Goal: Task Accomplishment & Management: Manage account settings

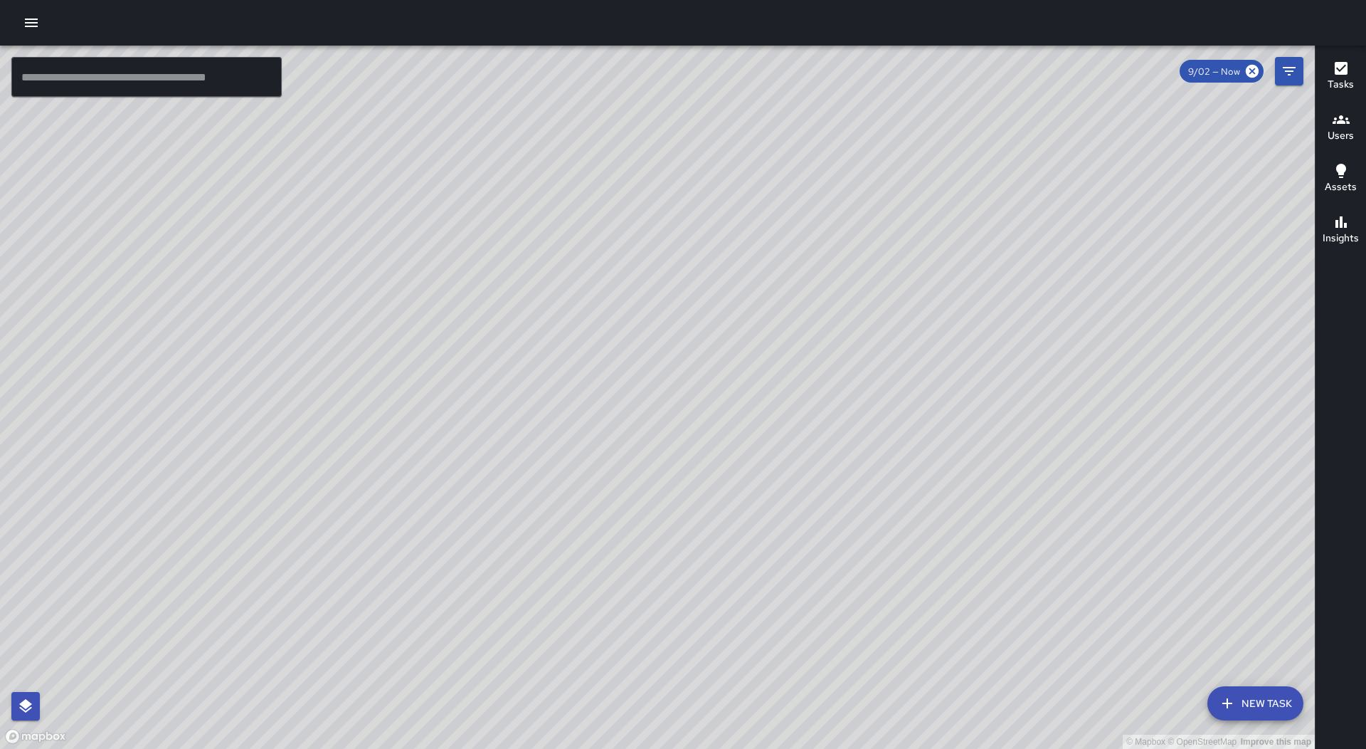
click at [45, 31] on div at bounding box center [683, 23] width 1366 height 46
click at [28, 21] on icon "button" at bounding box center [31, 22] width 17 height 17
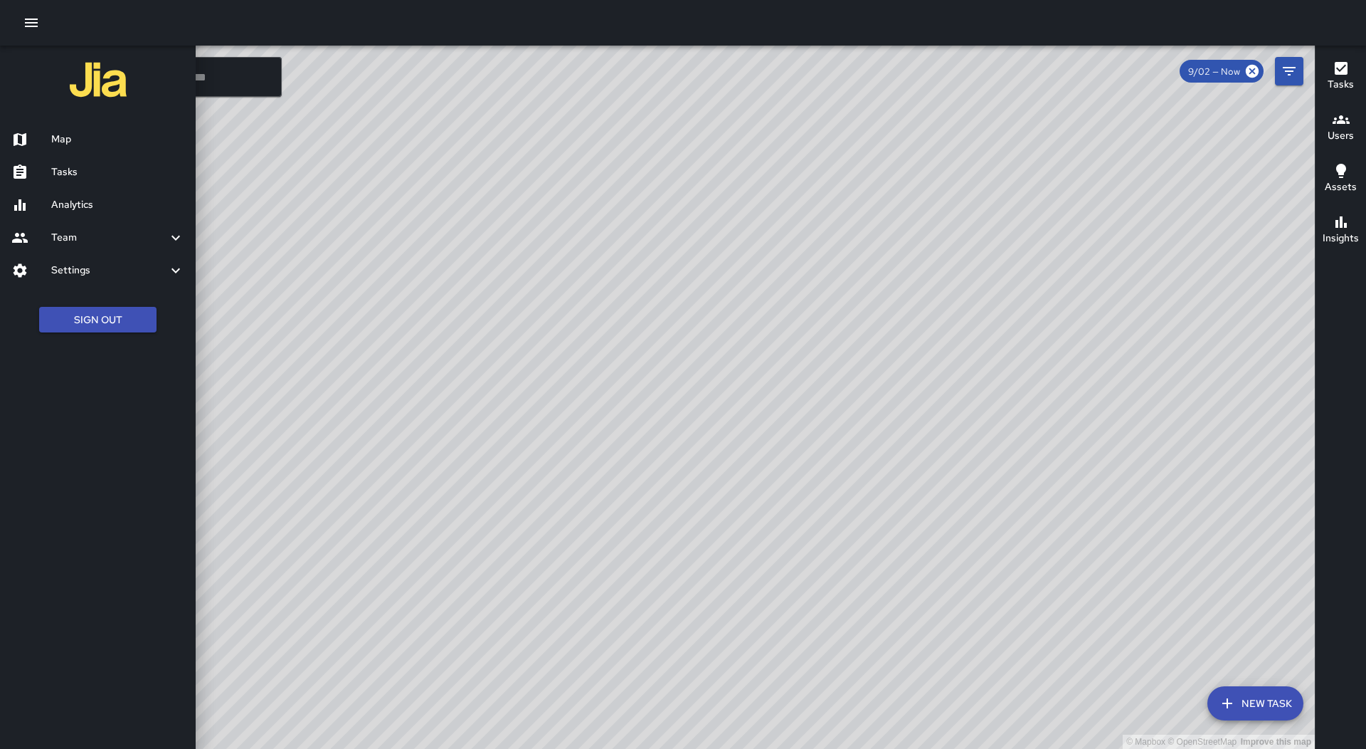
click at [106, 164] on h6 "Tasks" at bounding box center [117, 172] width 133 height 16
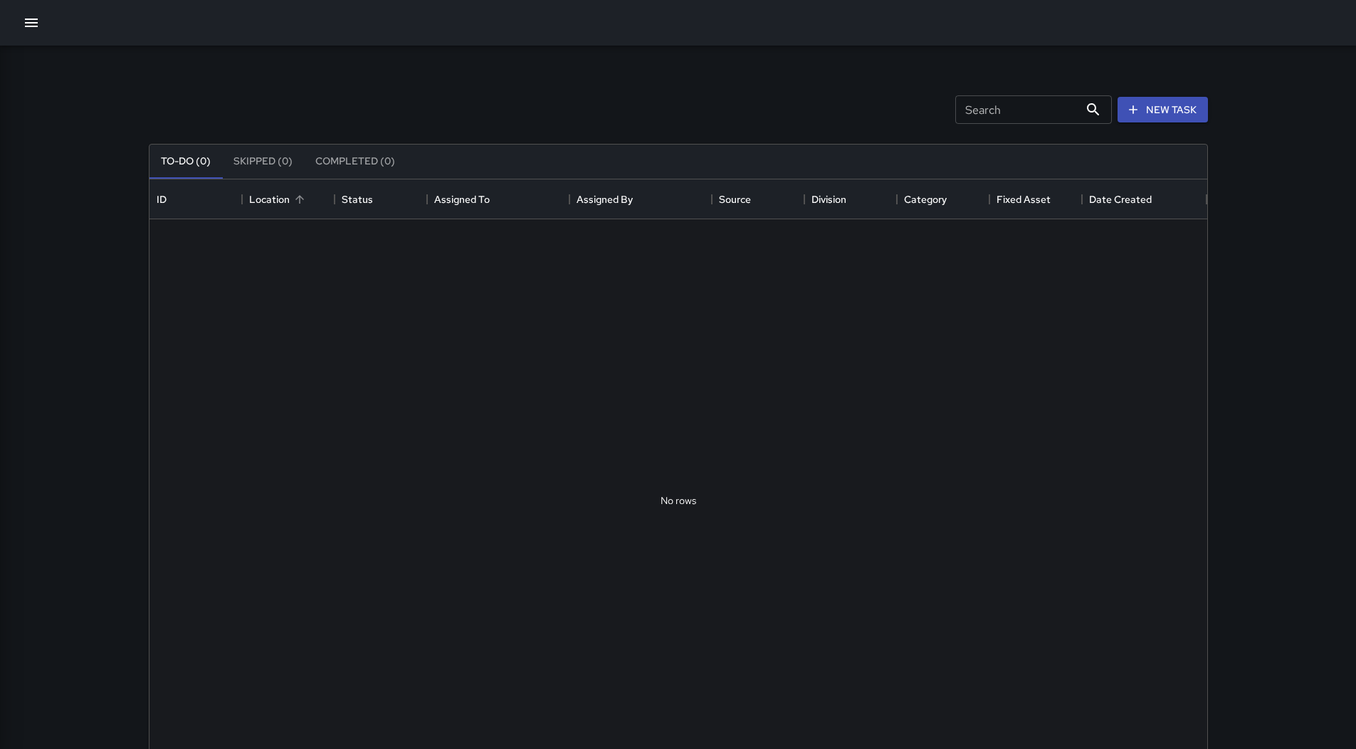
scroll to position [592, 1047]
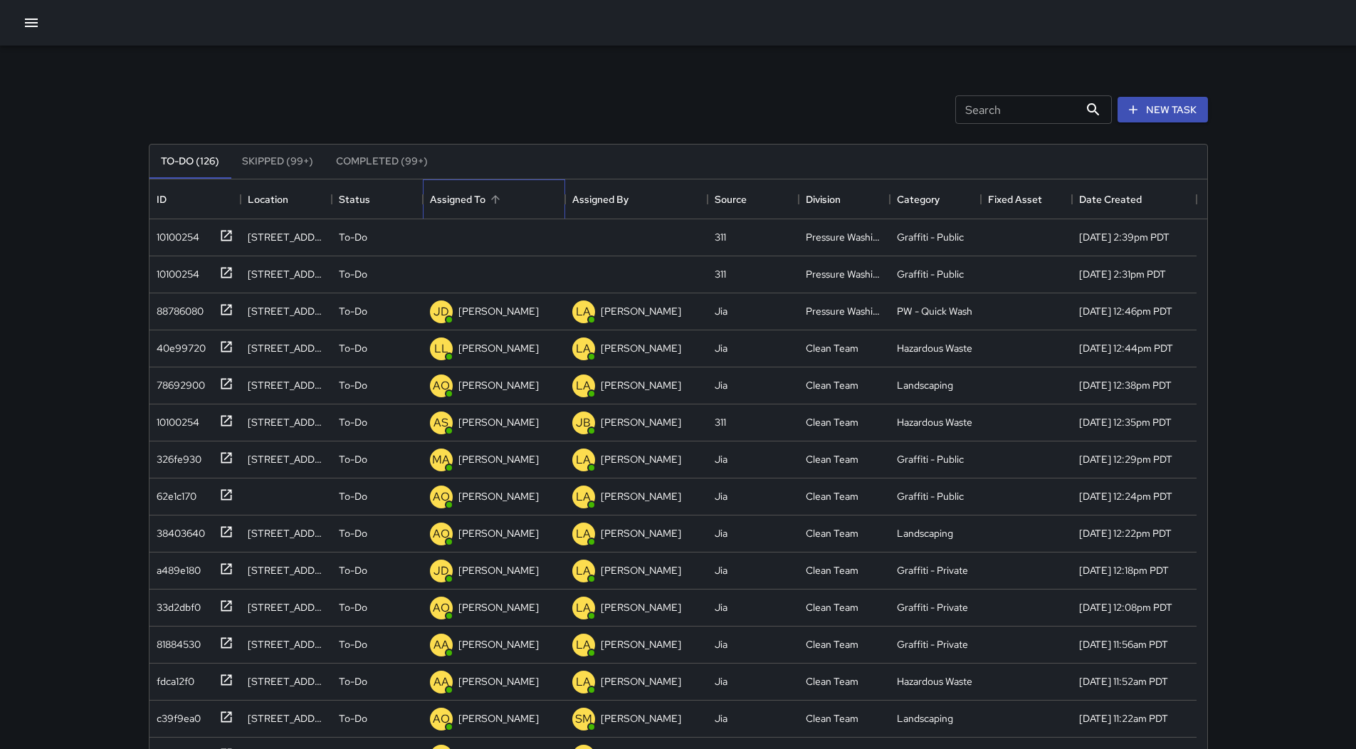
click at [478, 202] on div "Assigned To" at bounding box center [458, 199] width 56 height 40
click at [197, 238] on div "10100254" at bounding box center [175, 234] width 48 height 20
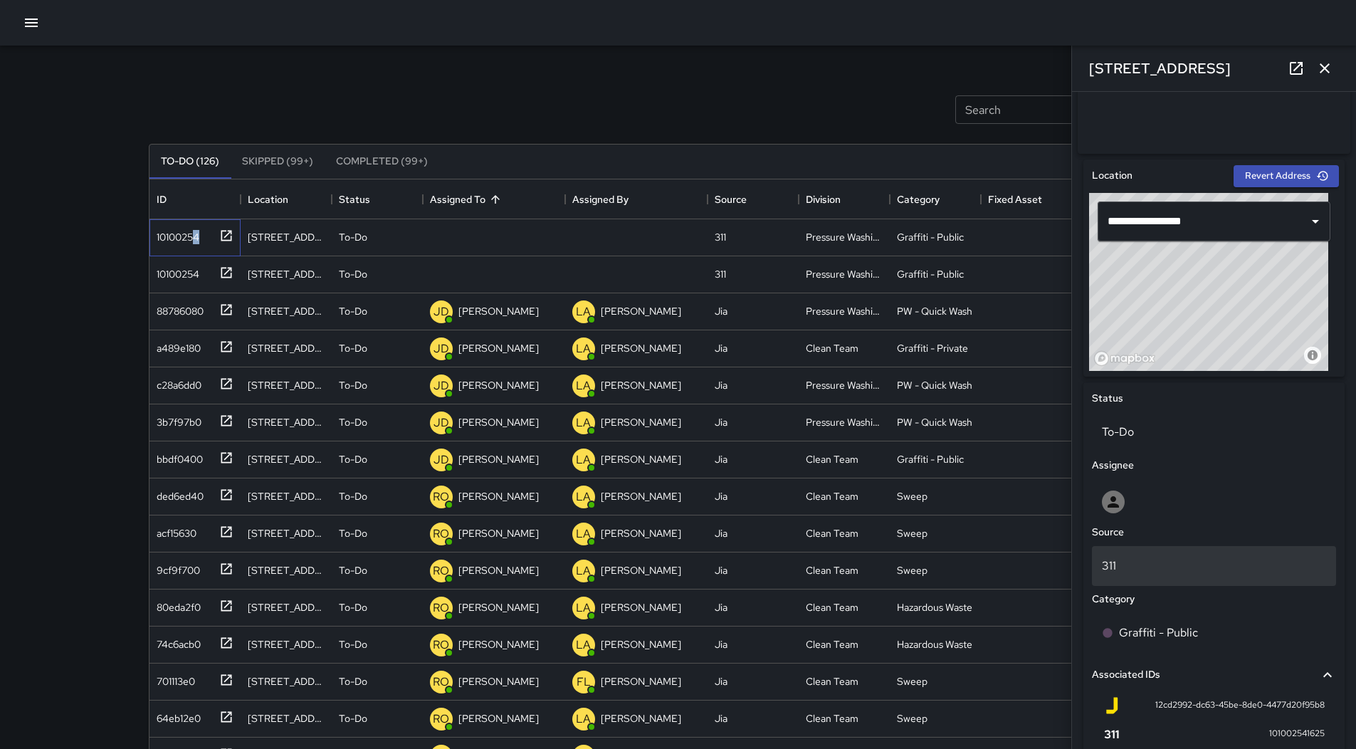
scroll to position [545, 0]
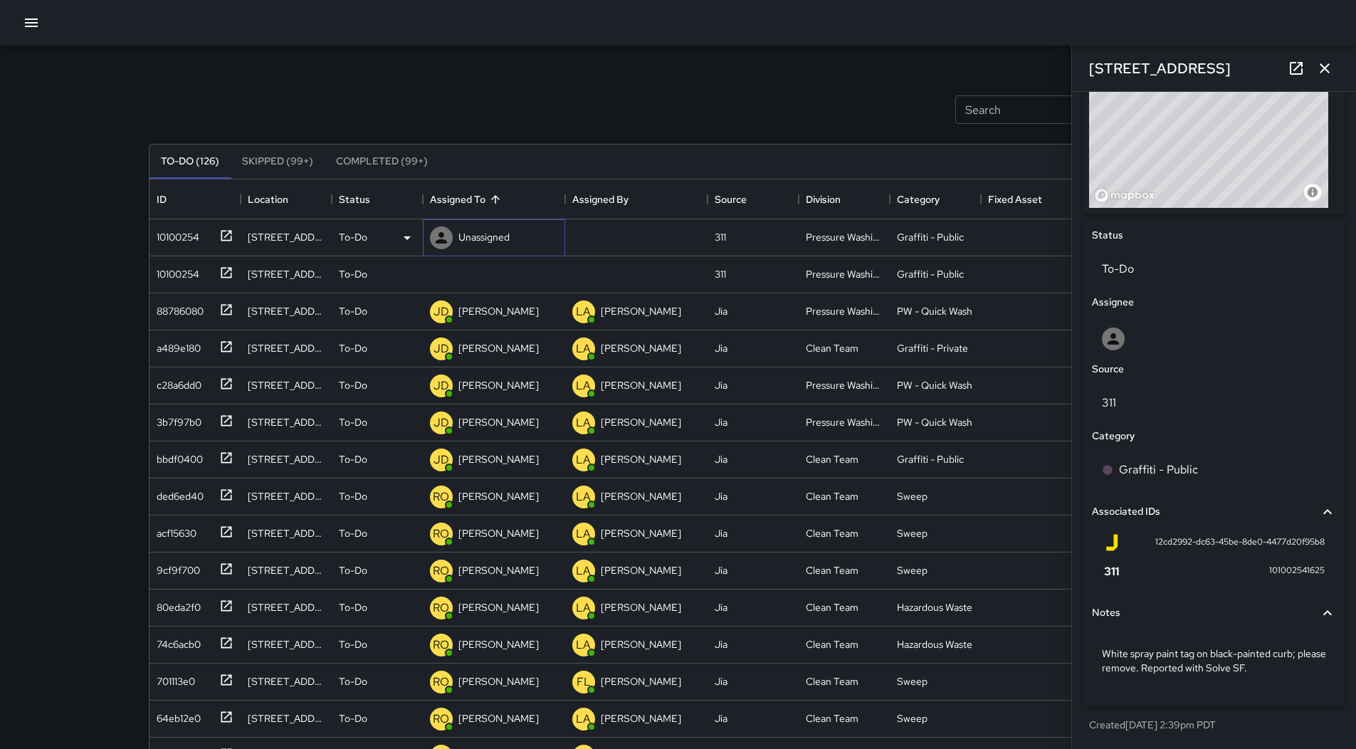
click at [470, 223] on div "Unassigned" at bounding box center [469, 237] width 85 height 28
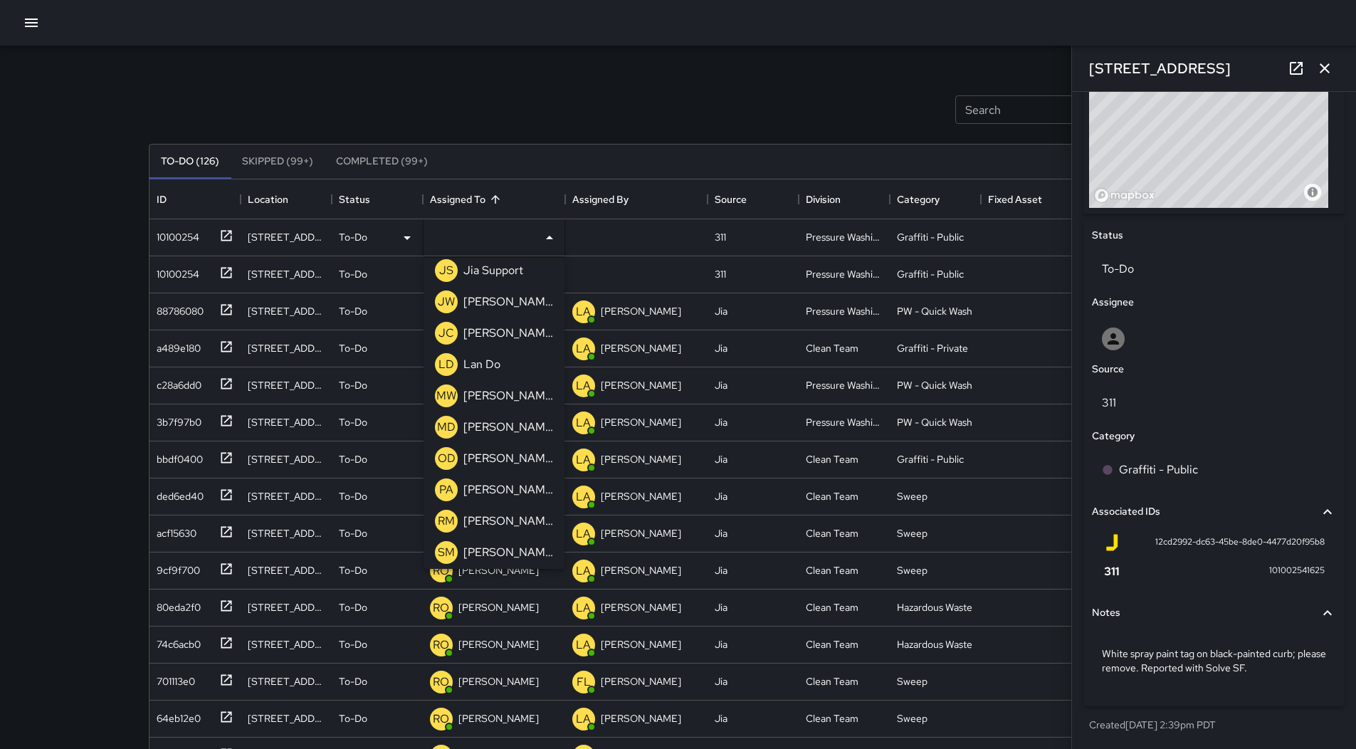
scroll to position [925, 0]
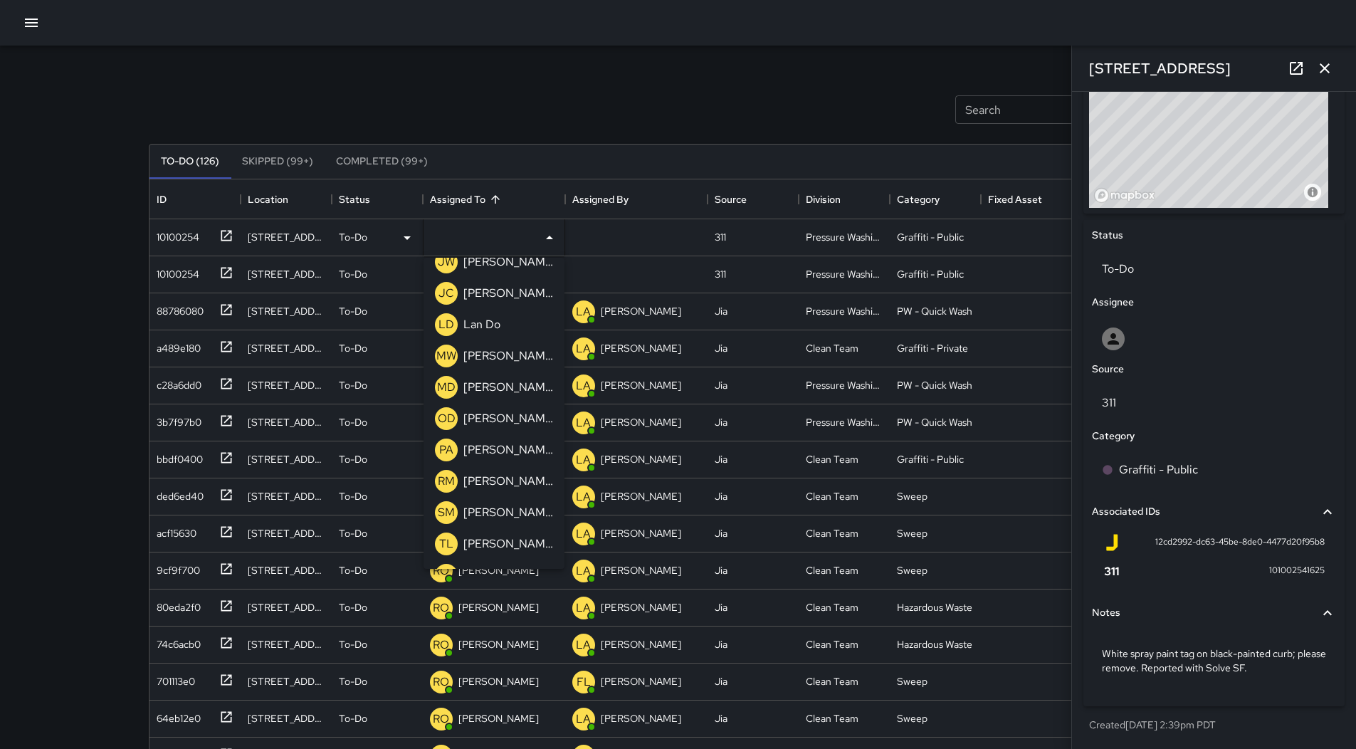
click at [522, 421] on p "[PERSON_NAME]" at bounding box center [508, 418] width 90 height 17
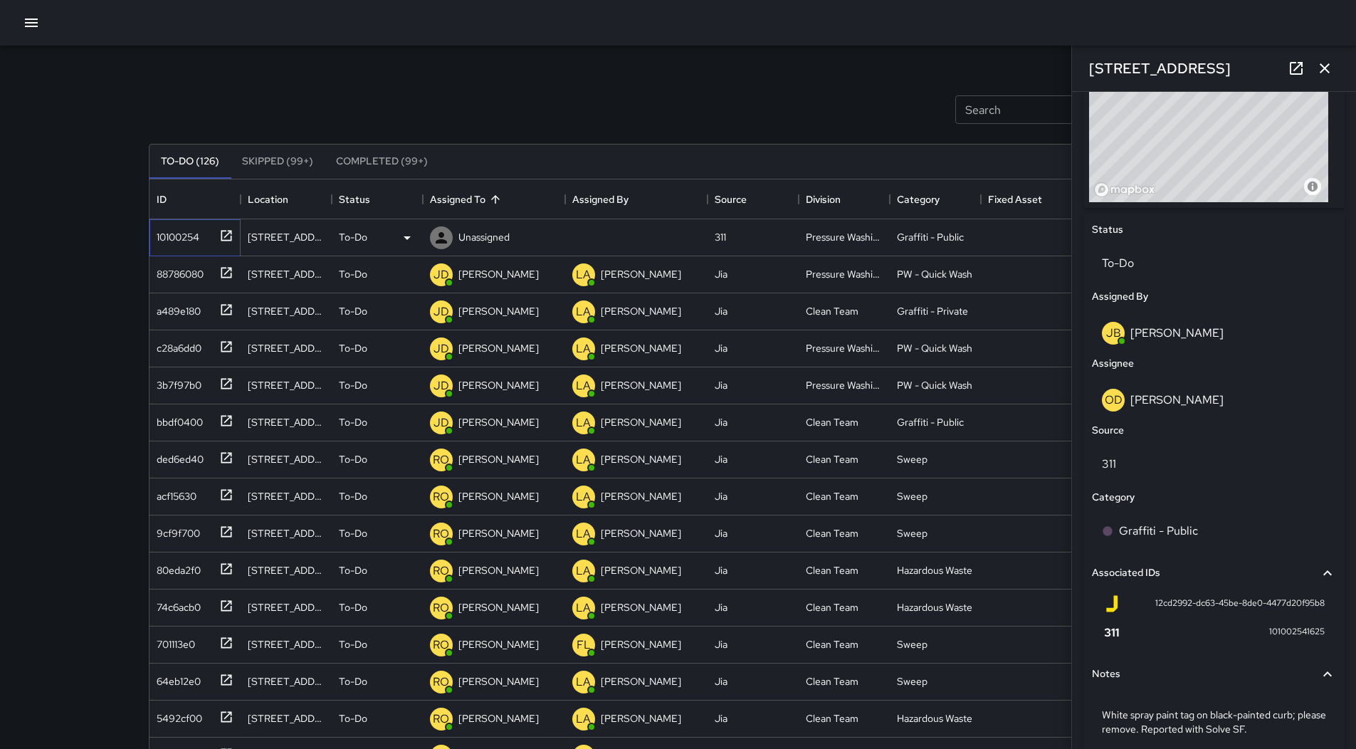
click at [170, 231] on div "10100254" at bounding box center [175, 234] width 48 height 20
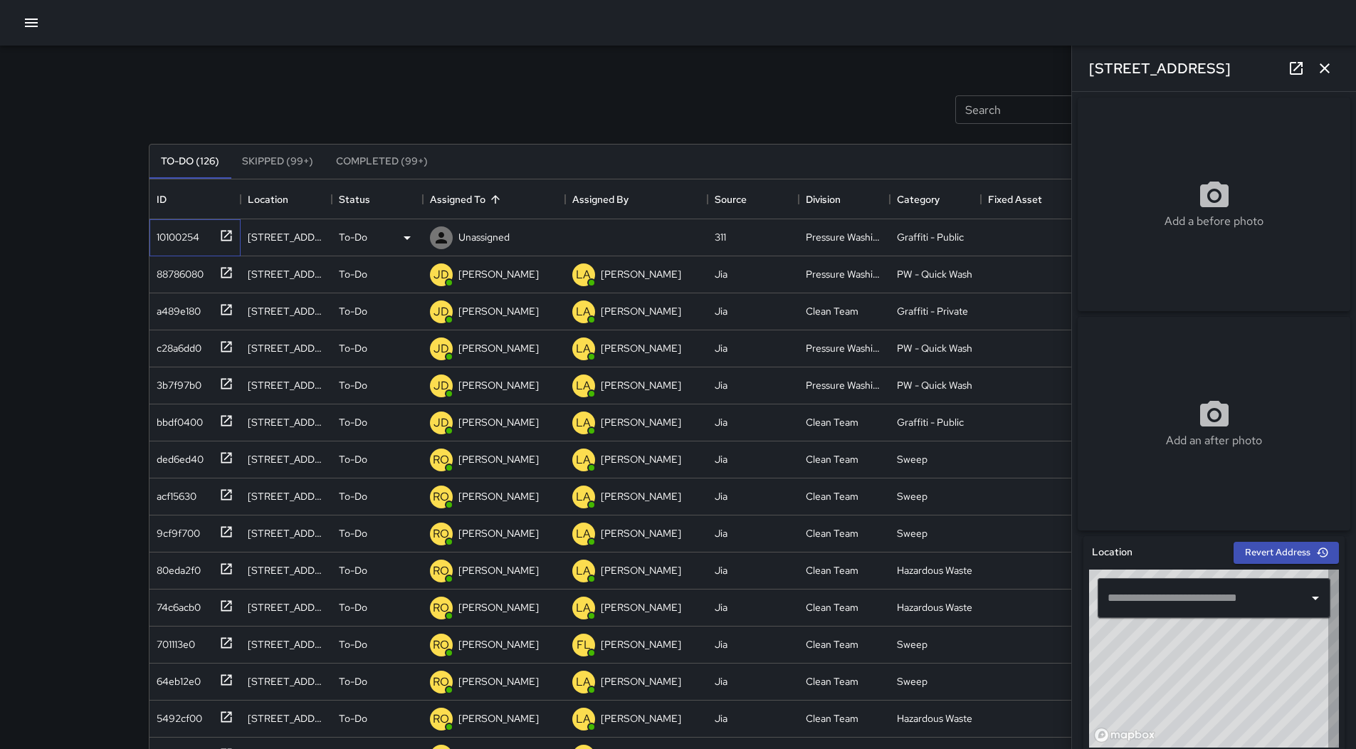
type input "**********"
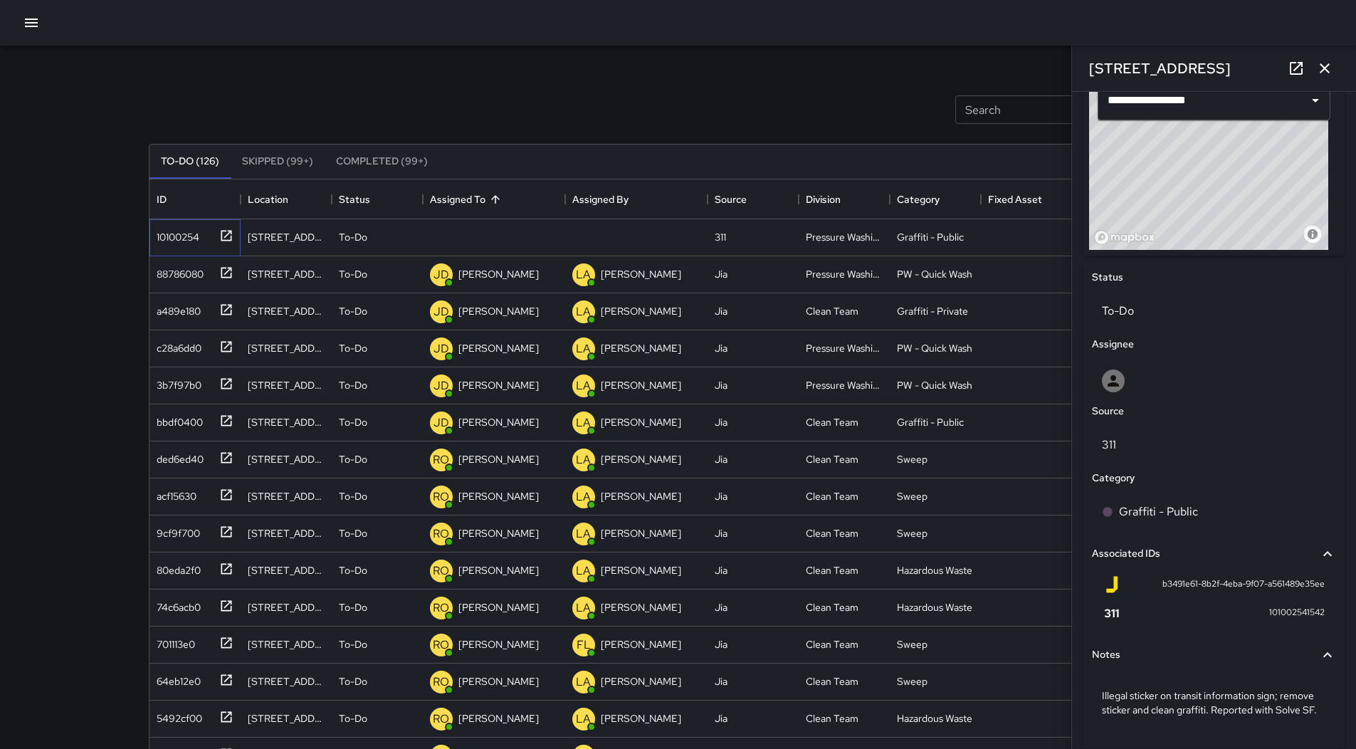
scroll to position [559, 0]
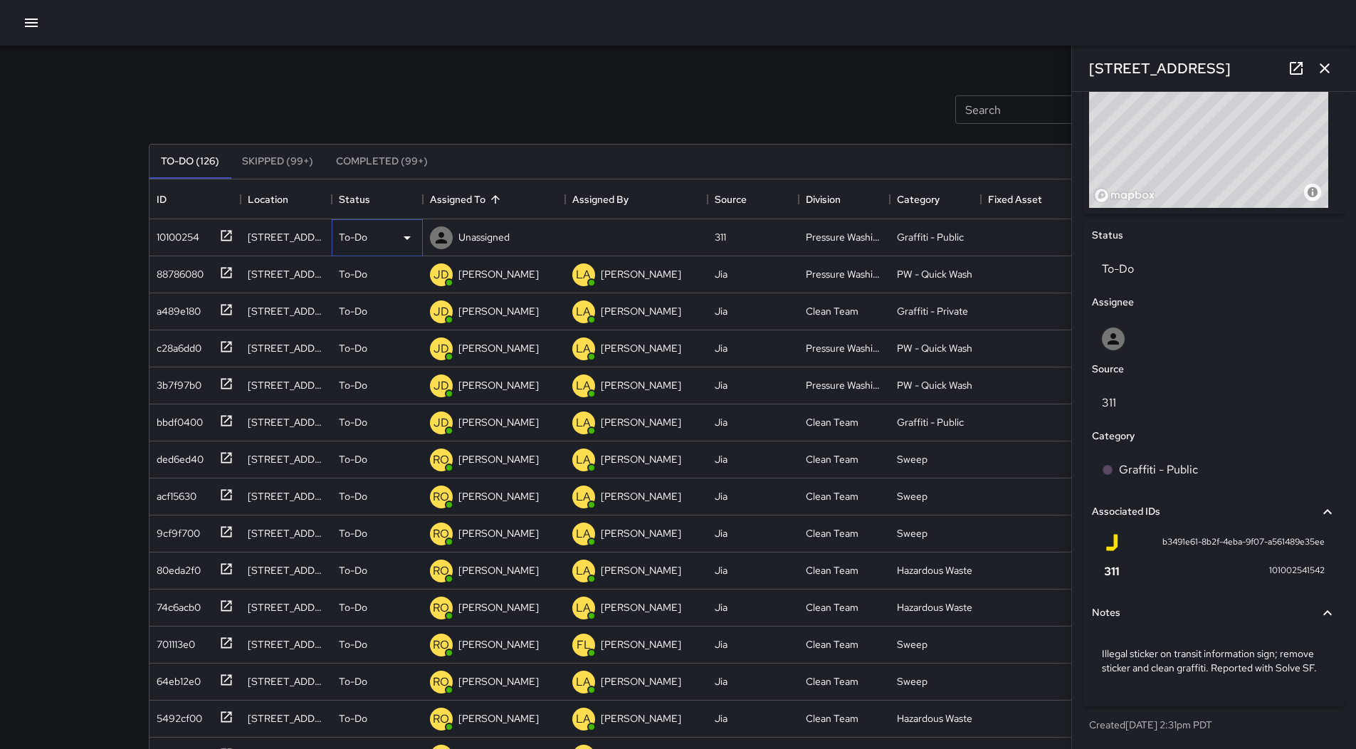
click at [406, 236] on icon at bounding box center [407, 237] width 17 height 17
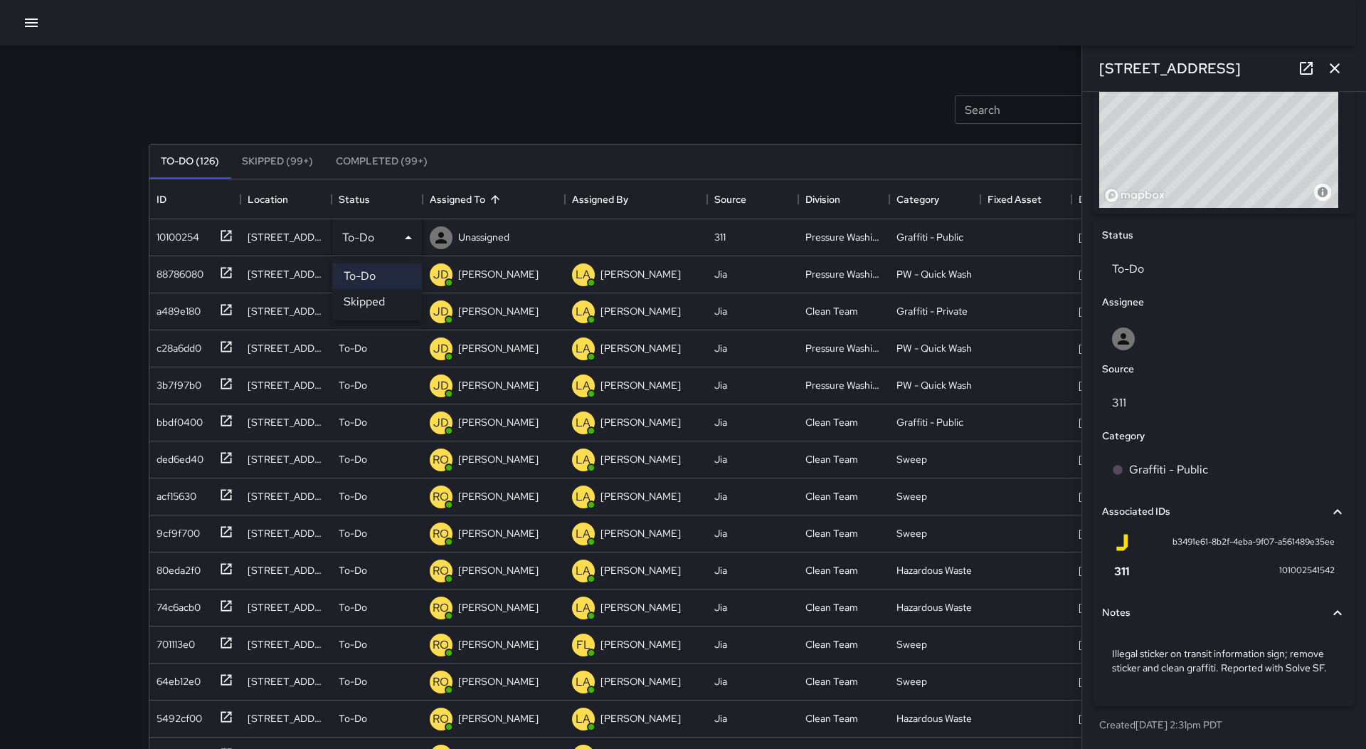
click at [387, 296] on li "Skipped" at bounding box center [377, 302] width 90 height 26
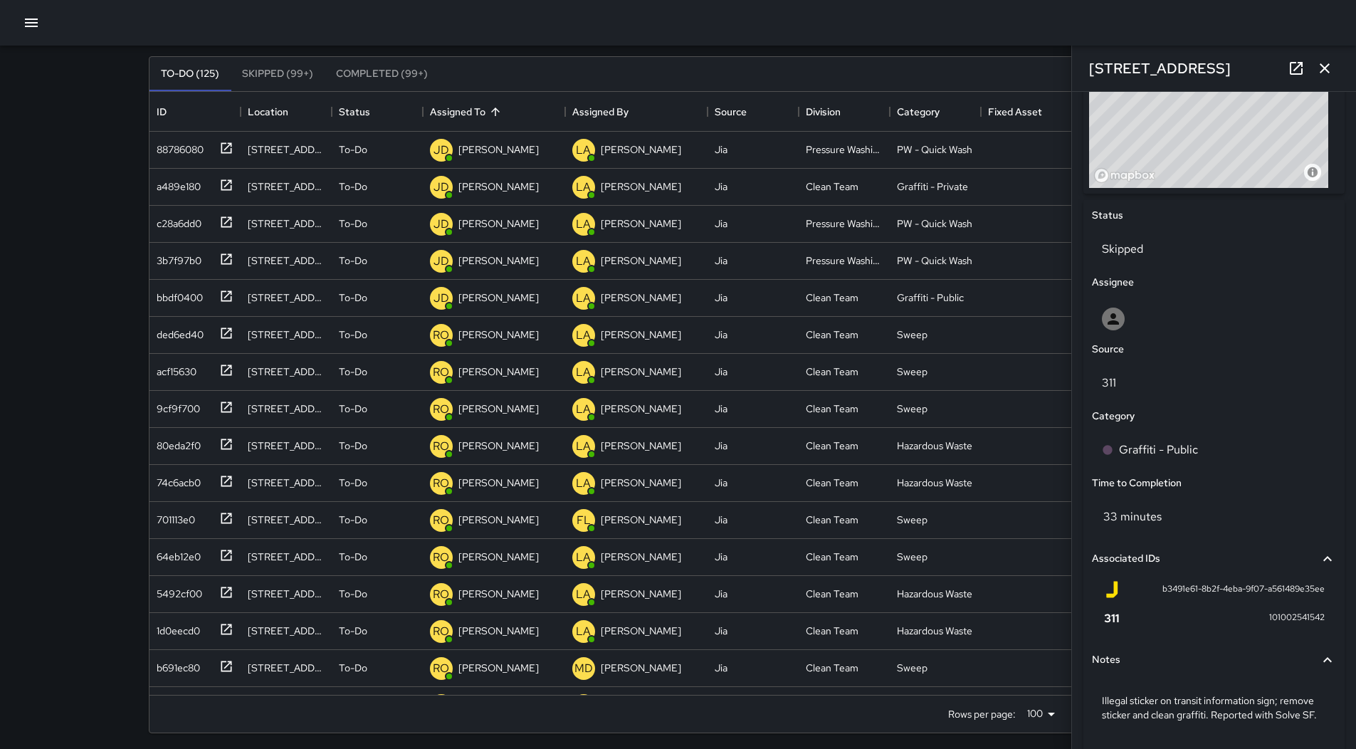
scroll to position [92, 0]
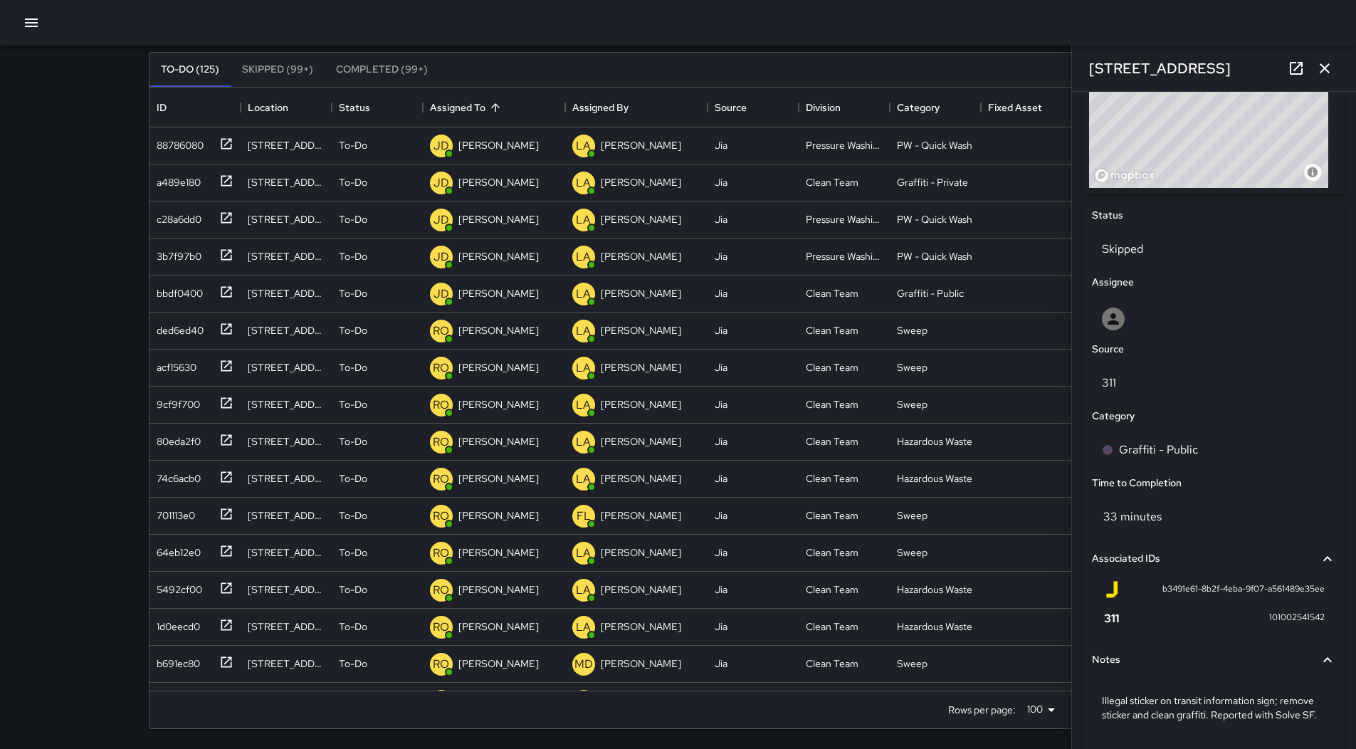
click at [1325, 62] on icon "button" at bounding box center [1324, 68] width 17 height 17
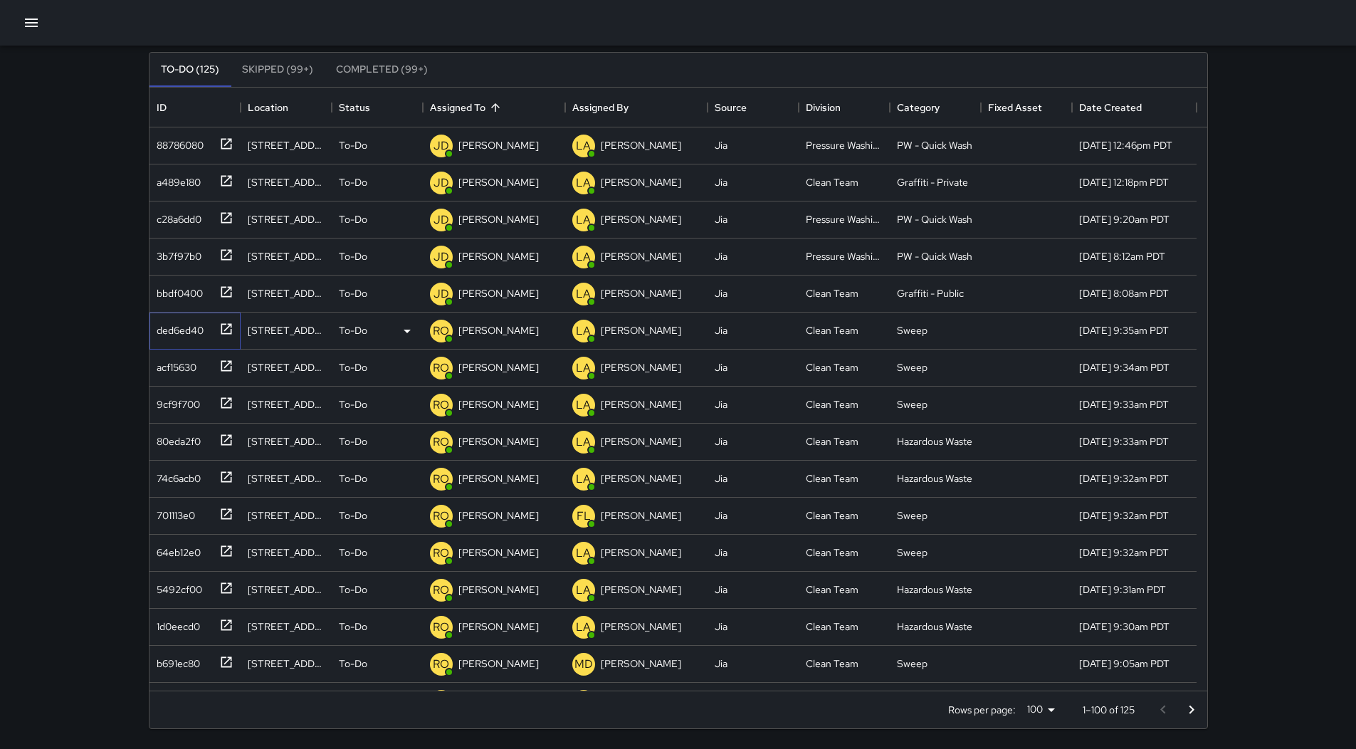
click at [172, 340] on div "ded6ed40" at bounding box center [194, 330] width 91 height 37
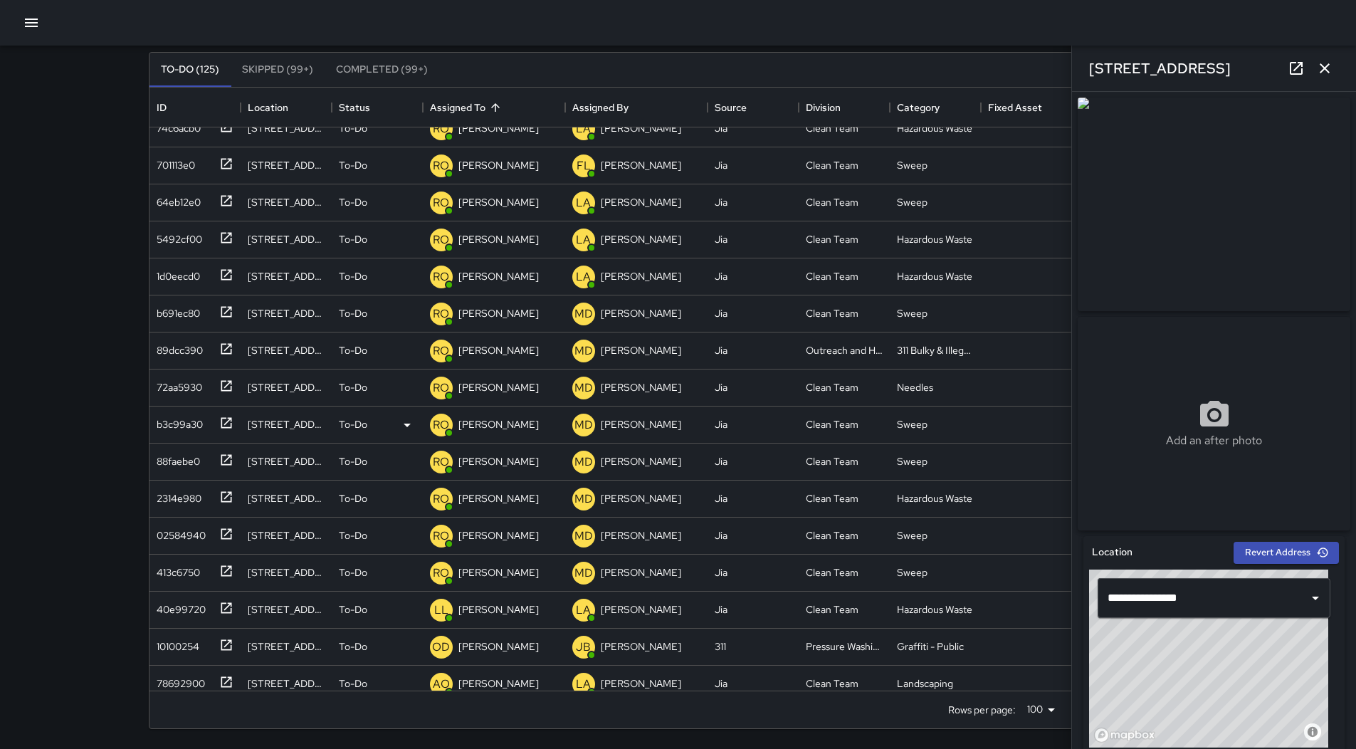
scroll to position [461, 0]
click at [184, 496] on div "40e99720" at bounding box center [178, 495] width 55 height 20
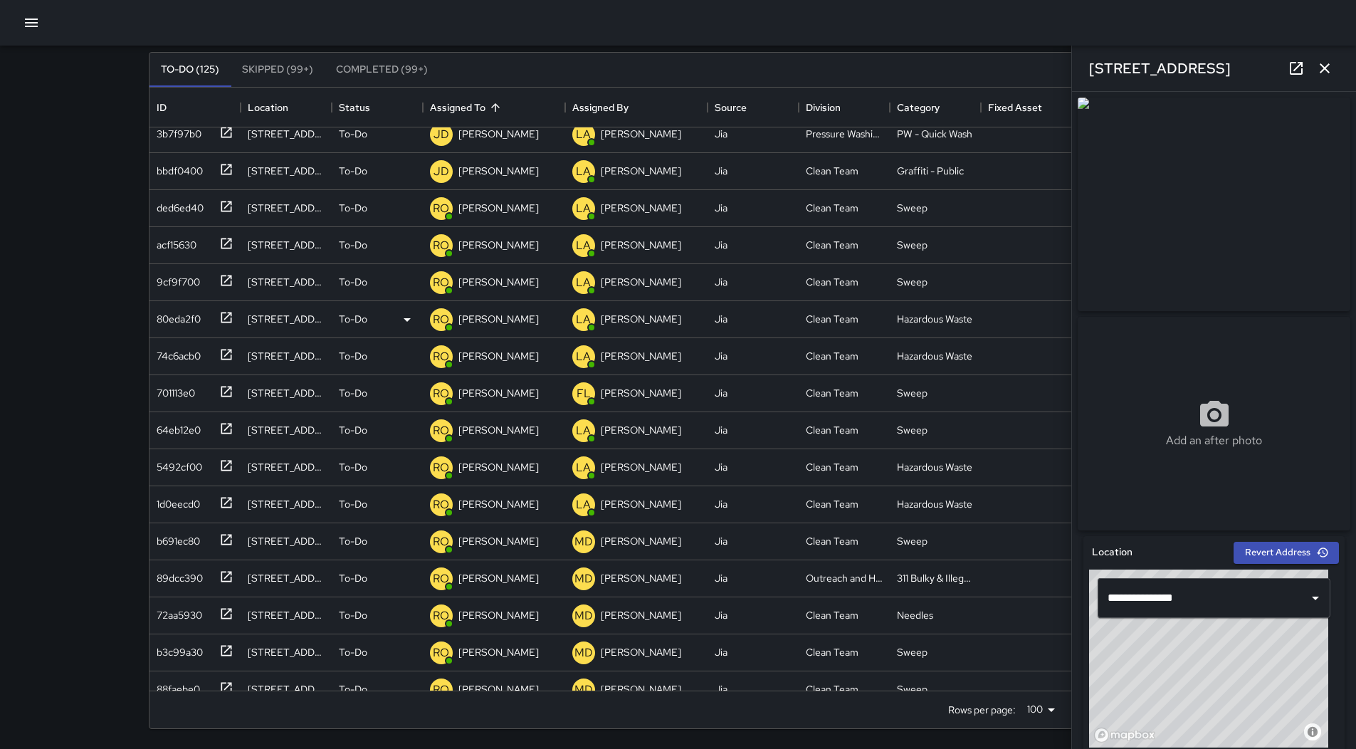
scroll to position [108, 0]
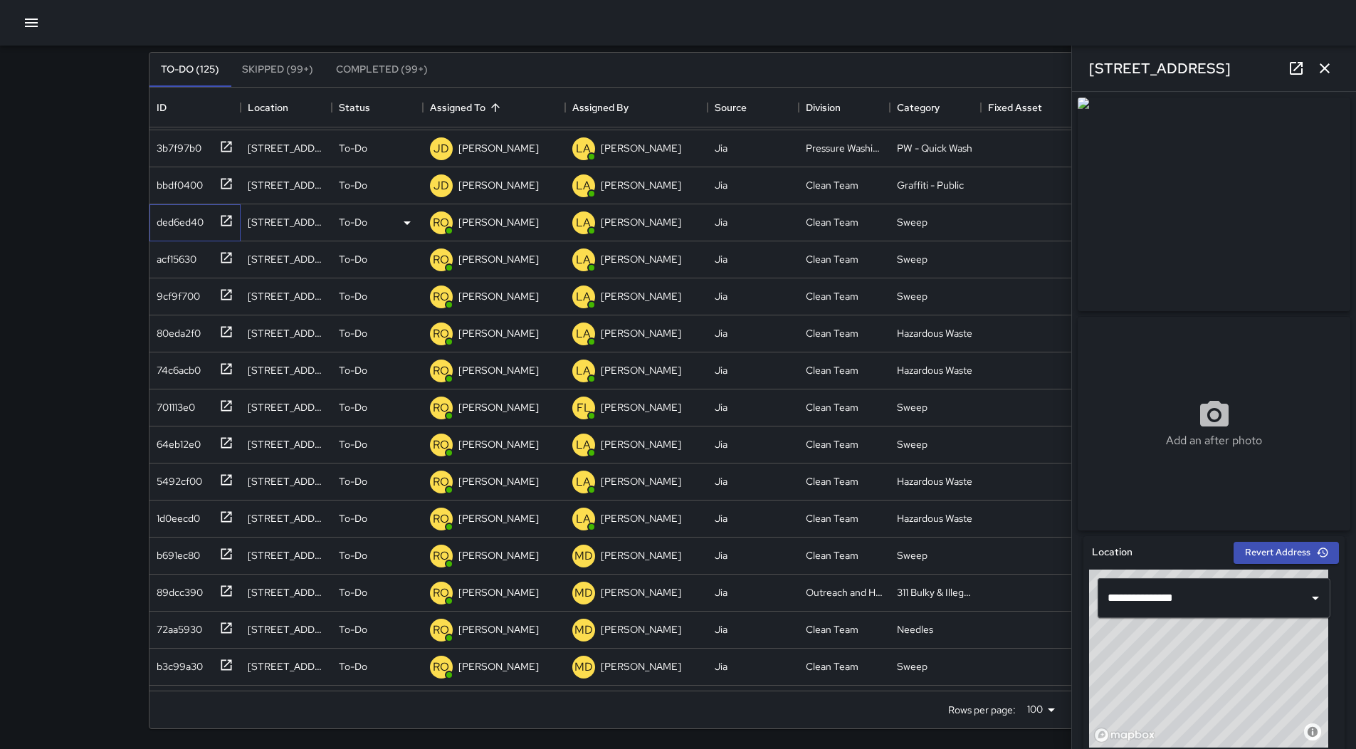
click at [174, 226] on div "ded6ed40" at bounding box center [177, 219] width 53 height 20
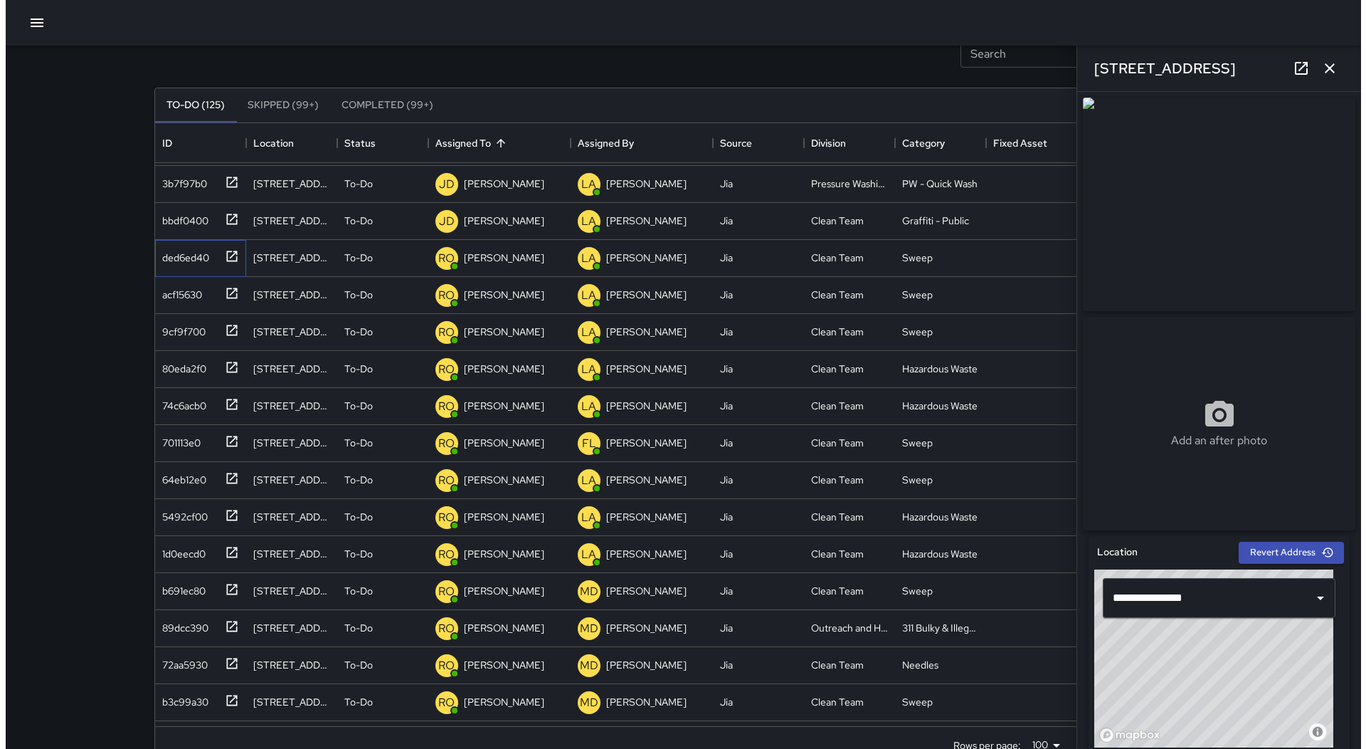
scroll to position [0, 0]
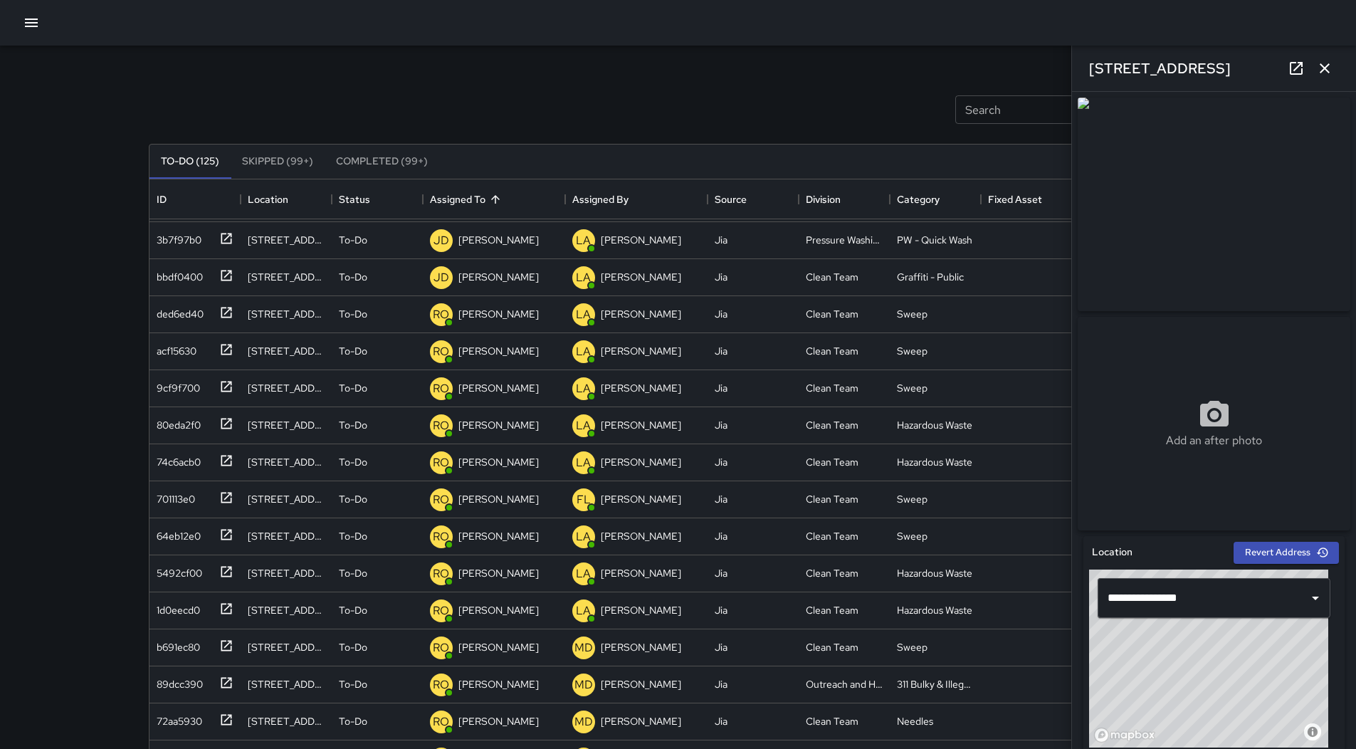
click at [26, 21] on icon "button" at bounding box center [31, 22] width 17 height 17
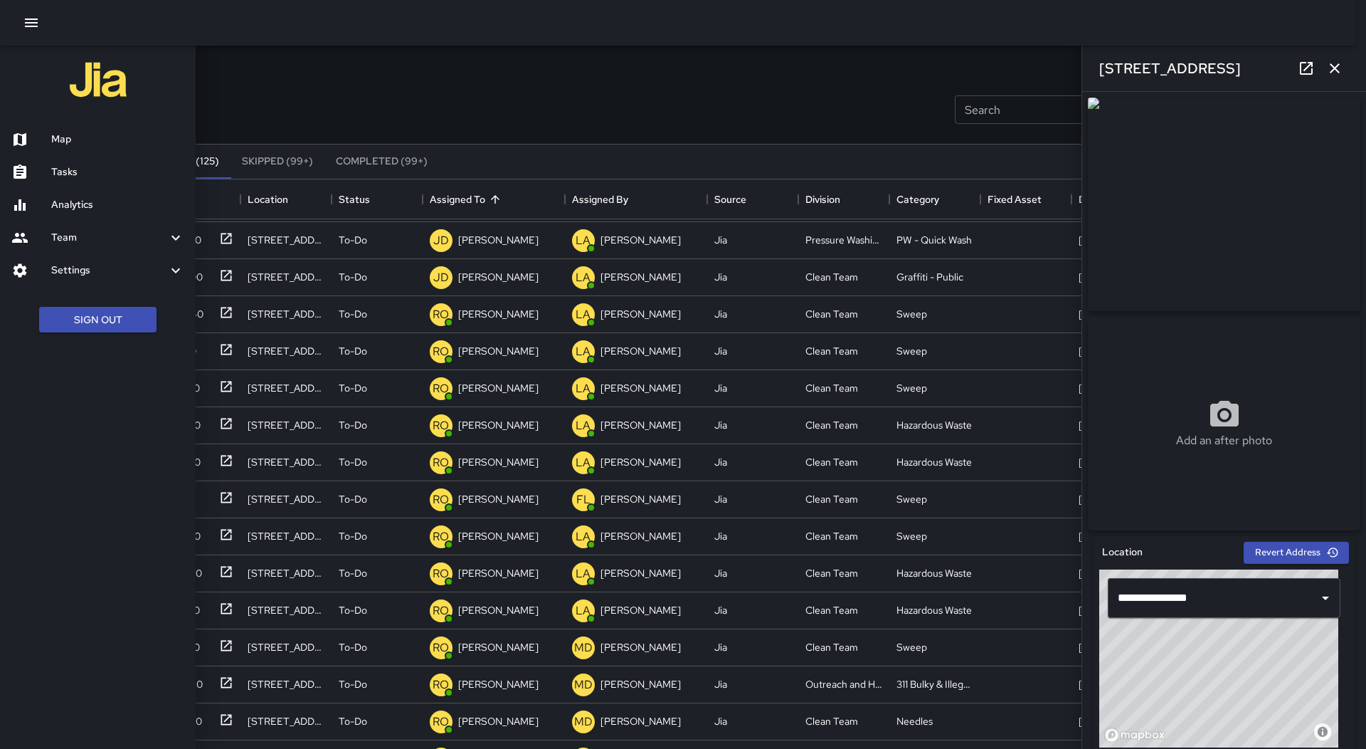
click at [75, 112] on div at bounding box center [98, 82] width 196 height 72
click at [73, 129] on div "Map" at bounding box center [98, 139] width 196 height 33
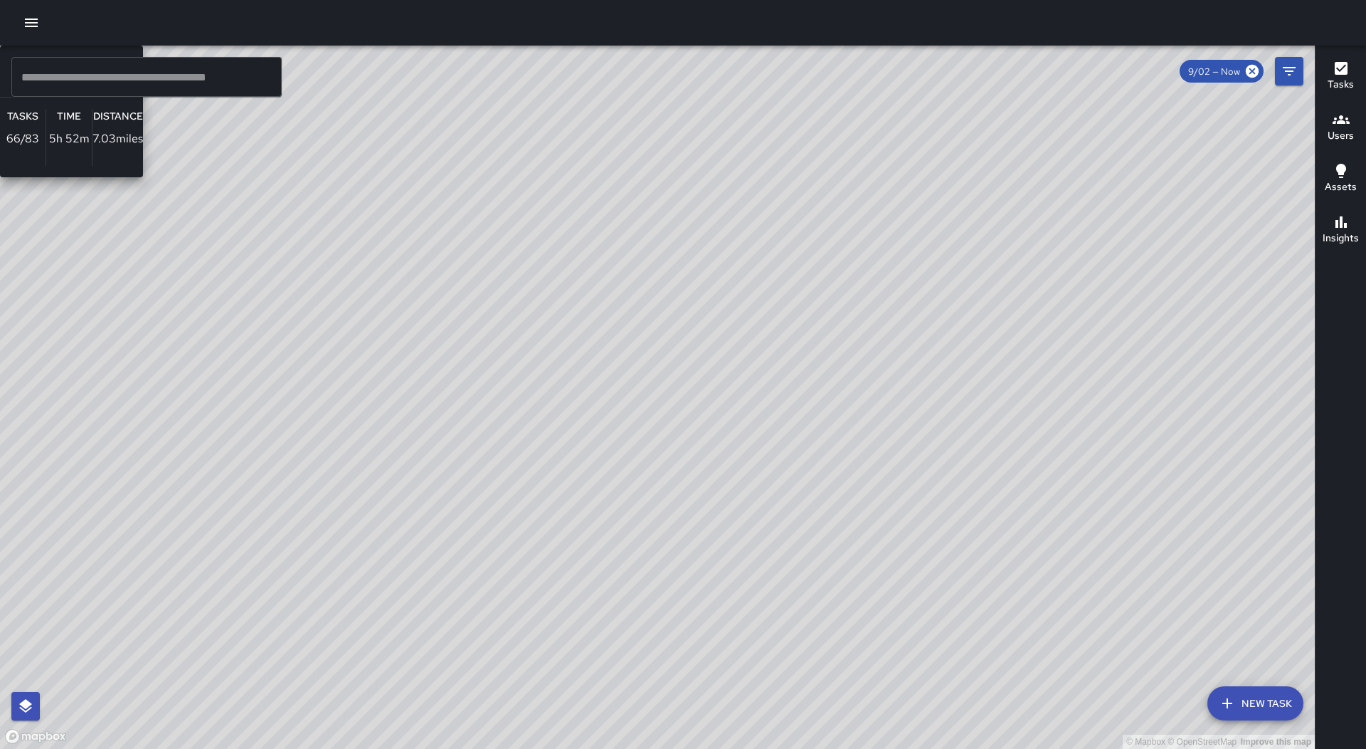
click at [533, 387] on div "© Mapbox © OpenStreetMap Improve this map RO [PERSON_NAME] Ambassador Tasks 66 …" at bounding box center [657, 397] width 1315 height 703
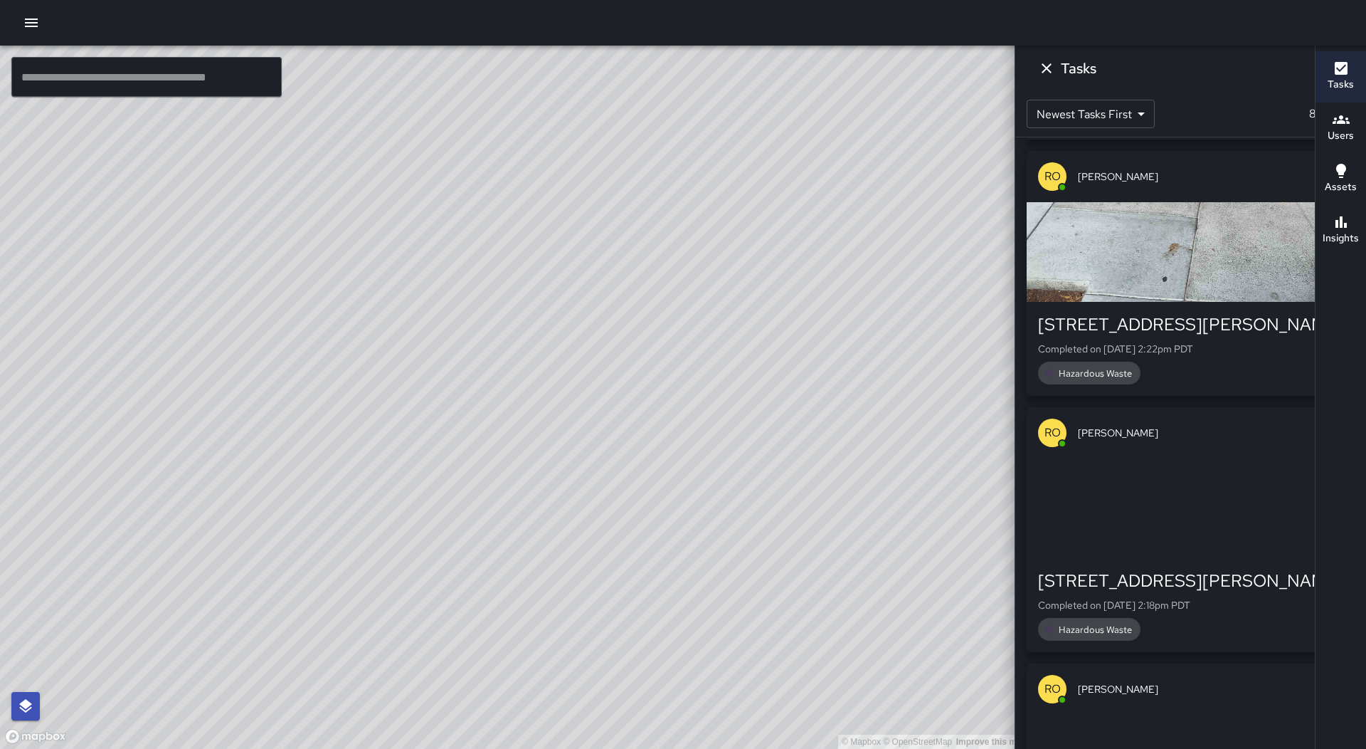
scroll to position [1791, 0]
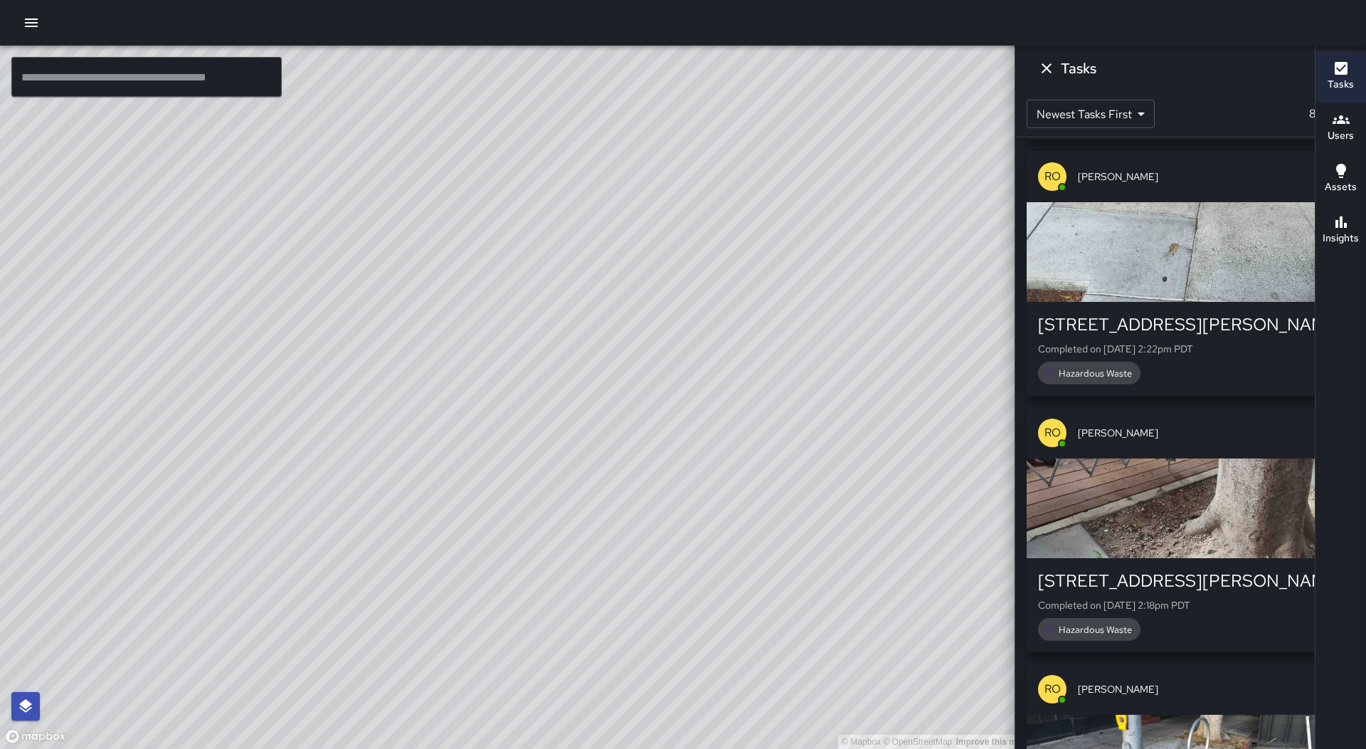
click at [1061, 73] on button "Dismiss" at bounding box center [1047, 68] width 28 height 28
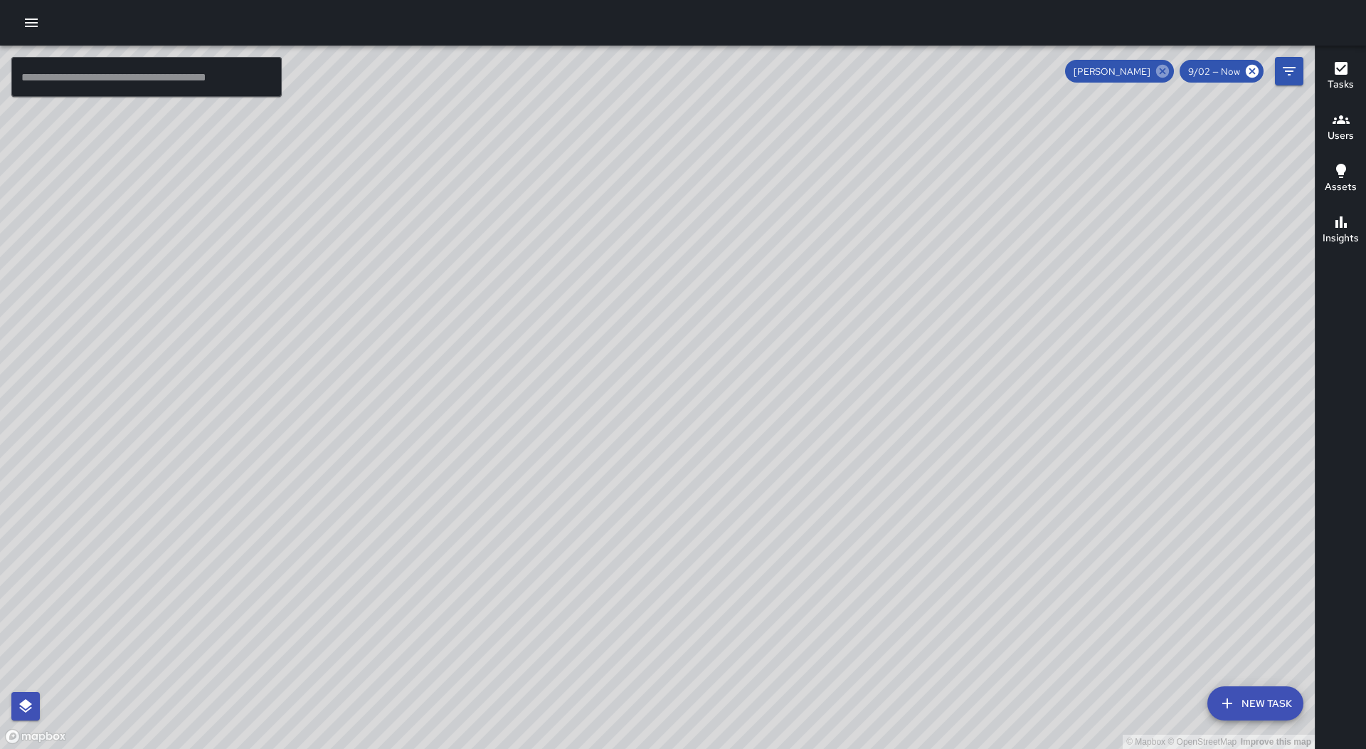
click at [1159, 70] on icon at bounding box center [1163, 71] width 13 height 13
drag, startPoint x: 740, startPoint y: 159, endPoint x: 705, endPoint y: 314, distance: 159.2
click at [705, 314] on div "© Mapbox © OpenStreetMap Improve this map" at bounding box center [657, 397] width 1315 height 703
click at [1330, 122] on button "Users" at bounding box center [1341, 127] width 51 height 51
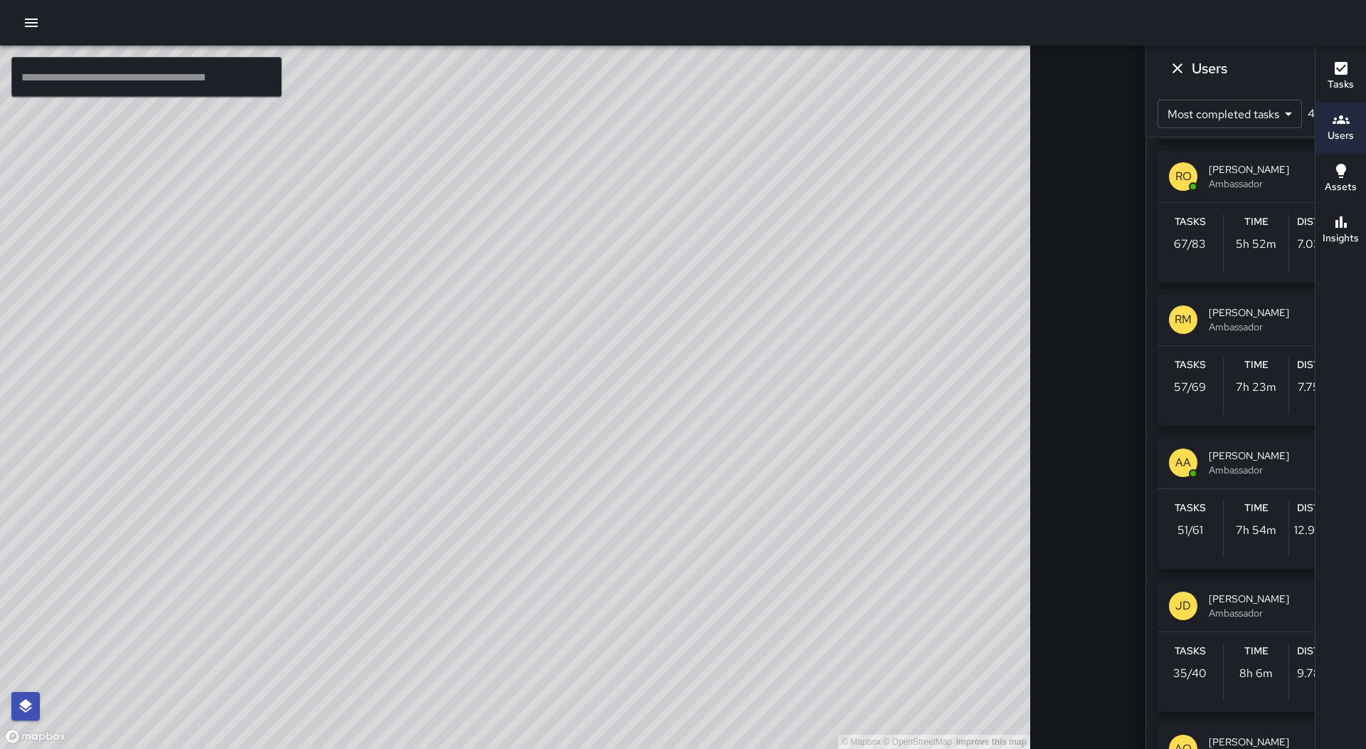
scroll to position [285, 0]
click at [1209, 333] on span "Ambassador" at bounding box center [1276, 326] width 135 height 14
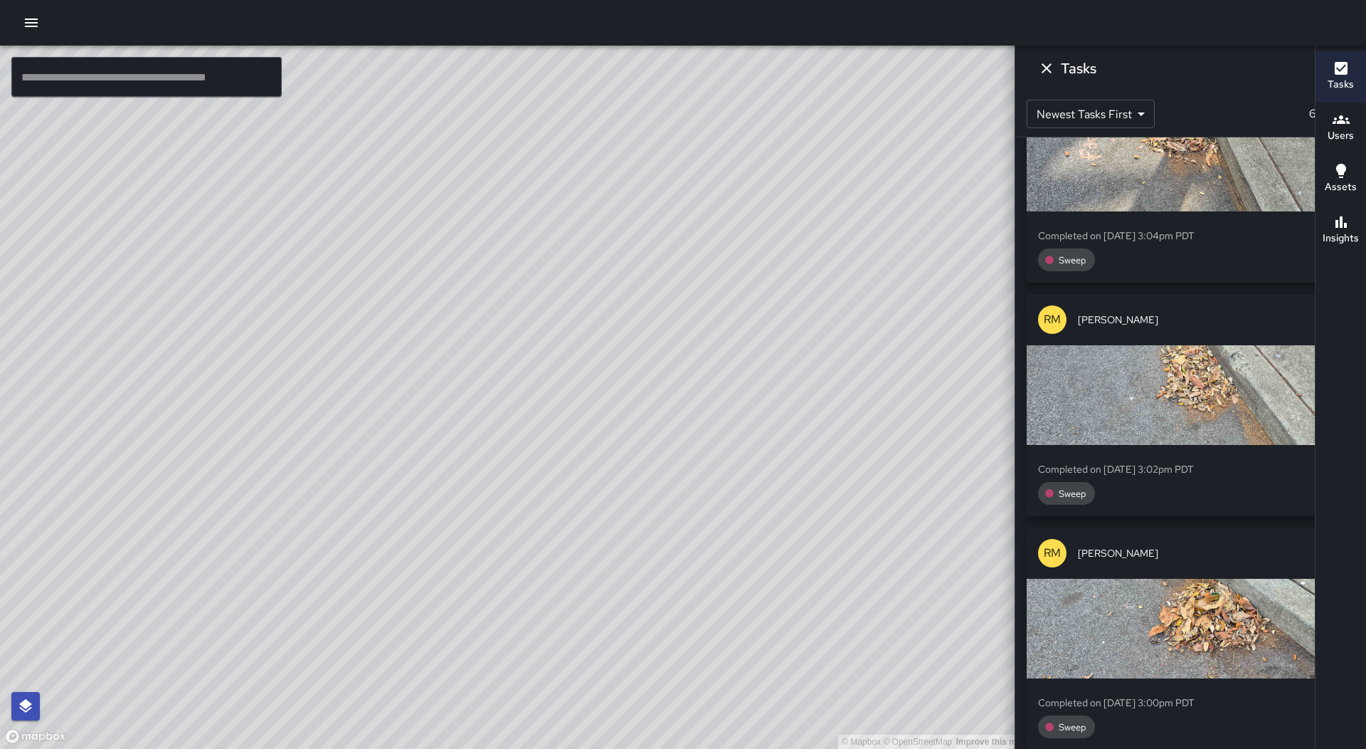
scroll to position [0, 0]
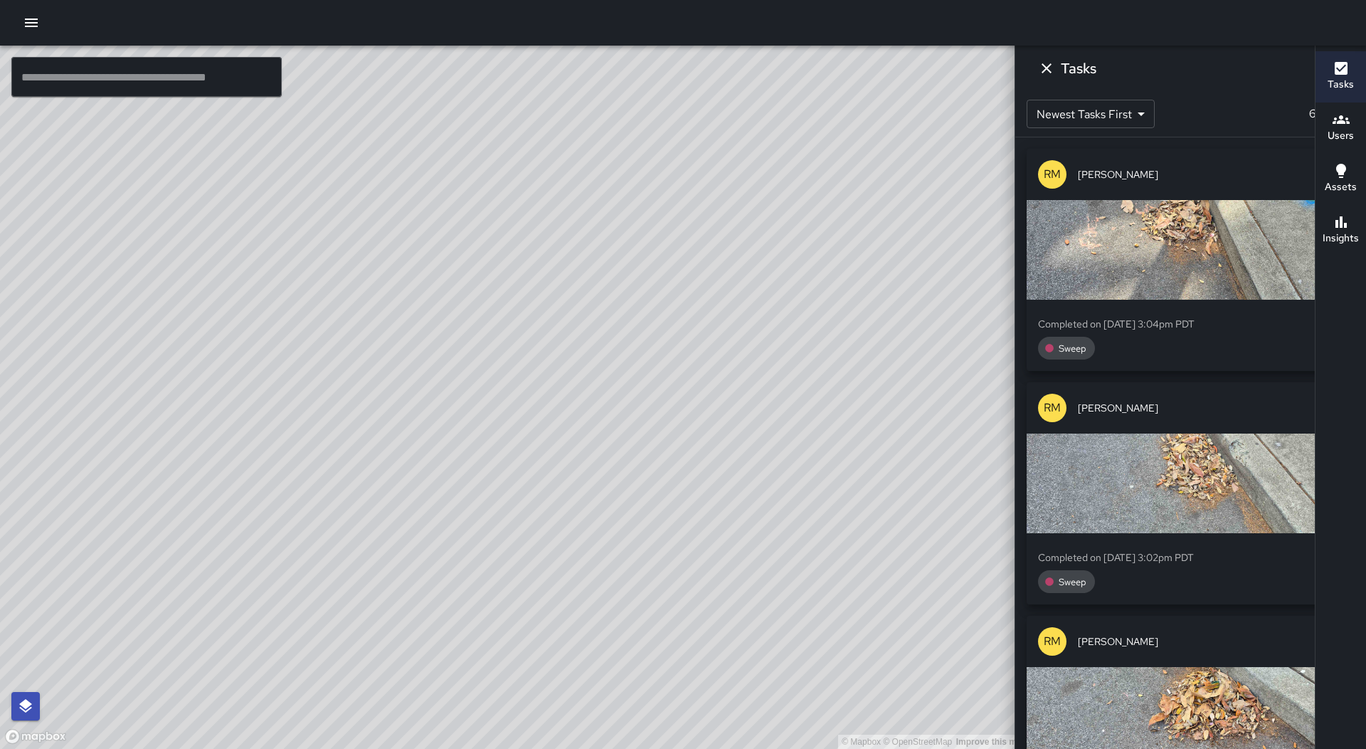
click at [1143, 238] on div "button" at bounding box center [1191, 250] width 328 height 100
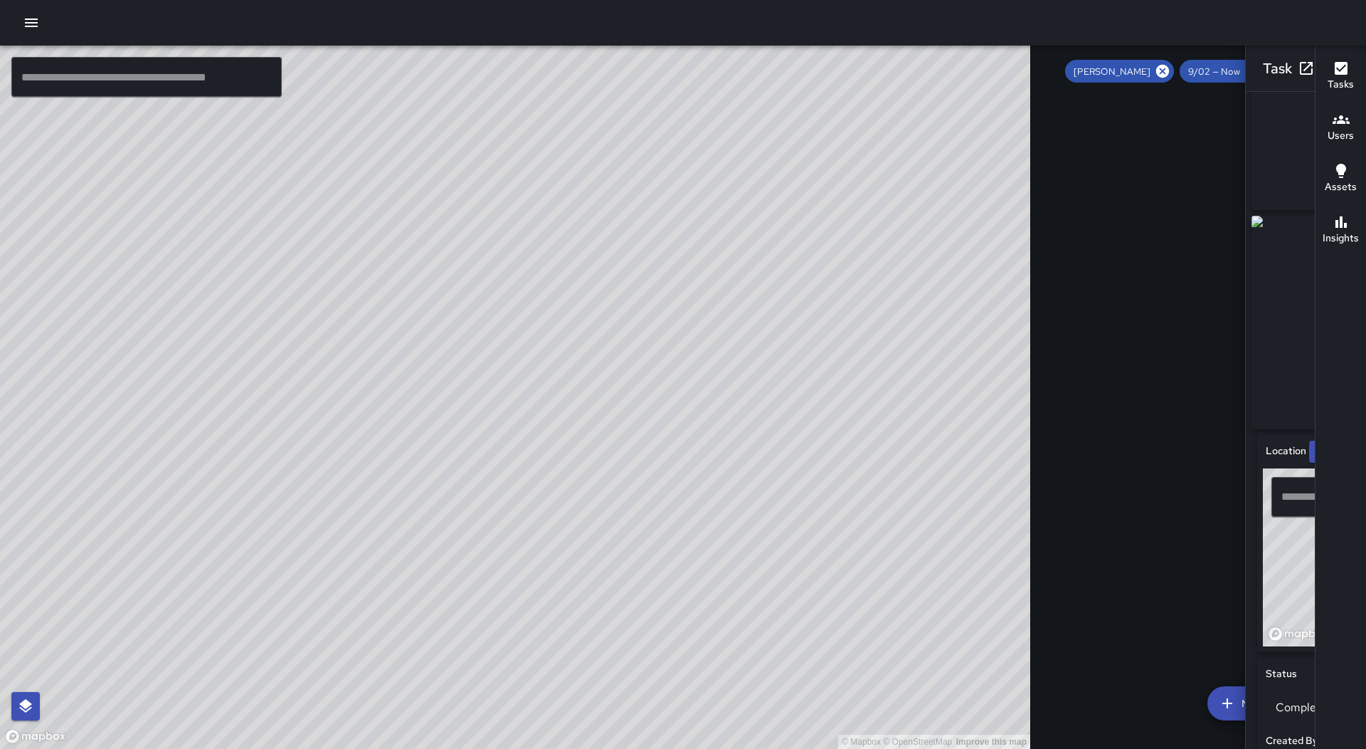
scroll to position [71, 0]
click at [1327, 68] on icon "button" at bounding box center [1335, 68] width 17 height 17
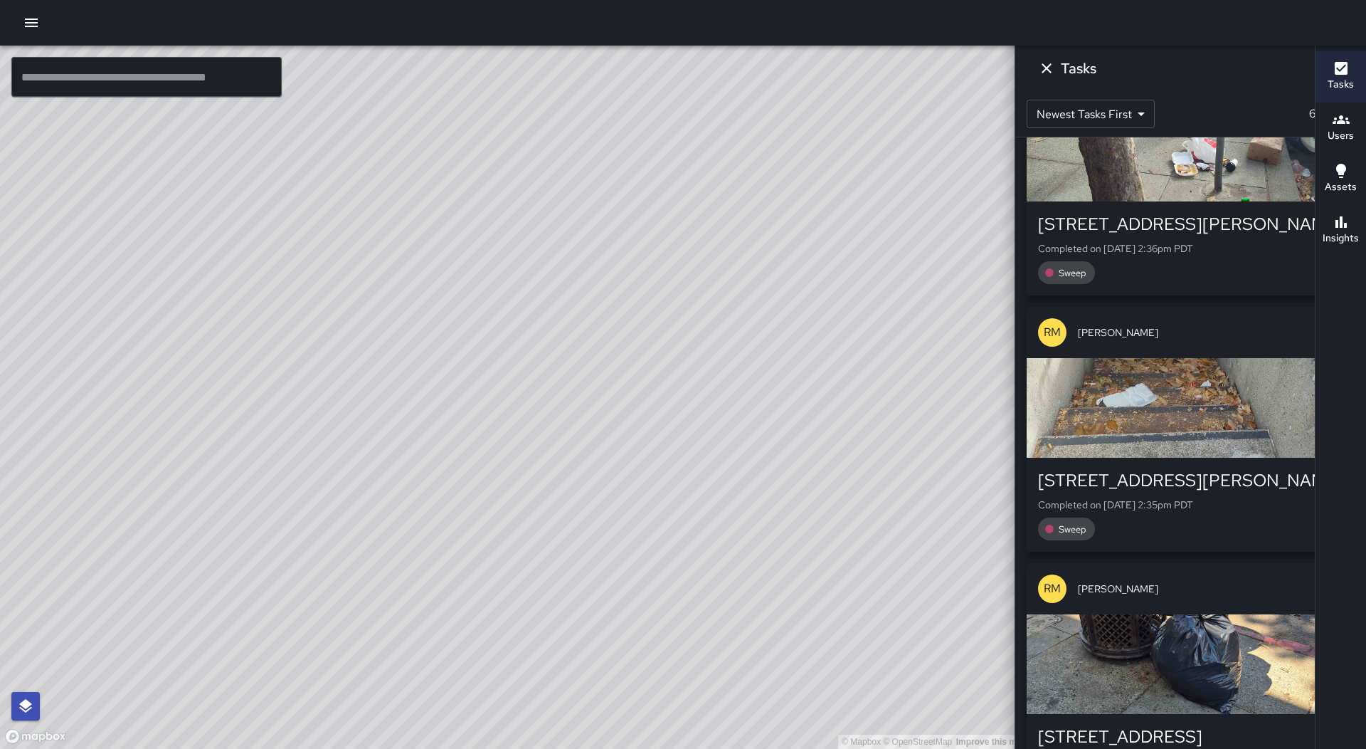
scroll to position [2135, 0]
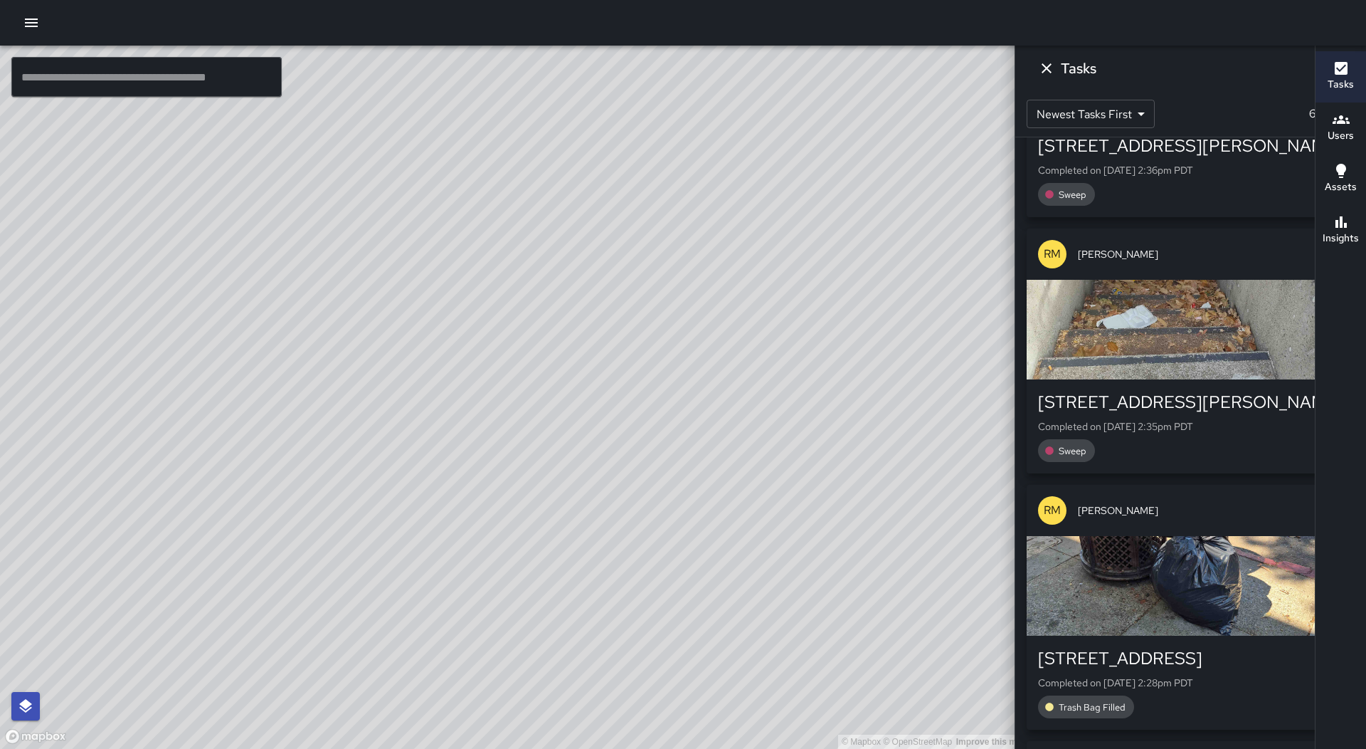
click at [1200, 382] on div "[STREET_ADDRESS][PERSON_NAME] Completed on [DATE] 2:35pm PDT Sweep" at bounding box center [1191, 426] width 328 height 94
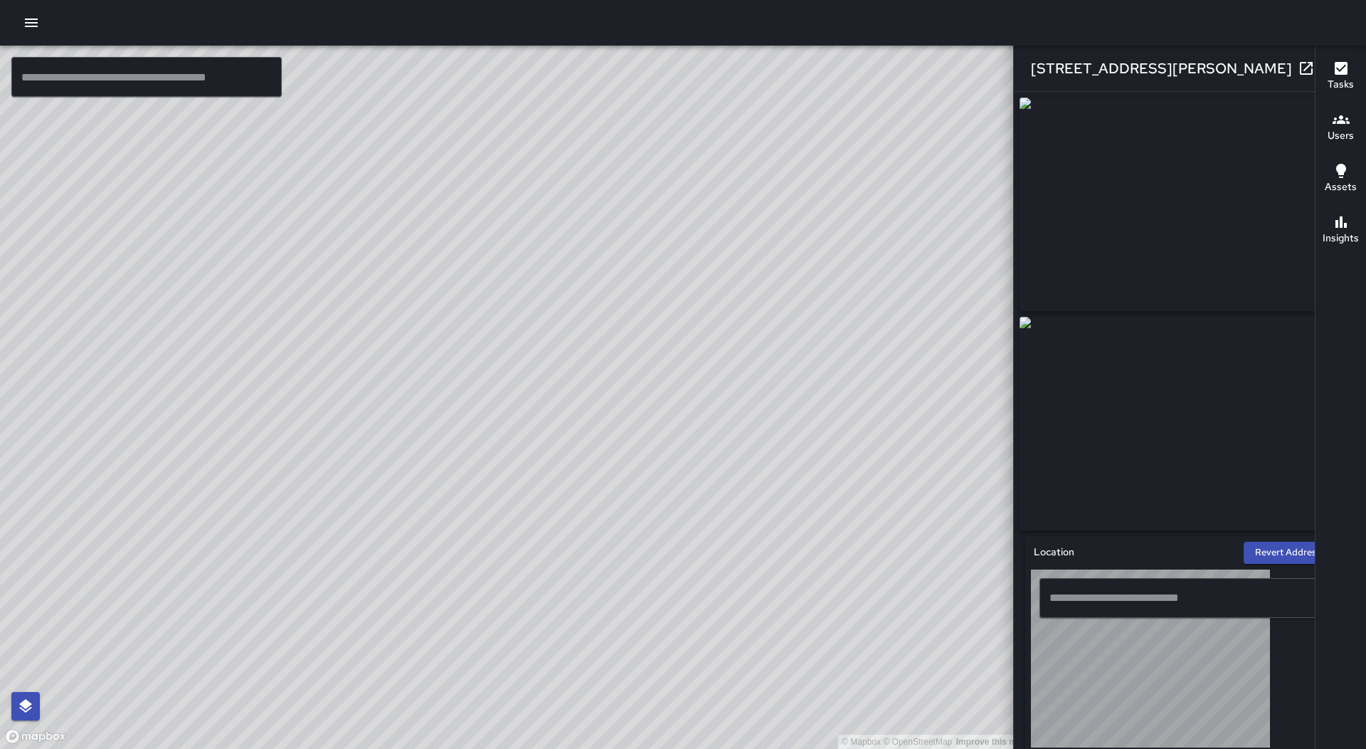
type input "**********"
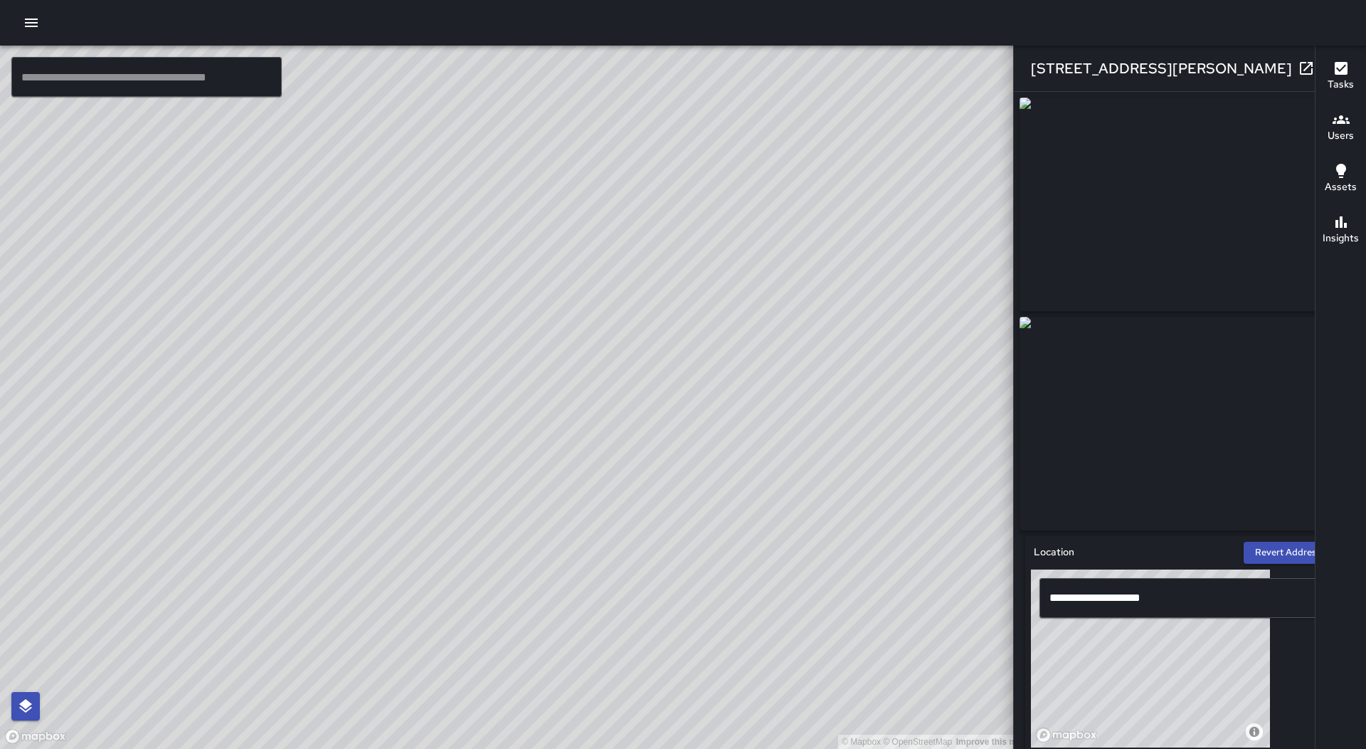
click at [1327, 68] on icon "button" at bounding box center [1335, 68] width 17 height 17
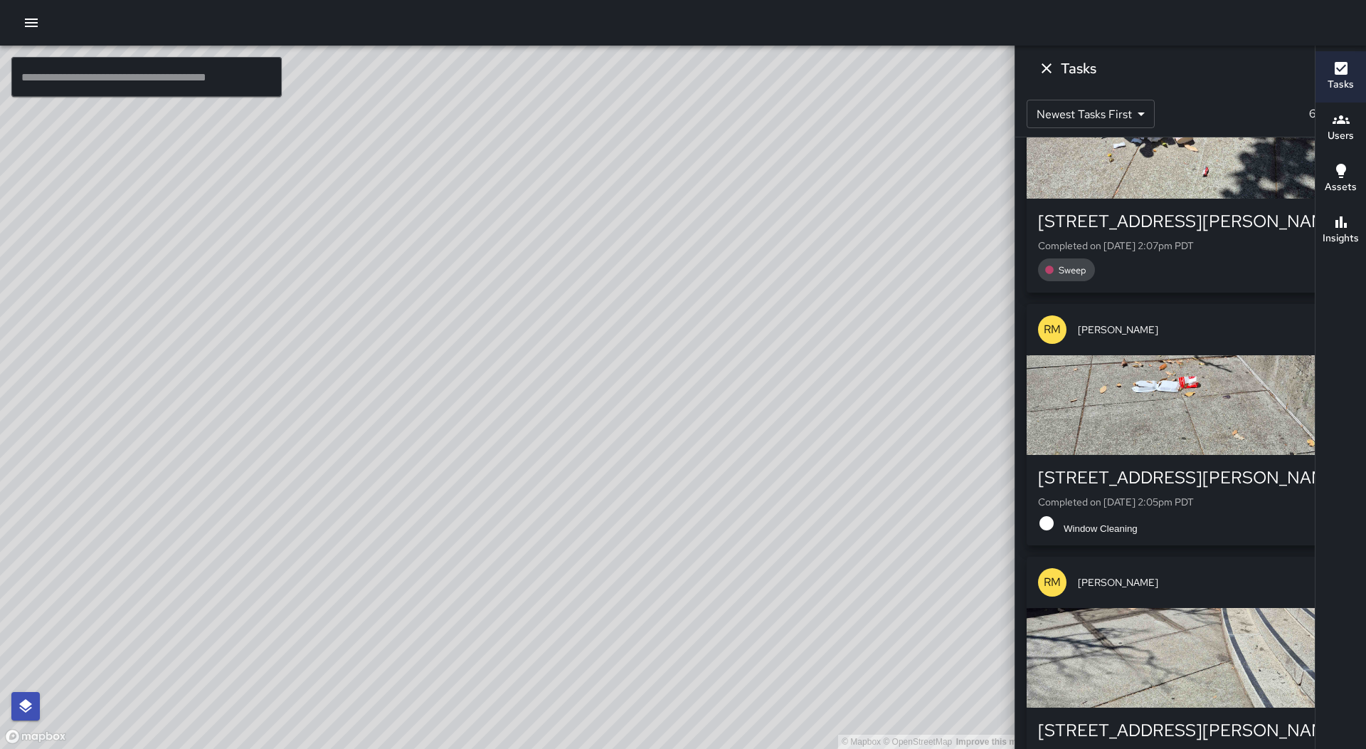
scroll to position [3131, 0]
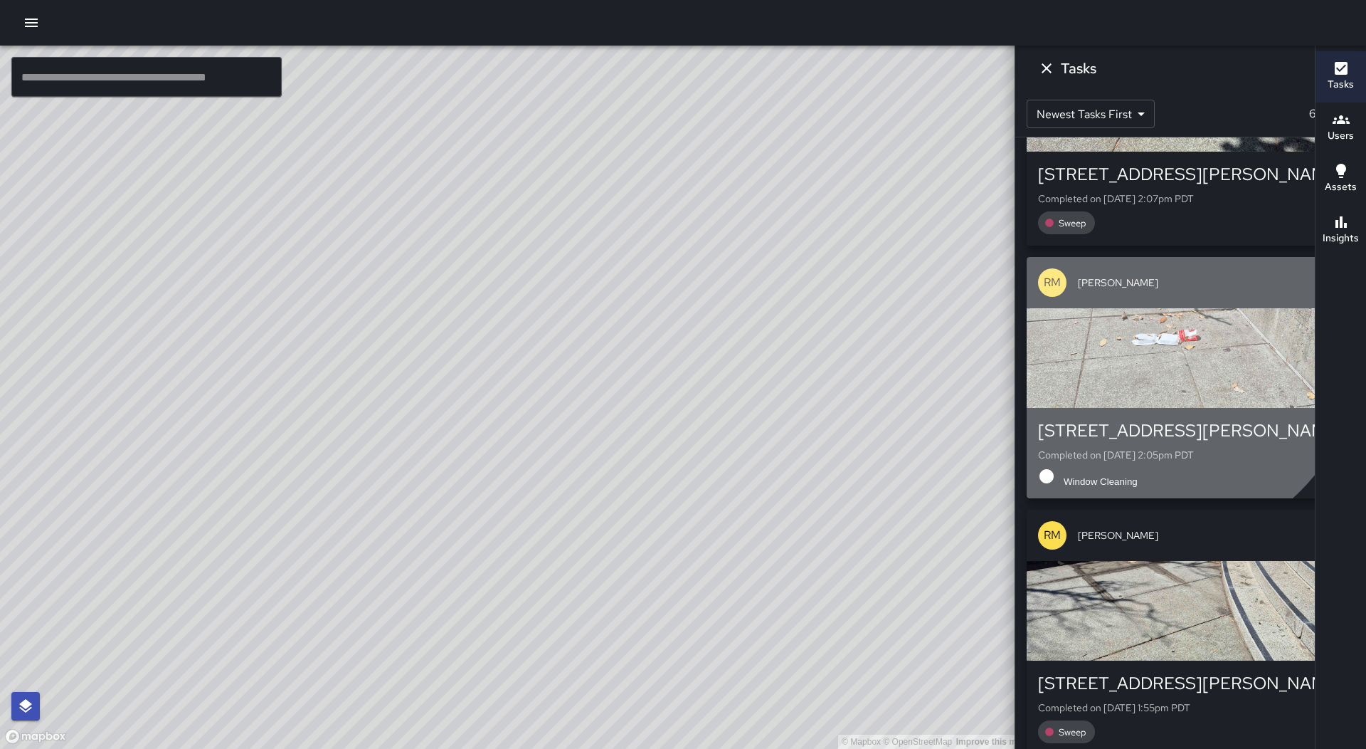
click at [1173, 347] on div "button" at bounding box center [1191, 358] width 328 height 100
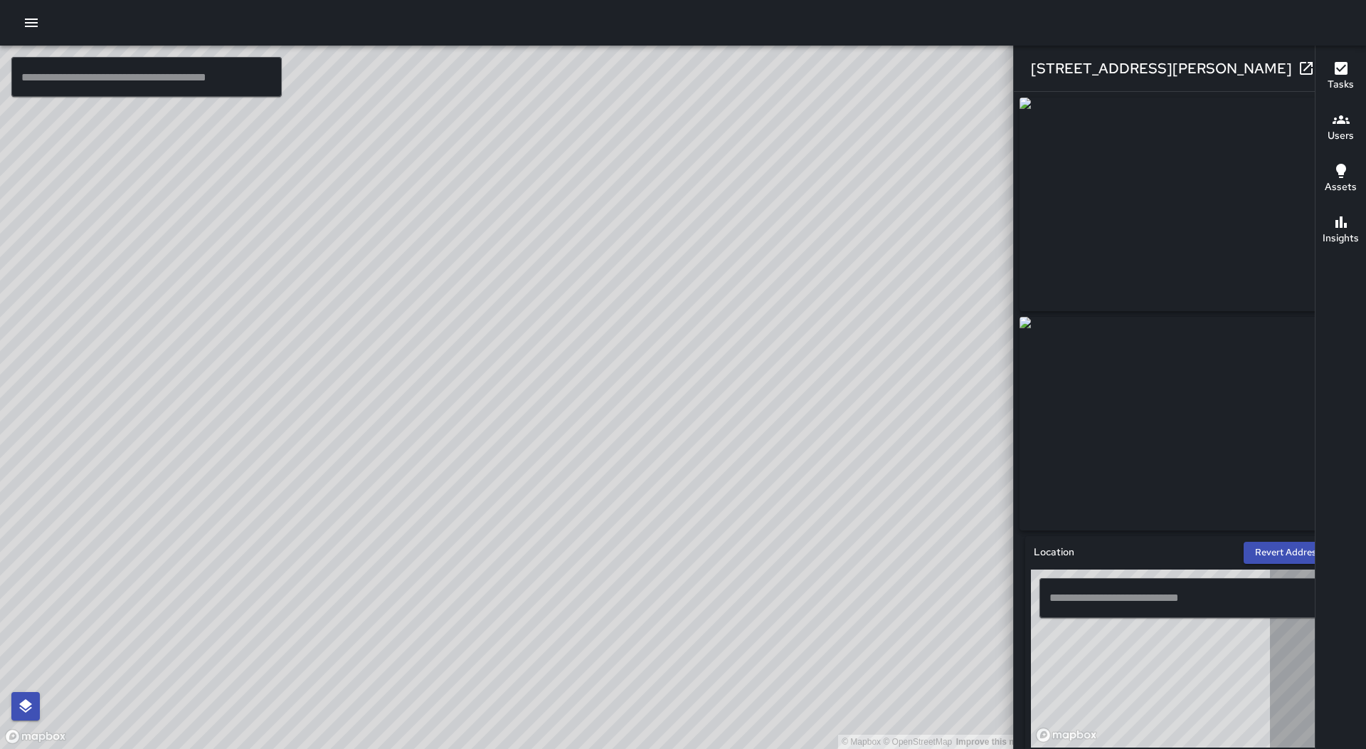
type input "**********"
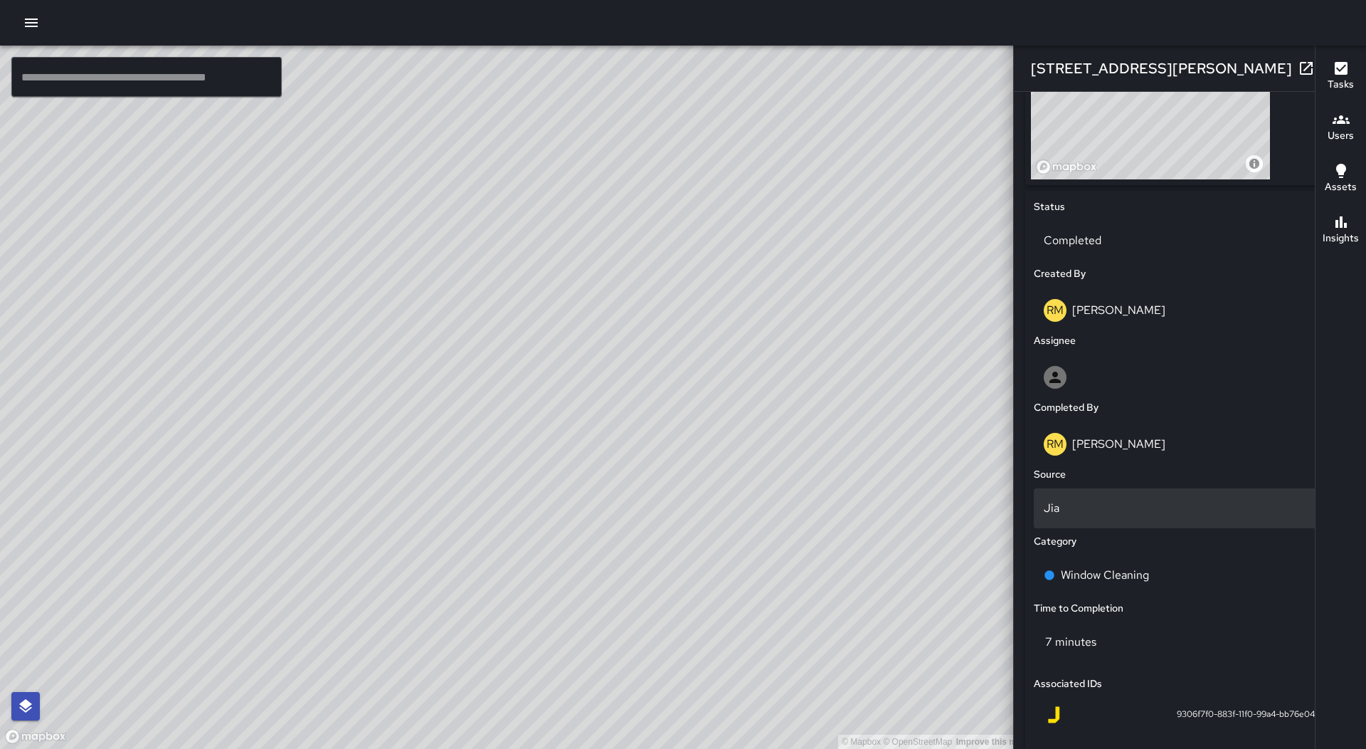
scroll to position [569, 0]
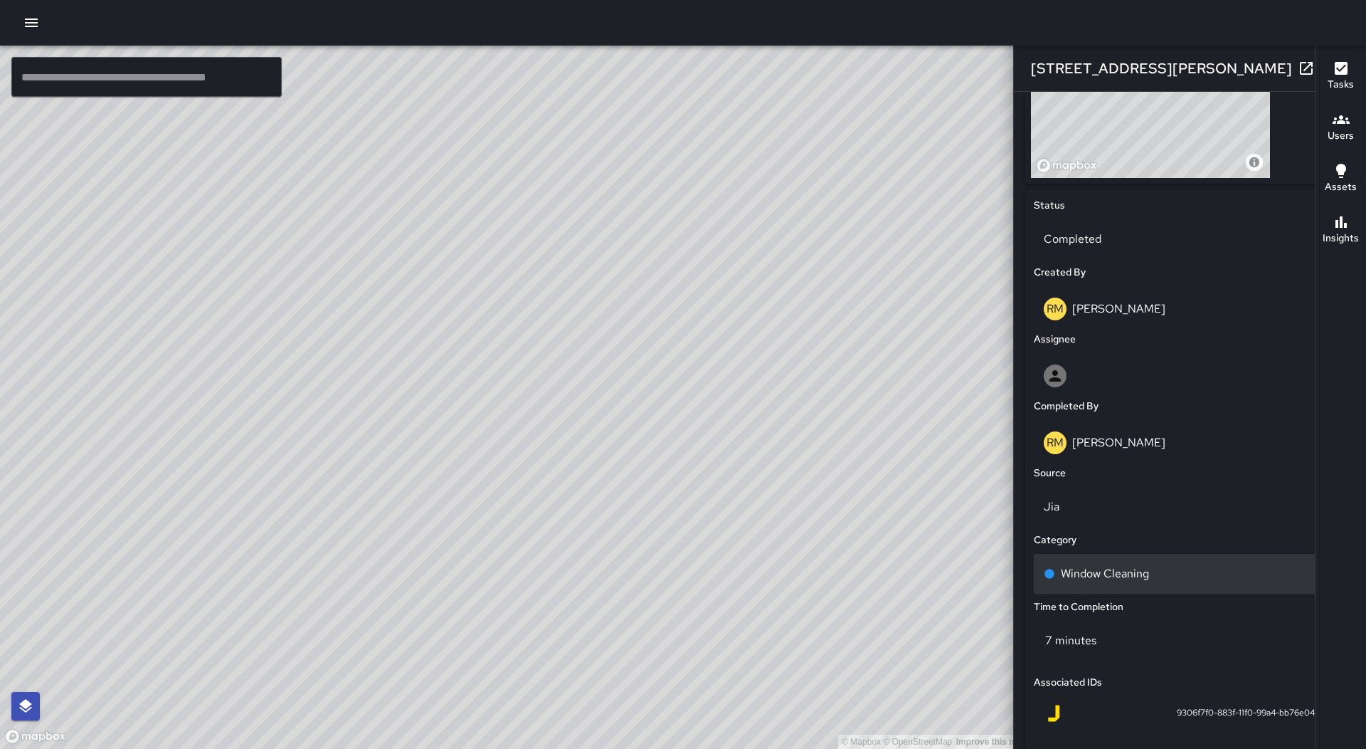
click at [1178, 581] on div "Window Cleaning" at bounding box center [1190, 573] width 293 height 17
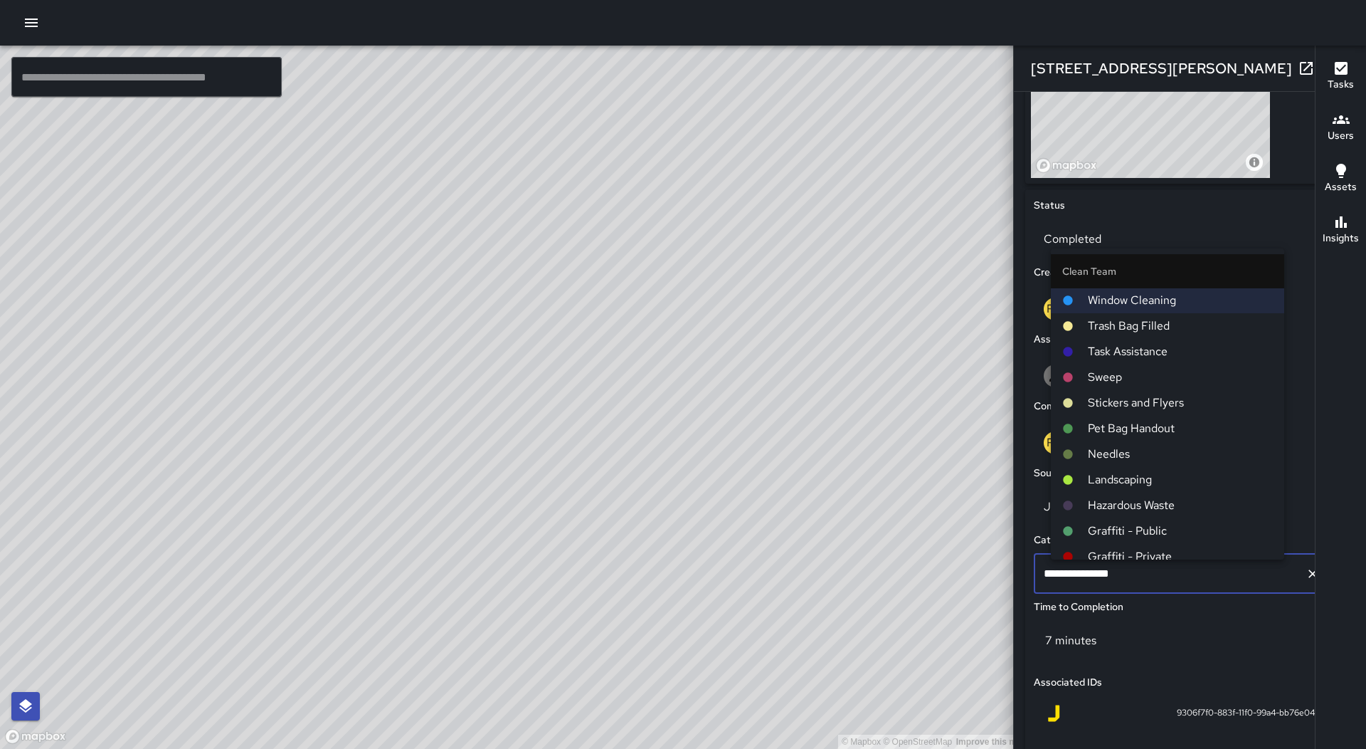
scroll to position [0, 0]
click at [1155, 381] on span "Sweep" at bounding box center [1180, 377] width 185 height 17
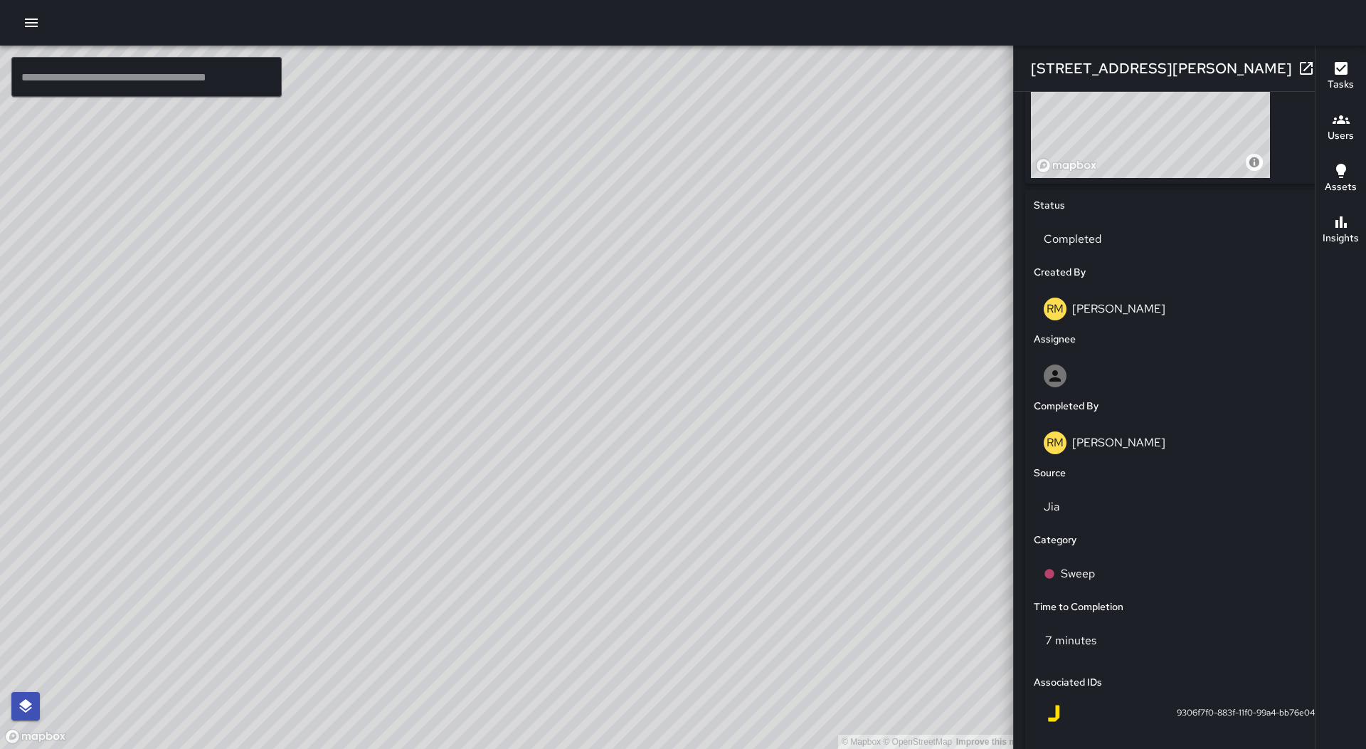
click at [1321, 70] on button "button" at bounding box center [1335, 68] width 28 height 28
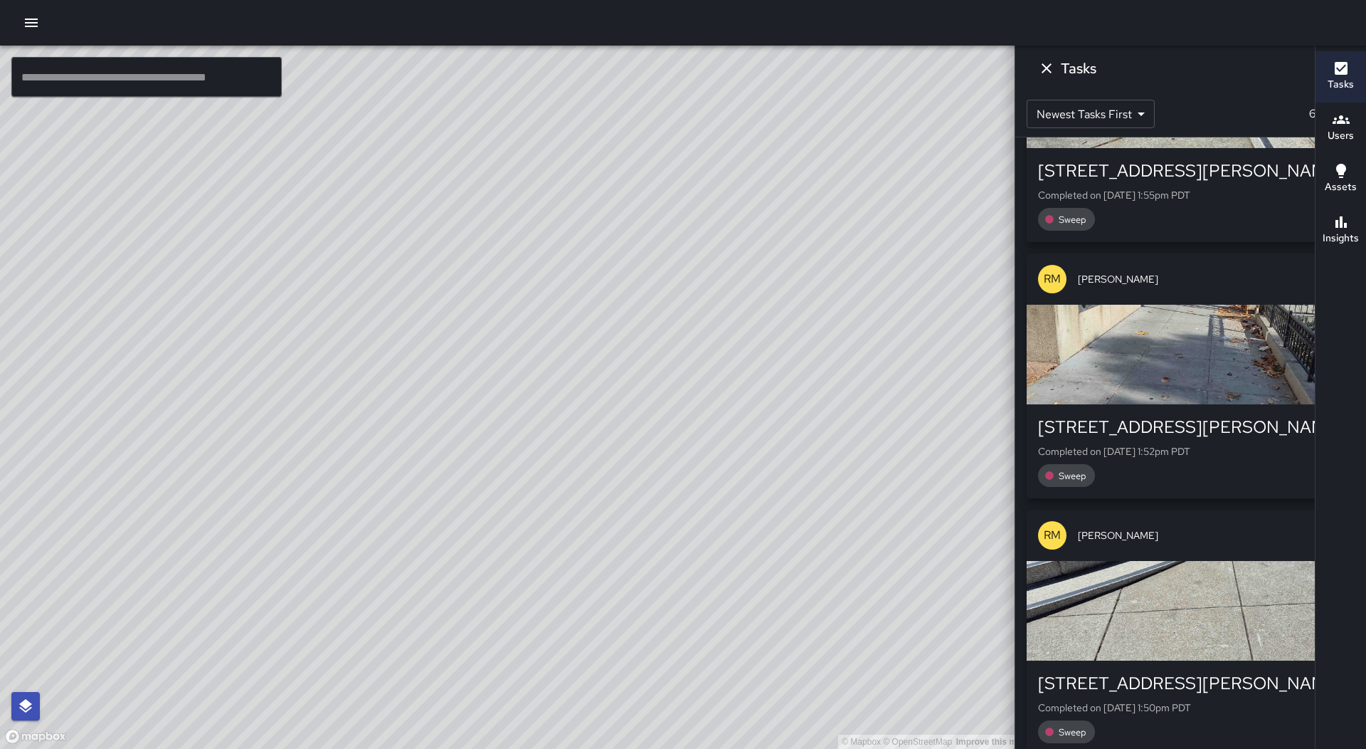
scroll to position [3701, 0]
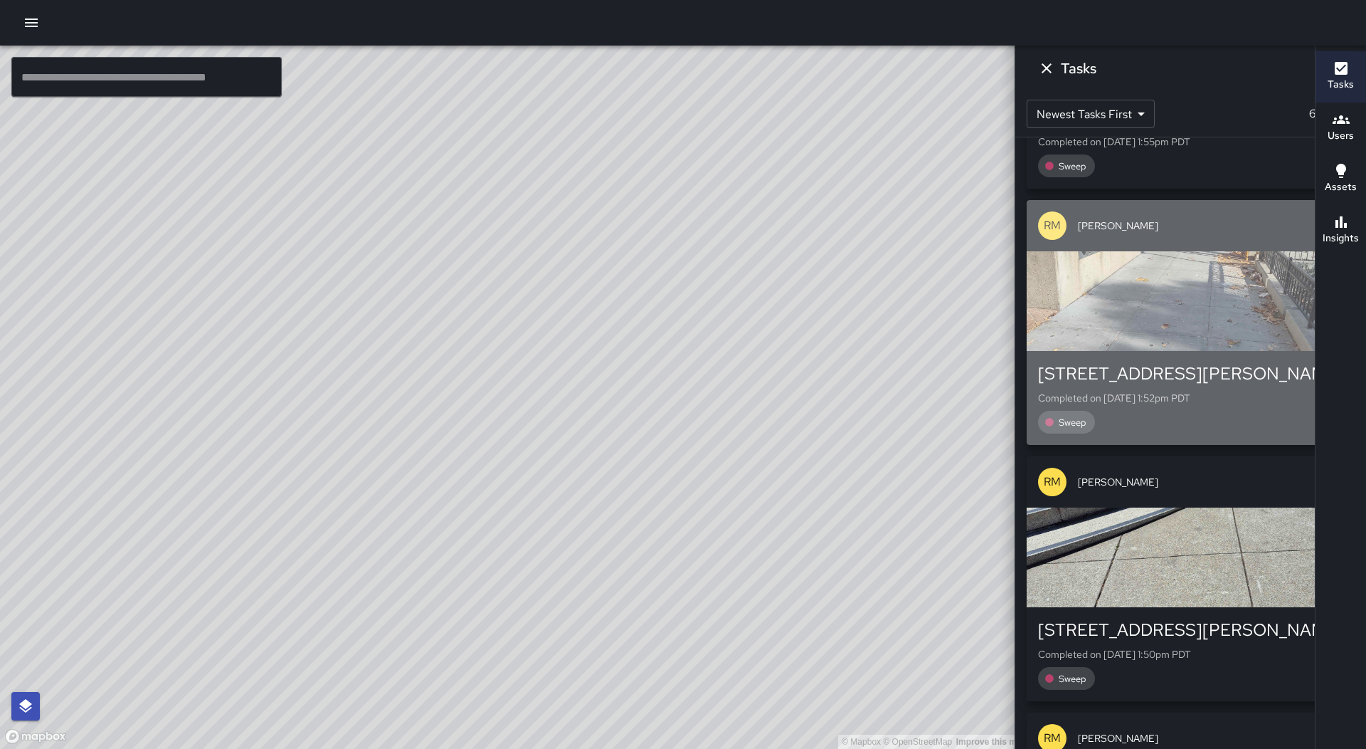
click at [1196, 354] on div "[STREET_ADDRESS][PERSON_NAME] Completed on [DATE] 1:52pm PDT Sweep" at bounding box center [1191, 398] width 328 height 94
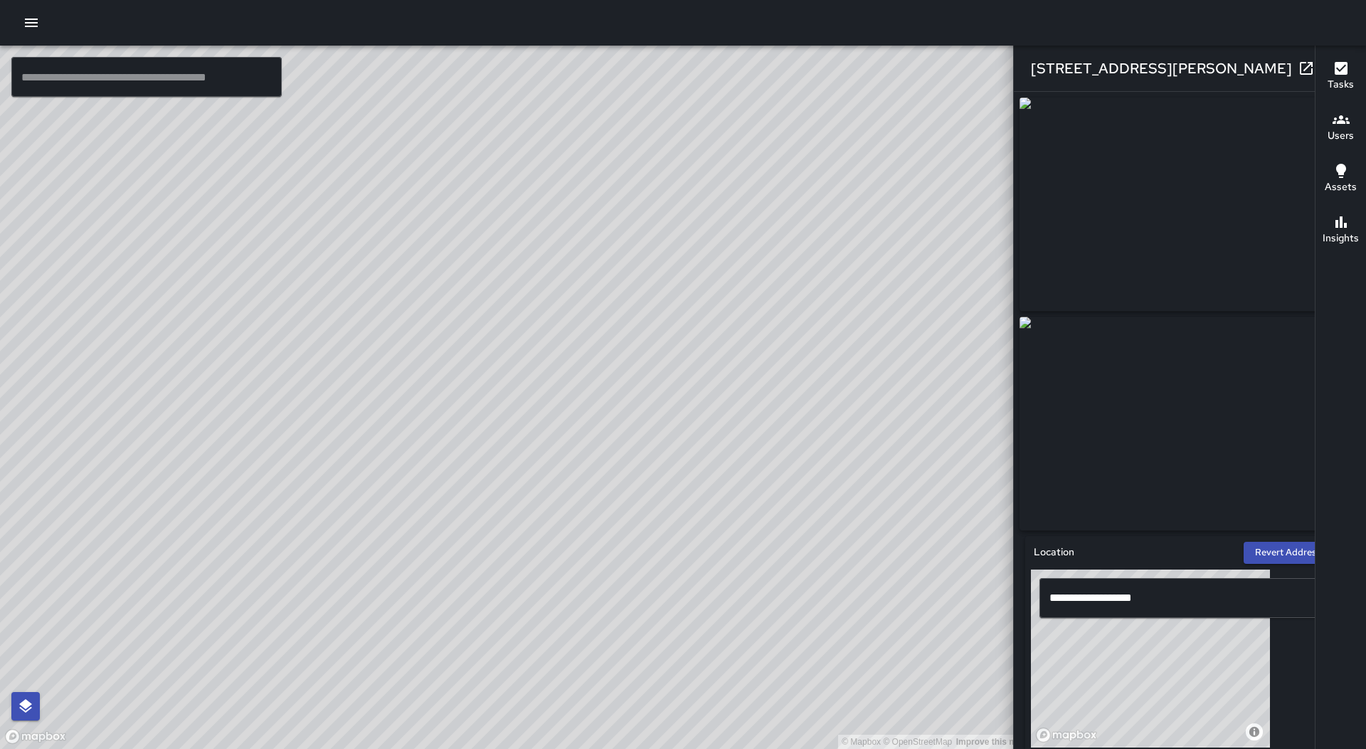
click at [1330, 68] on icon "button" at bounding box center [1335, 68] width 10 height 10
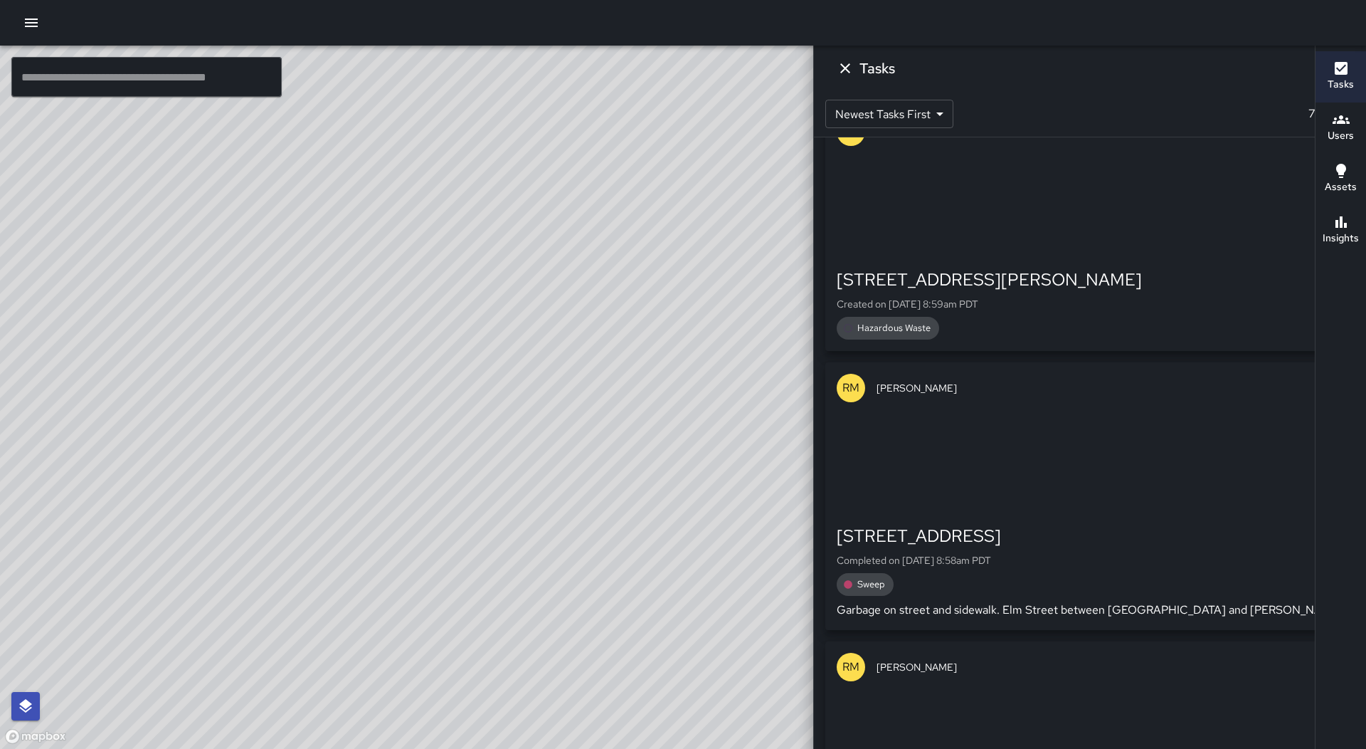
scroll to position [13704, 0]
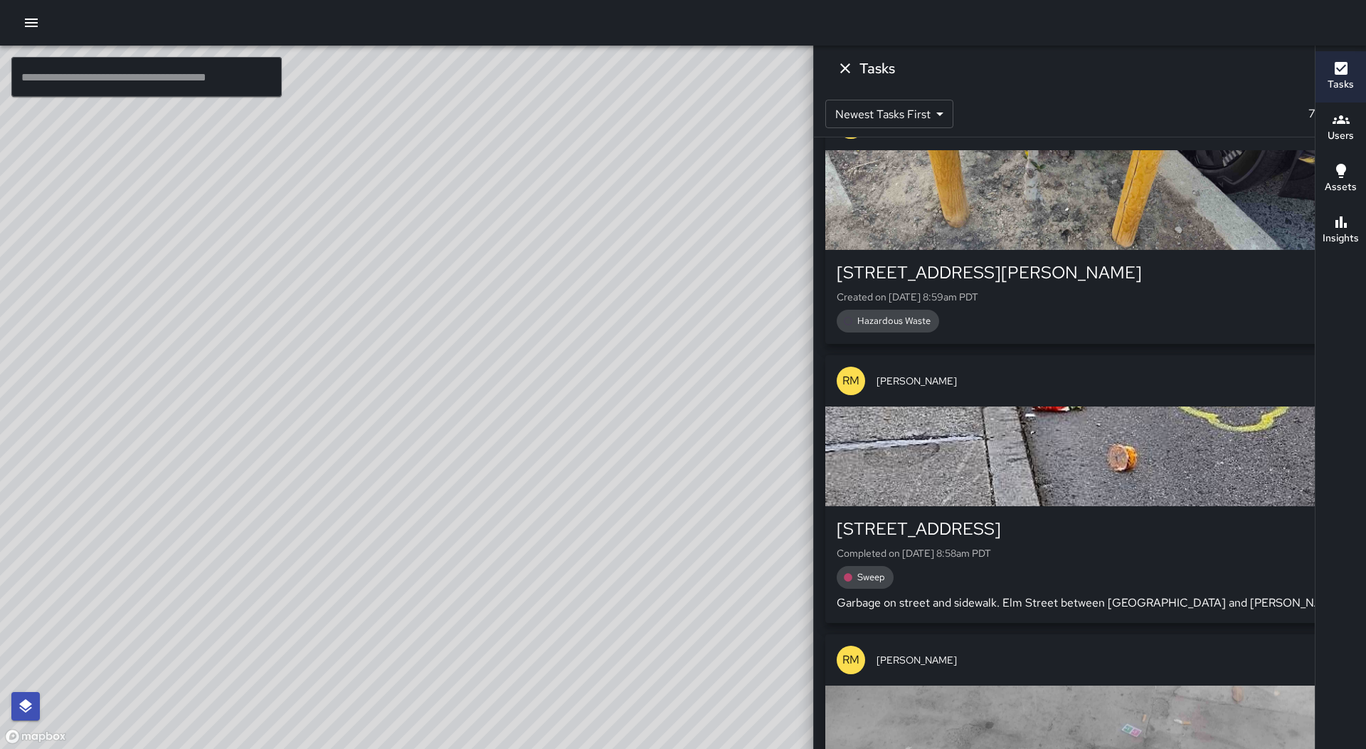
click at [1152, 423] on div "button" at bounding box center [1091, 456] width 530 height 100
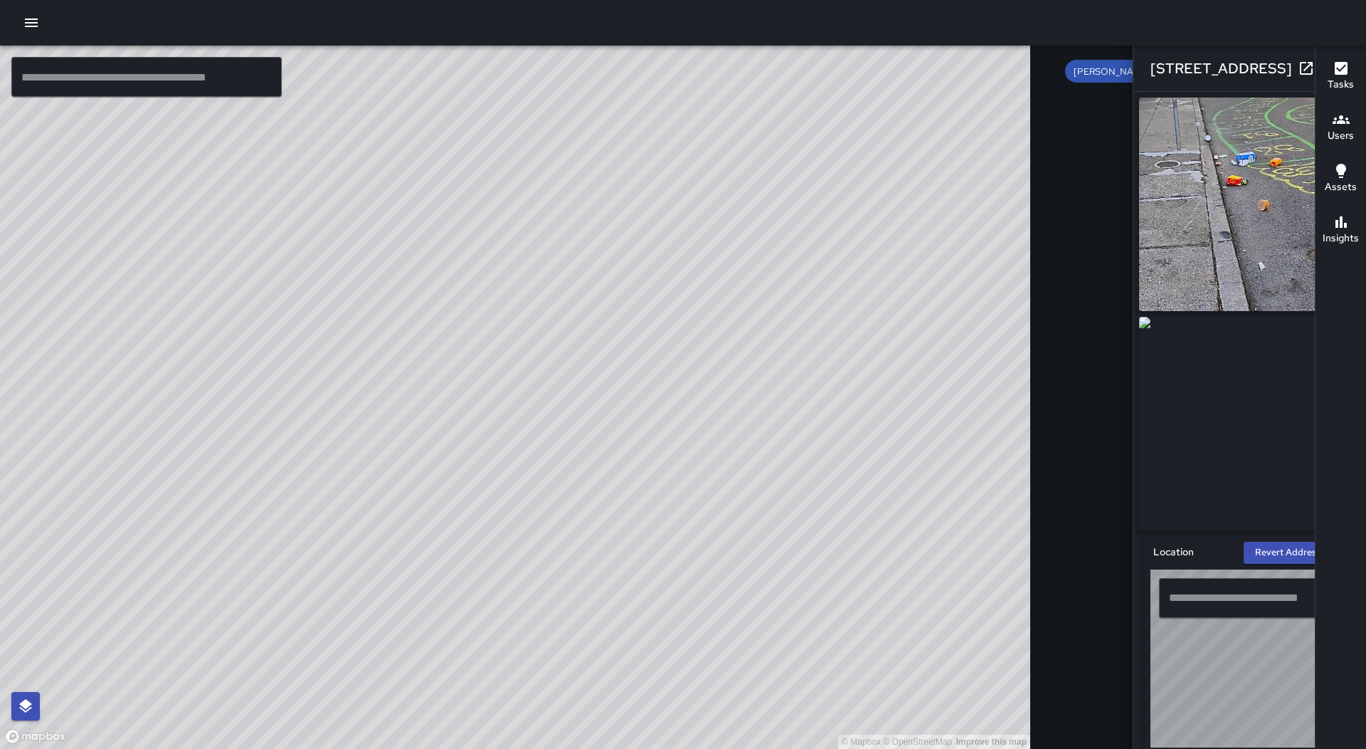
type input "**********"
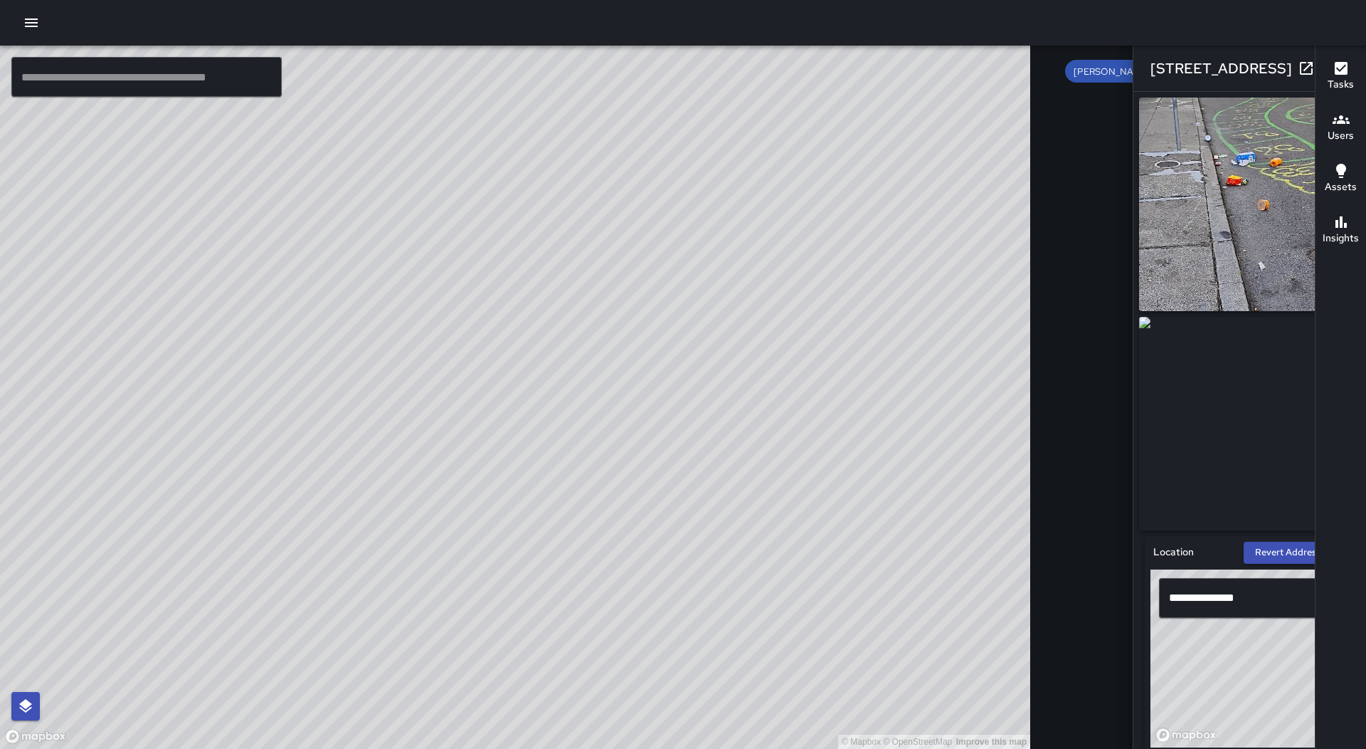
click at [1327, 68] on icon "button" at bounding box center [1335, 68] width 17 height 17
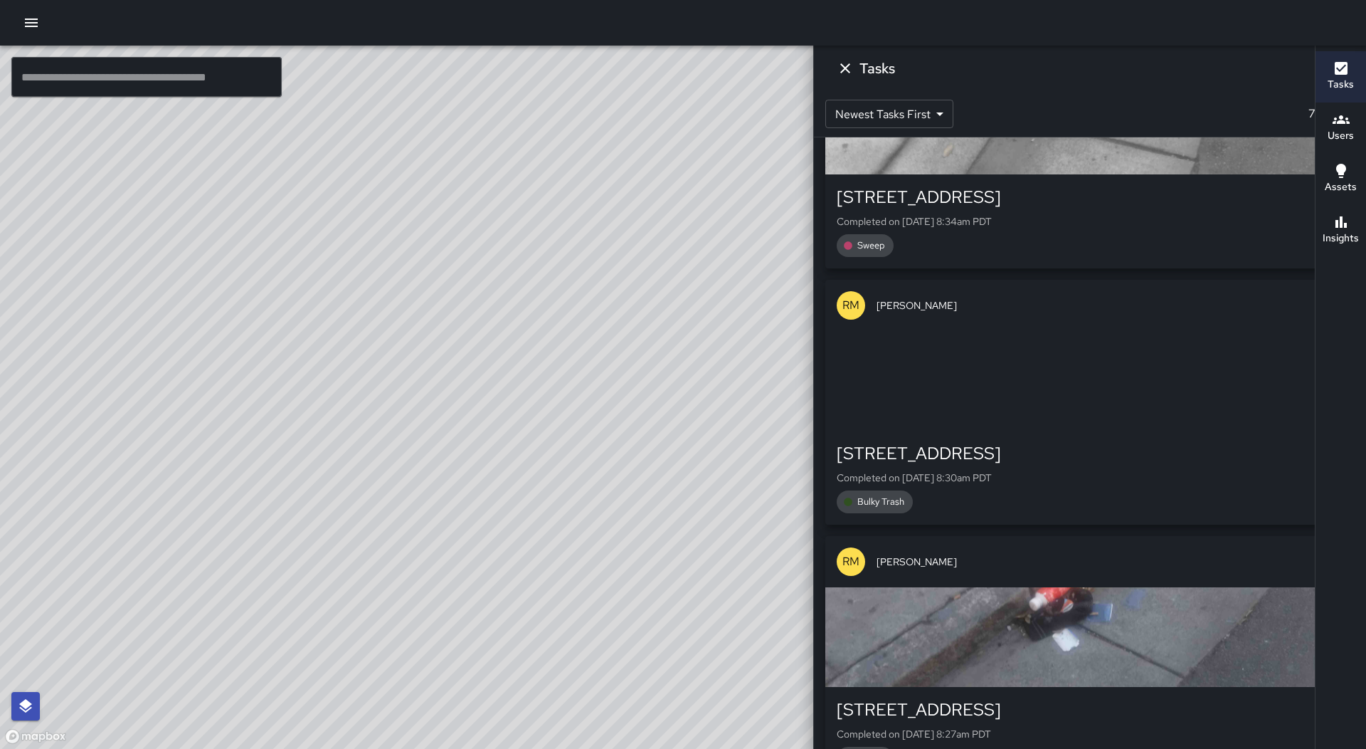
scroll to position [16195, 0]
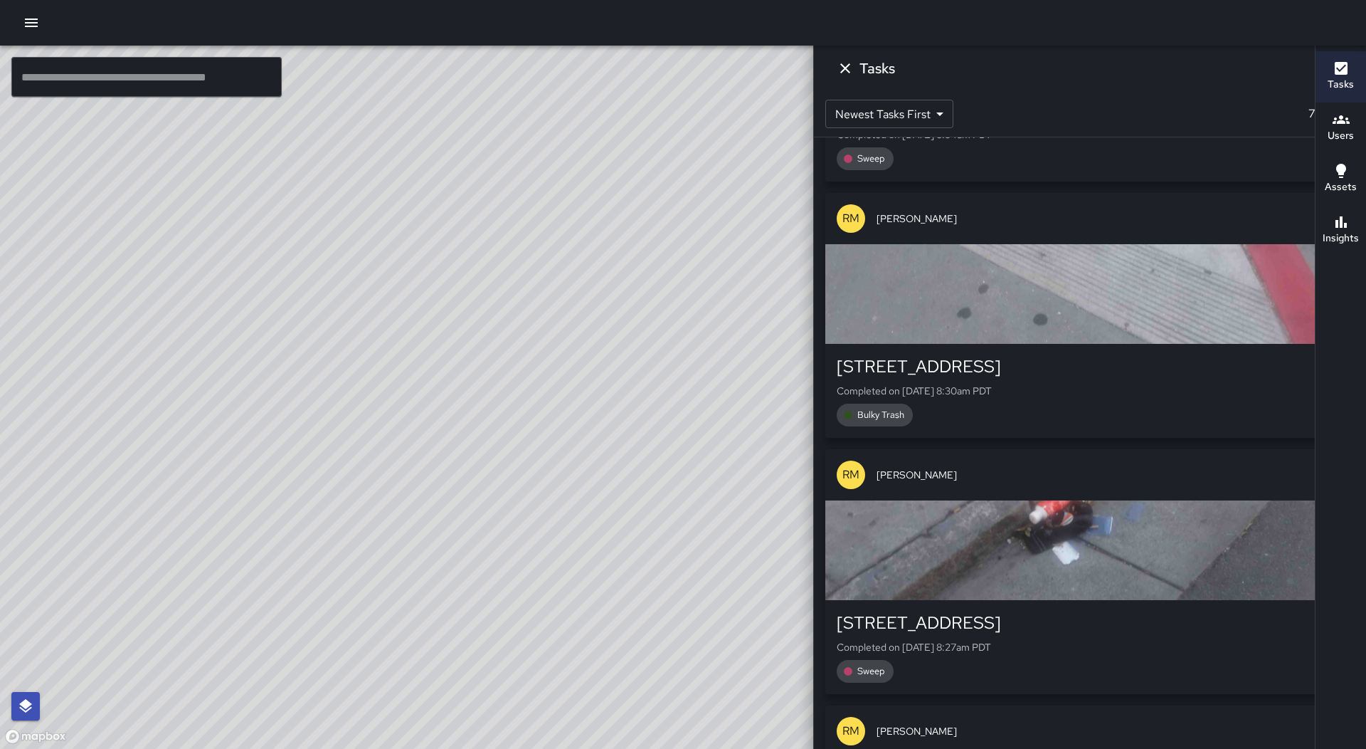
click at [1206, 295] on div "button" at bounding box center [1091, 294] width 530 height 100
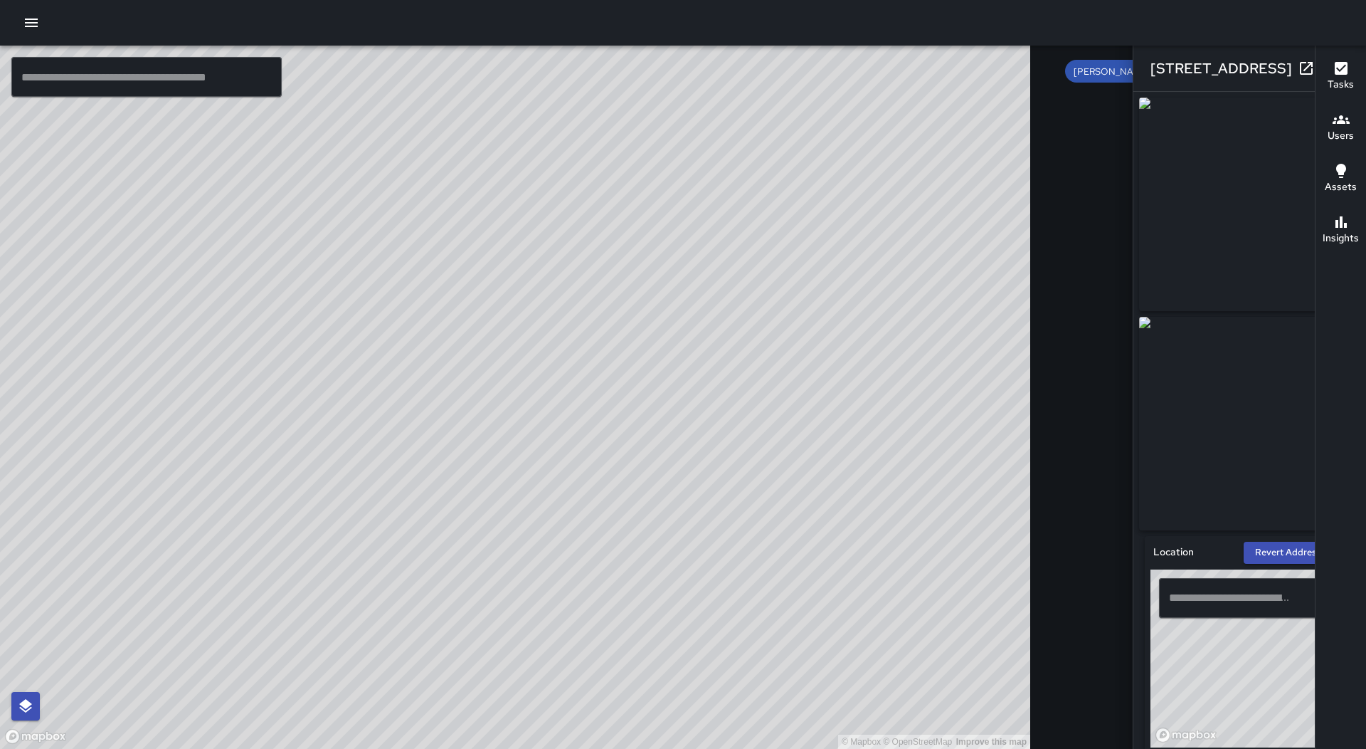
type input "**********"
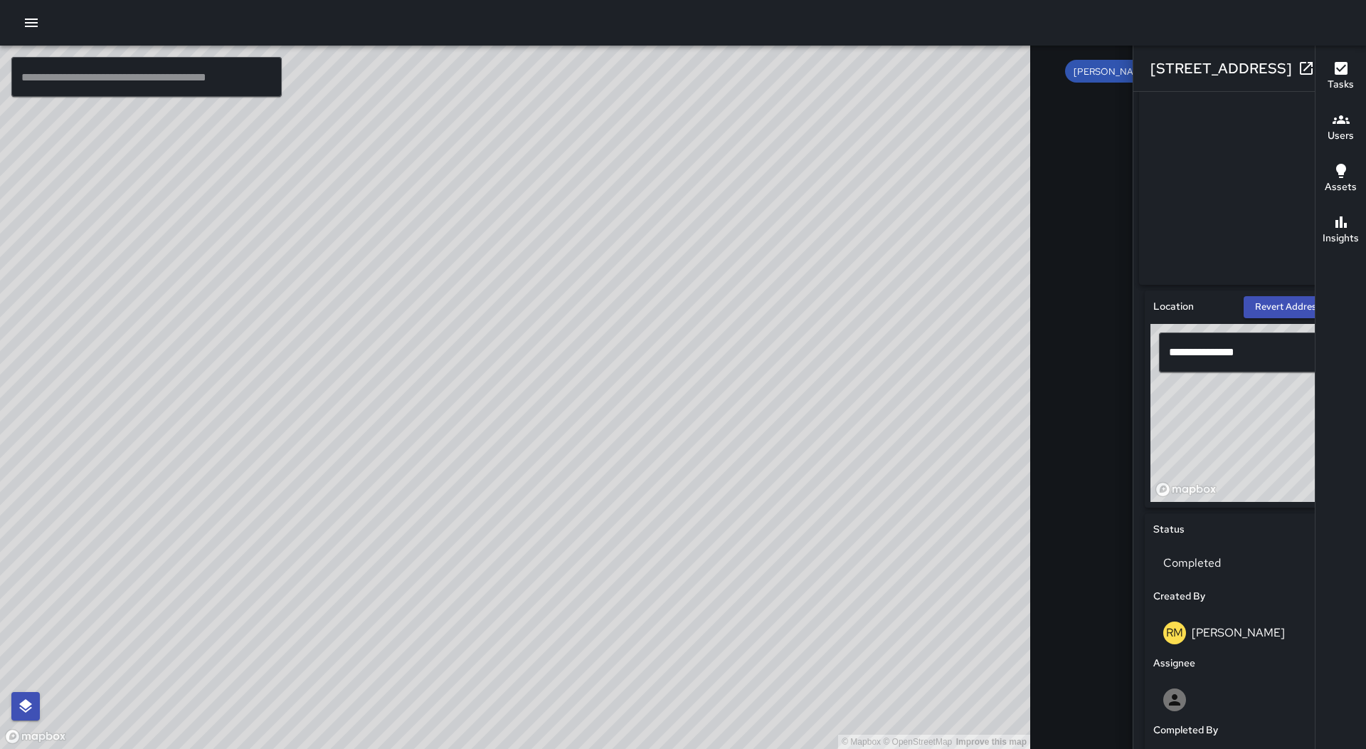
scroll to position [569, 0]
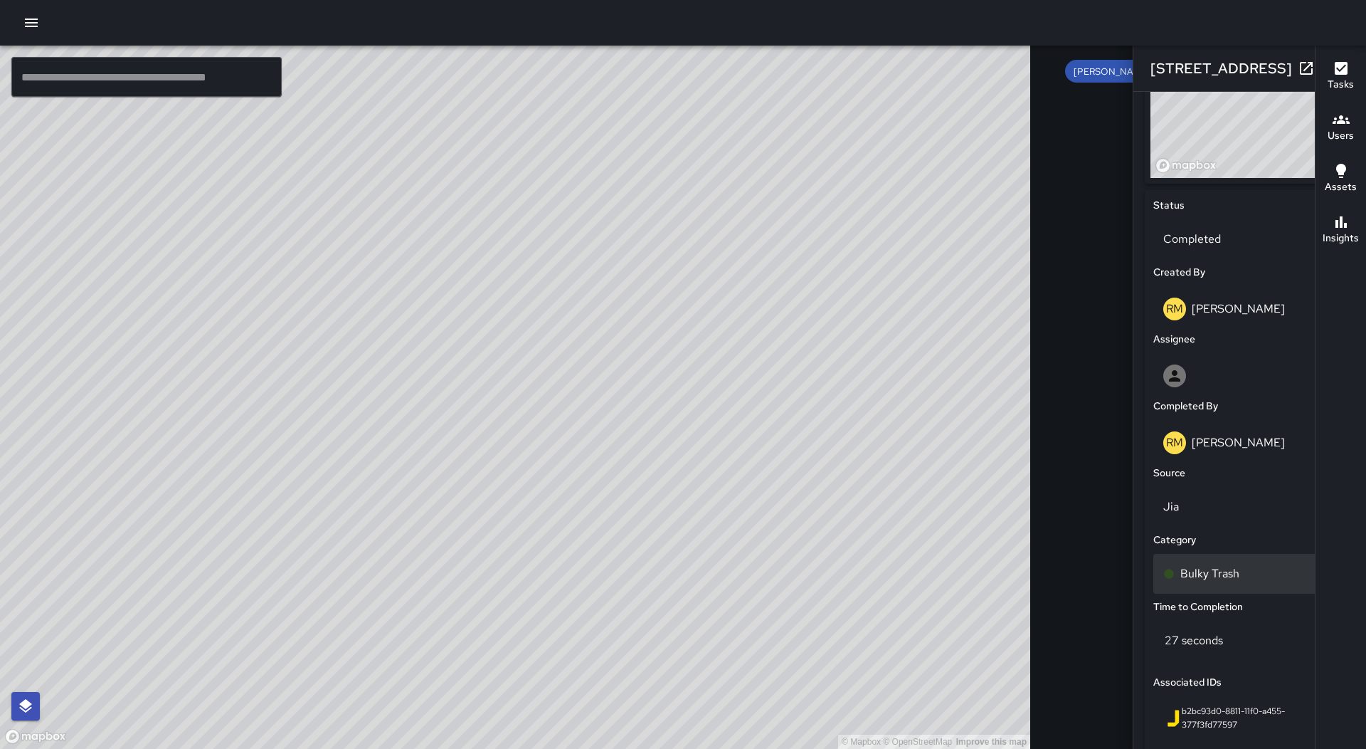
click at [1178, 576] on div "Bulky Trash" at bounding box center [1250, 573] width 173 height 17
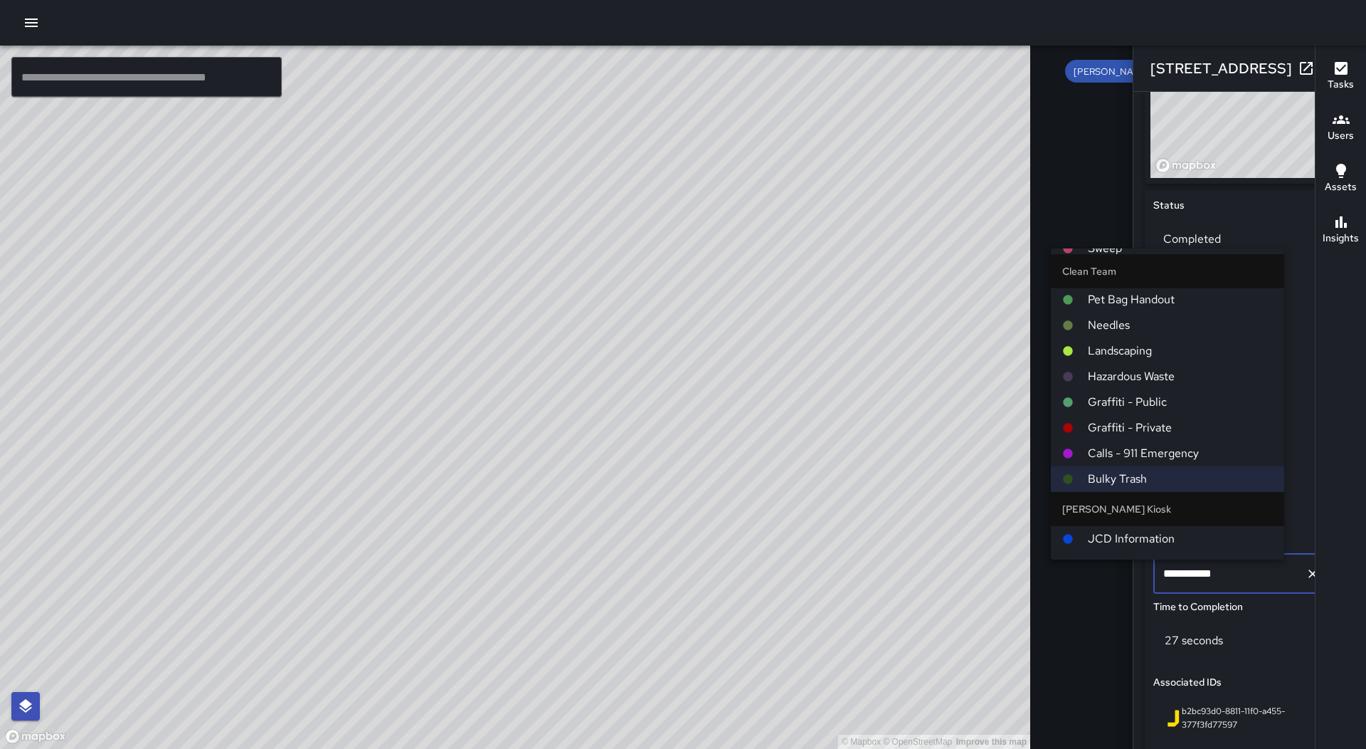
scroll to position [0, 0]
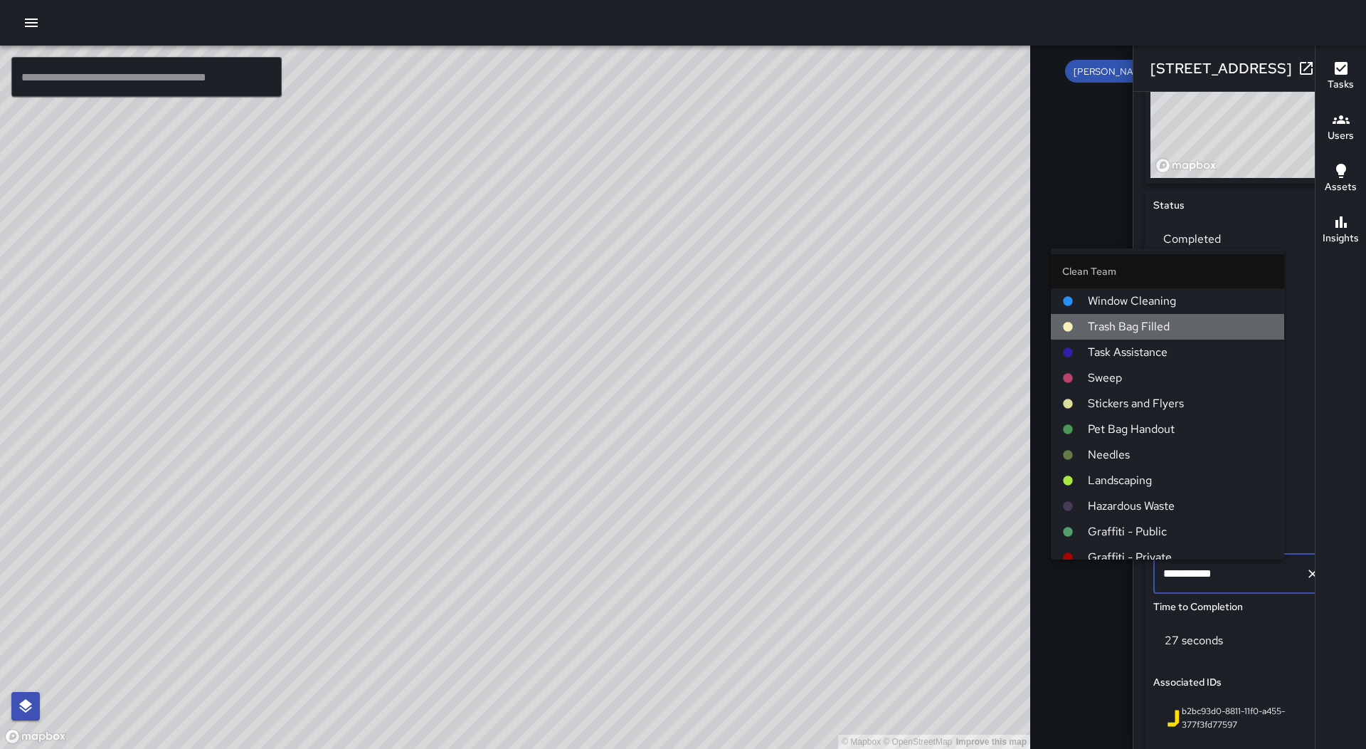
click at [1176, 331] on span "Trash Bag Filled" at bounding box center [1180, 326] width 185 height 17
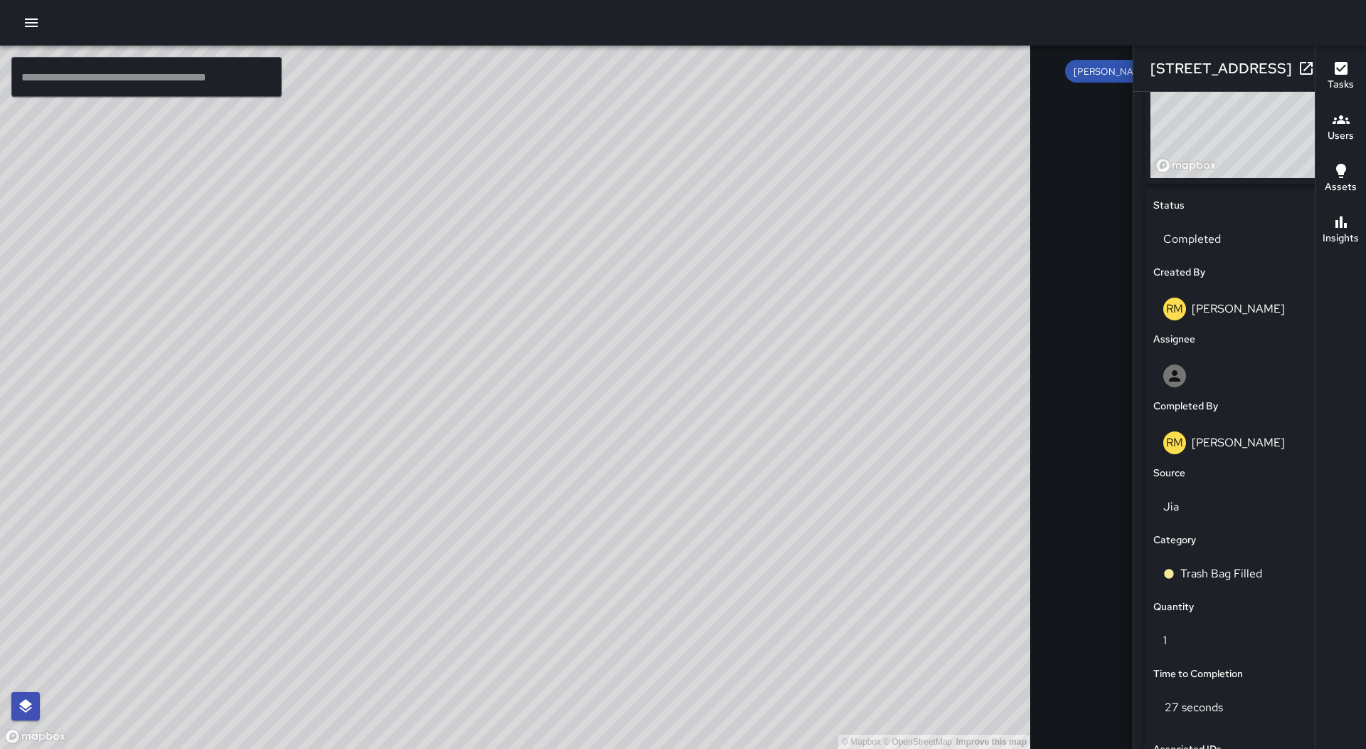
click at [1327, 65] on icon "button" at bounding box center [1335, 68] width 17 height 17
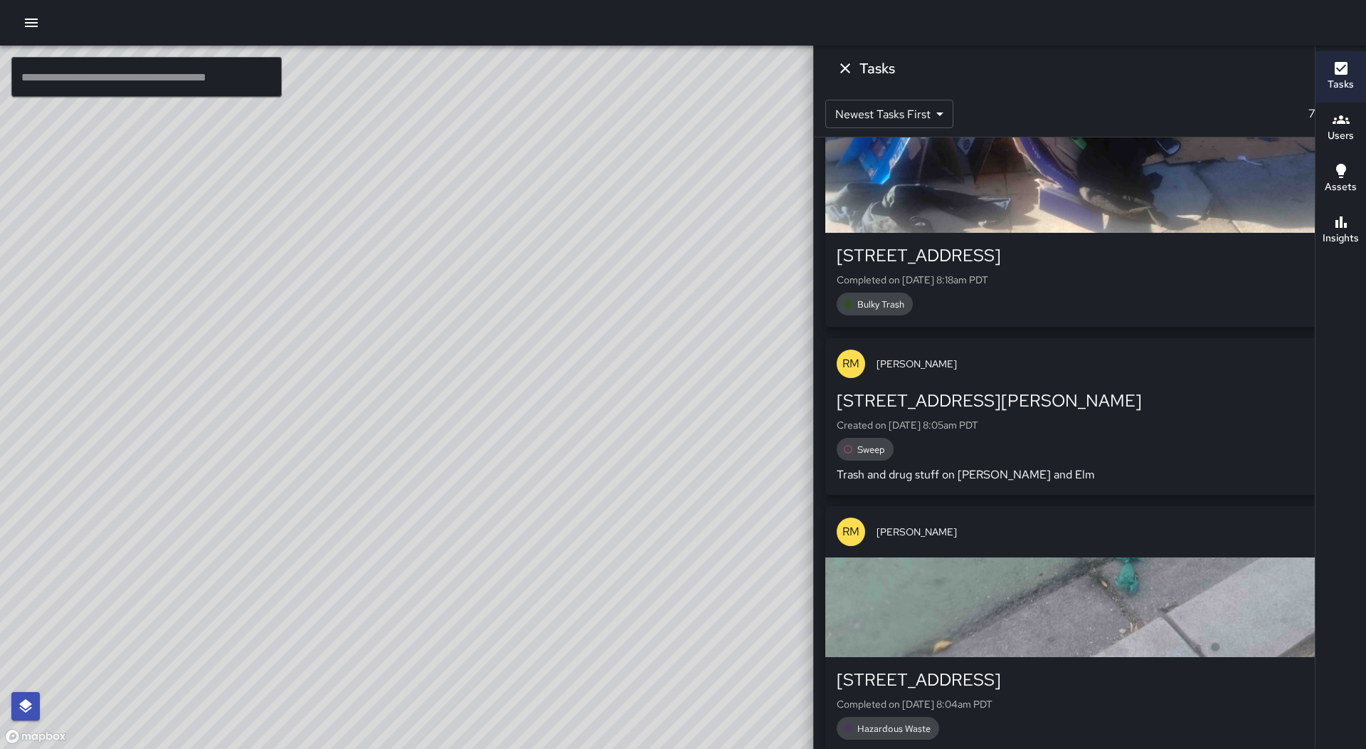
scroll to position [17089, 0]
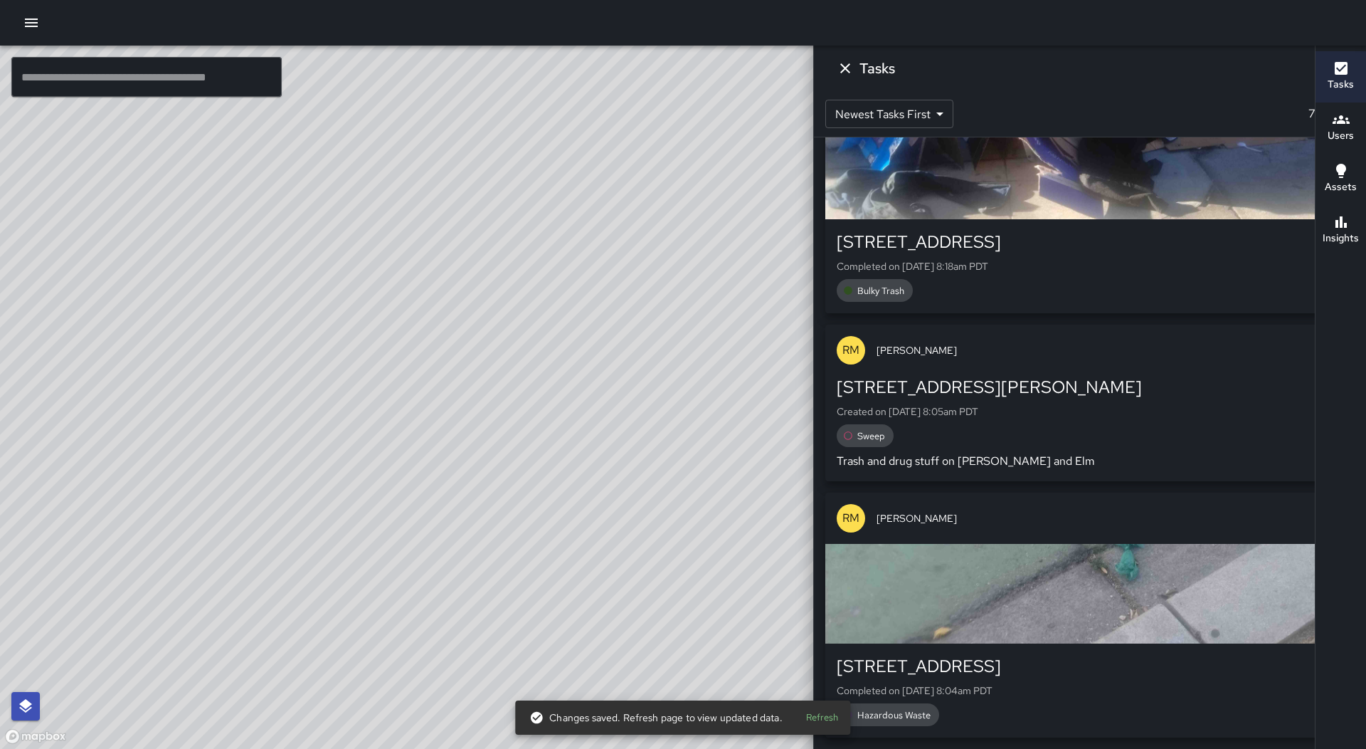
click at [1225, 232] on div "[STREET_ADDRESS]" at bounding box center [1090, 242] width 507 height 23
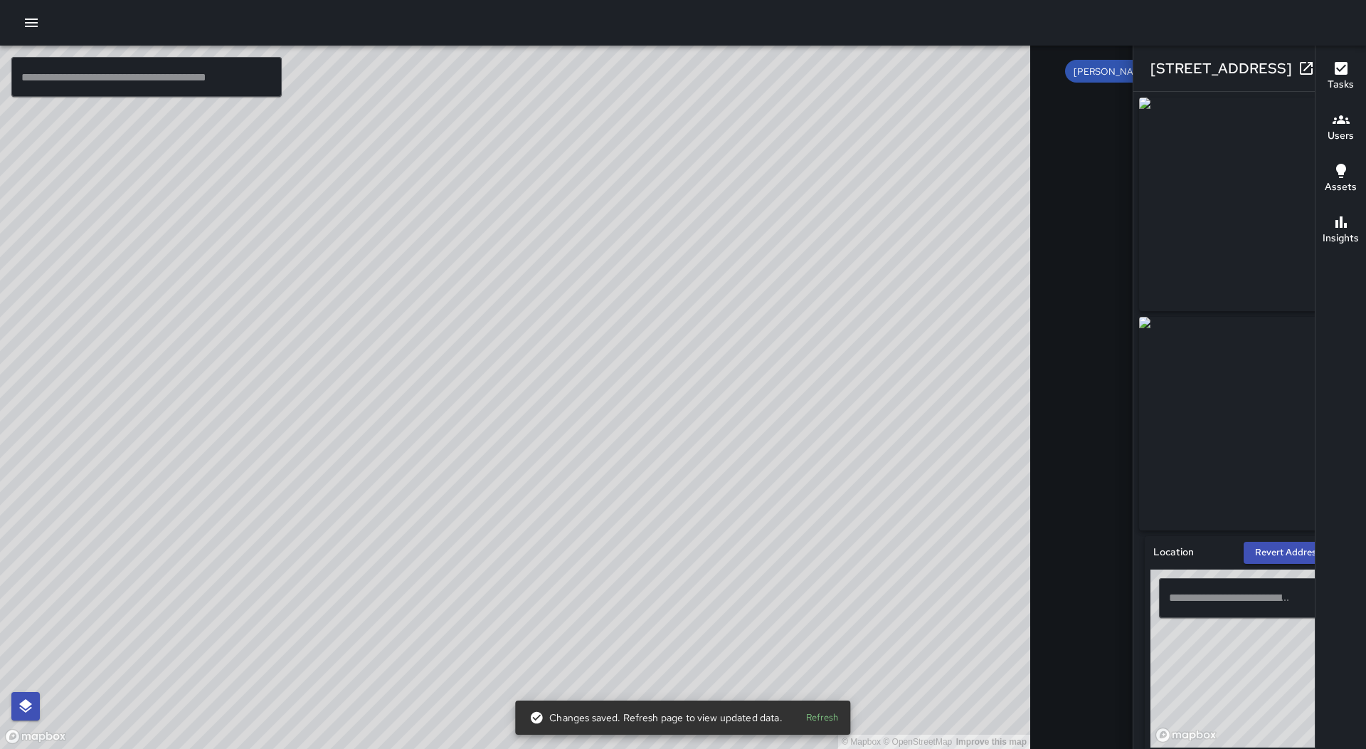
type input "**********"
click at [1327, 63] on icon "button" at bounding box center [1335, 68] width 17 height 17
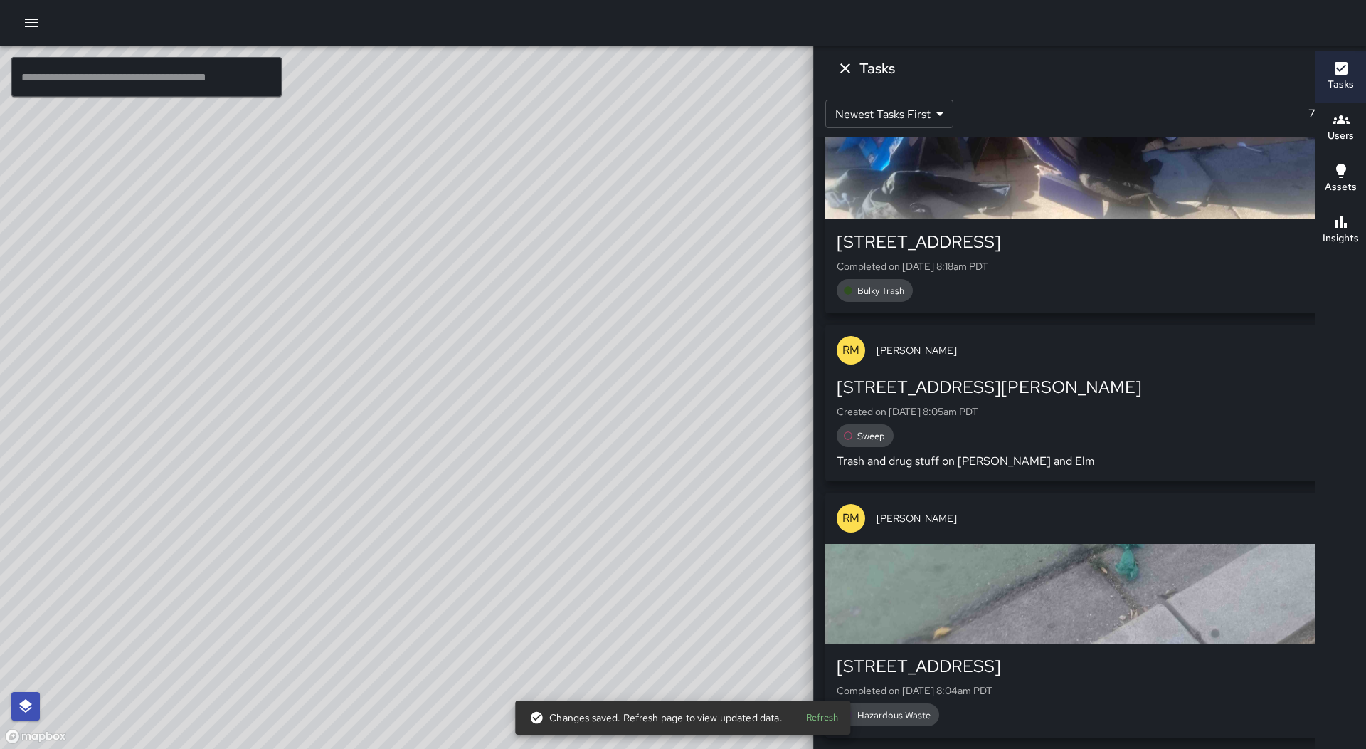
click at [854, 73] on icon "Dismiss" at bounding box center [845, 68] width 17 height 17
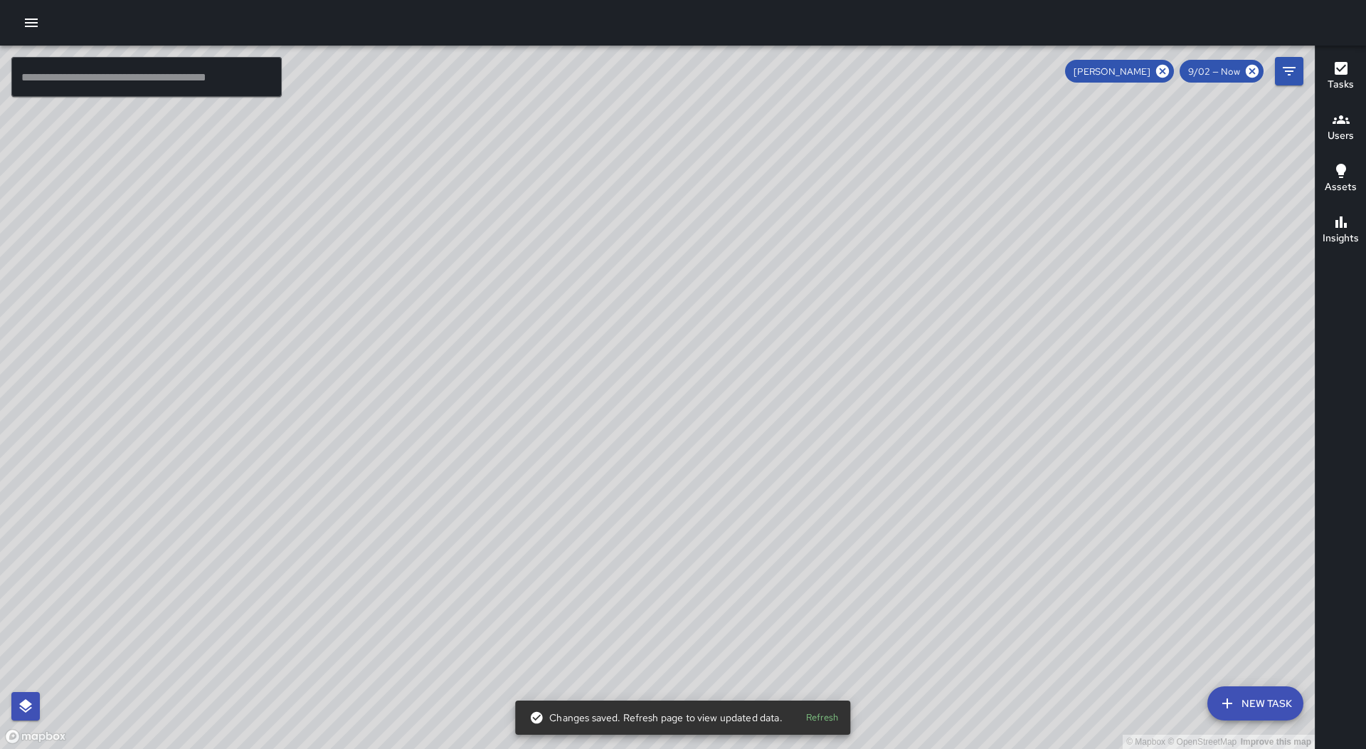
click at [1164, 70] on icon at bounding box center [1163, 71] width 16 height 16
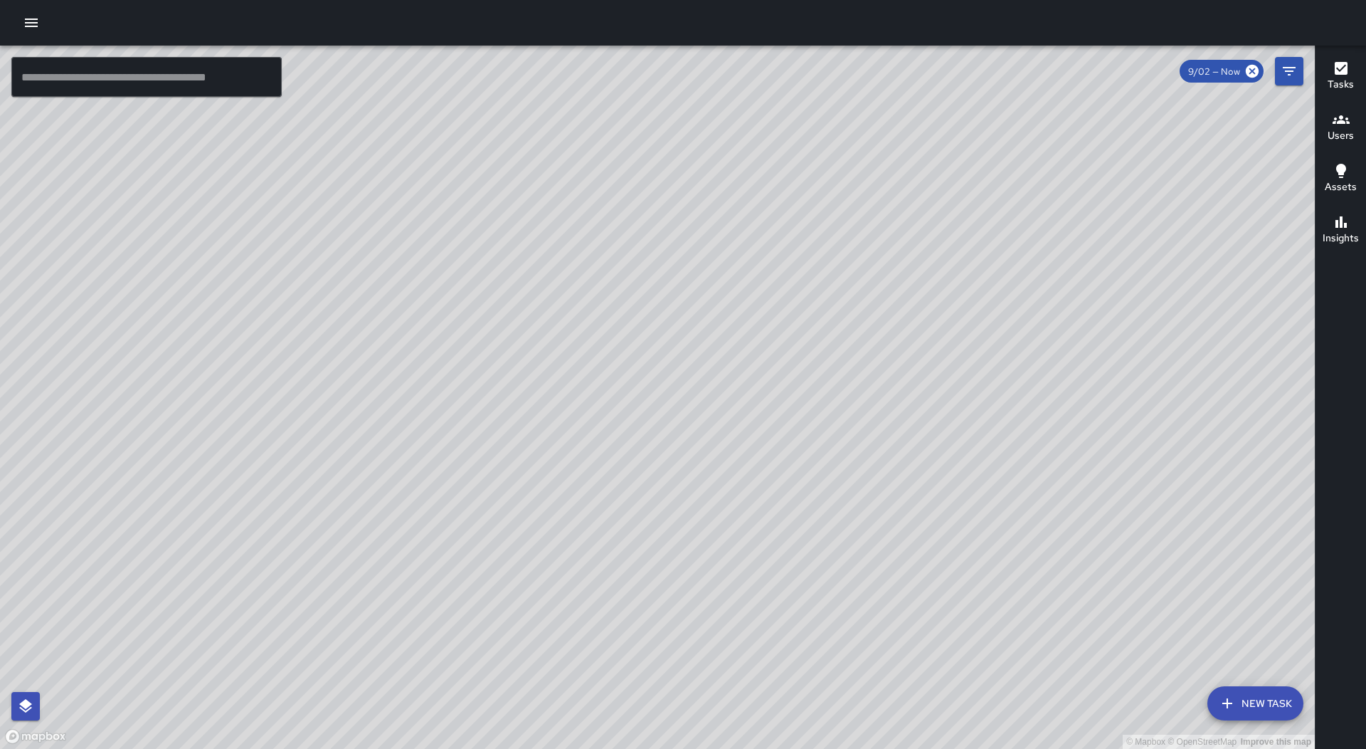
drag, startPoint x: 979, startPoint y: 629, endPoint x: 772, endPoint y: 273, distance: 412.0
click at [772, 273] on div "© Mapbox © OpenStreetMap Improve this map" at bounding box center [657, 397] width 1315 height 703
click at [580, 290] on div "© Mapbox © OpenStreetMap Improve this map RO [PERSON_NAME] Ambassador Tasks 67 …" at bounding box center [657, 397] width 1315 height 703
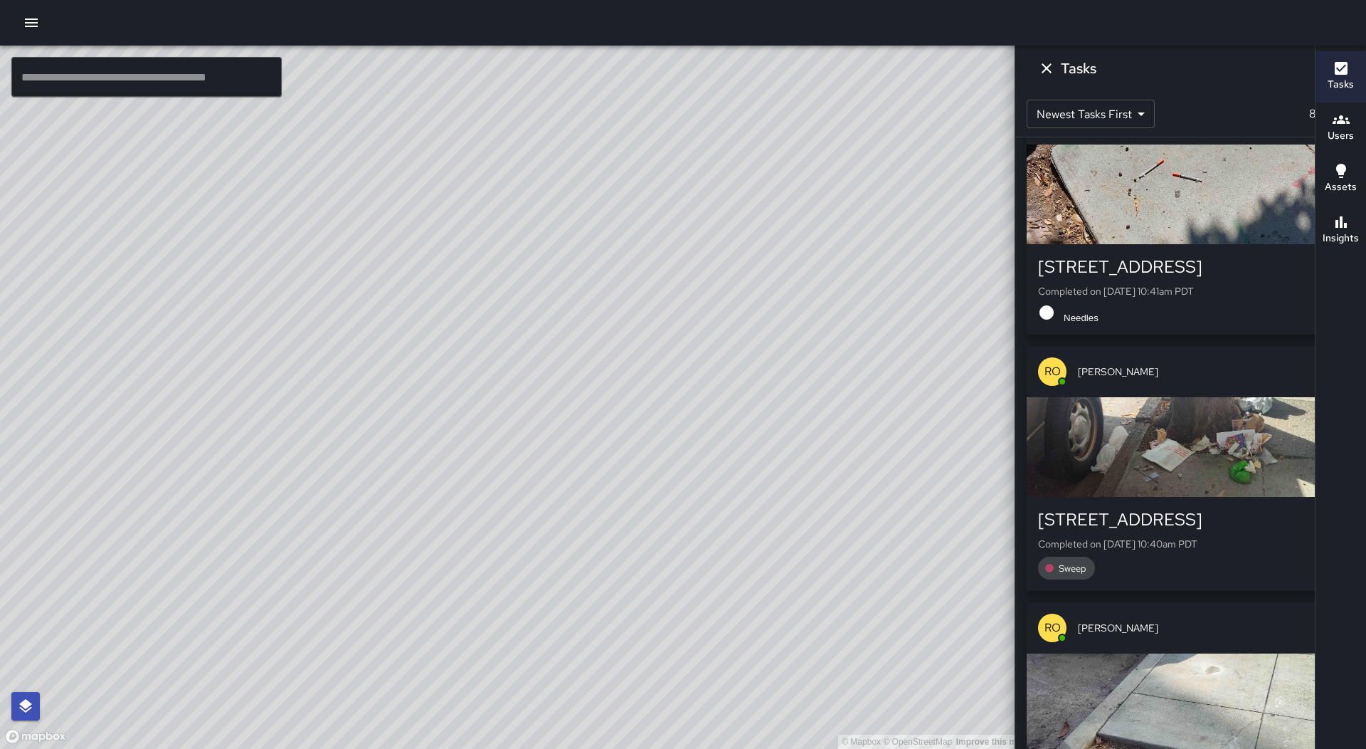
scroll to position [7644, 0]
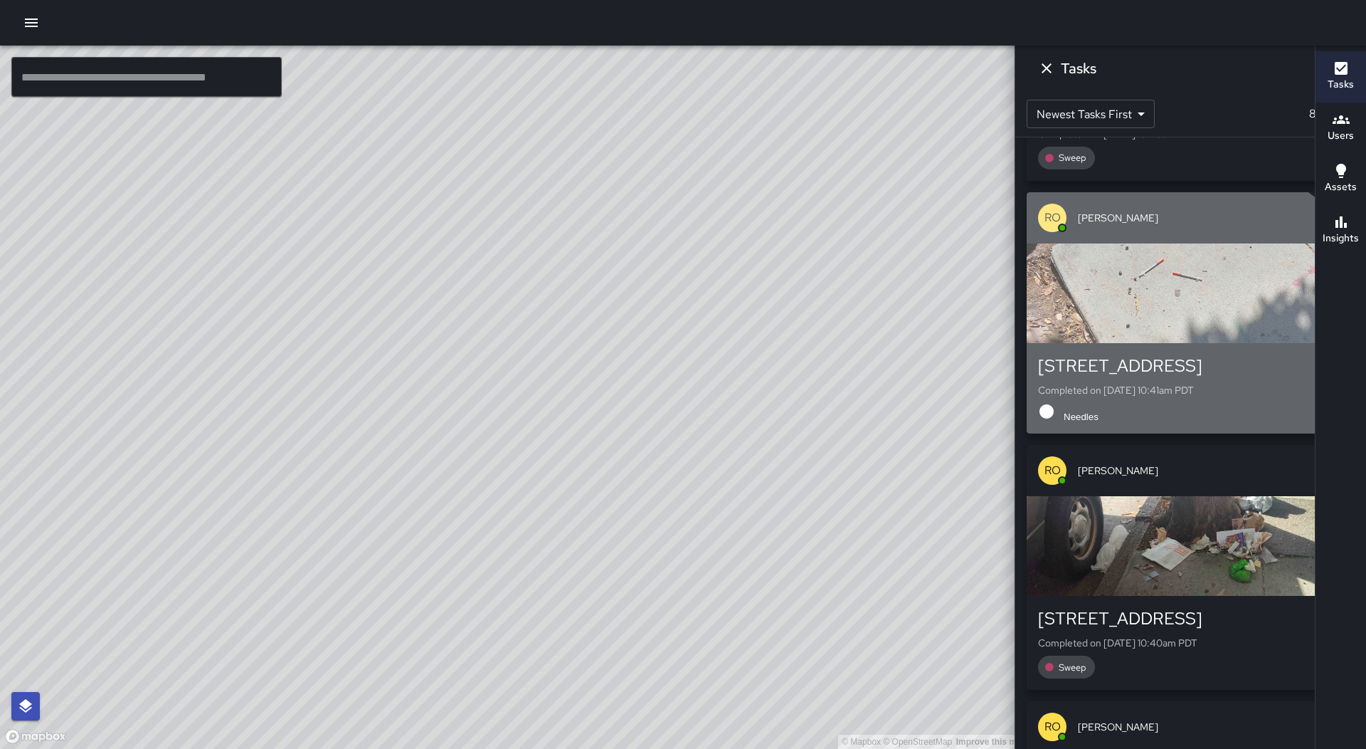
drag, startPoint x: 1183, startPoint y: 389, endPoint x: 1181, endPoint y: 430, distance: 40.6
click at [1183, 396] on p "Completed on [DATE] 10:41am PDT" at bounding box center [1190, 390] width 305 height 14
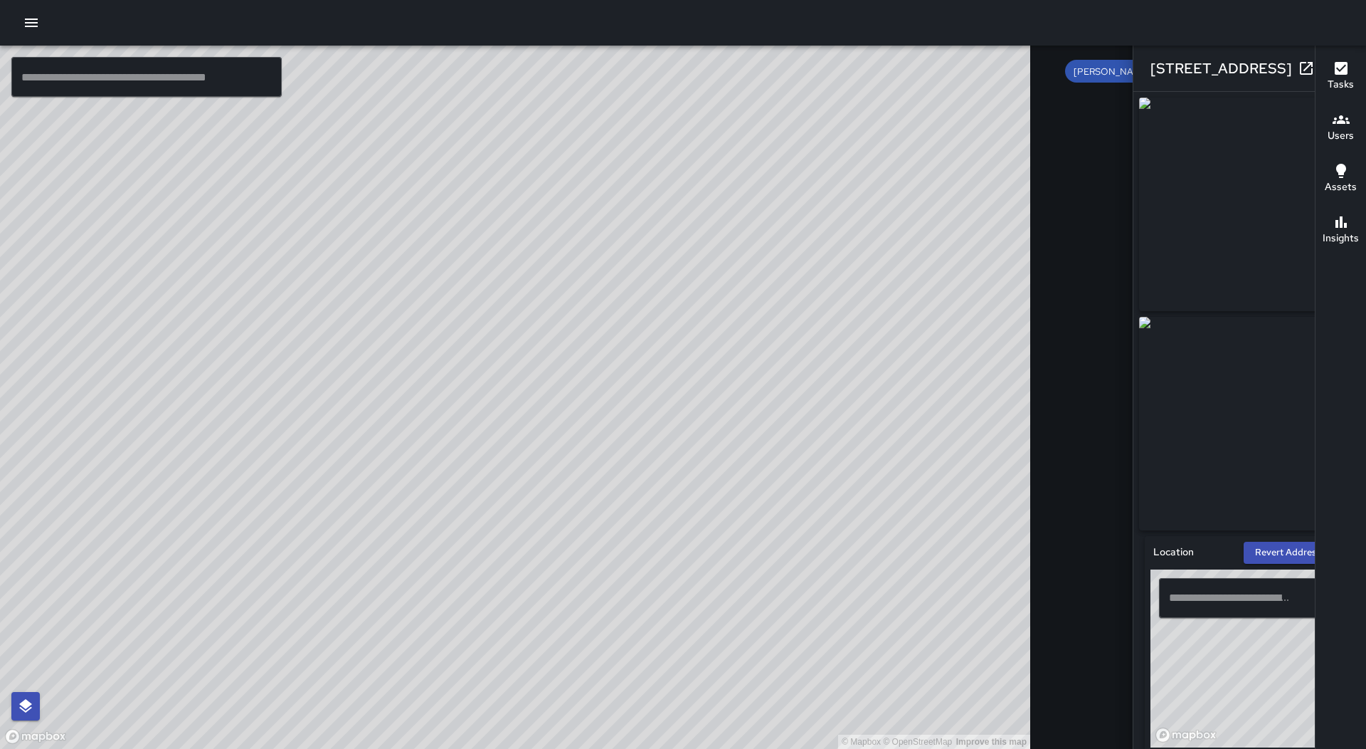
type input "**********"
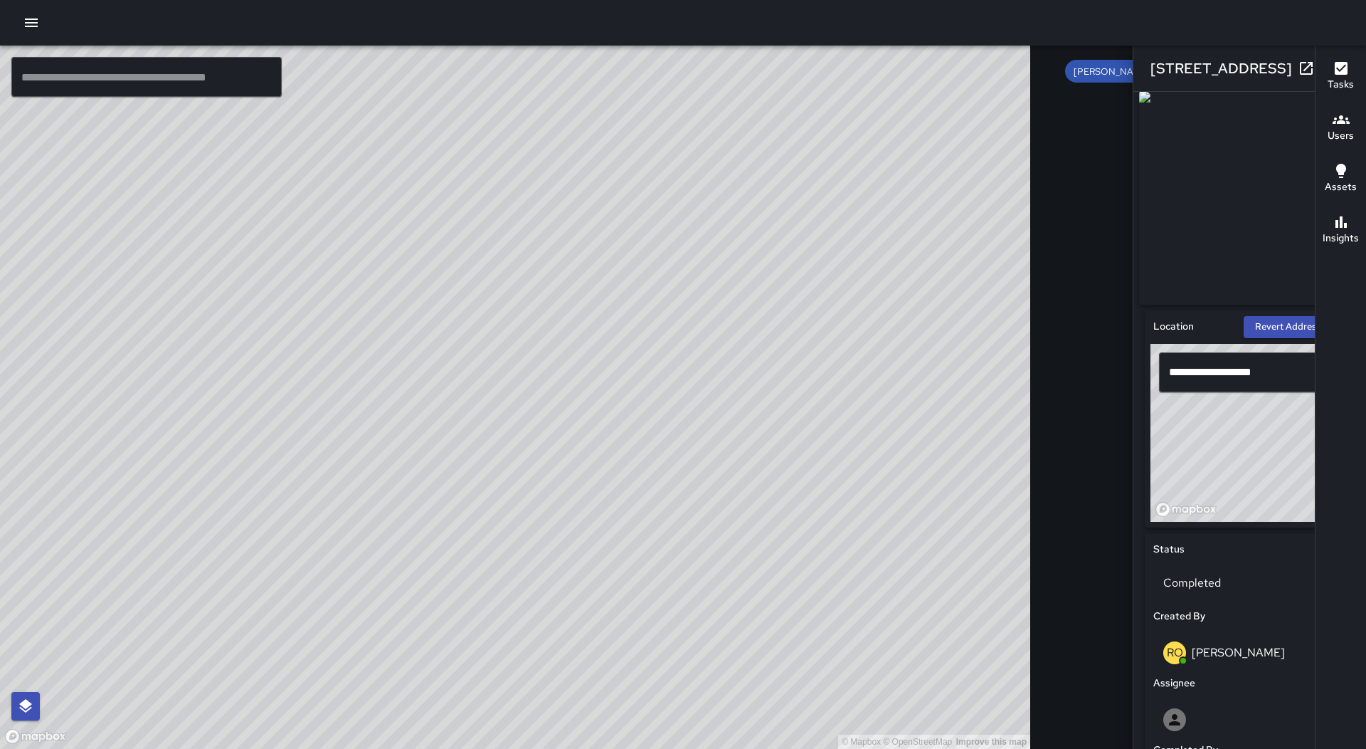
scroll to position [0, 0]
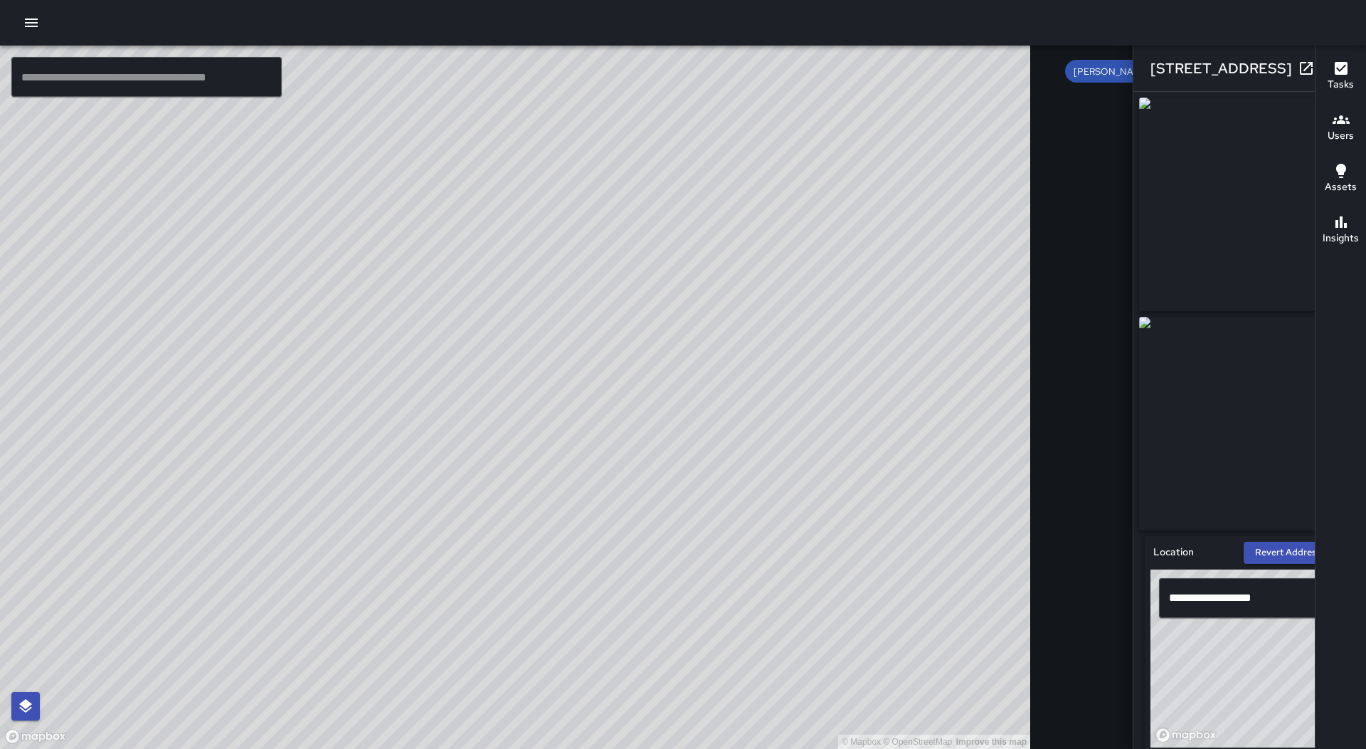
drag, startPoint x: 1186, startPoint y: 204, endPoint x: 1154, endPoint y: 210, distance: 32.7
click at [1154, 210] on img at bounding box center [1249, 205] width 221 height 214
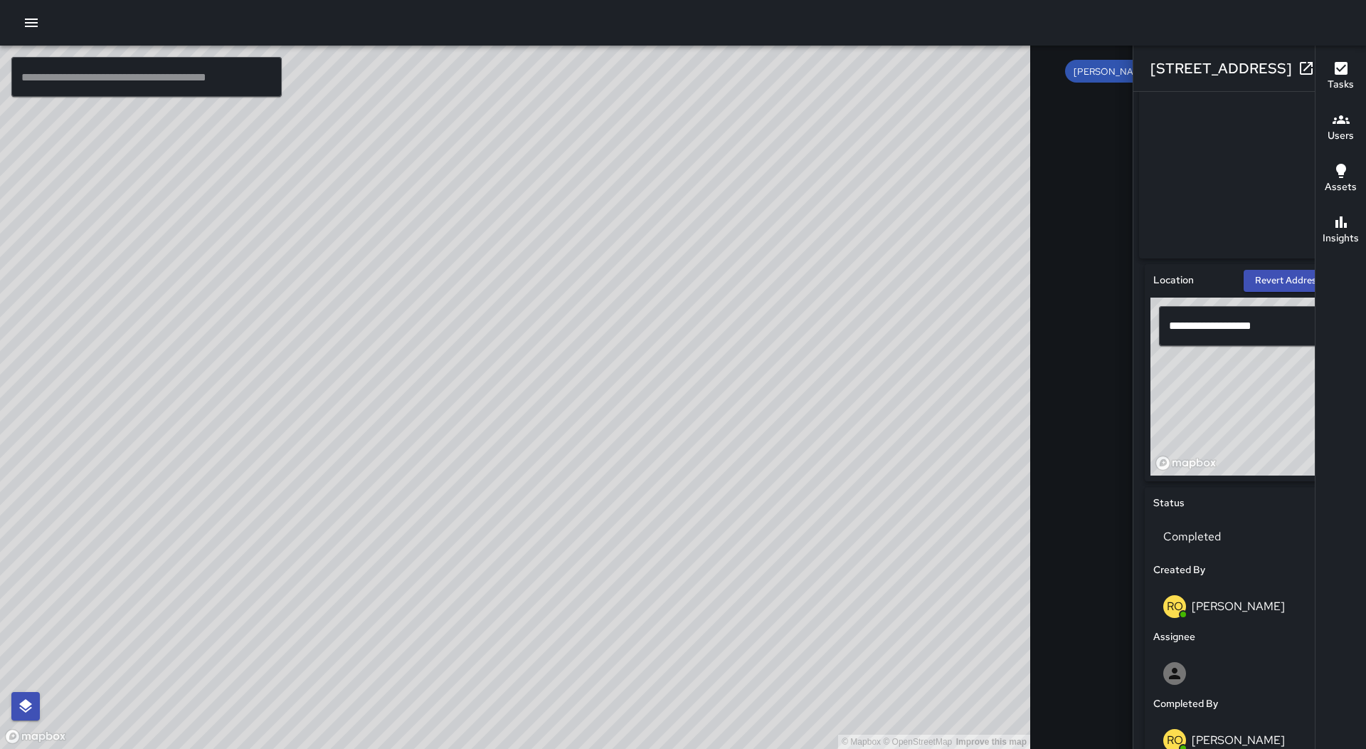
scroll to position [569, 0]
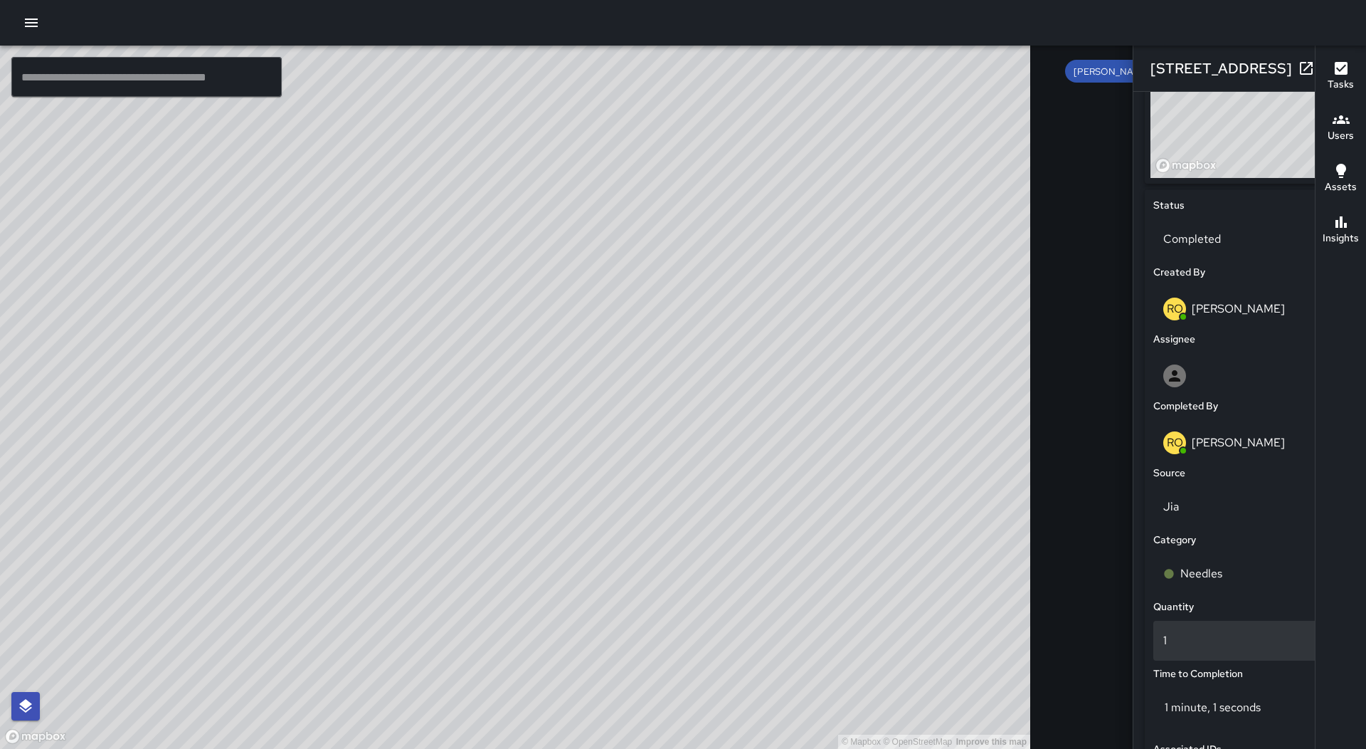
click at [1164, 645] on p "1" at bounding box center [1250, 640] width 173 height 17
type input "*"
click at [1187, 607] on div "Quantity" at bounding box center [1250, 606] width 199 height 21
click at [1330, 65] on icon "button" at bounding box center [1335, 68] width 10 height 10
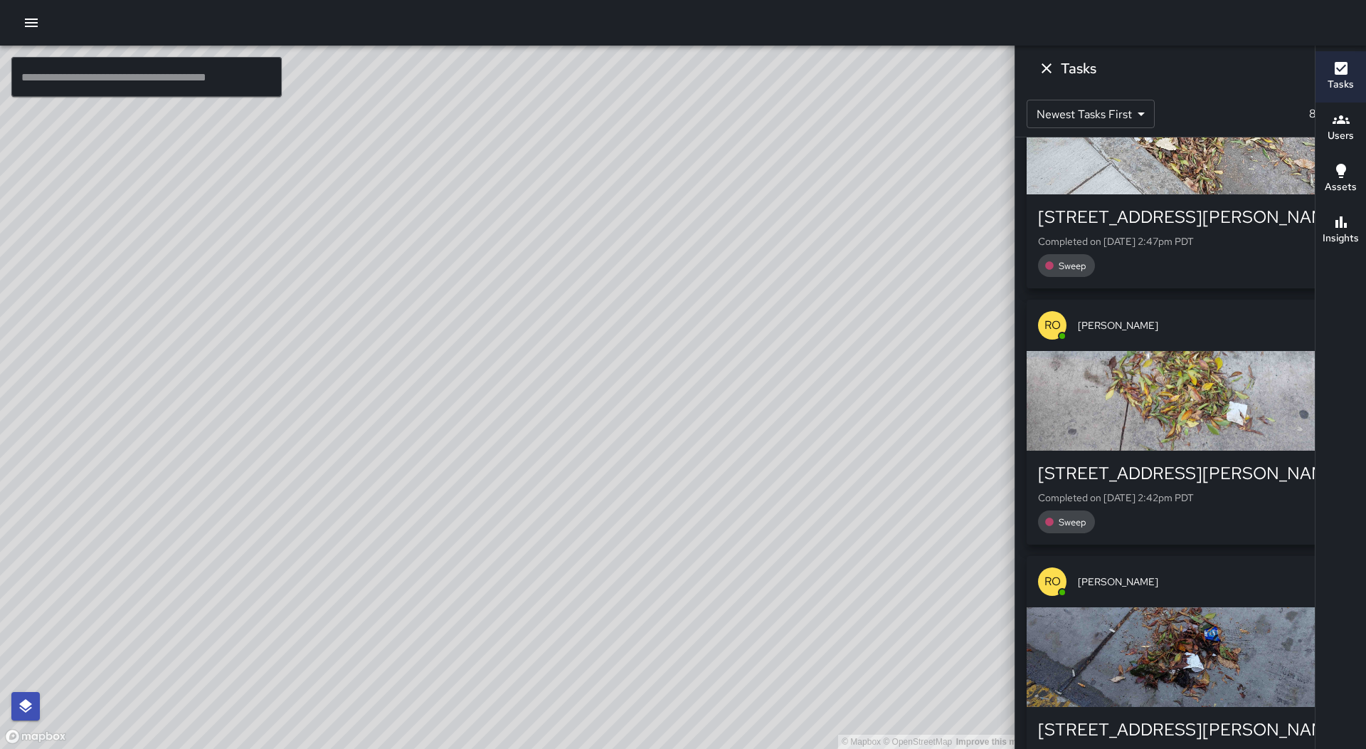
scroll to position [598, 0]
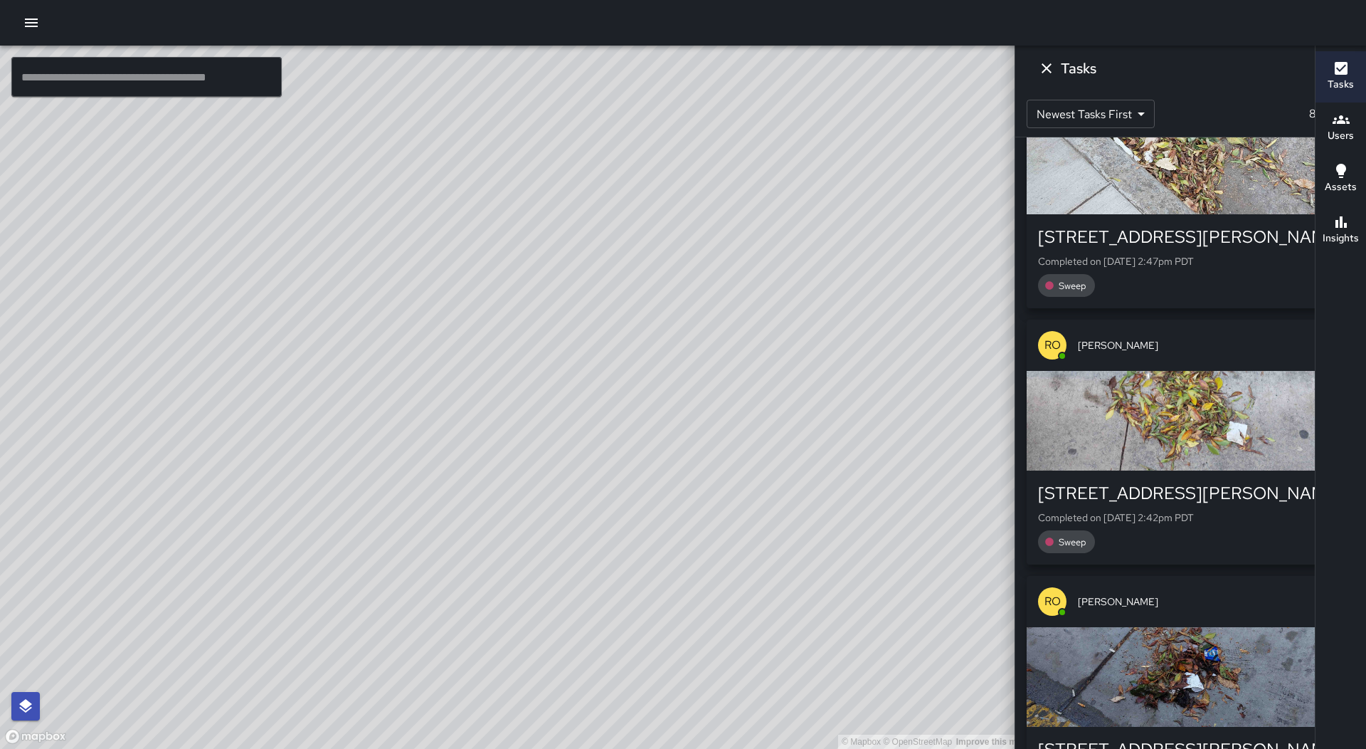
click at [1216, 441] on div "button" at bounding box center [1191, 421] width 328 height 100
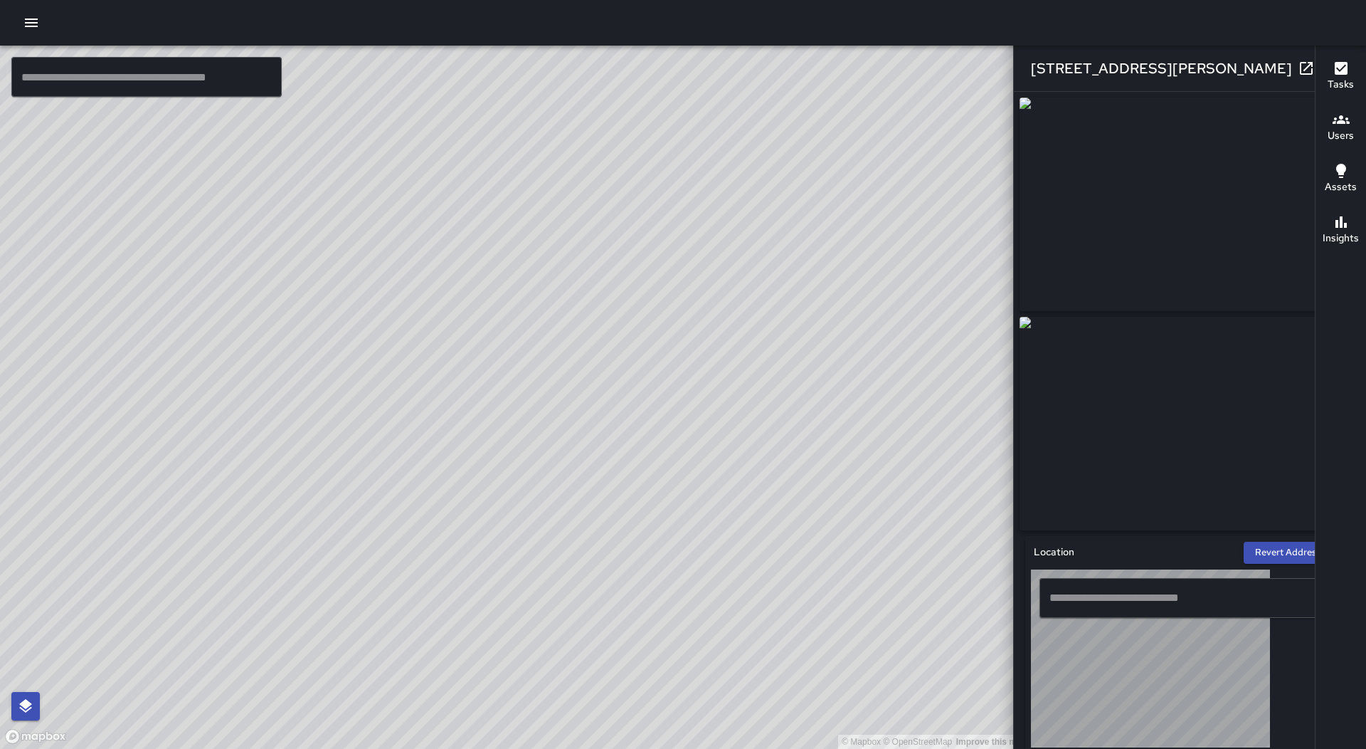
type input "**********"
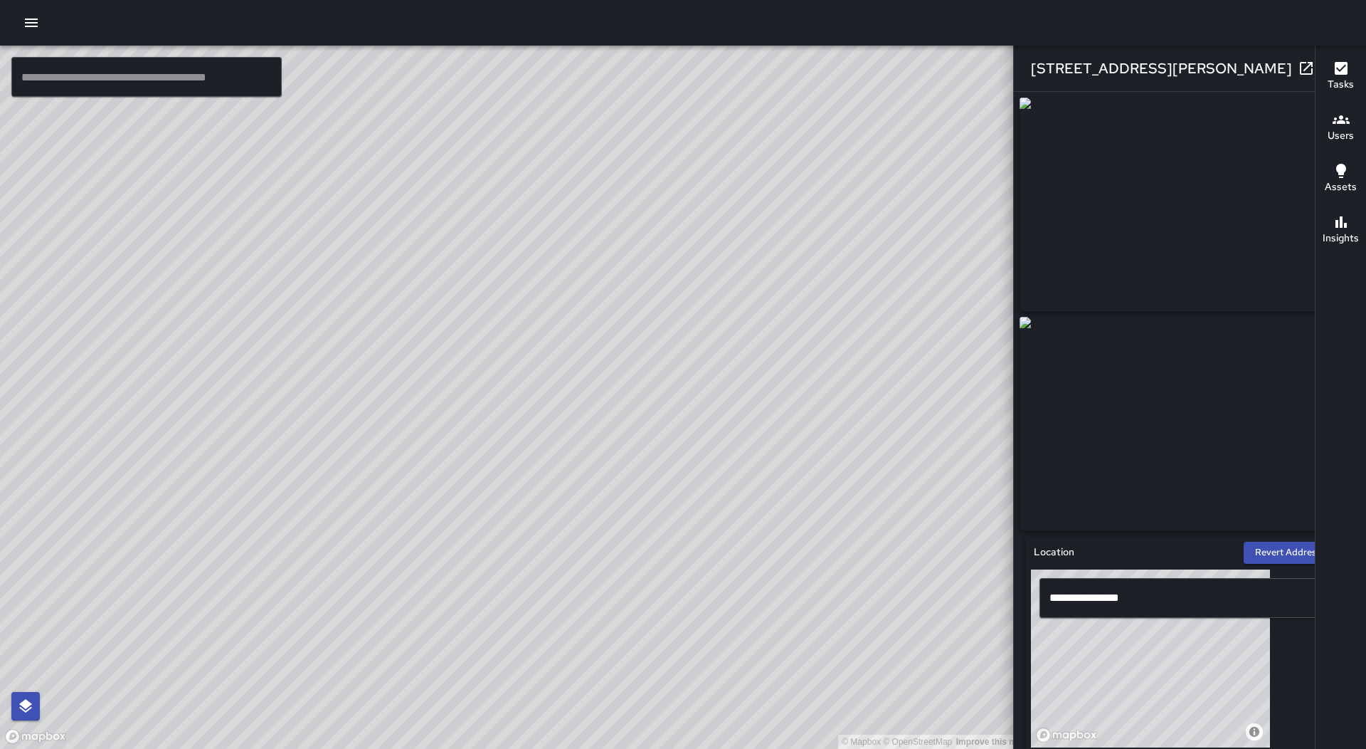
click at [1330, 65] on icon "button" at bounding box center [1335, 68] width 10 height 10
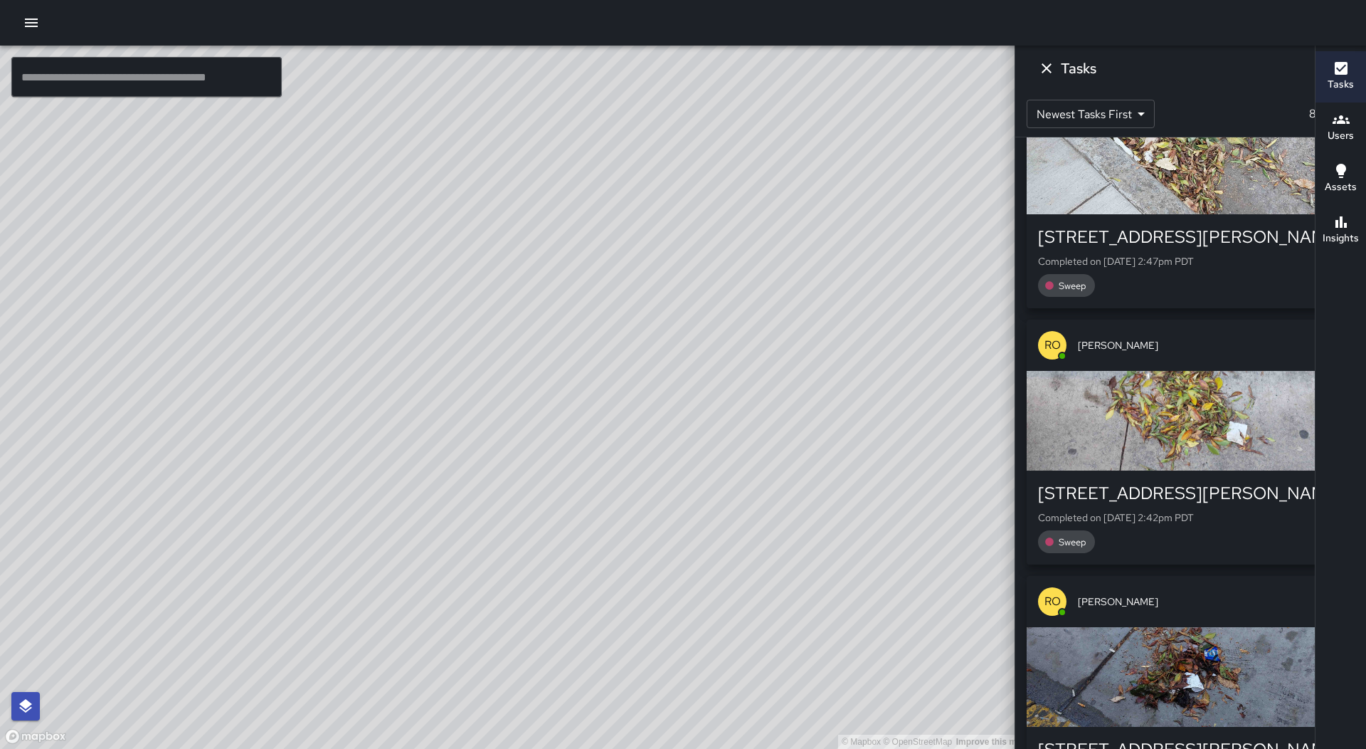
click at [1231, 223] on div "[STREET_ADDRESS][PERSON_NAME] Completed on [DATE] 2:47pm PDT Sweep" at bounding box center [1191, 261] width 328 height 94
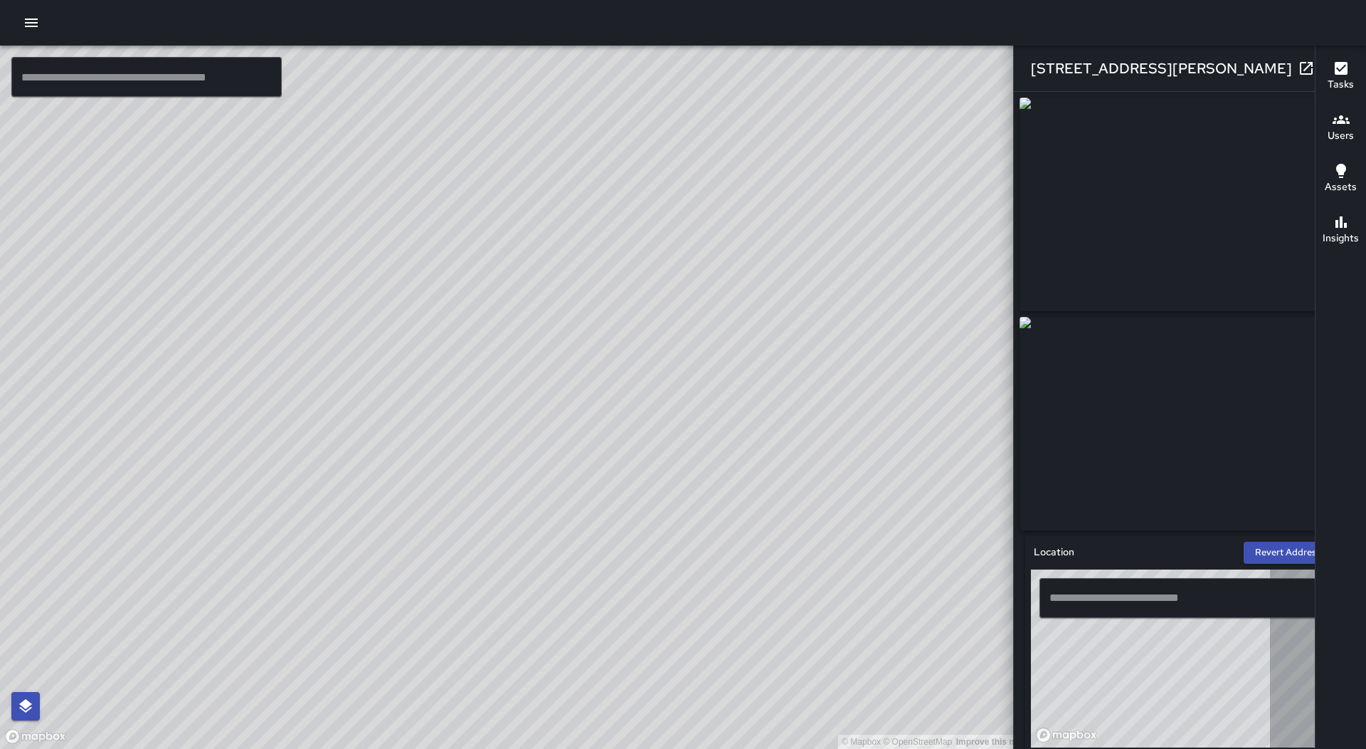
type input "**********"
click at [1327, 62] on icon "button" at bounding box center [1335, 68] width 17 height 17
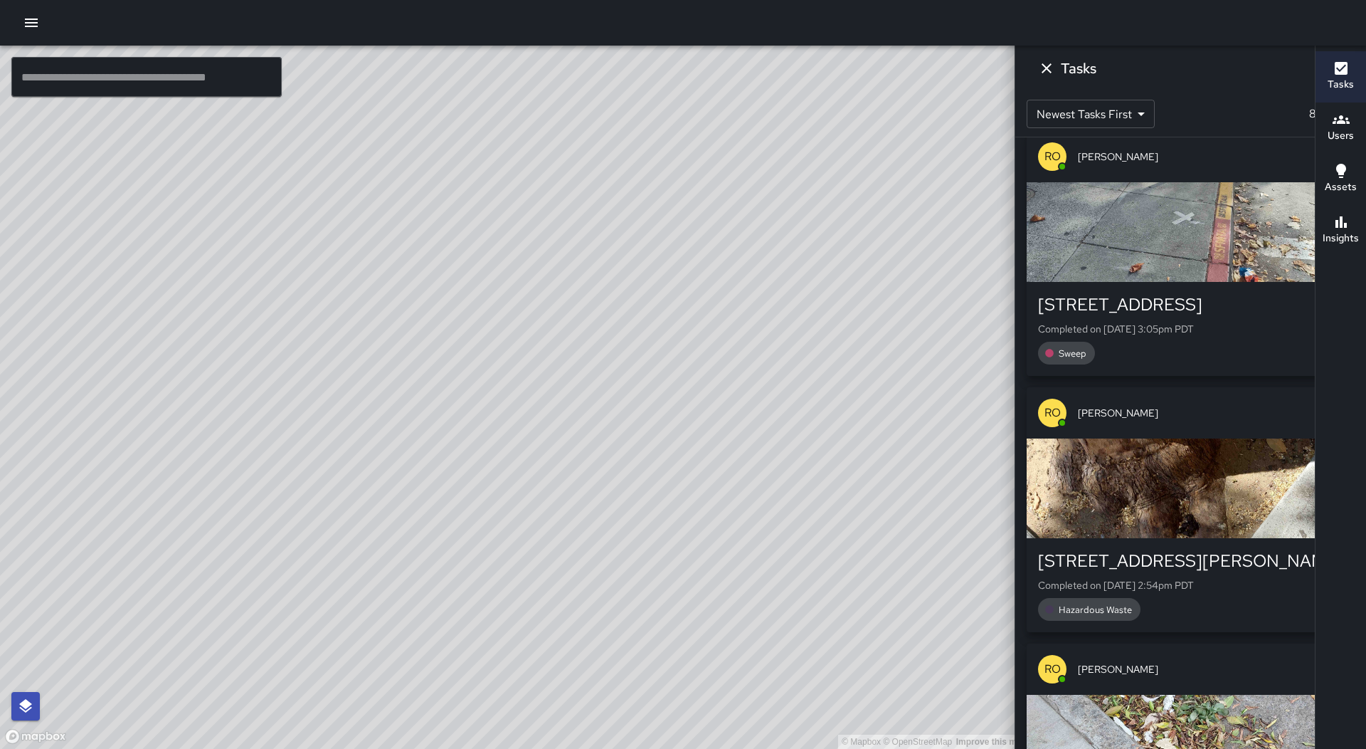
scroll to position [0, 0]
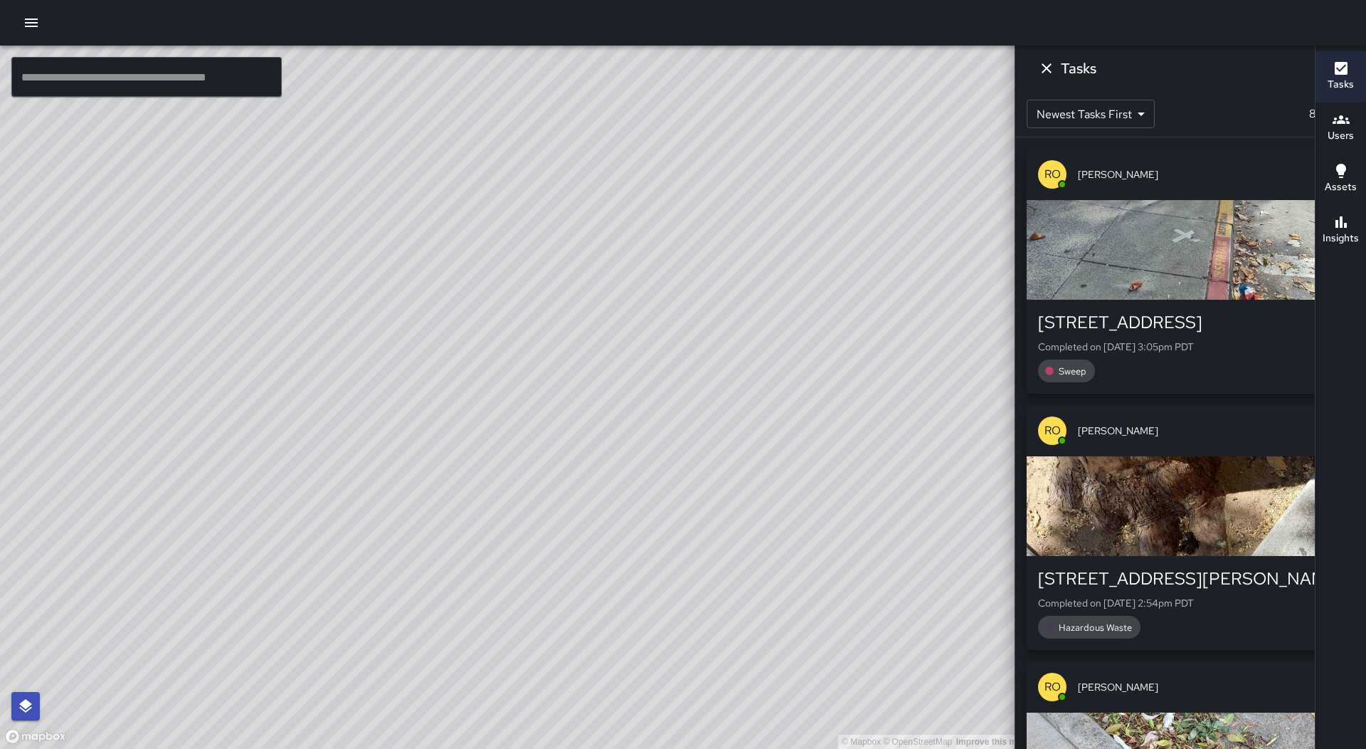
click at [1055, 64] on icon "Dismiss" at bounding box center [1046, 68] width 17 height 17
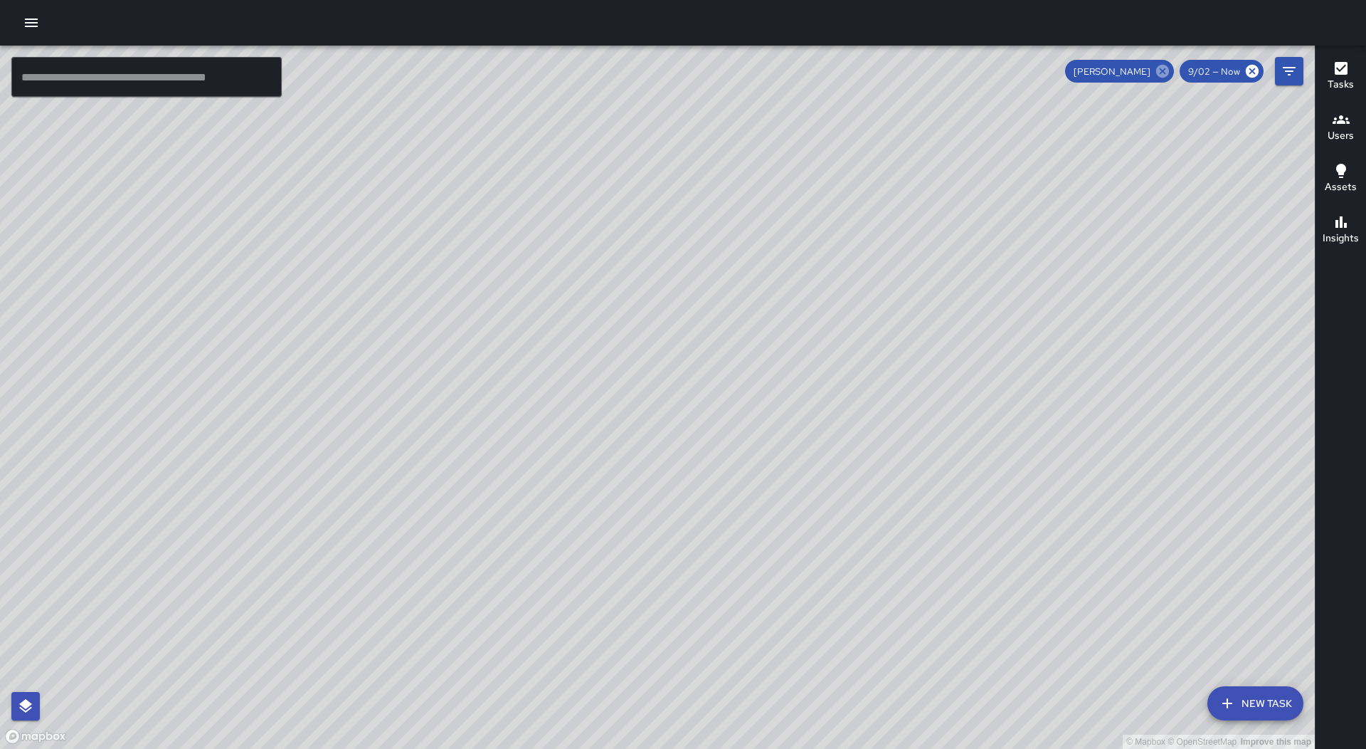
click at [1165, 72] on icon at bounding box center [1163, 71] width 16 height 16
drag, startPoint x: 1143, startPoint y: 498, endPoint x: 630, endPoint y: 225, distance: 581.4
click at [630, 225] on div "© Mapbox © OpenStreetMap Improve this map" at bounding box center [657, 397] width 1315 height 703
drag, startPoint x: 1010, startPoint y: 395, endPoint x: 934, endPoint y: 418, distance: 78.8
click at [974, 474] on div "© Mapbox © OpenStreetMap Improve this map" at bounding box center [657, 397] width 1315 height 703
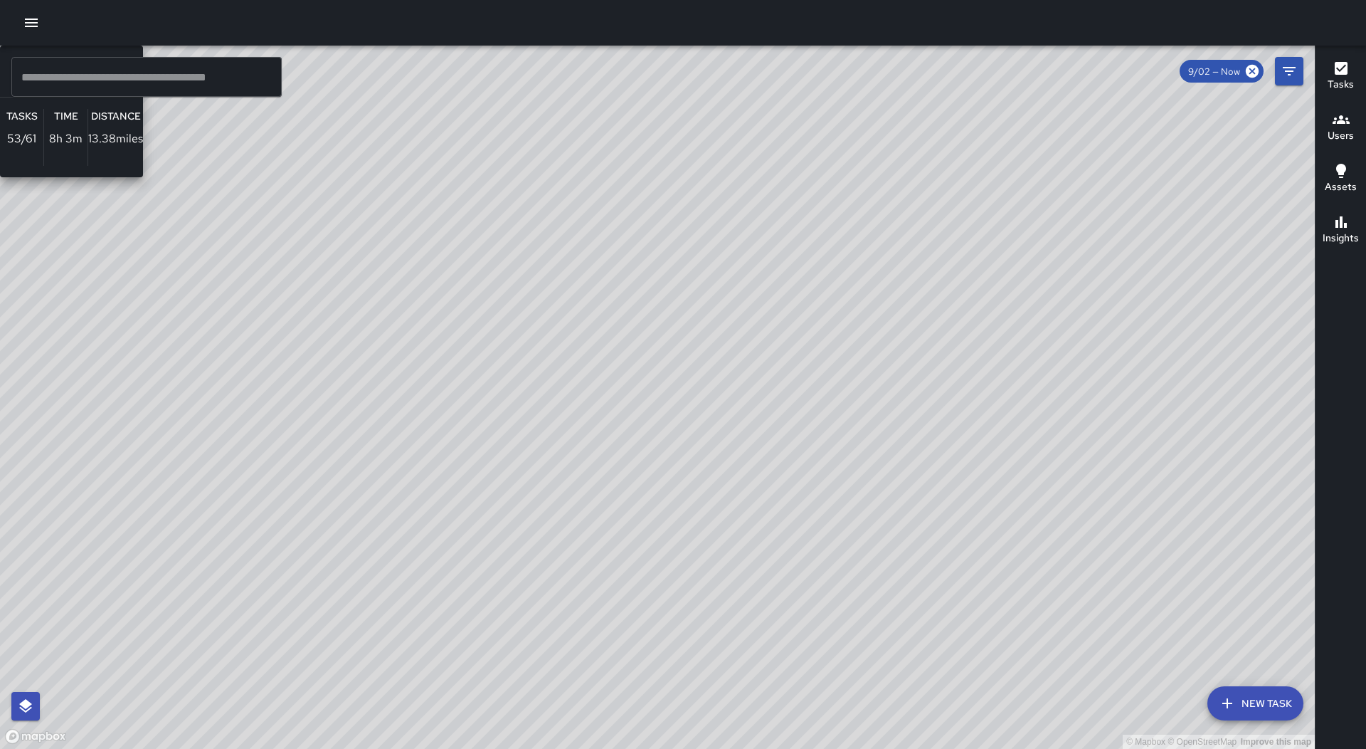
click at [797, 367] on div "© Mapbox © OpenStreetMap Improve this map AA [PERSON_NAME] Ambassador Tasks 53 …" at bounding box center [657, 397] width 1315 height 703
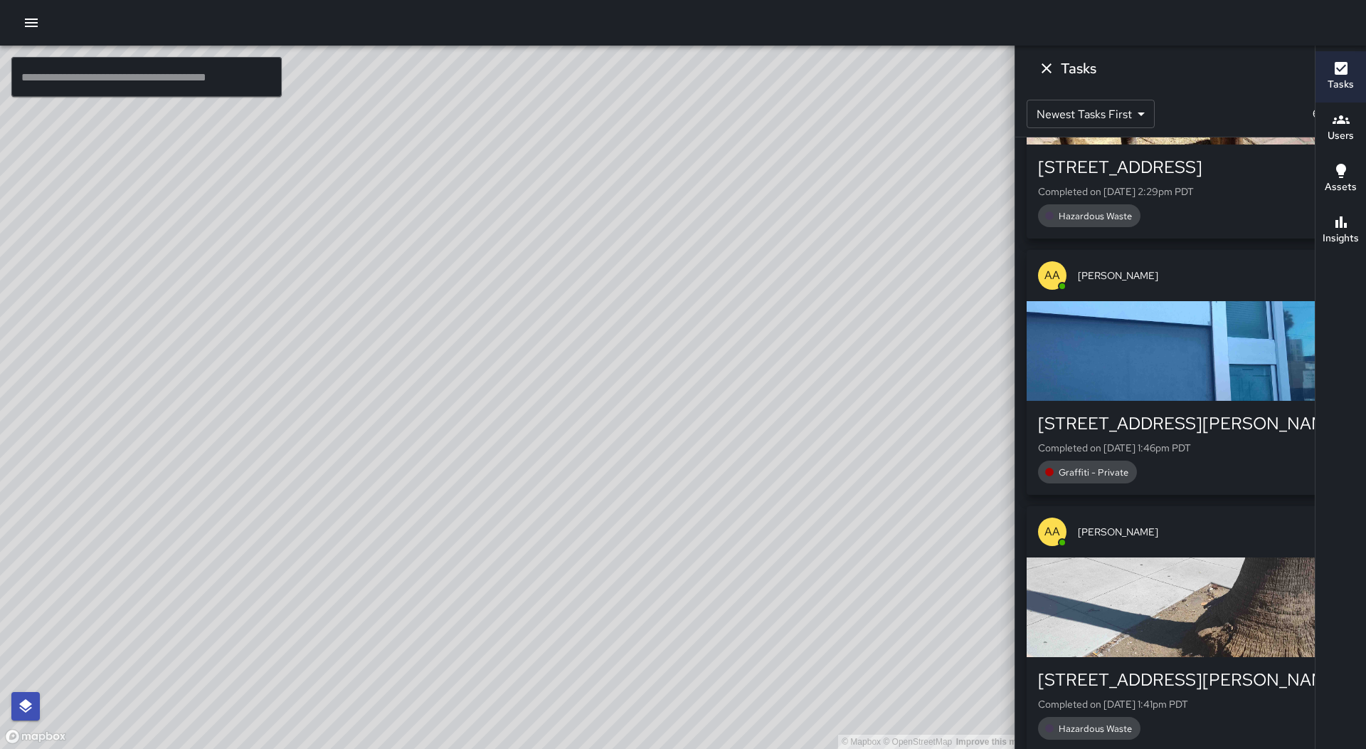
scroll to position [2206, 0]
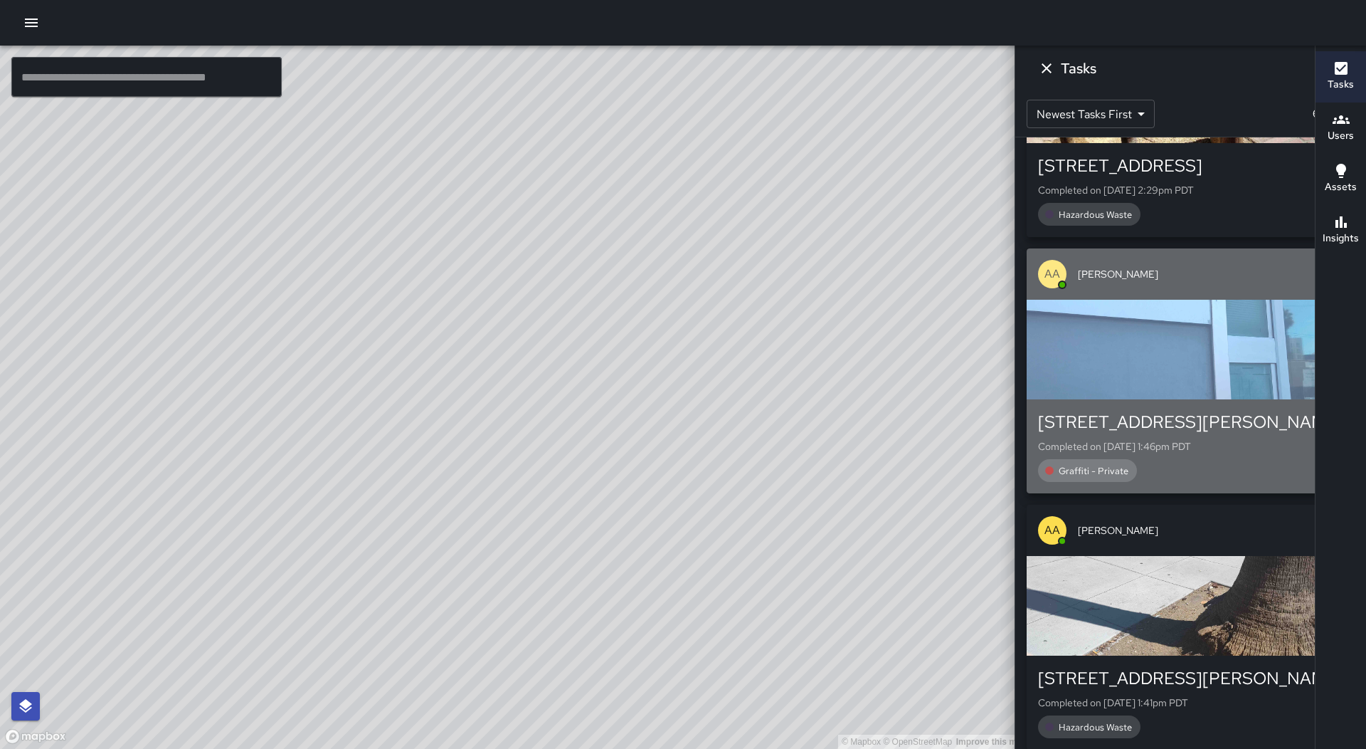
click at [1187, 355] on div "button" at bounding box center [1191, 350] width 328 height 100
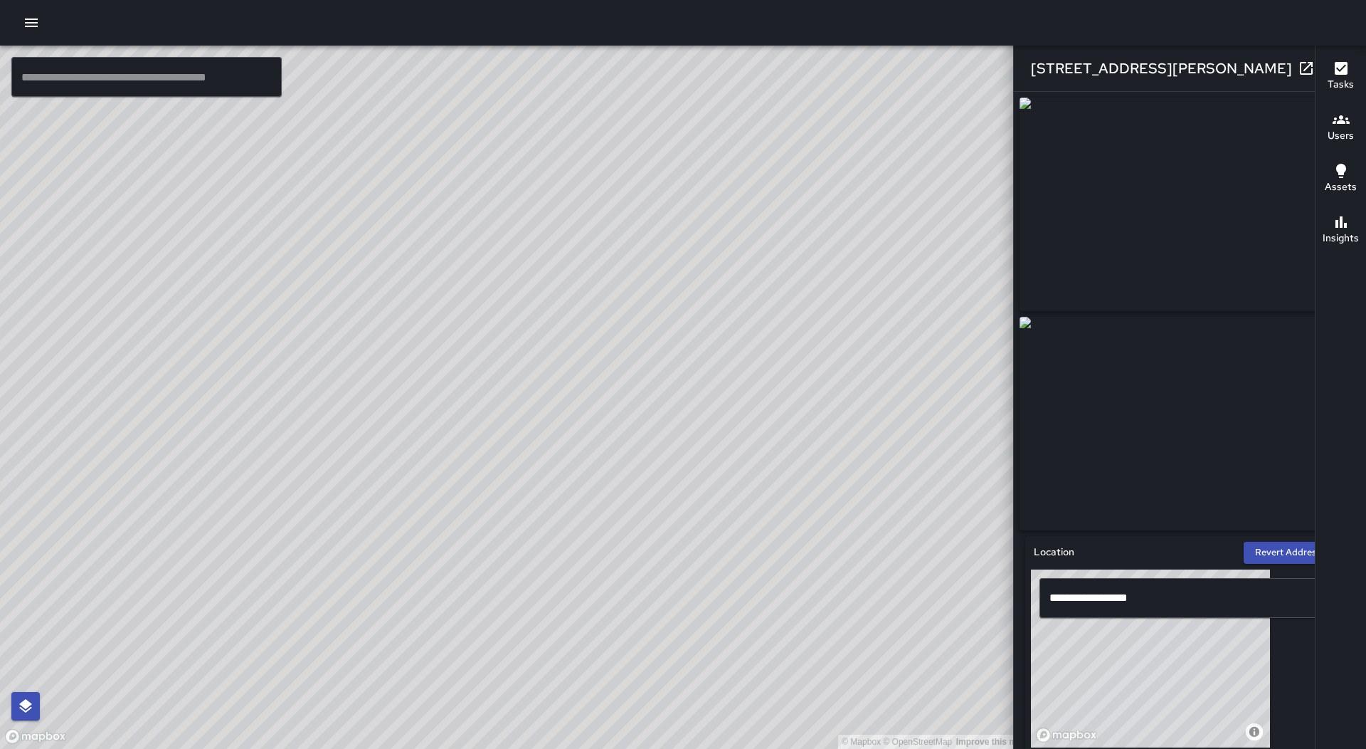
click at [1321, 71] on button "button" at bounding box center [1335, 68] width 28 height 28
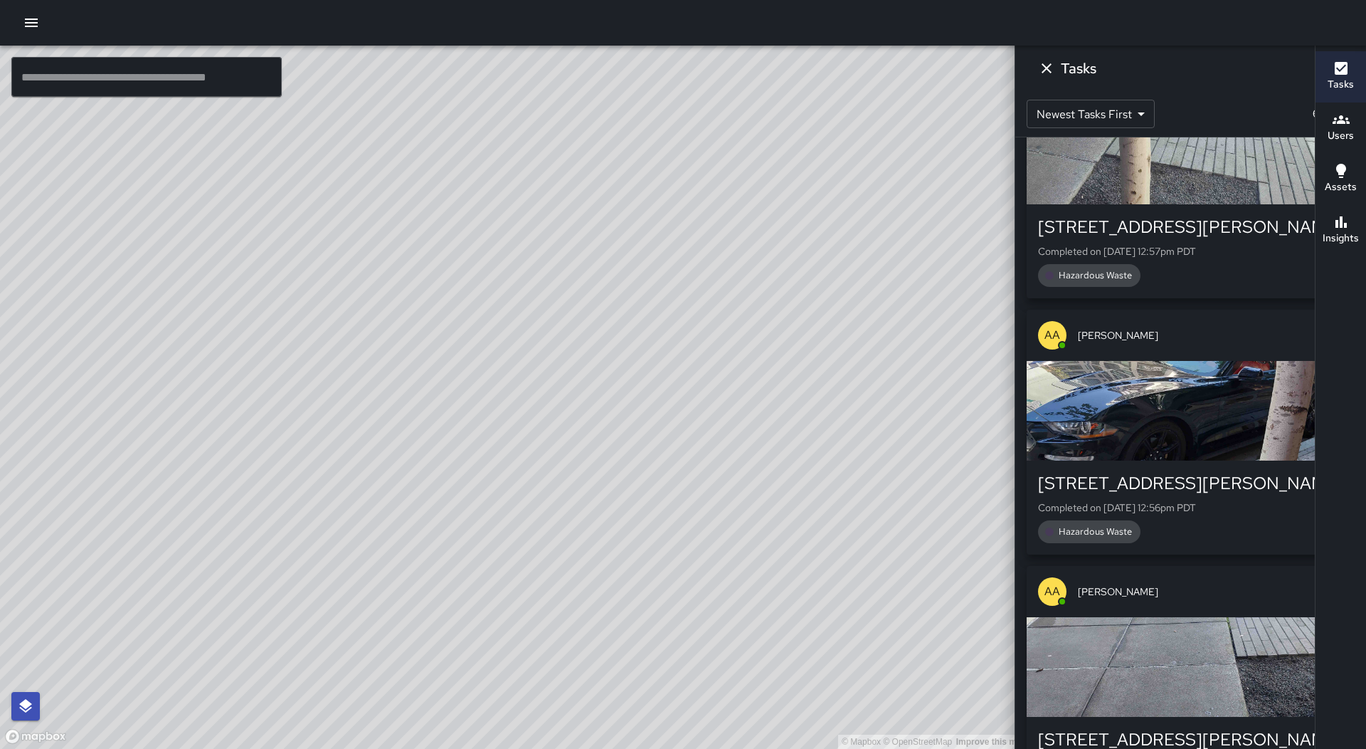
scroll to position [4484, 0]
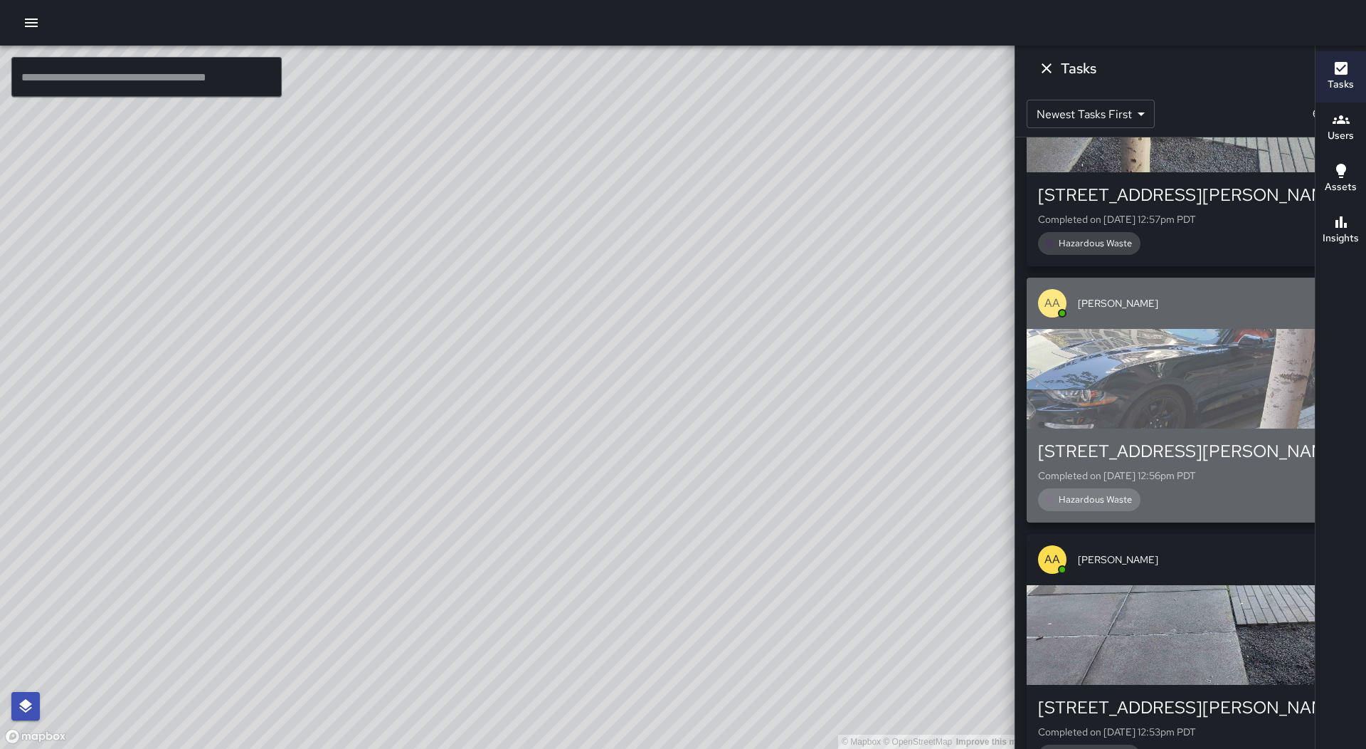
click at [1234, 350] on div "button" at bounding box center [1191, 379] width 328 height 100
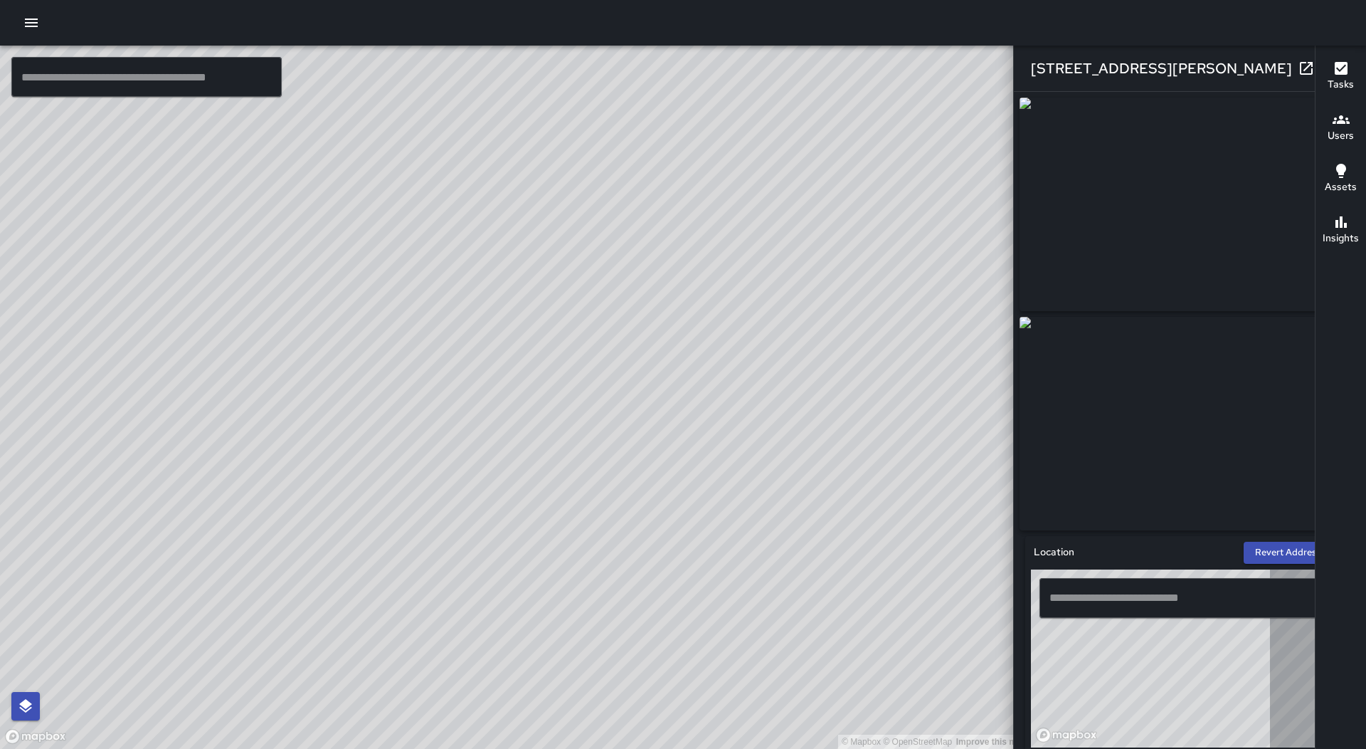
type input "**********"
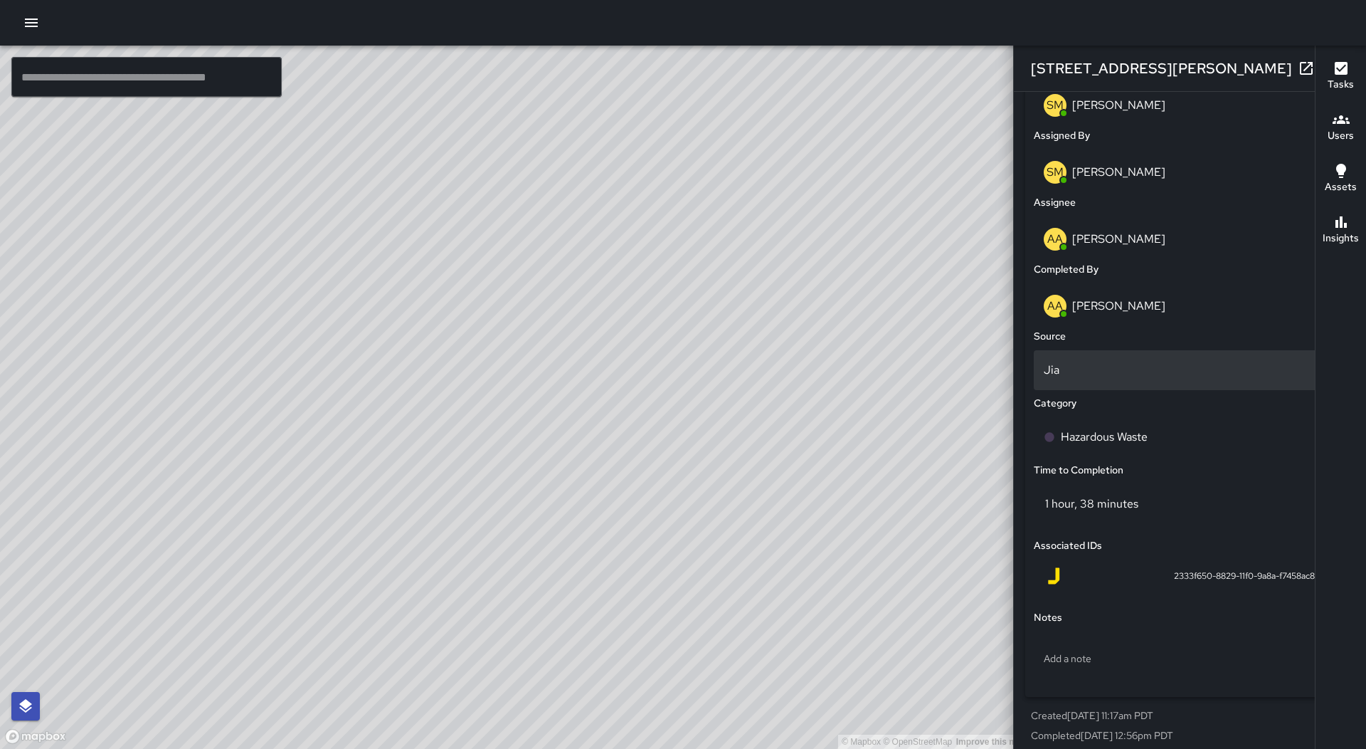
scroll to position [783, 0]
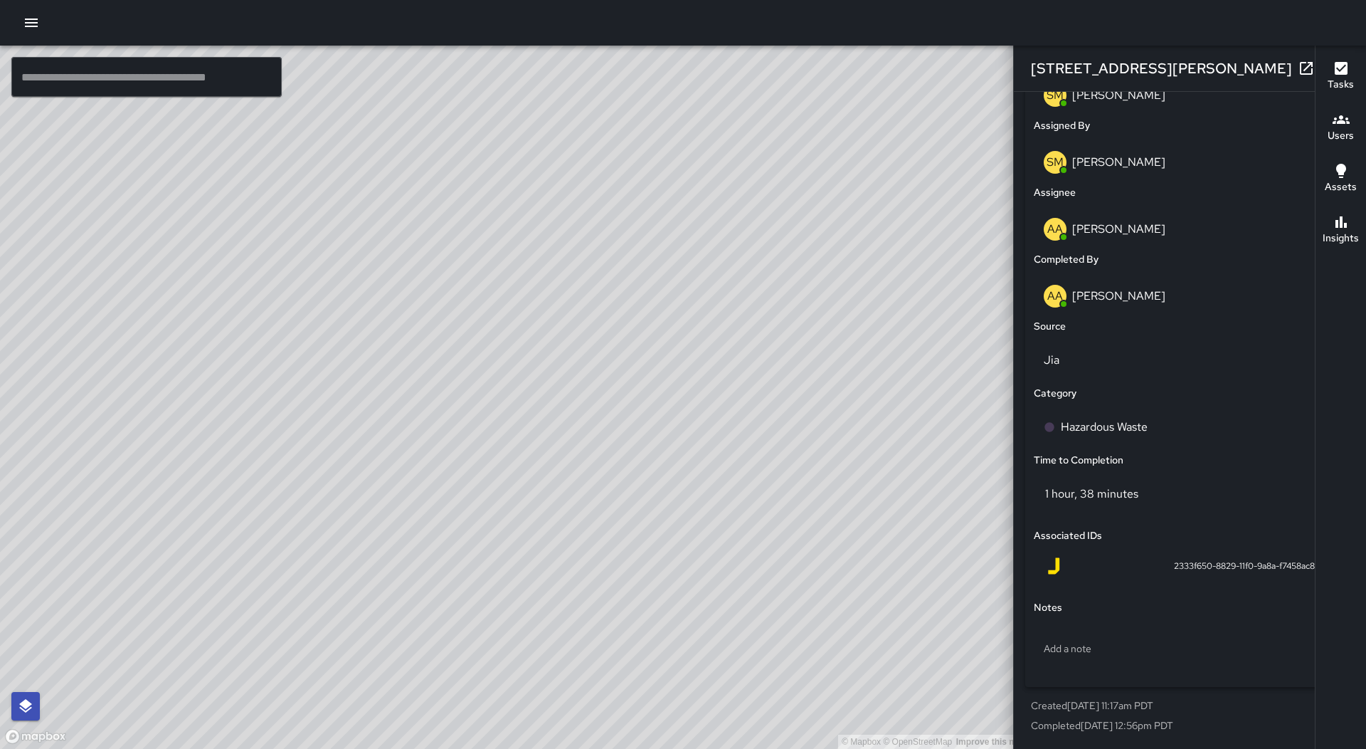
click at [1330, 70] on icon "button" at bounding box center [1335, 68] width 10 height 10
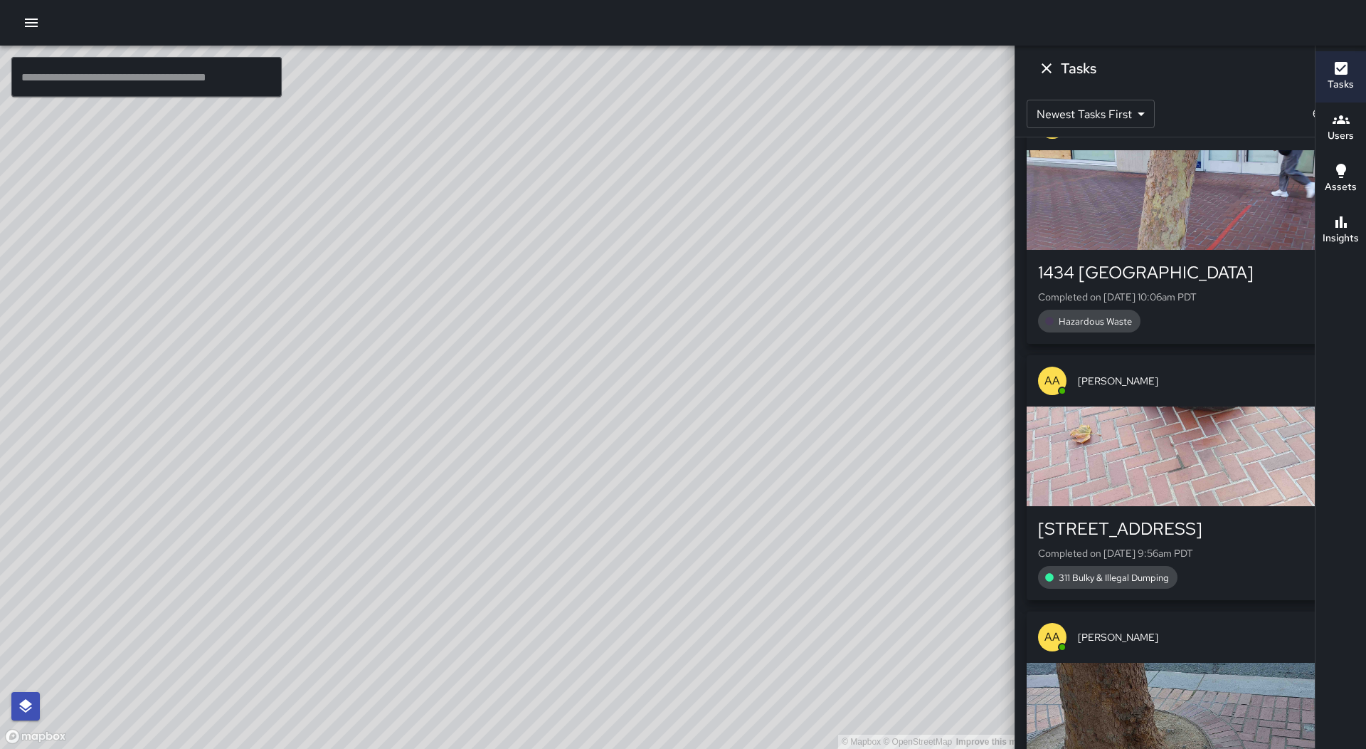
scroll to position [8540, 0]
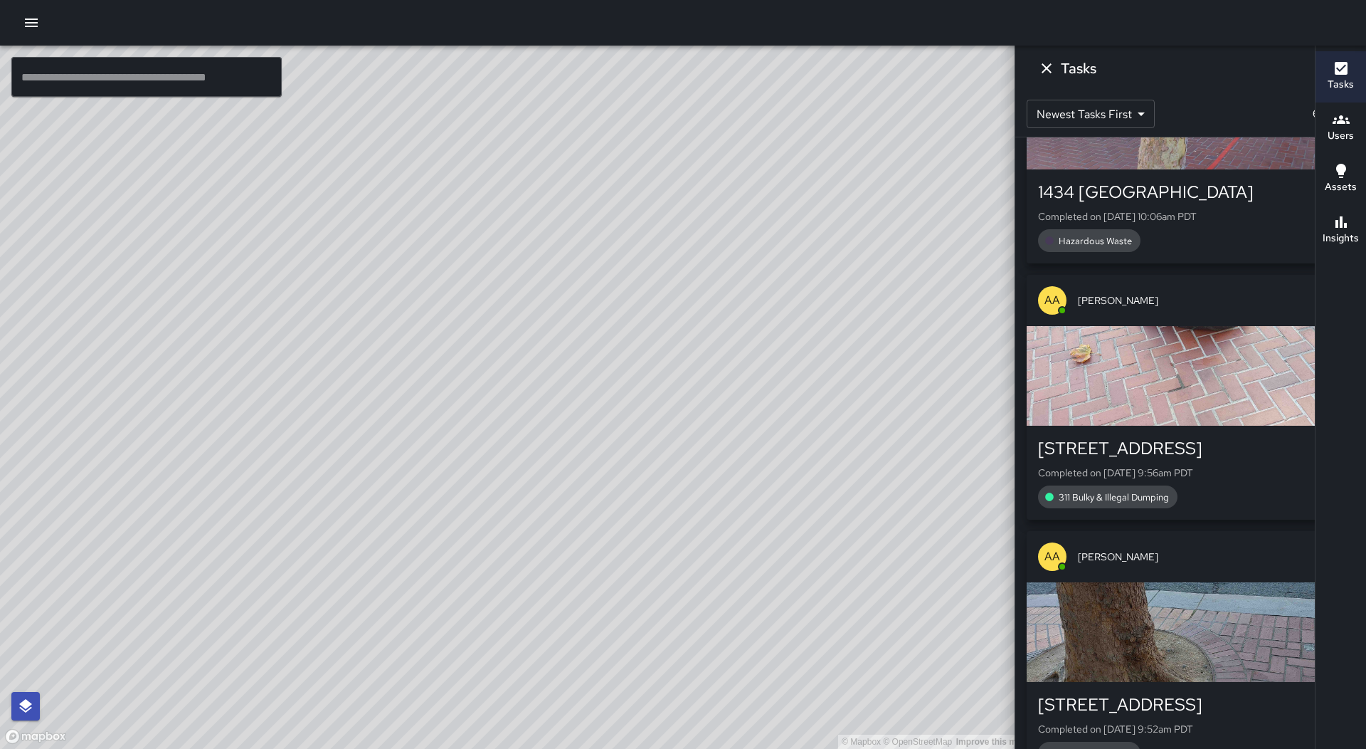
click at [1189, 372] on div "button" at bounding box center [1191, 376] width 328 height 100
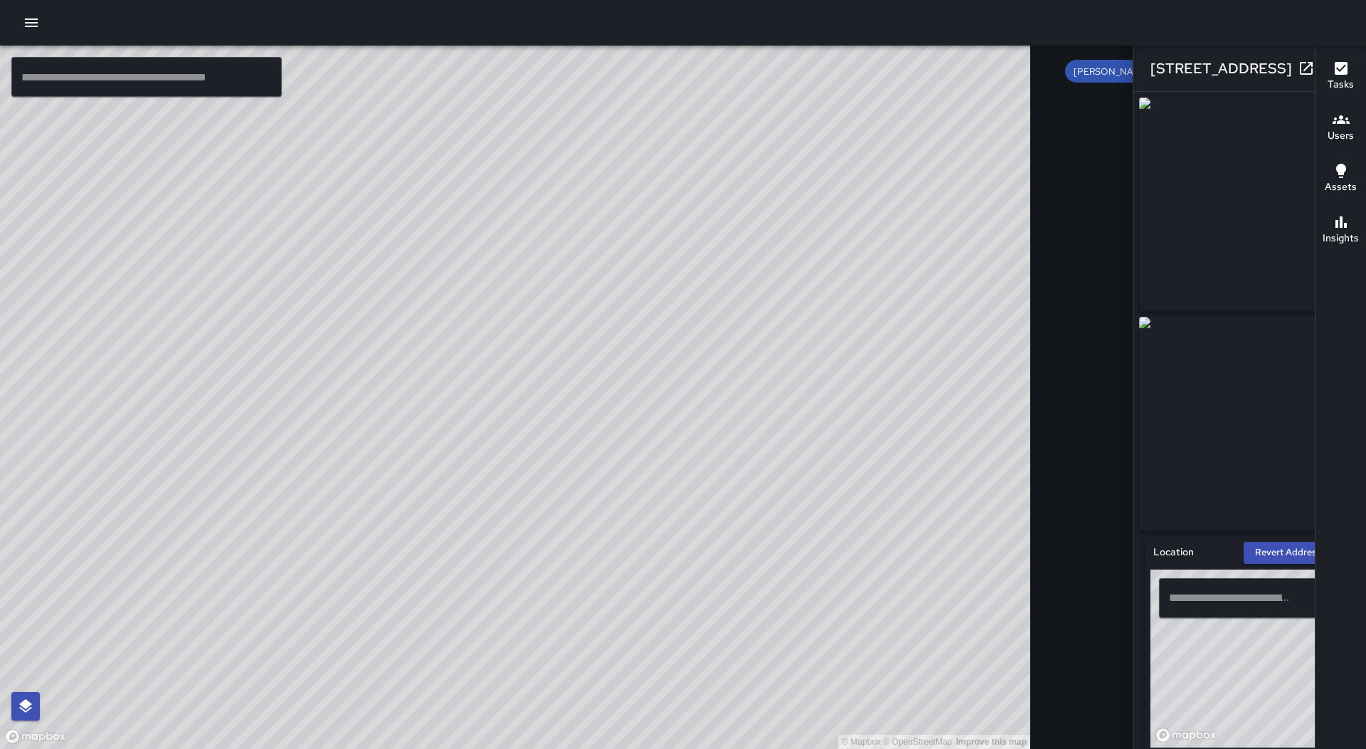
type input "**********"
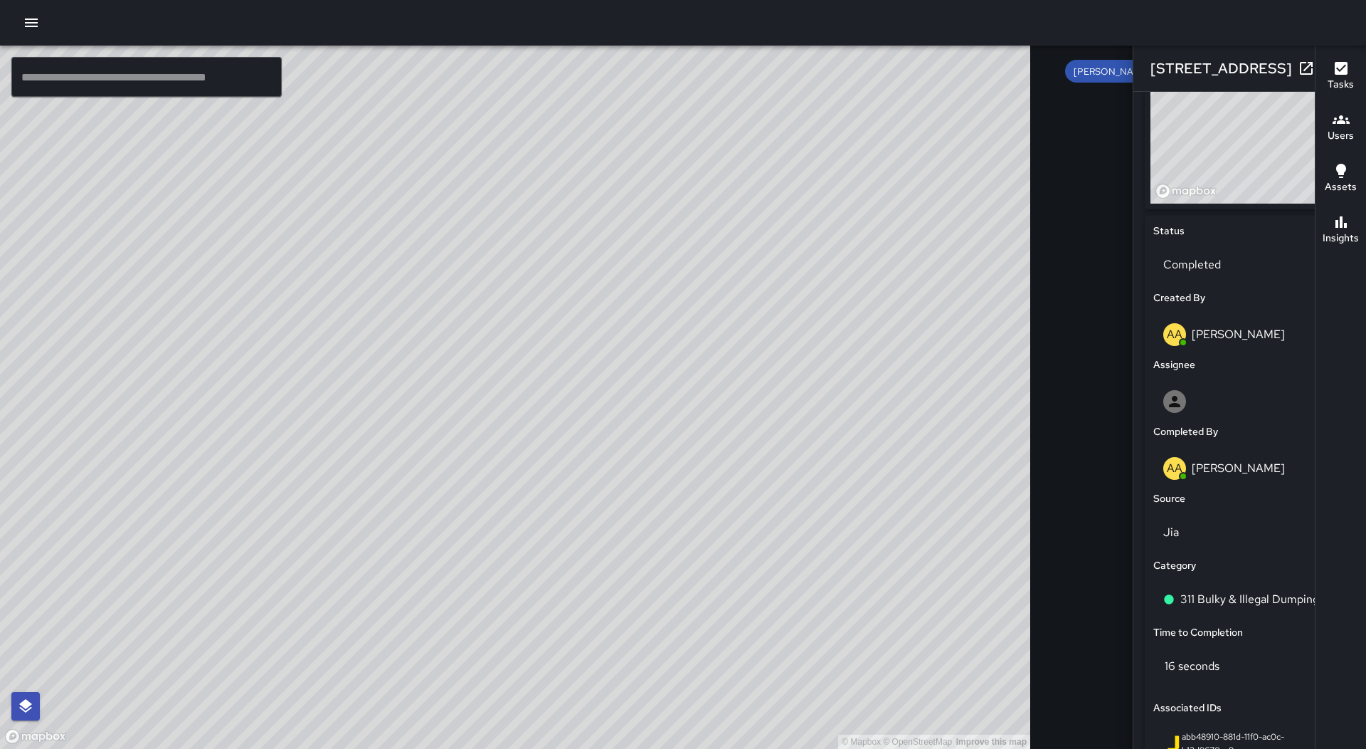
scroll to position [569, 0]
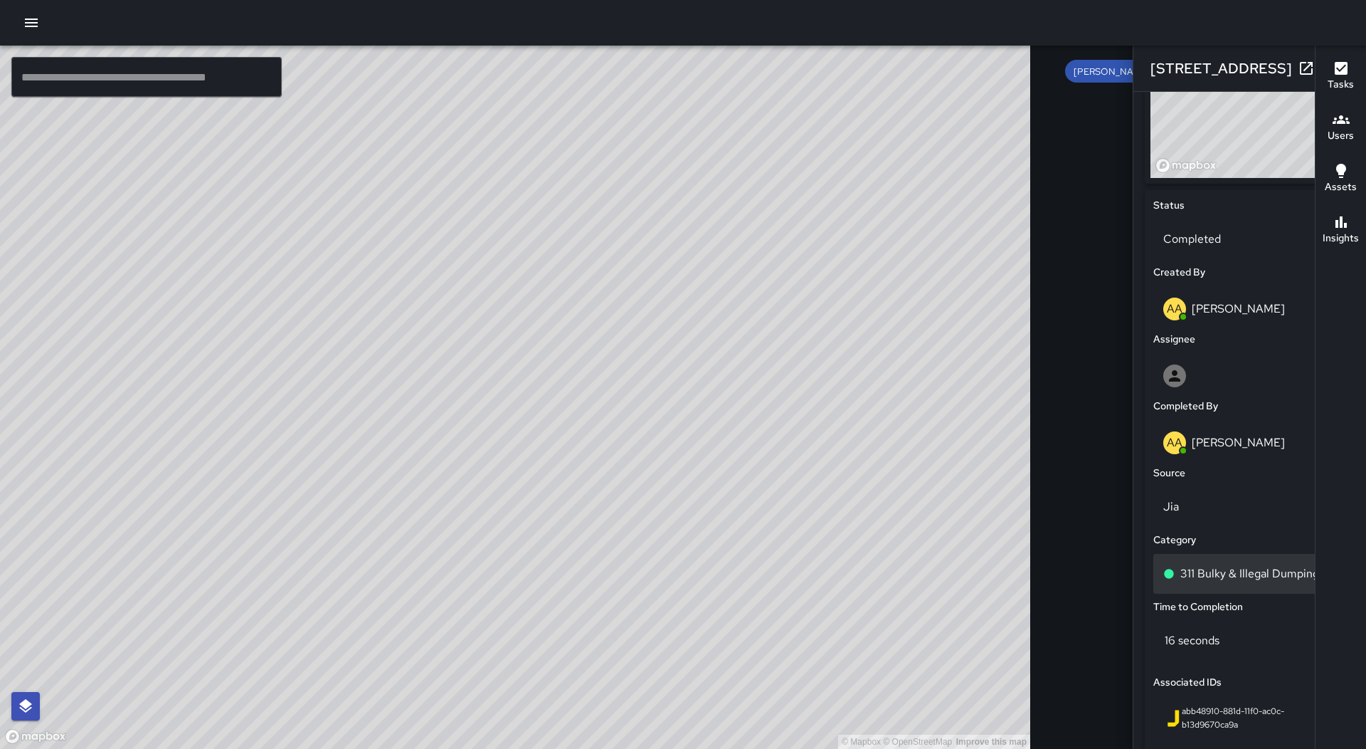
click at [1184, 579] on p "311 Bulky & Illegal Dumping" at bounding box center [1250, 573] width 139 height 17
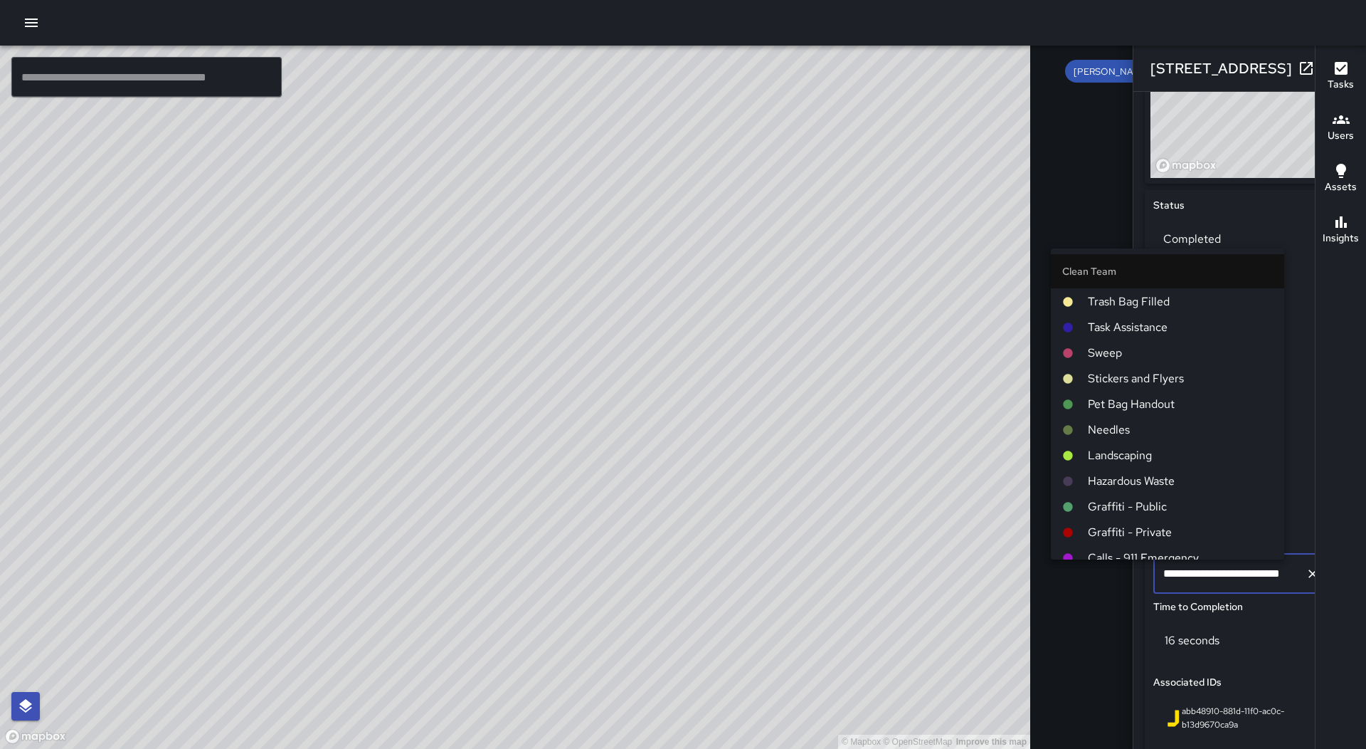
scroll to position [0, 0]
click at [1139, 333] on span "Trash Bag Filled" at bounding box center [1180, 326] width 185 height 17
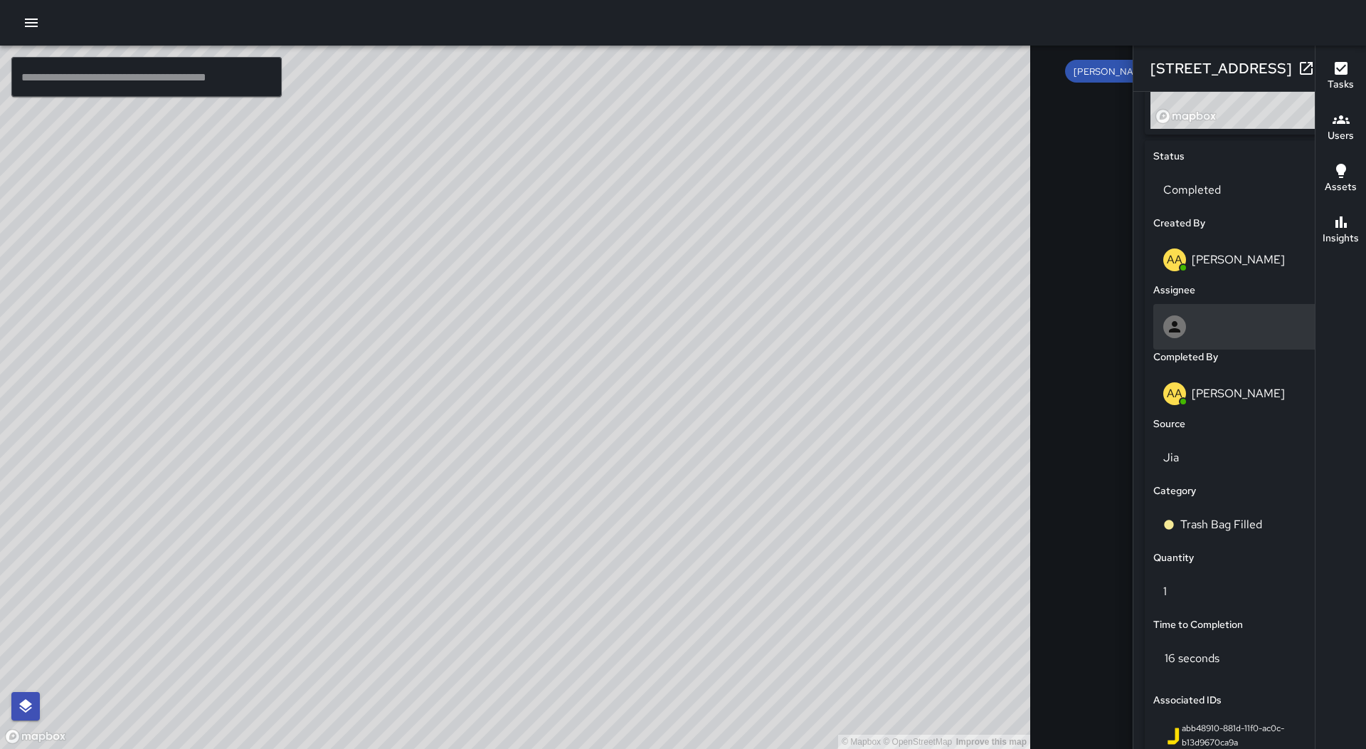
scroll to position [641, 0]
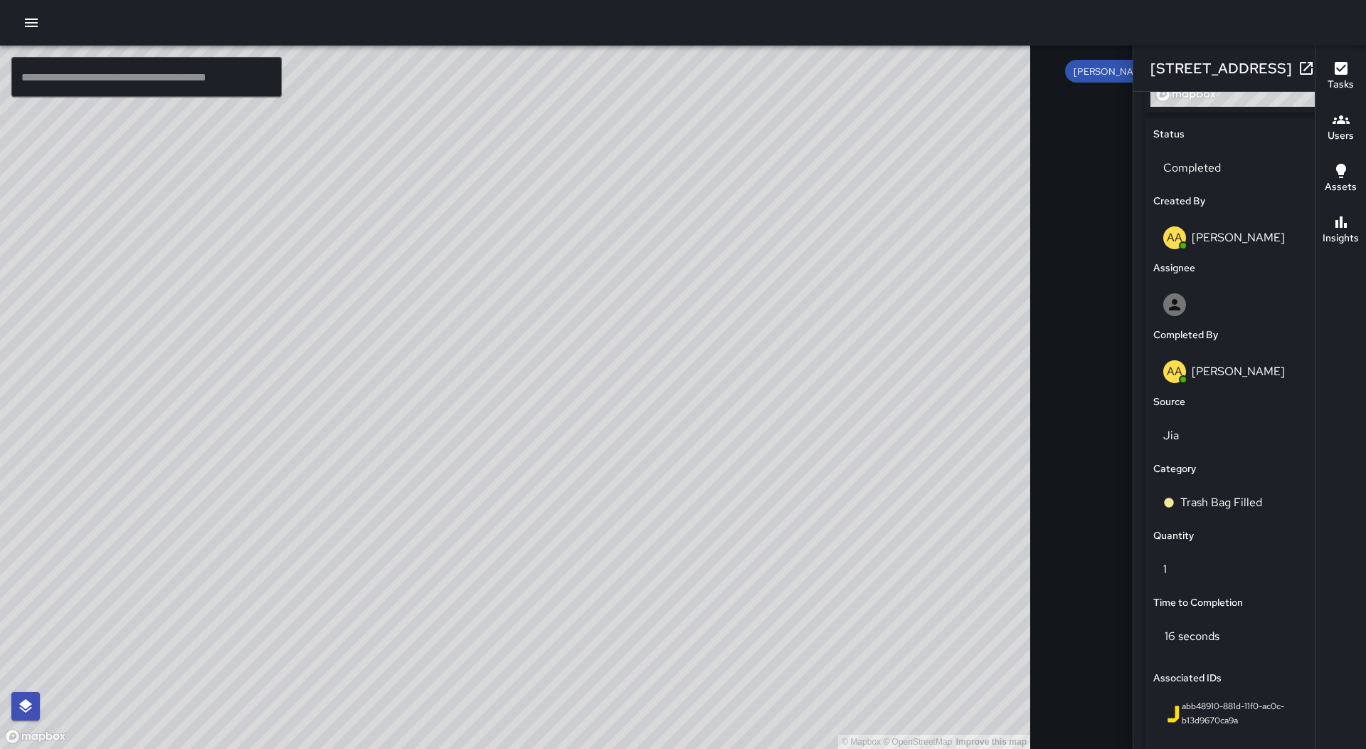
click at [1327, 69] on icon "button" at bounding box center [1335, 68] width 17 height 17
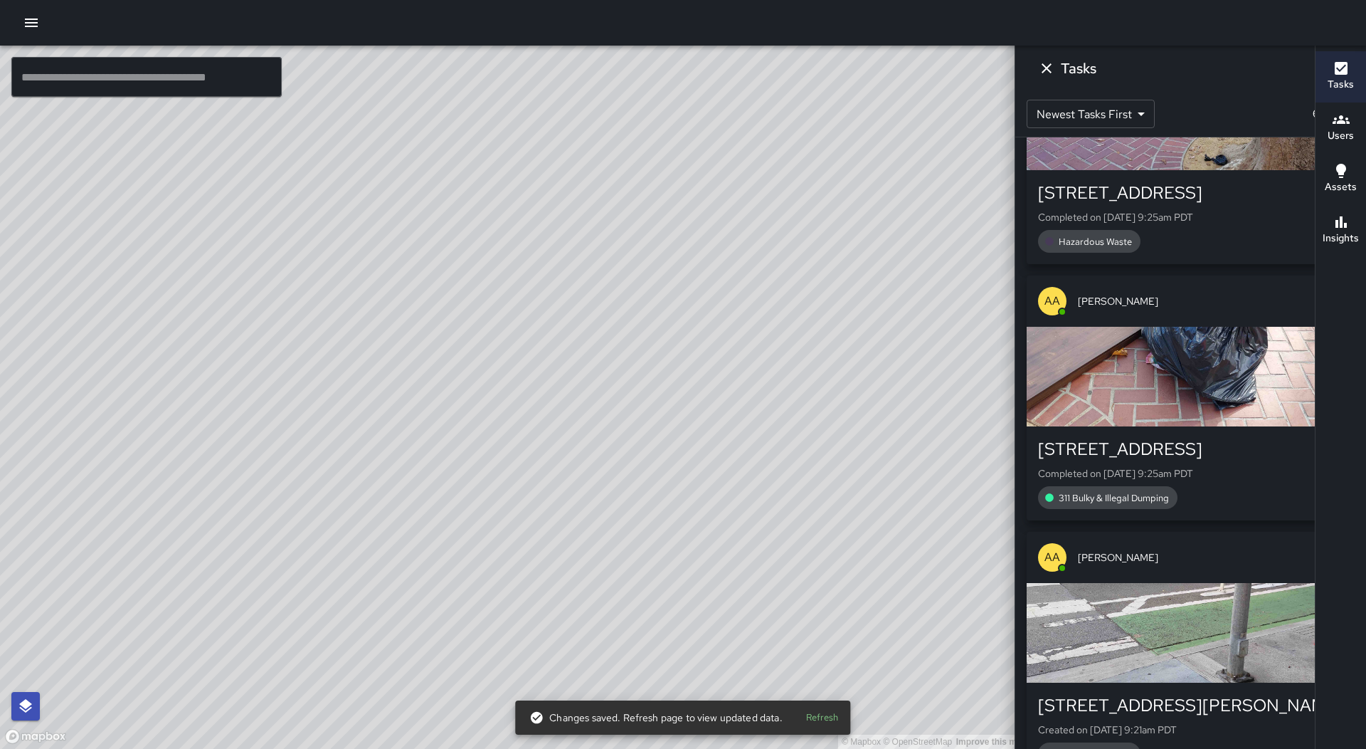
scroll to position [11174, 0]
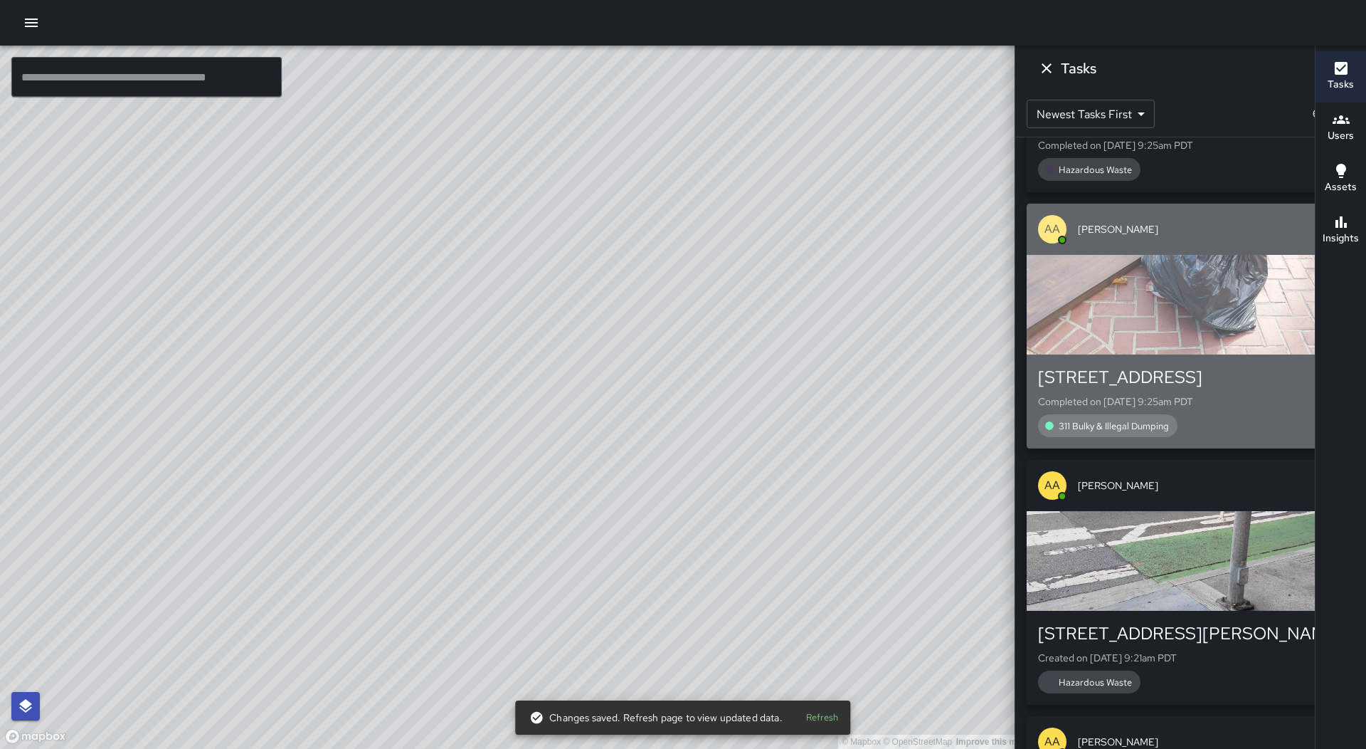
click at [1236, 305] on div "button" at bounding box center [1191, 305] width 328 height 100
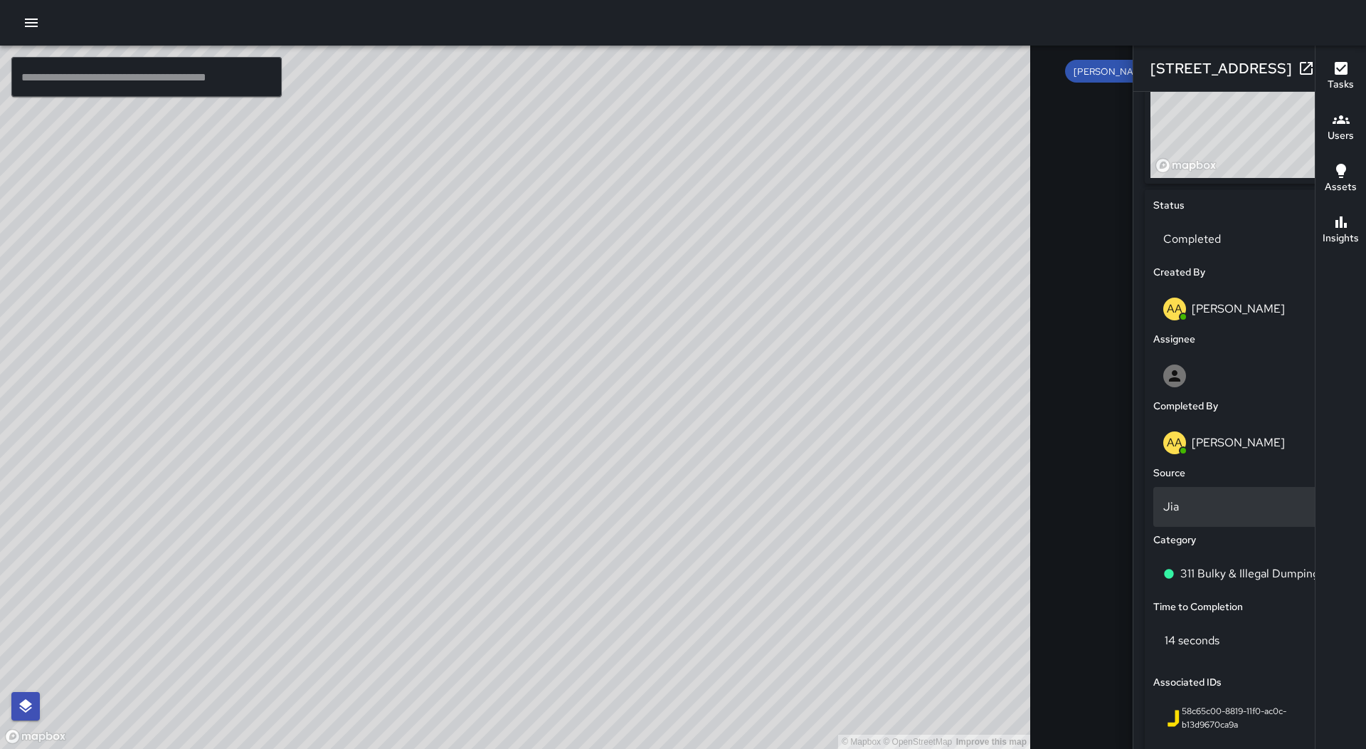
scroll to position [285, 0]
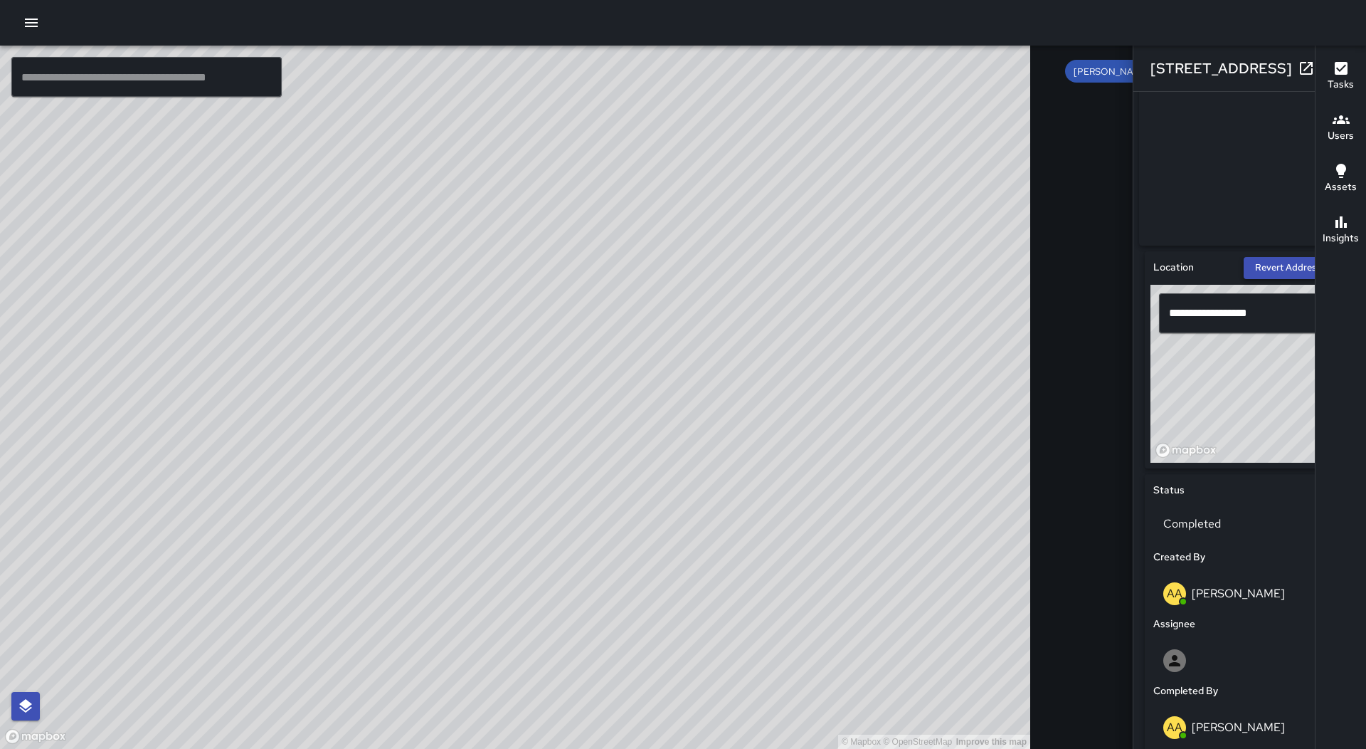
click at [1244, 270] on button "Revert Address" at bounding box center [1296, 268] width 105 height 22
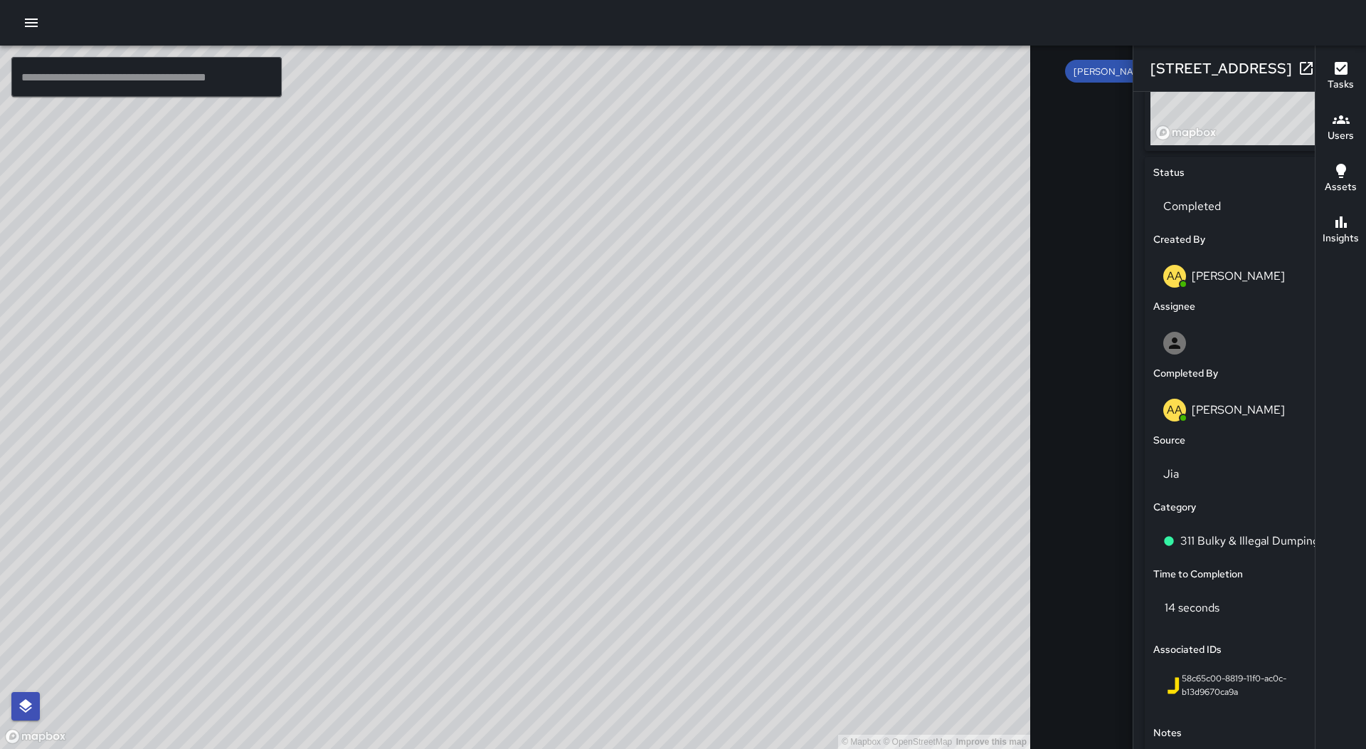
scroll to position [712, 0]
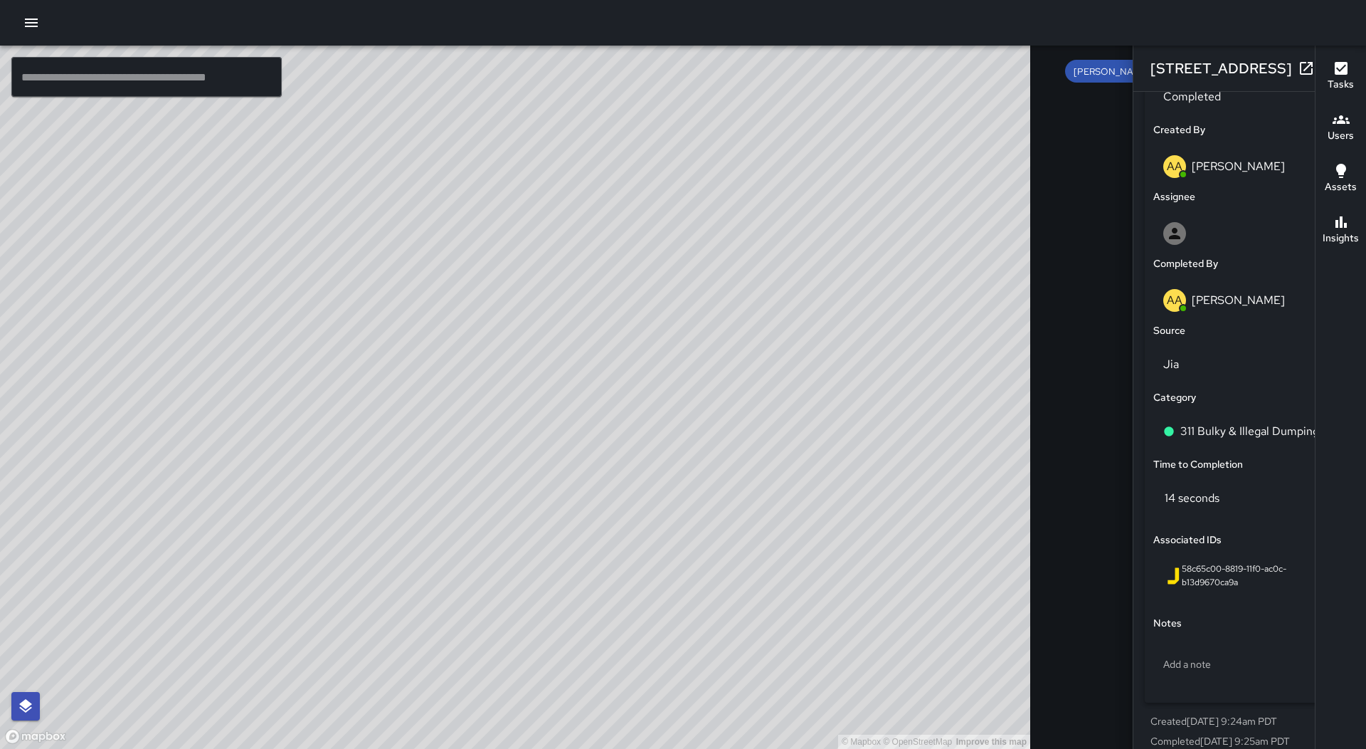
click at [1200, 454] on div "311 Bulky & Illegal Dumping" at bounding box center [1250, 432] width 199 height 46
click at [1204, 440] on p "311 Bulky & Illegal Dumping" at bounding box center [1250, 431] width 139 height 17
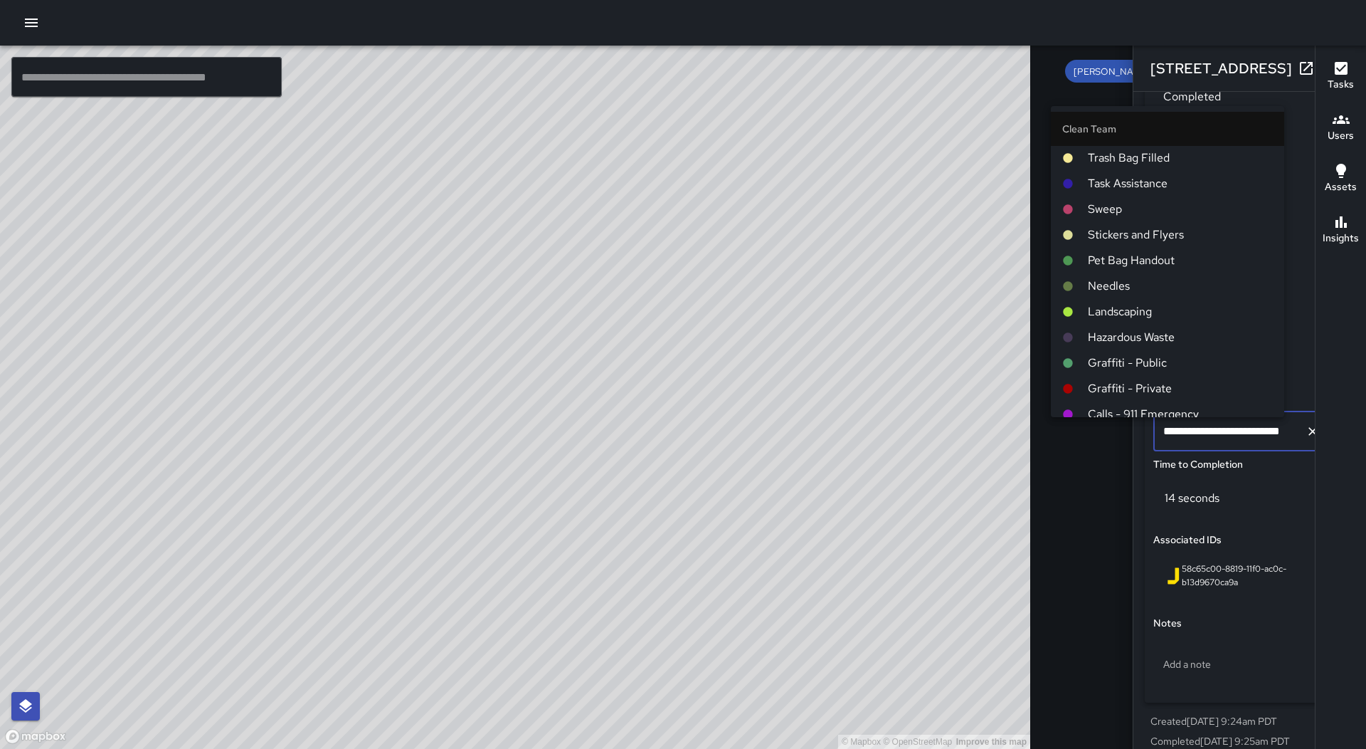
scroll to position [0, 0]
click at [1141, 186] on span "Trash Bag Filled" at bounding box center [1180, 184] width 185 height 17
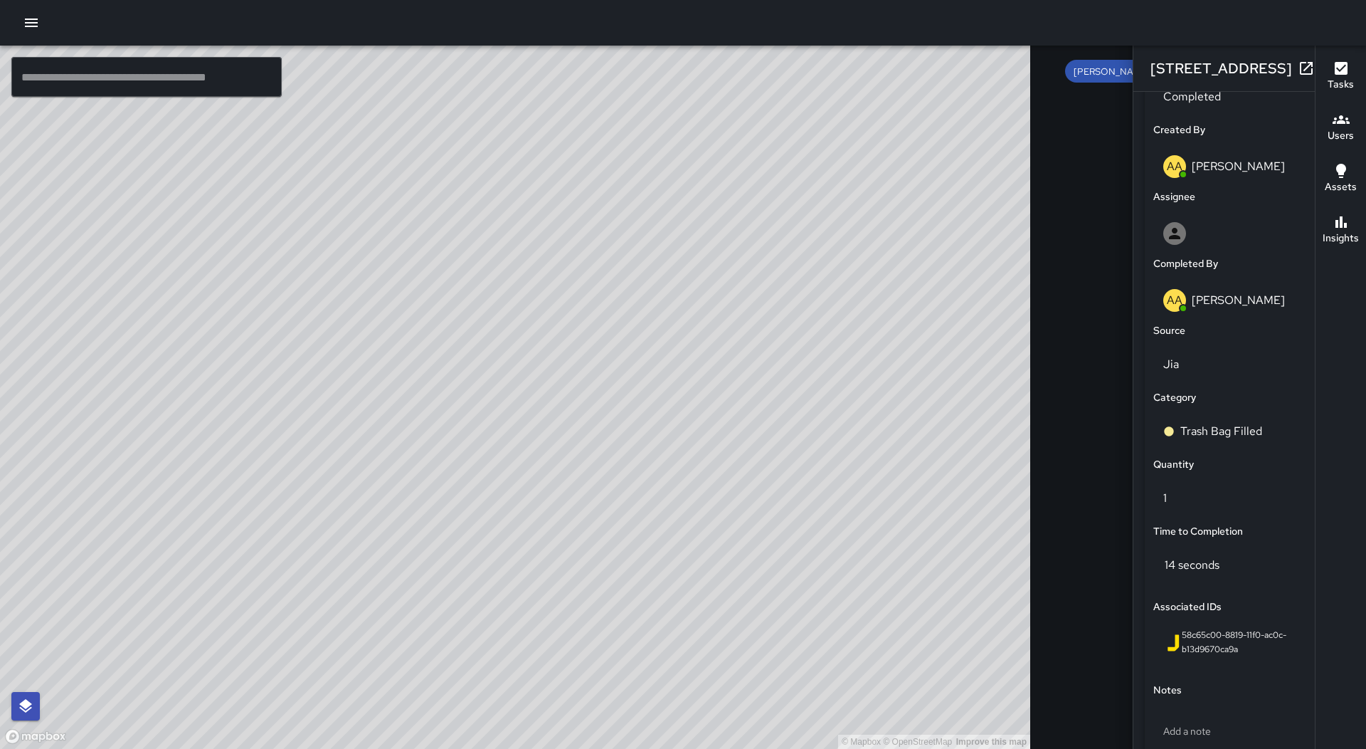
click at [1321, 64] on button "button" at bounding box center [1335, 68] width 28 height 28
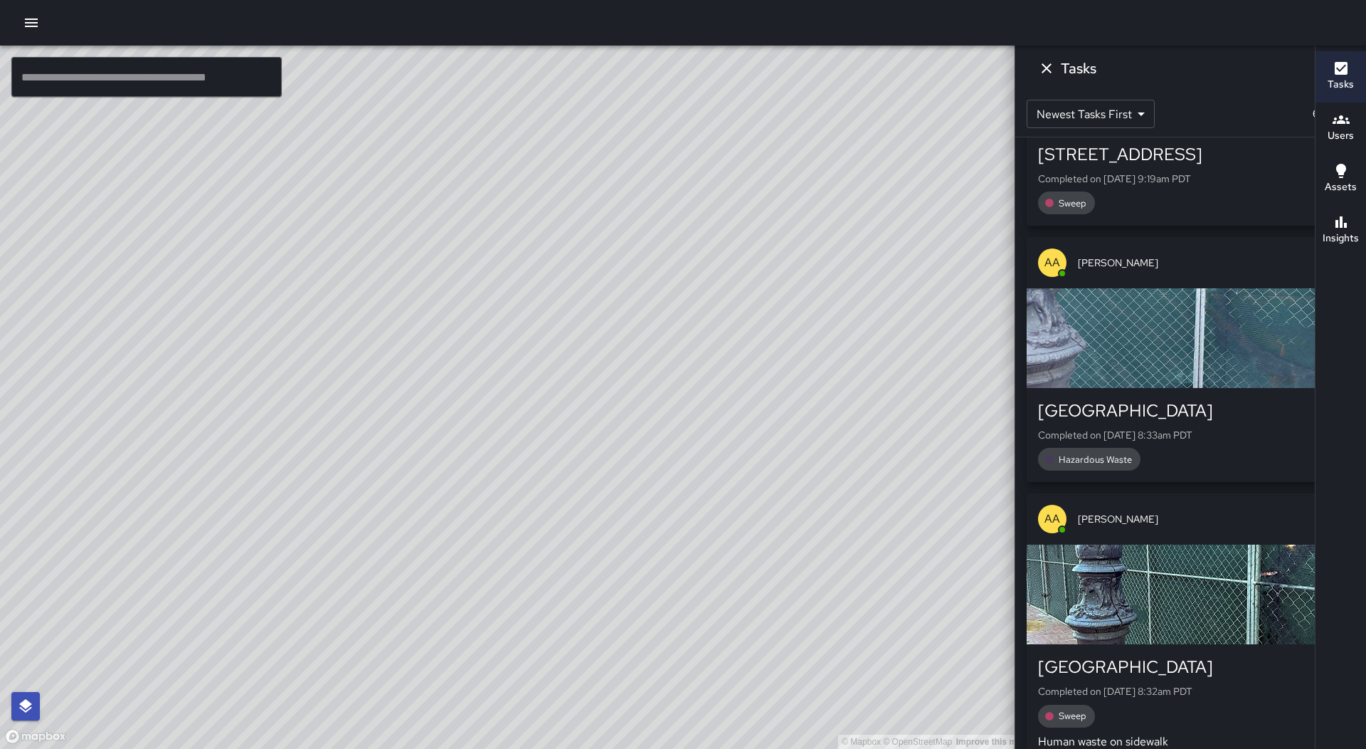
scroll to position [12170, 0]
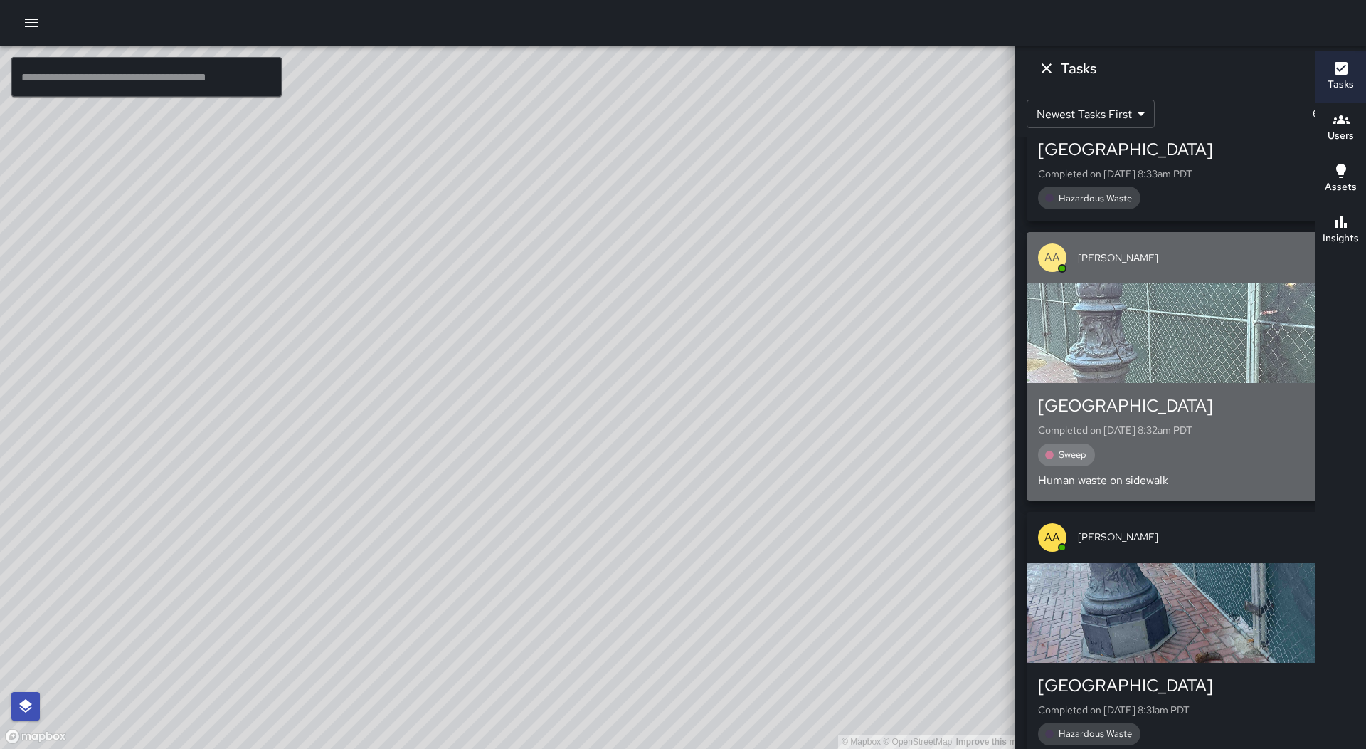
click at [1192, 480] on p "Human waste on sidewalk" at bounding box center [1190, 480] width 305 height 17
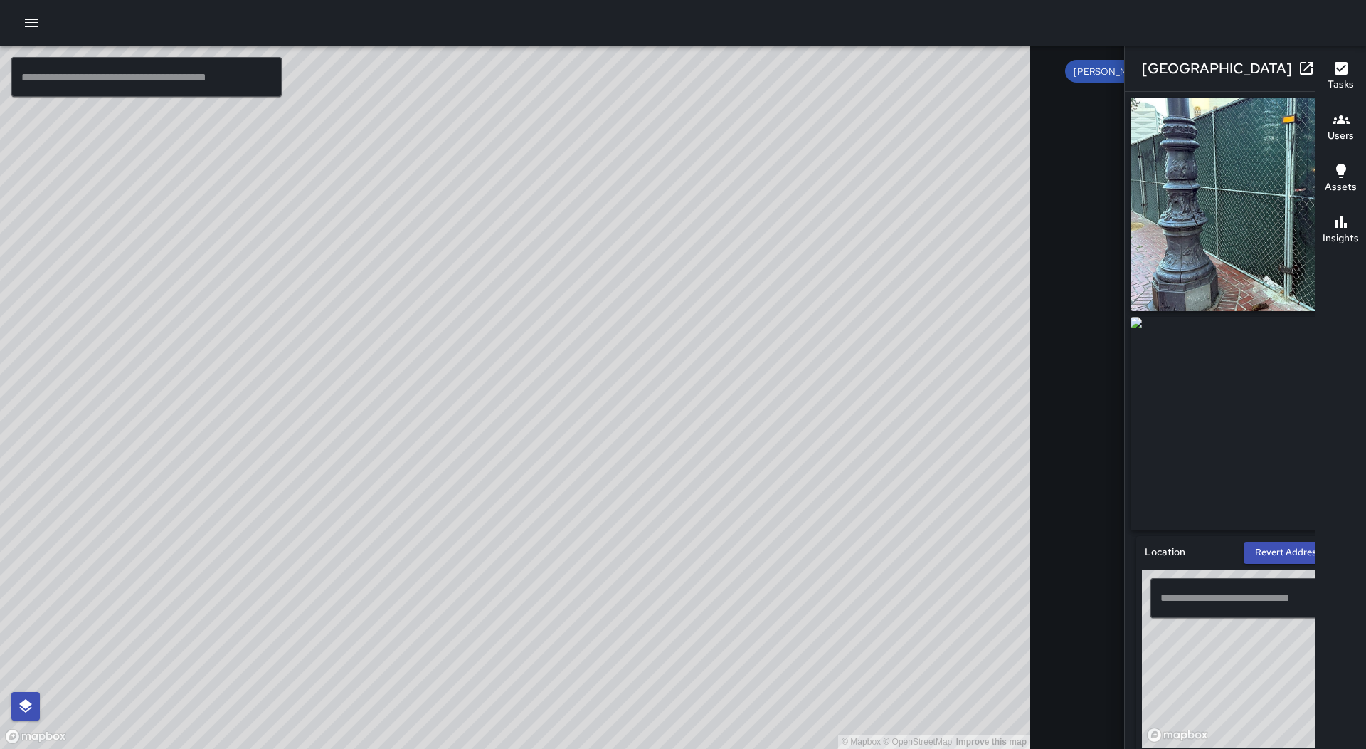
type input "**********"
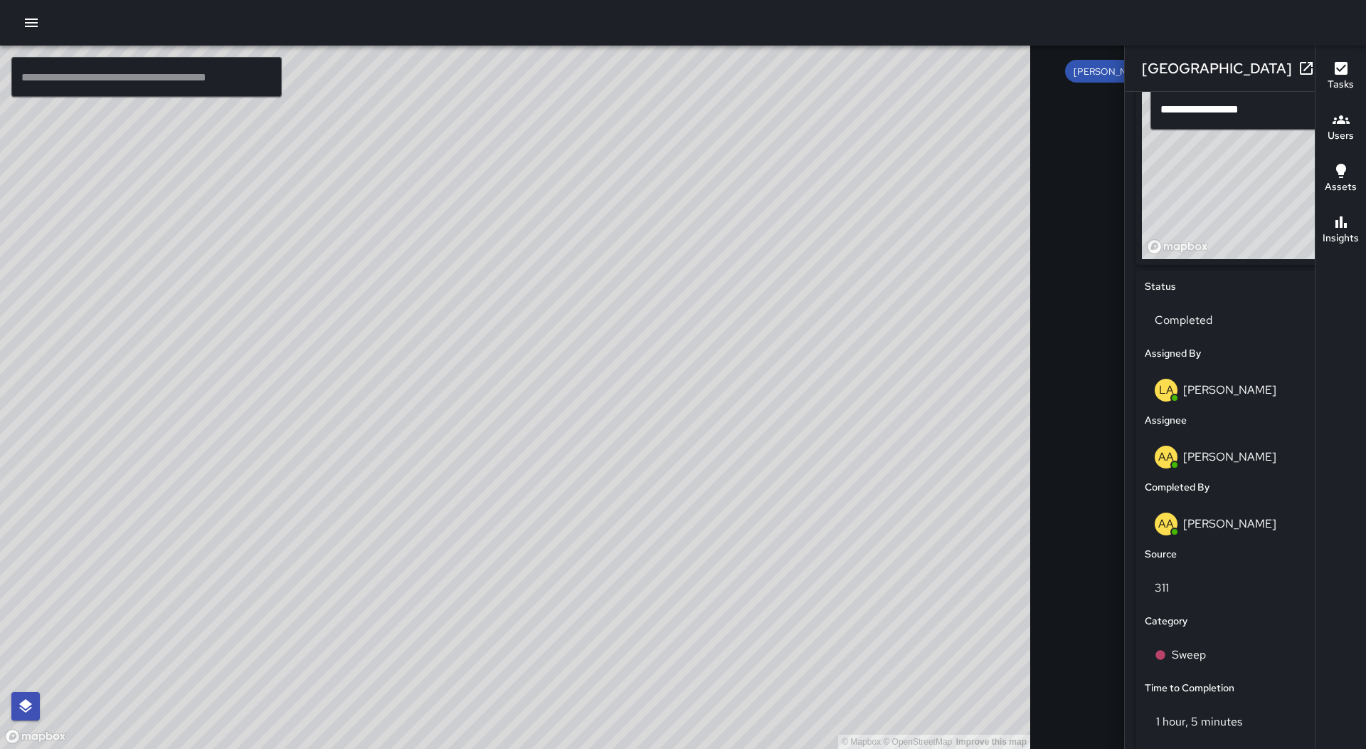
scroll to position [498, 0]
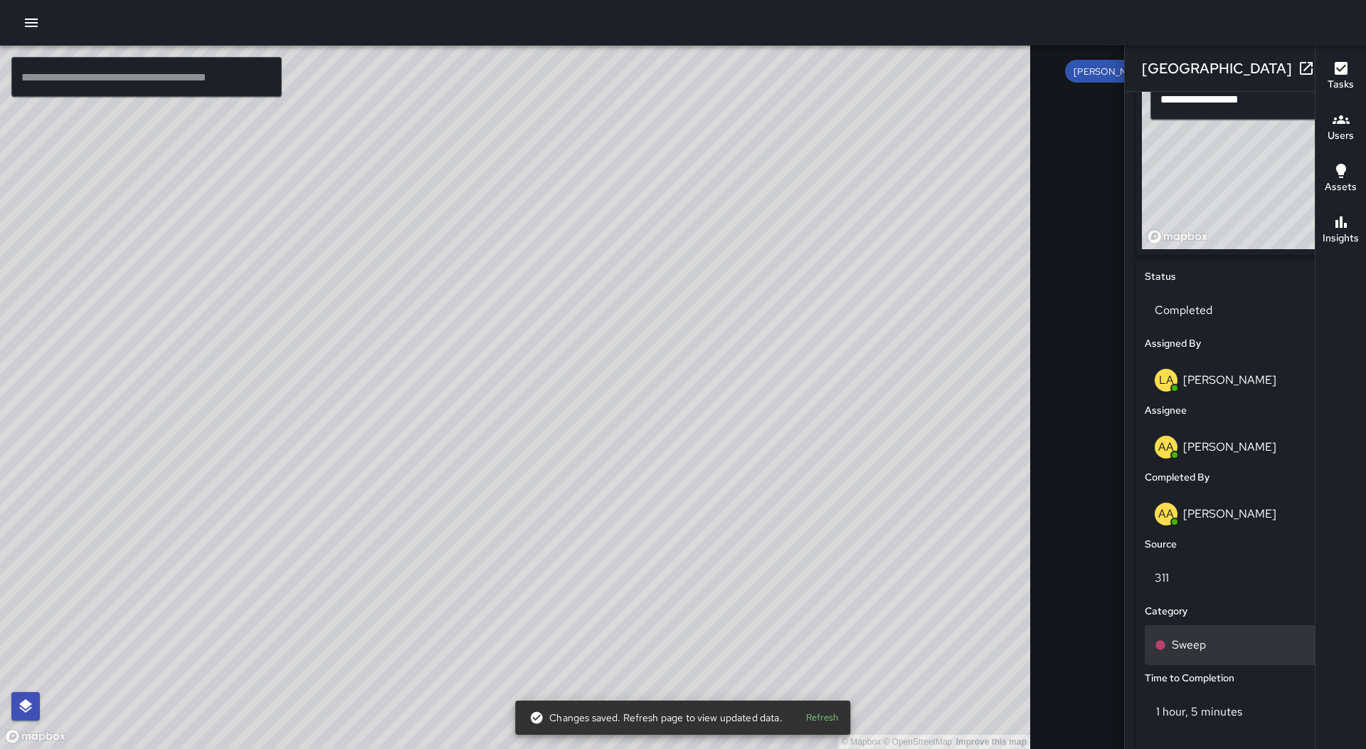
click at [1159, 648] on div "Sweep" at bounding box center [1245, 644] width 181 height 17
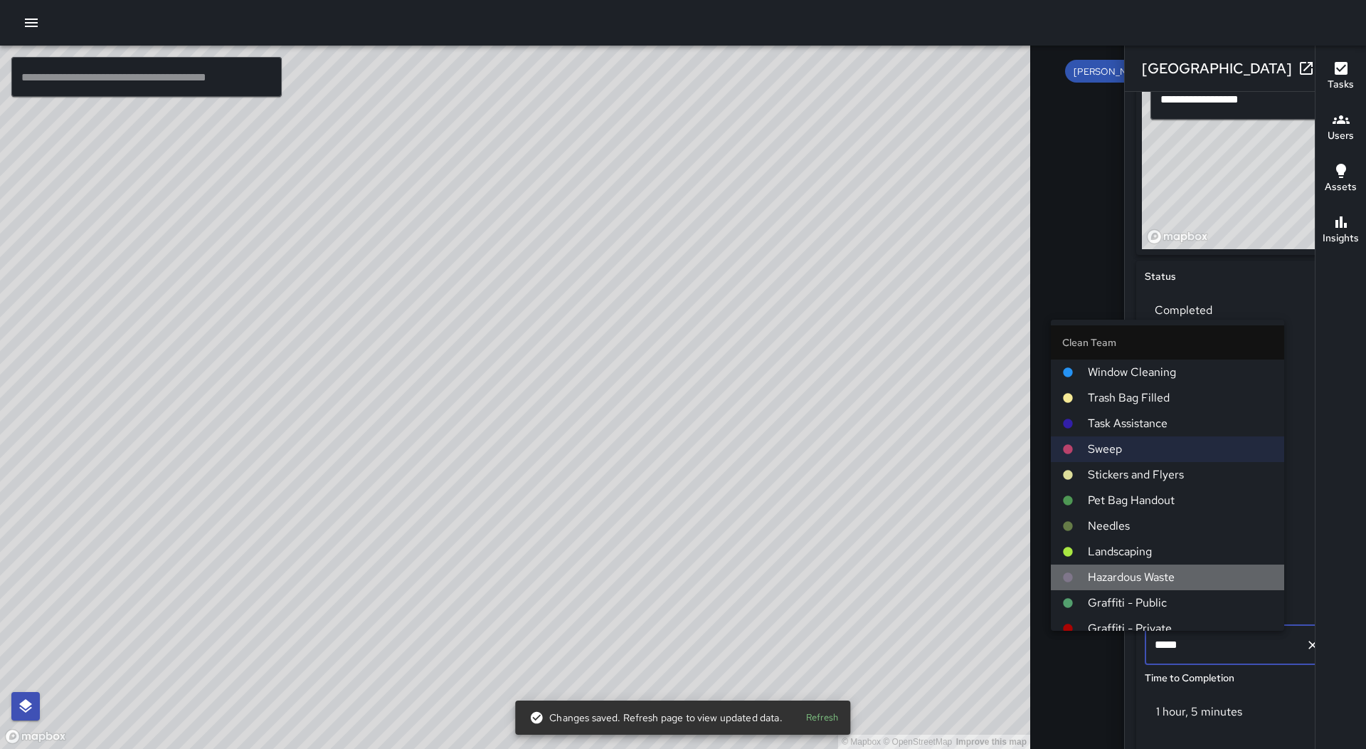
click at [1176, 564] on li "Hazardous Waste" at bounding box center [1167, 577] width 233 height 26
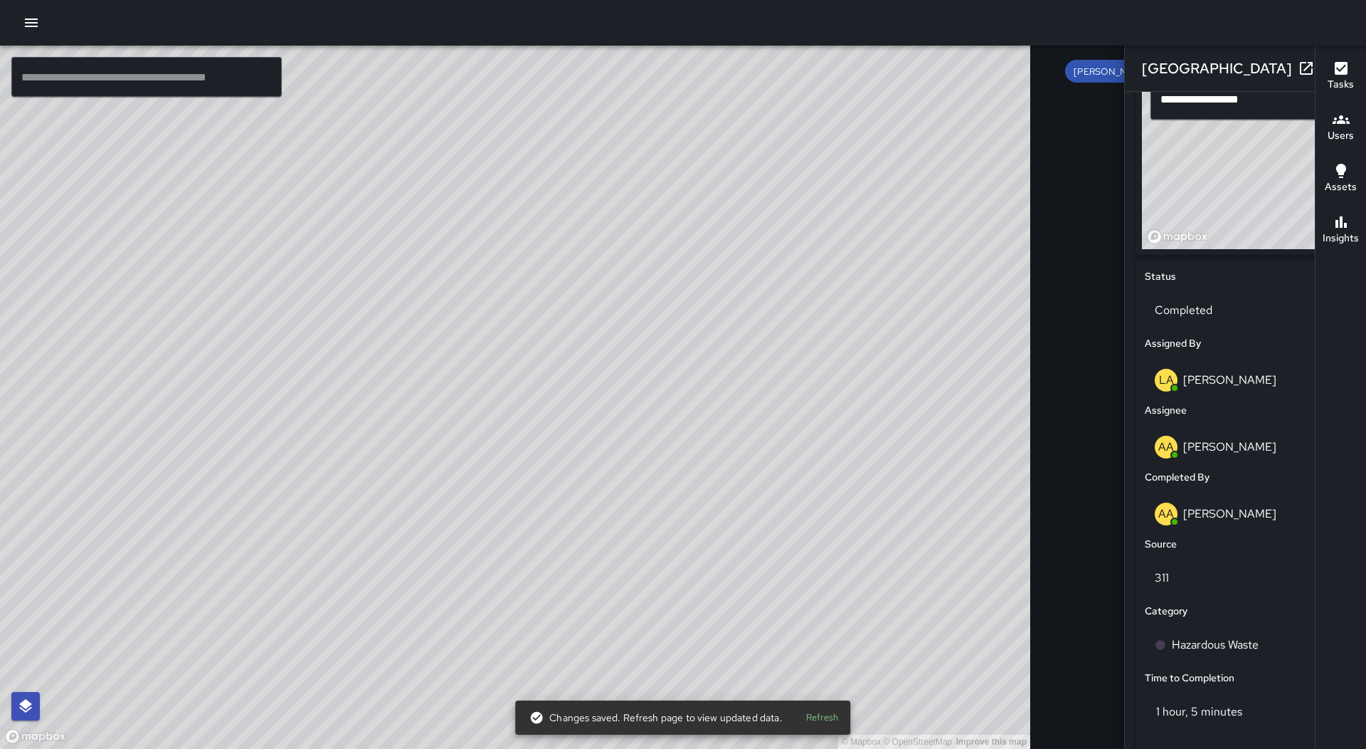
click at [1321, 63] on button "button" at bounding box center [1335, 68] width 28 height 28
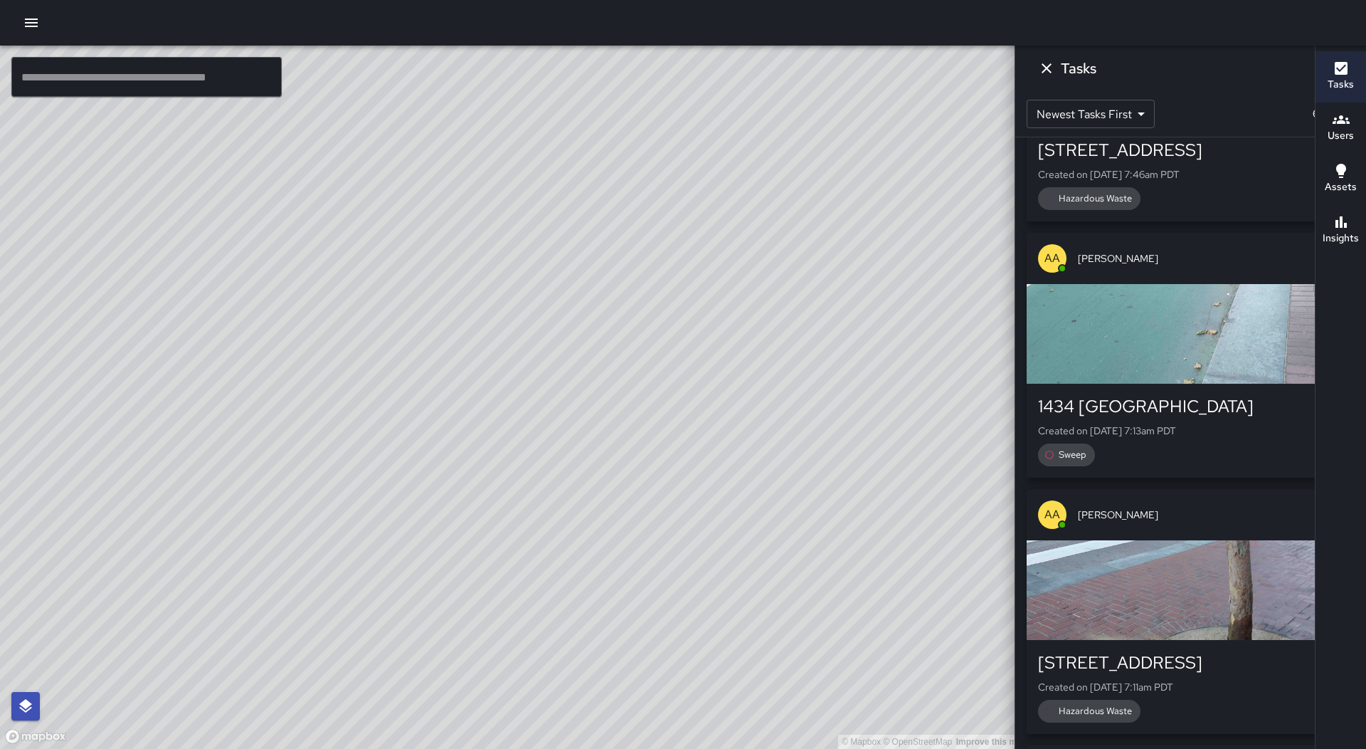
scroll to position [15008, 0]
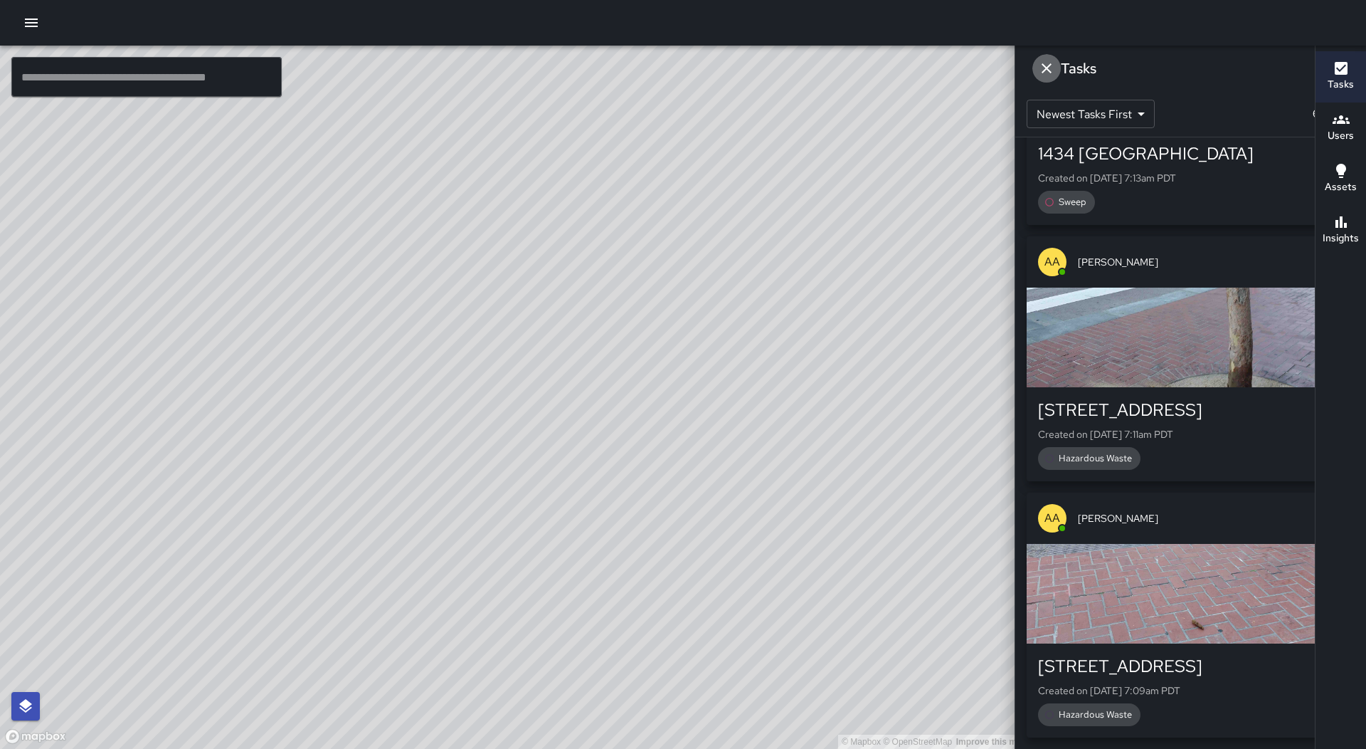
click at [1055, 68] on icon "Dismiss" at bounding box center [1046, 68] width 17 height 17
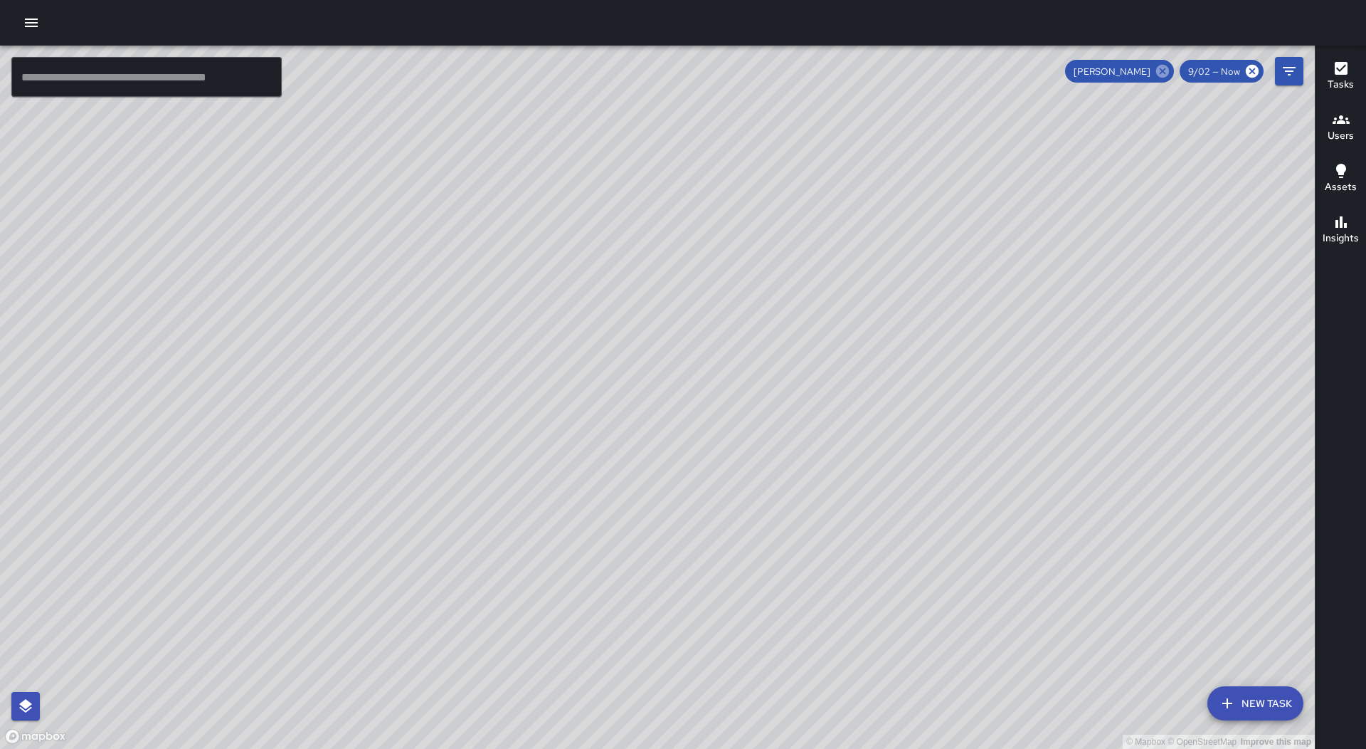
click at [1167, 69] on icon at bounding box center [1163, 71] width 16 height 16
drag, startPoint x: 1060, startPoint y: 503, endPoint x: 916, endPoint y: 530, distance: 146.3
click at [890, 596] on div "© Mapbox © OpenStreetMap Improve this map" at bounding box center [657, 397] width 1315 height 703
drag, startPoint x: 1009, startPoint y: 287, endPoint x: 1048, endPoint y: 493, distance: 209.9
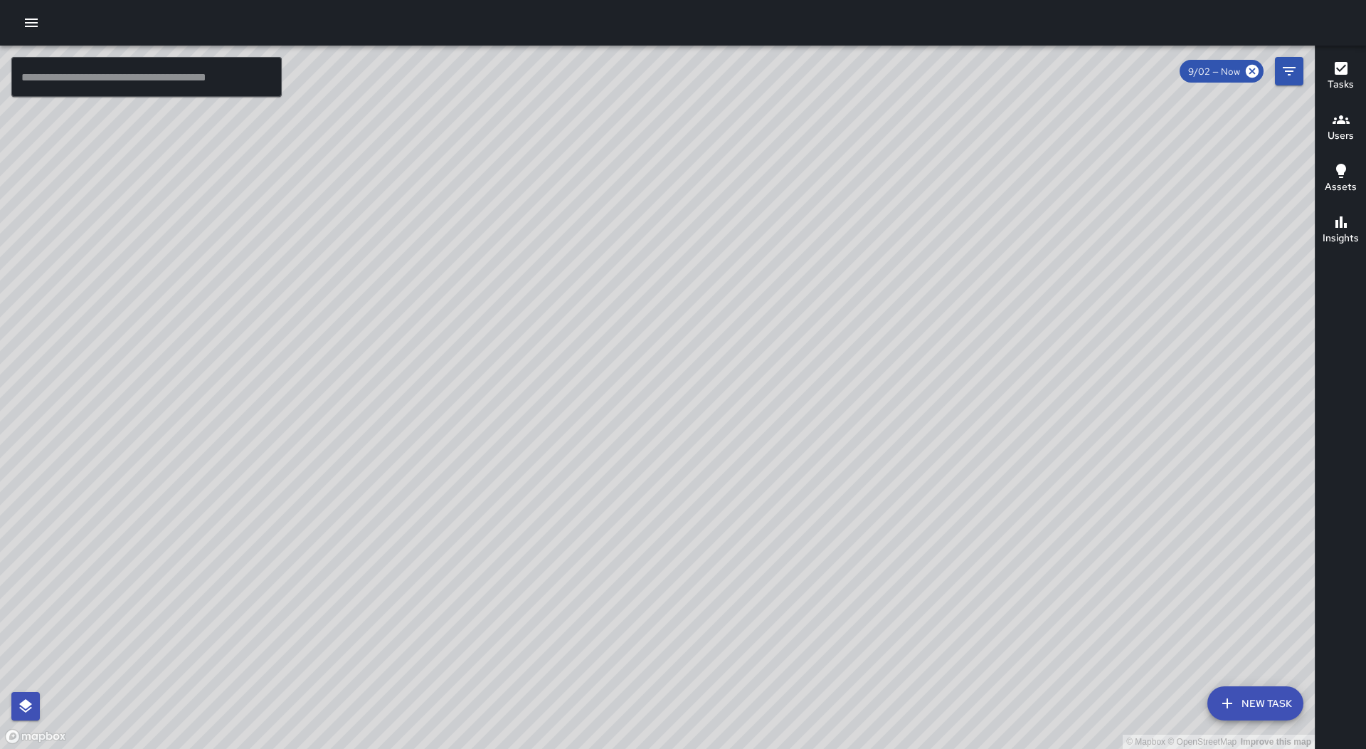
click at [1060, 519] on div "© Mapbox © OpenStreetMap Improve this map" at bounding box center [657, 397] width 1315 height 703
drag, startPoint x: 1107, startPoint y: 288, endPoint x: 831, endPoint y: 457, distance: 324.2
click at [831, 457] on div "© Mapbox © OpenStreetMap Improve this map" at bounding box center [657, 397] width 1315 height 703
drag, startPoint x: 800, startPoint y: 230, endPoint x: 843, endPoint y: 448, distance: 222.1
click at [843, 448] on div "© Mapbox © OpenStreetMap Improve this map" at bounding box center [657, 397] width 1315 height 703
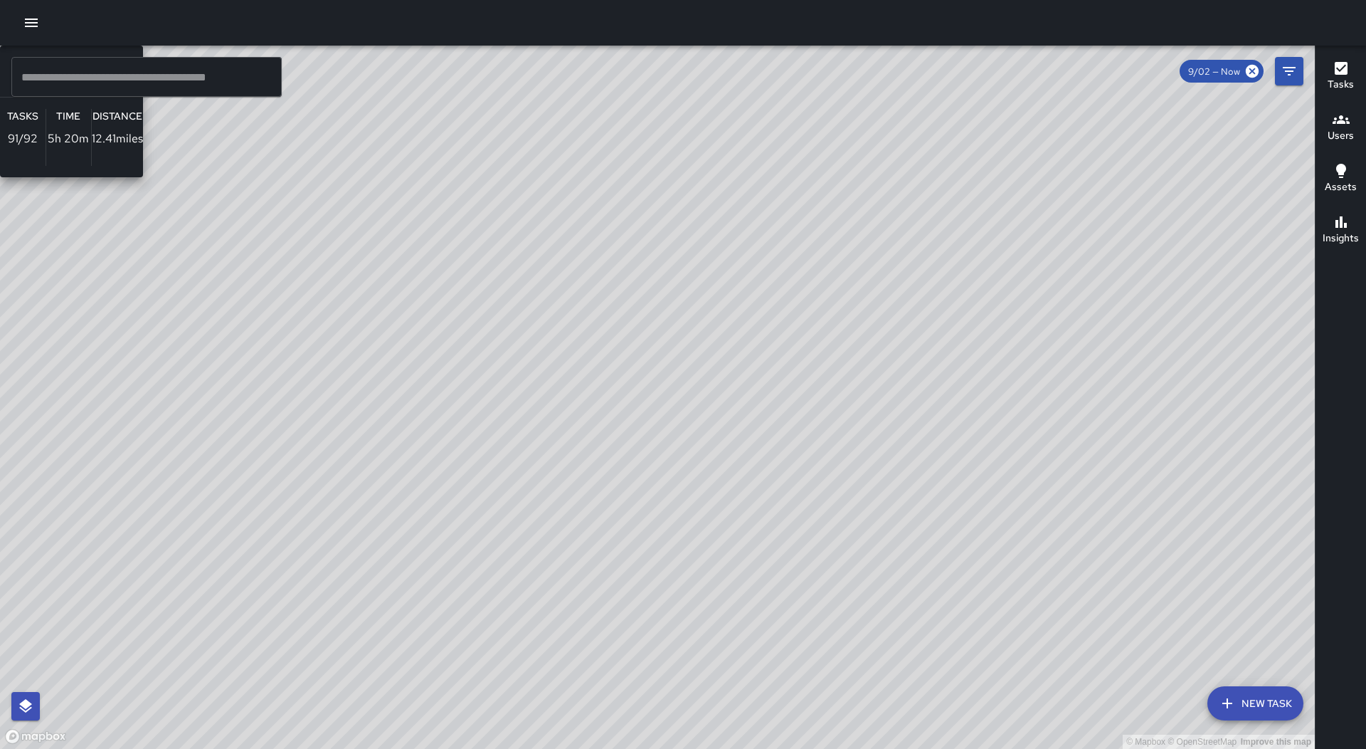
click at [436, 317] on div "© Mapbox © OpenStreetMap Improve this map LL [PERSON_NAME] Ambassador Tasks 91 …" at bounding box center [657, 397] width 1315 height 703
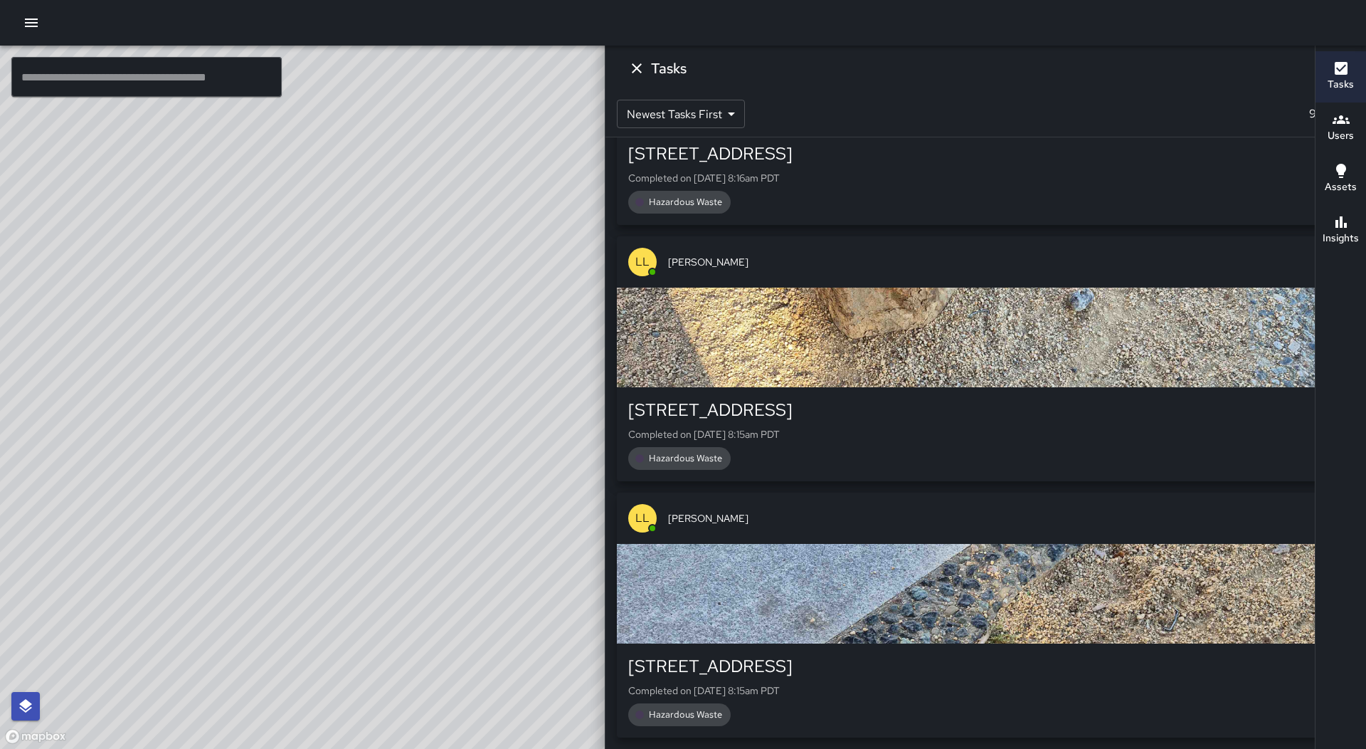
scroll to position [22837, 0]
click at [646, 71] on icon "Dismiss" at bounding box center [636, 68] width 17 height 17
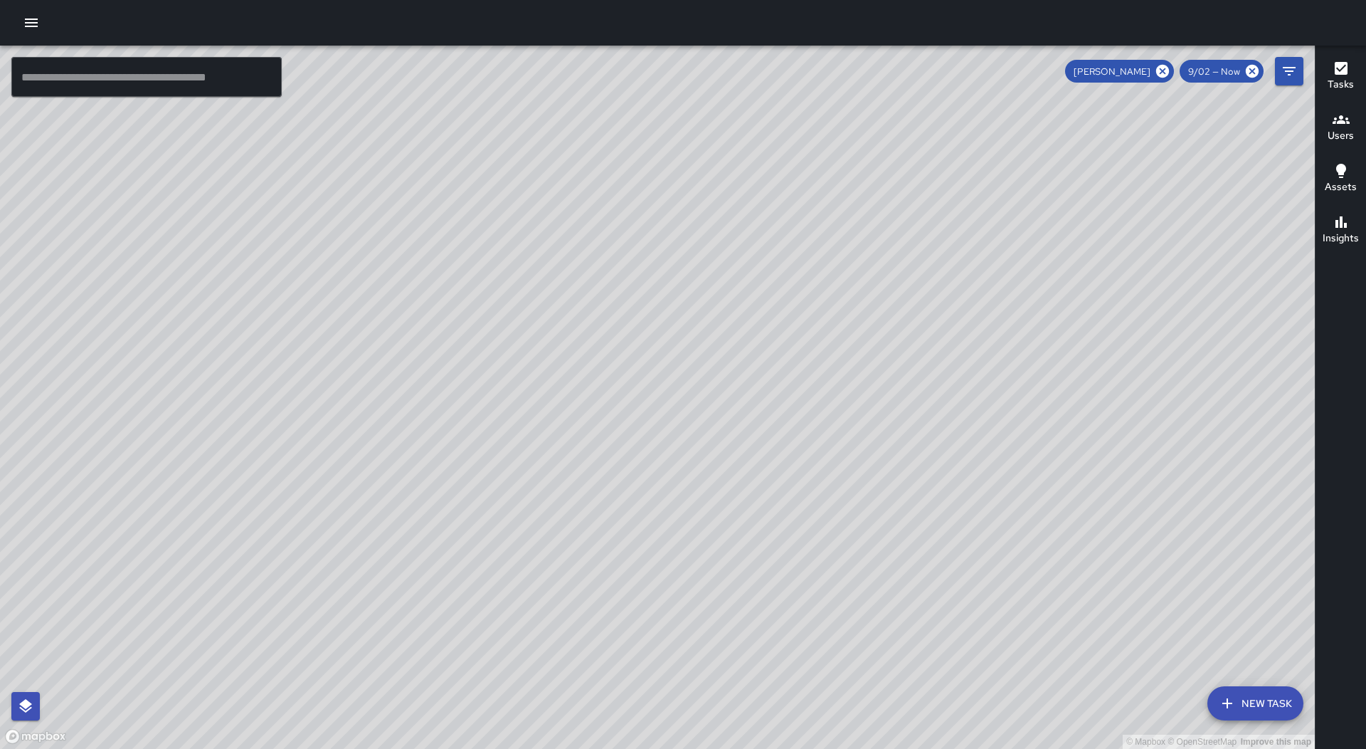
drag, startPoint x: 1161, startPoint y: 69, endPoint x: 924, endPoint y: 409, distance: 414.0
click at [1161, 70] on icon at bounding box center [1163, 71] width 13 height 13
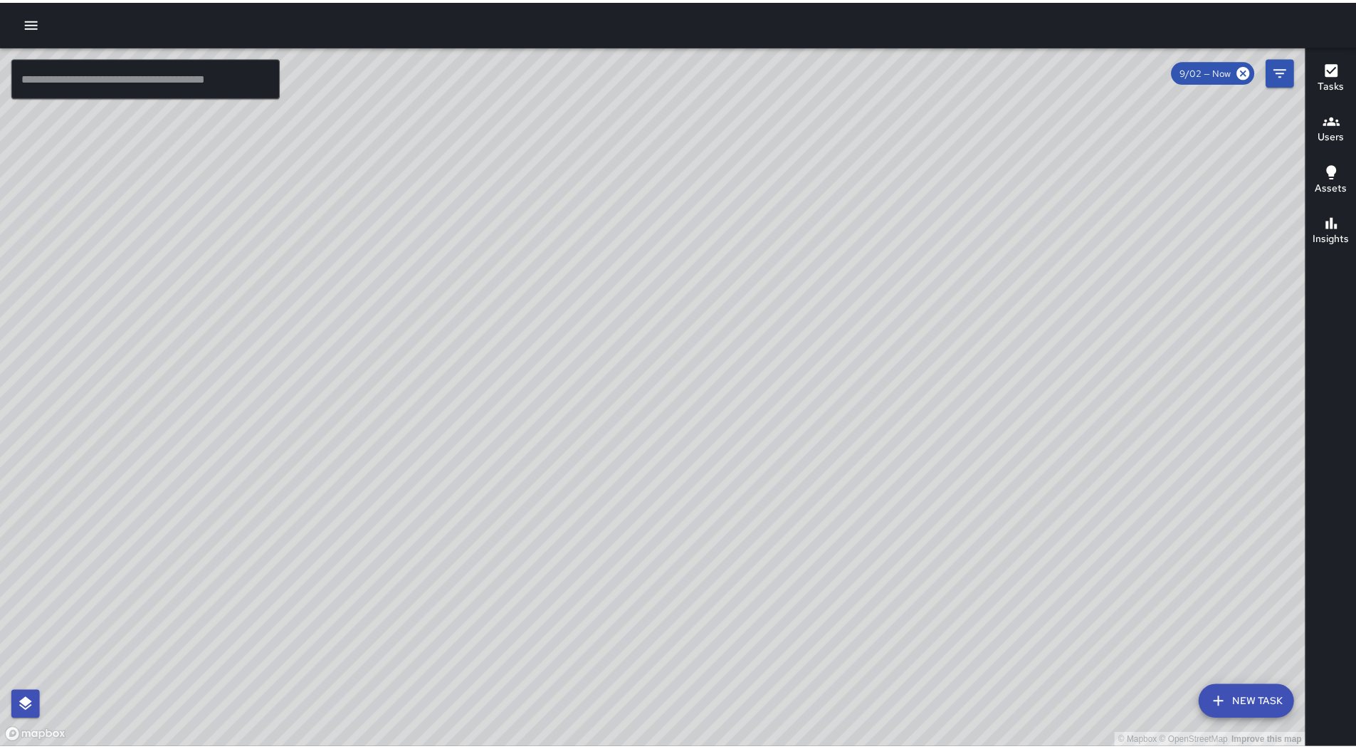
scroll to position [153120, 0]
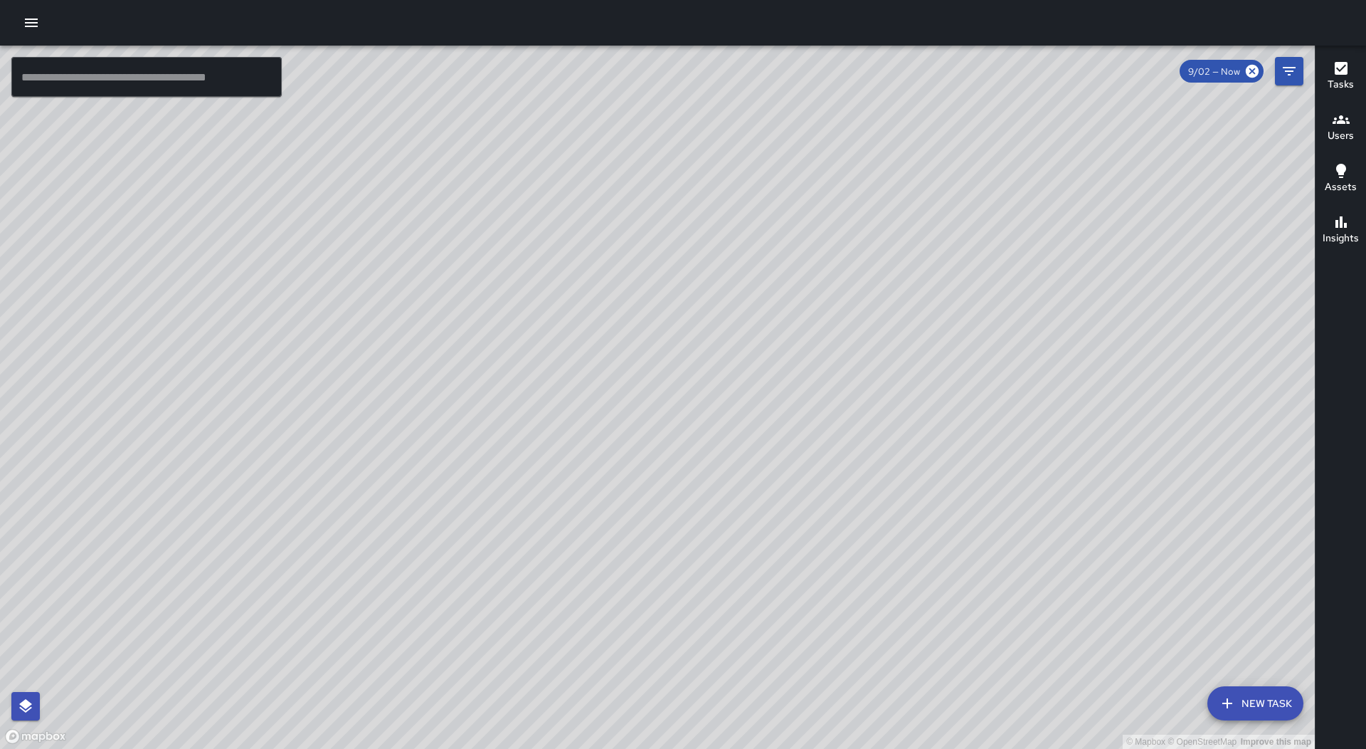
drag, startPoint x: 840, startPoint y: 622, endPoint x: 736, endPoint y: 404, distance: 241.3
click at [737, 426] on div "© Mapbox © OpenStreetMap Improve this map" at bounding box center [657, 397] width 1315 height 703
click at [21, 21] on button "button" at bounding box center [31, 23] width 28 height 28
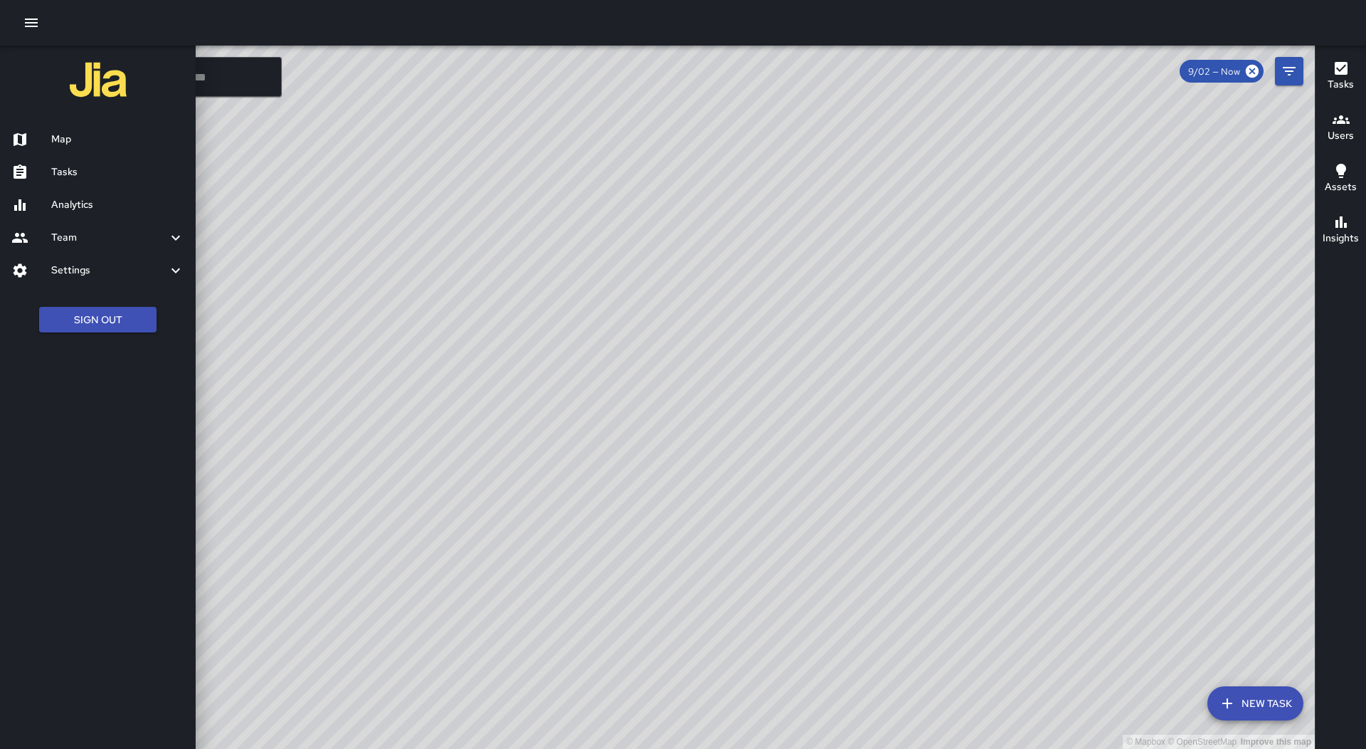
click at [80, 178] on h6 "Tasks" at bounding box center [117, 172] width 133 height 16
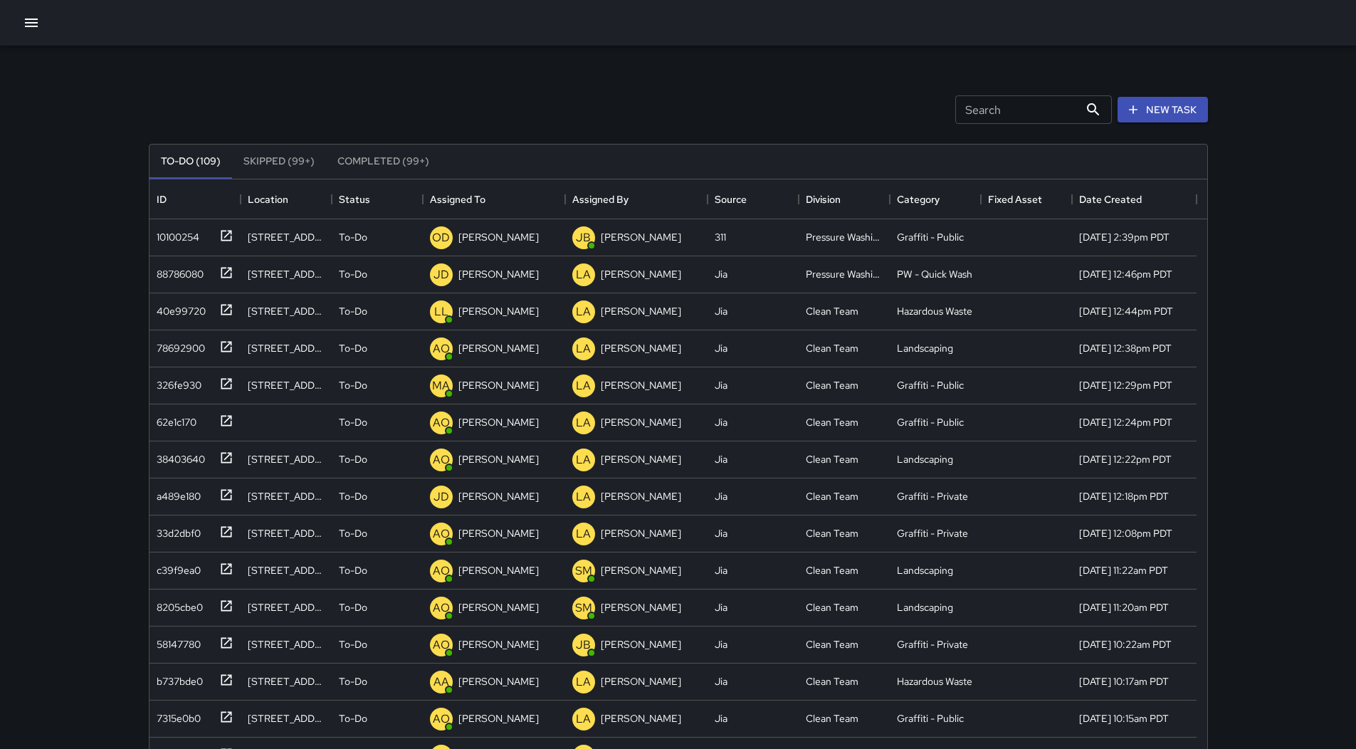
scroll to position [592, 1047]
click at [483, 199] on div "Assigned To" at bounding box center [458, 199] width 56 height 40
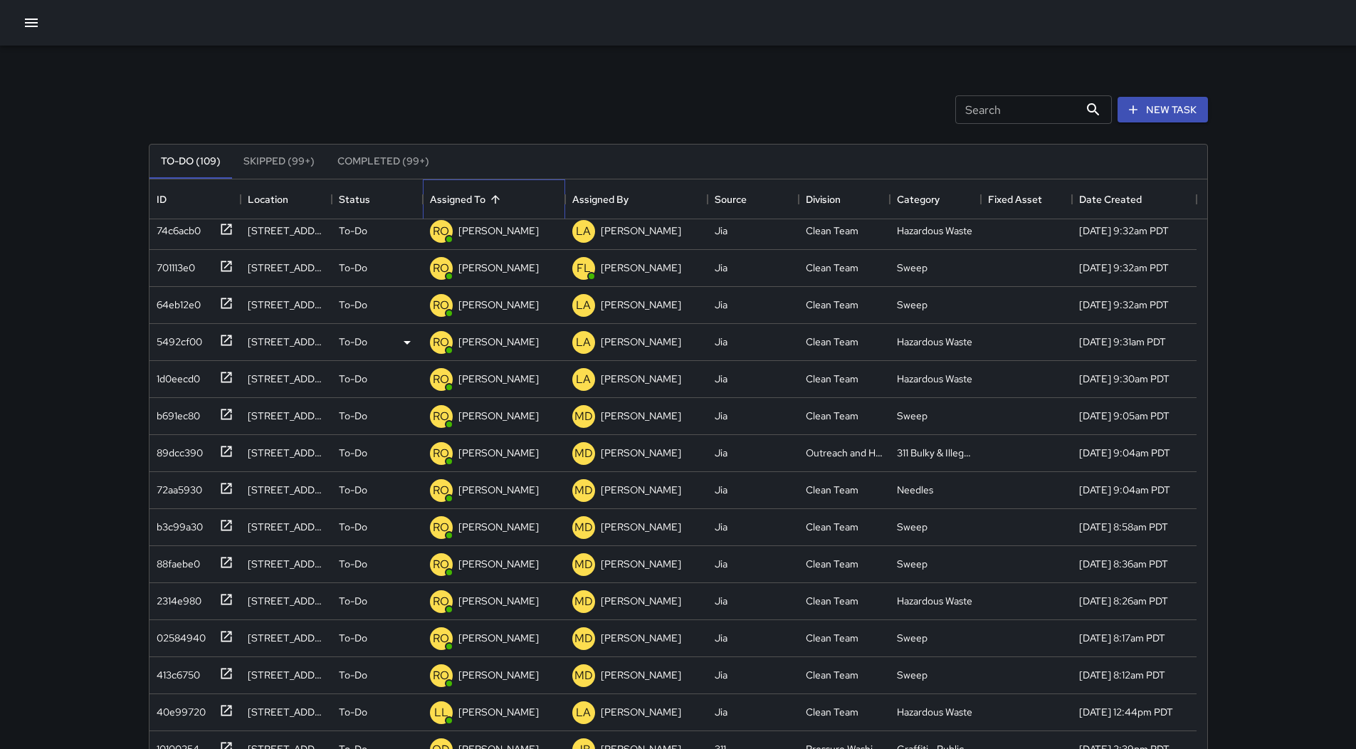
scroll to position [214, 0]
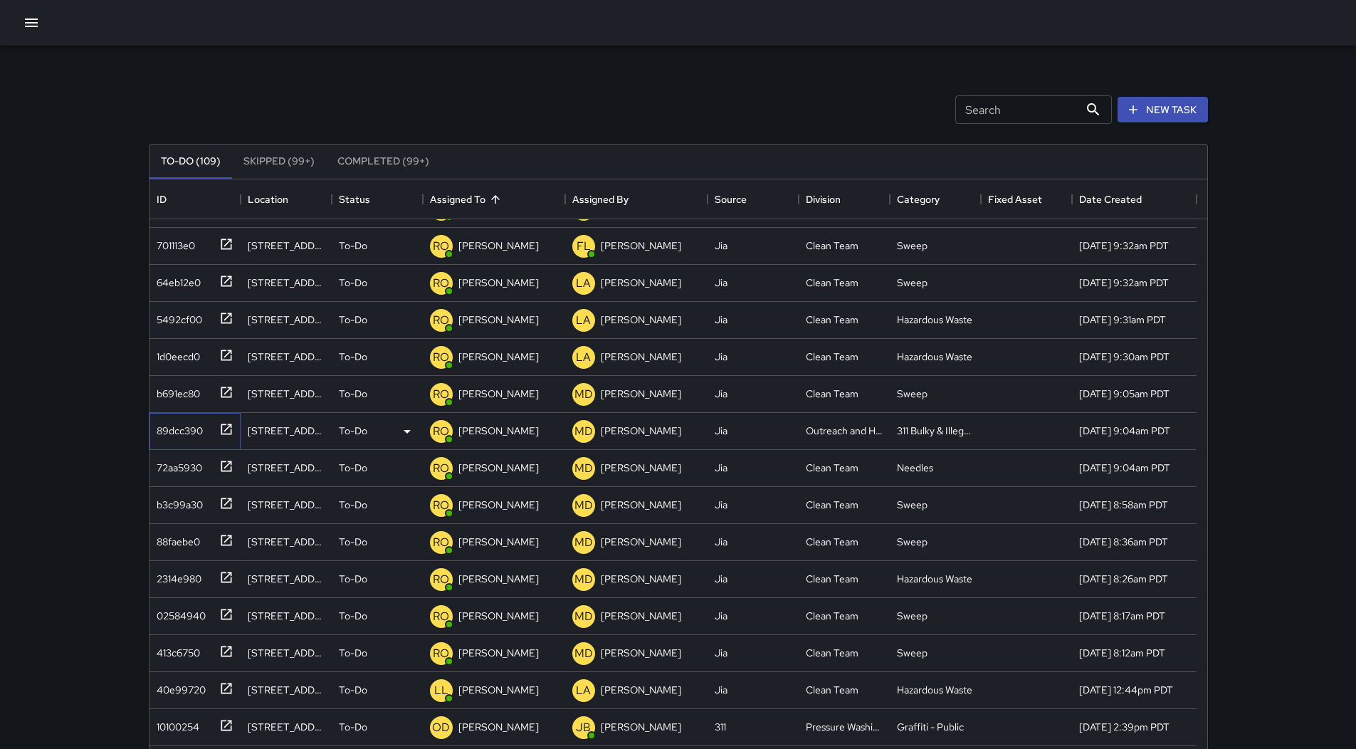
click at [192, 415] on div "89dcc390" at bounding box center [194, 431] width 91 height 37
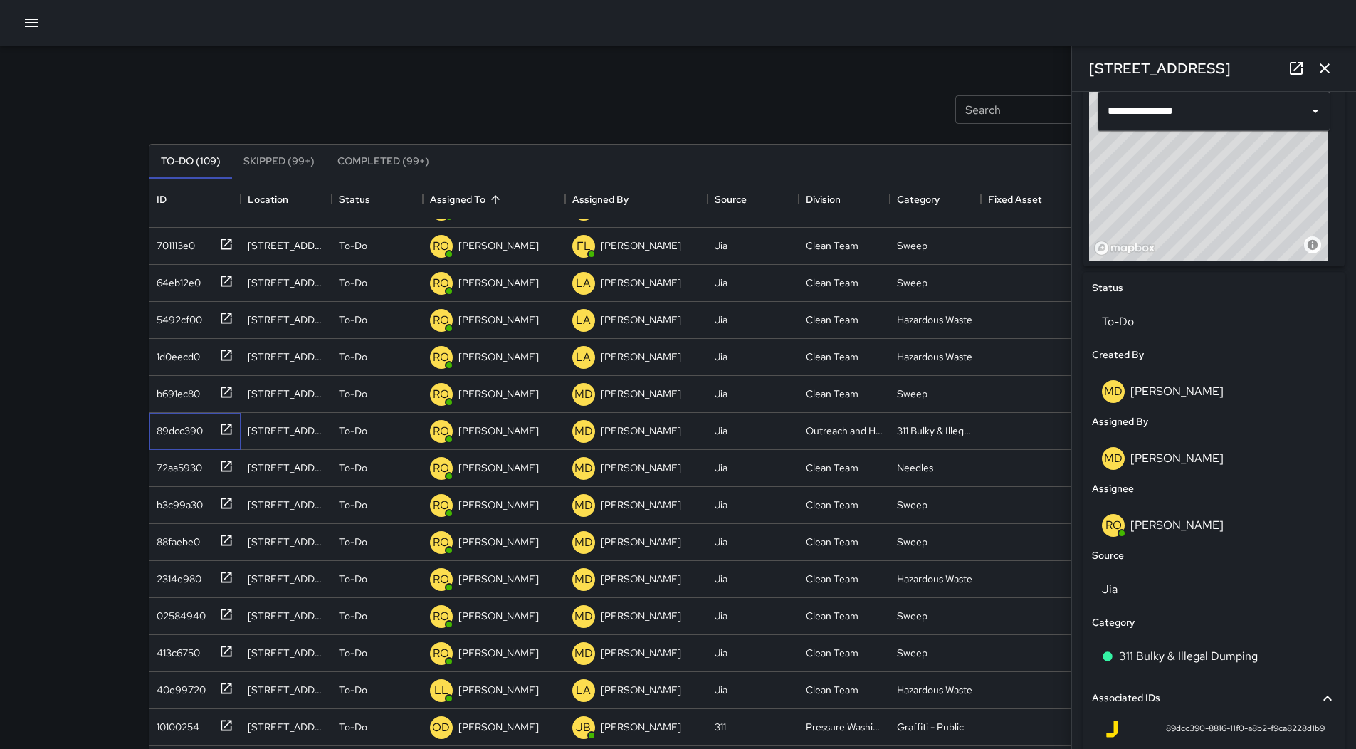
scroll to position [498, 0]
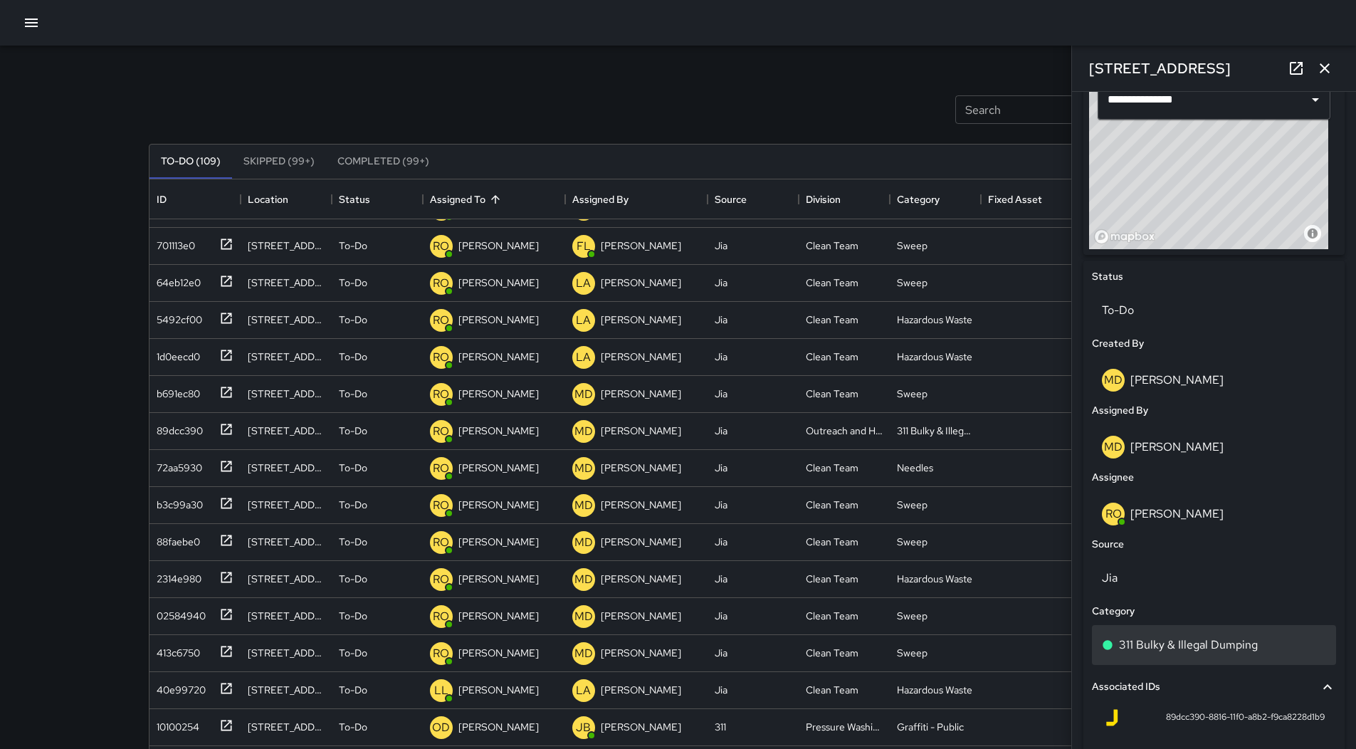
click at [1213, 642] on p "311 Bulky & Illegal Dumping" at bounding box center [1188, 644] width 139 height 17
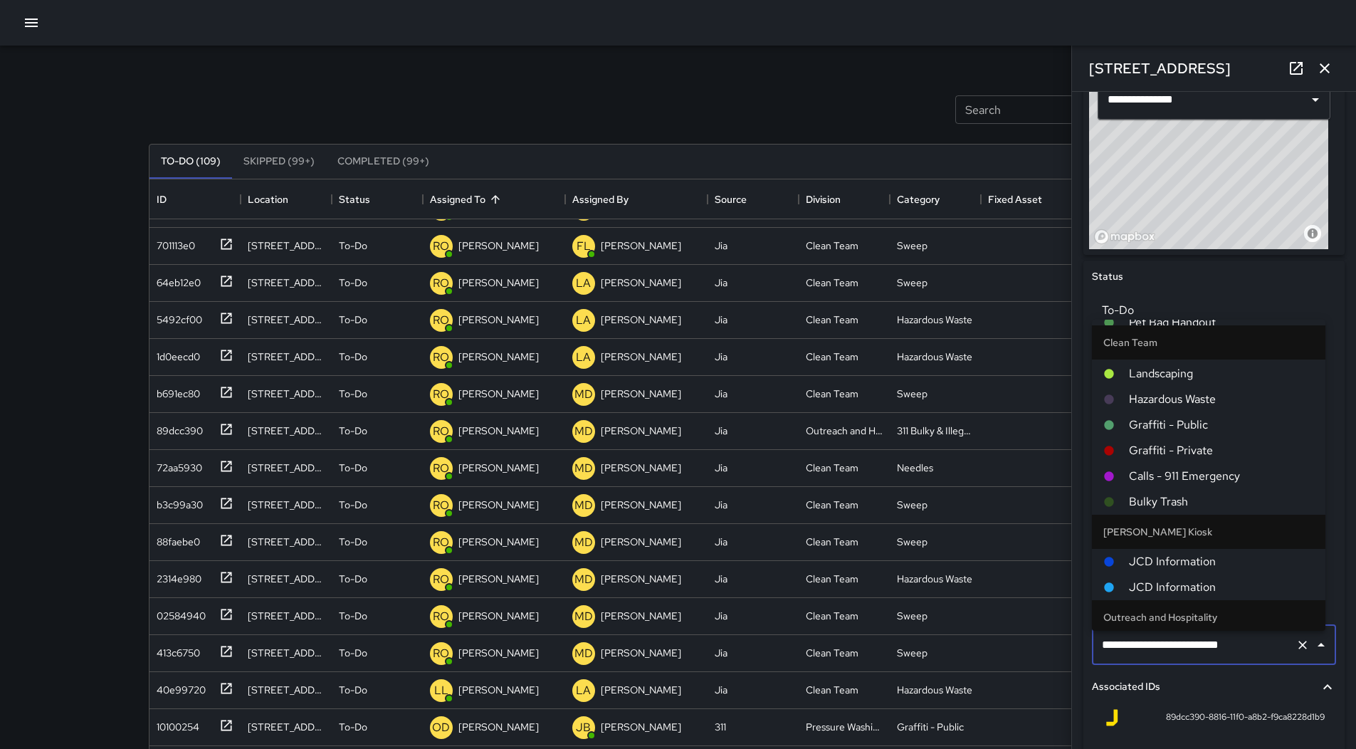
scroll to position [214, 0]
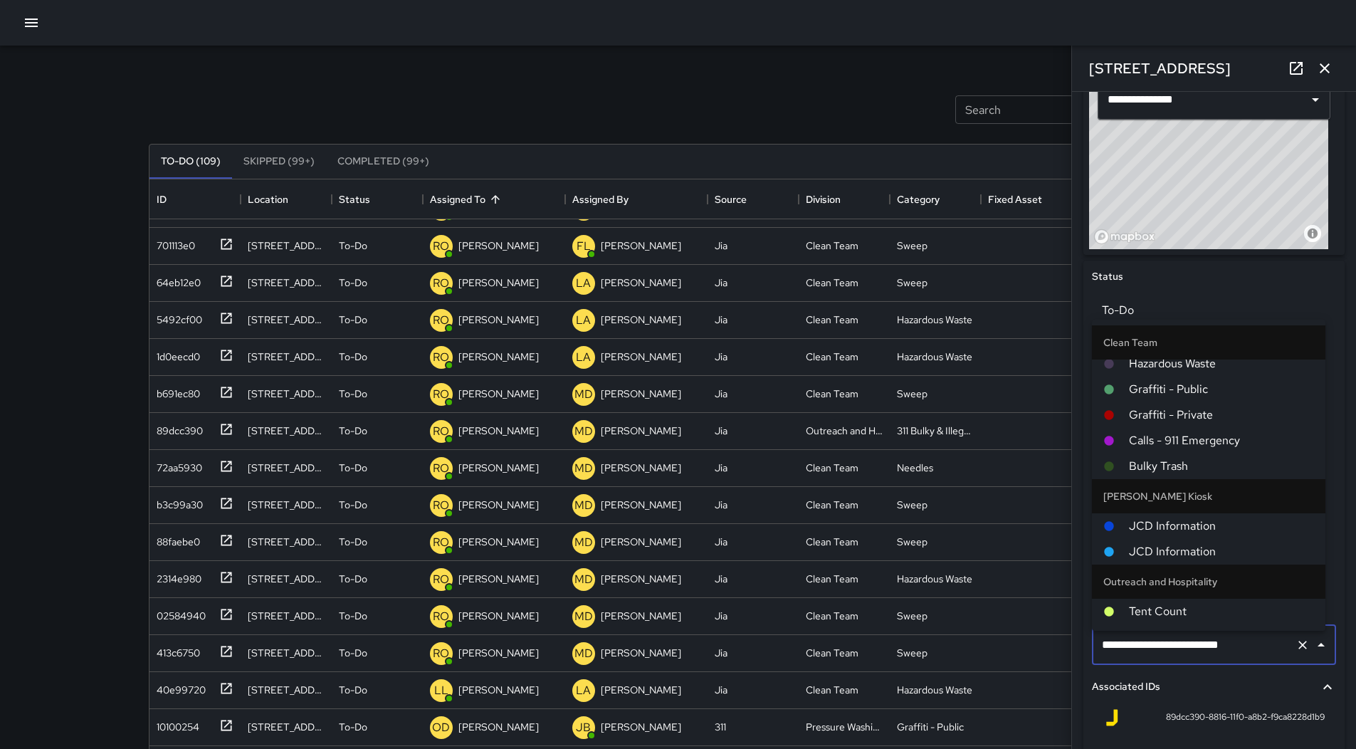
click at [1213, 470] on span "Bulky Trash" at bounding box center [1221, 466] width 185 height 17
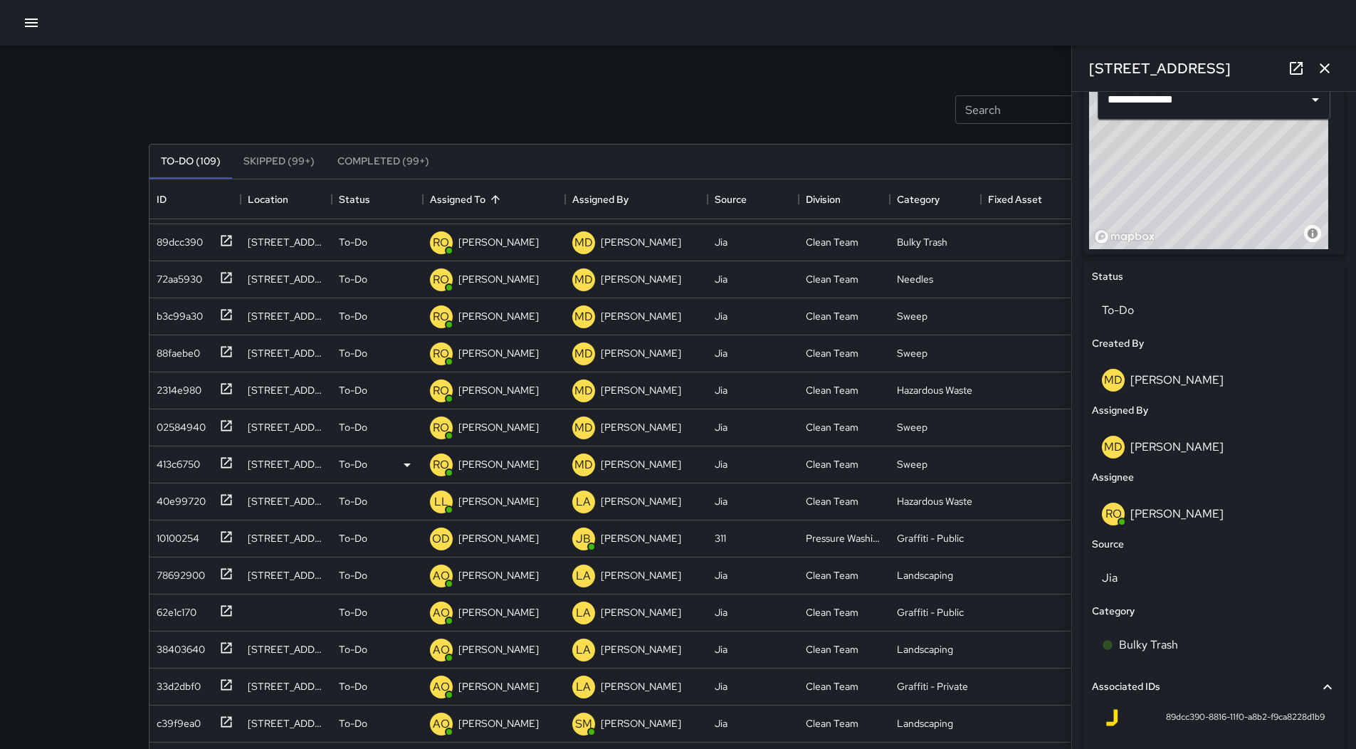
scroll to position [427, 0]
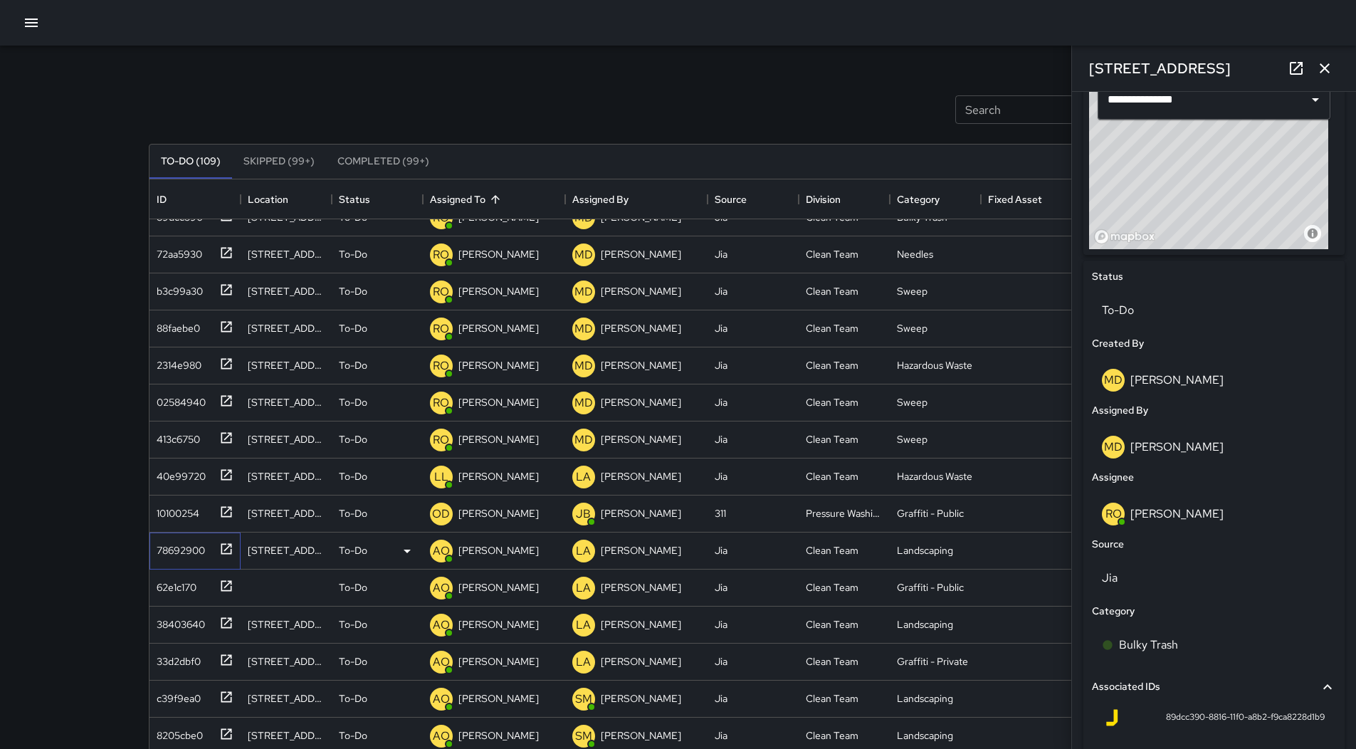
click at [172, 534] on div "78692900" at bounding box center [194, 550] width 91 height 37
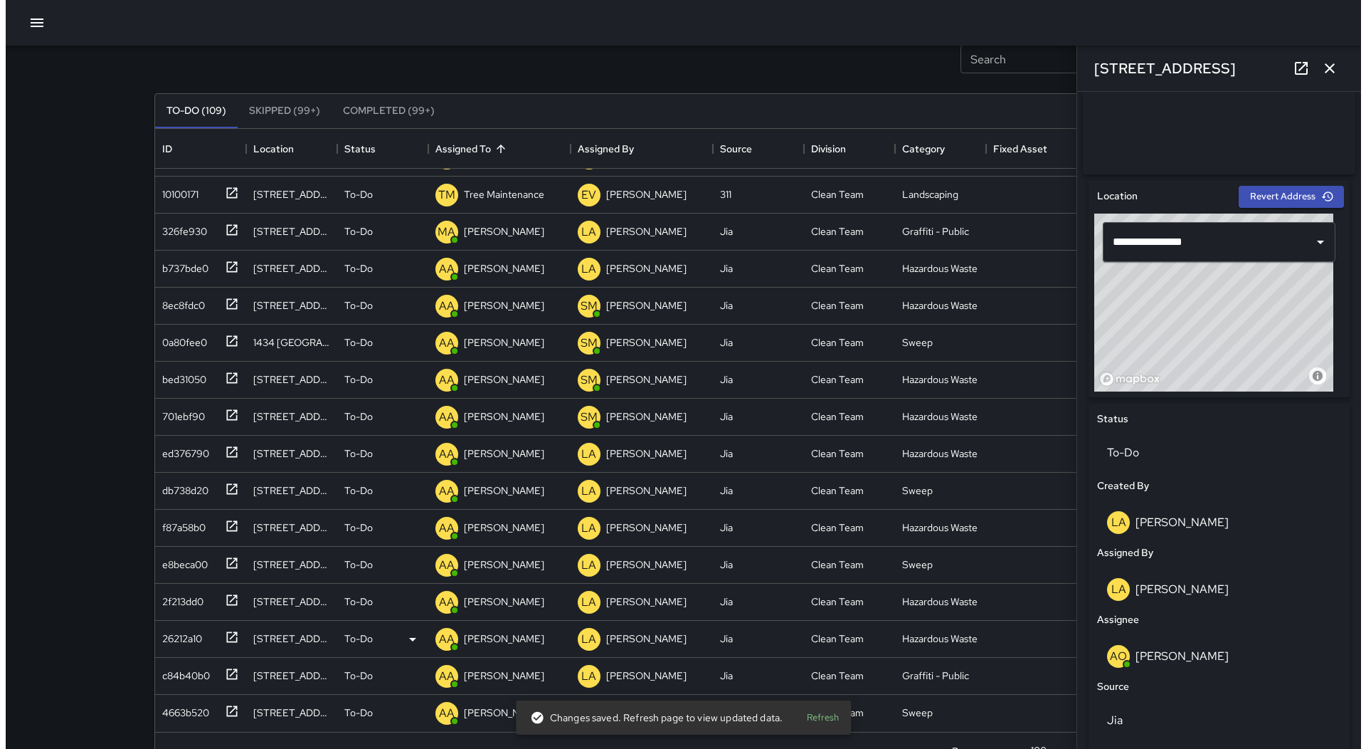
scroll to position [92, 0]
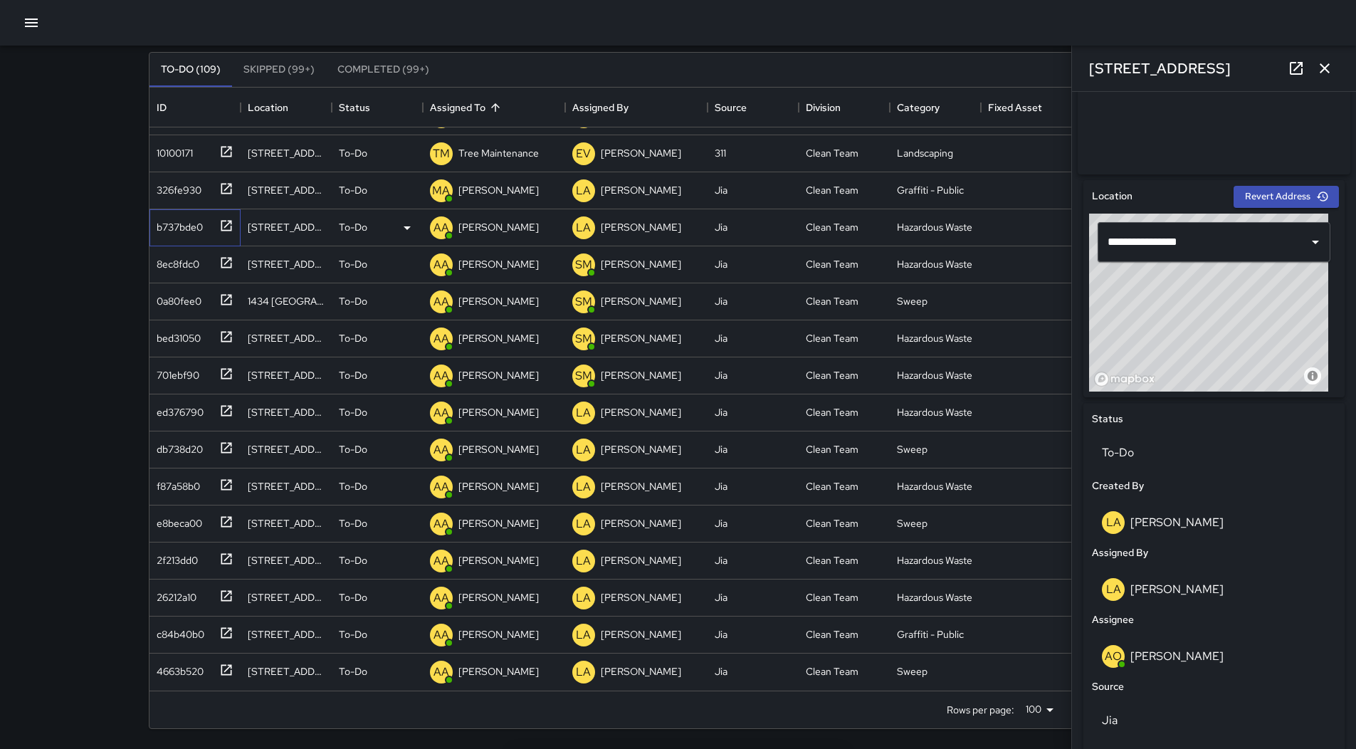
click at [191, 232] on div "b737bde0" at bounding box center [177, 224] width 52 height 20
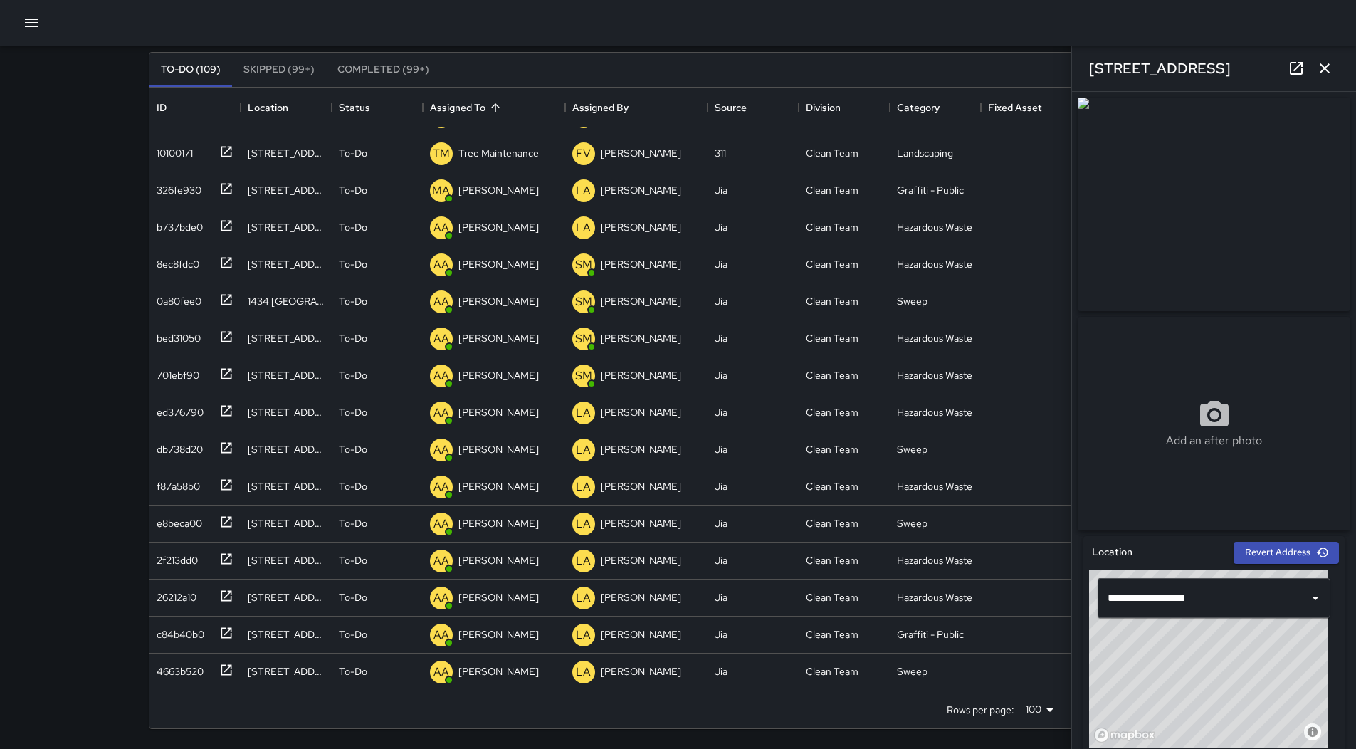
click at [31, 19] on icon "button" at bounding box center [31, 23] width 13 height 9
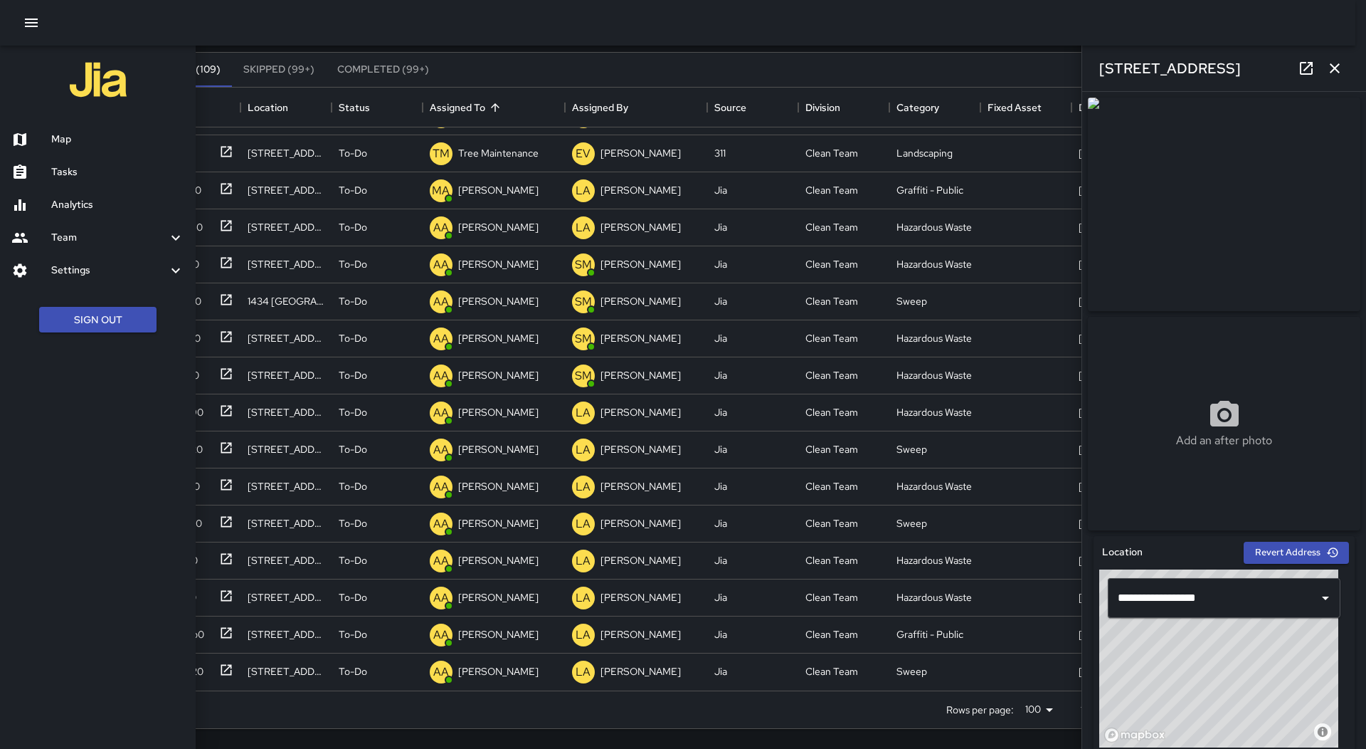
click at [80, 145] on h6 "Map" at bounding box center [117, 140] width 133 height 16
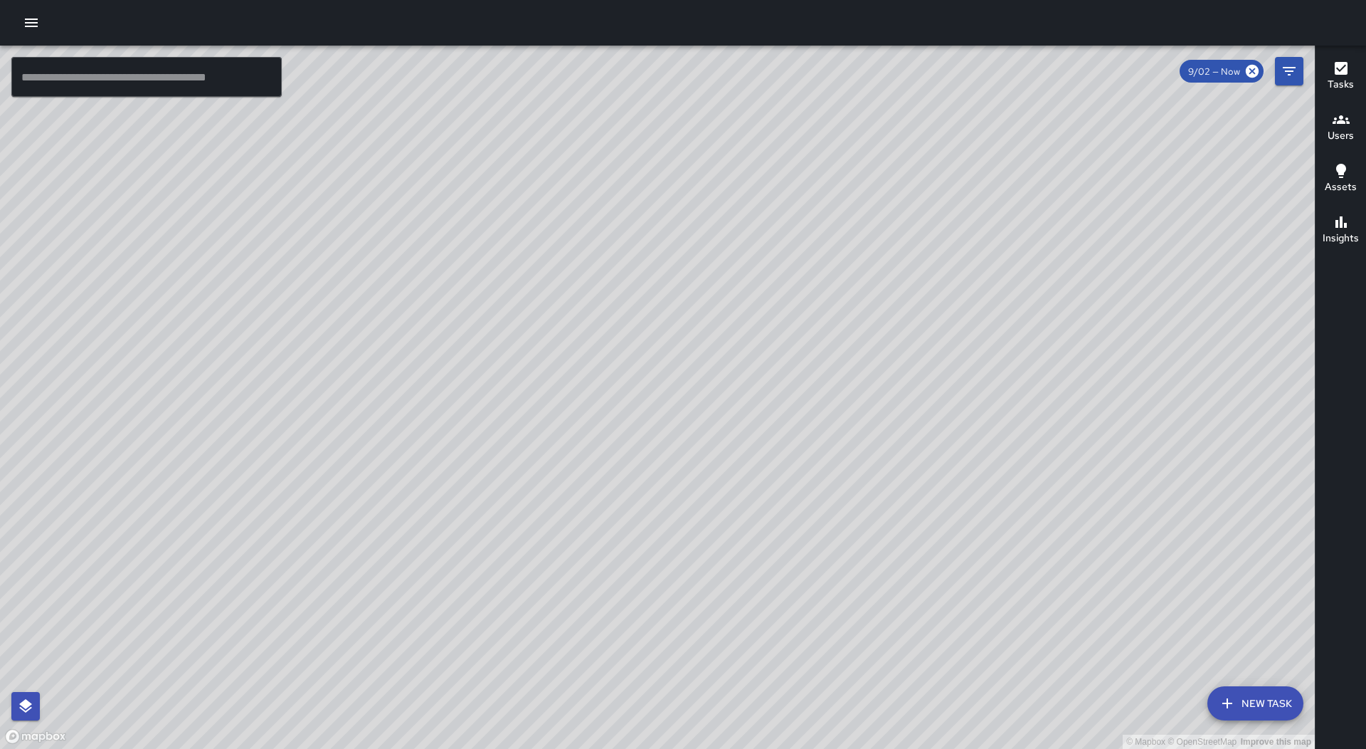
click at [33, 29] on icon "button" at bounding box center [31, 22] width 17 height 17
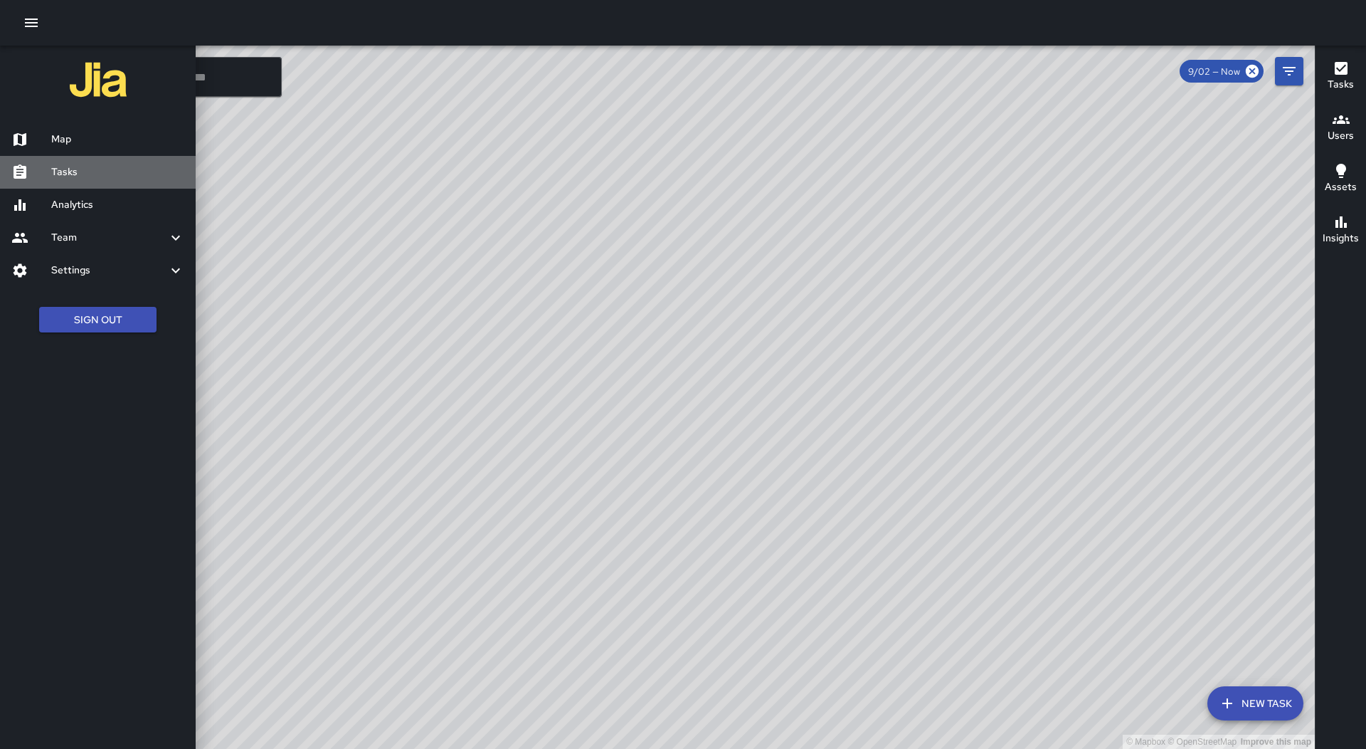
click at [100, 162] on div "Tasks" at bounding box center [98, 172] width 196 height 33
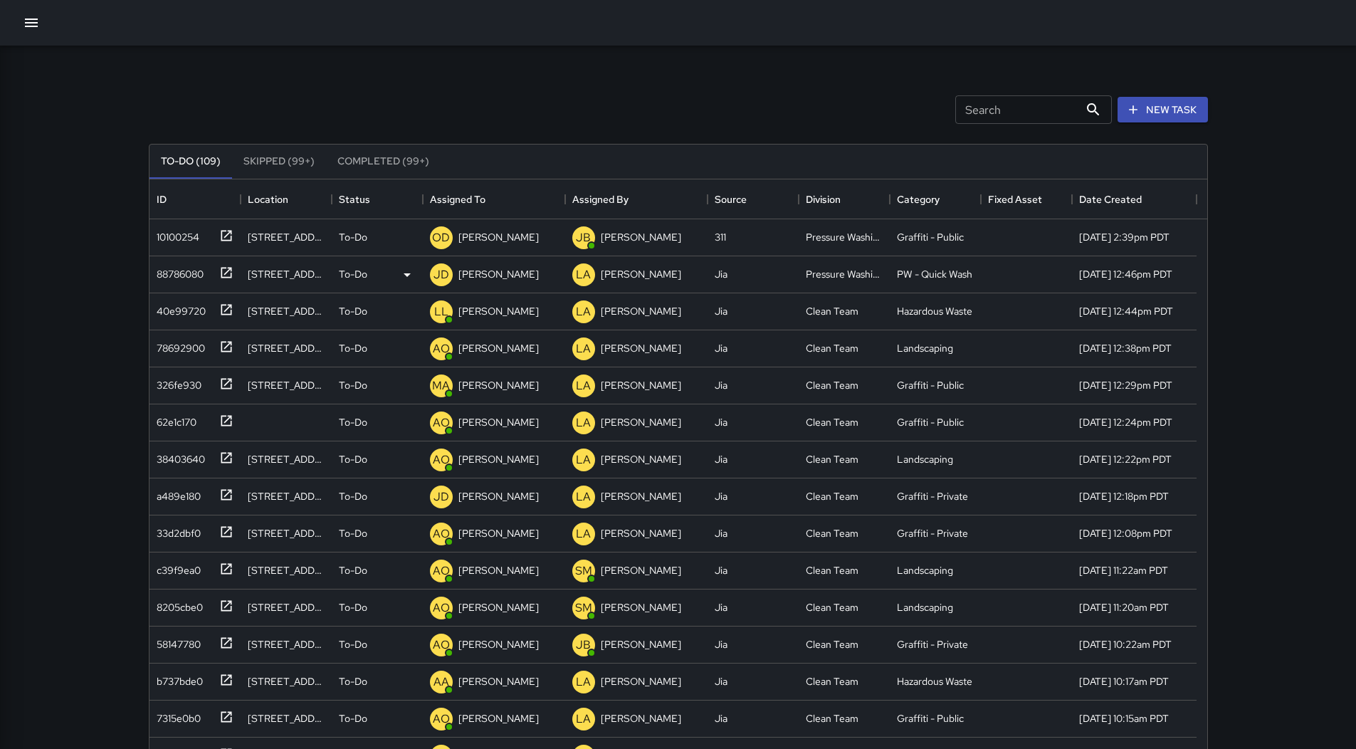
scroll to position [592, 1047]
click at [520, 199] on div "Assigned To" at bounding box center [494, 199] width 128 height 40
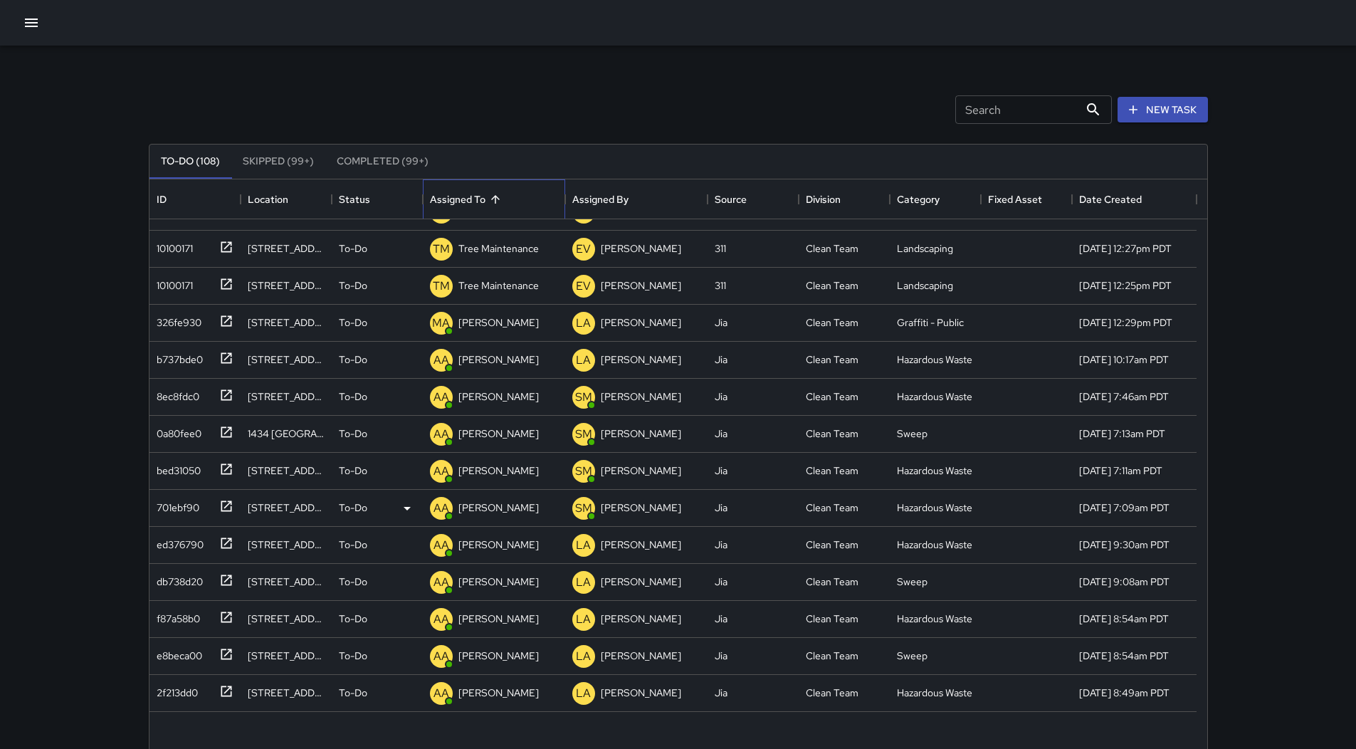
scroll to position [3138, 0]
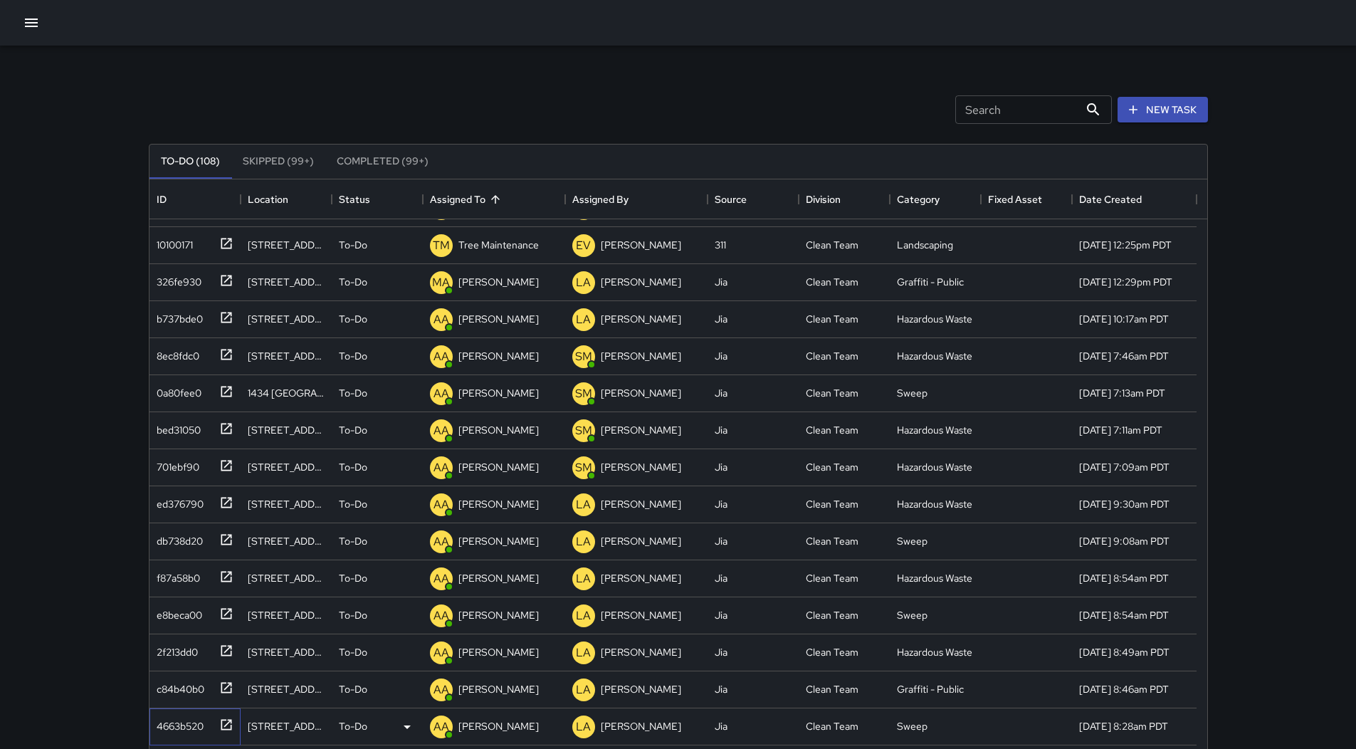
click at [200, 720] on div "4663b520" at bounding box center [177, 723] width 53 height 20
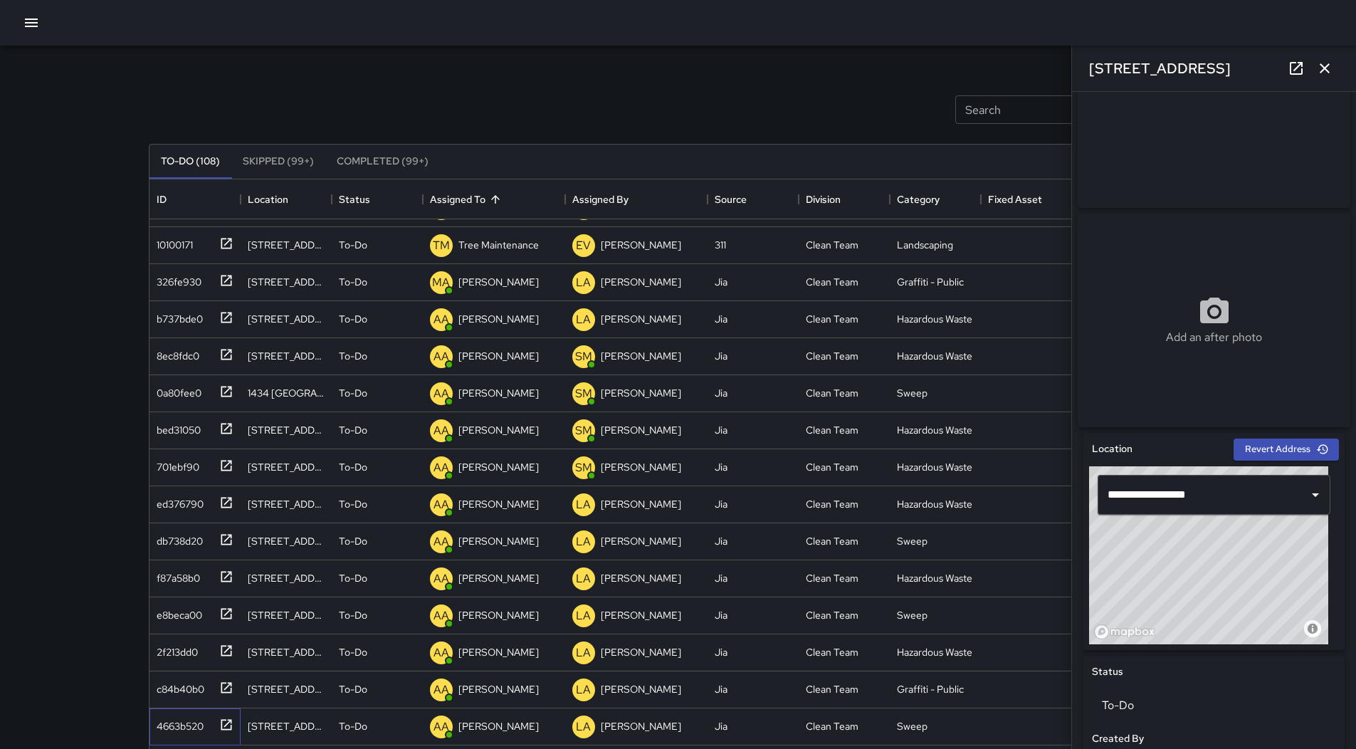
scroll to position [0, 0]
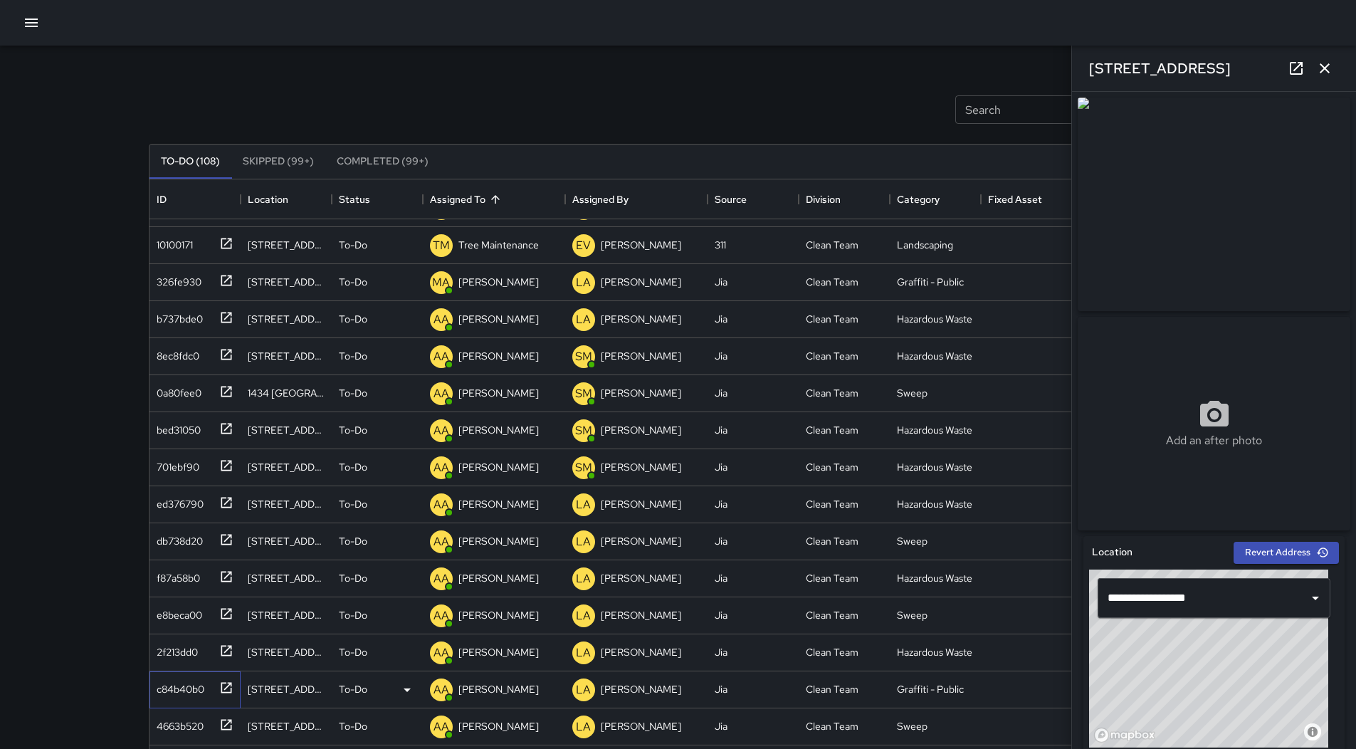
click at [182, 688] on div "c84b40b0" at bounding box center [177, 686] width 53 height 20
click at [169, 642] on div "2f213dd0" at bounding box center [174, 649] width 47 height 20
click at [172, 614] on div "e8beca00" at bounding box center [176, 612] width 51 height 20
click at [172, 570] on div "f87a58b0" at bounding box center [175, 575] width 49 height 20
click at [162, 544] on div "db738d20" at bounding box center [177, 538] width 52 height 20
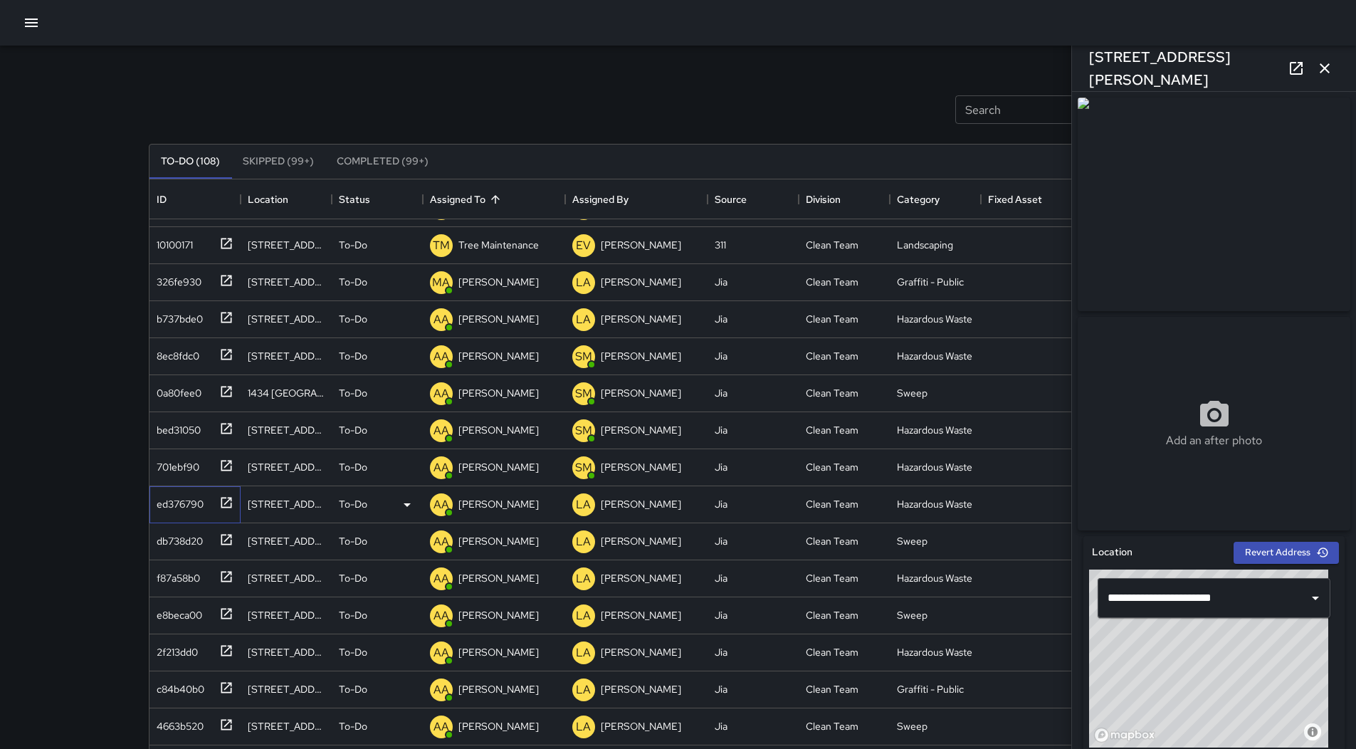
click at [195, 501] on div "ed376790" at bounding box center [177, 501] width 53 height 20
click at [181, 506] on div "ed376790" at bounding box center [177, 501] width 53 height 20
click at [179, 461] on div "701ebf90" at bounding box center [175, 464] width 48 height 20
click at [191, 431] on div "bed31050" at bounding box center [176, 427] width 50 height 20
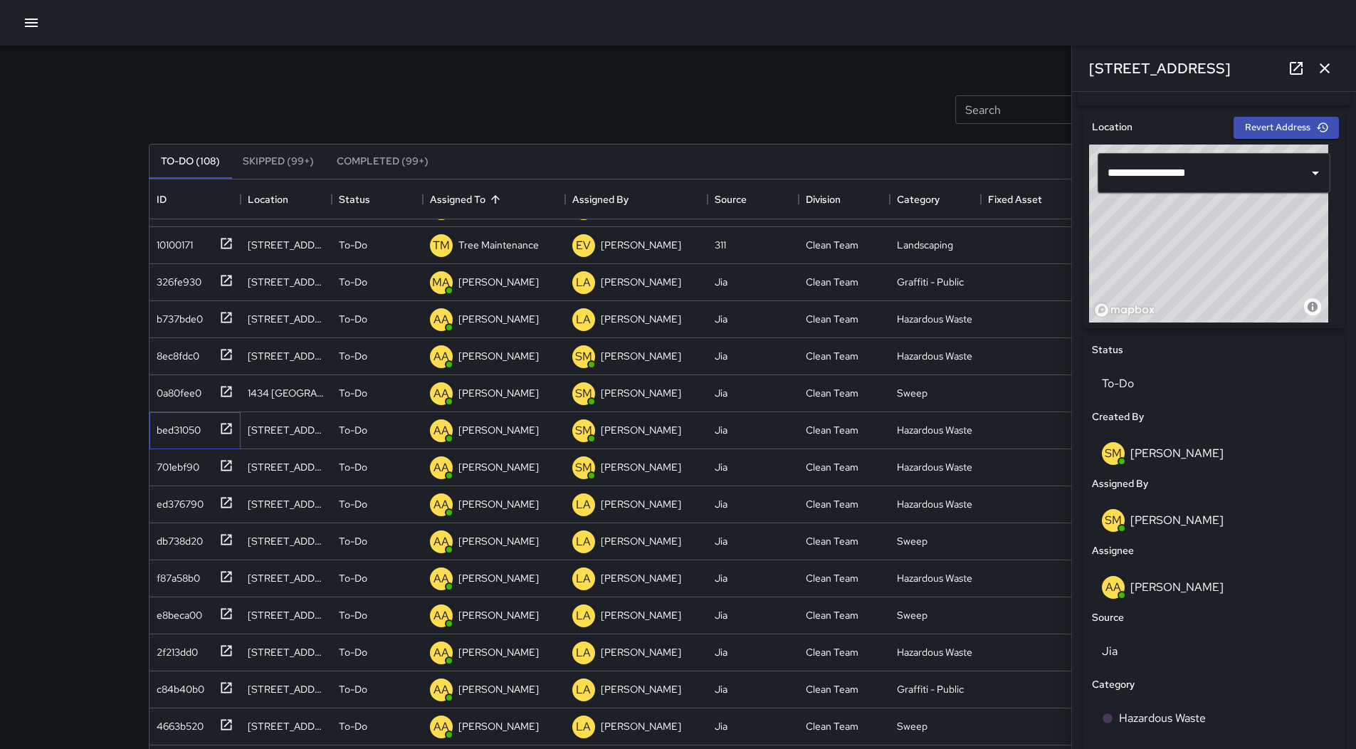
scroll to position [636, 0]
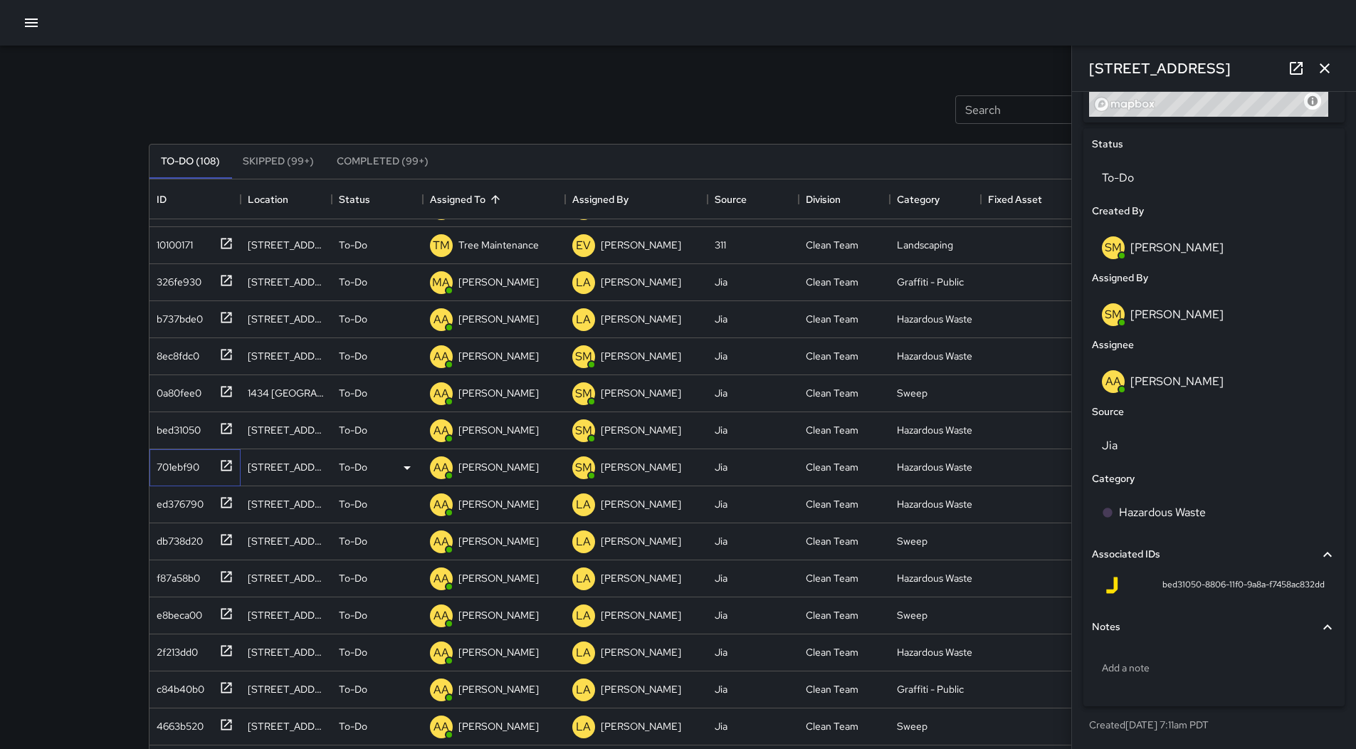
click at [186, 460] on div "701ebf90" at bounding box center [175, 464] width 48 height 20
drag, startPoint x: 179, startPoint y: 505, endPoint x: 264, endPoint y: 497, distance: 85.1
click at [180, 505] on div "ed376790" at bounding box center [177, 501] width 53 height 20
click at [175, 463] on div "701ebf90" at bounding box center [175, 464] width 48 height 20
click at [196, 396] on div "0a80fee0" at bounding box center [176, 390] width 51 height 20
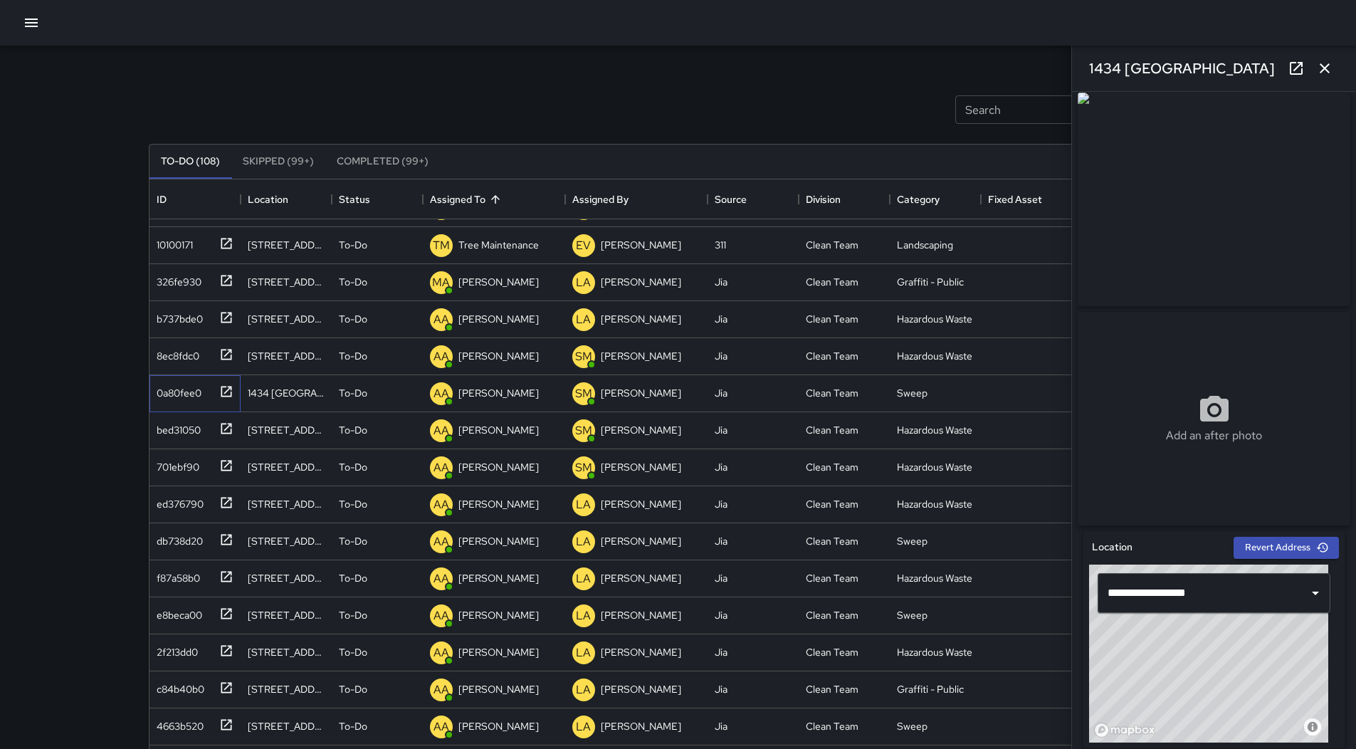
scroll to position [0, 0]
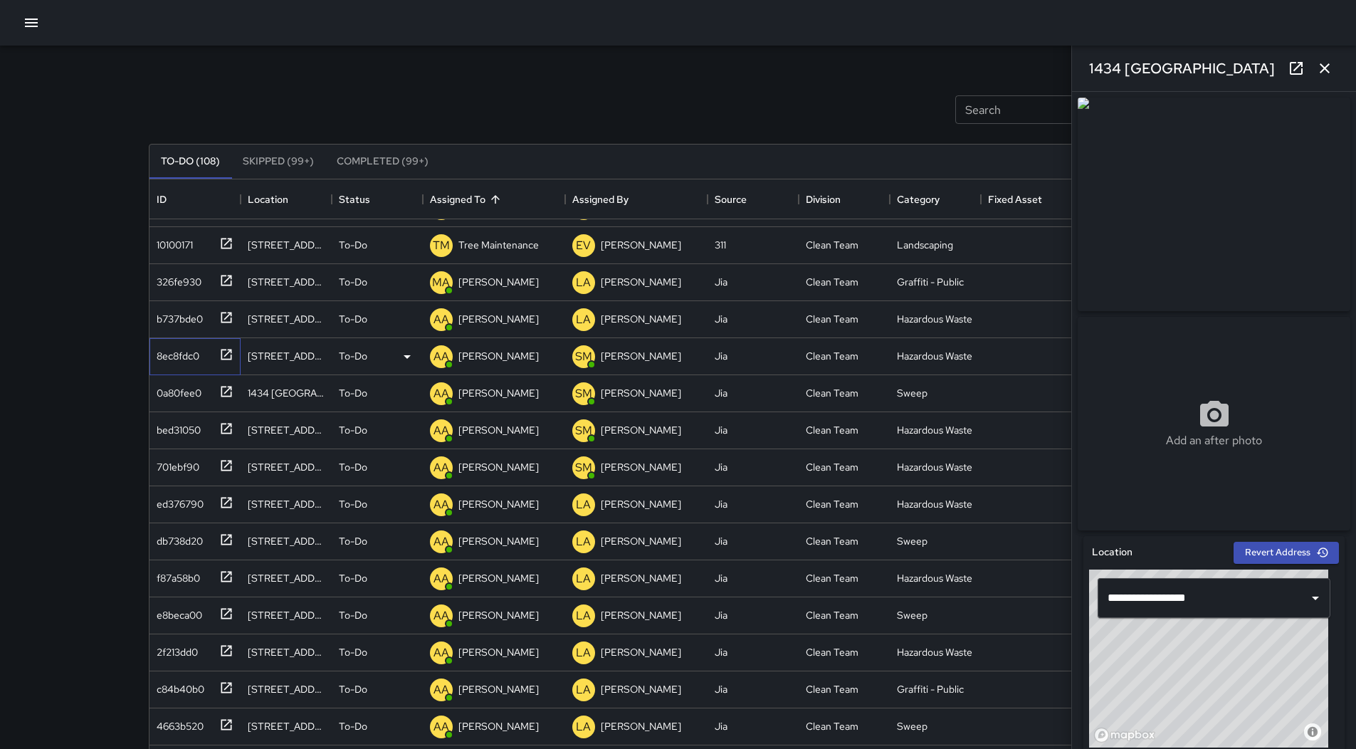
click at [173, 364] on div "8ec8fdc0" at bounding box center [192, 353] width 83 height 23
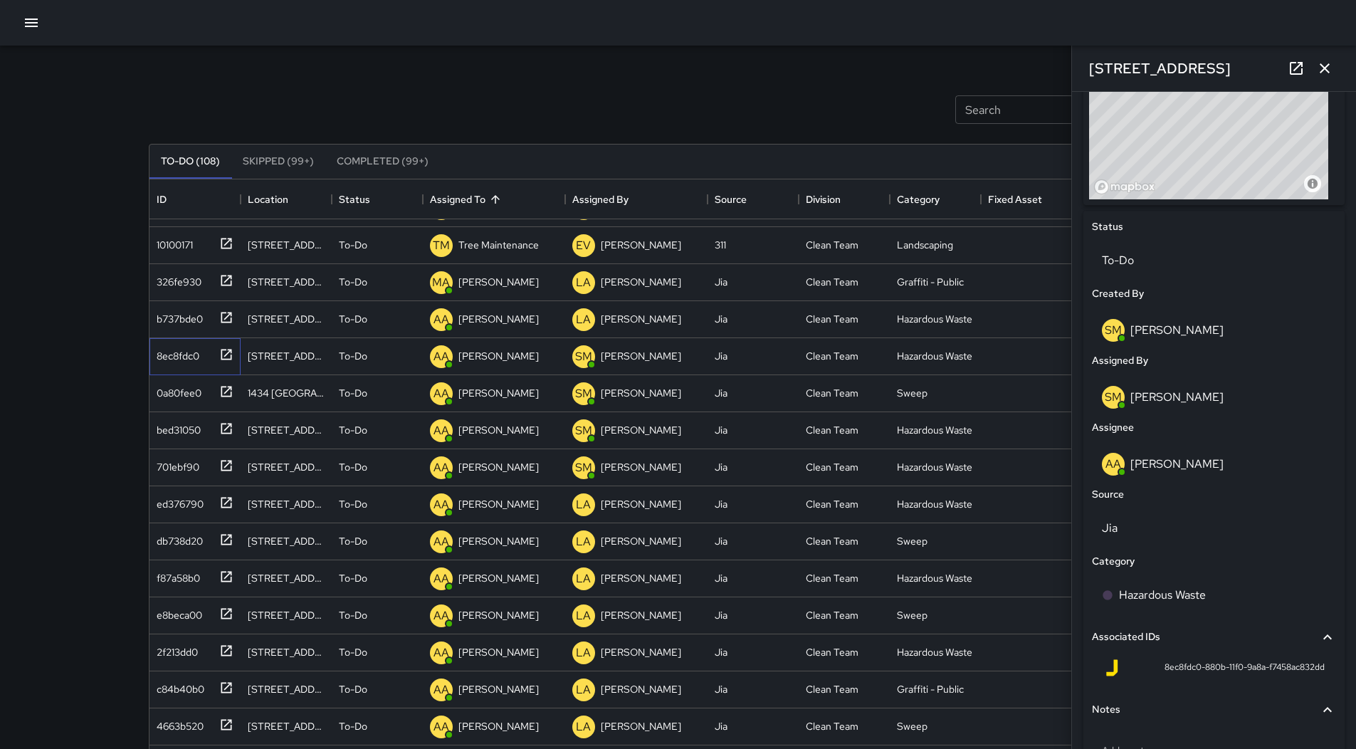
scroll to position [636, 0]
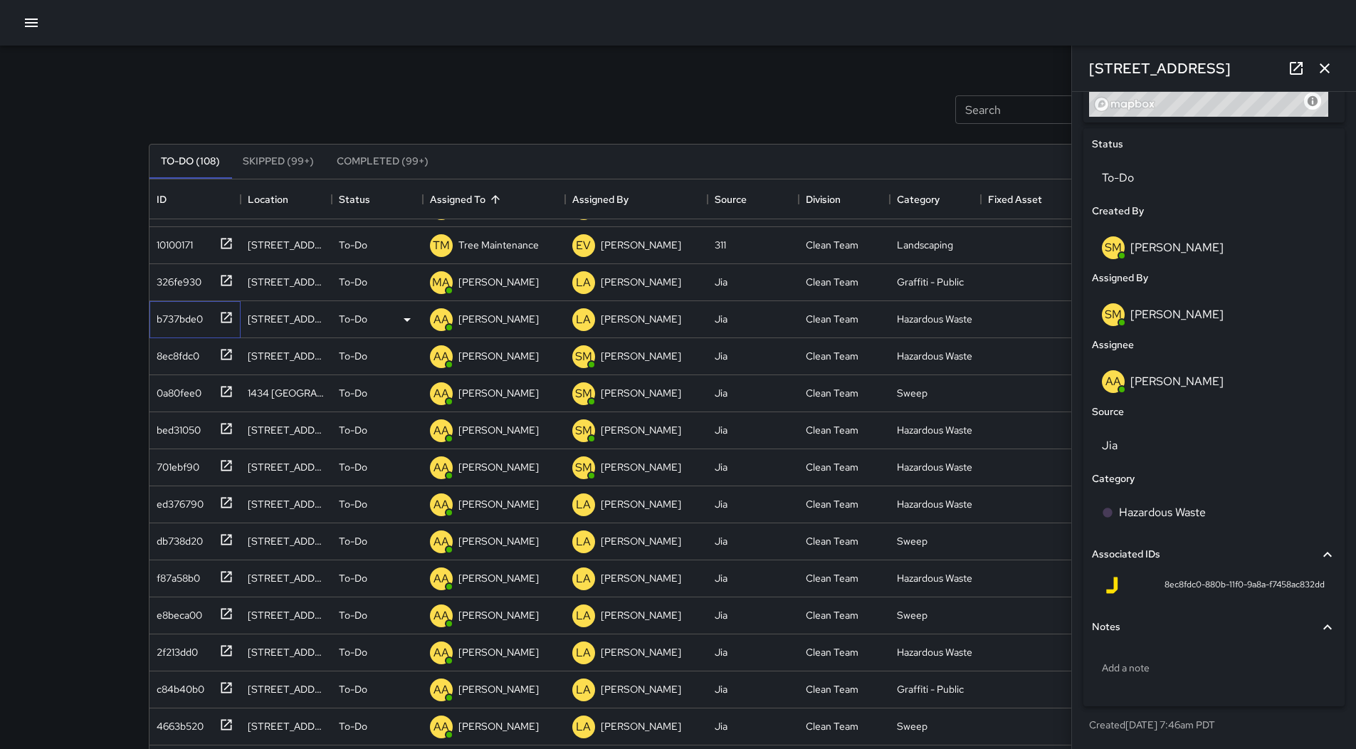
click at [189, 322] on div "b737bde0" at bounding box center [177, 316] width 52 height 20
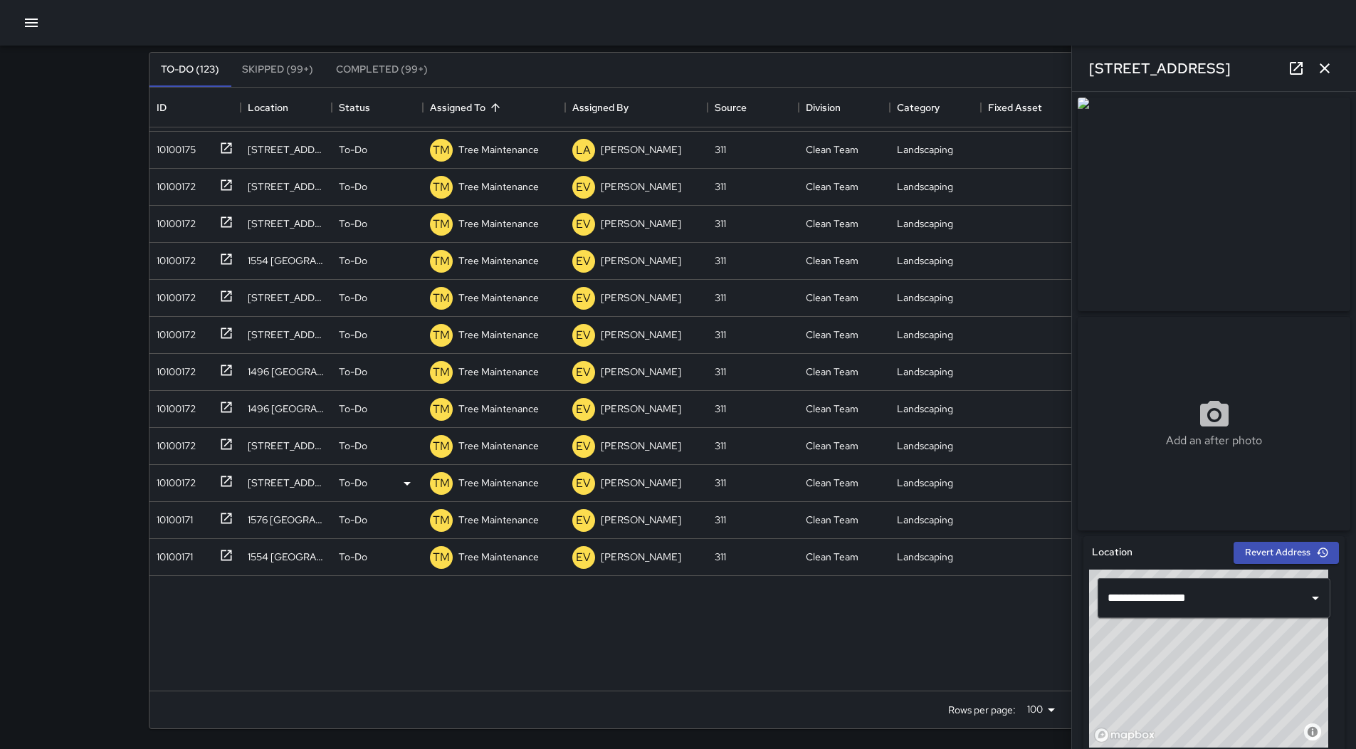
scroll to position [3138, 0]
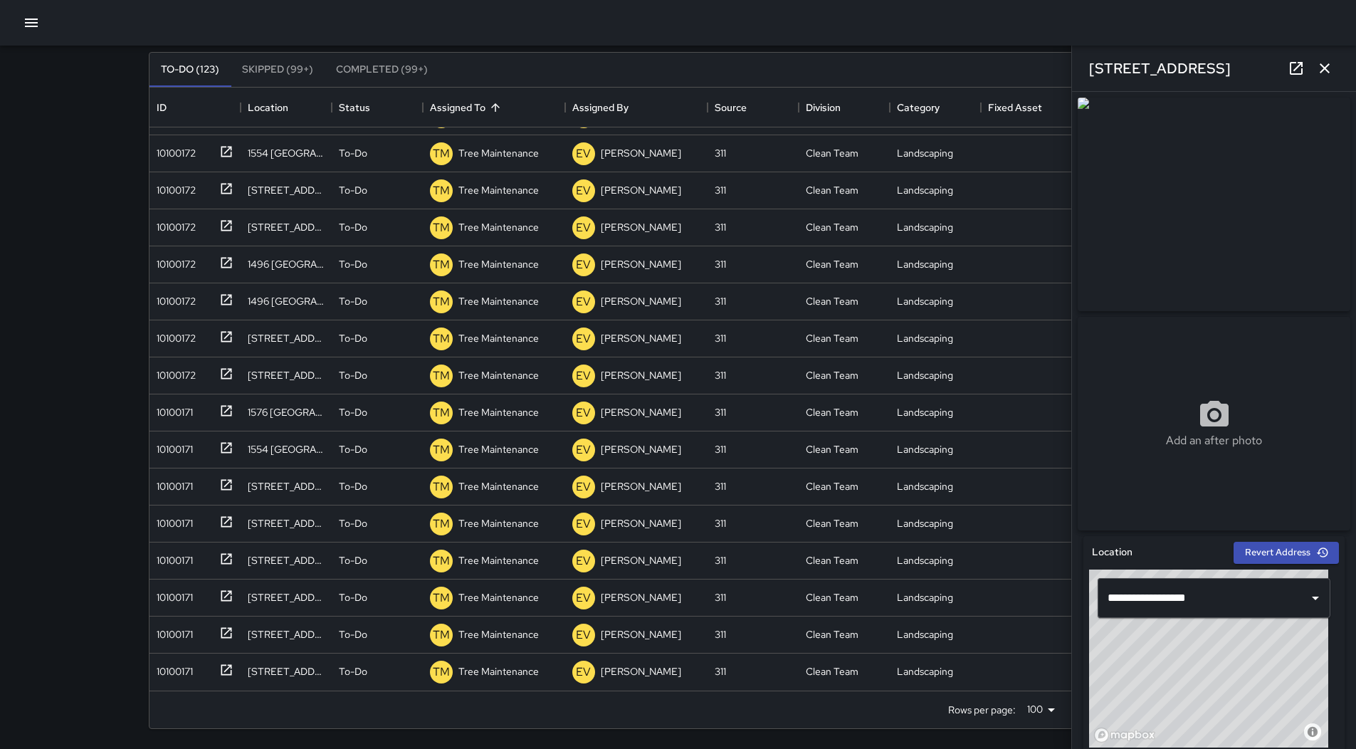
click at [1329, 60] on icon "button" at bounding box center [1324, 68] width 17 height 17
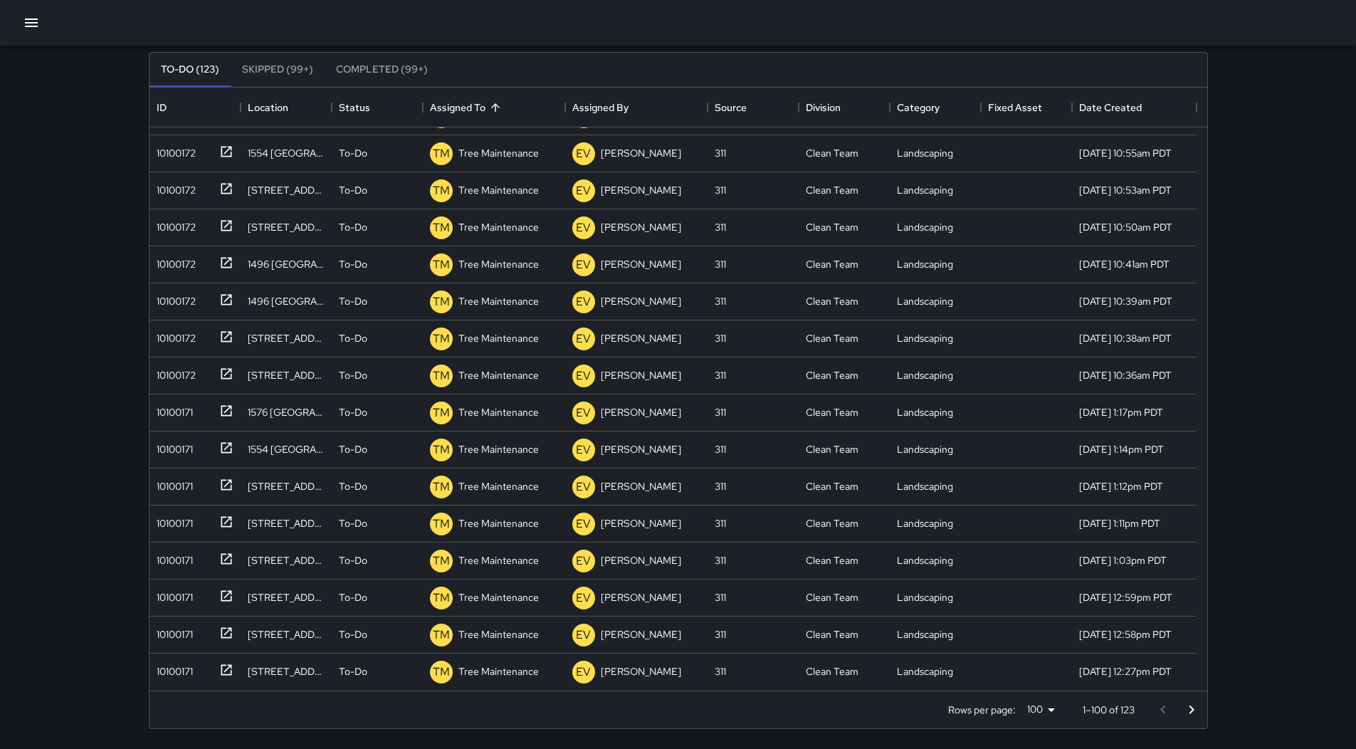
click at [1200, 706] on button "Go to next page" at bounding box center [1191, 709] width 28 height 28
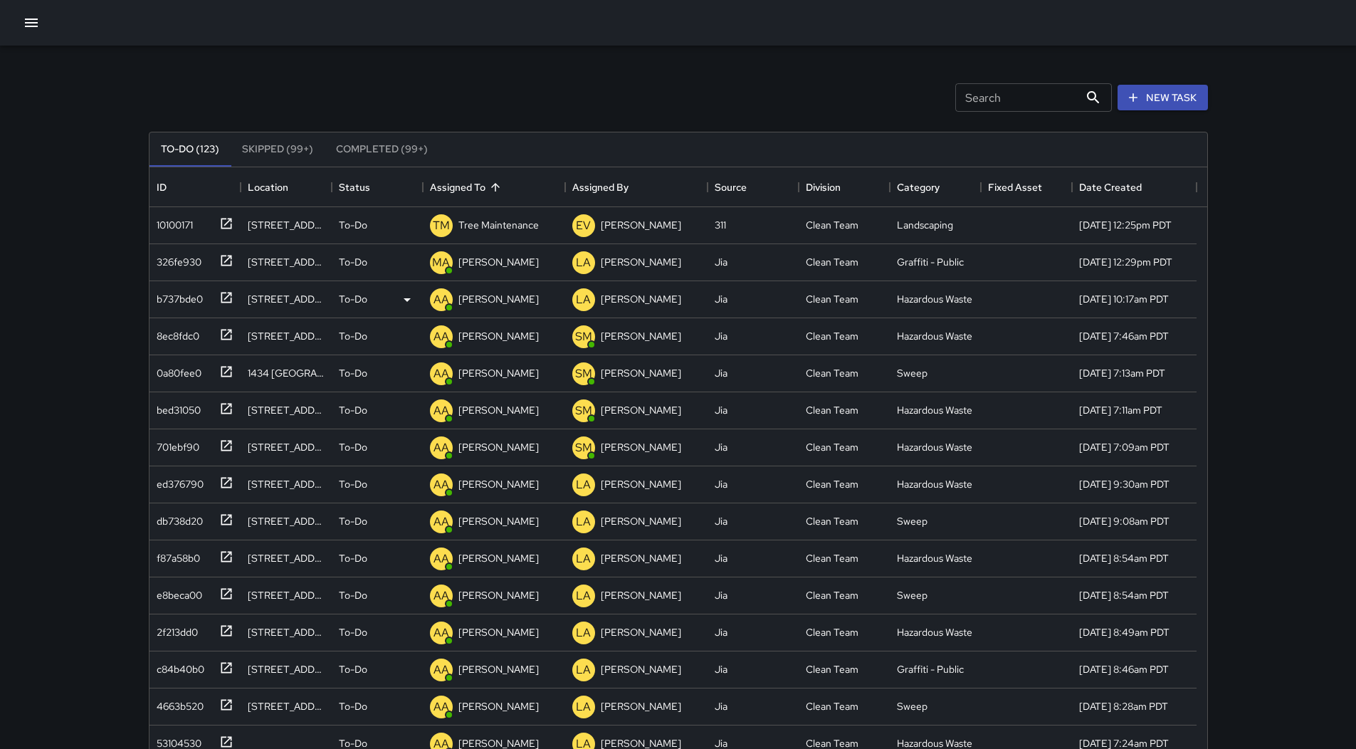
scroll to position [0, 0]
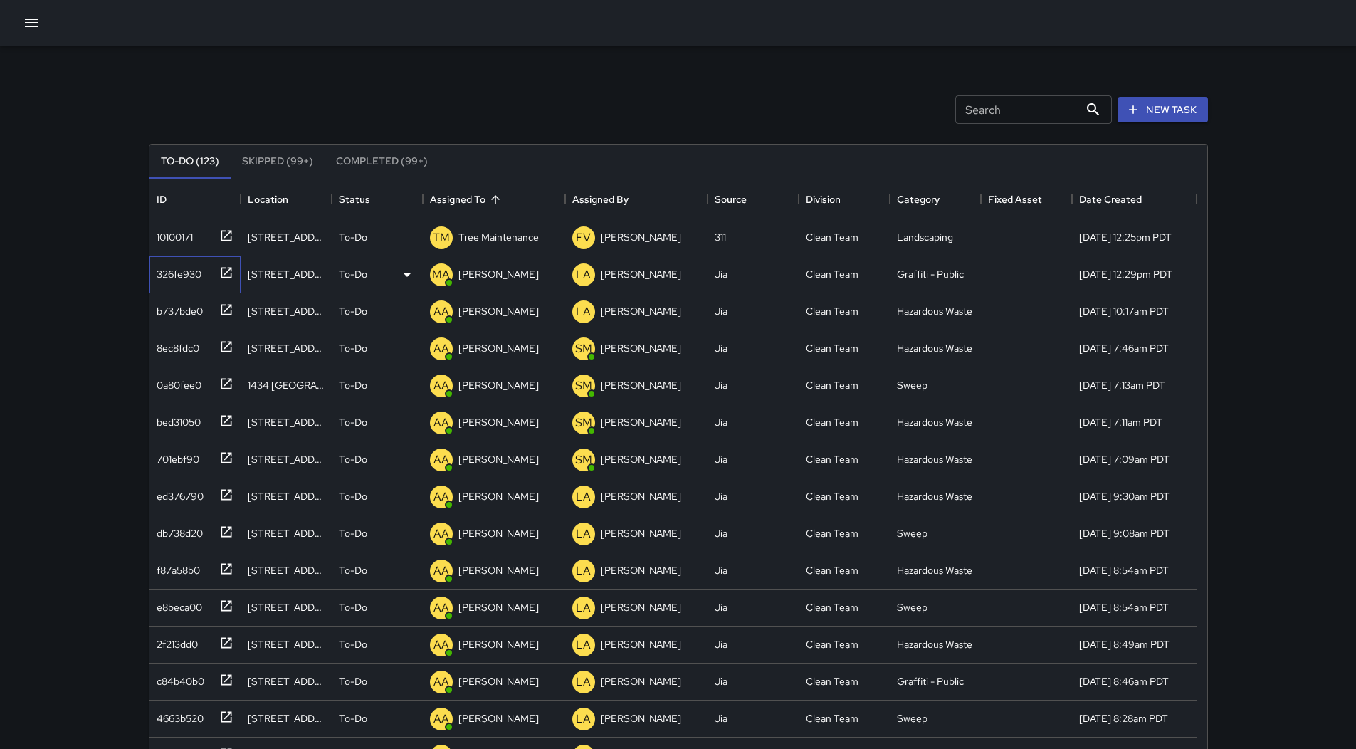
click at [189, 276] on div "326fe930" at bounding box center [176, 271] width 51 height 20
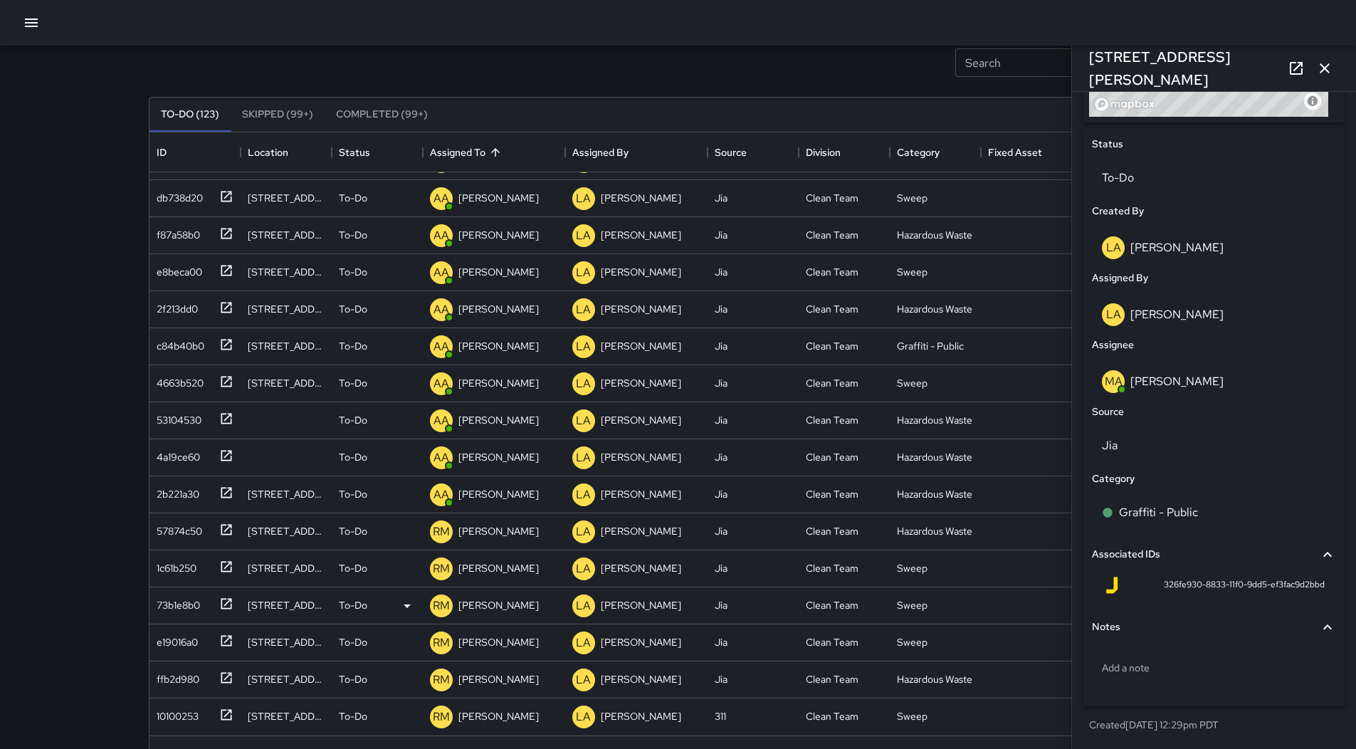
scroll to position [92, 0]
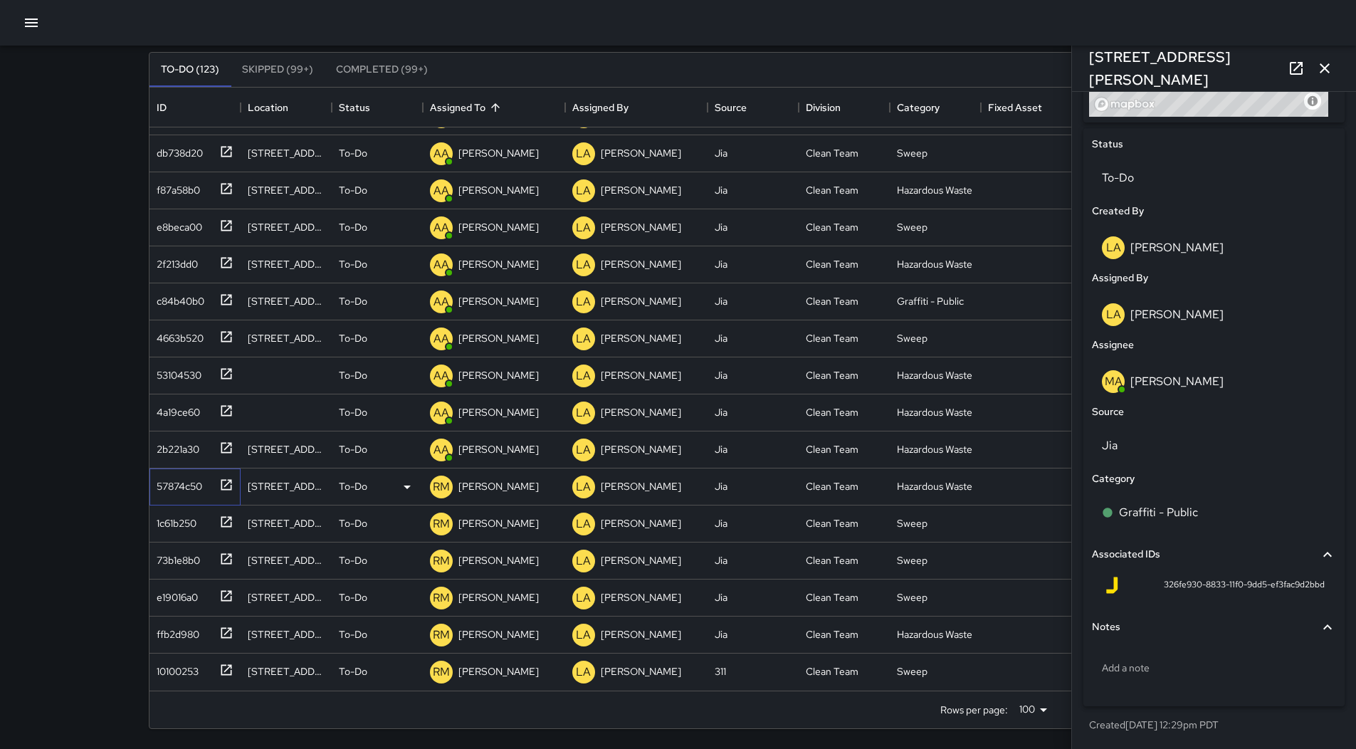
click at [191, 475] on div "57874c50" at bounding box center [176, 483] width 51 height 20
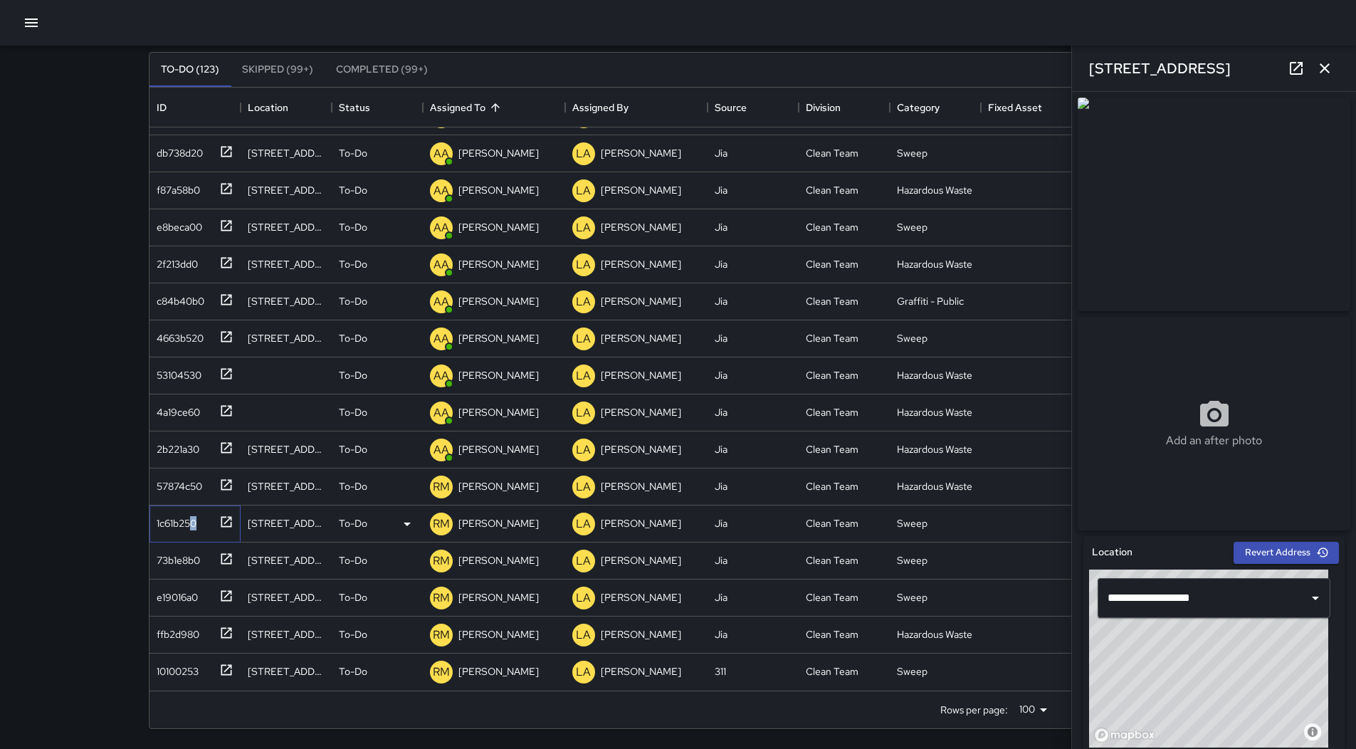
click at [198, 527] on div "1c61b250" at bounding box center [192, 520] width 83 height 23
click at [201, 574] on div "73b1e8b0" at bounding box center [194, 560] width 91 height 37
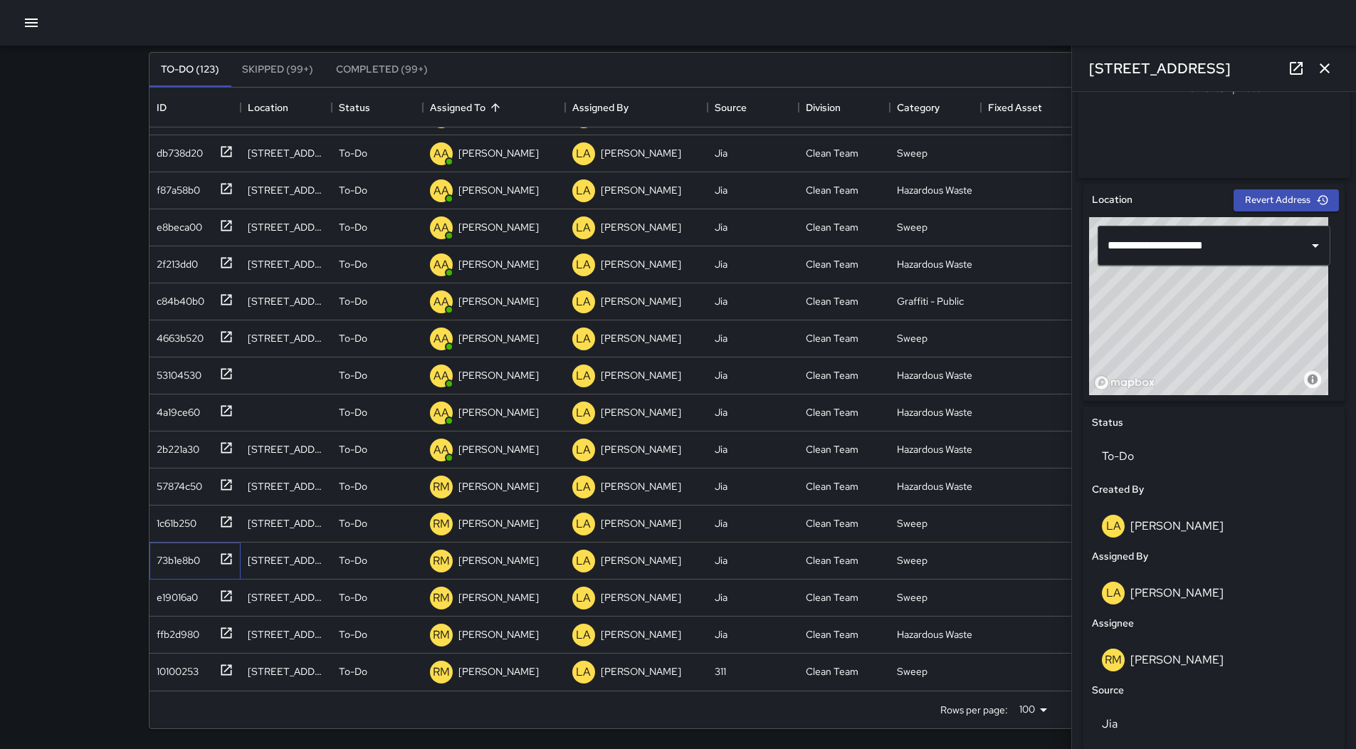
scroll to position [636, 0]
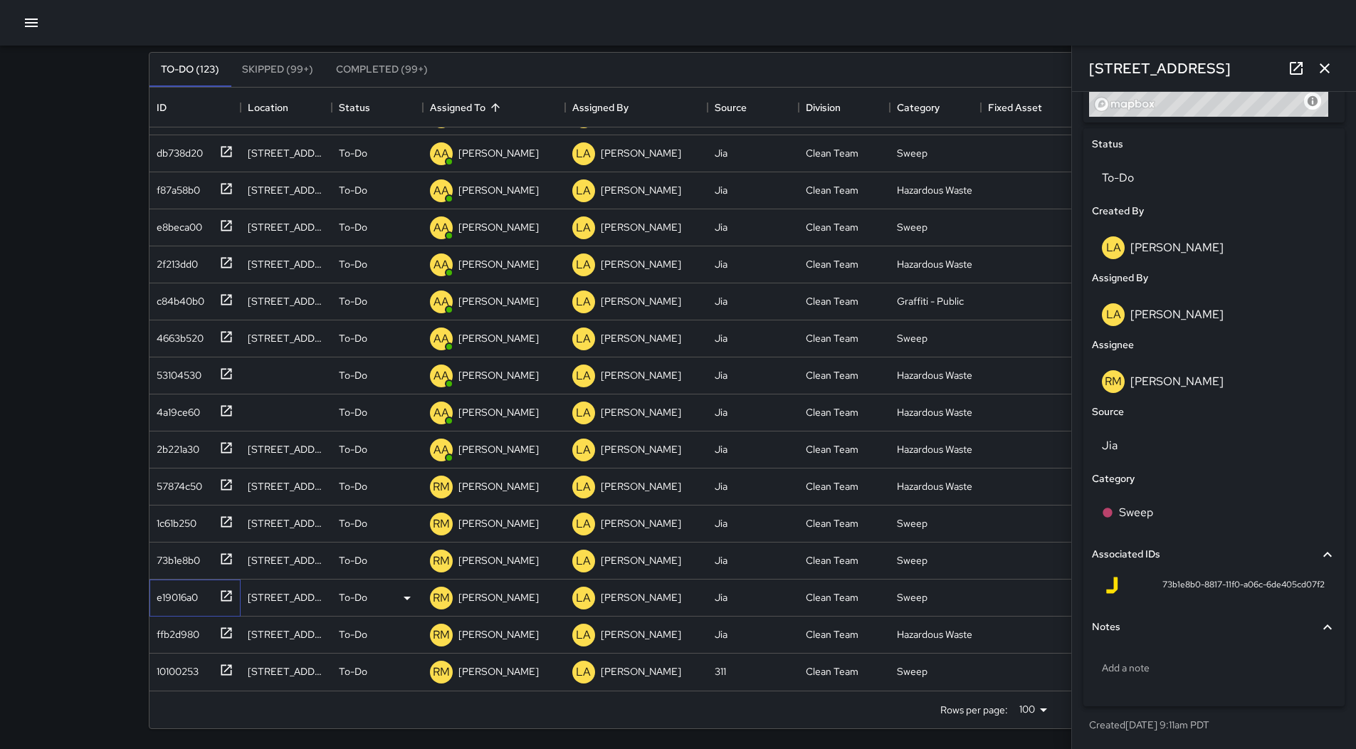
click at [185, 588] on div "e19016a0" at bounding box center [174, 594] width 47 height 20
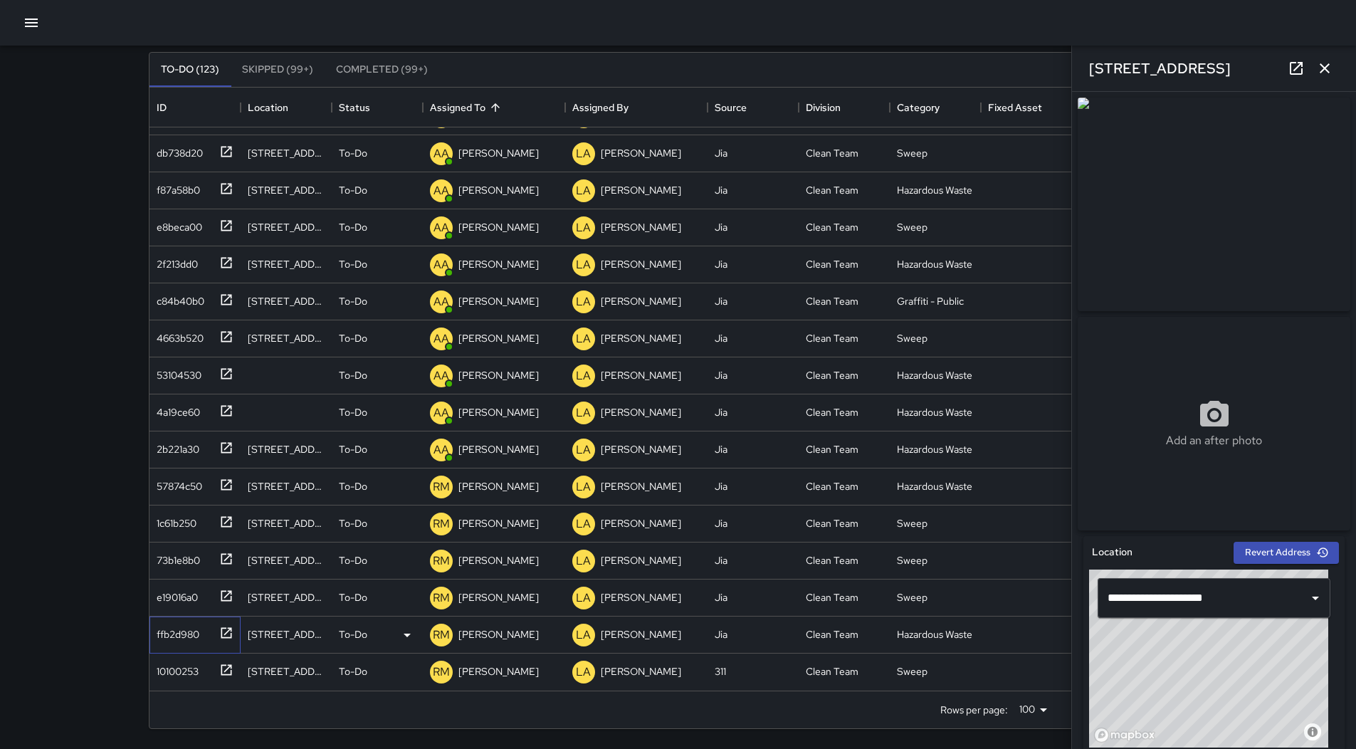
click at [189, 636] on div "ffb2d980" at bounding box center [175, 631] width 48 height 20
click at [184, 671] on div "10100253" at bounding box center [175, 668] width 48 height 20
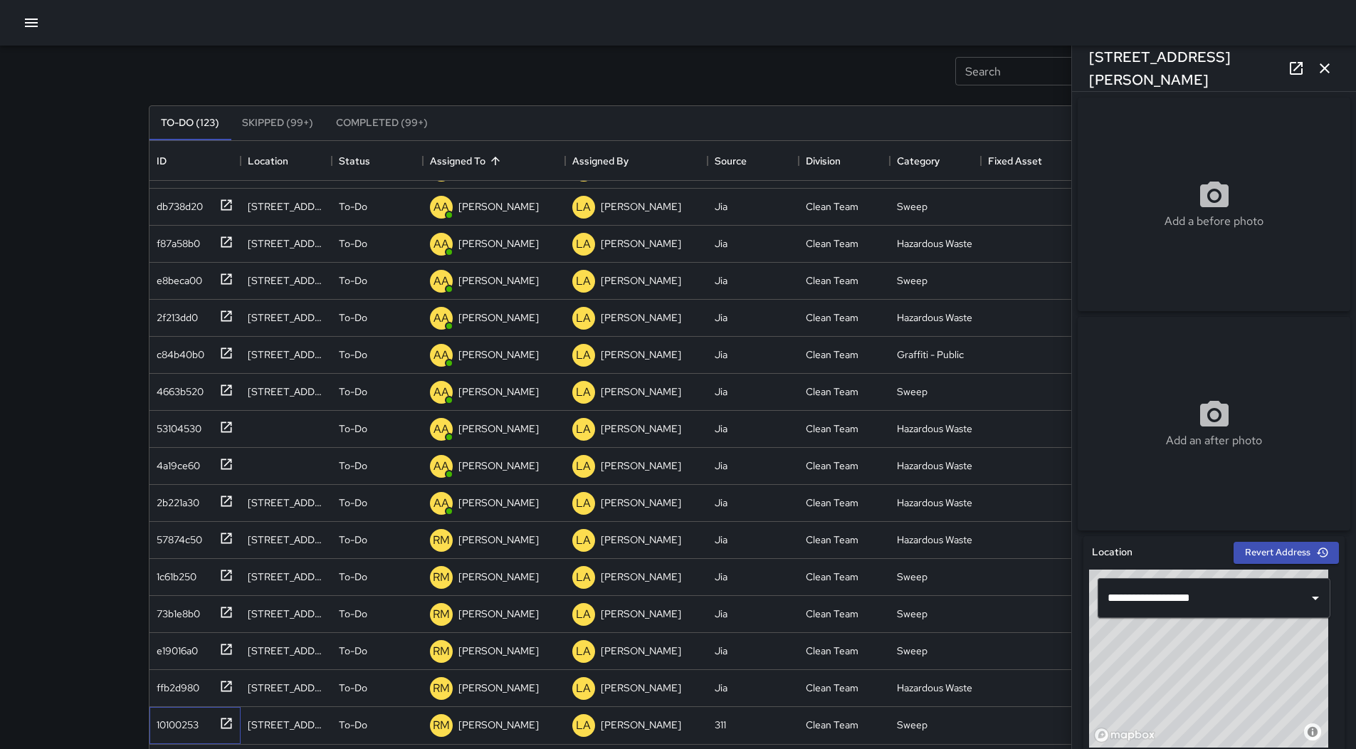
scroll to position [0, 0]
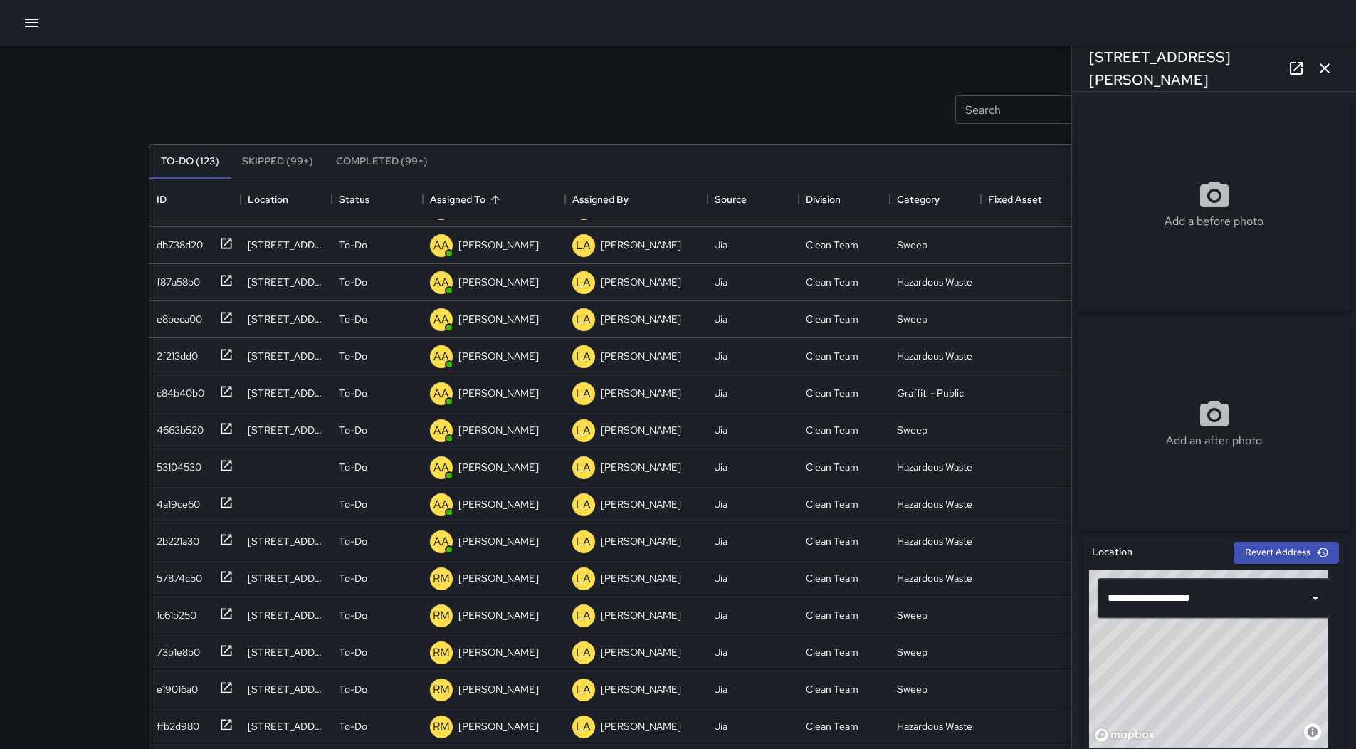
click at [28, 36] on button "button" at bounding box center [31, 23] width 28 height 28
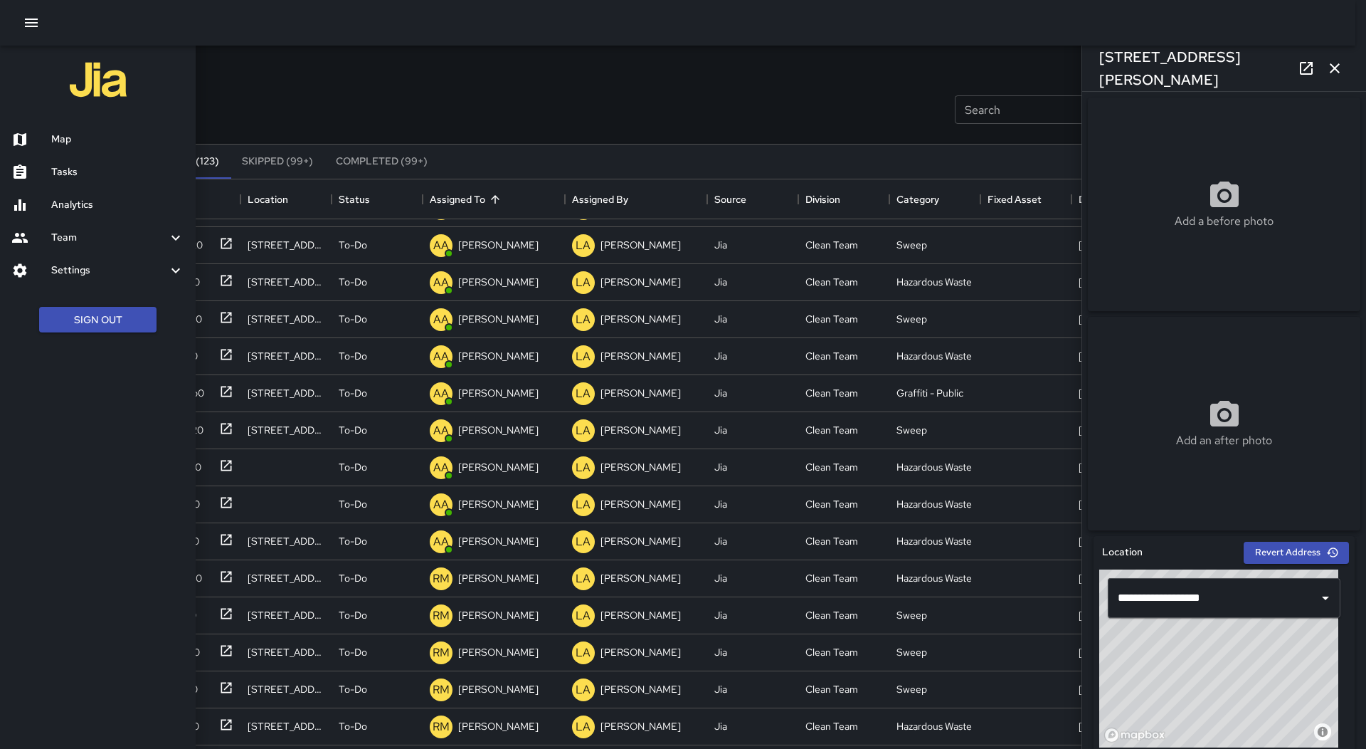
click at [310, 82] on div at bounding box center [683, 374] width 1366 height 749
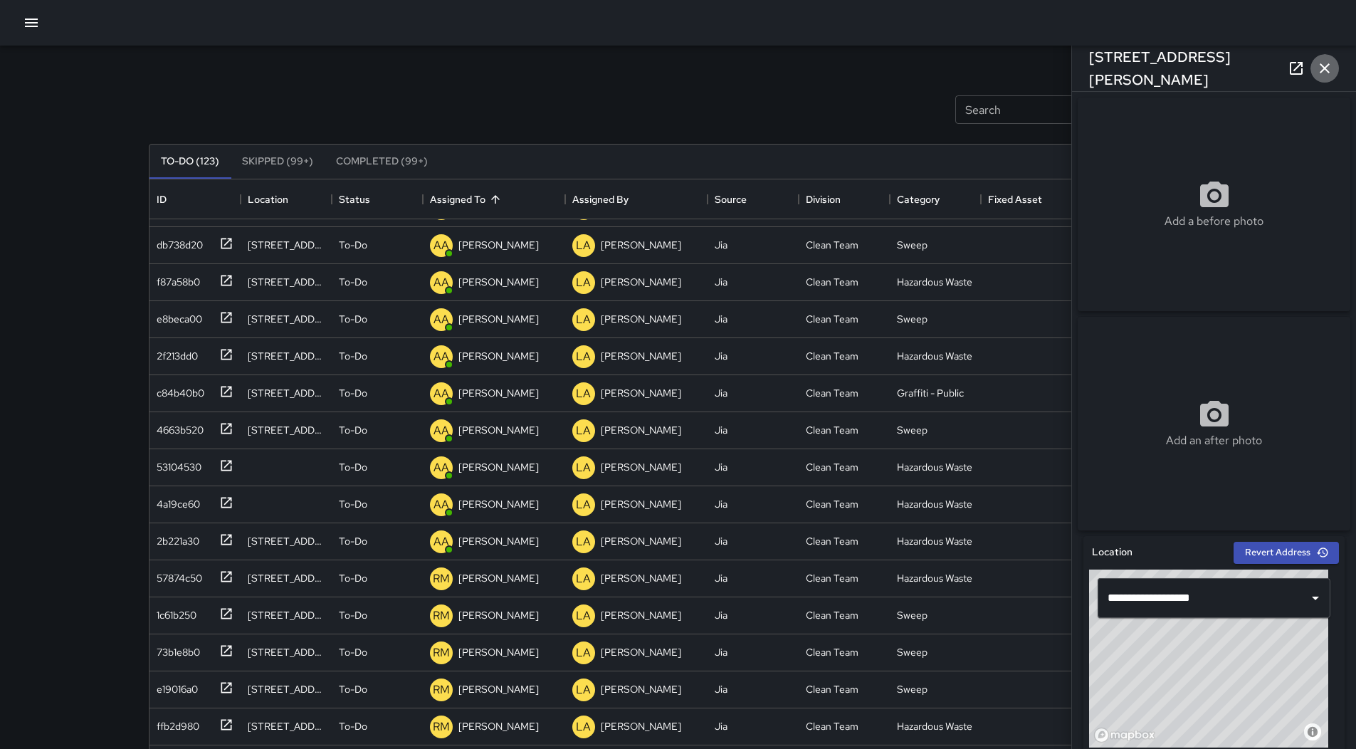
click at [1331, 73] on icon "button" at bounding box center [1324, 68] width 17 height 17
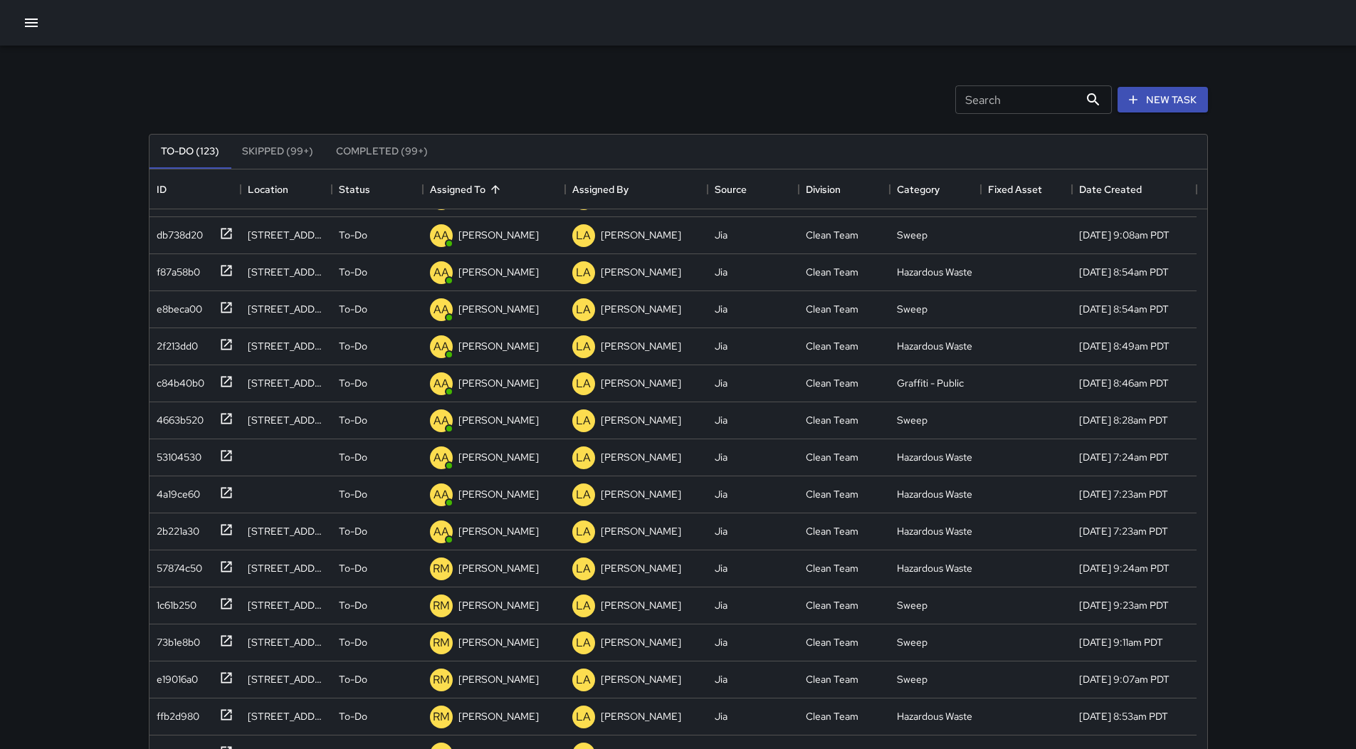
scroll to position [92, 0]
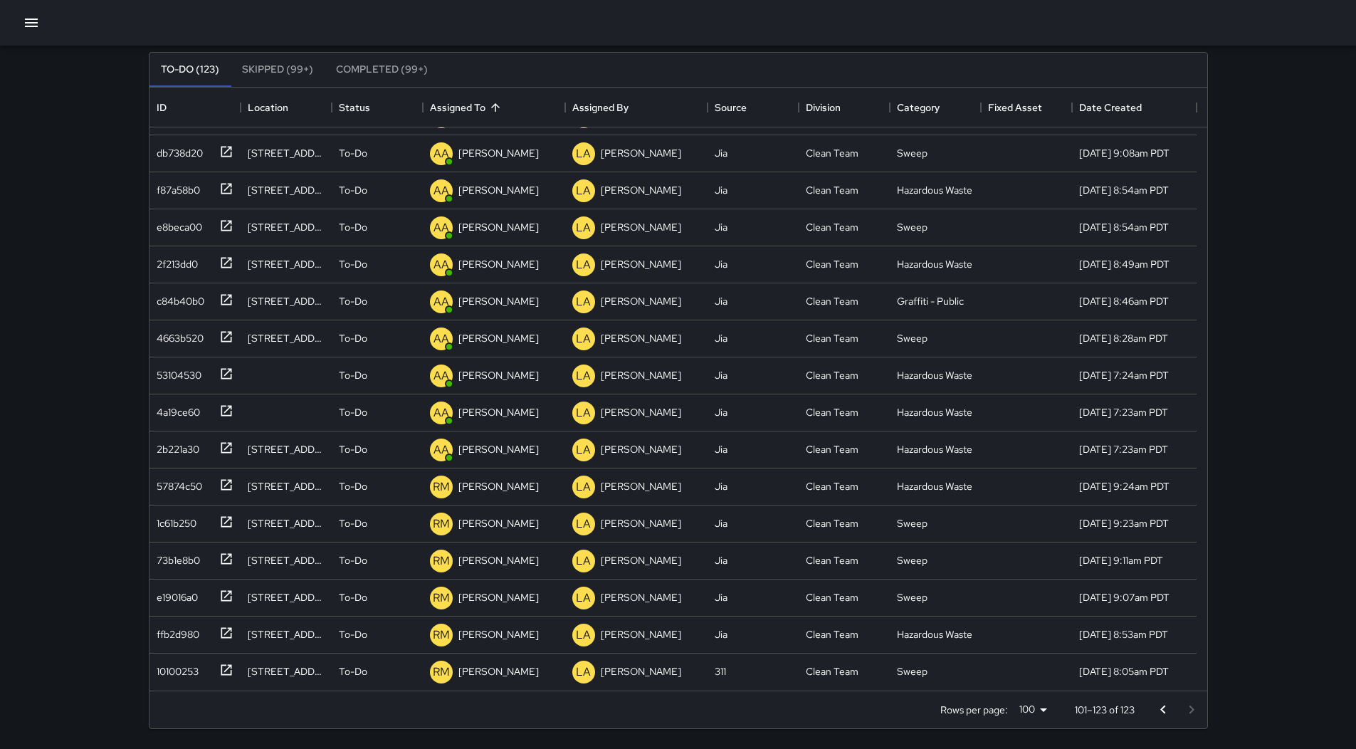
click at [1163, 709] on icon "Go to previous page" at bounding box center [1162, 709] width 17 height 17
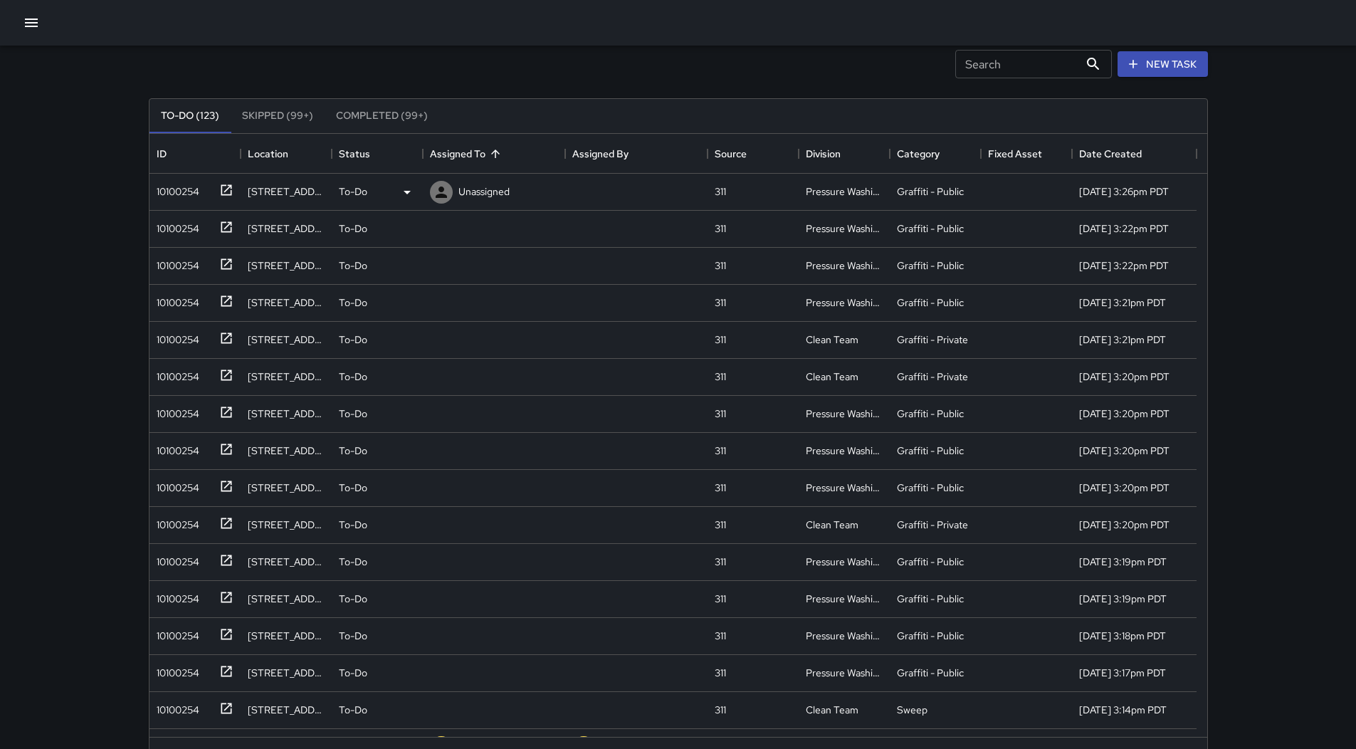
scroll to position [0, 0]
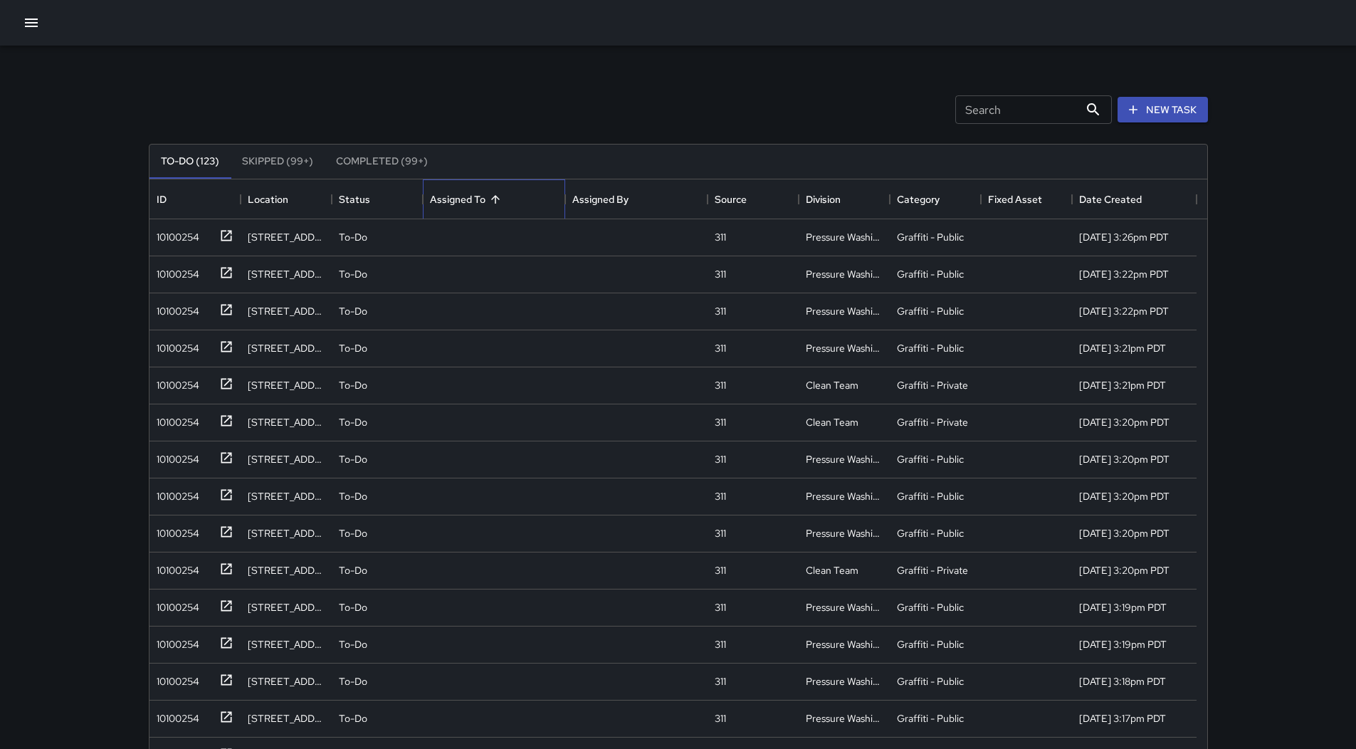
click at [500, 189] on div "Assigned To" at bounding box center [495, 199] width 20 height 20
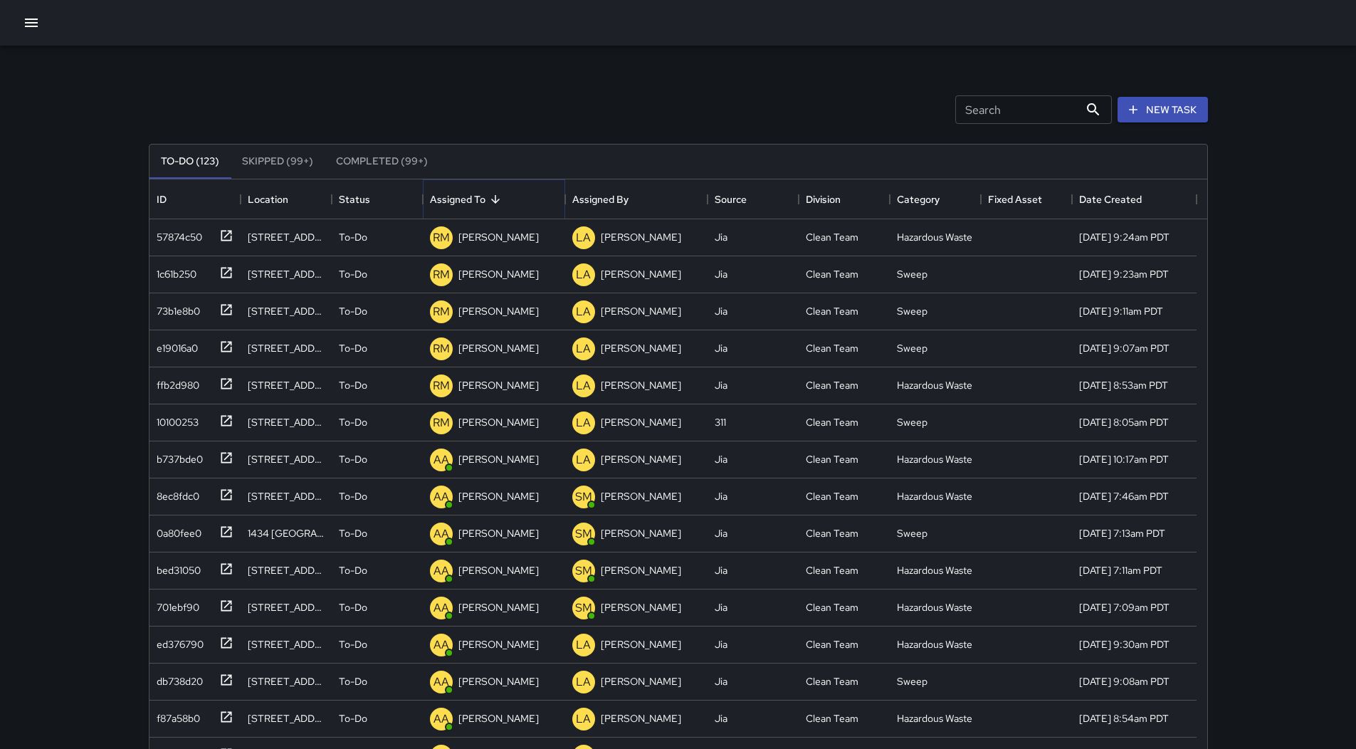
click at [498, 198] on icon "Sort" at bounding box center [495, 199] width 13 height 13
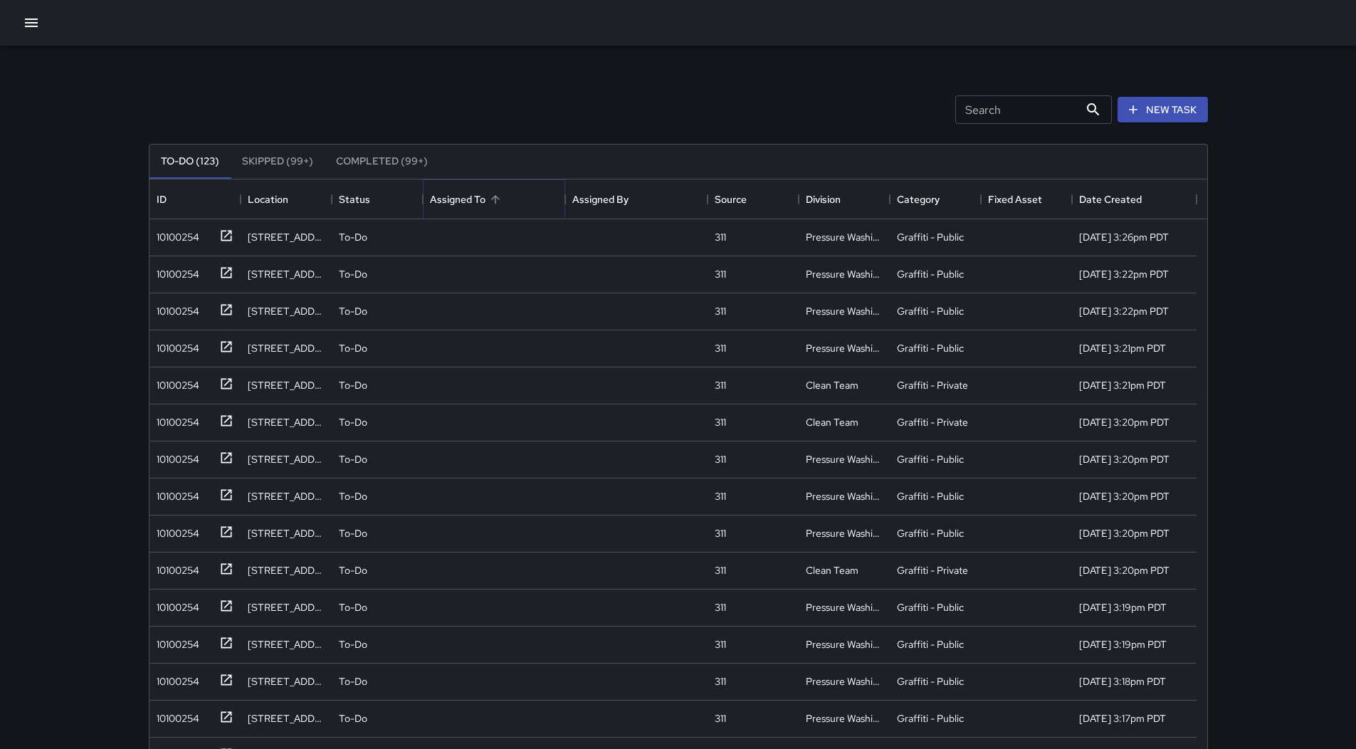
click at [498, 198] on icon "Sort" at bounding box center [495, 199] width 13 height 13
click at [159, 243] on div "10100254" at bounding box center [175, 234] width 48 height 20
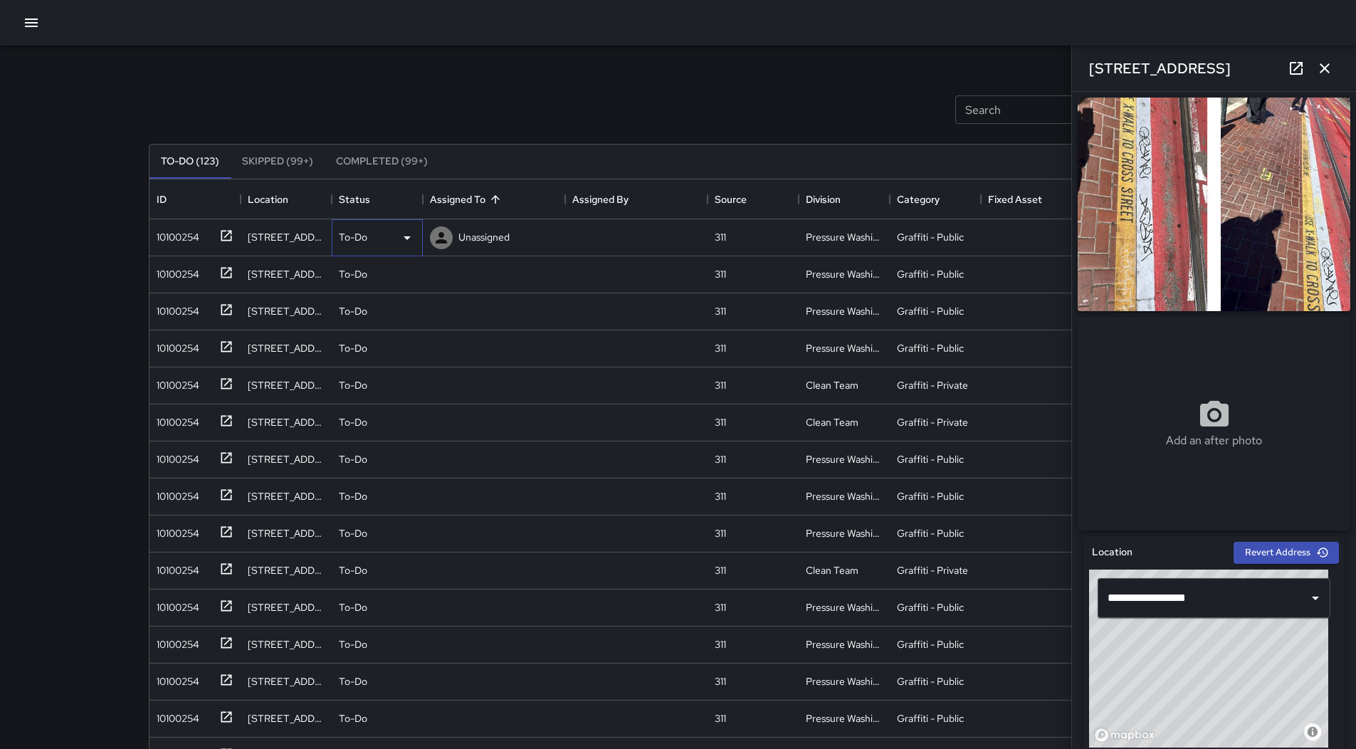
click at [384, 226] on div "To-Do" at bounding box center [377, 237] width 91 height 37
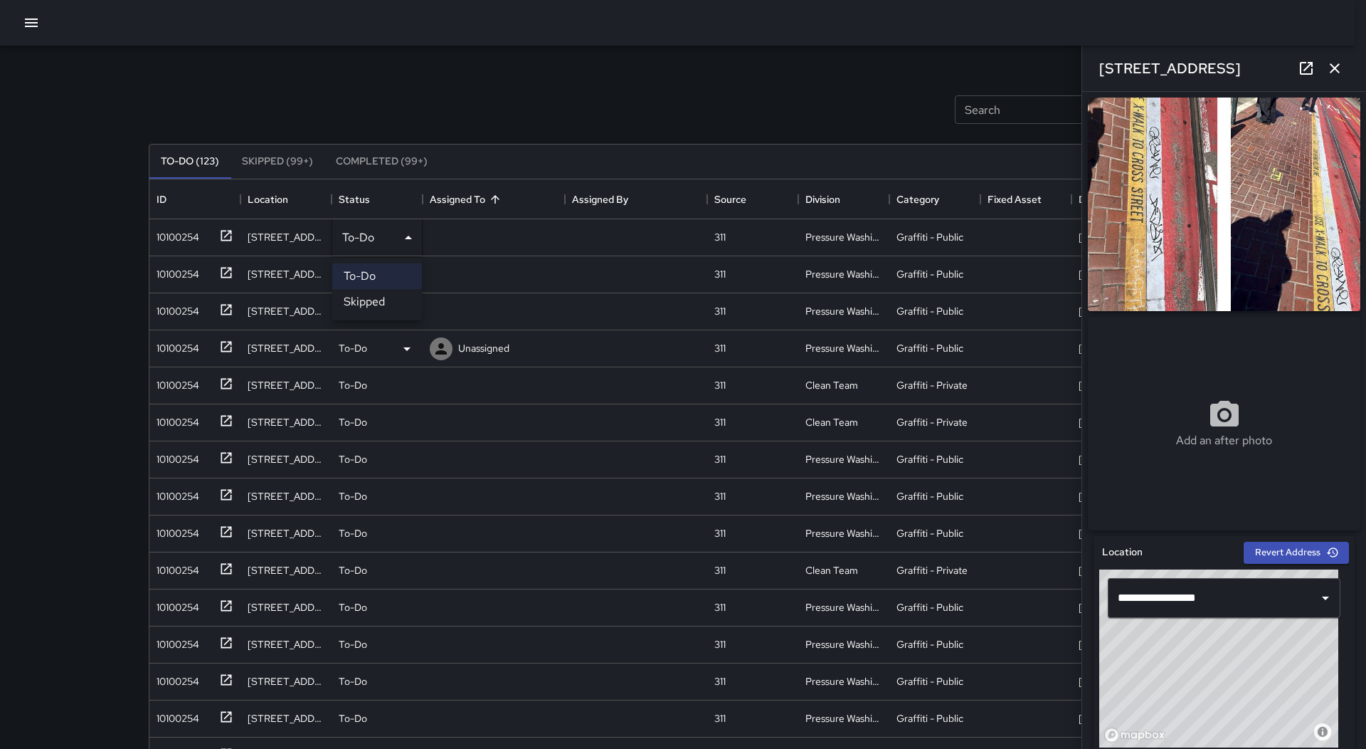
drag, startPoint x: 384, startPoint y: 302, endPoint x: 375, endPoint y: 302, distance: 9.3
click at [384, 302] on li "Skipped" at bounding box center [377, 302] width 90 height 26
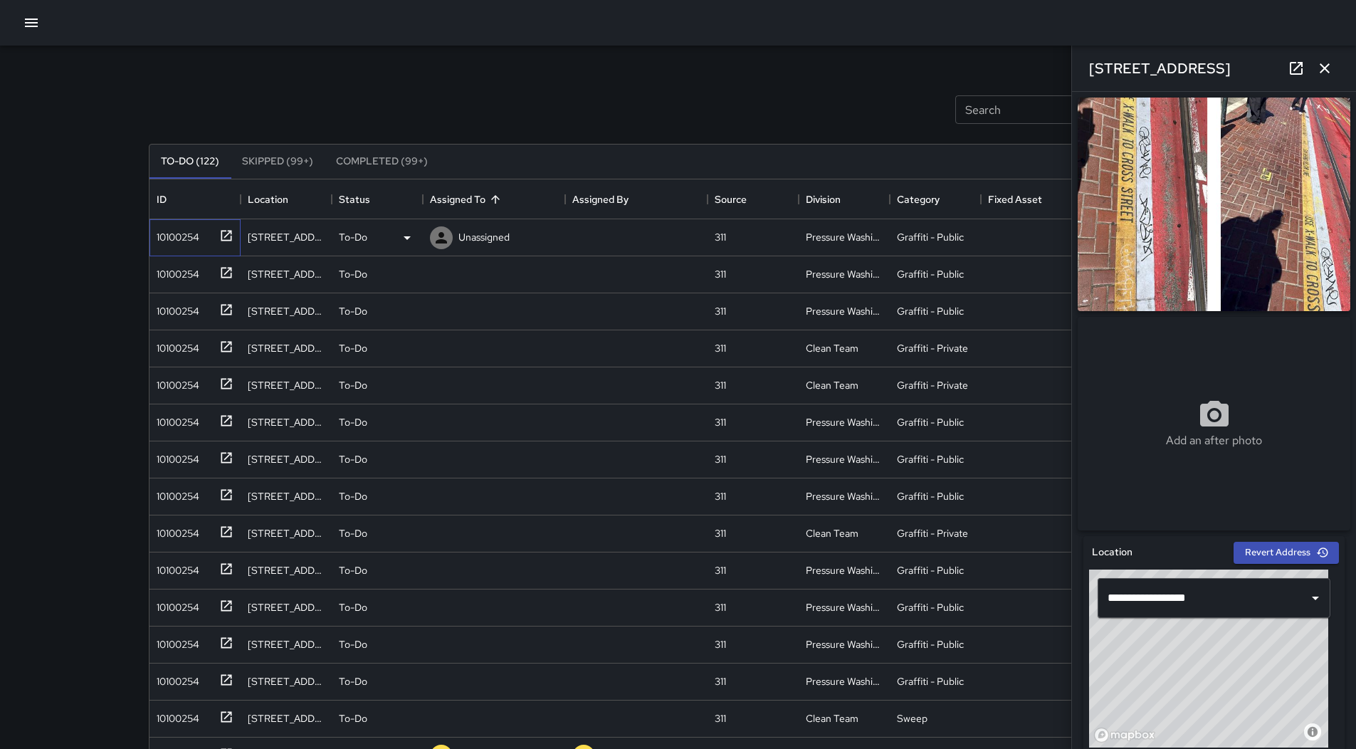
click at [157, 233] on div "10100254" at bounding box center [175, 234] width 48 height 20
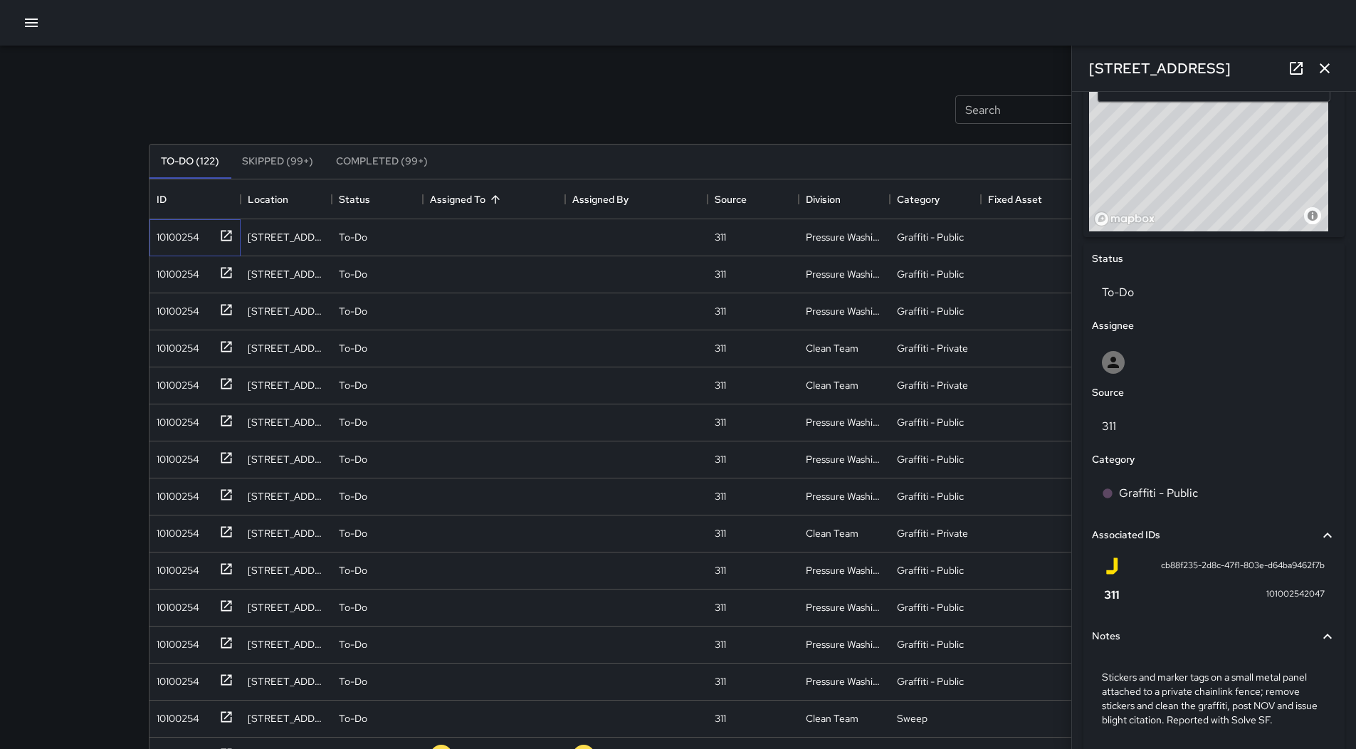
scroll to position [574, 0]
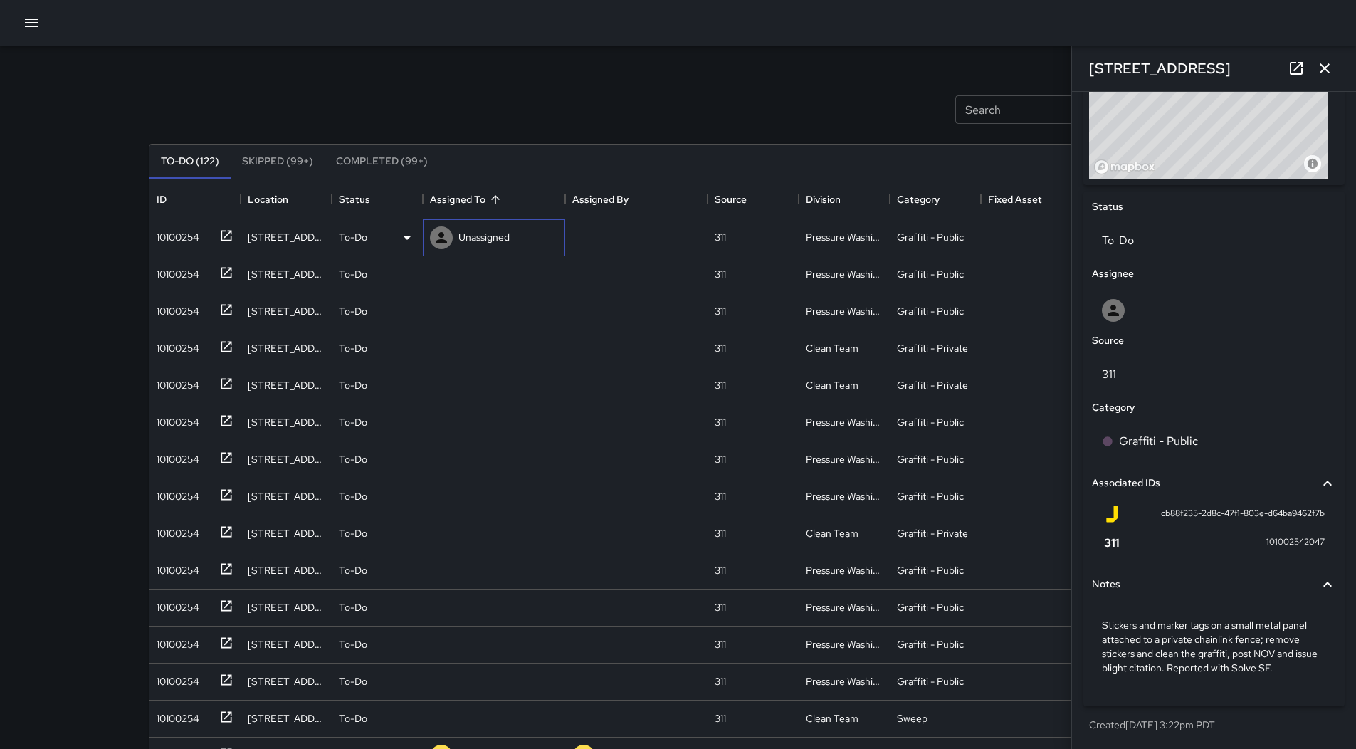
click at [495, 253] on div "Unassigned" at bounding box center [494, 237] width 142 height 37
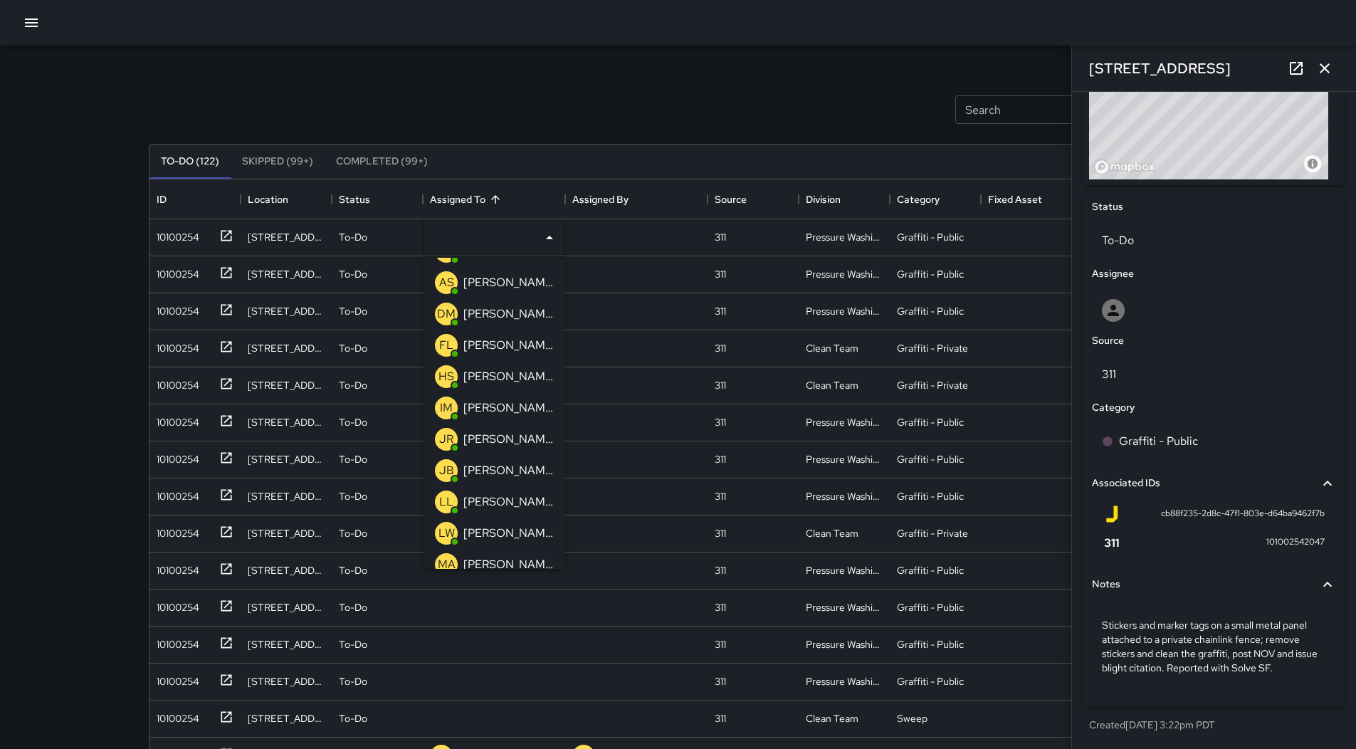
scroll to position [0, 0]
click at [559, 72] on div "Search Search New Task To-Do (122) Skipped (99+) Completed (99+) ID Location St…" at bounding box center [678, 443] width 1093 height 795
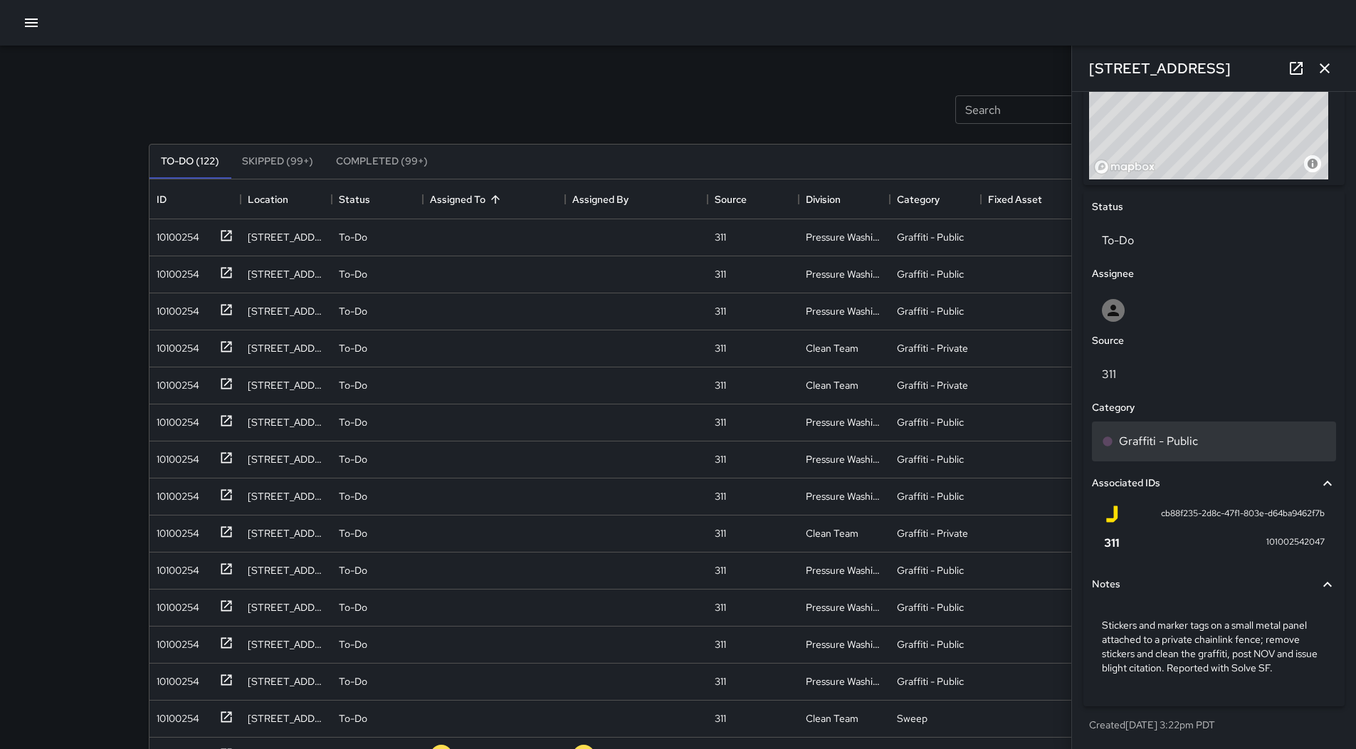
click at [1210, 430] on div "Graffiti - Public" at bounding box center [1214, 441] width 244 height 40
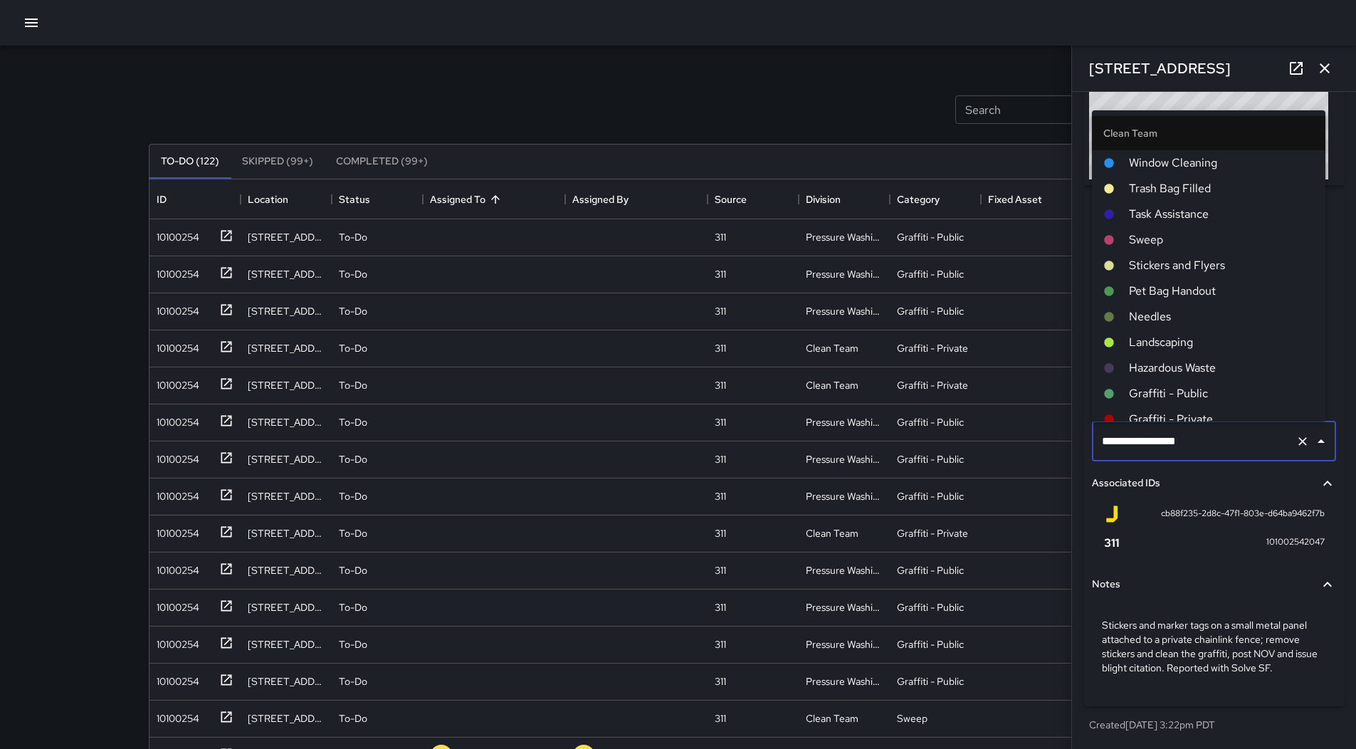
click at [1200, 394] on span "Graffiti - Public" at bounding box center [1221, 393] width 185 height 17
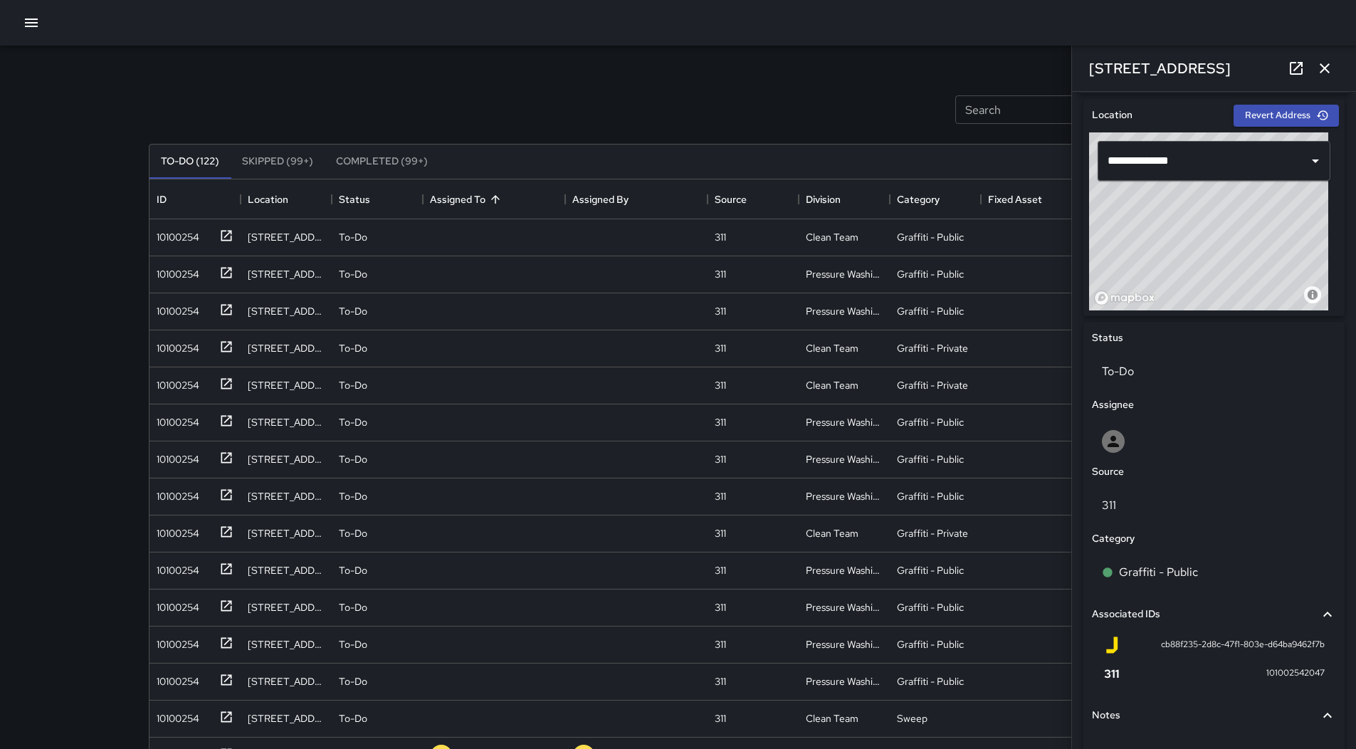
scroll to position [431, 0]
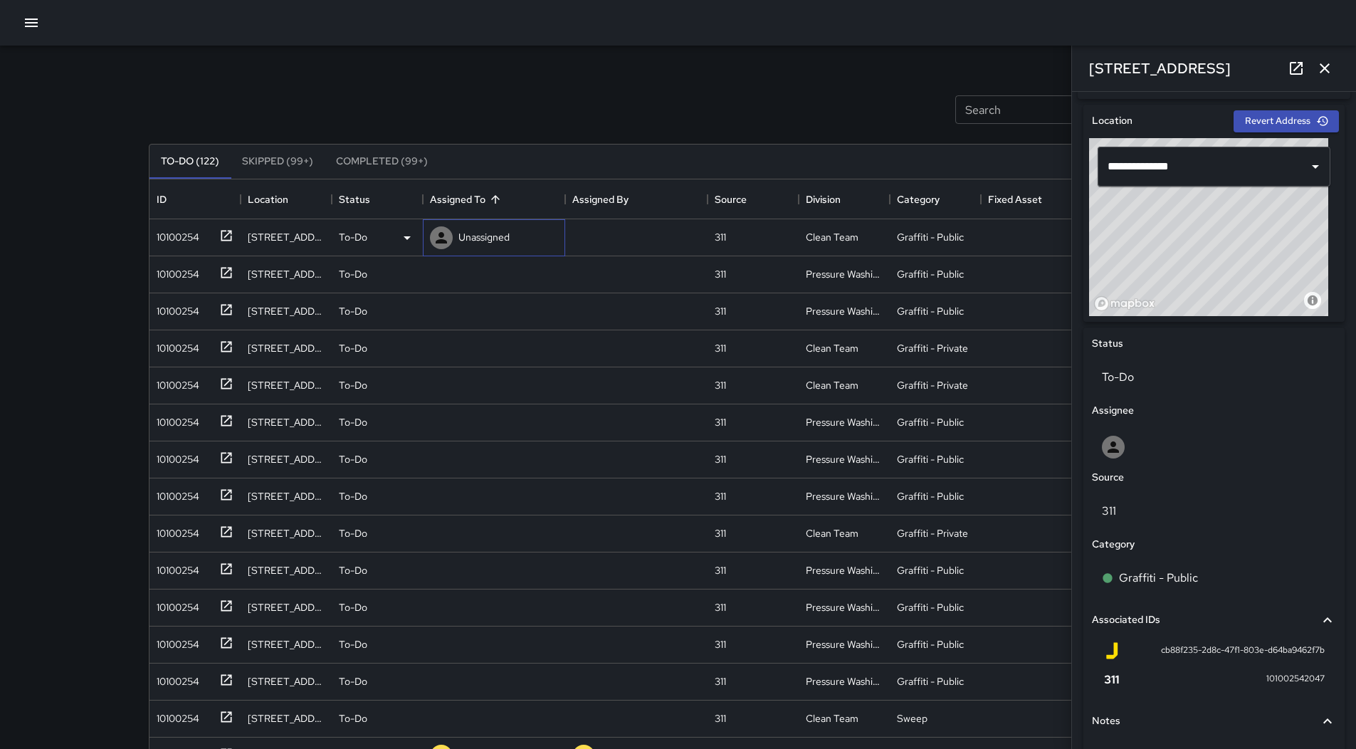
click at [512, 232] on div "Unassigned" at bounding box center [483, 237] width 57 height 20
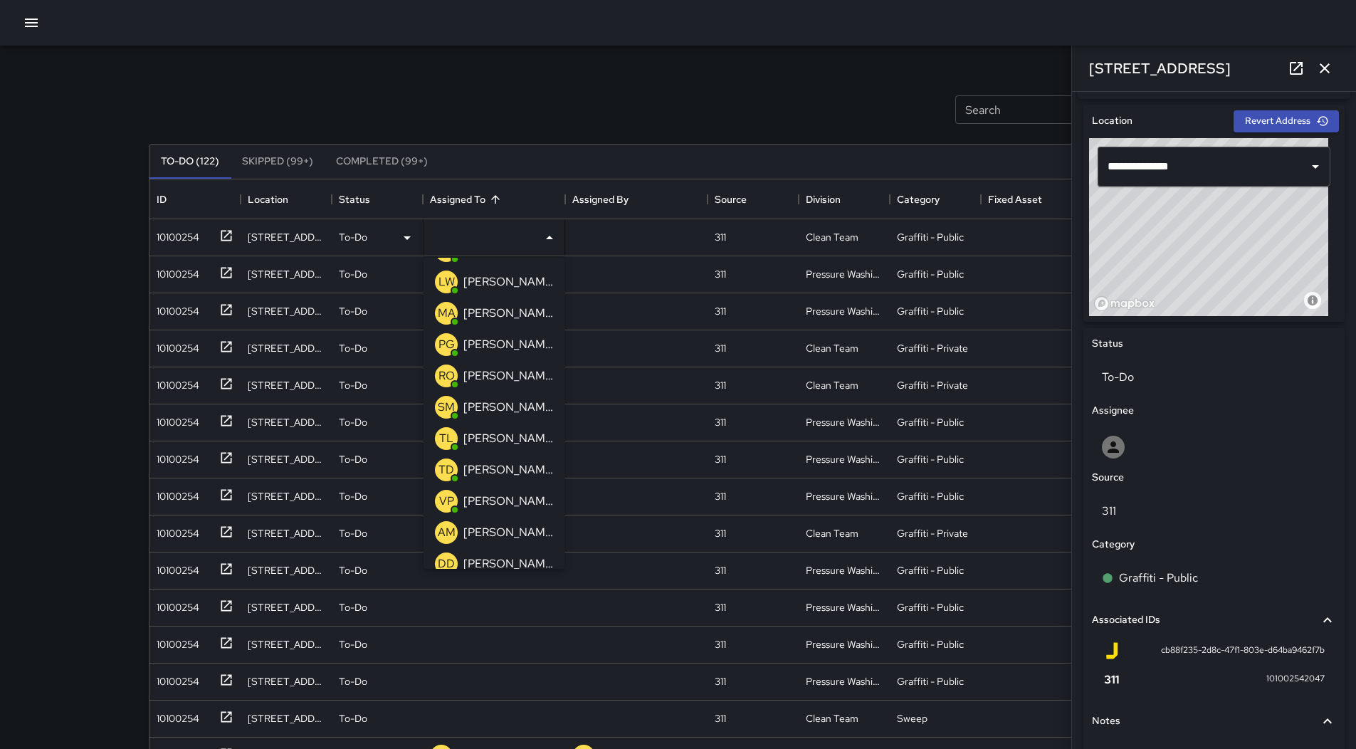
scroll to position [285, 0]
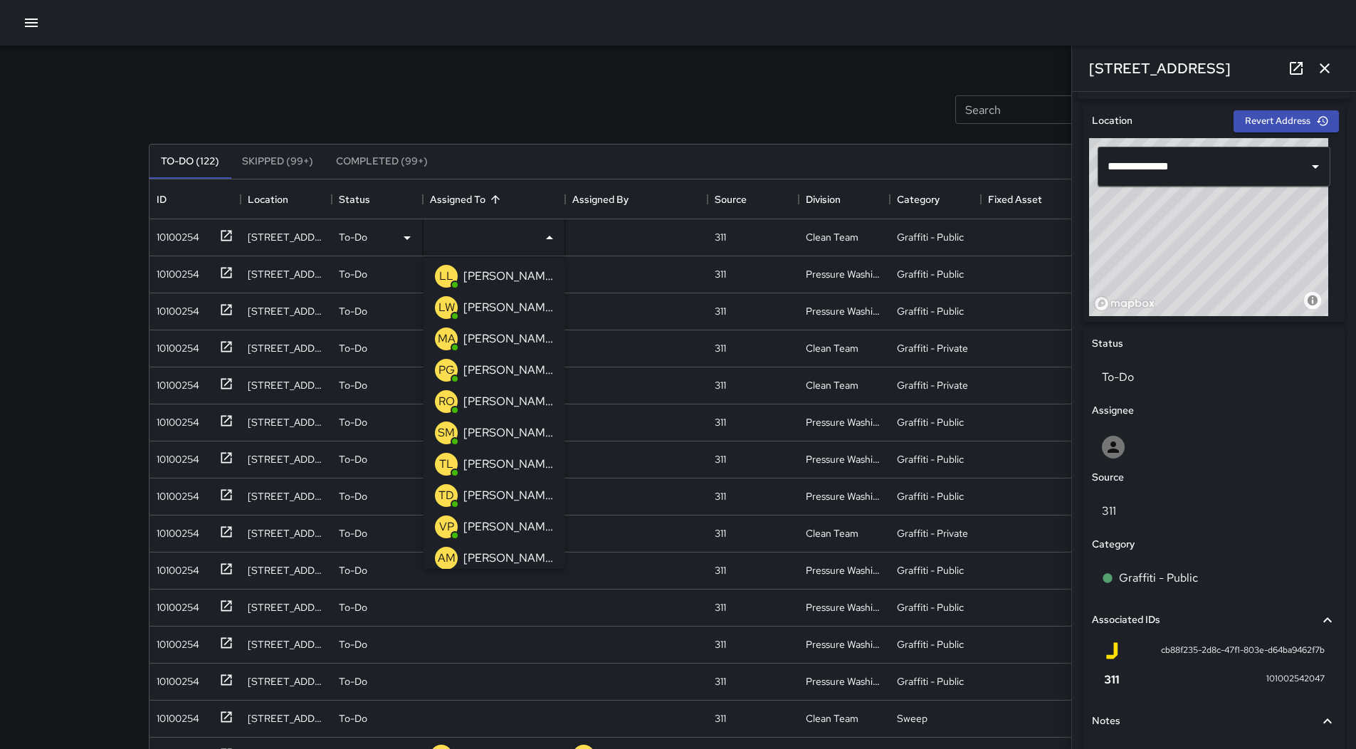
click at [490, 310] on p "[PERSON_NAME][US_STATE]" at bounding box center [508, 307] width 90 height 17
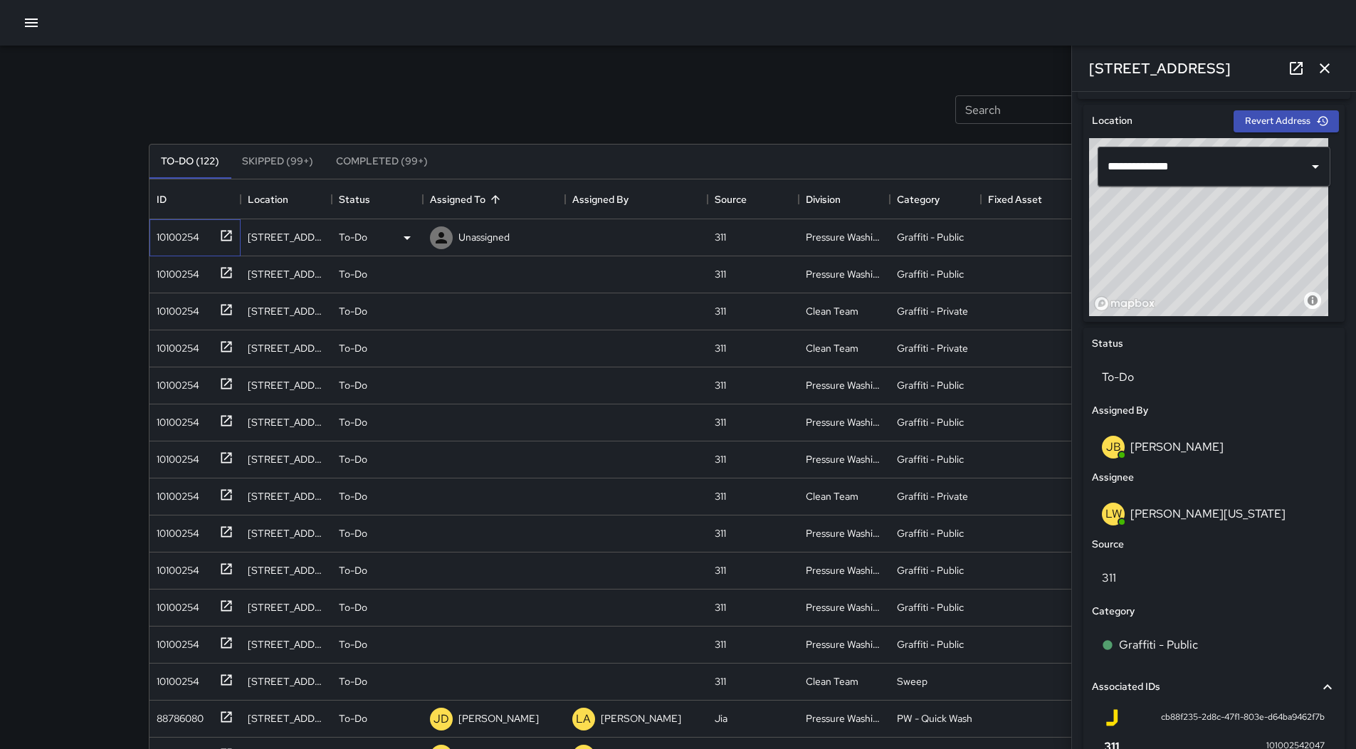
click at [195, 240] on div "10100254" at bounding box center [175, 234] width 48 height 20
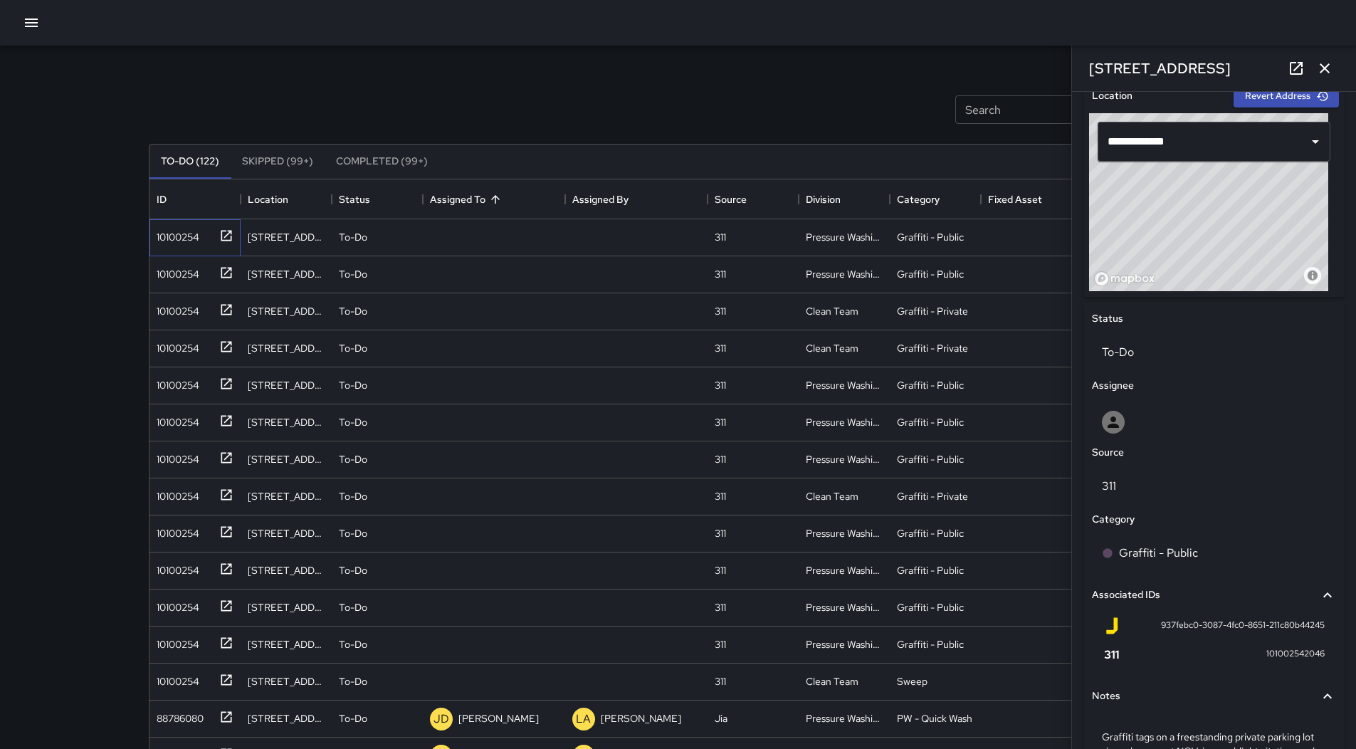
scroll to position [559, 0]
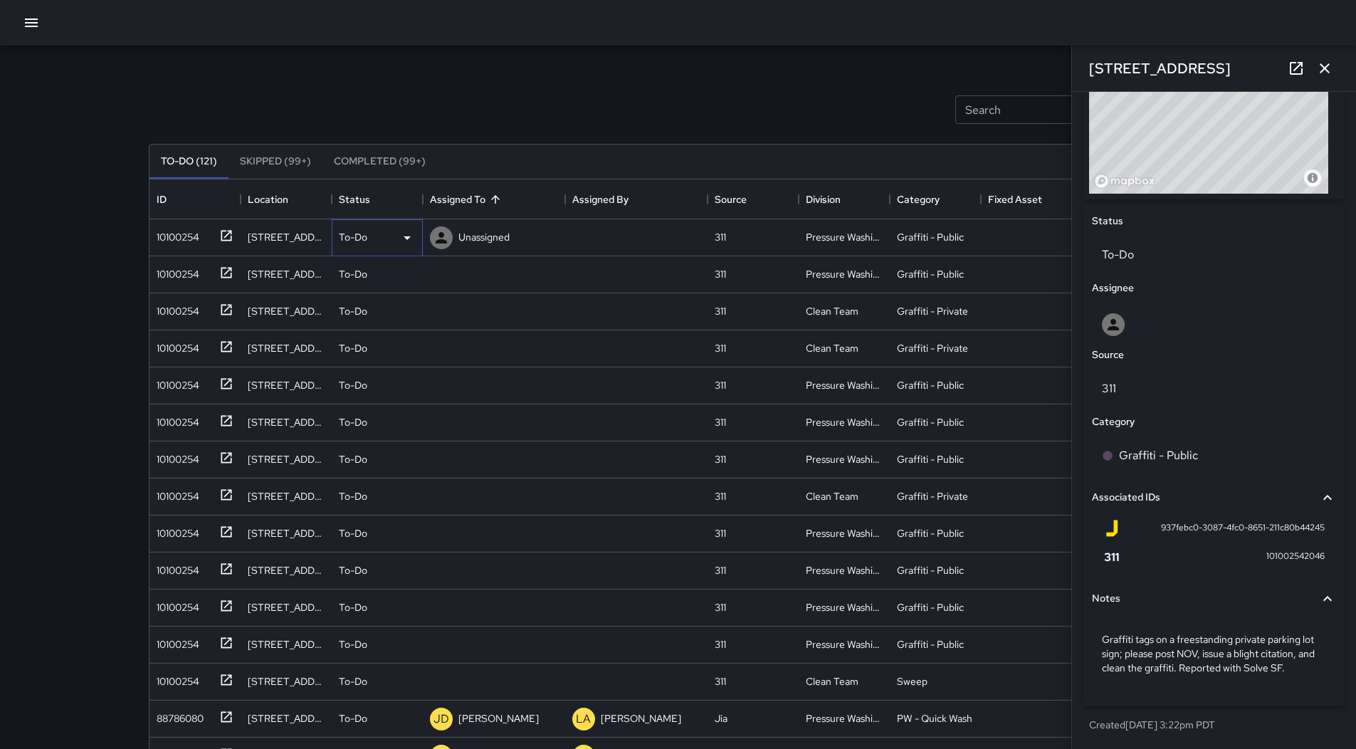
click at [400, 233] on icon at bounding box center [407, 237] width 17 height 17
click at [411, 311] on li "Skipped" at bounding box center [377, 302] width 90 height 26
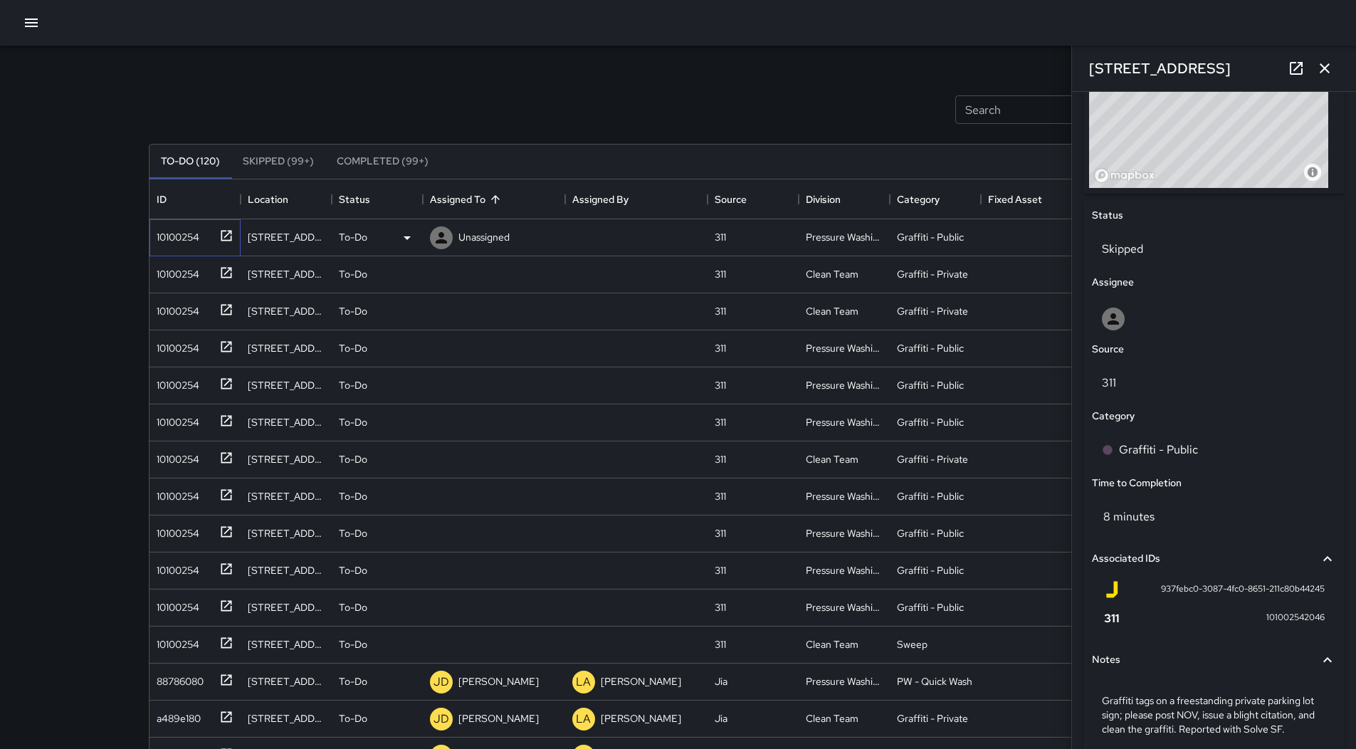
click at [175, 244] on div "10100254" at bounding box center [175, 234] width 48 height 20
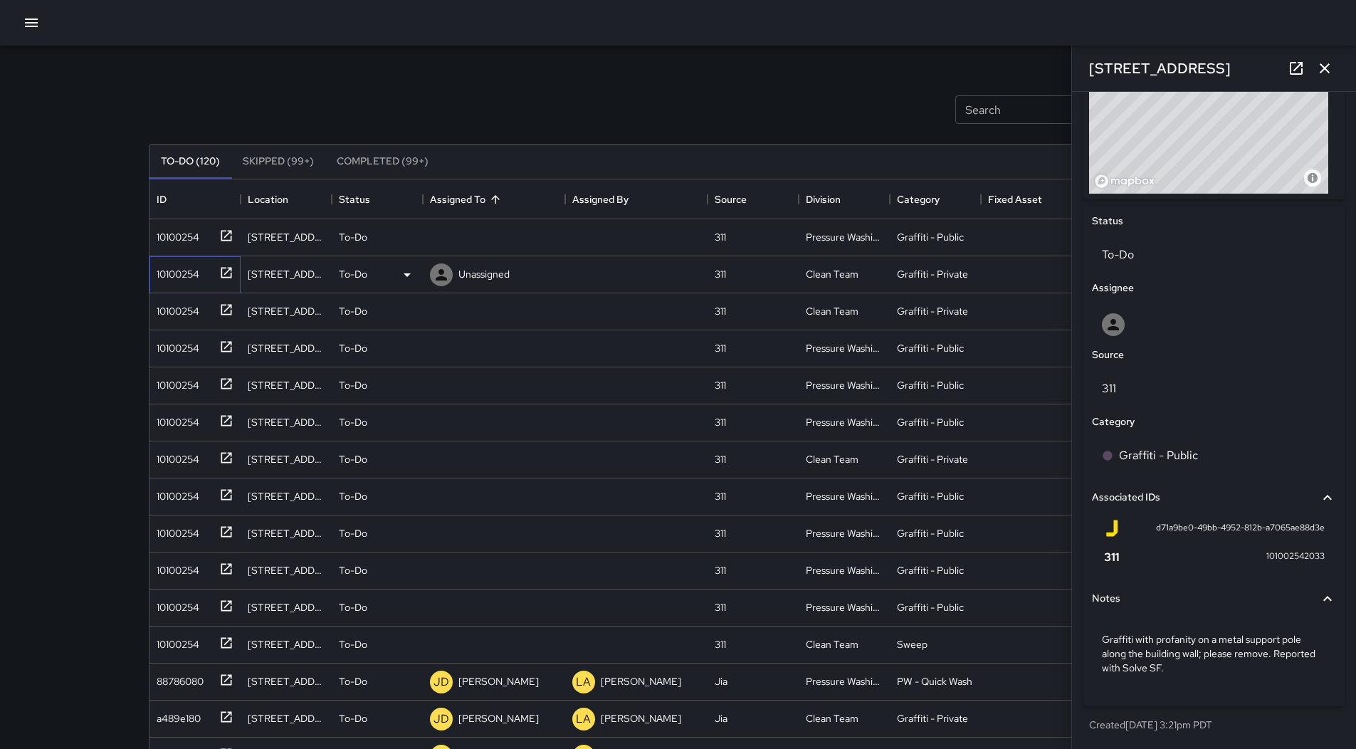
click at [159, 268] on div "10100254" at bounding box center [175, 271] width 48 height 20
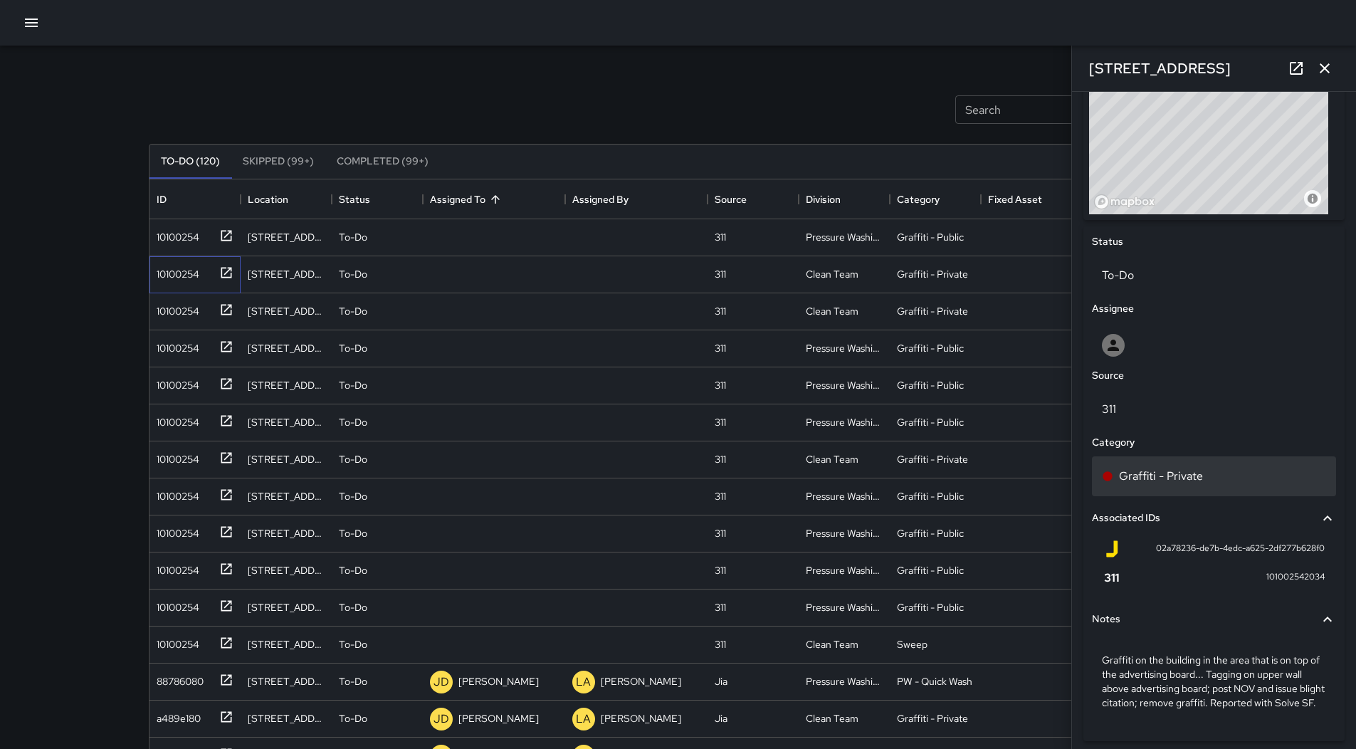
scroll to position [374, 0]
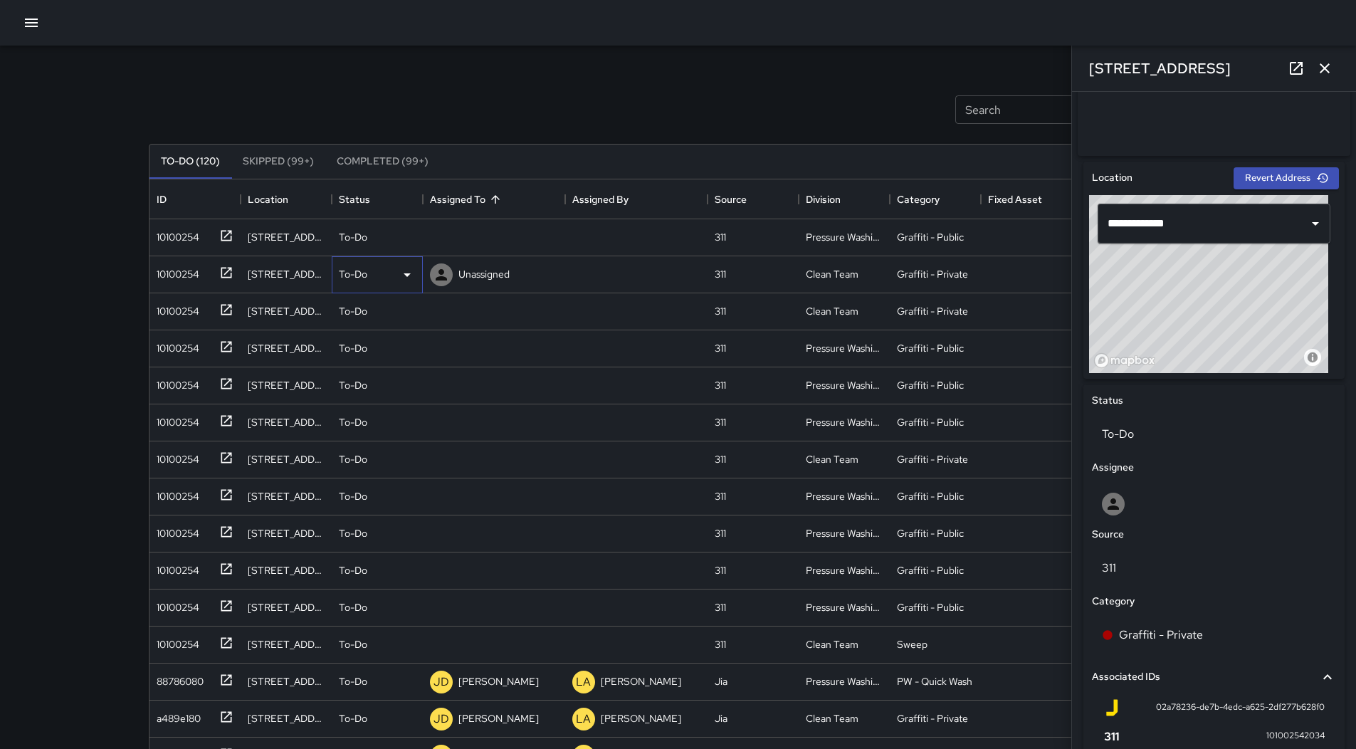
click at [384, 269] on div "To-Do" at bounding box center [377, 274] width 77 height 17
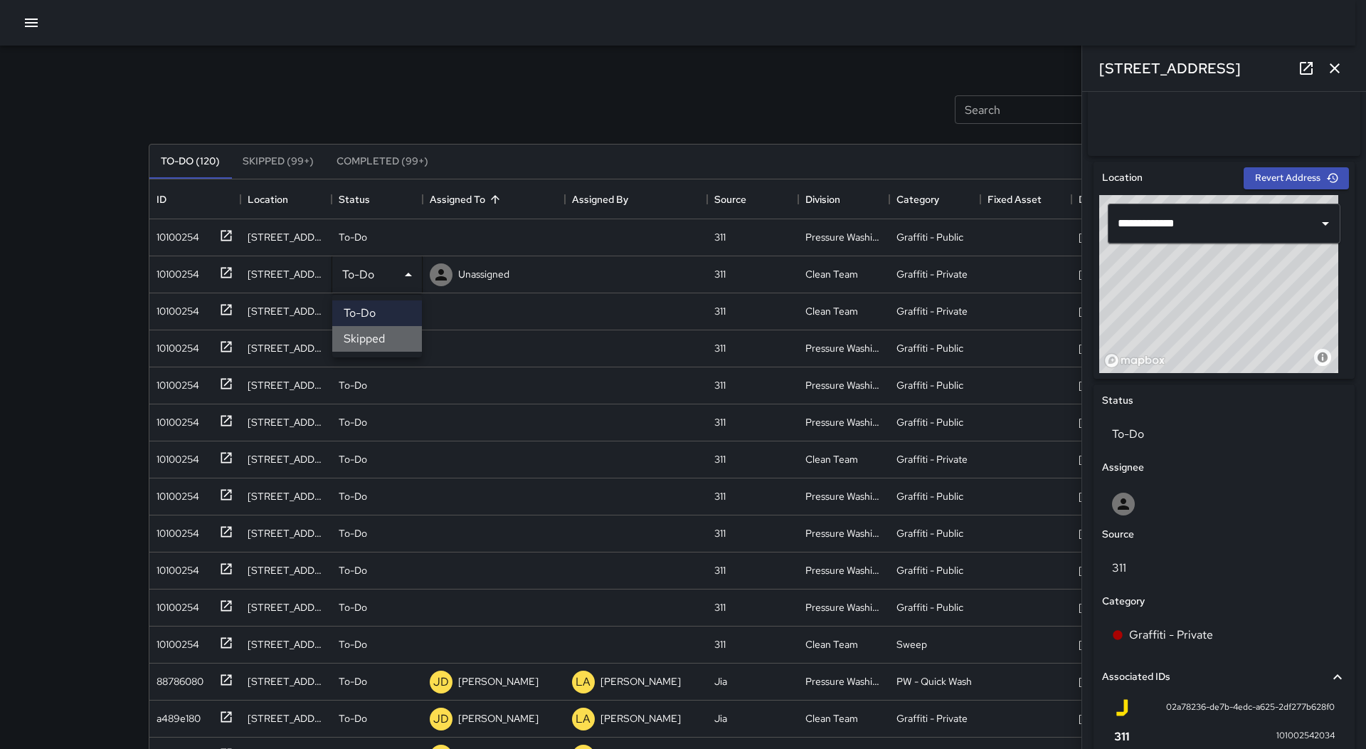
click at [386, 337] on li "Skipped" at bounding box center [377, 339] width 90 height 26
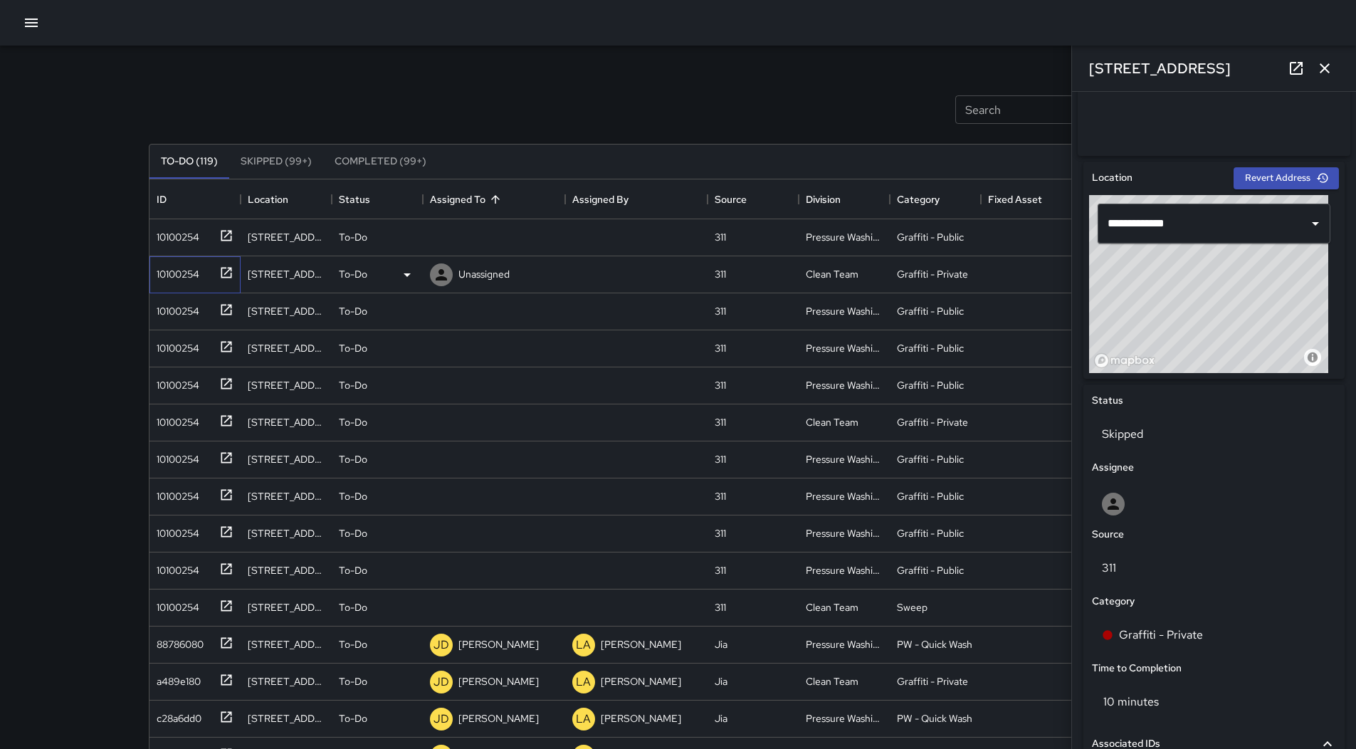
click at [178, 285] on div "10100254" at bounding box center [194, 274] width 91 height 37
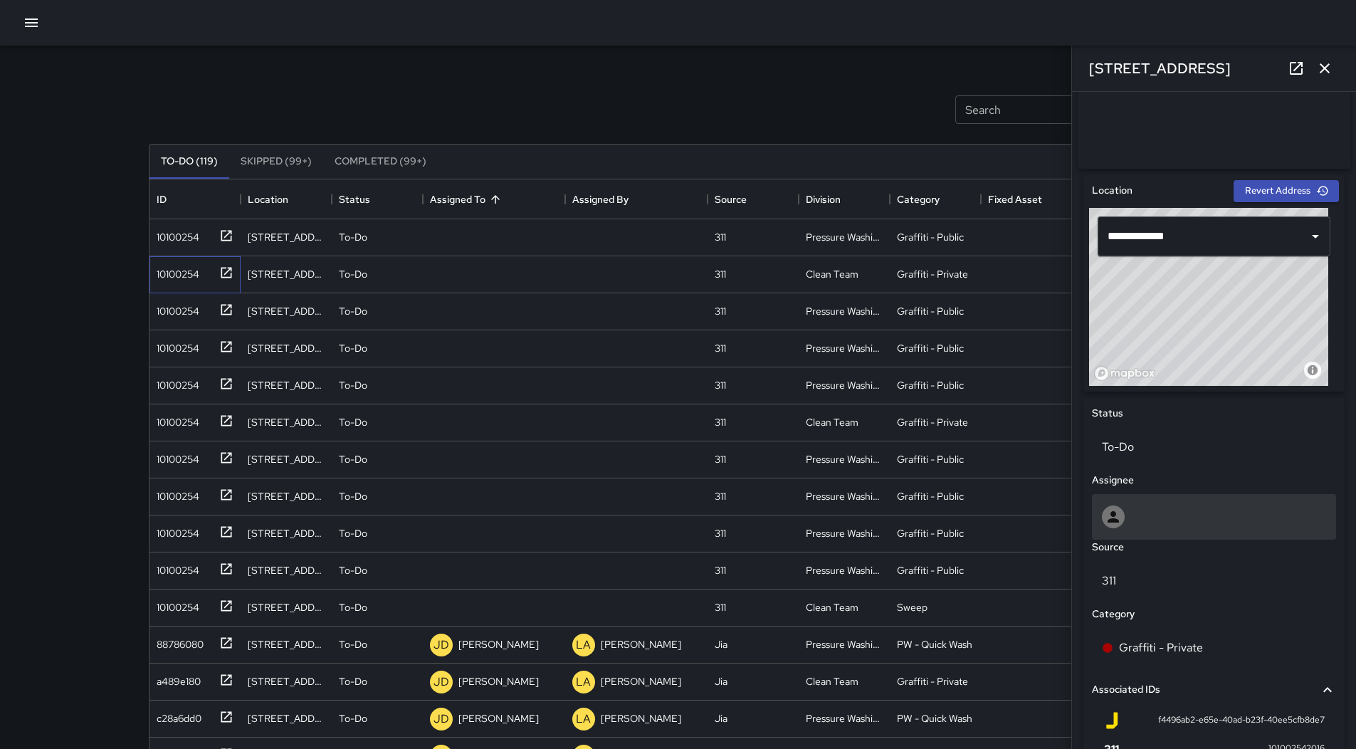
scroll to position [559, 0]
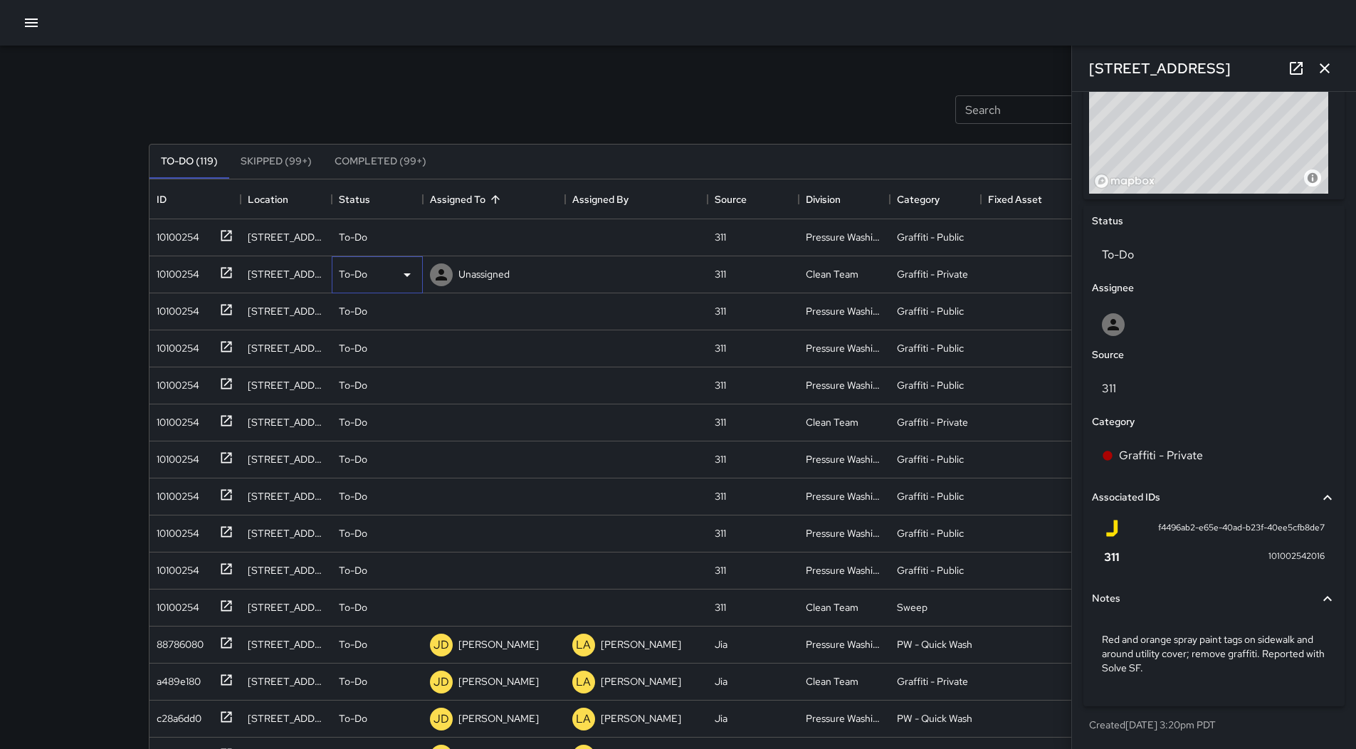
click at [399, 274] on icon at bounding box center [407, 274] width 17 height 17
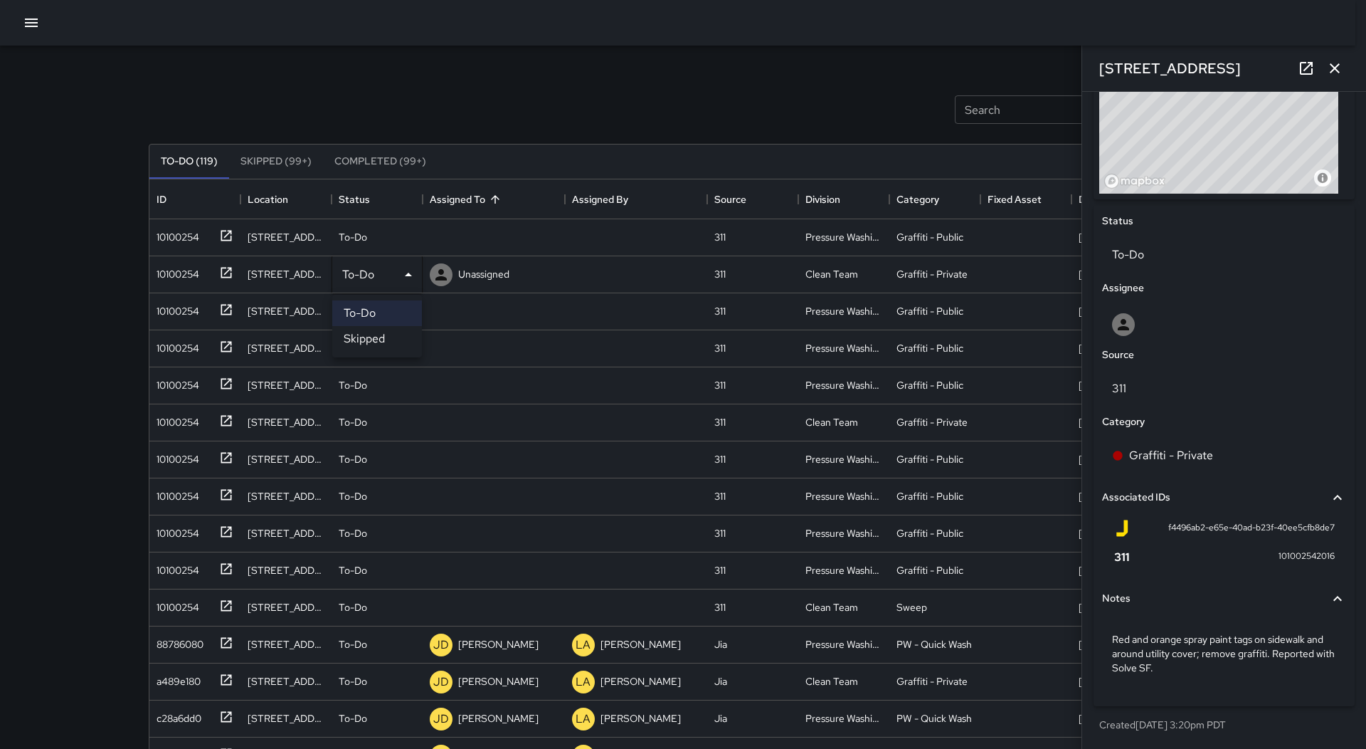
click at [381, 337] on li "Skipped" at bounding box center [377, 339] width 90 height 26
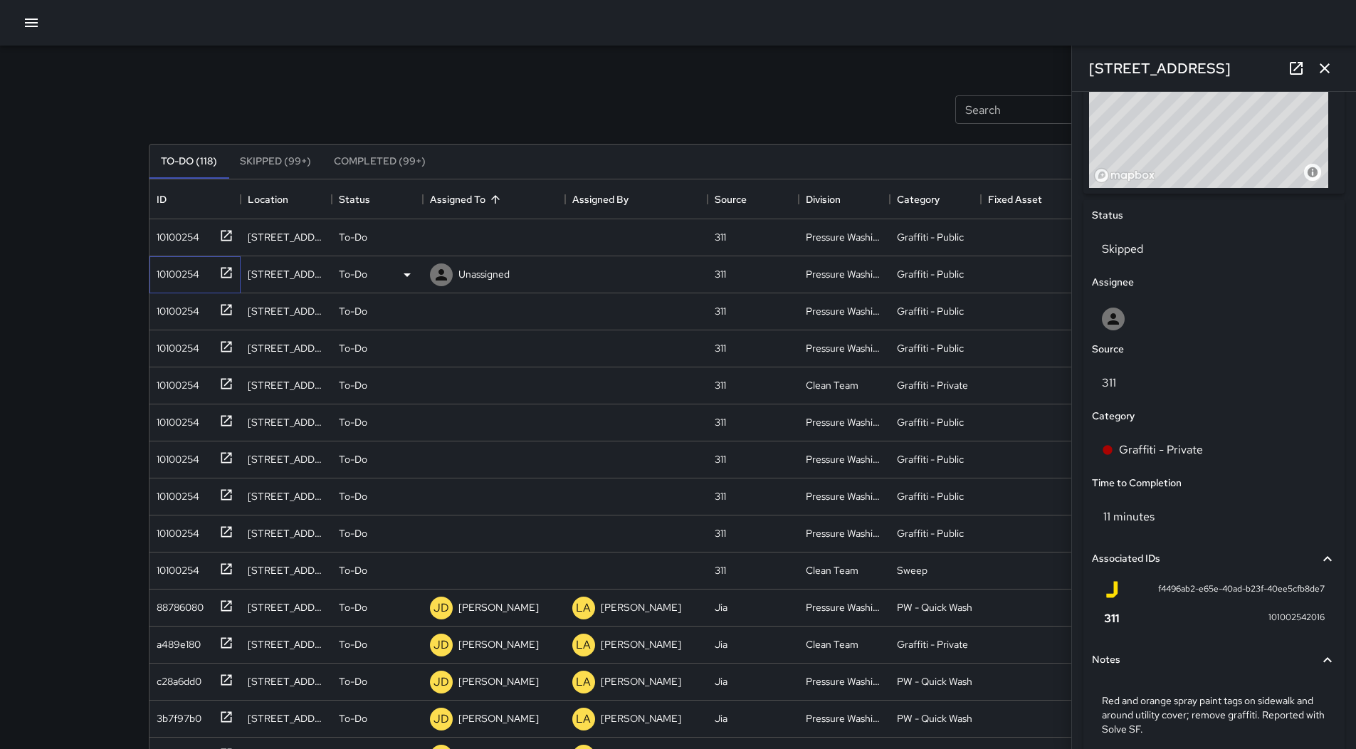
click at [177, 283] on div "10100254" at bounding box center [192, 271] width 83 height 23
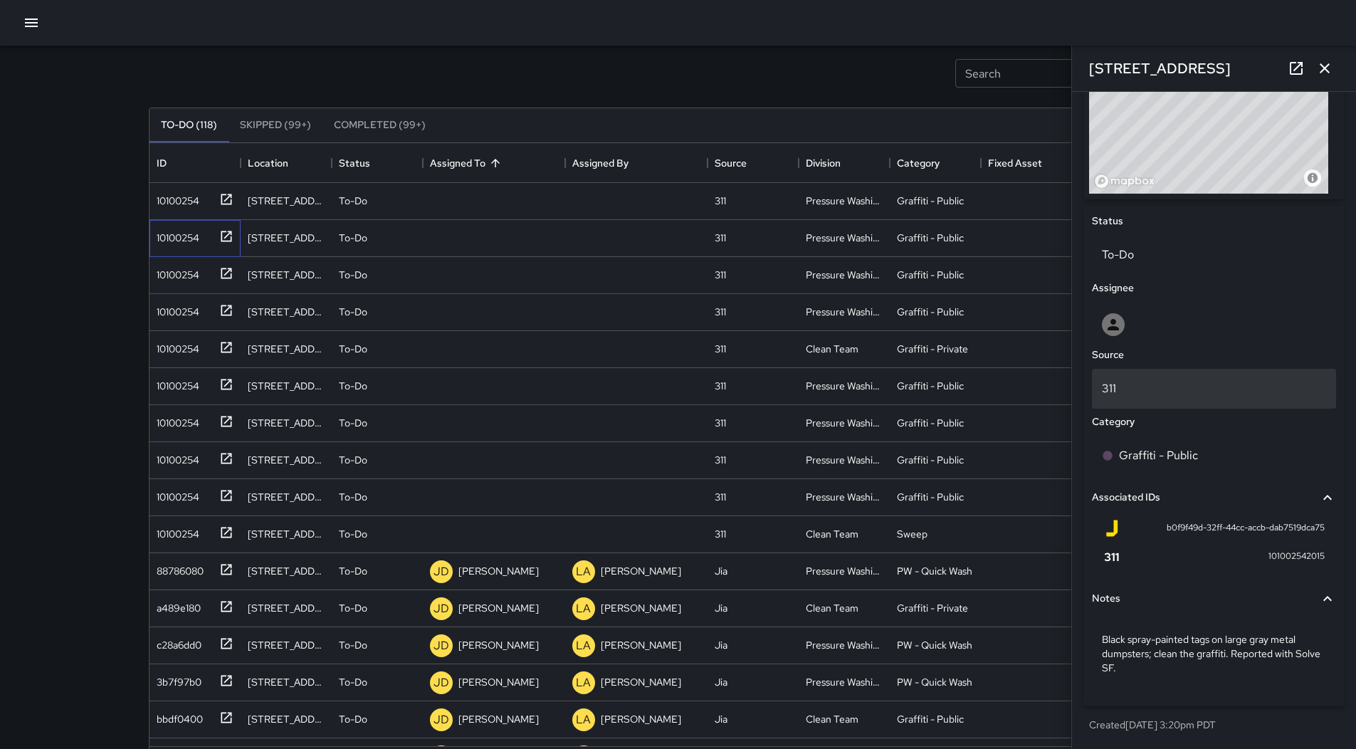
scroll to position [71, 0]
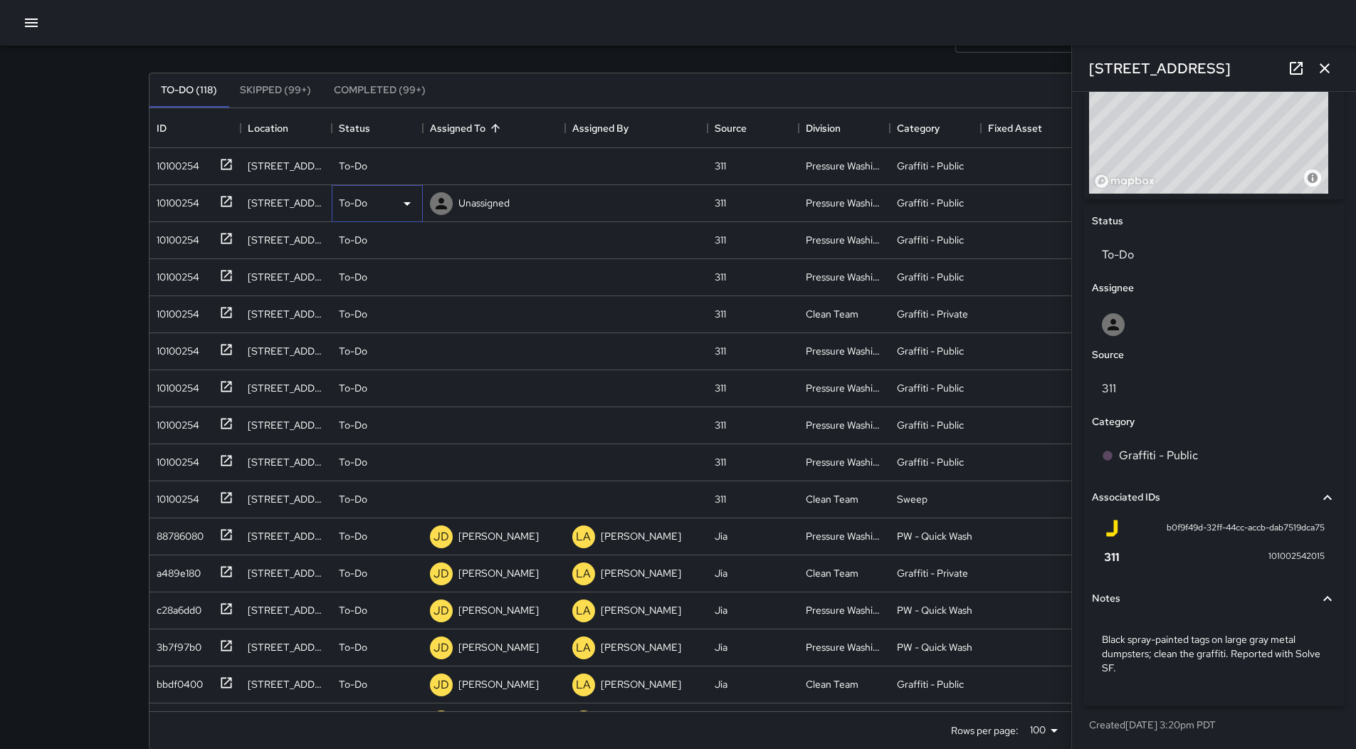
click at [405, 209] on icon at bounding box center [407, 203] width 17 height 17
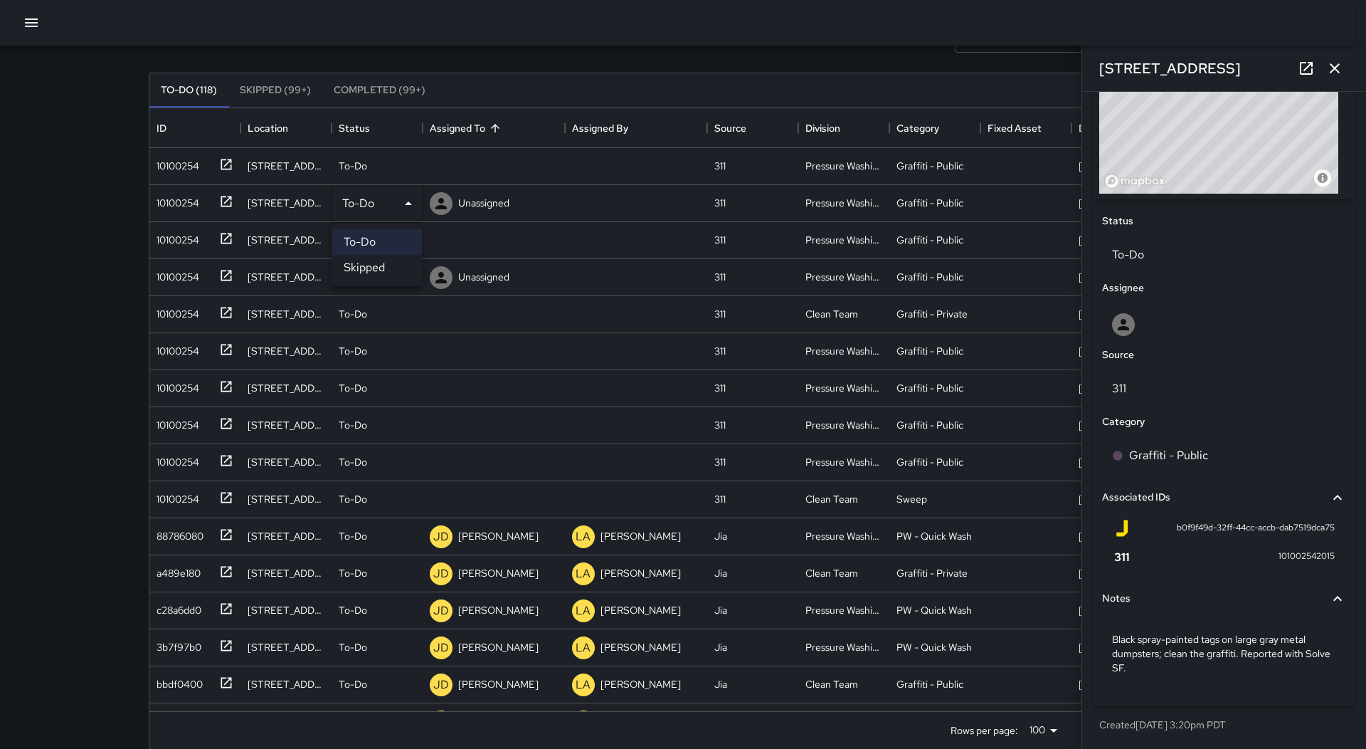
click at [389, 268] on li "Skipped" at bounding box center [377, 268] width 90 height 26
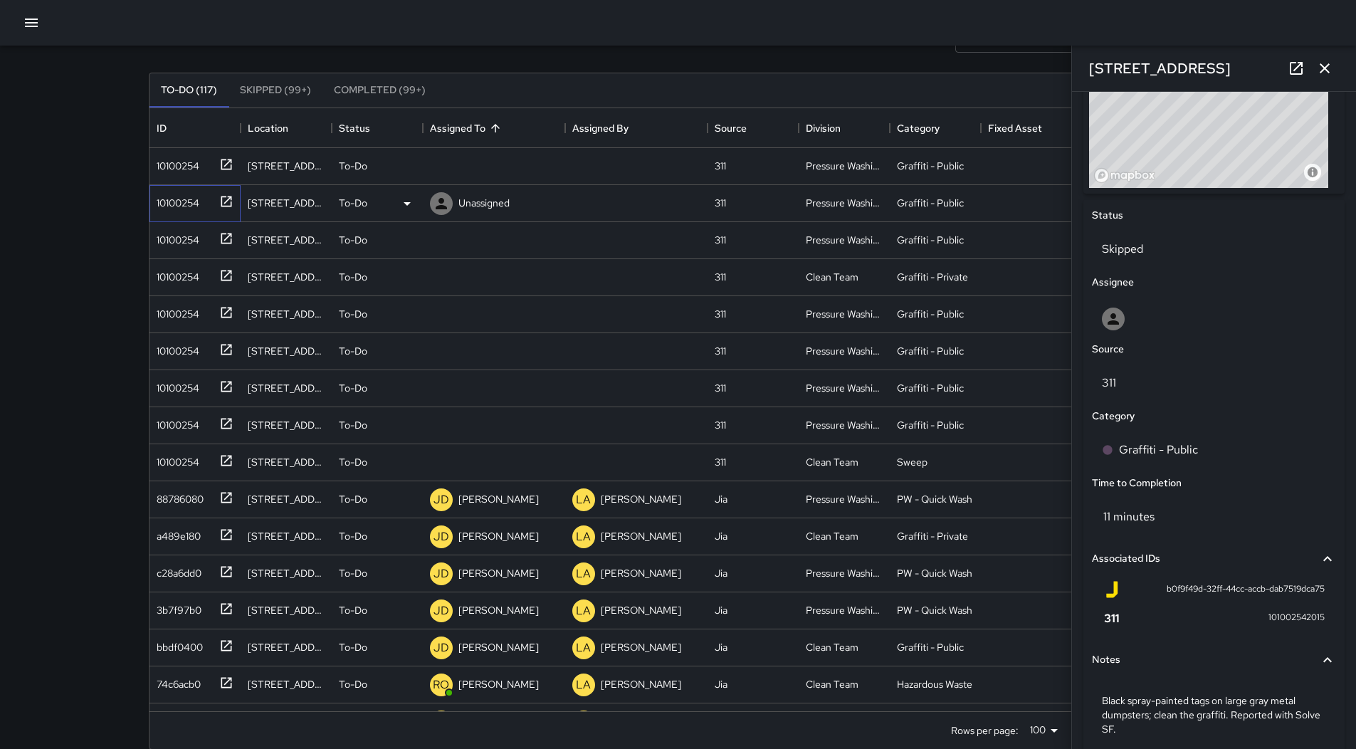
click at [198, 208] on div "10100254" at bounding box center [175, 200] width 48 height 20
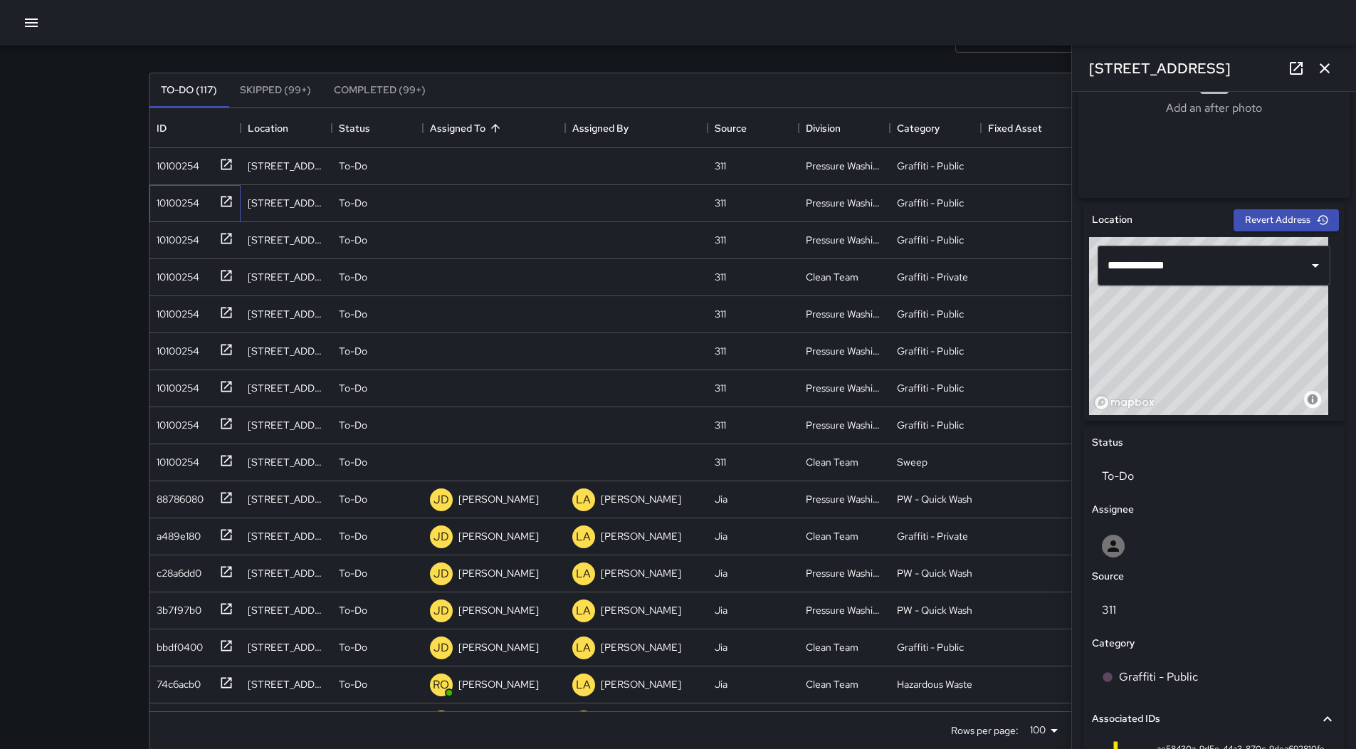
scroll to position [332, 0]
click at [470, 207] on p "Unassigned" at bounding box center [483, 203] width 51 height 14
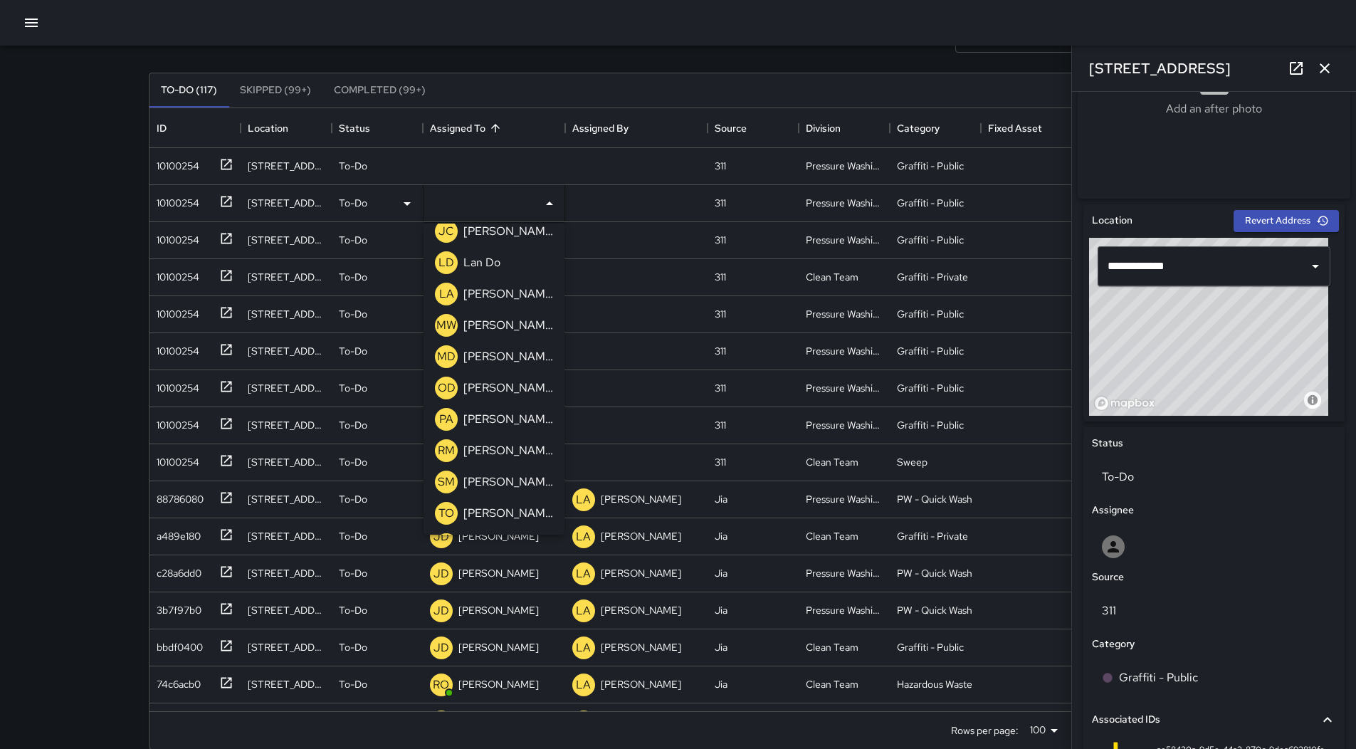
scroll to position [1016, 0]
click at [522, 364] on p "[PERSON_NAME]" at bounding box center [508, 356] width 90 height 17
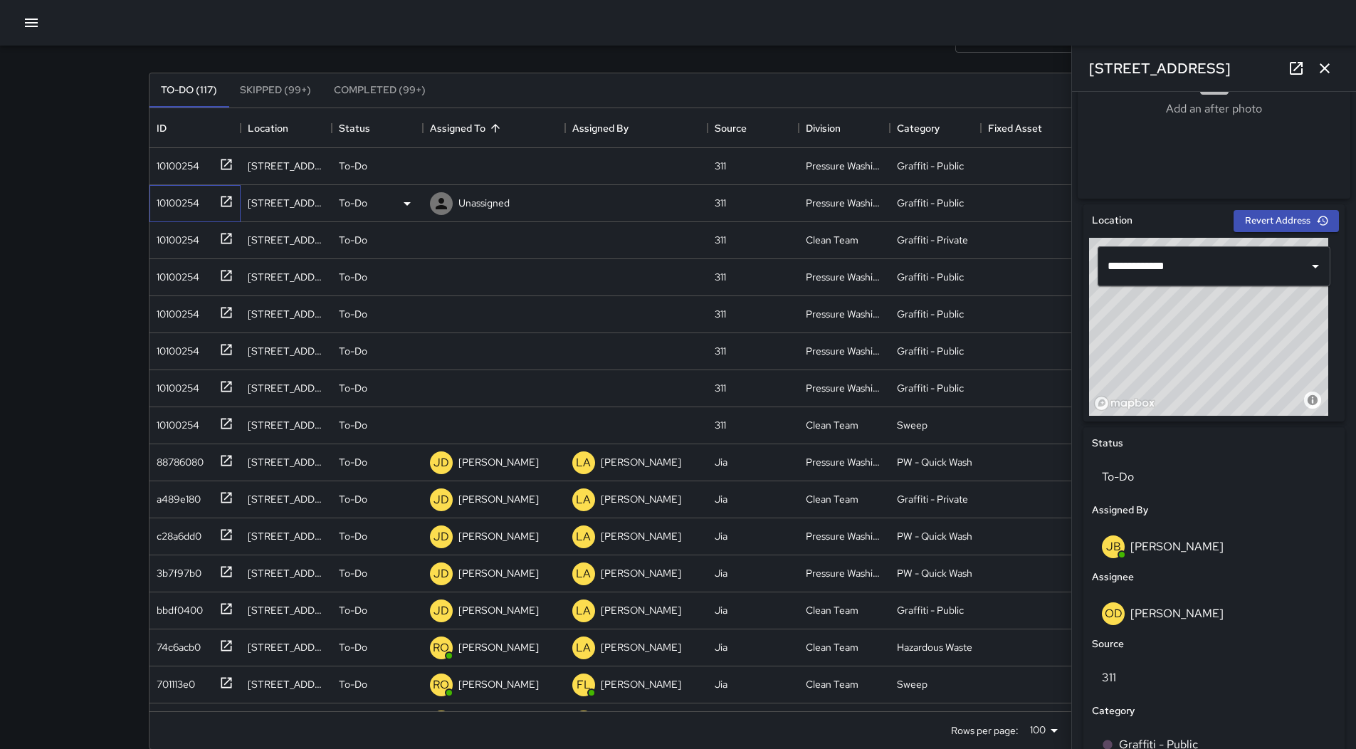
click at [156, 194] on div "10100254" at bounding box center [175, 200] width 48 height 20
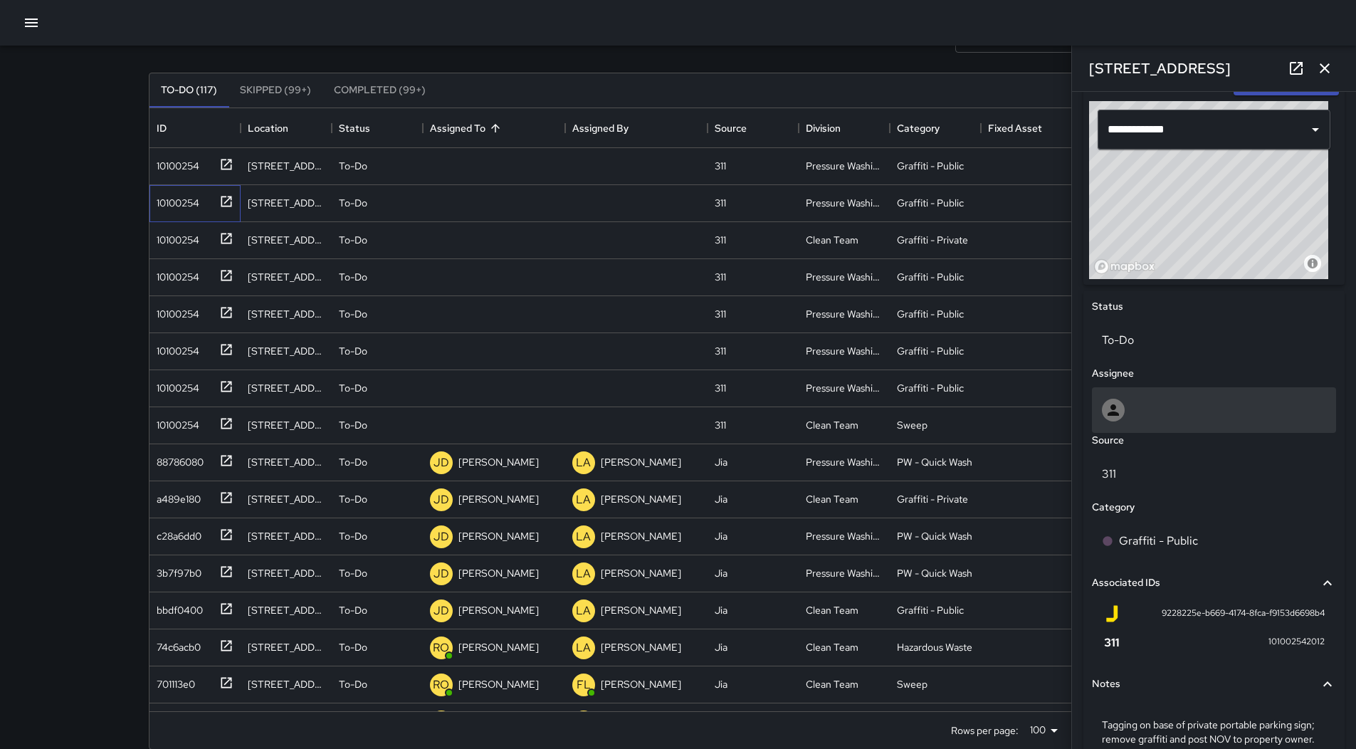
scroll to position [559, 0]
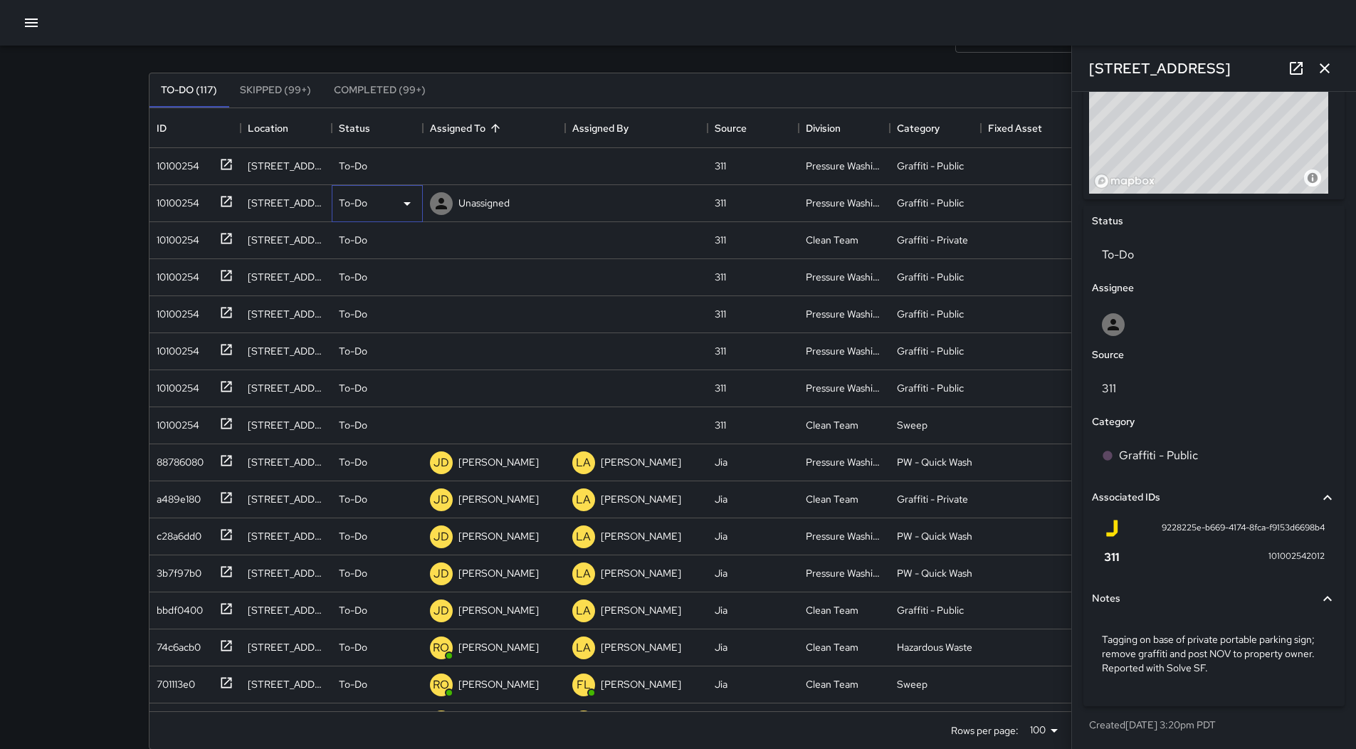
click at [412, 199] on icon at bounding box center [407, 203] width 17 height 17
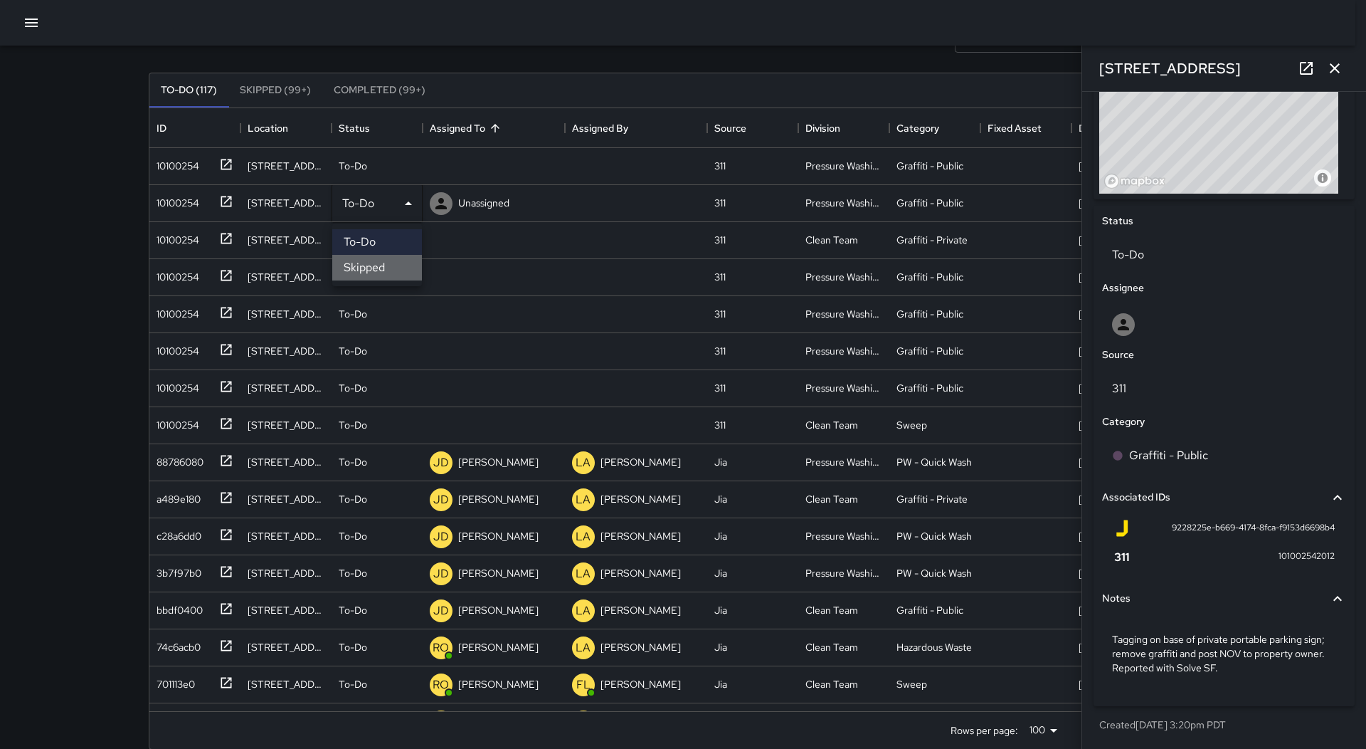
click at [380, 269] on li "Skipped" at bounding box center [377, 268] width 90 height 26
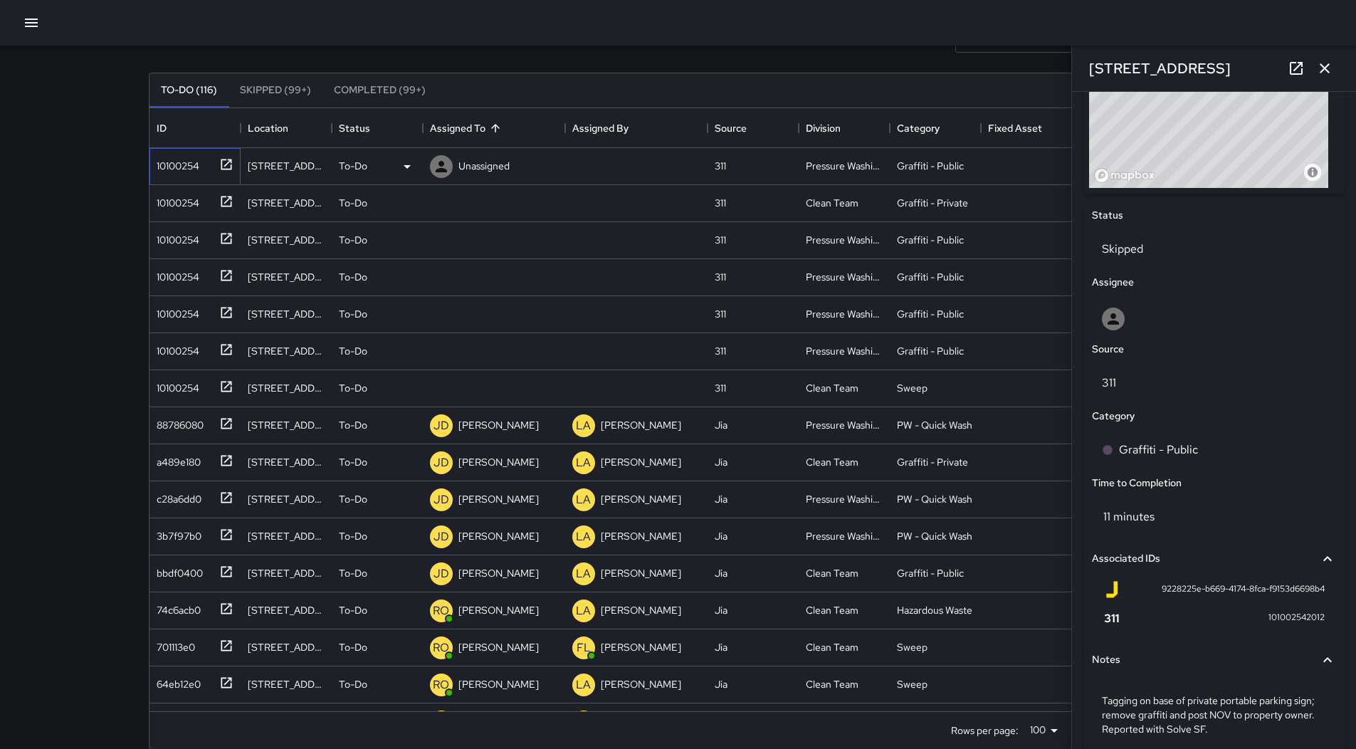
click at [181, 173] on div "10100254" at bounding box center [192, 163] width 83 height 23
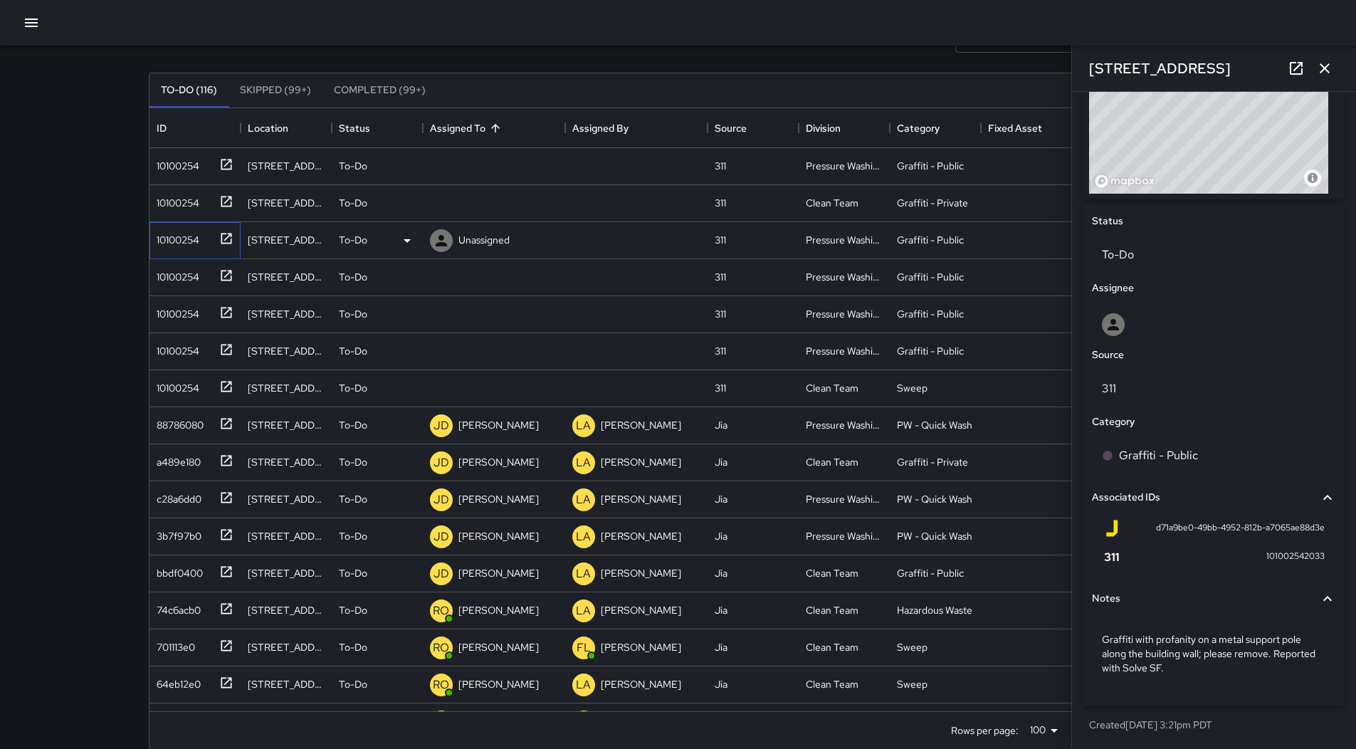
click at [184, 248] on div "10100254" at bounding box center [192, 237] width 83 height 23
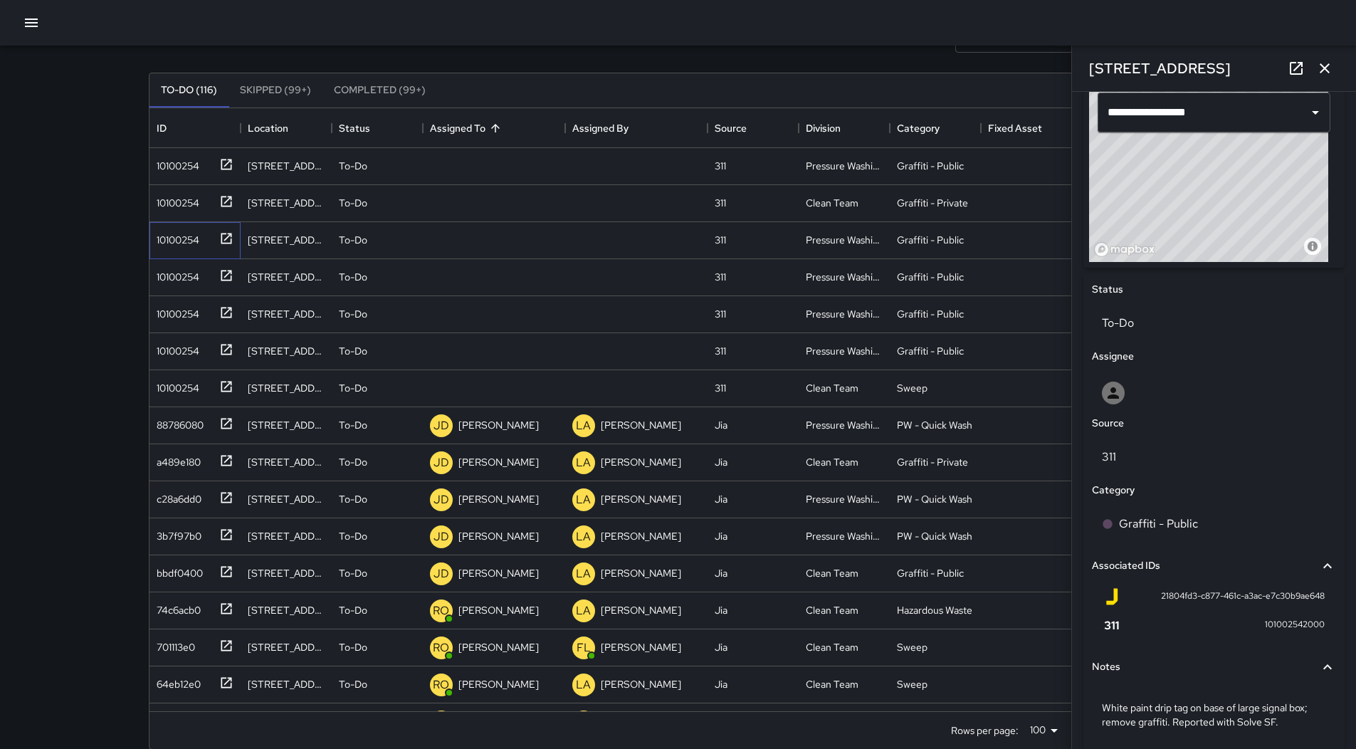
scroll to position [403, 0]
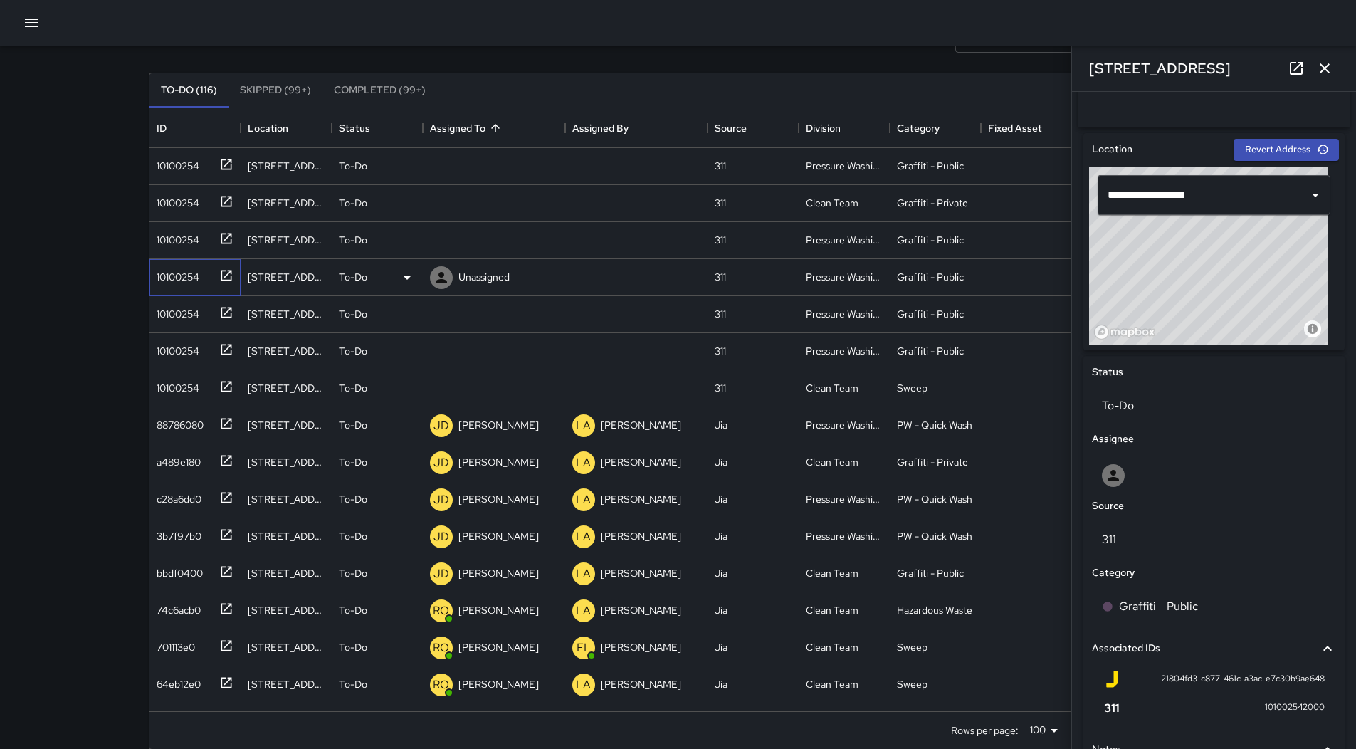
click at [204, 270] on div "10100254" at bounding box center [192, 274] width 83 height 23
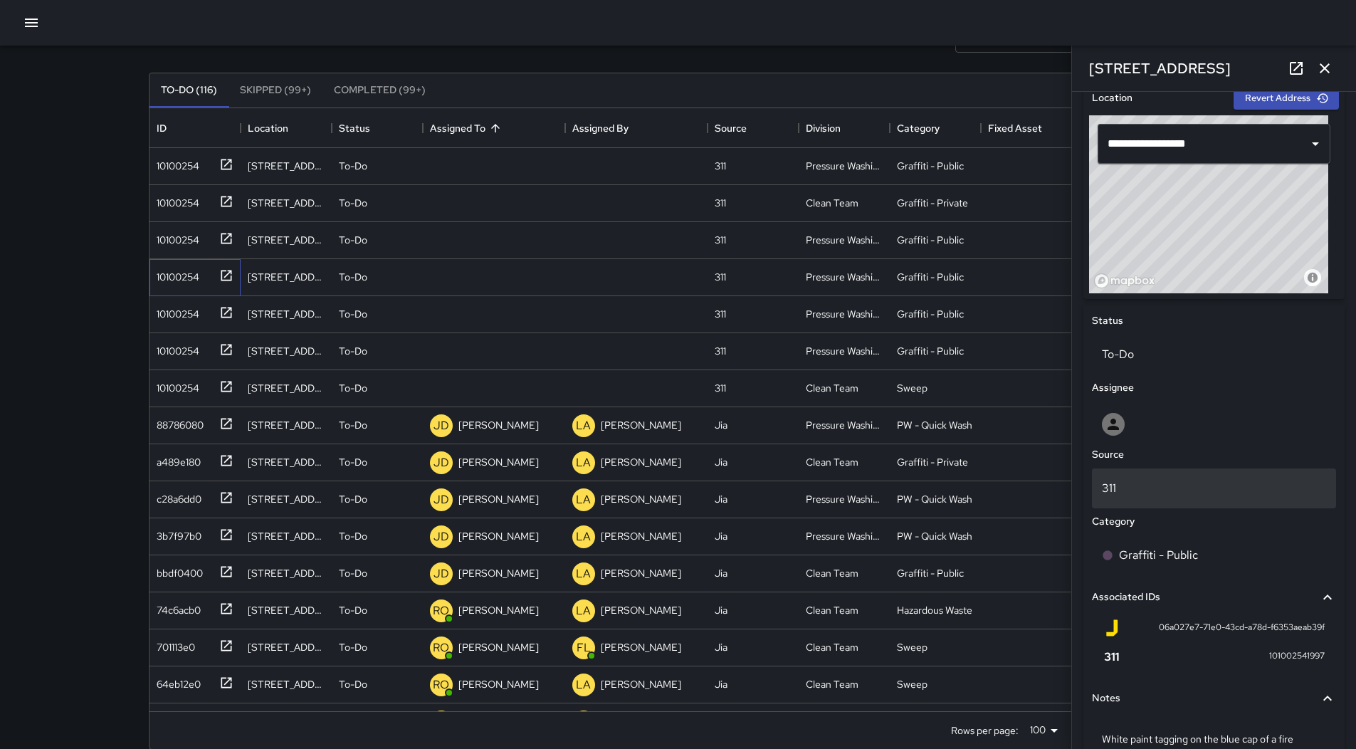
scroll to position [417, 0]
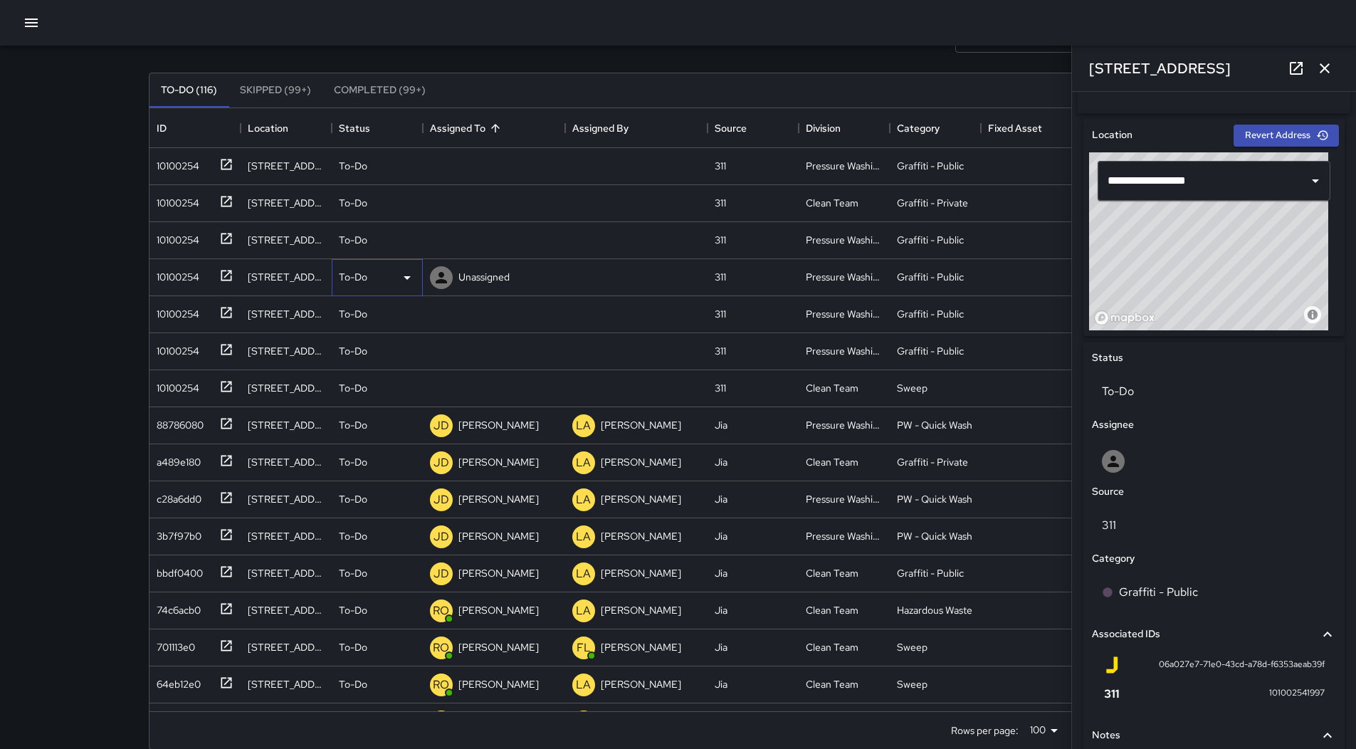
click at [406, 278] on icon at bounding box center [407, 278] width 7 height 4
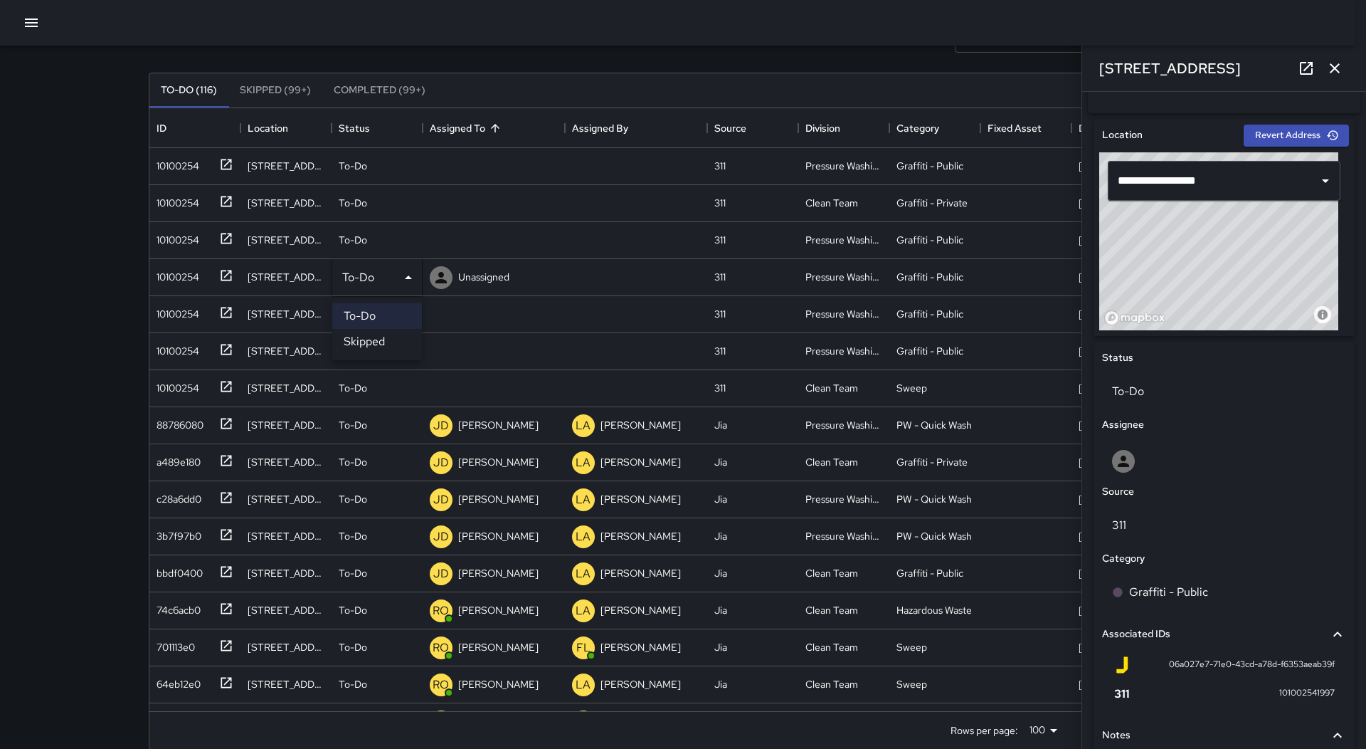
click at [371, 344] on li "Skipped" at bounding box center [377, 342] width 90 height 26
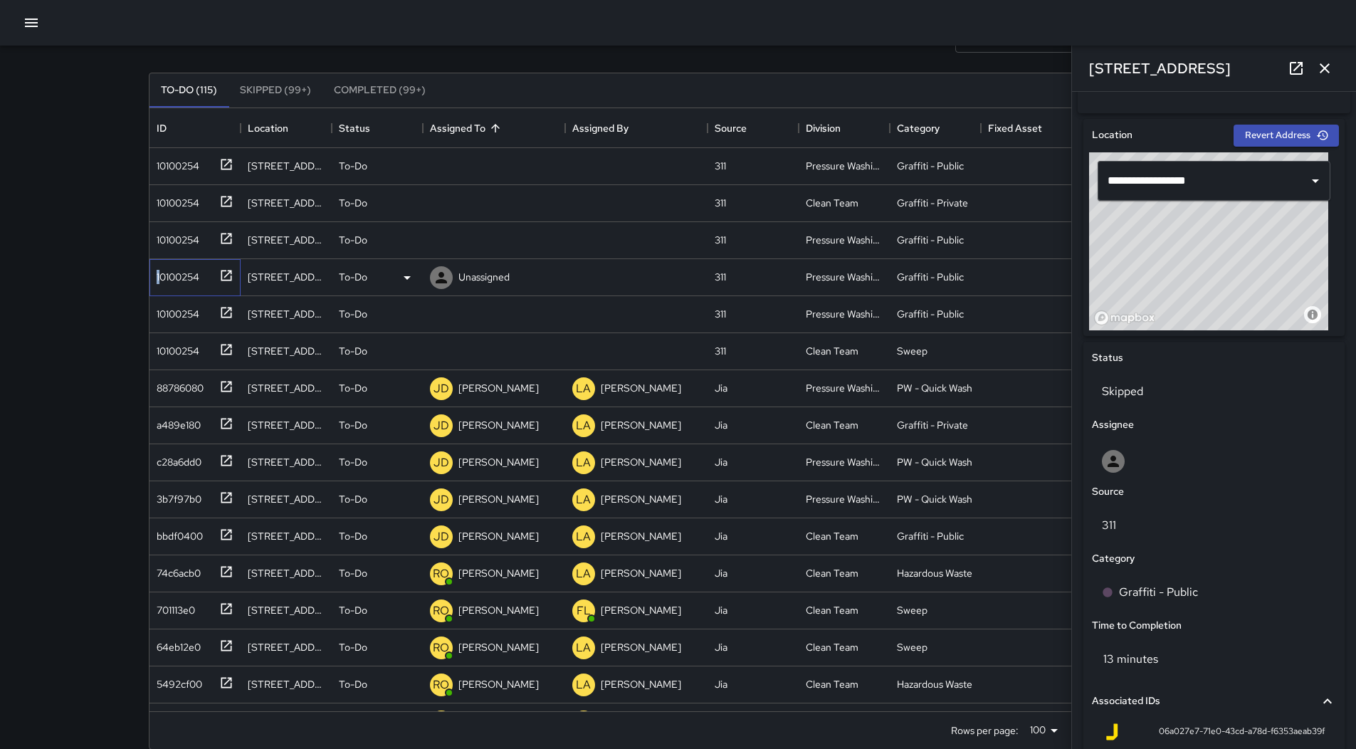
click at [159, 269] on div "10100254" at bounding box center [175, 274] width 48 height 20
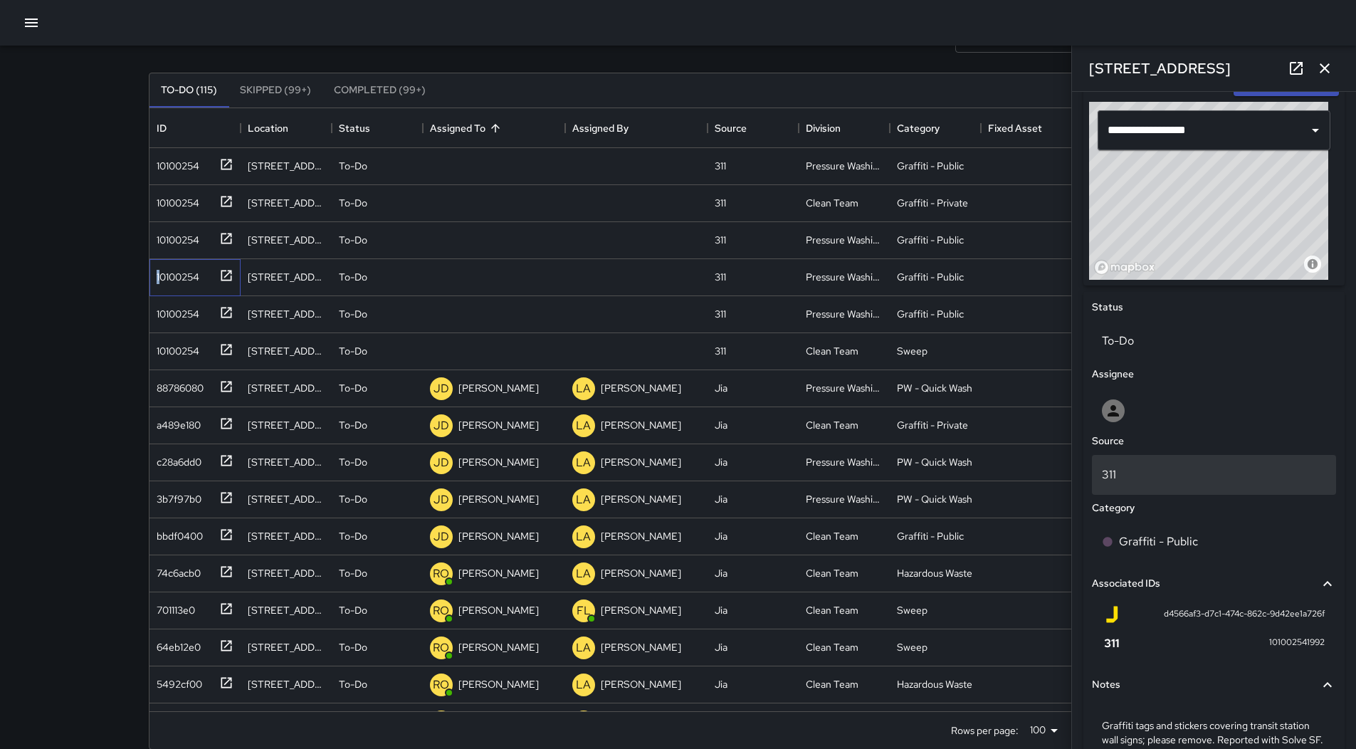
scroll to position [559, 0]
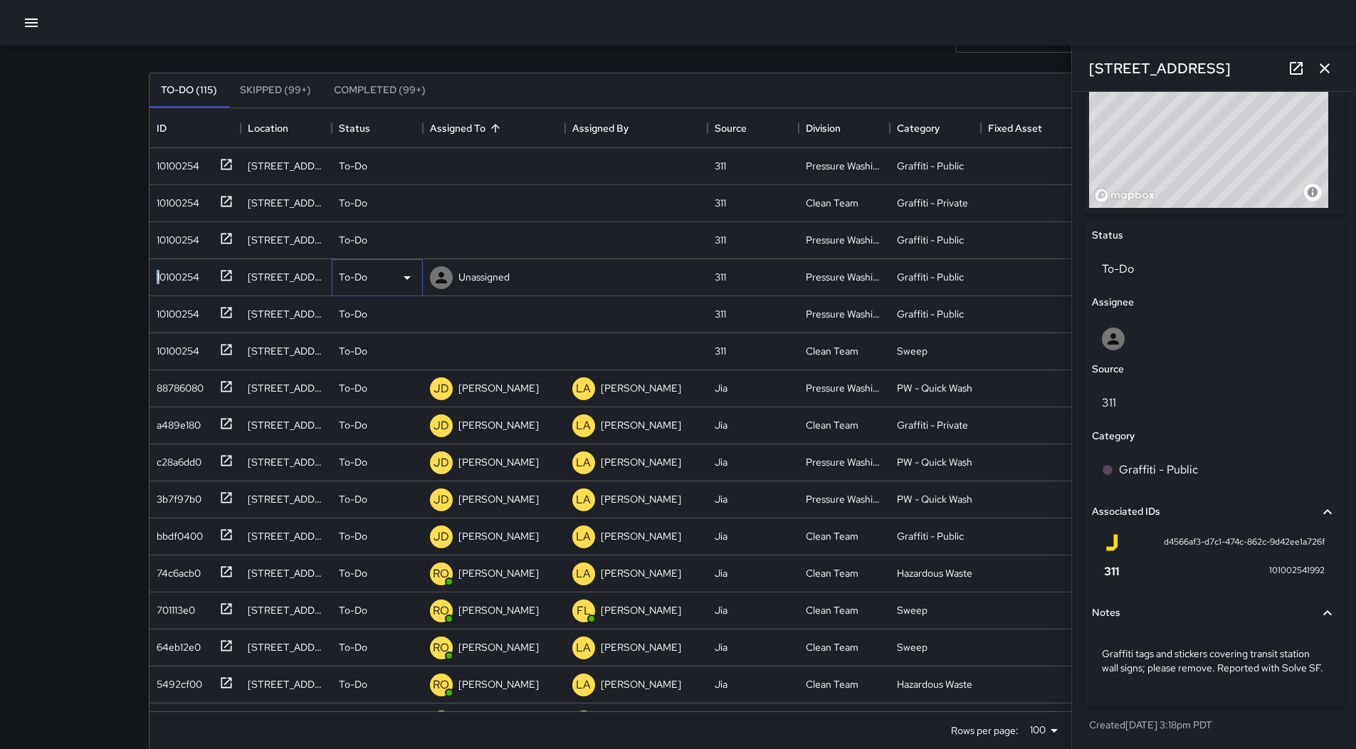
click at [406, 283] on icon at bounding box center [407, 277] width 17 height 17
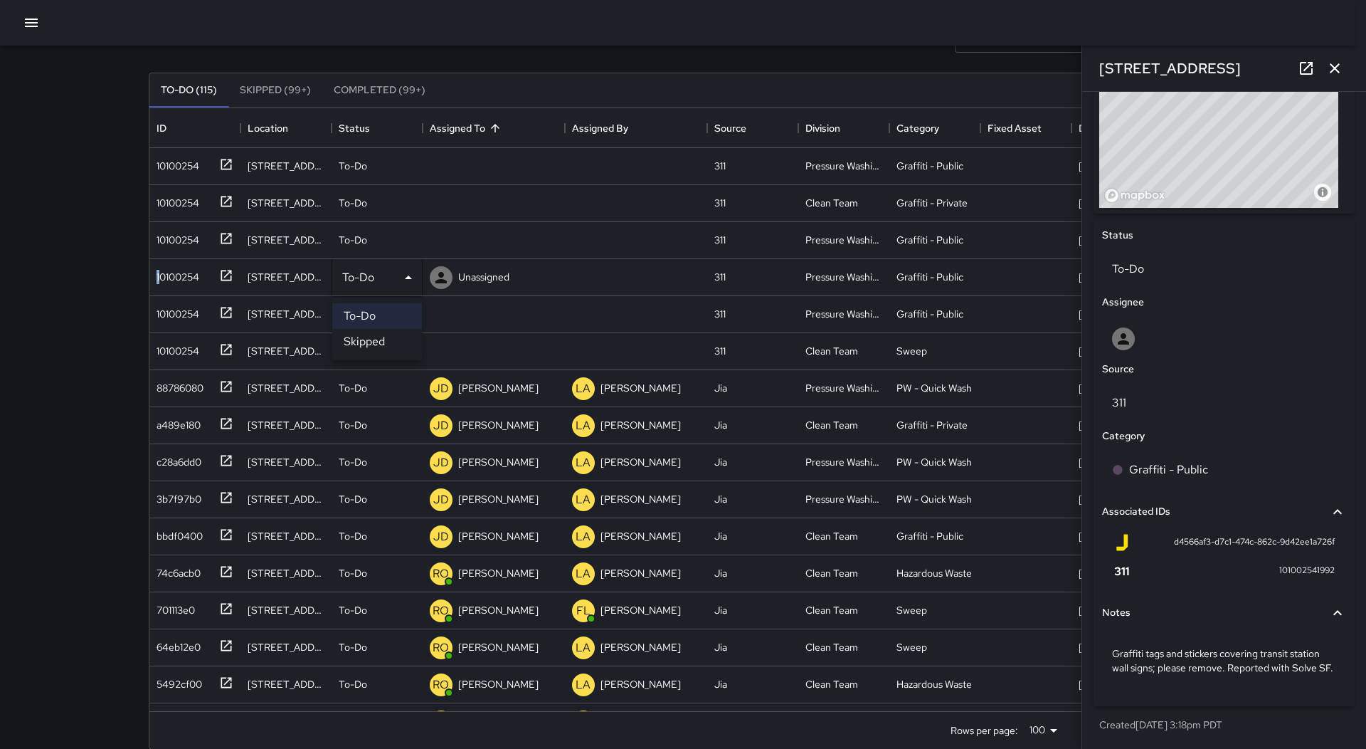
click at [382, 342] on li "Skipped" at bounding box center [377, 342] width 90 height 26
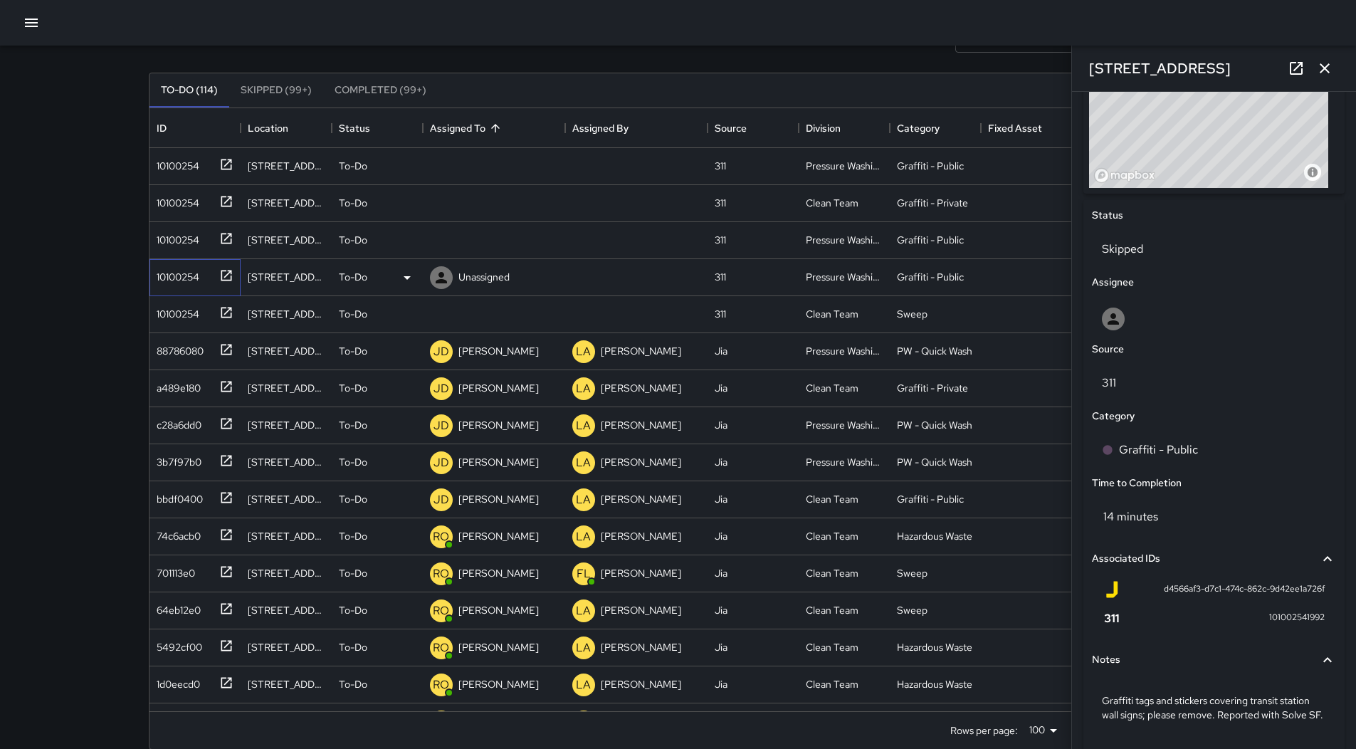
click at [199, 282] on div "10100254" at bounding box center [175, 274] width 48 height 20
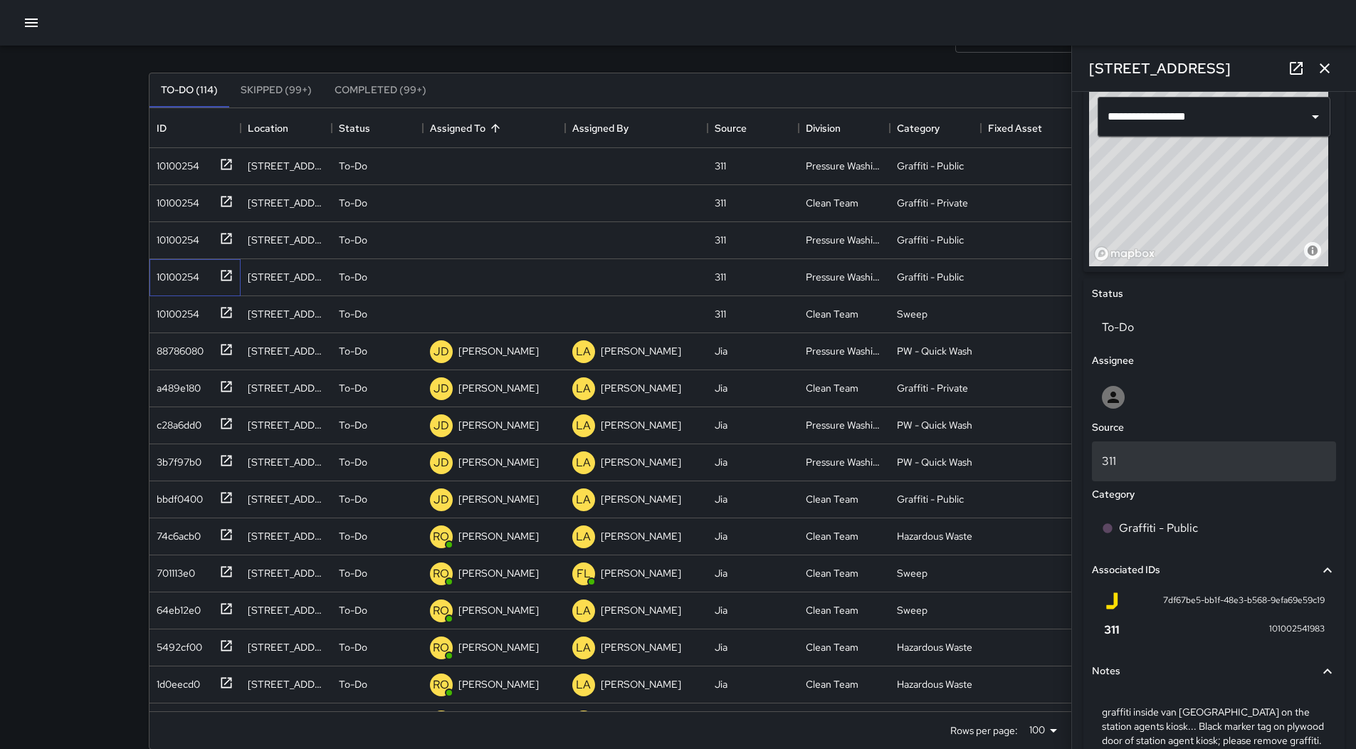
scroll to position [574, 0]
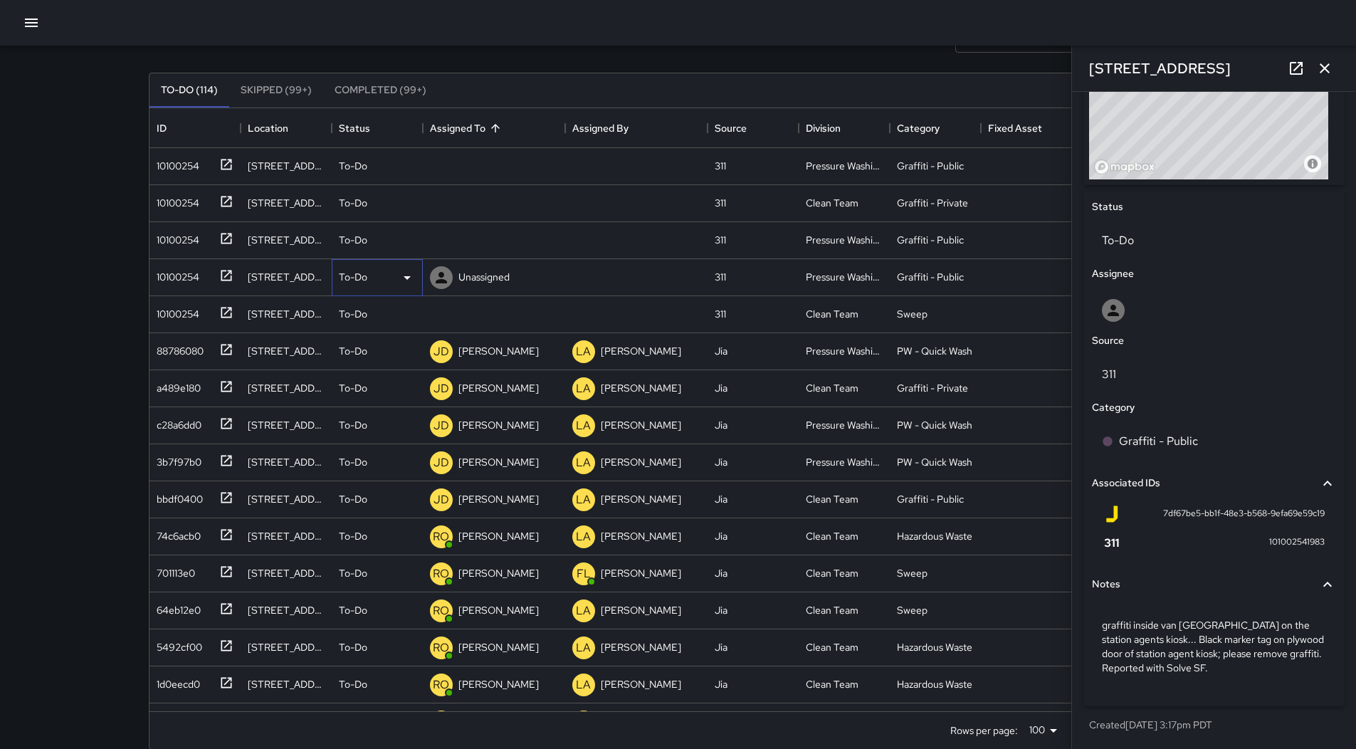
click at [393, 273] on div "To-Do" at bounding box center [377, 277] width 77 height 17
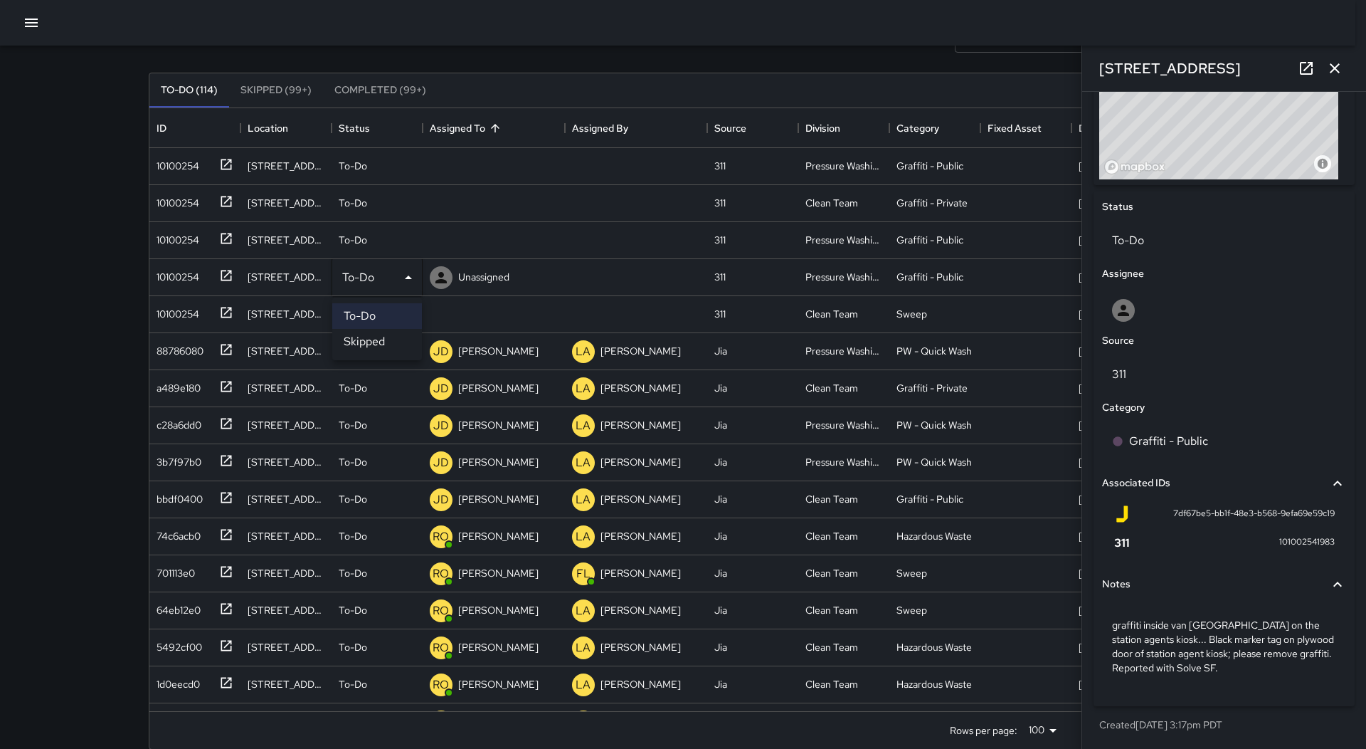
click at [364, 339] on li "Skipped" at bounding box center [377, 342] width 90 height 26
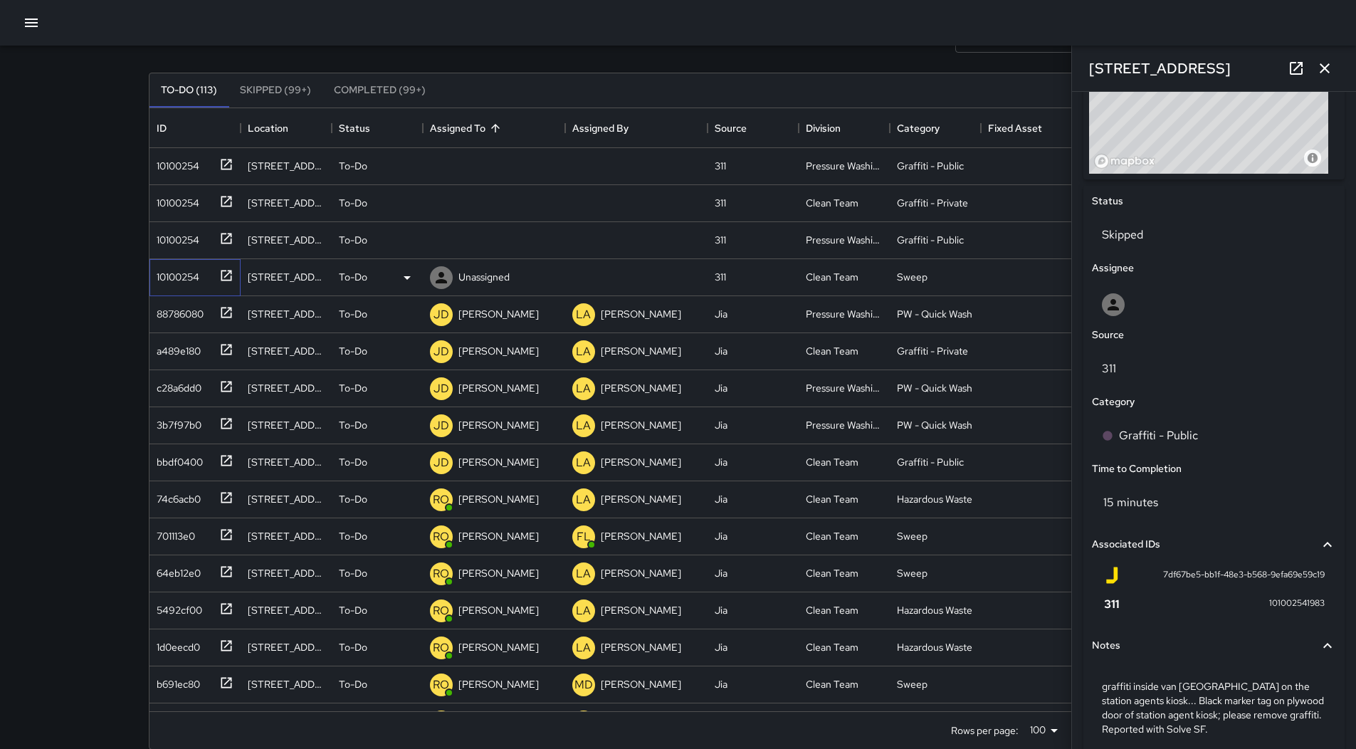
click at [177, 284] on div "10100254" at bounding box center [175, 274] width 48 height 20
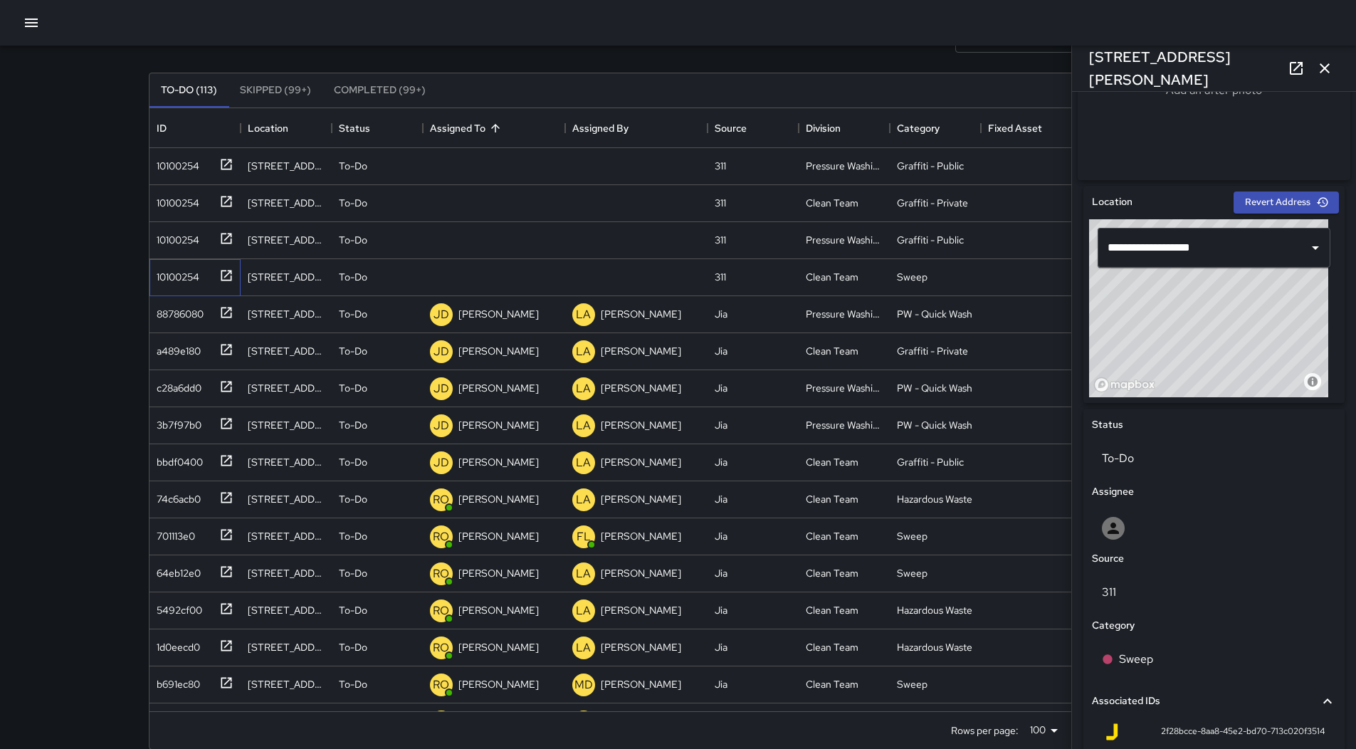
scroll to position [531, 0]
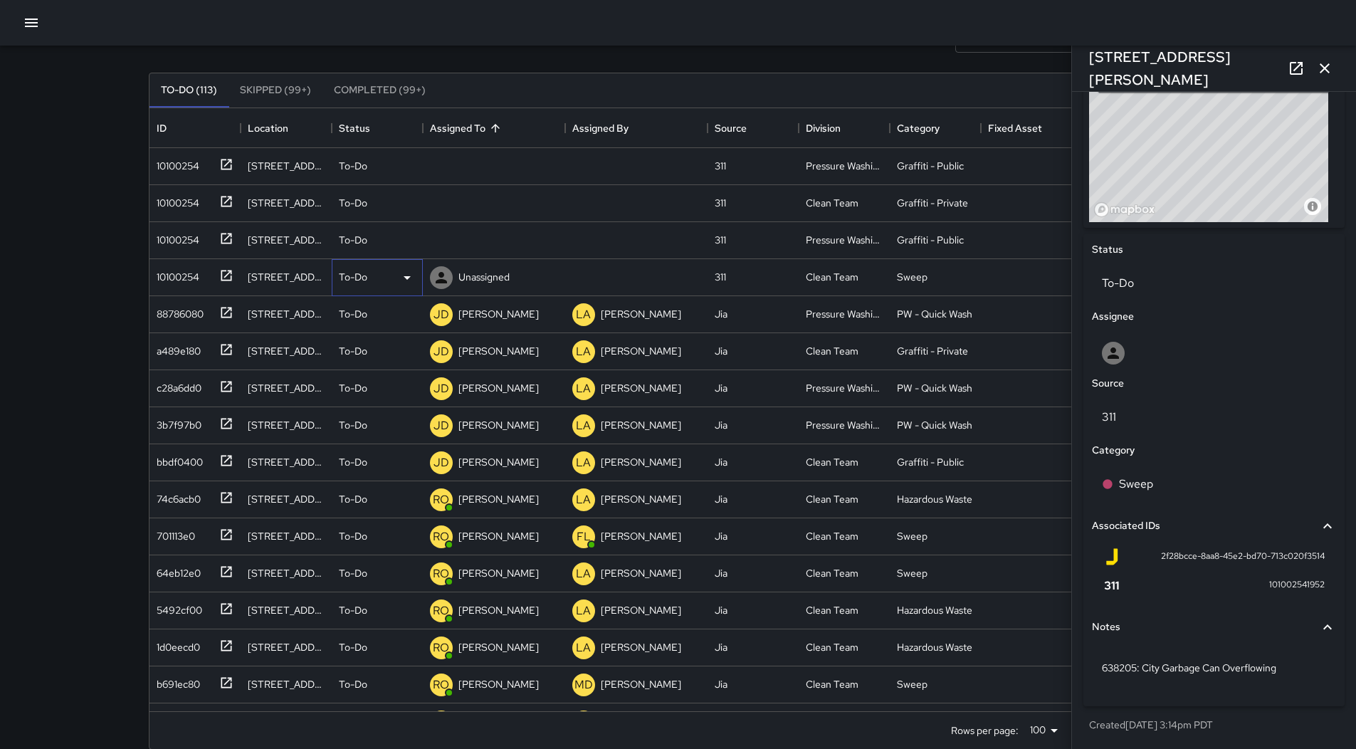
click at [400, 275] on icon at bounding box center [407, 277] width 17 height 17
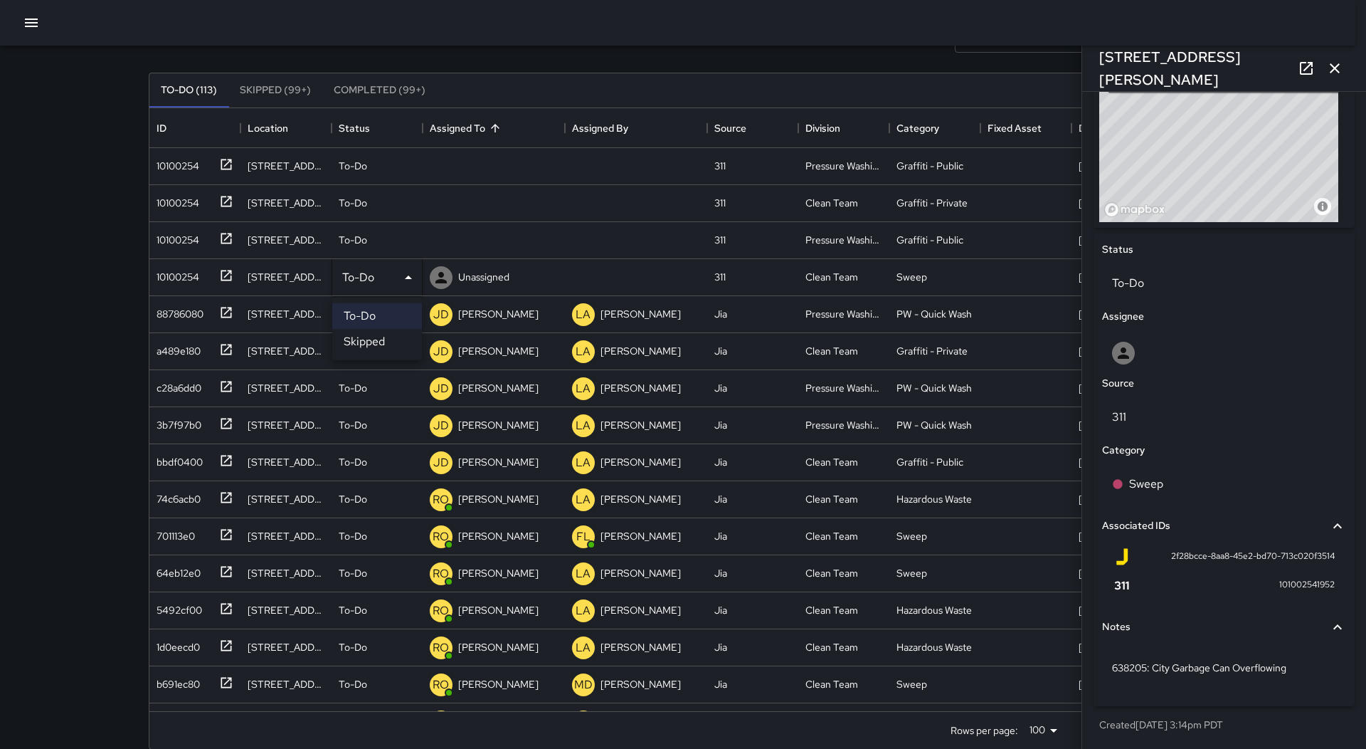
click at [374, 337] on li "Skipped" at bounding box center [377, 342] width 90 height 26
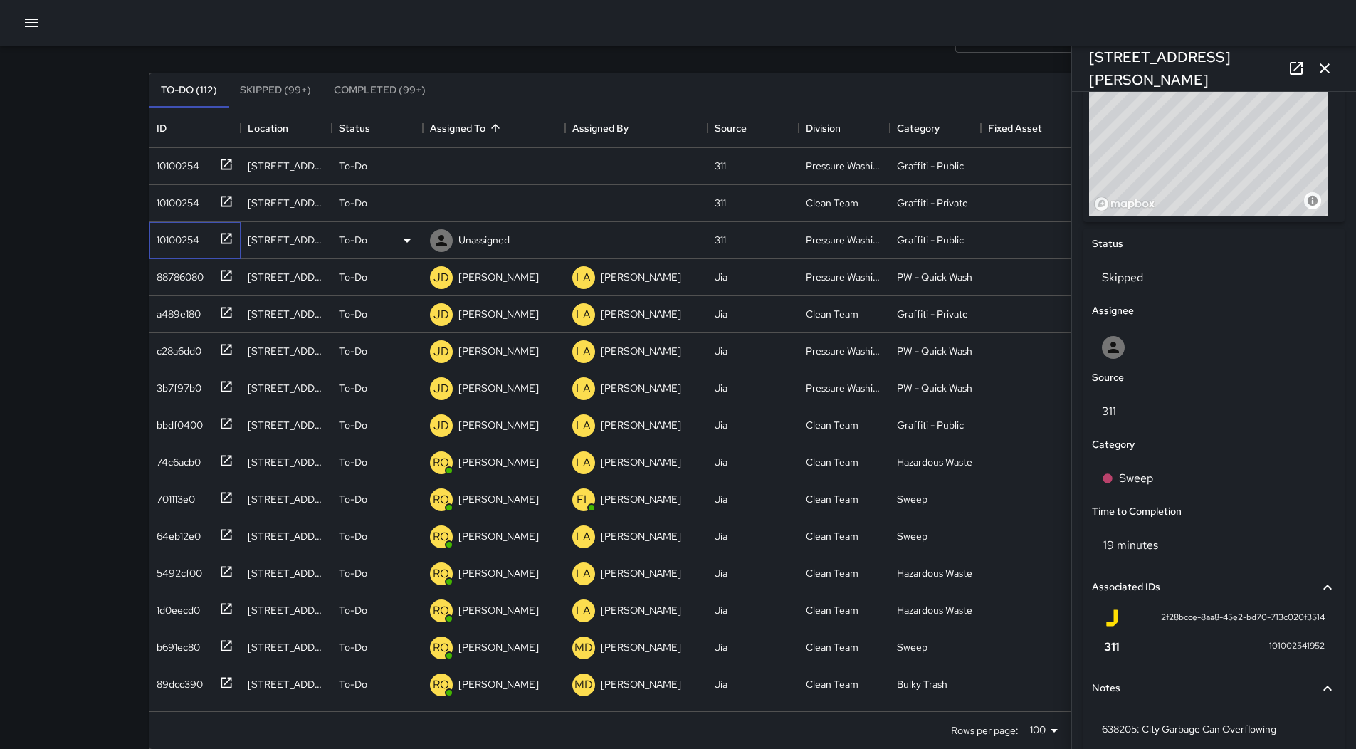
click at [160, 240] on div "10100254" at bounding box center [175, 237] width 48 height 20
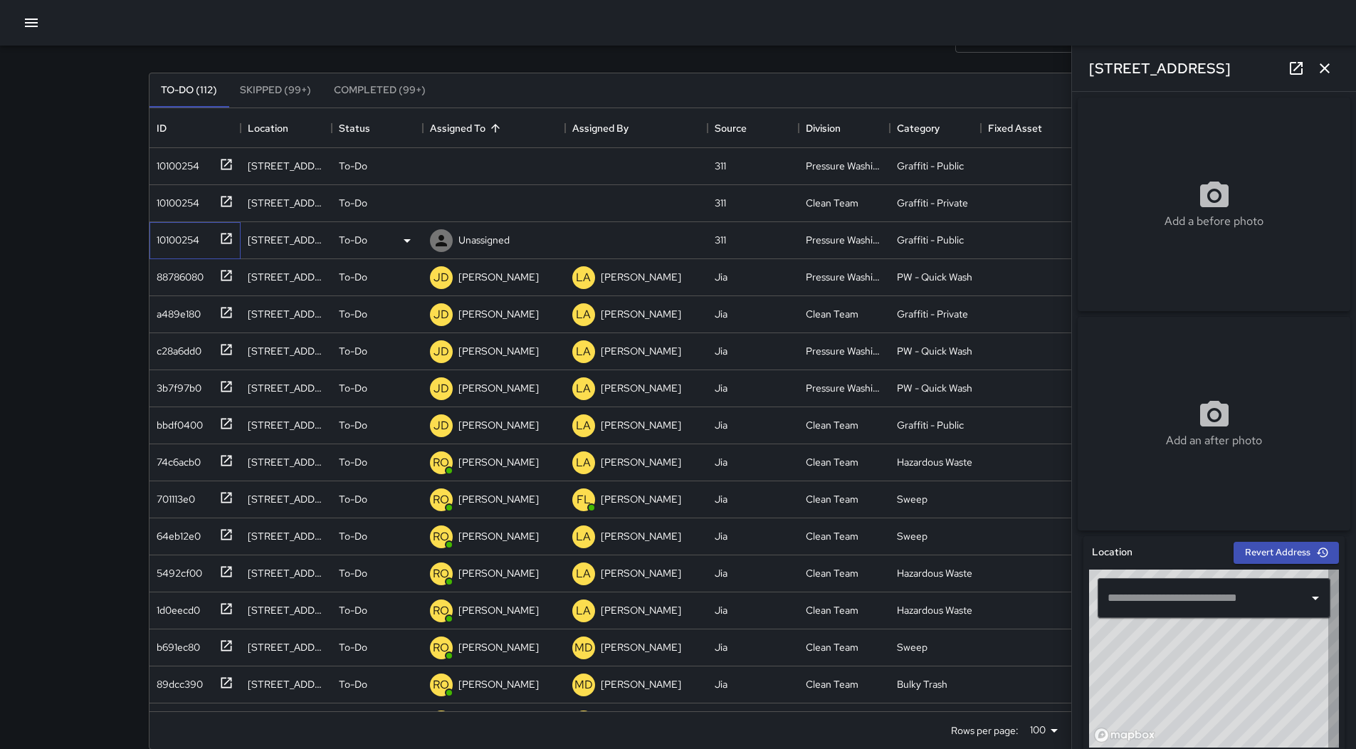
type input "**********"
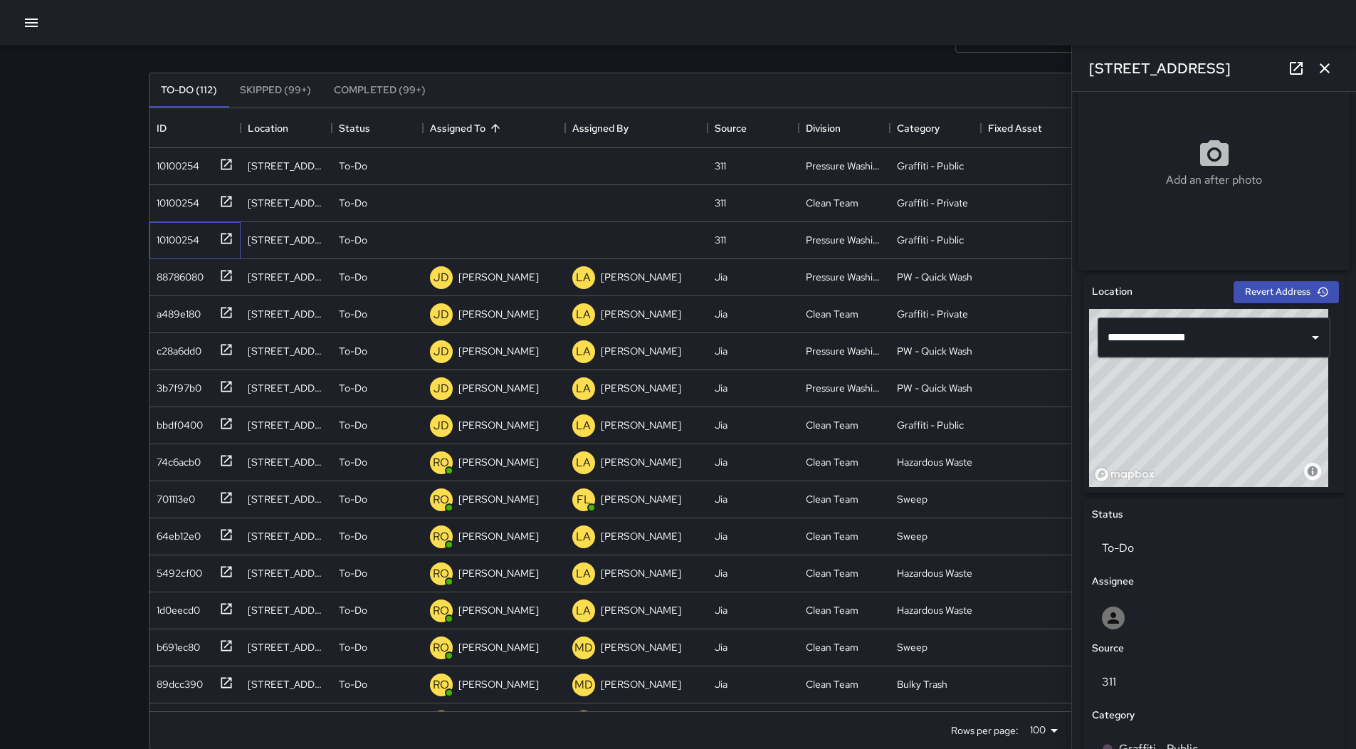
scroll to position [545, 0]
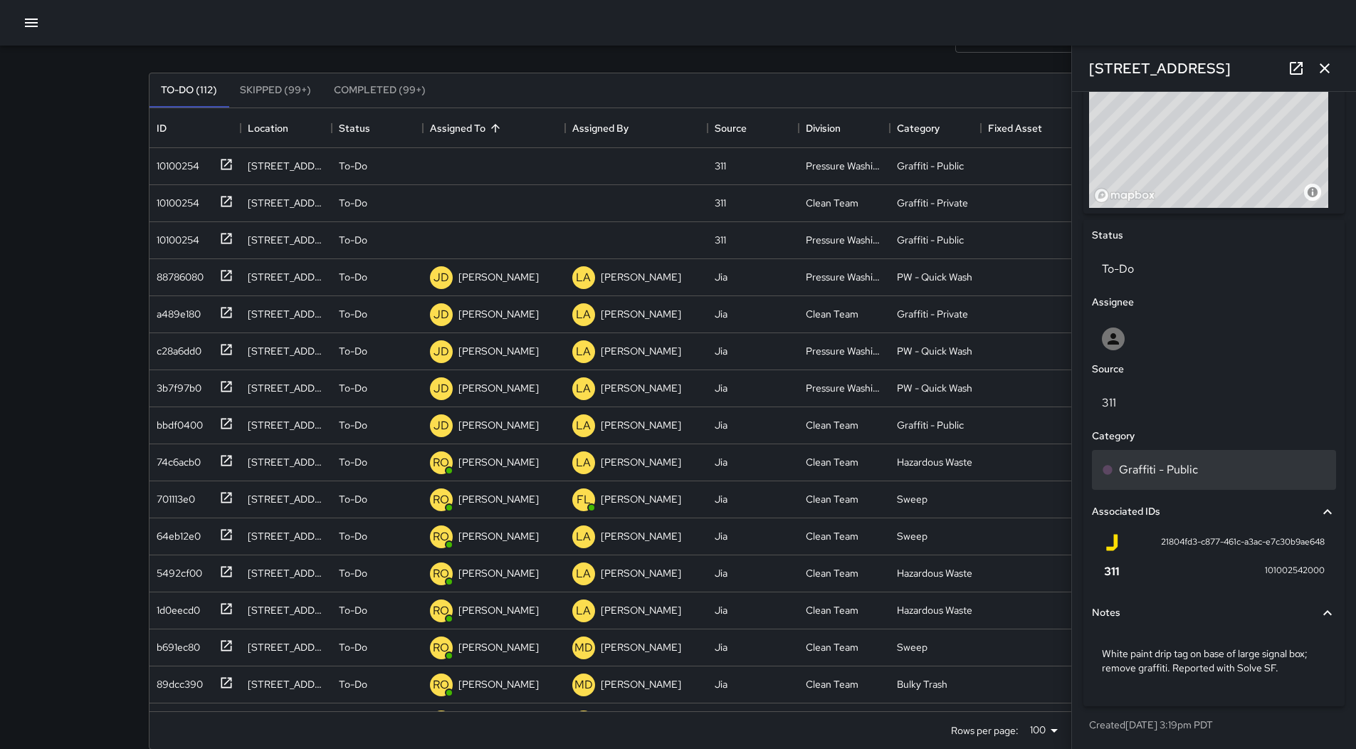
click at [1181, 463] on p "Graffiti - Public" at bounding box center [1158, 469] width 79 height 17
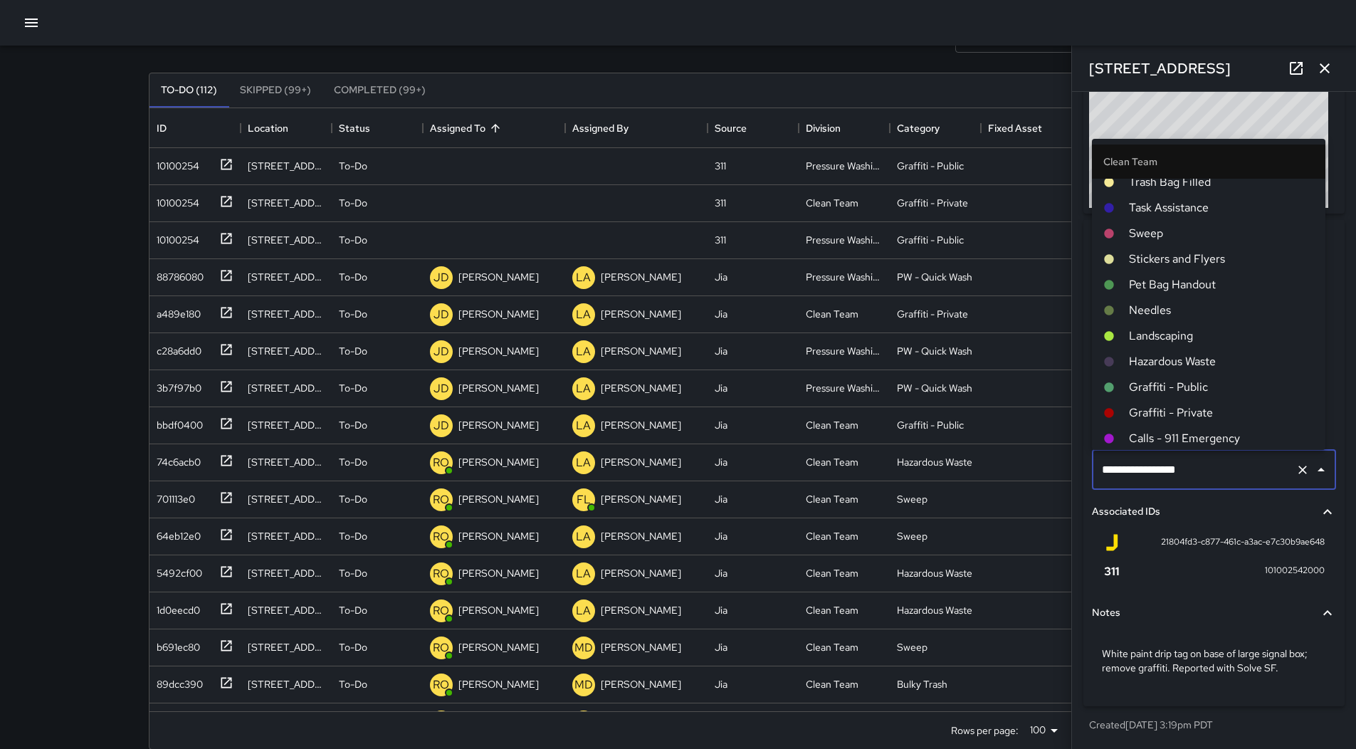
scroll to position [0, 0]
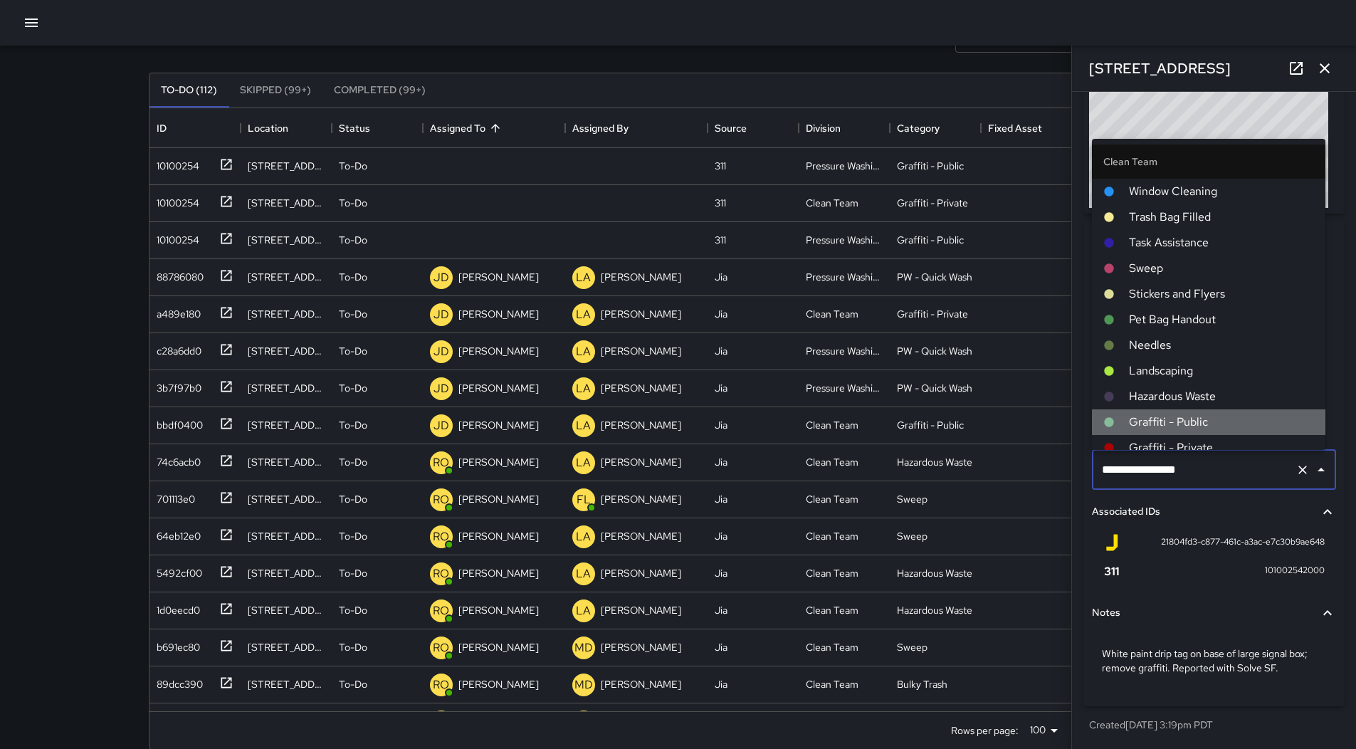
click at [1220, 416] on span "Graffiti - Public" at bounding box center [1221, 421] width 185 height 17
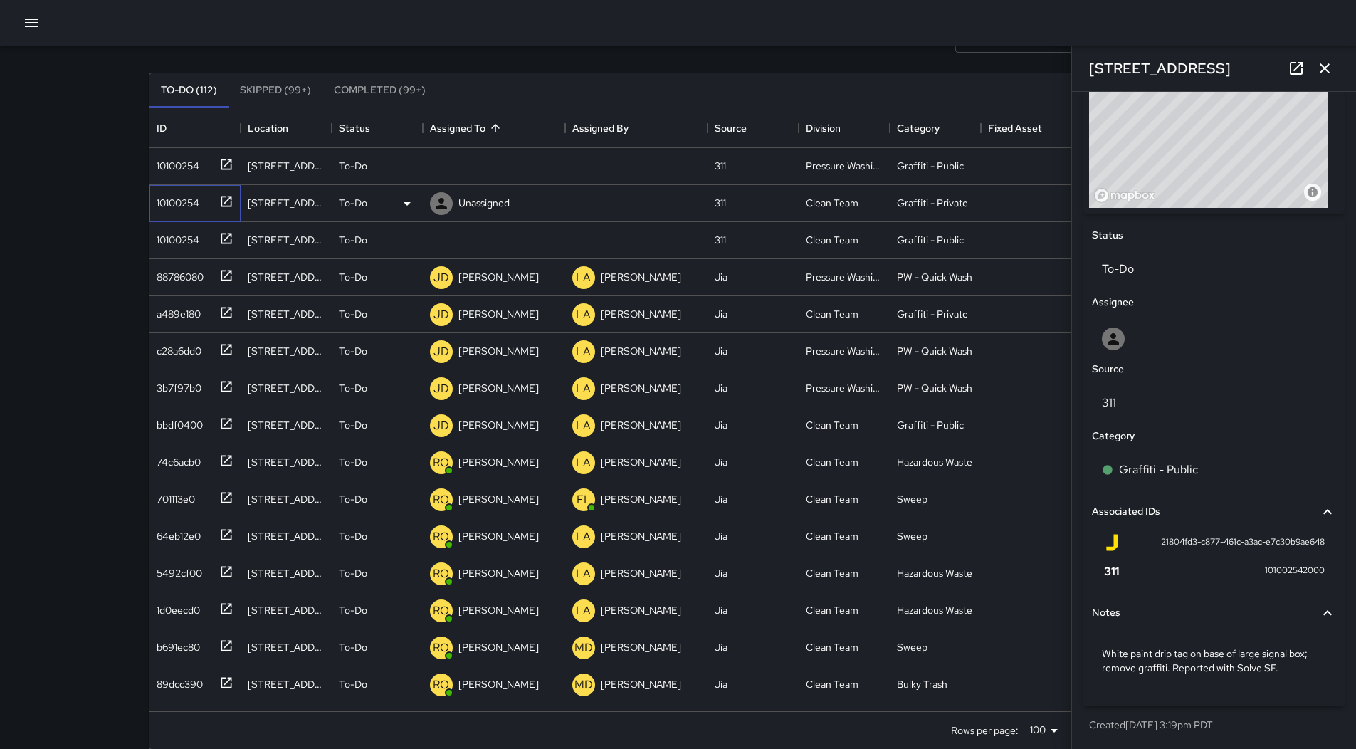
click at [174, 207] on div "10100254" at bounding box center [175, 200] width 48 height 20
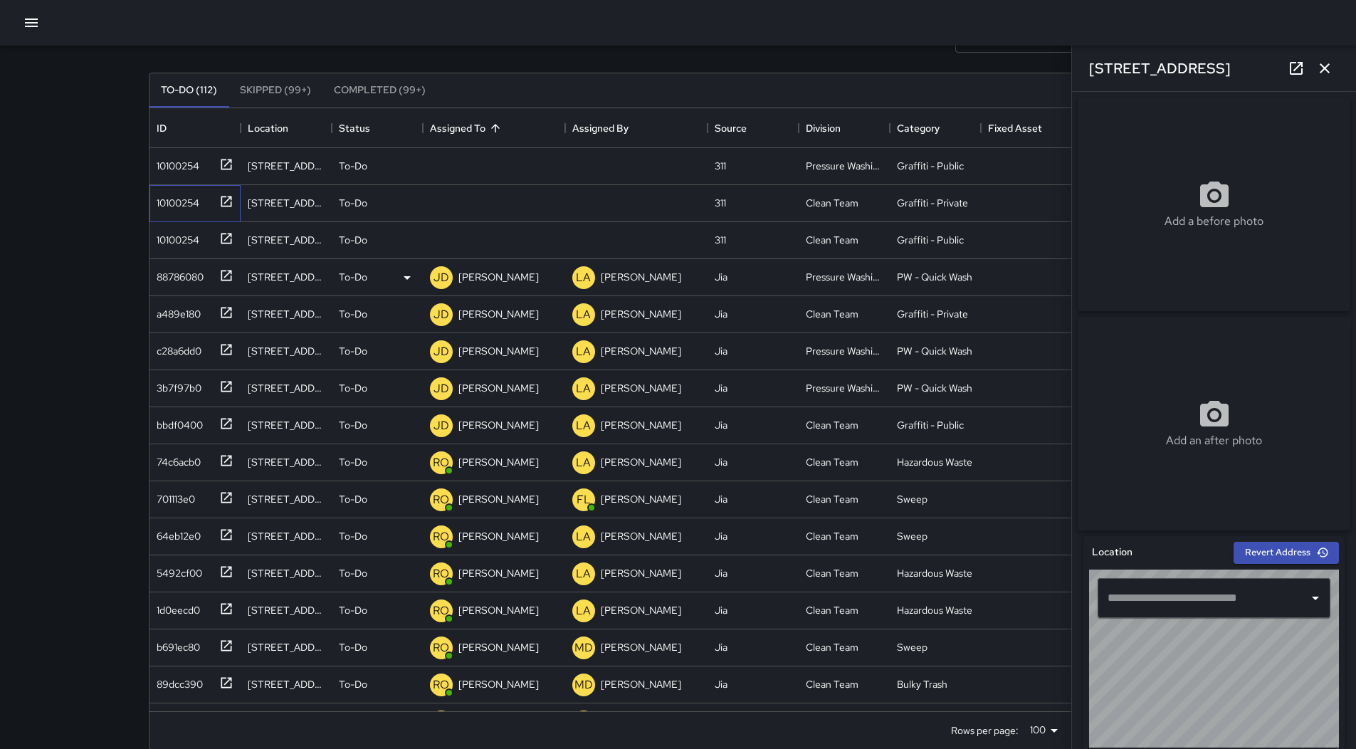
type input "**********"
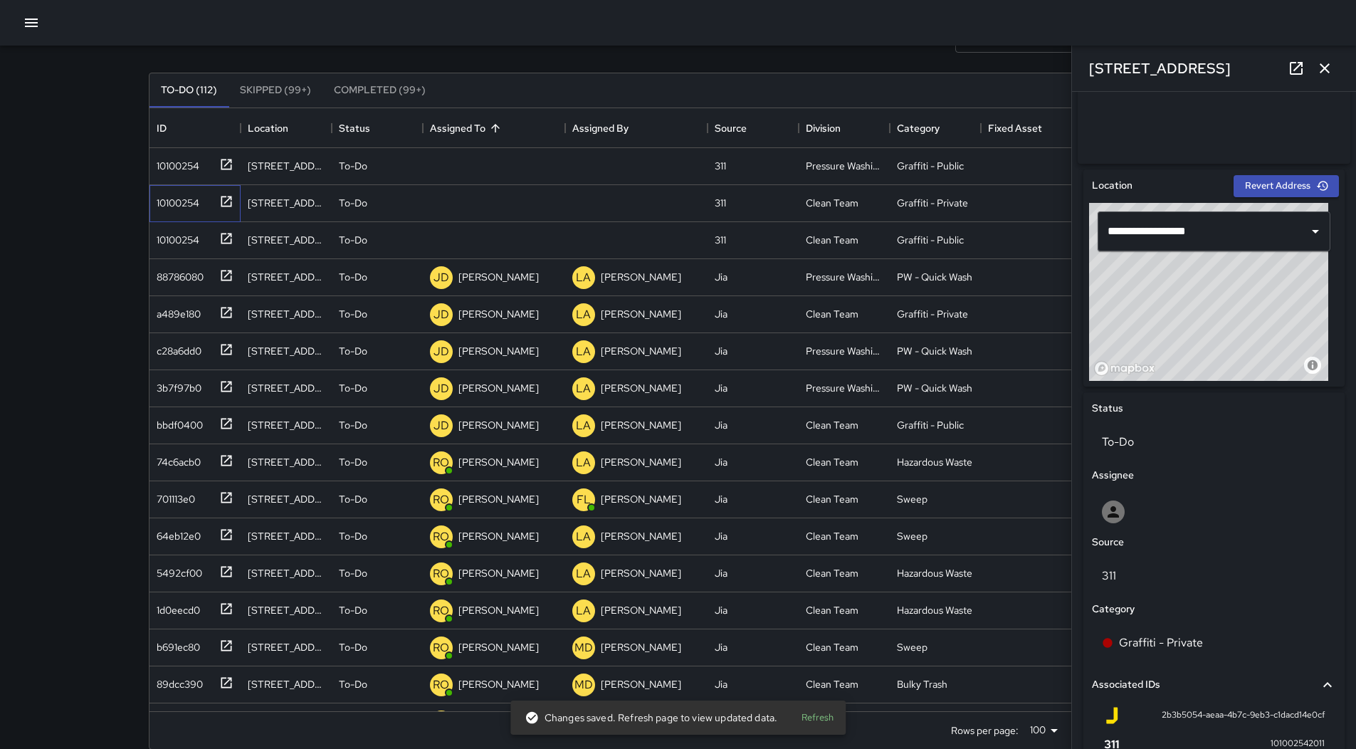
scroll to position [360, 0]
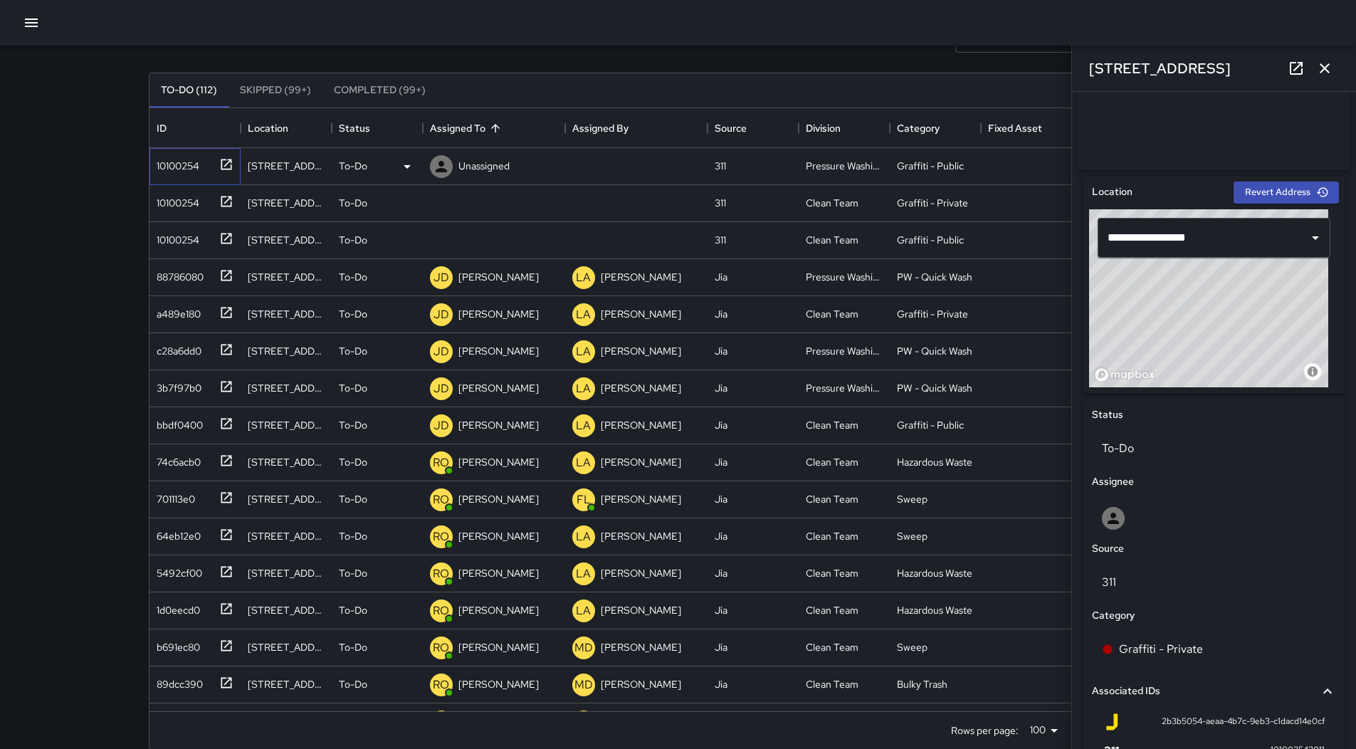
click at [172, 167] on div "10100254" at bounding box center [175, 163] width 48 height 20
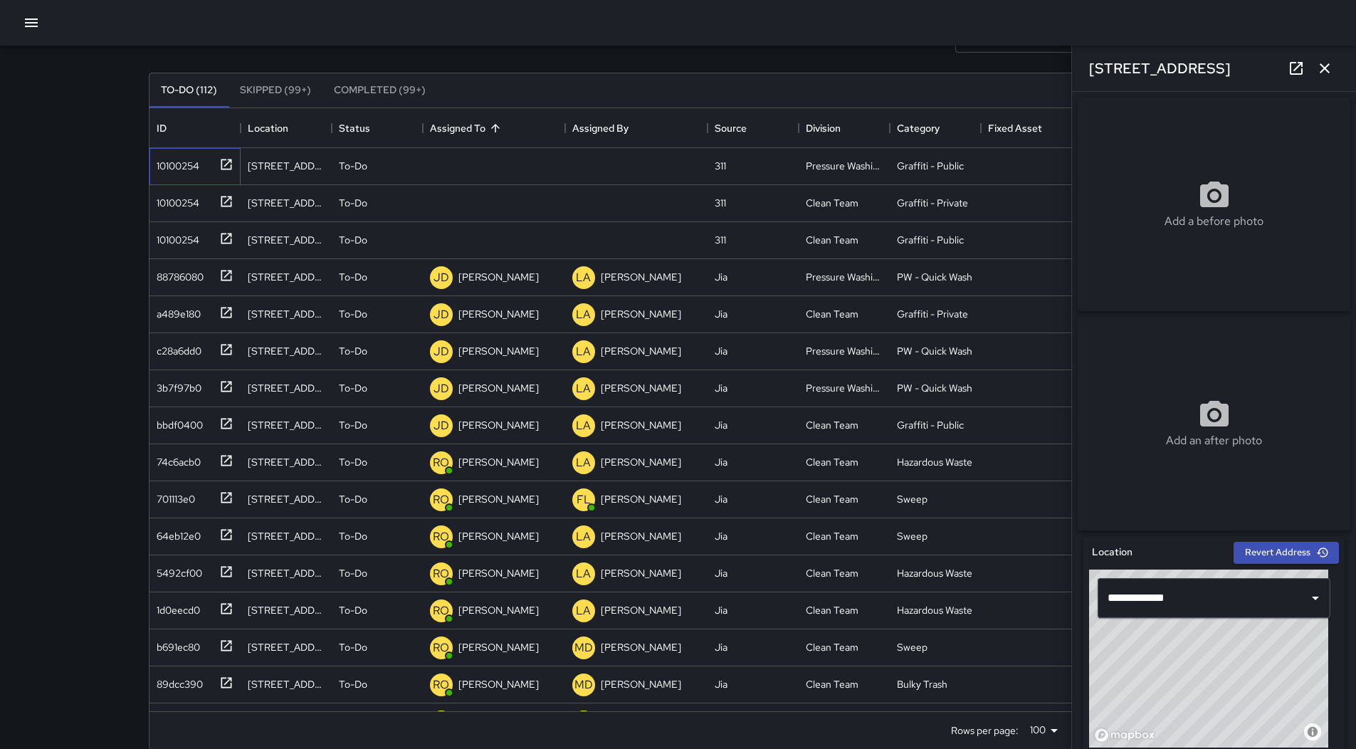
scroll to position [559, 0]
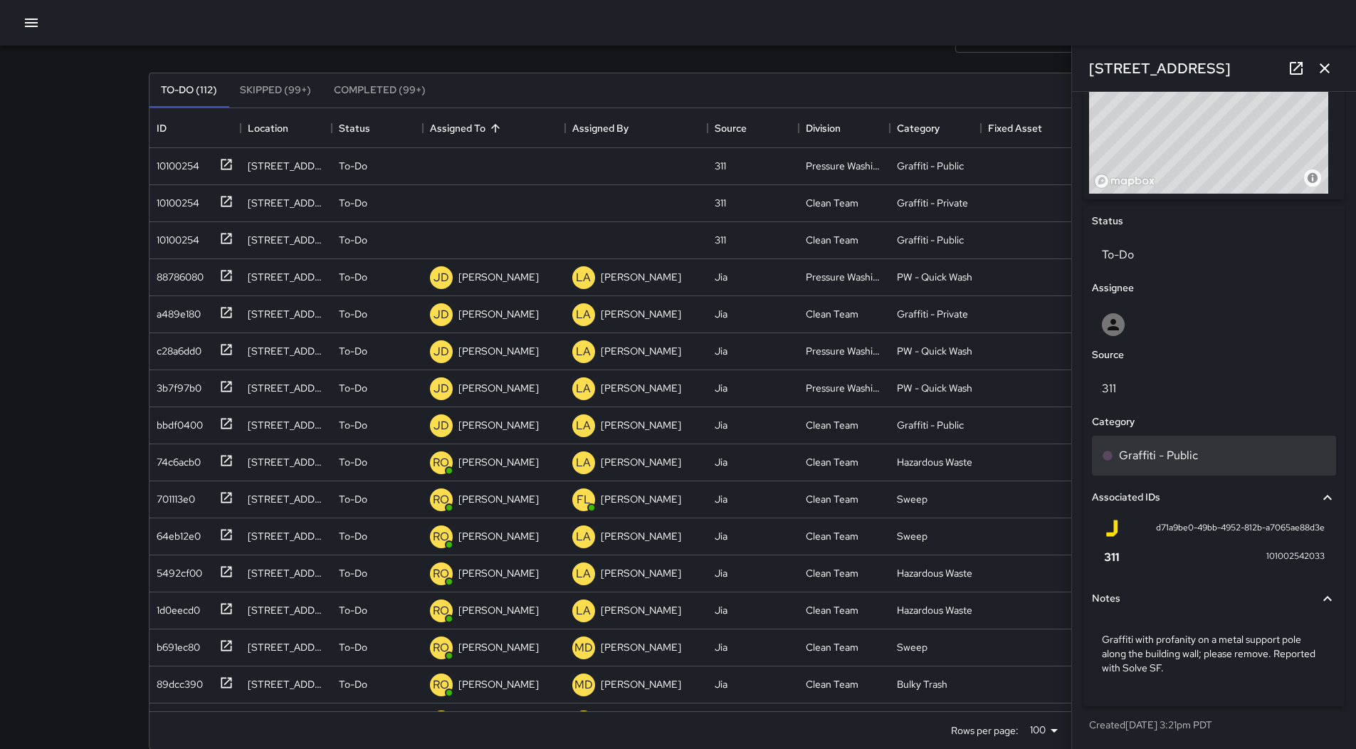
click at [1196, 451] on p "Graffiti - Public" at bounding box center [1158, 455] width 79 height 17
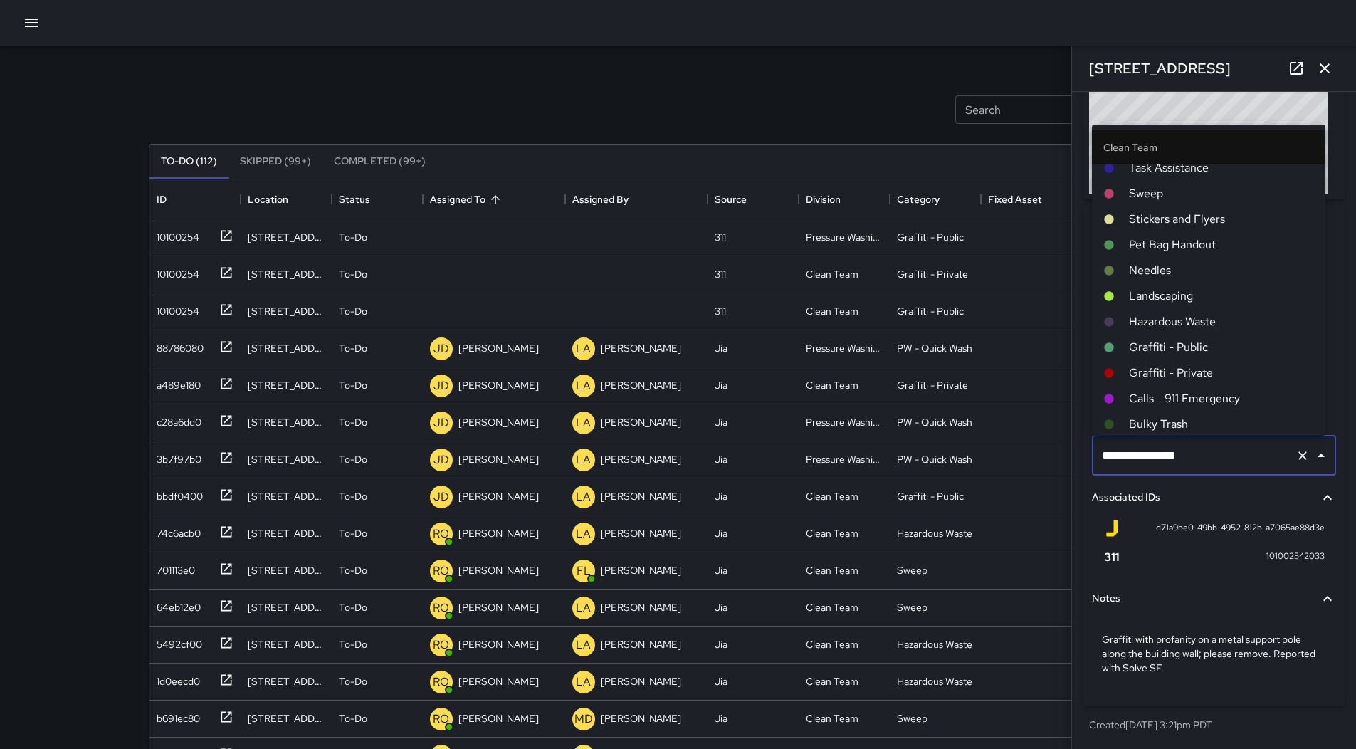
scroll to position [142, 0]
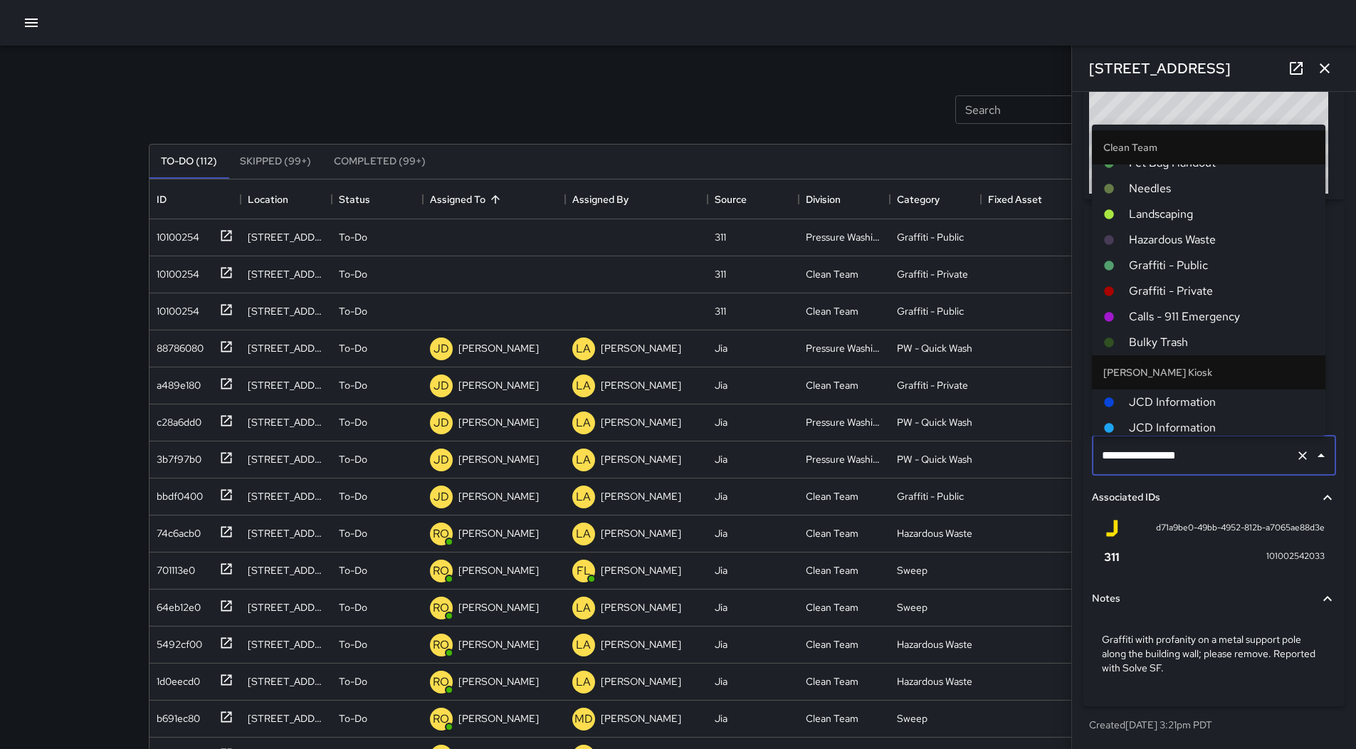
click at [1186, 294] on span "Graffiti - Private" at bounding box center [1221, 291] width 185 height 17
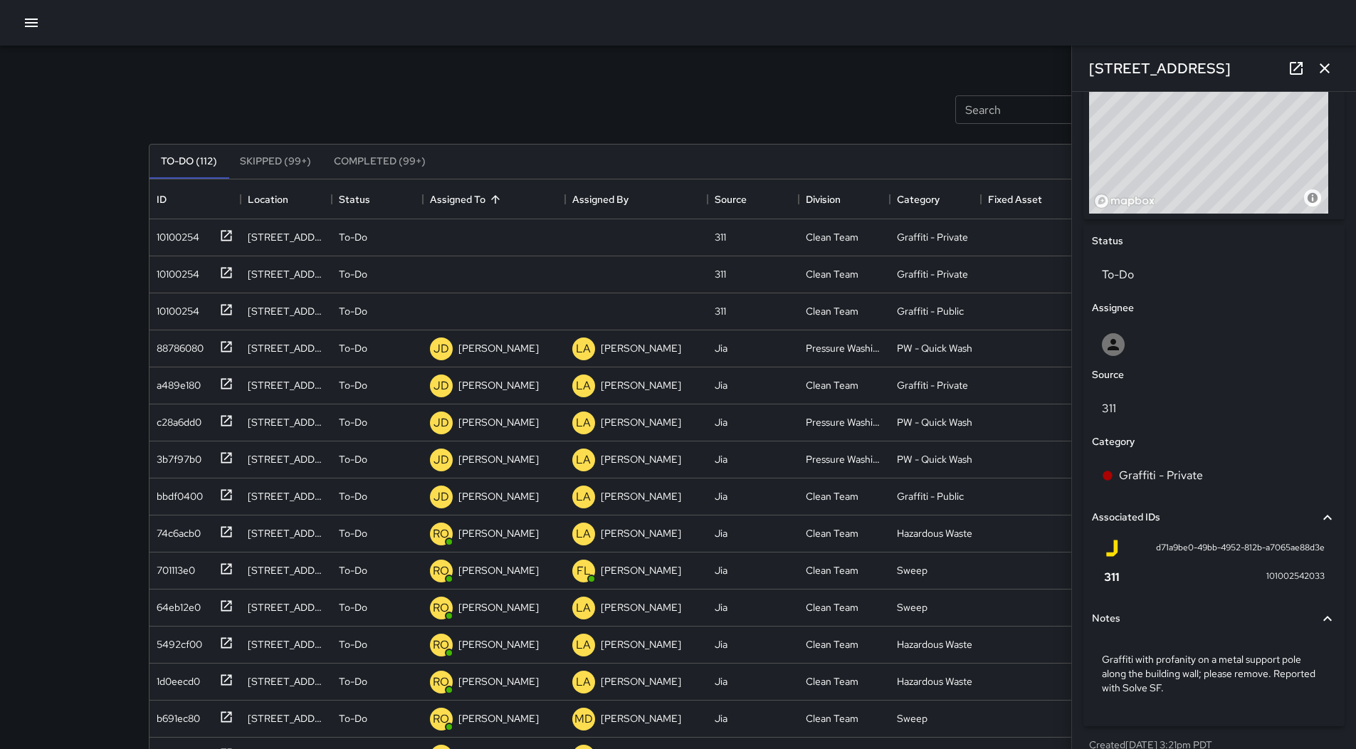
scroll to position [559, 0]
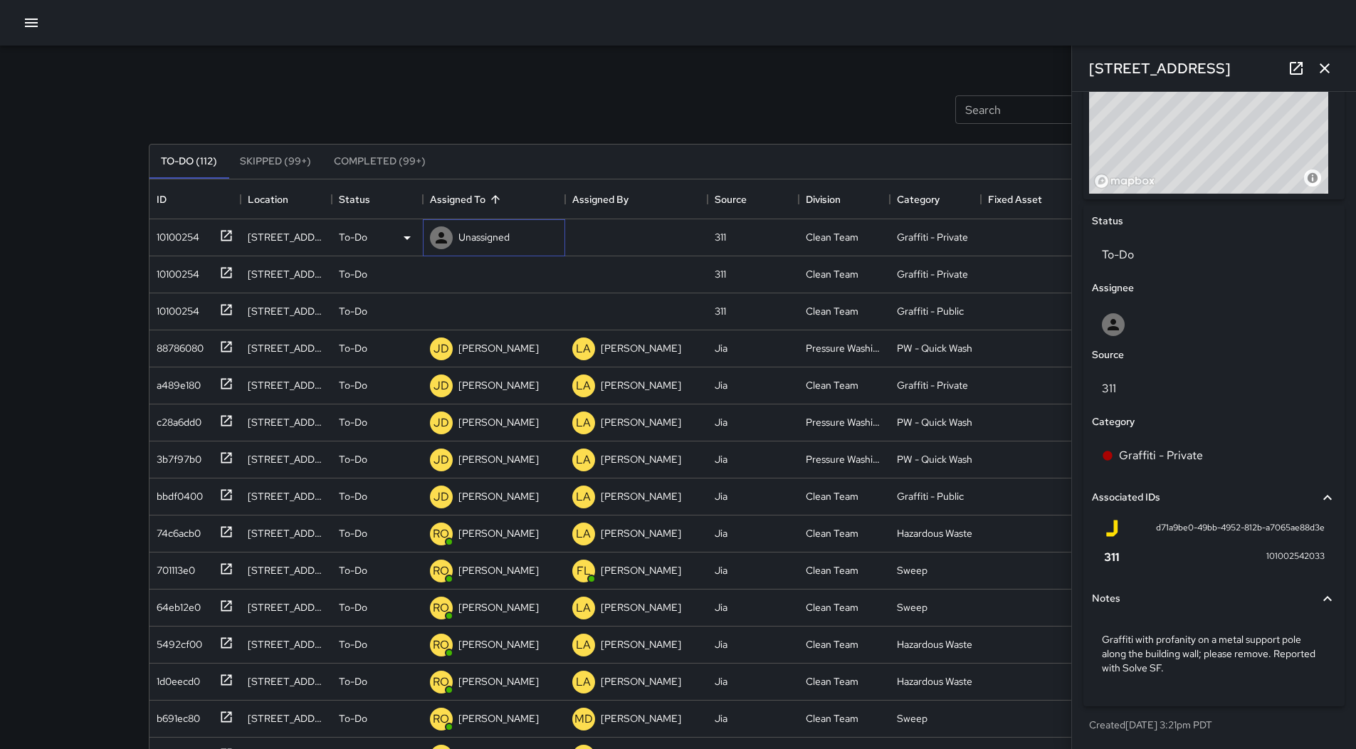
click at [474, 237] on p "Unassigned" at bounding box center [483, 237] width 51 height 14
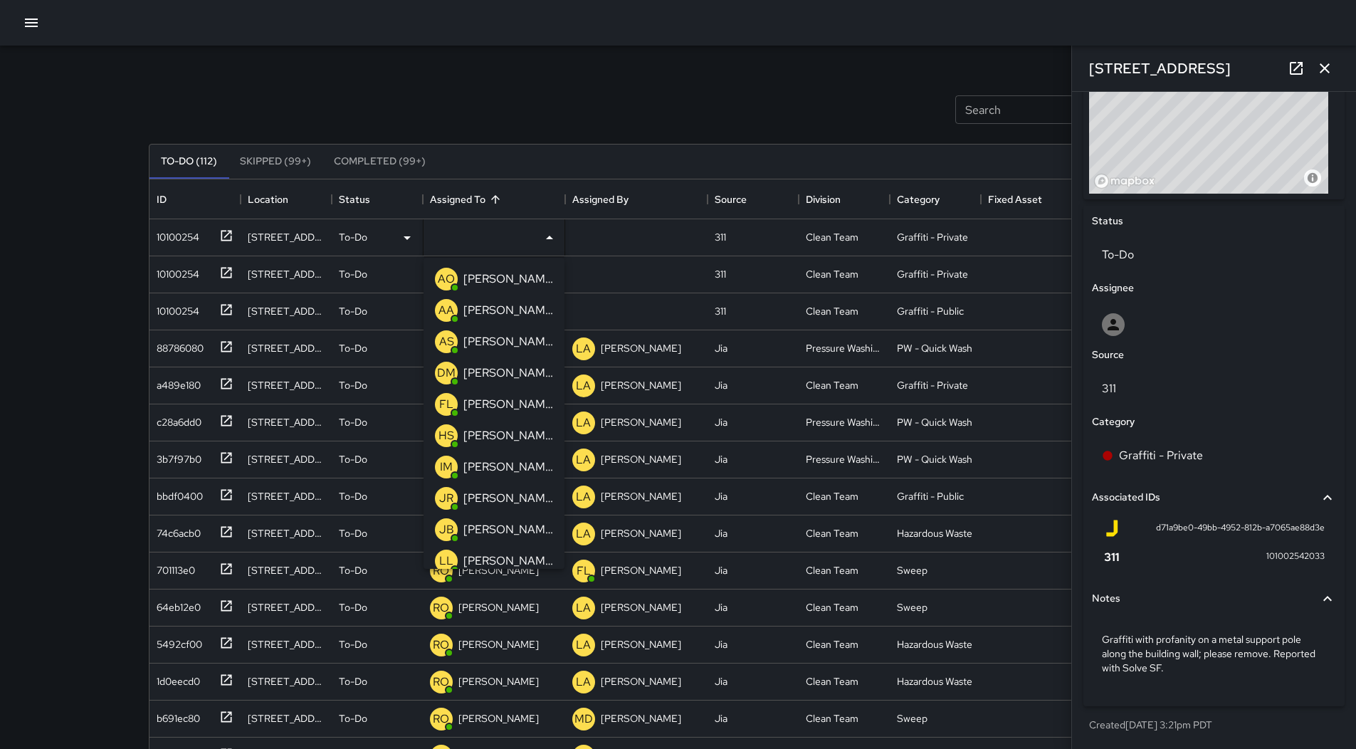
scroll to position [142, 0]
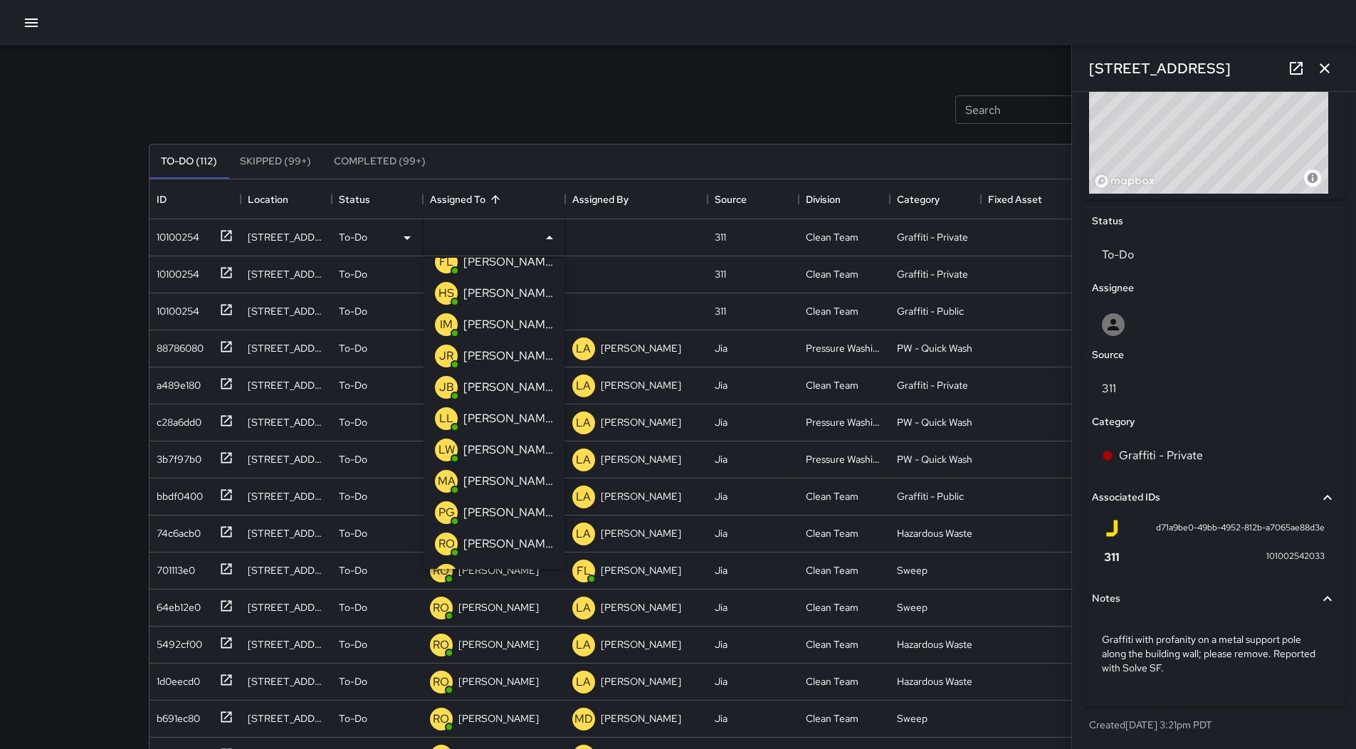
drag, startPoint x: 495, startPoint y: 453, endPoint x: 370, endPoint y: 431, distance: 127.3
click at [494, 453] on p "[PERSON_NAME][US_STATE]" at bounding box center [508, 449] width 90 height 17
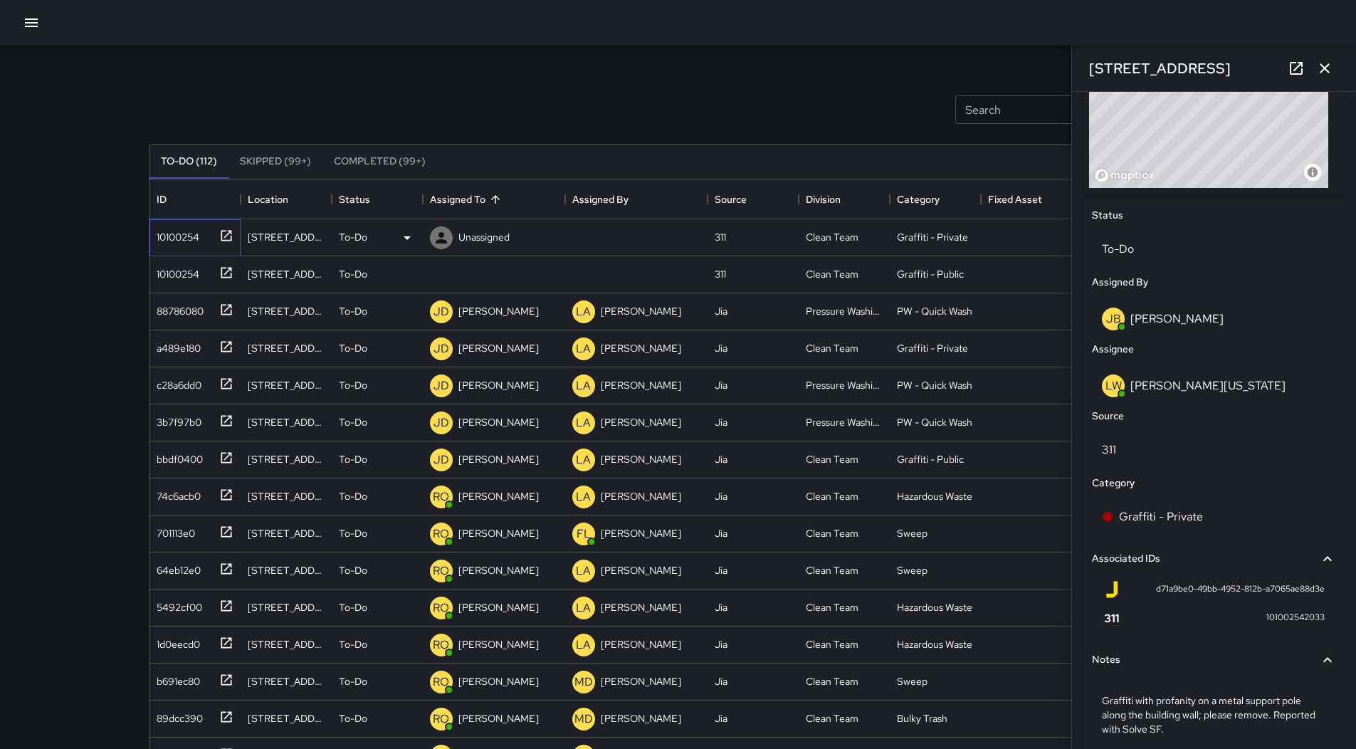
click at [189, 236] on div "10100254" at bounding box center [175, 234] width 48 height 20
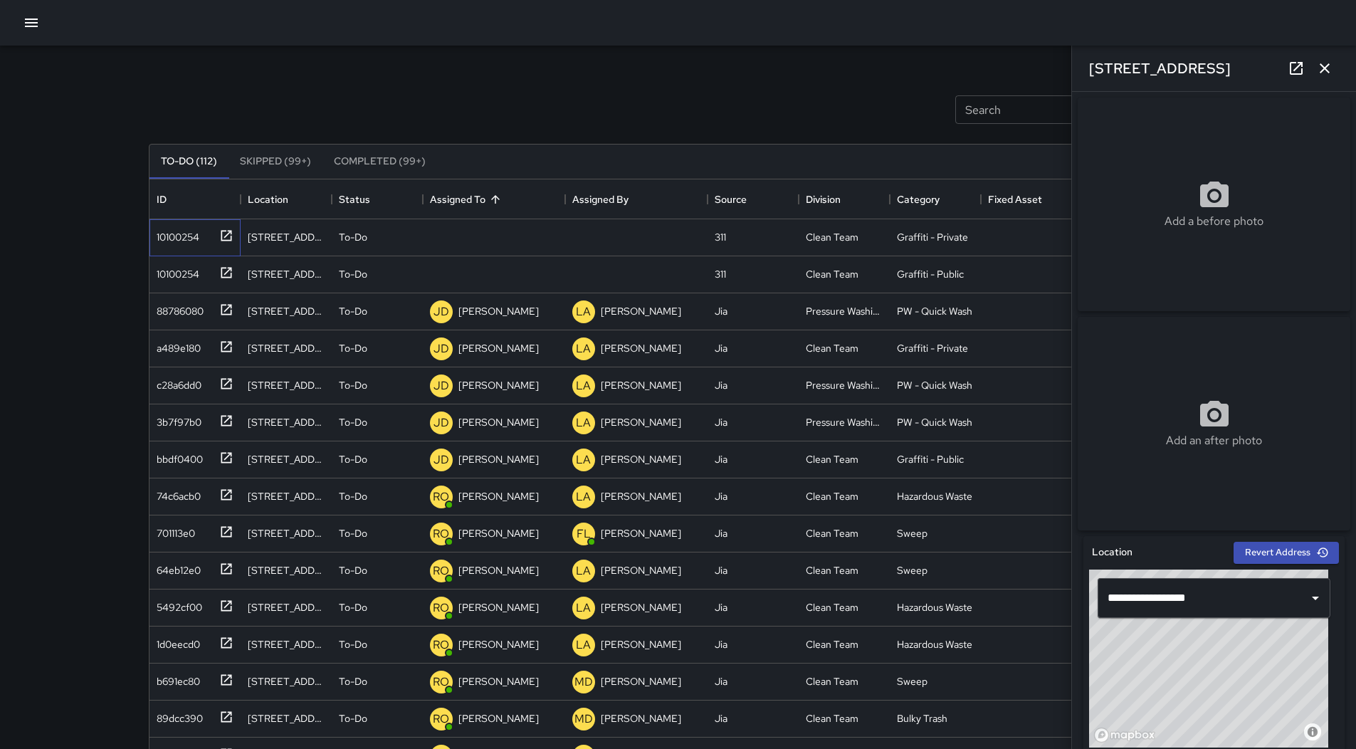
scroll to position [574, 0]
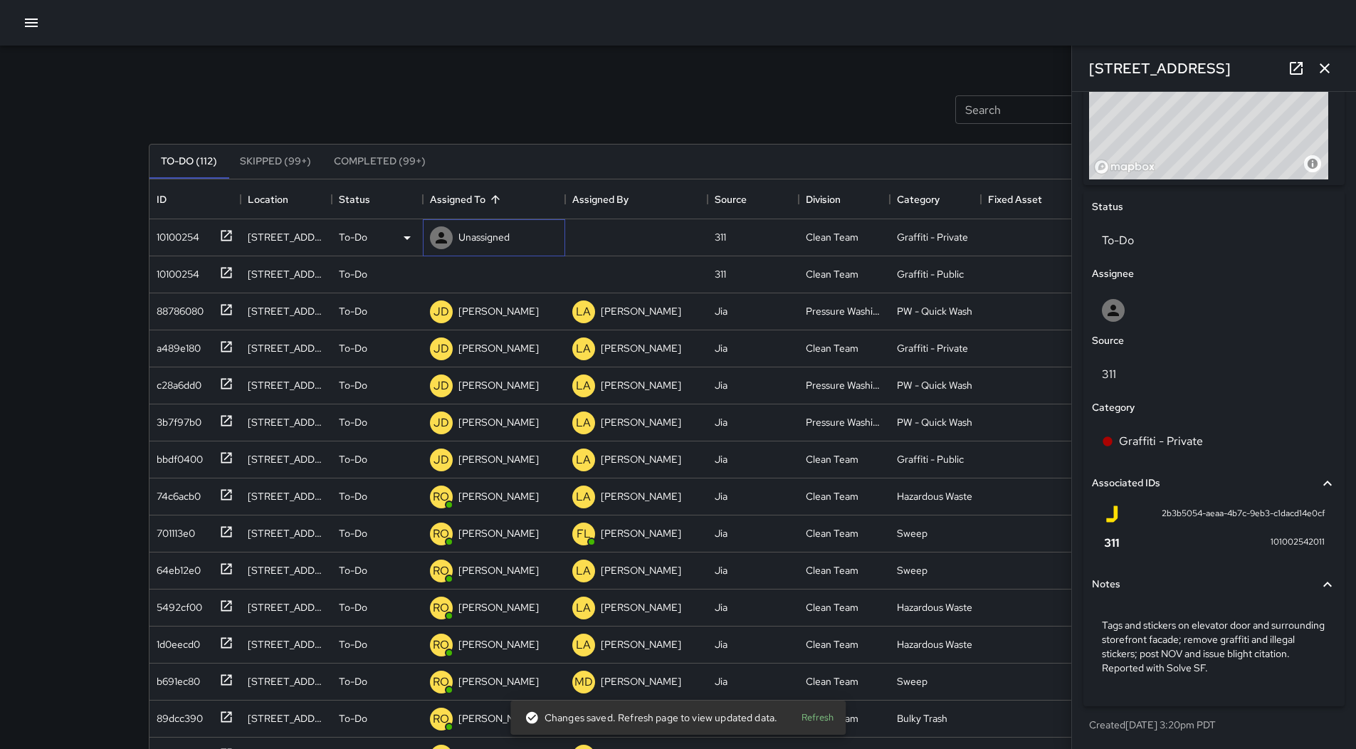
click at [446, 231] on icon at bounding box center [441, 237] width 17 height 17
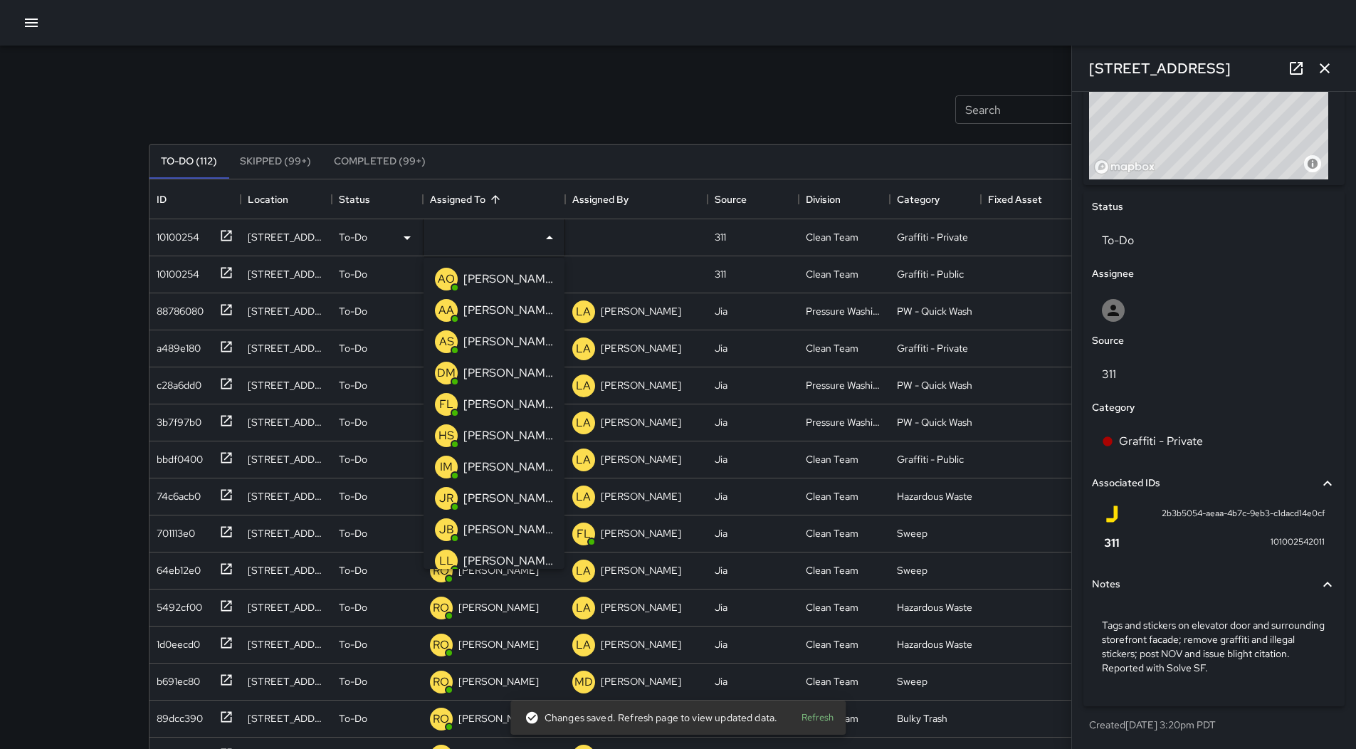
scroll to position [142, 0]
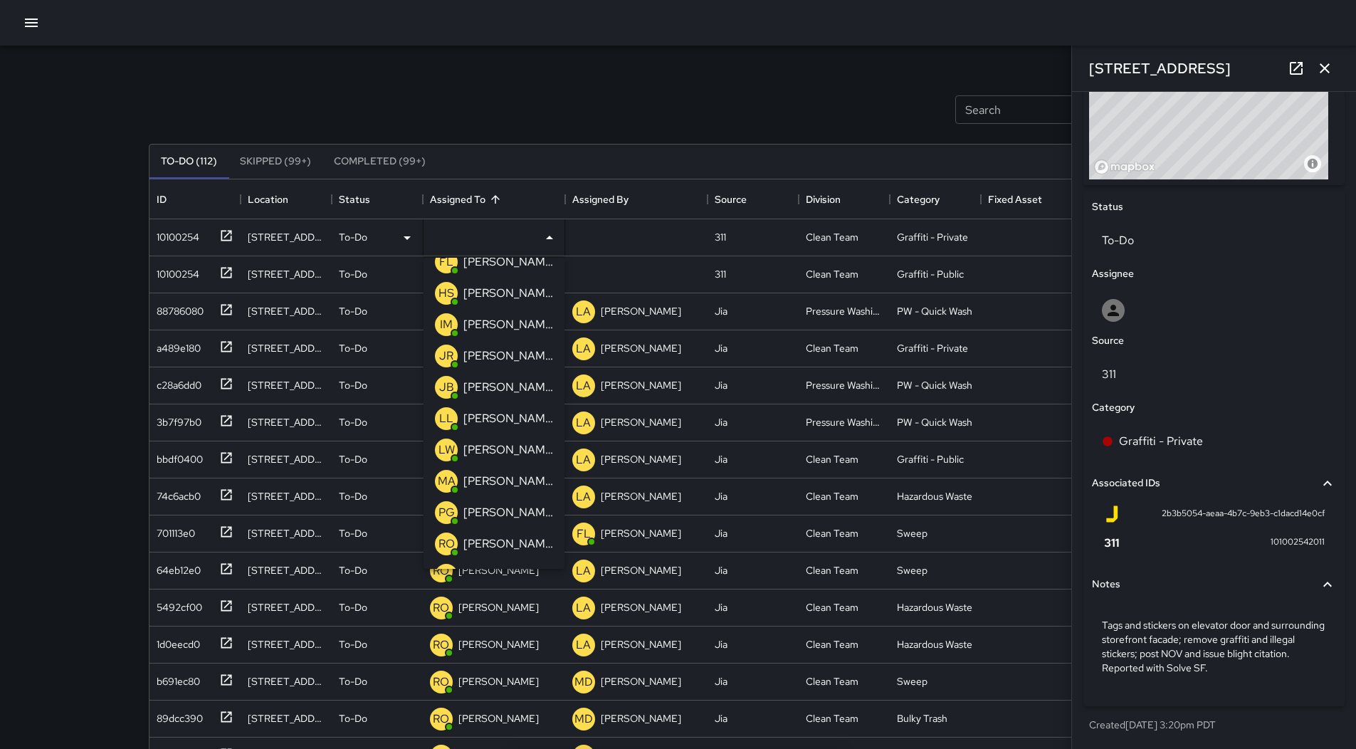
click at [487, 457] on p "[PERSON_NAME][US_STATE]" at bounding box center [508, 449] width 90 height 17
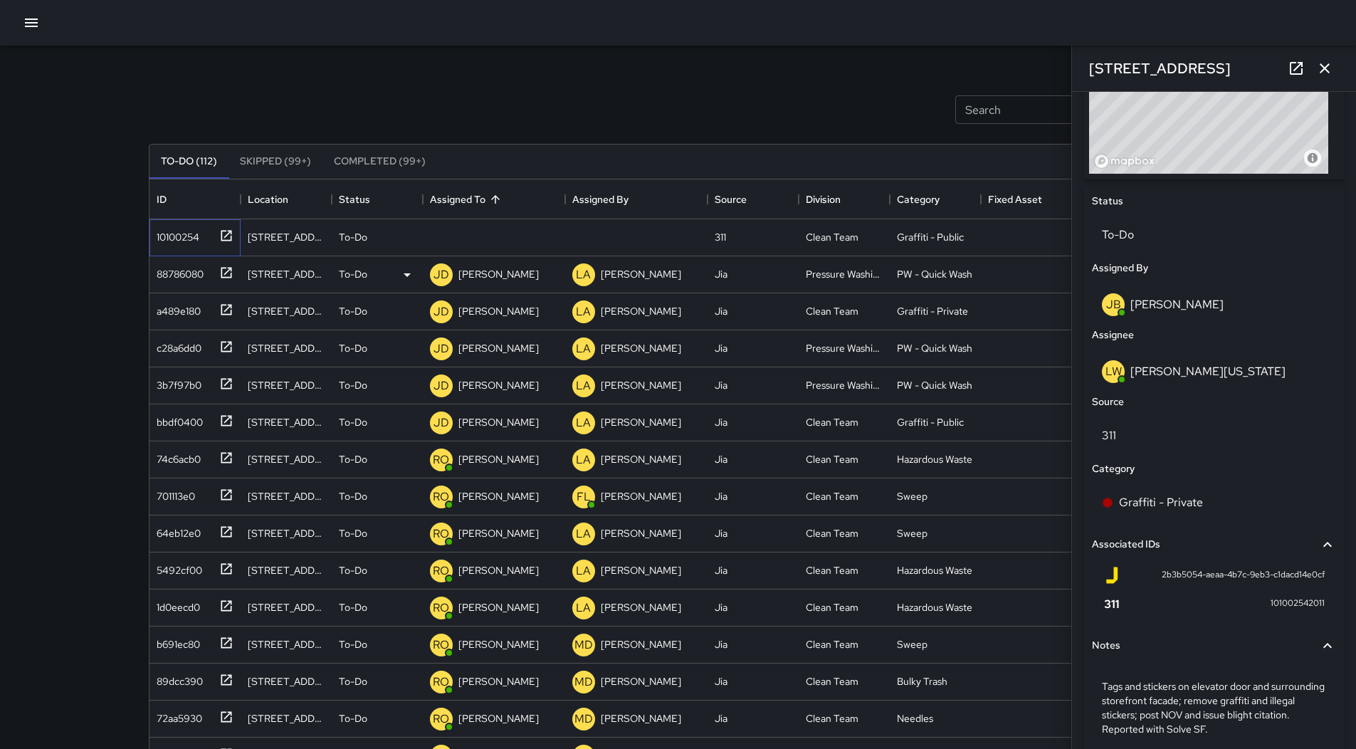
drag, startPoint x: 167, startPoint y: 243, endPoint x: 557, endPoint y: 259, distance: 390.3
click at [167, 243] on div "10100254" at bounding box center [175, 234] width 48 height 20
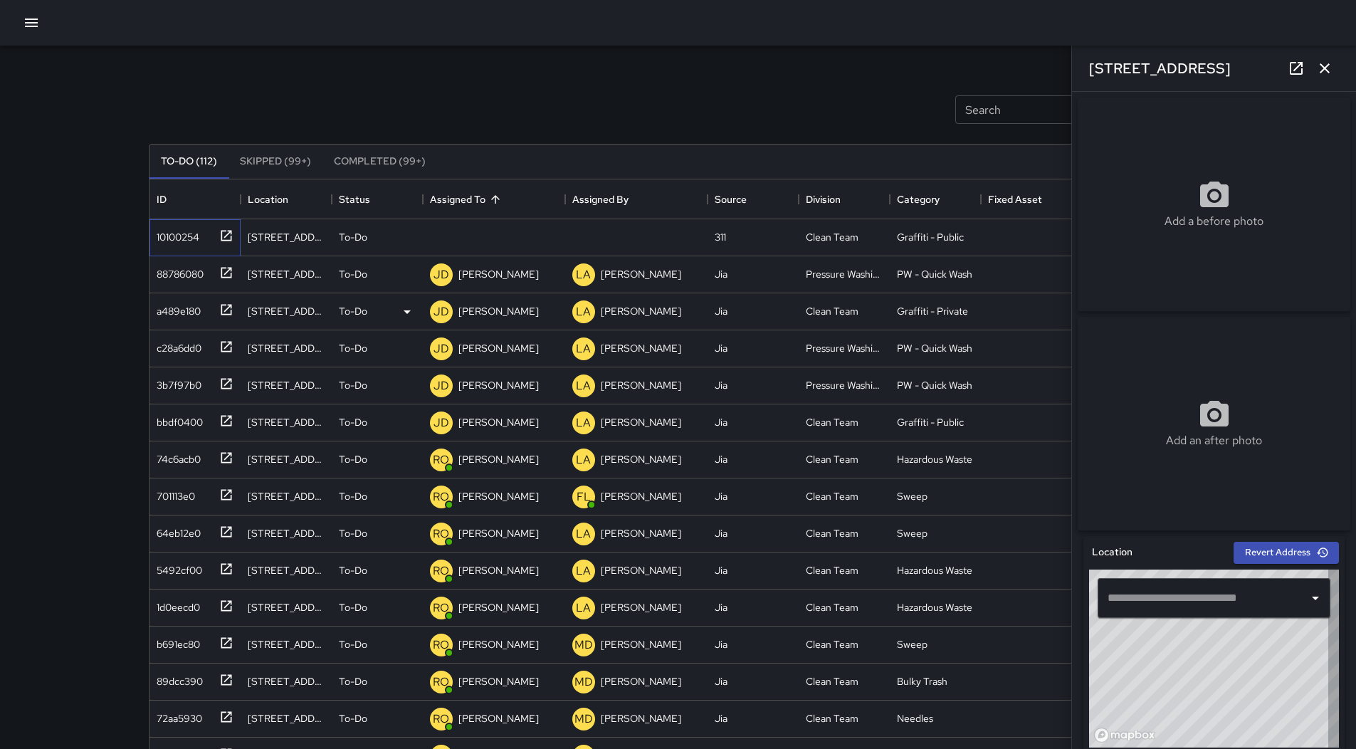
type input "**********"
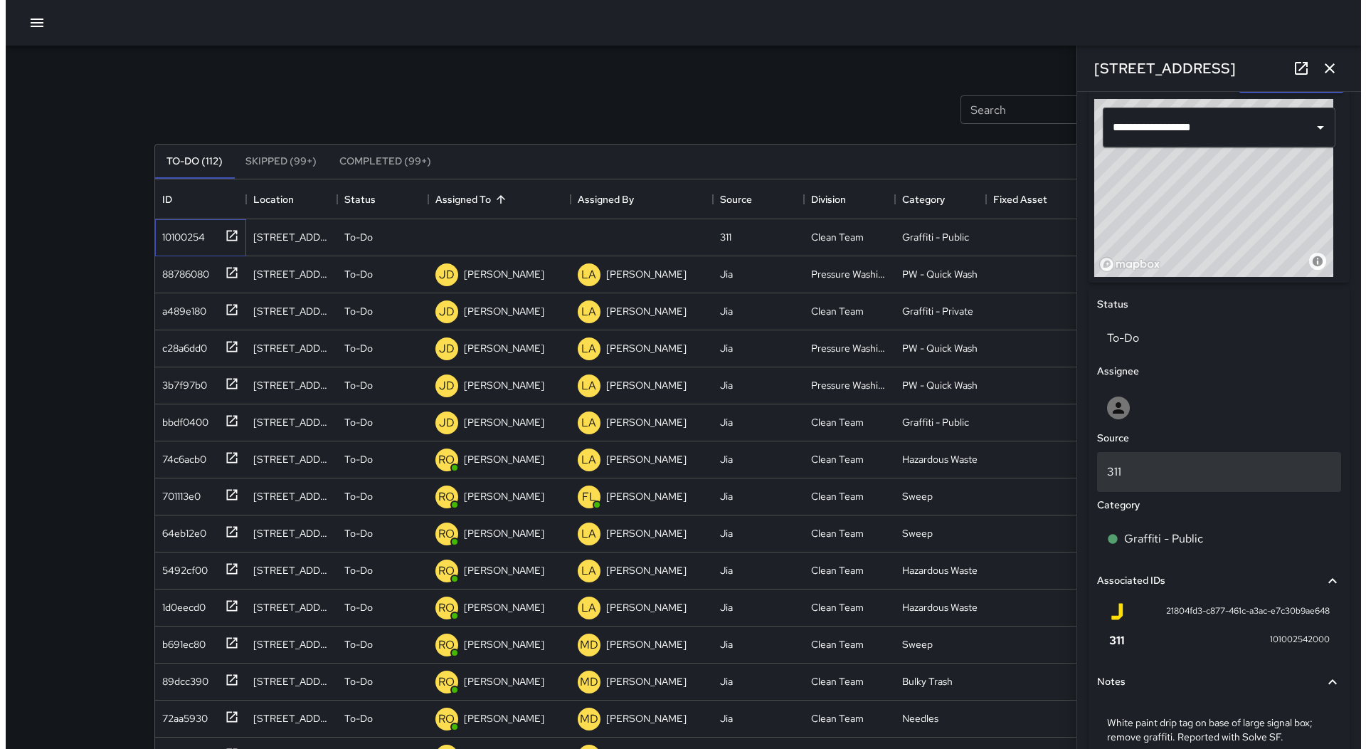
scroll to position [545, 0]
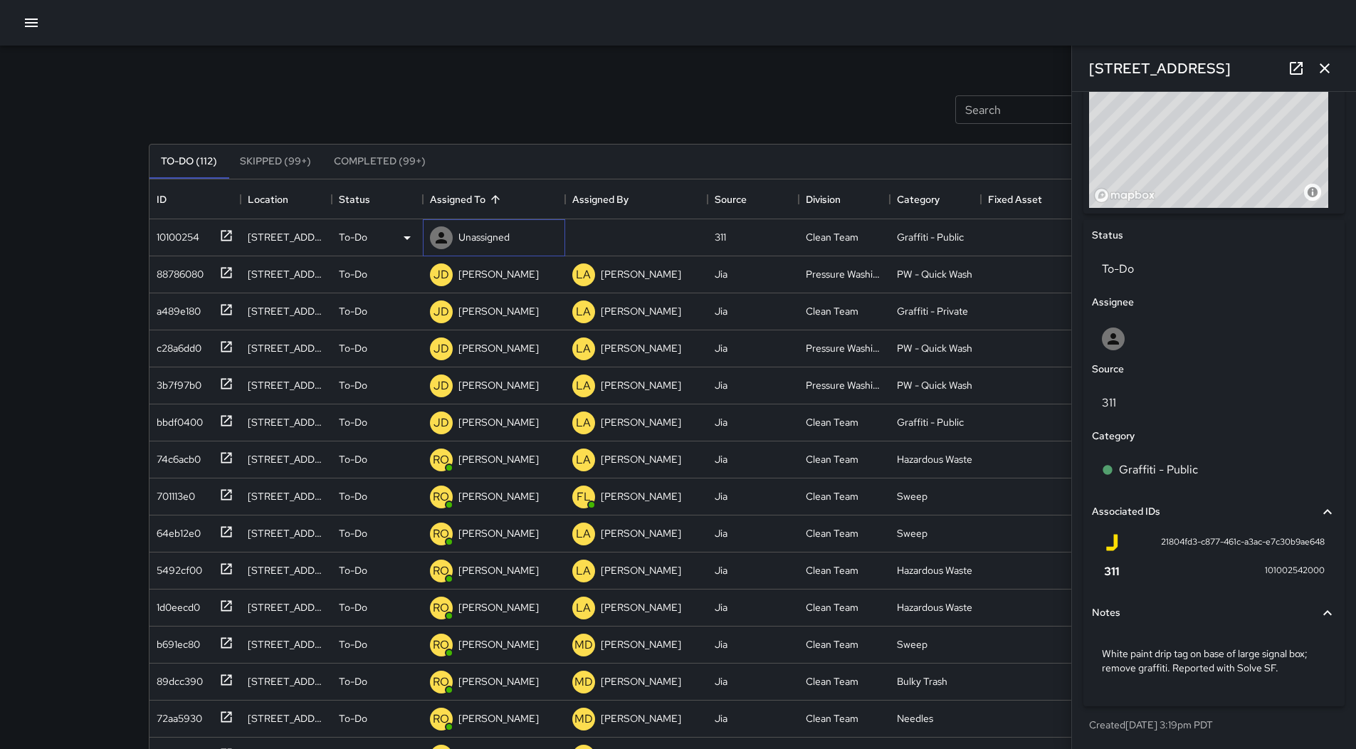
click at [473, 249] on div "Unassigned" at bounding box center [469, 237] width 85 height 28
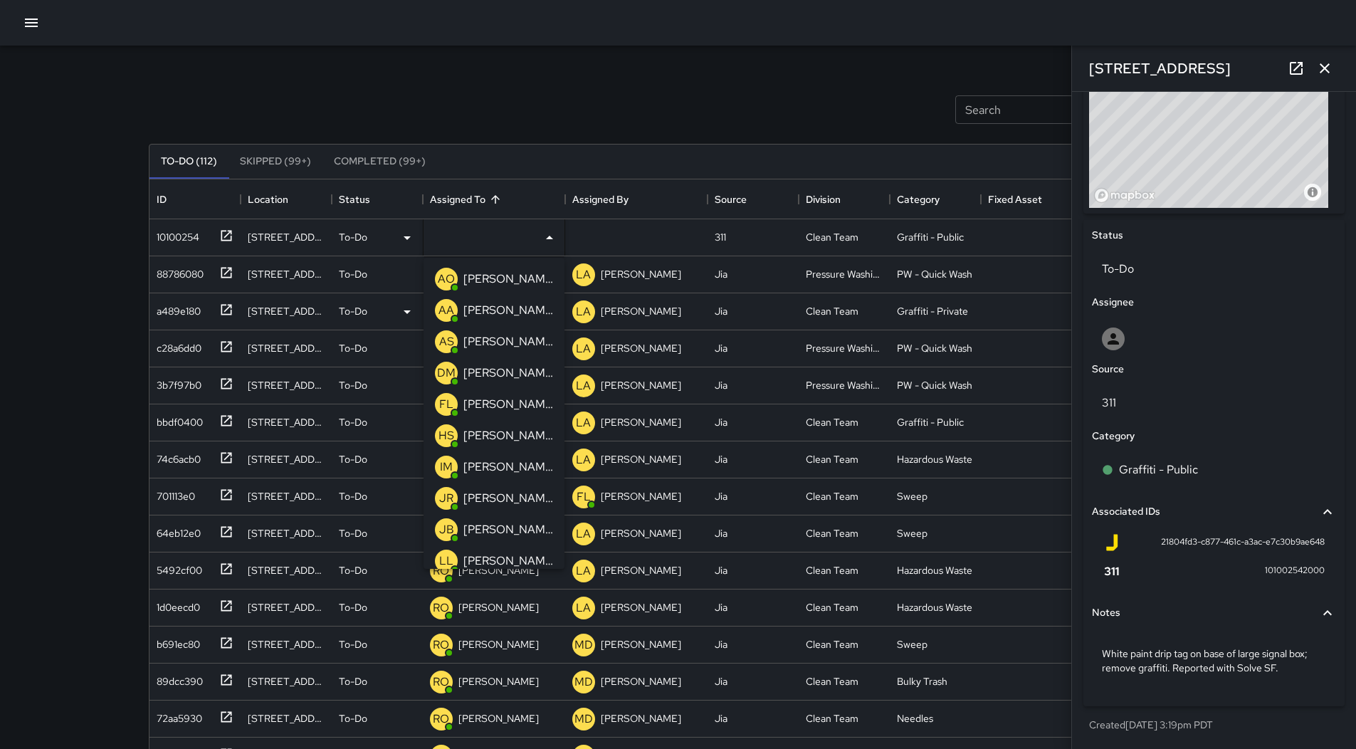
drag, startPoint x: 492, startPoint y: 284, endPoint x: 484, endPoint y: 283, distance: 8.7
click at [493, 284] on p "[PERSON_NAME]" at bounding box center [508, 278] width 90 height 17
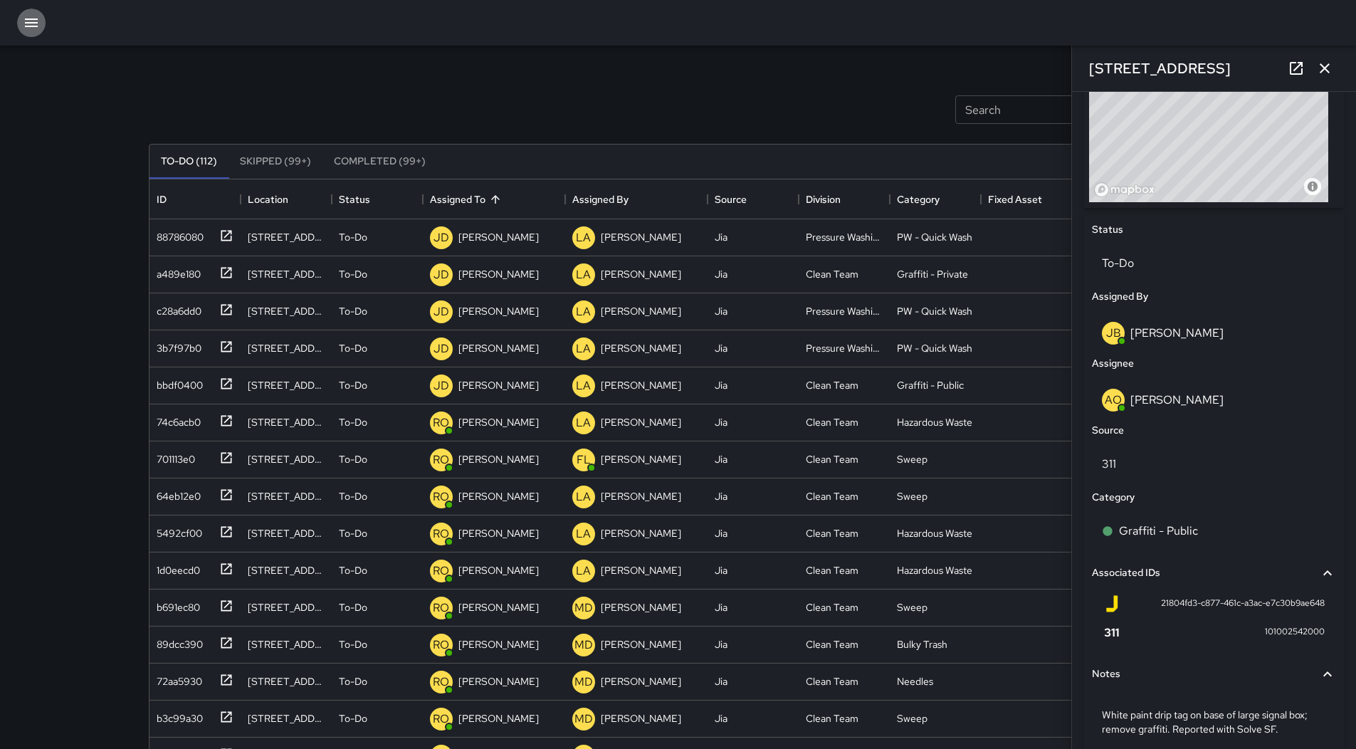
click at [27, 30] on icon "button" at bounding box center [31, 22] width 17 height 17
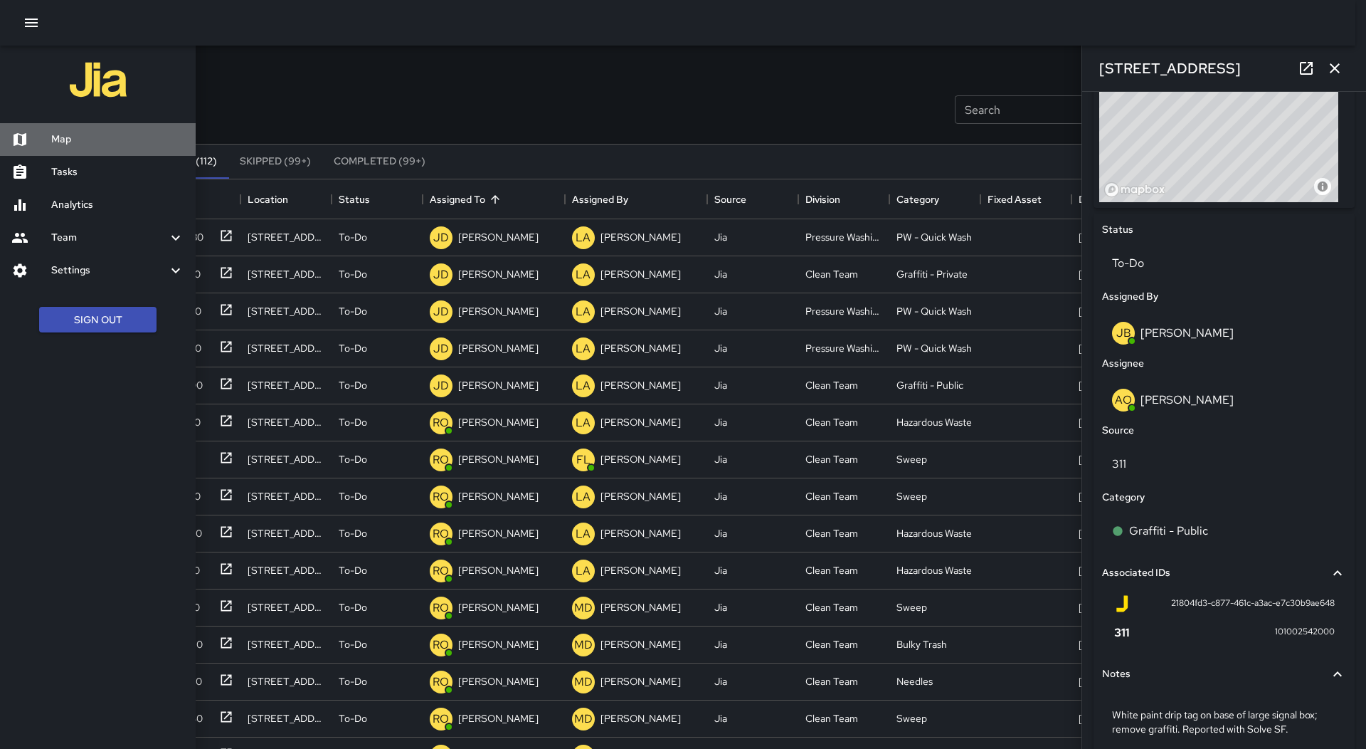
click at [65, 138] on h6 "Map" at bounding box center [117, 140] width 133 height 16
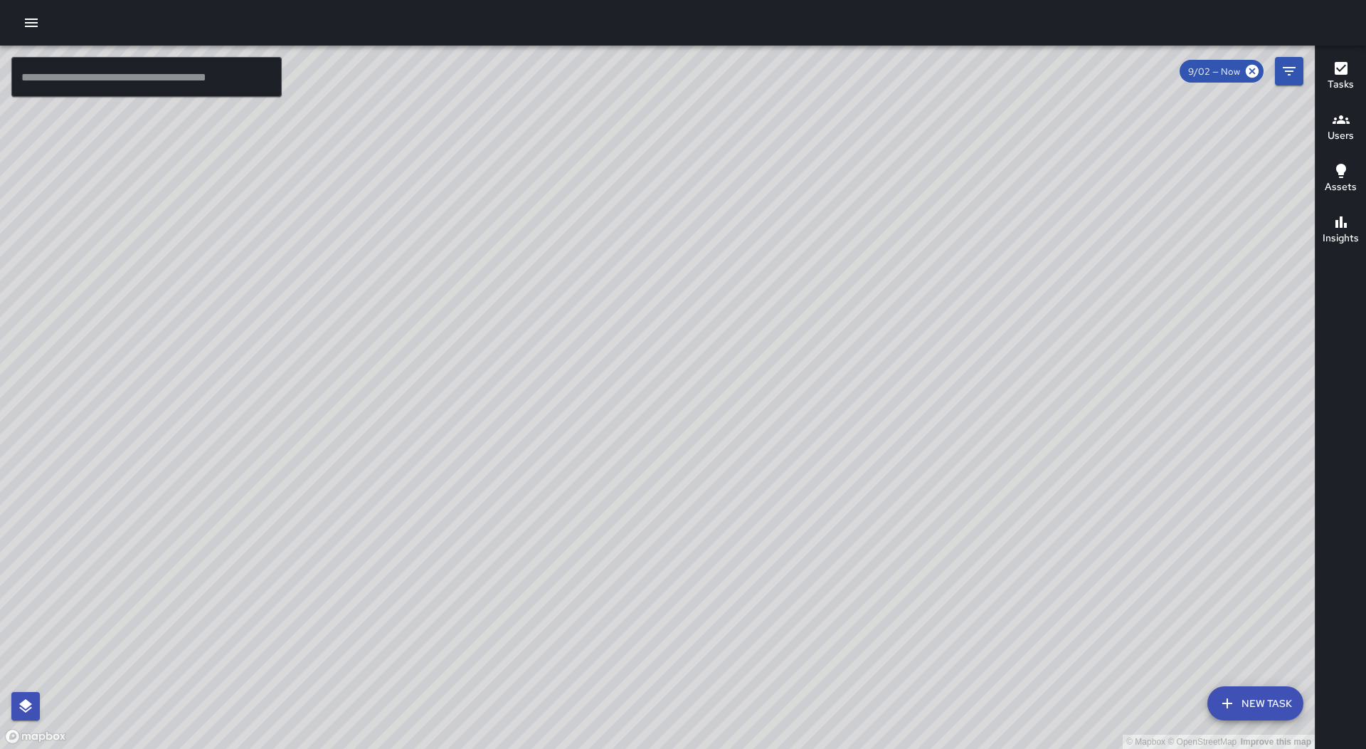
drag, startPoint x: 362, startPoint y: 172, endPoint x: 400, endPoint y: 371, distance: 202.9
click at [400, 371] on div "© Mapbox © OpenStreetMap Improve this map" at bounding box center [657, 397] width 1315 height 703
drag, startPoint x: 470, startPoint y: 245, endPoint x: 428, endPoint y: 400, distance: 160.7
click at [433, 431] on div "© Mapbox © OpenStreetMap Improve this map" at bounding box center [657, 397] width 1315 height 703
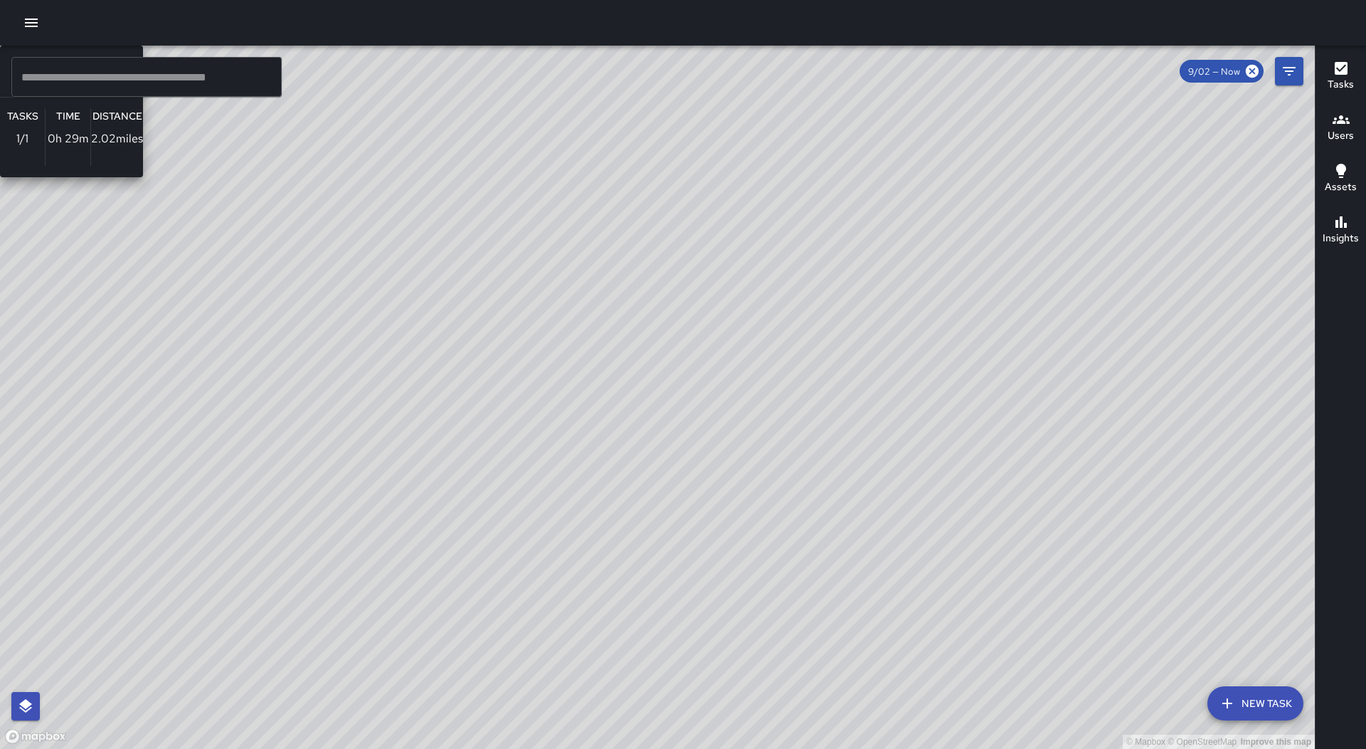
click at [394, 473] on div "© Mapbox © OpenStreetMap Improve this map [PERSON_NAME] [PERSON_NAME] Ambassado…" at bounding box center [657, 397] width 1315 height 703
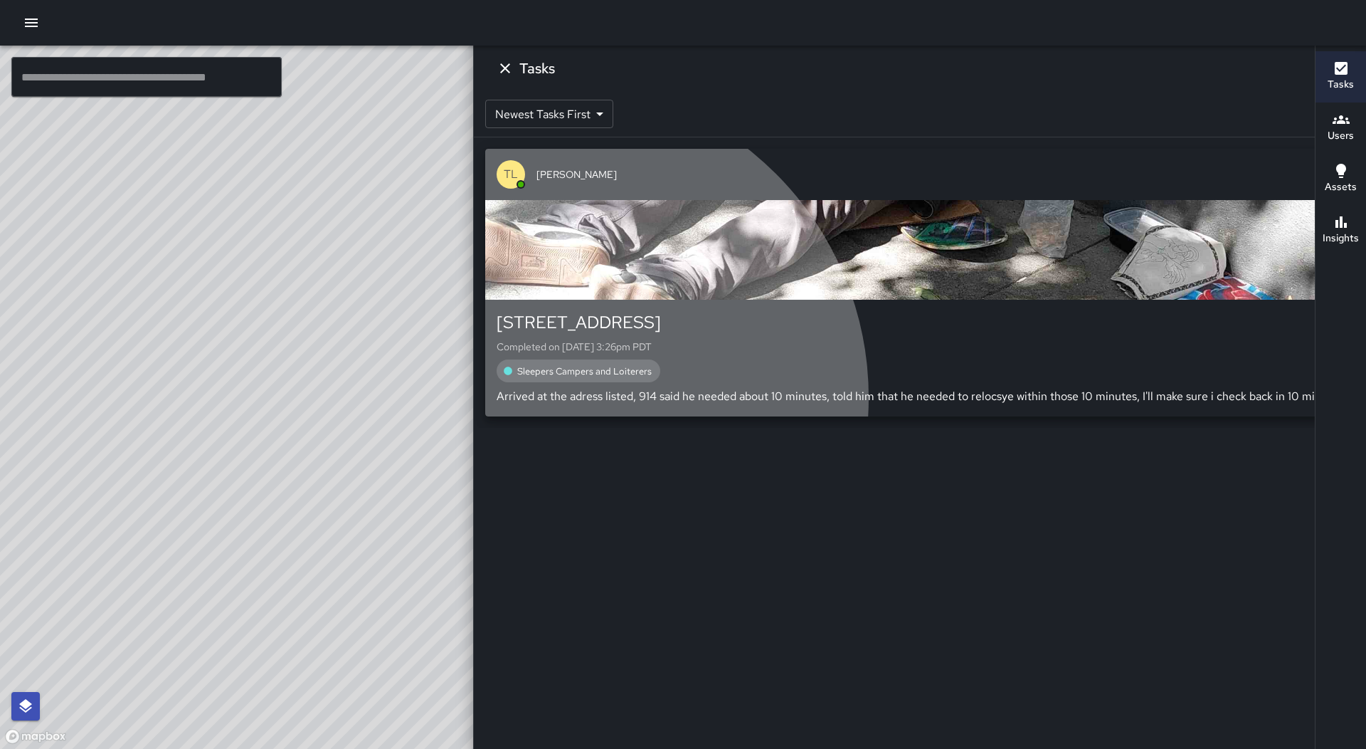
click at [1110, 397] on p "Arrived at the adress listed, 914 said he needed about 10 minutes, told him tha…" at bounding box center [920, 396] width 847 height 17
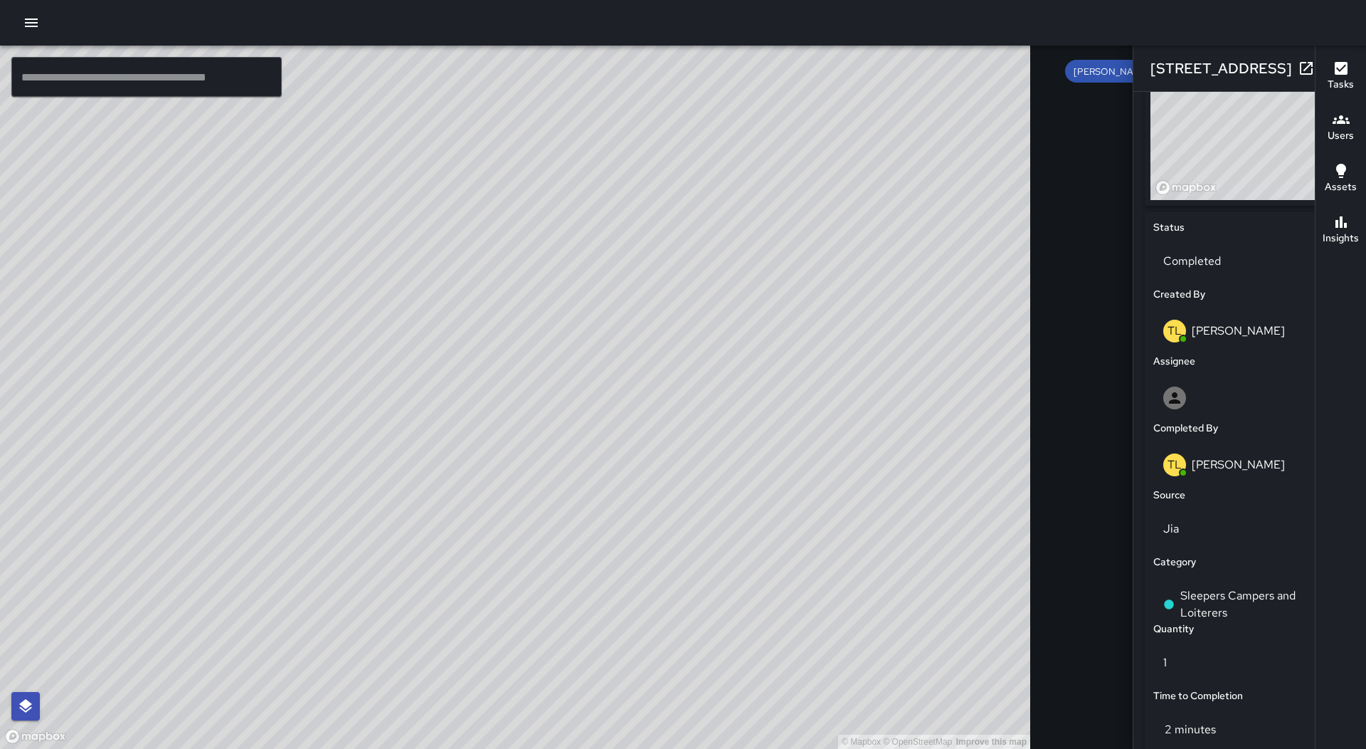
scroll to position [548, 0]
click at [1154, 249] on div "Completed" at bounding box center [1250, 261] width 193 height 40
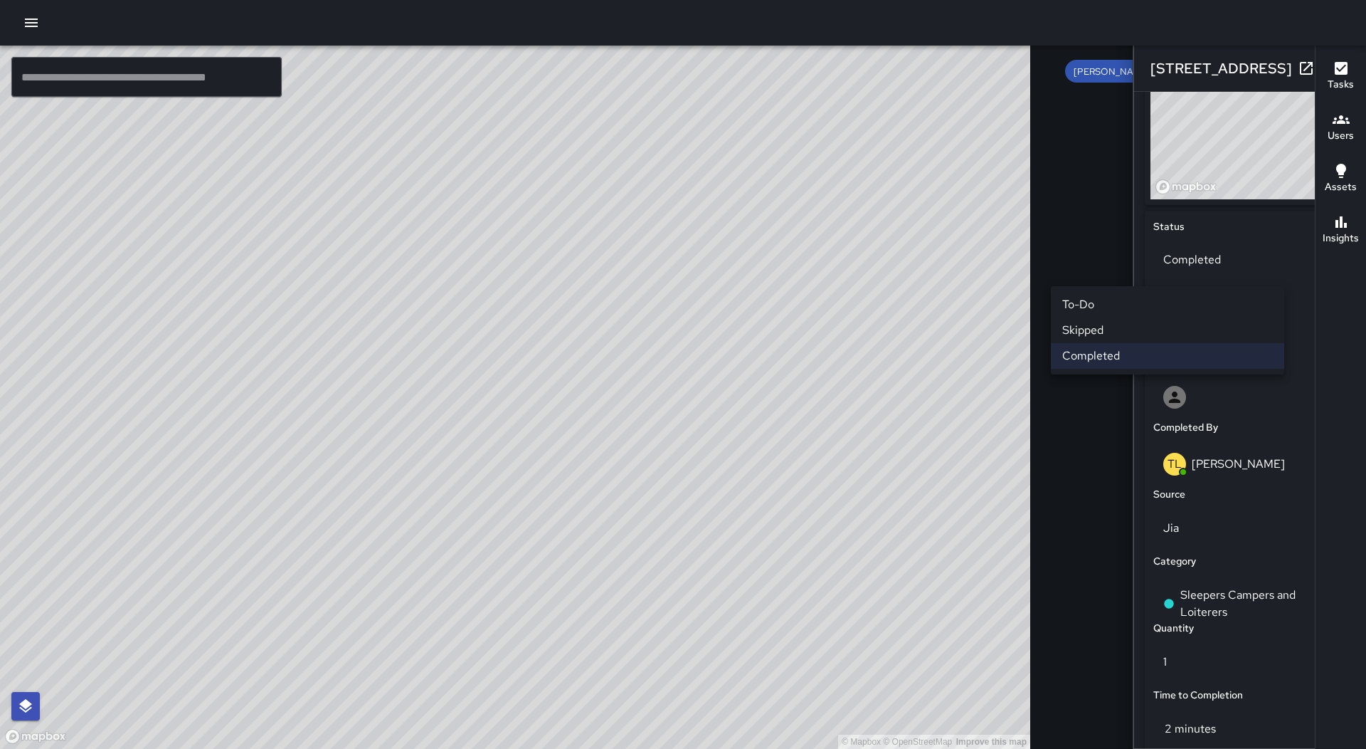
click at [1142, 311] on li "To-Do" at bounding box center [1167, 305] width 233 height 26
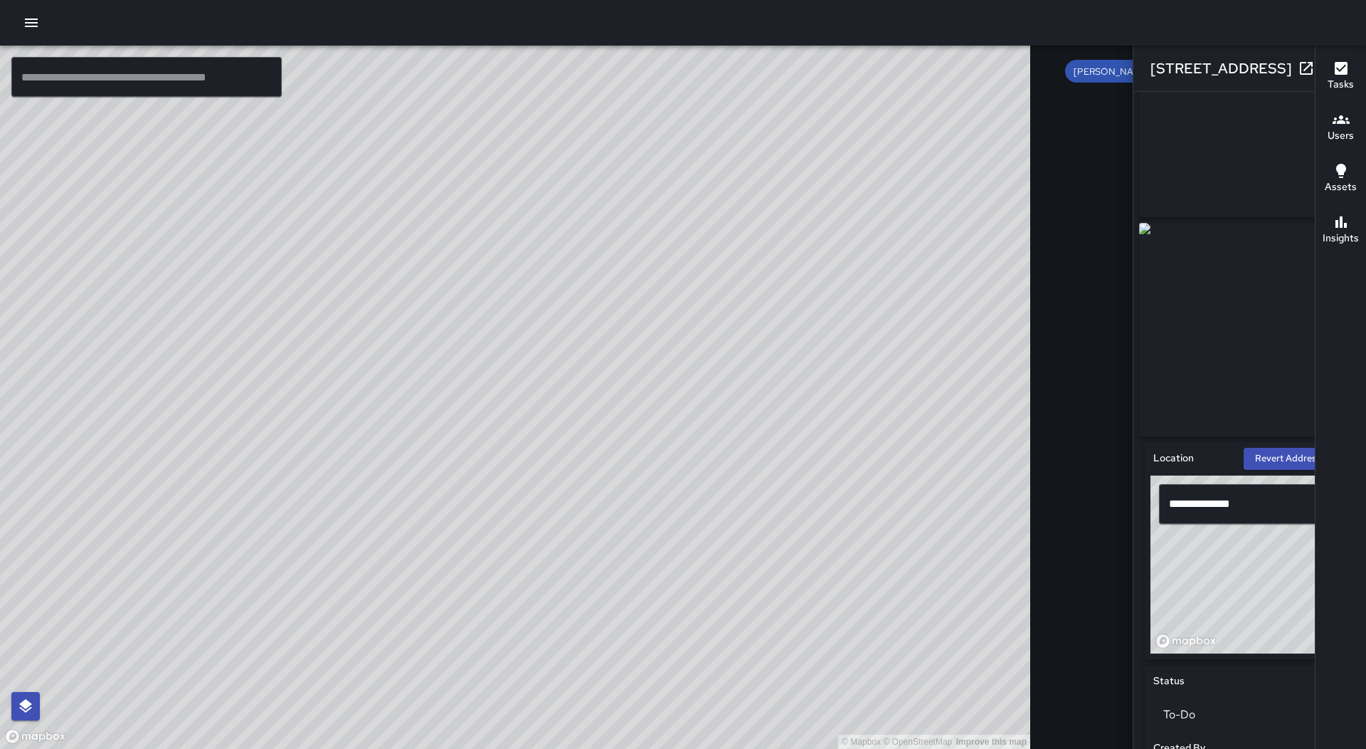
scroll to position [0, 0]
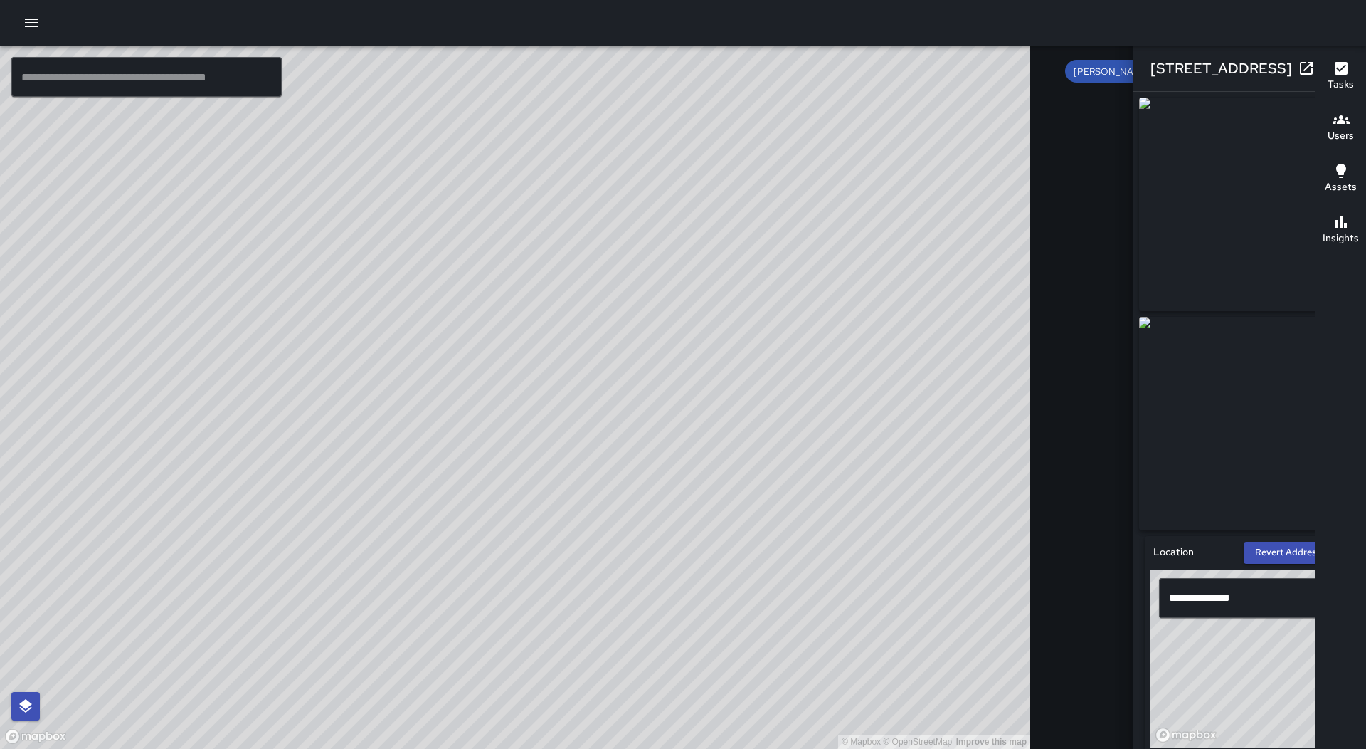
click at [1327, 68] on icon "button" at bounding box center [1335, 68] width 17 height 17
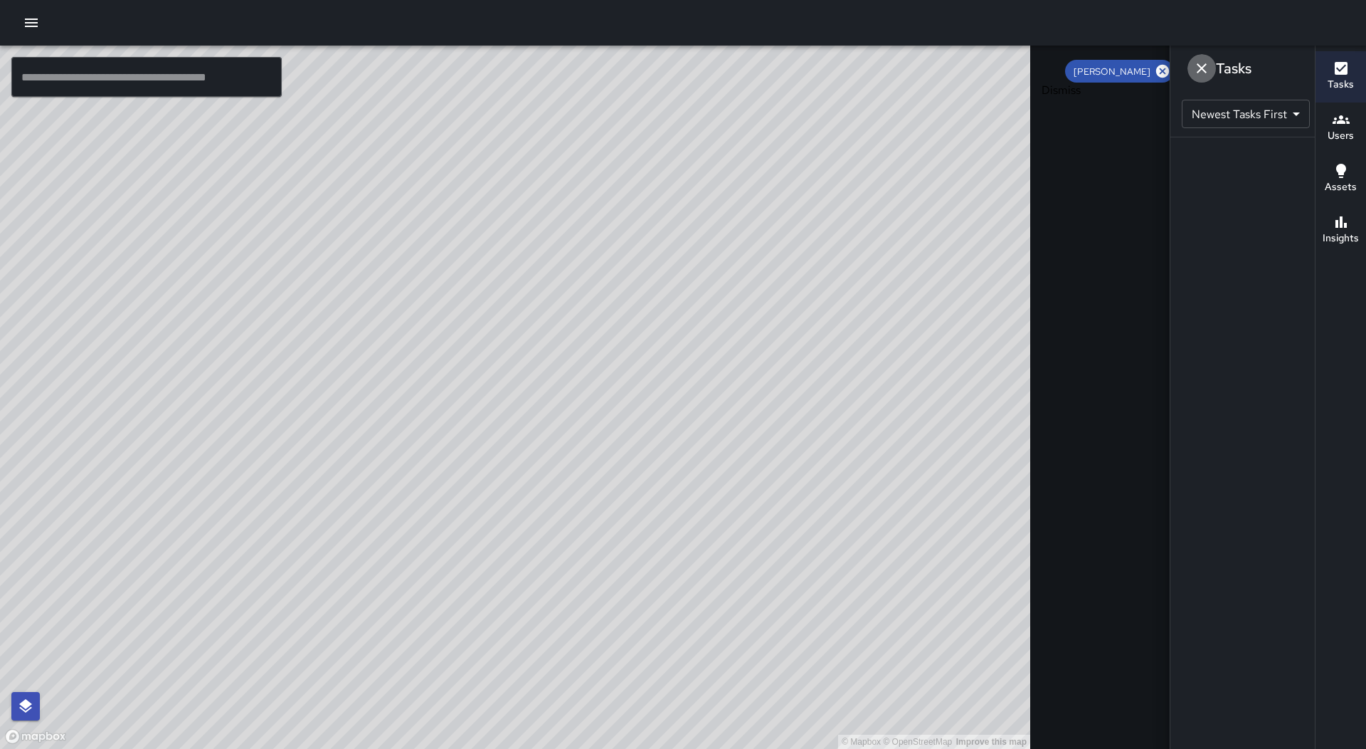
click at [1194, 70] on icon "Dismiss" at bounding box center [1202, 68] width 17 height 17
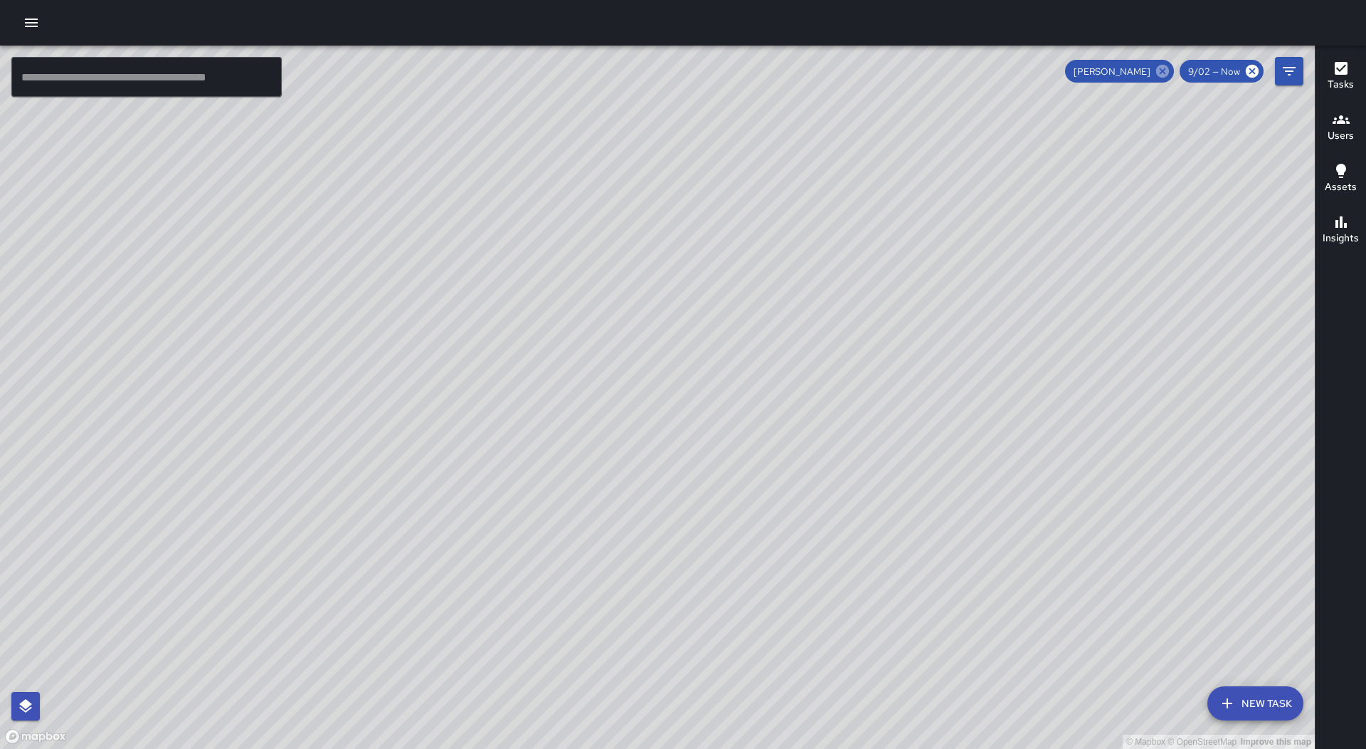
click at [1163, 70] on icon at bounding box center [1163, 71] width 16 height 16
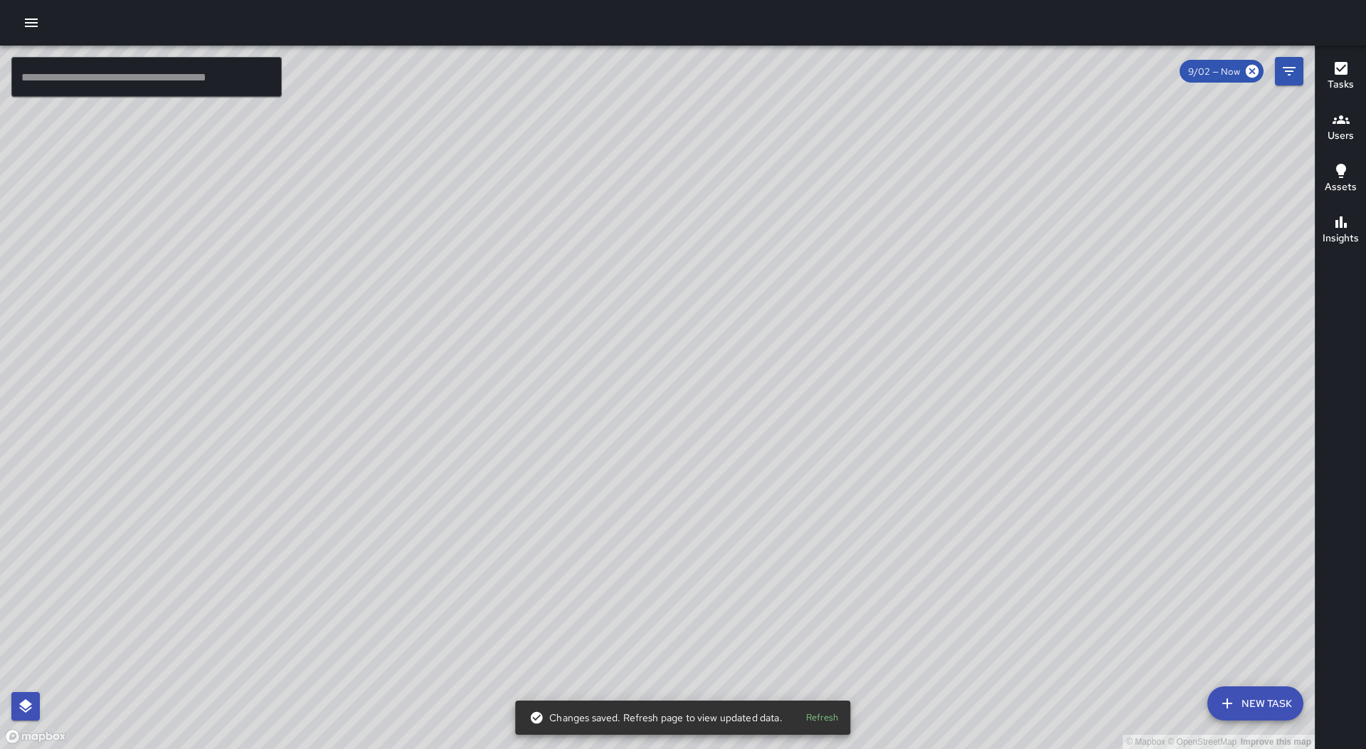
drag, startPoint x: 675, startPoint y: 337, endPoint x: 690, endPoint y: 521, distance: 185.0
click at [690, 521] on div "© Mapbox © OpenStreetMap Improve this map" at bounding box center [657, 397] width 1315 height 703
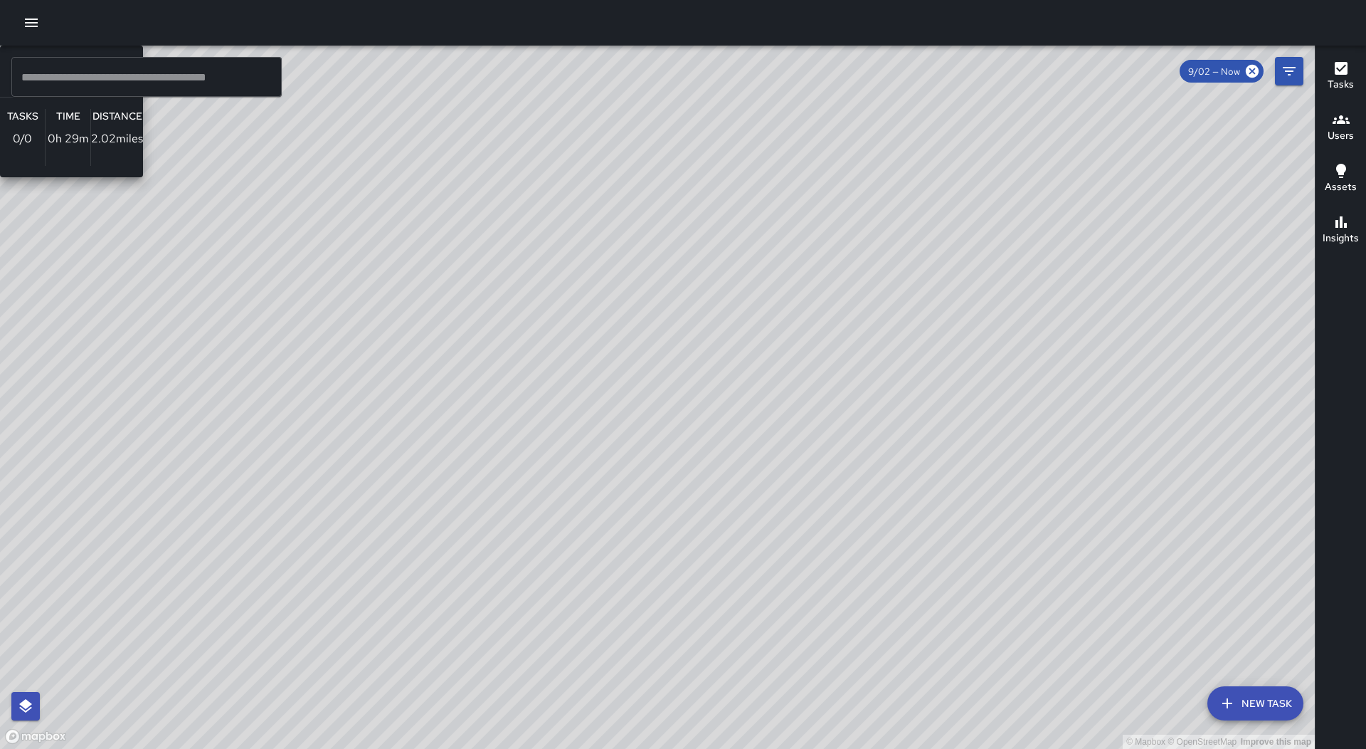
click at [376, 300] on div "© Mapbox © OpenStreetMap Improve this map [PERSON_NAME] [PERSON_NAME] Ambassado…" at bounding box center [657, 397] width 1315 height 703
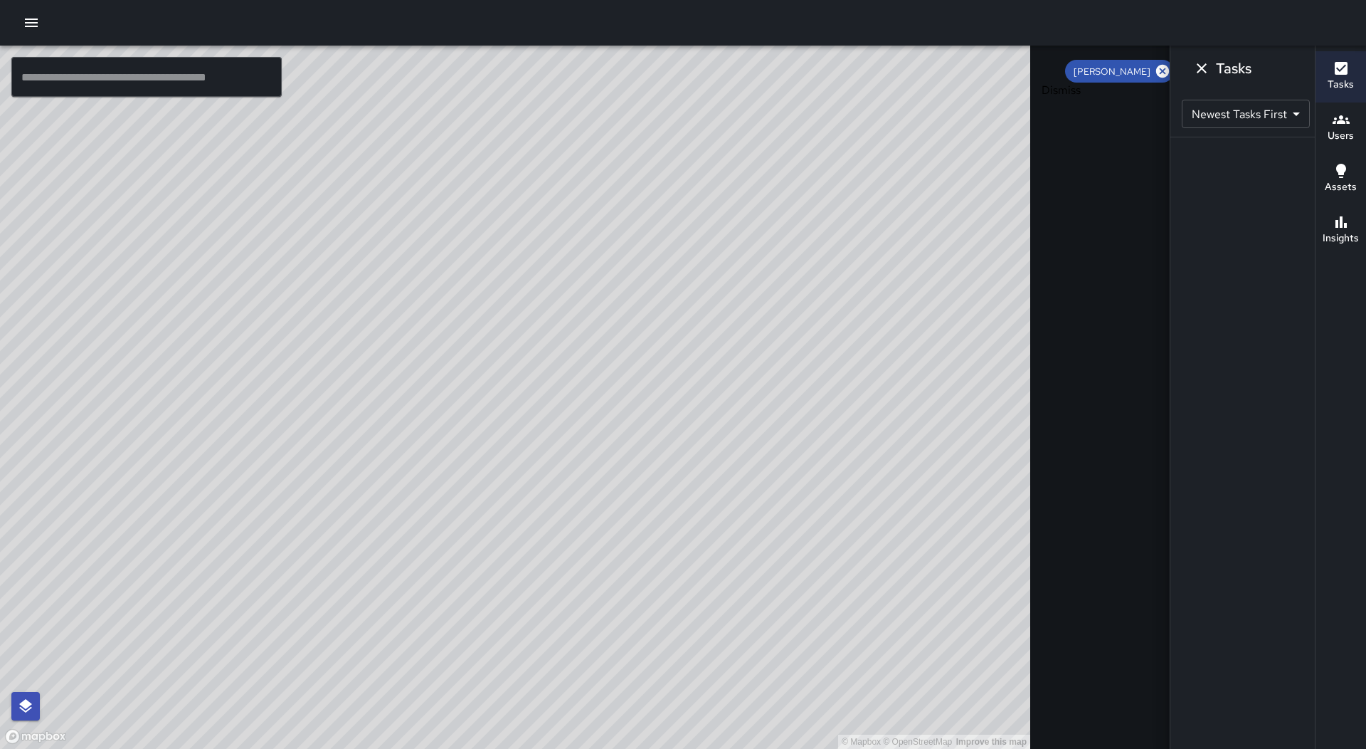
click at [1188, 68] on button "Dismiss" at bounding box center [1202, 68] width 28 height 28
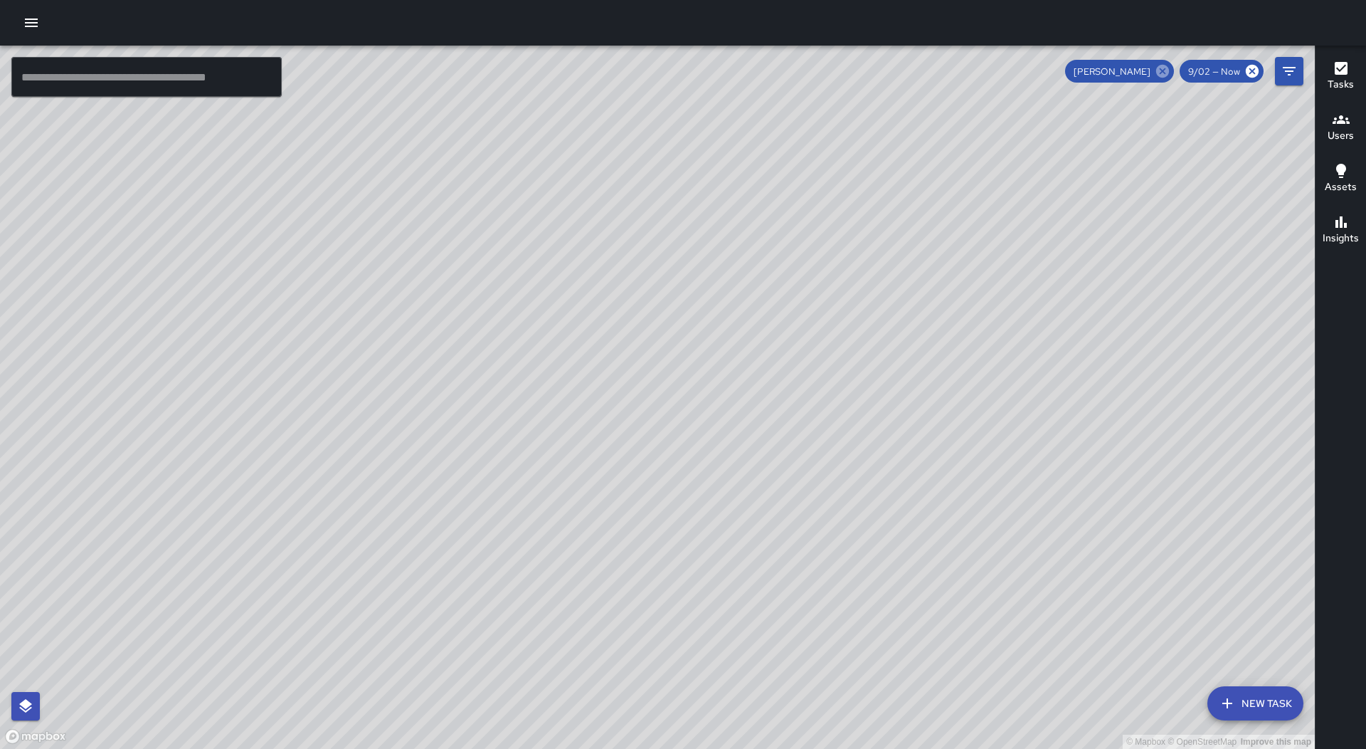
click at [1169, 74] on icon at bounding box center [1163, 71] width 13 height 13
drag, startPoint x: 367, startPoint y: 305, endPoint x: 492, endPoint y: 344, distance: 130.3
click at [367, 306] on div "© Mapbox © OpenStreetMap Improve this map [PERSON_NAME] [PERSON_NAME] Ambassado…" at bounding box center [657, 397] width 1315 height 703
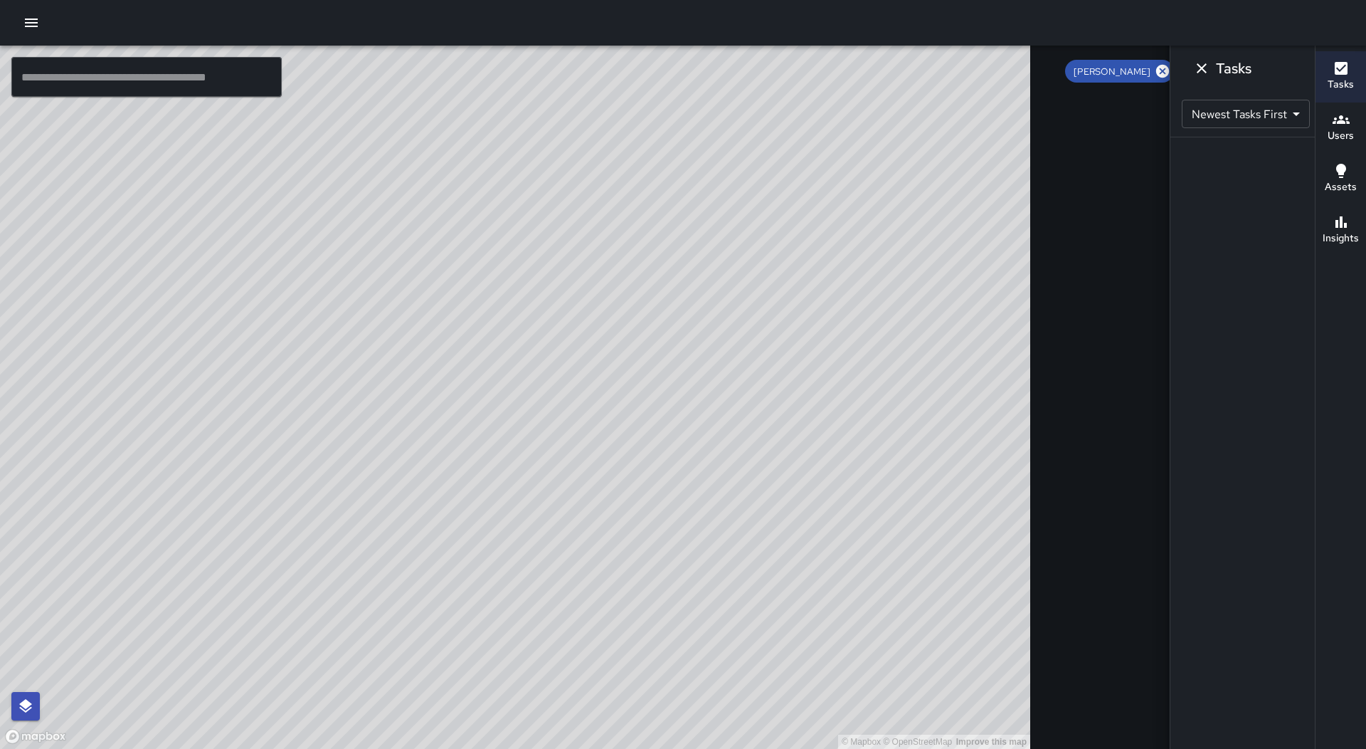
drag, startPoint x: 974, startPoint y: 574, endPoint x: 446, endPoint y: 342, distance: 577.1
click at [444, 337] on div "© Mapbox © OpenStreetMap Improve this map [PERSON_NAME] [PERSON_NAME] Ambassado…" at bounding box center [515, 397] width 1031 height 703
drag, startPoint x: 500, startPoint y: 391, endPoint x: 811, endPoint y: 186, distance: 373.1
click at [623, 465] on div "© Mapbox © OpenStreetMap Improve this map" at bounding box center [515, 397] width 1031 height 703
click at [1155, 66] on icon at bounding box center [1163, 71] width 16 height 16
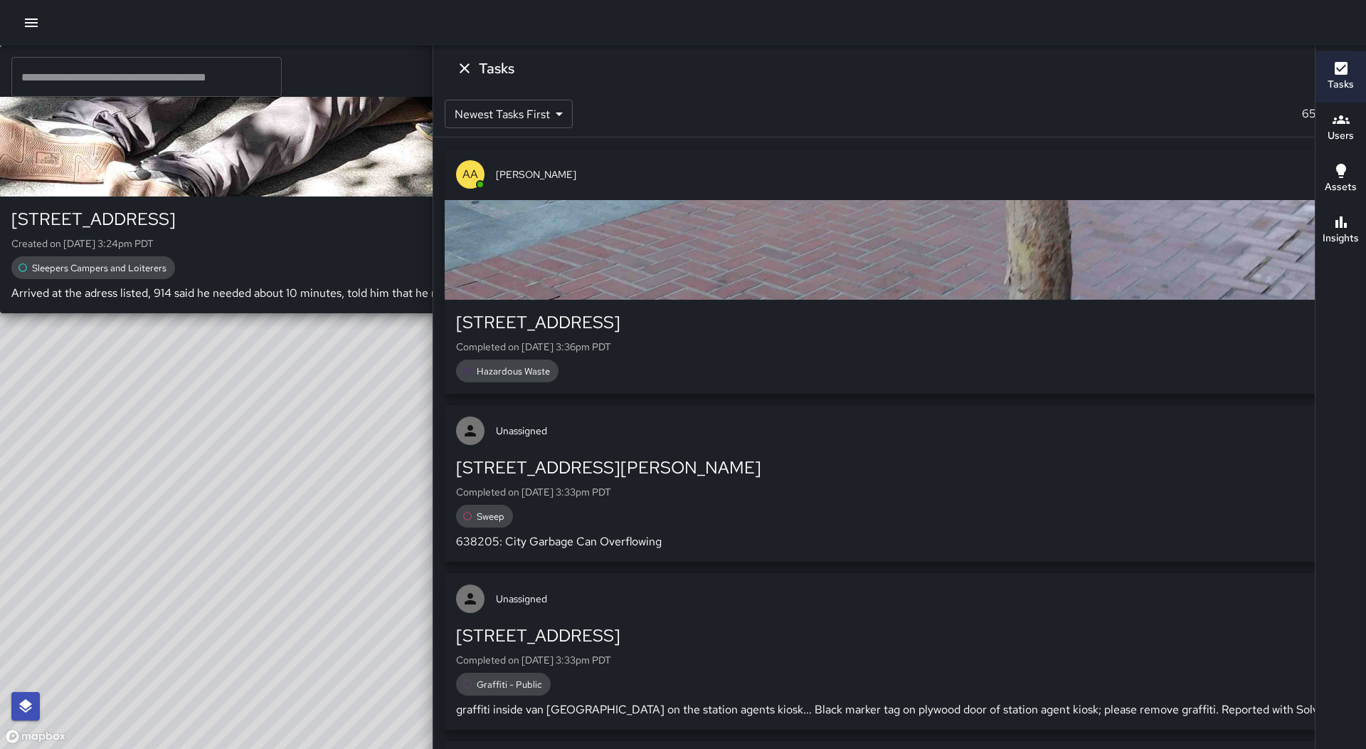
click at [605, 399] on div "© Mapbox © OpenStreetMap Improve this map Unassigned [STREET_ADDRESS] Created o…" at bounding box center [515, 397] width 1031 height 703
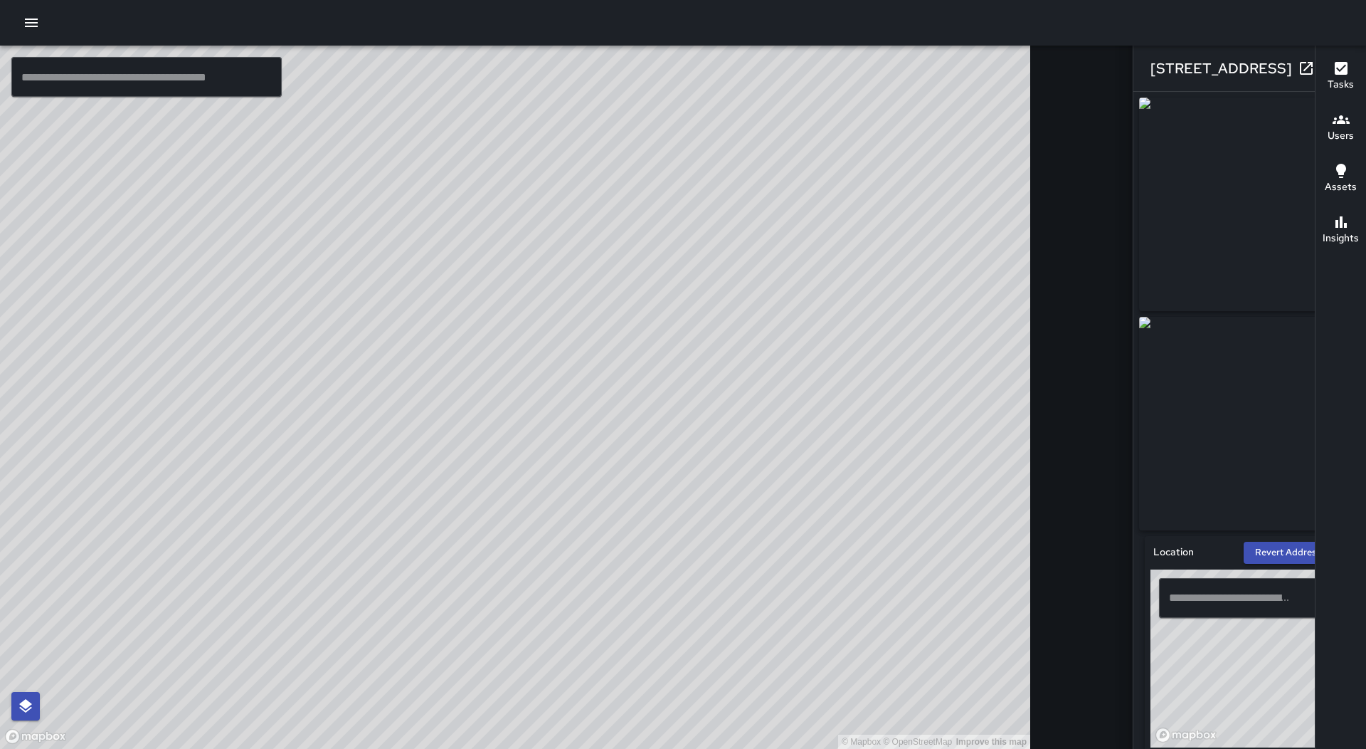
type input "**********"
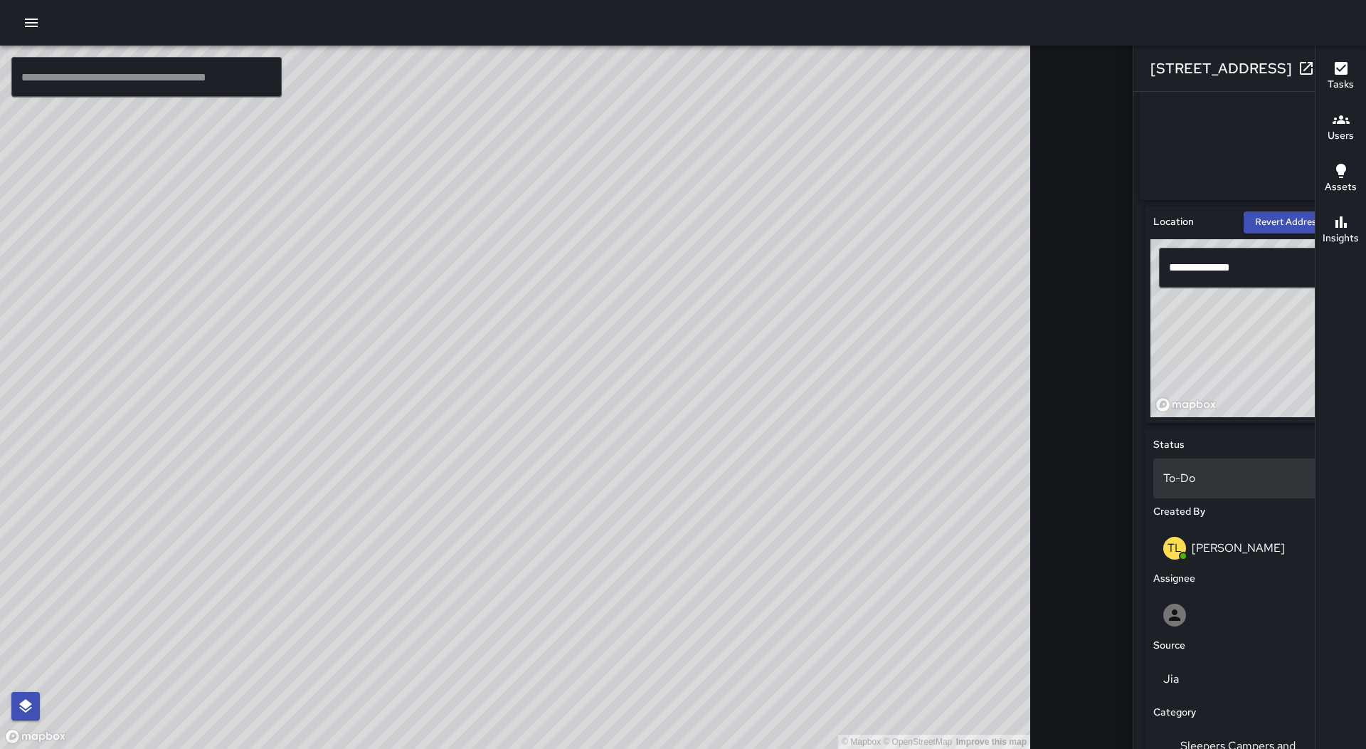
scroll to position [498, 0]
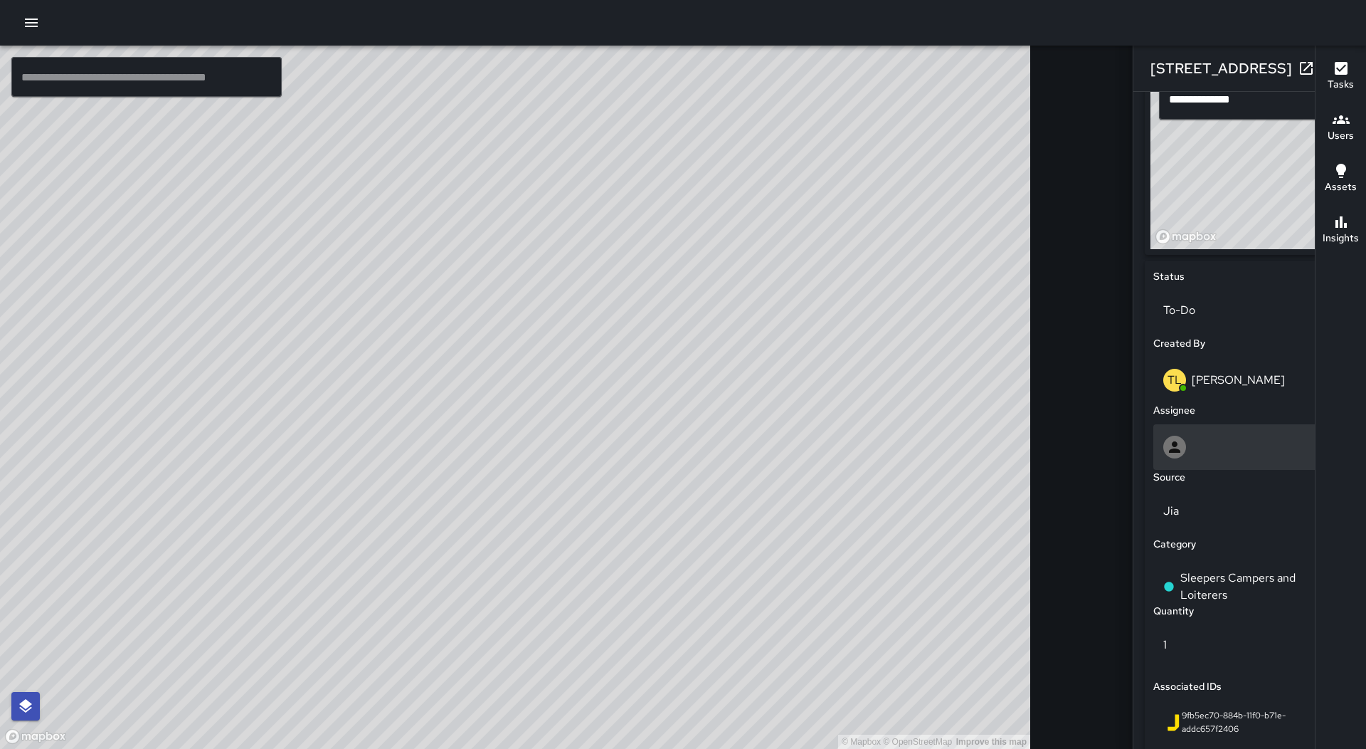
click at [1154, 440] on div at bounding box center [1250, 447] width 193 height 46
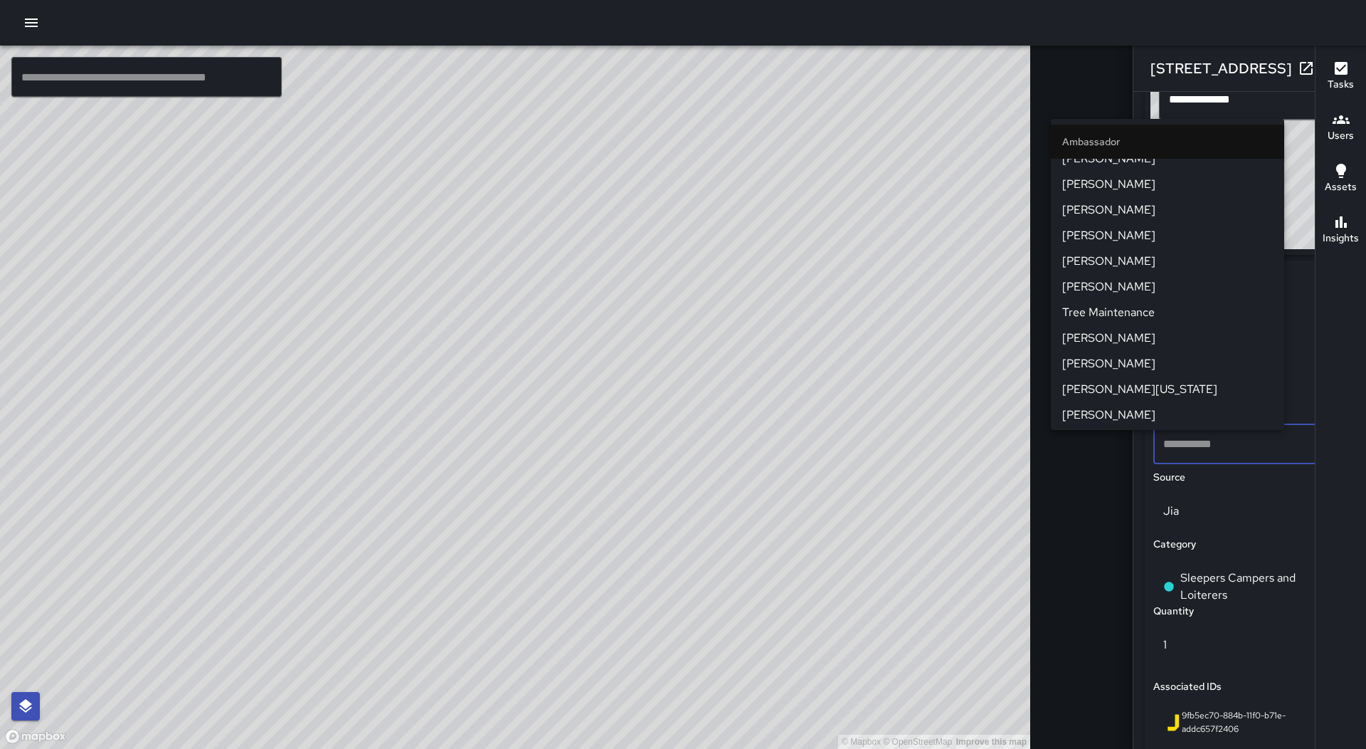
scroll to position [142, 0]
click at [1142, 358] on span "[PERSON_NAME]" at bounding box center [1168, 362] width 211 height 17
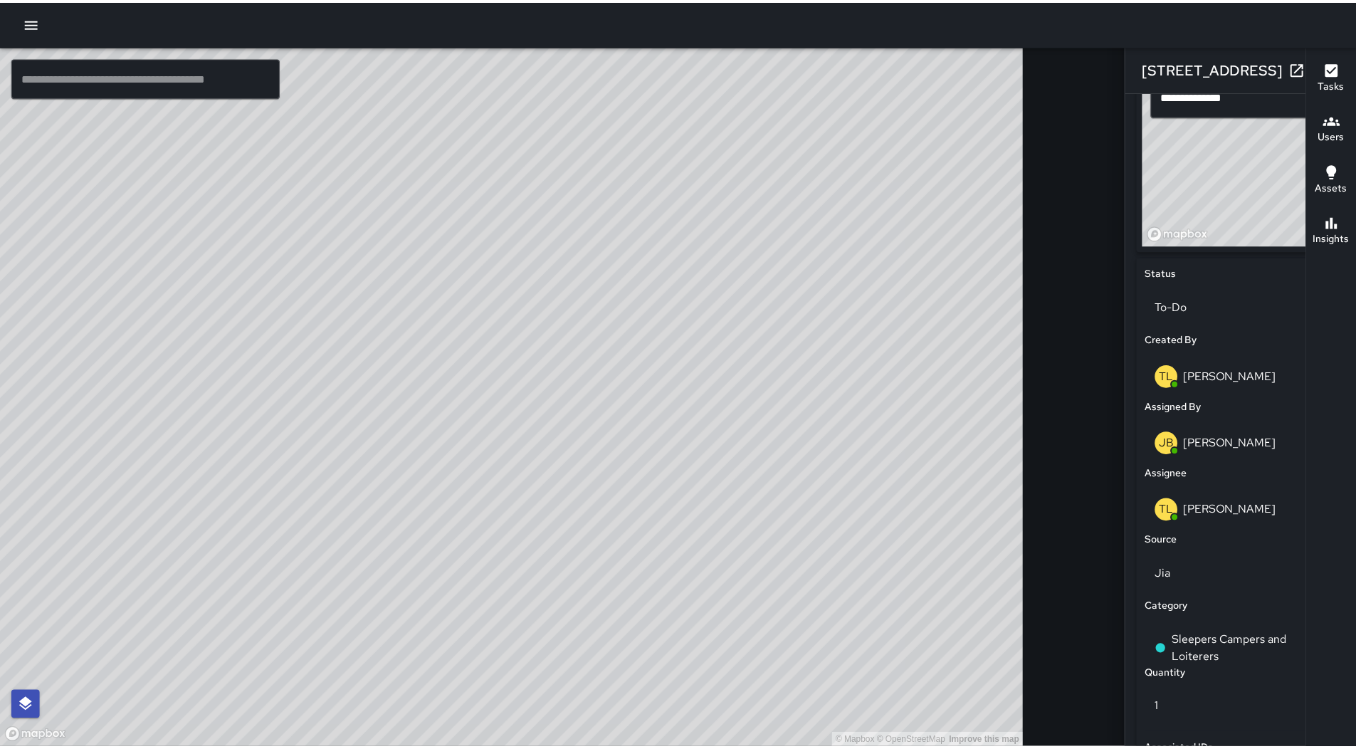
scroll to position [461, 0]
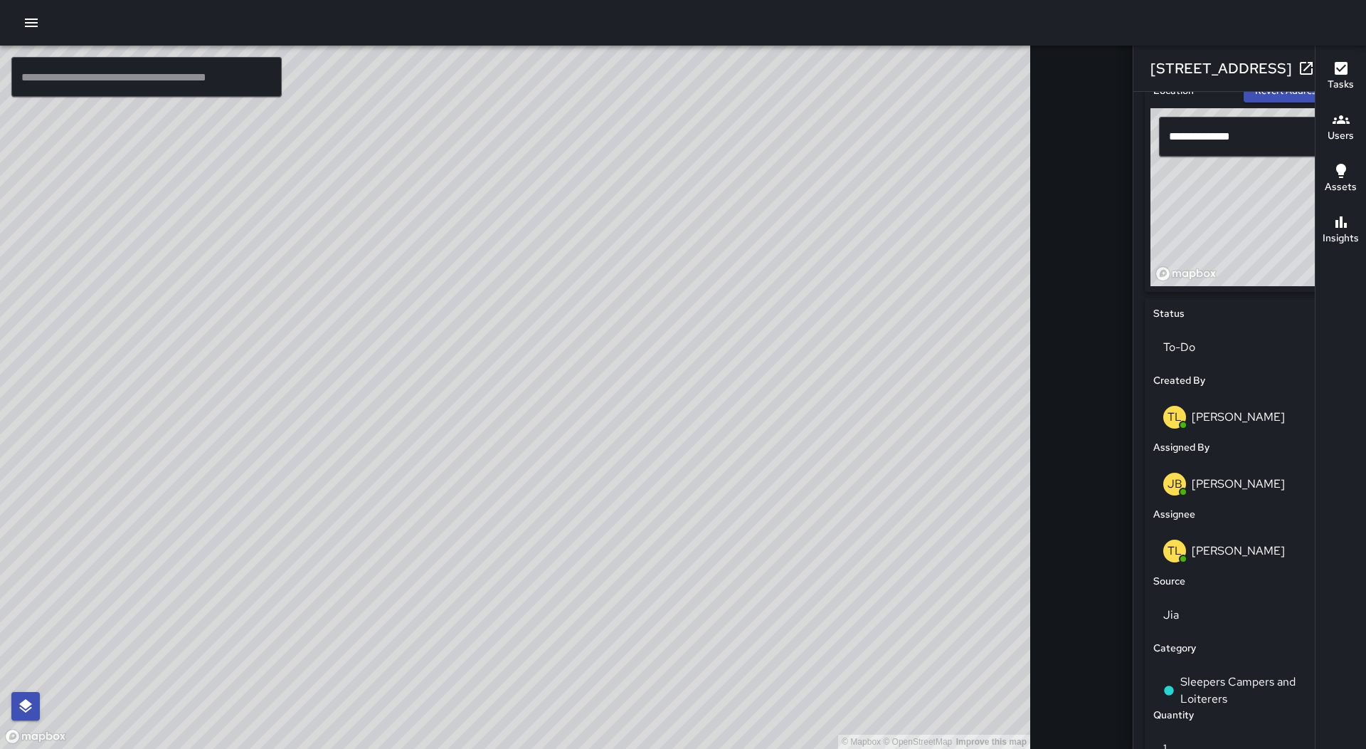
click at [1327, 70] on icon "button" at bounding box center [1335, 68] width 17 height 17
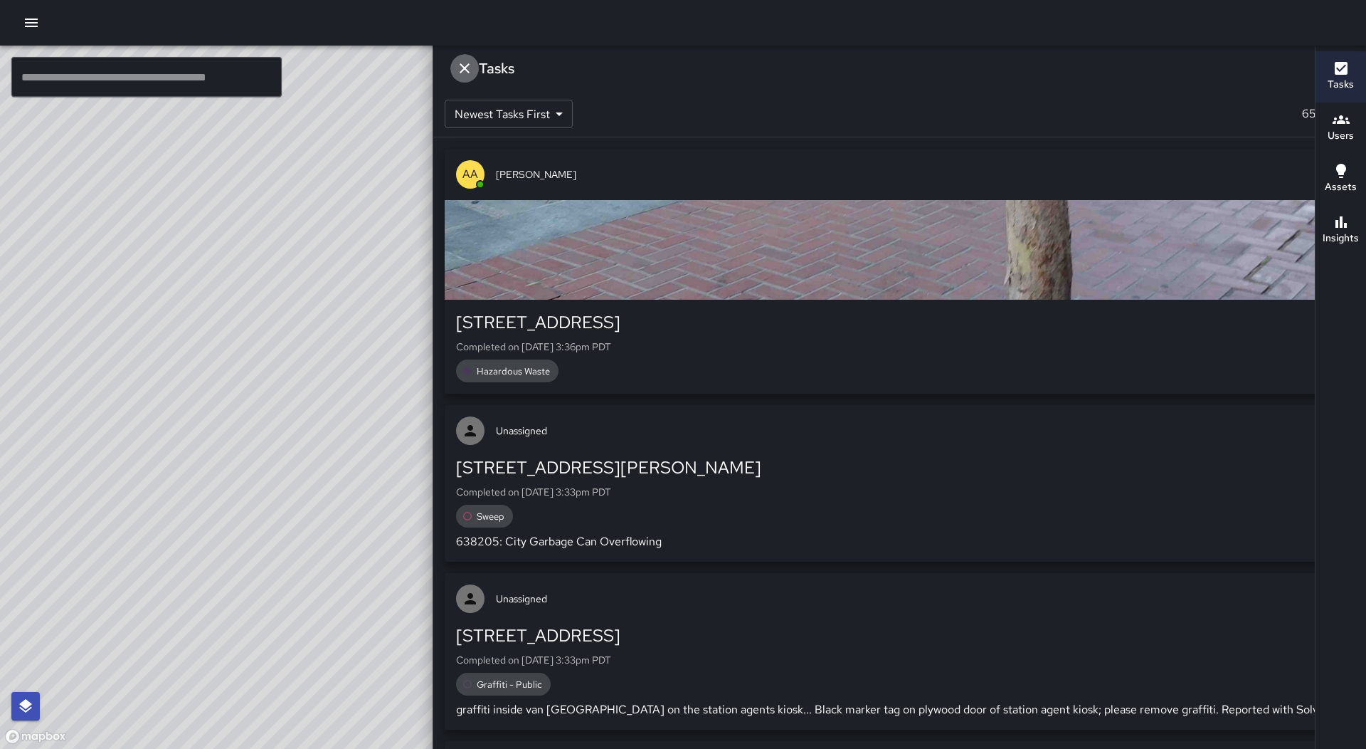
click at [479, 72] on button "Dismiss" at bounding box center [465, 68] width 28 height 28
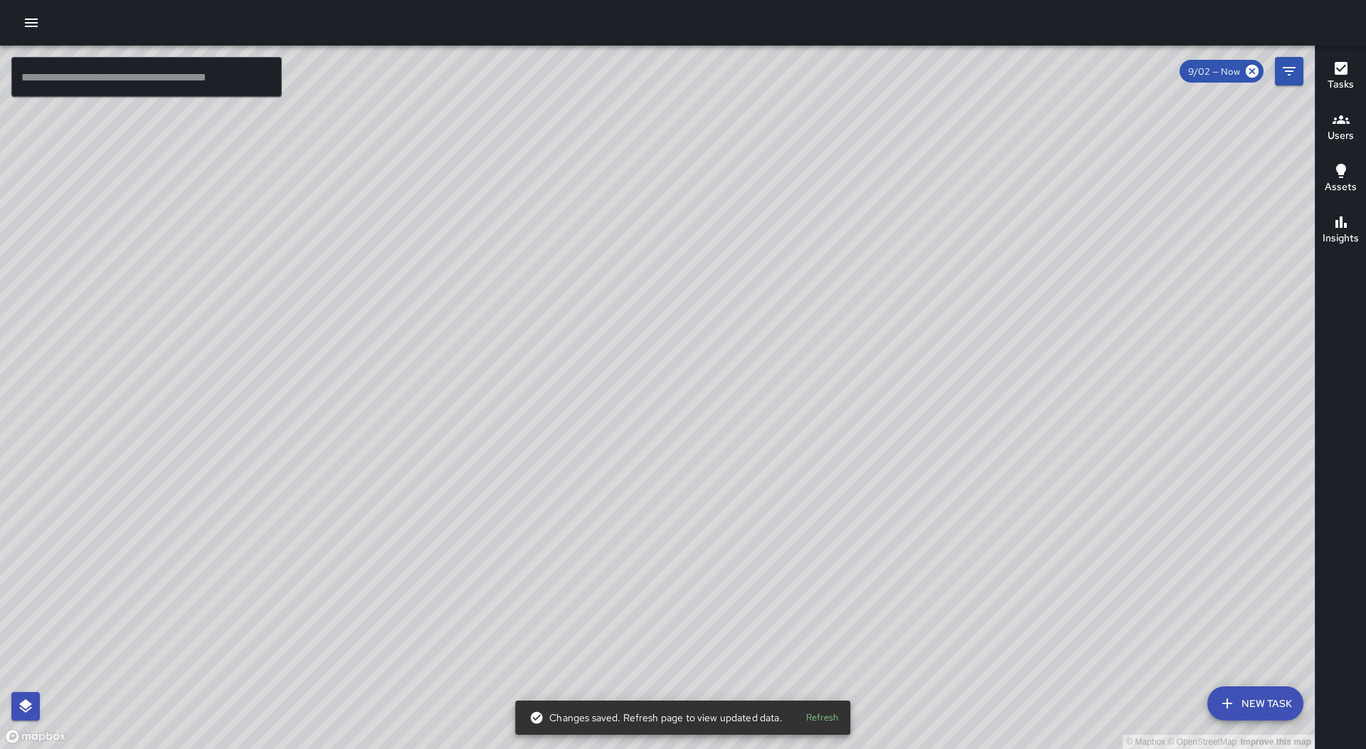
click at [47, 22] on div at bounding box center [683, 23] width 1366 height 46
click at [36, 26] on icon "button" at bounding box center [31, 23] width 13 height 9
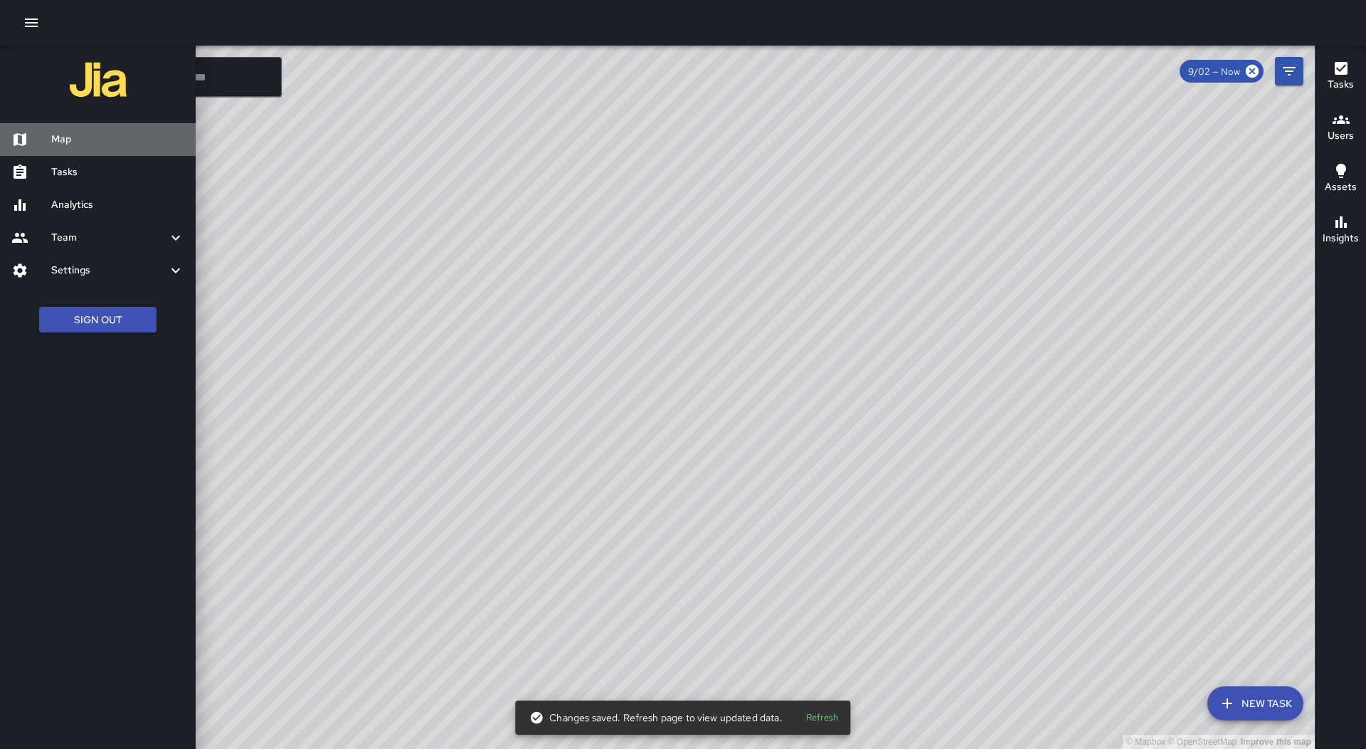
drag, startPoint x: 80, startPoint y: 137, endPoint x: 120, endPoint y: 166, distance: 48.4
click at [82, 140] on h6 "Map" at bounding box center [117, 140] width 133 height 16
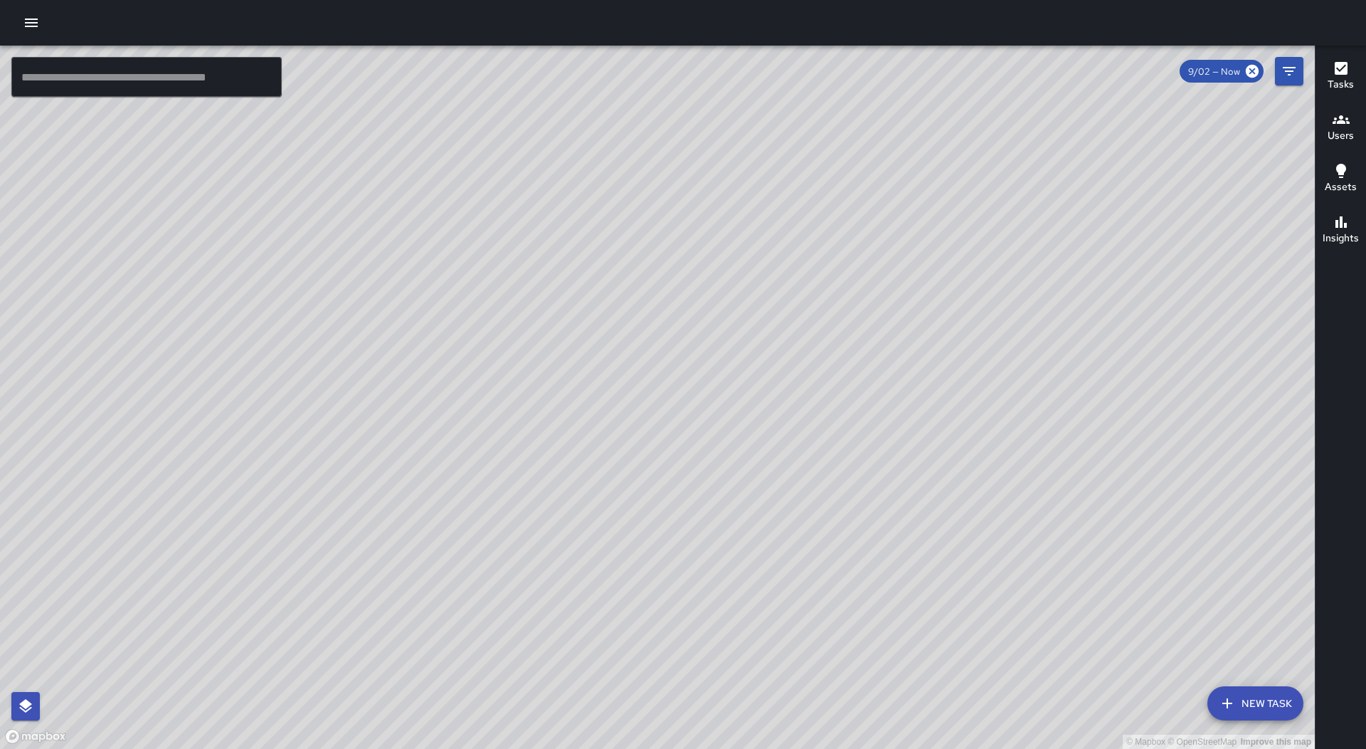
click at [33, 18] on icon "button" at bounding box center [31, 22] width 17 height 17
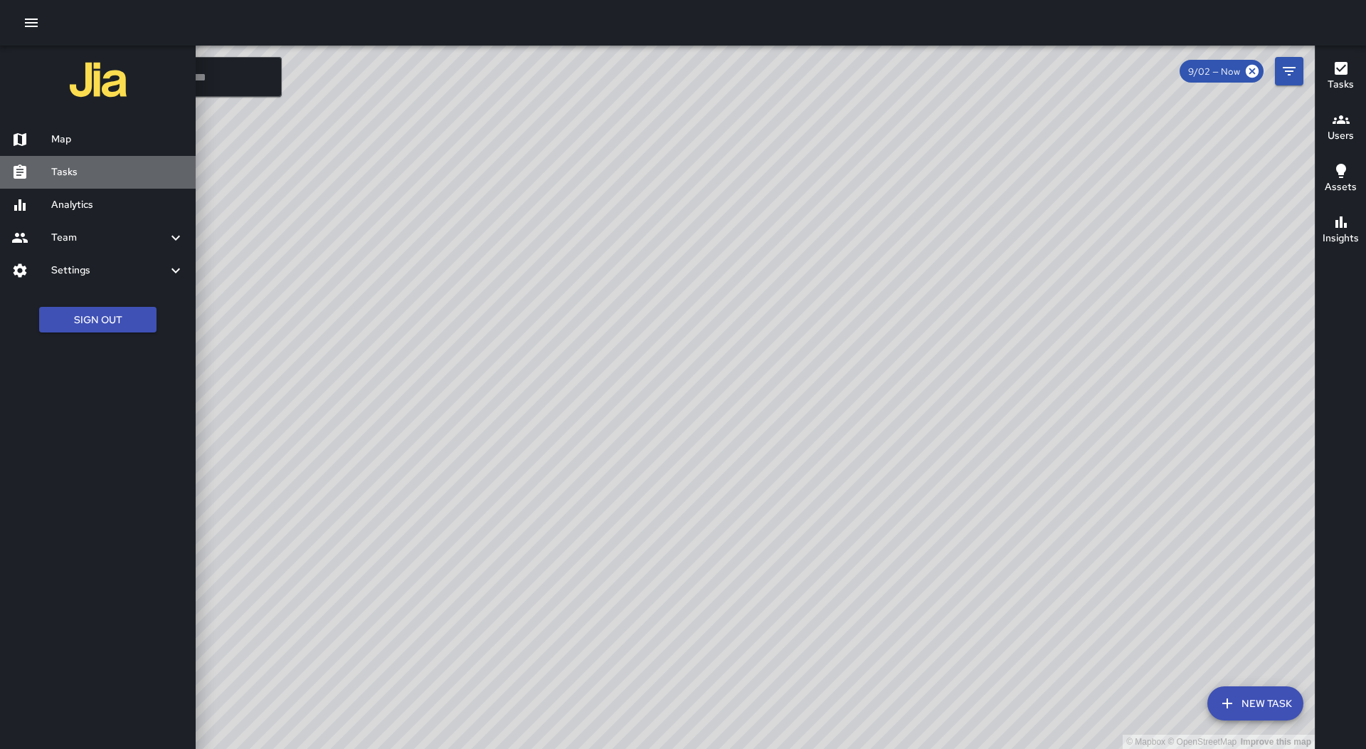
click at [123, 170] on h6 "Tasks" at bounding box center [117, 172] width 133 height 16
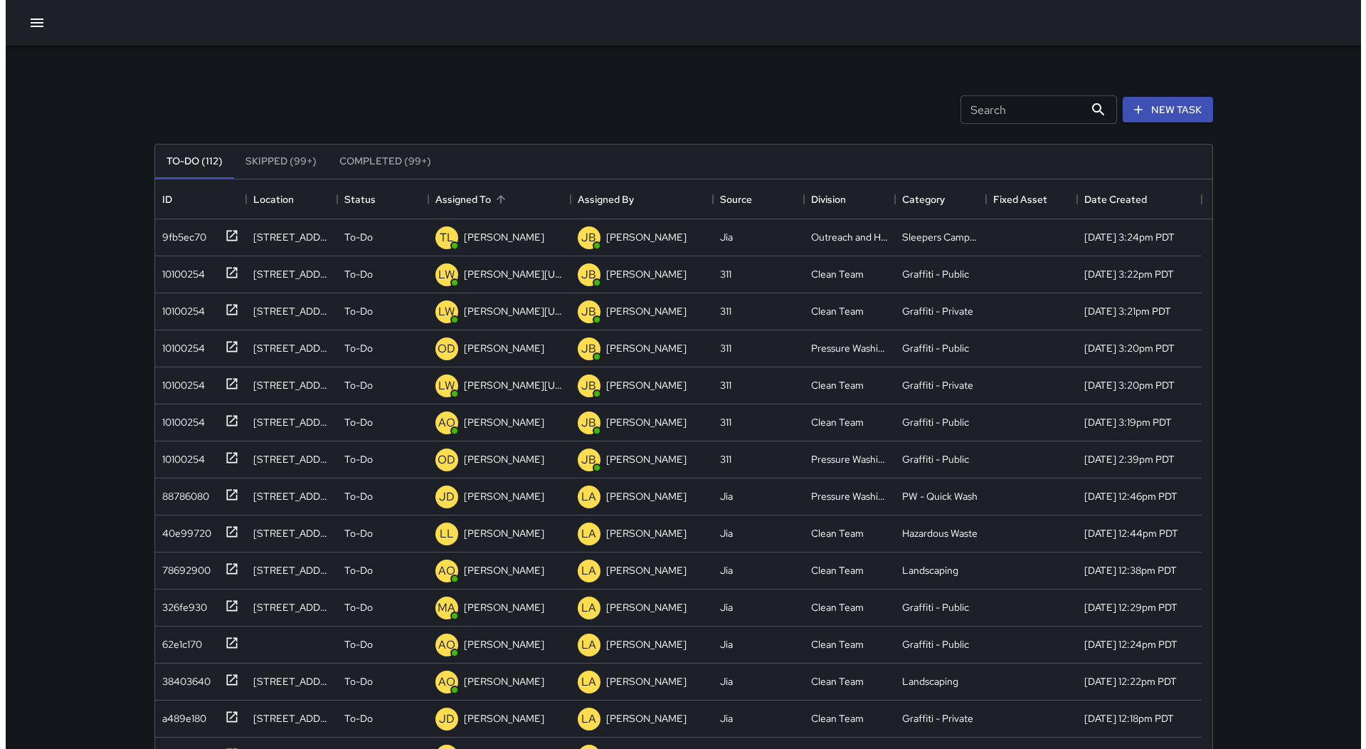
scroll to position [592, 1047]
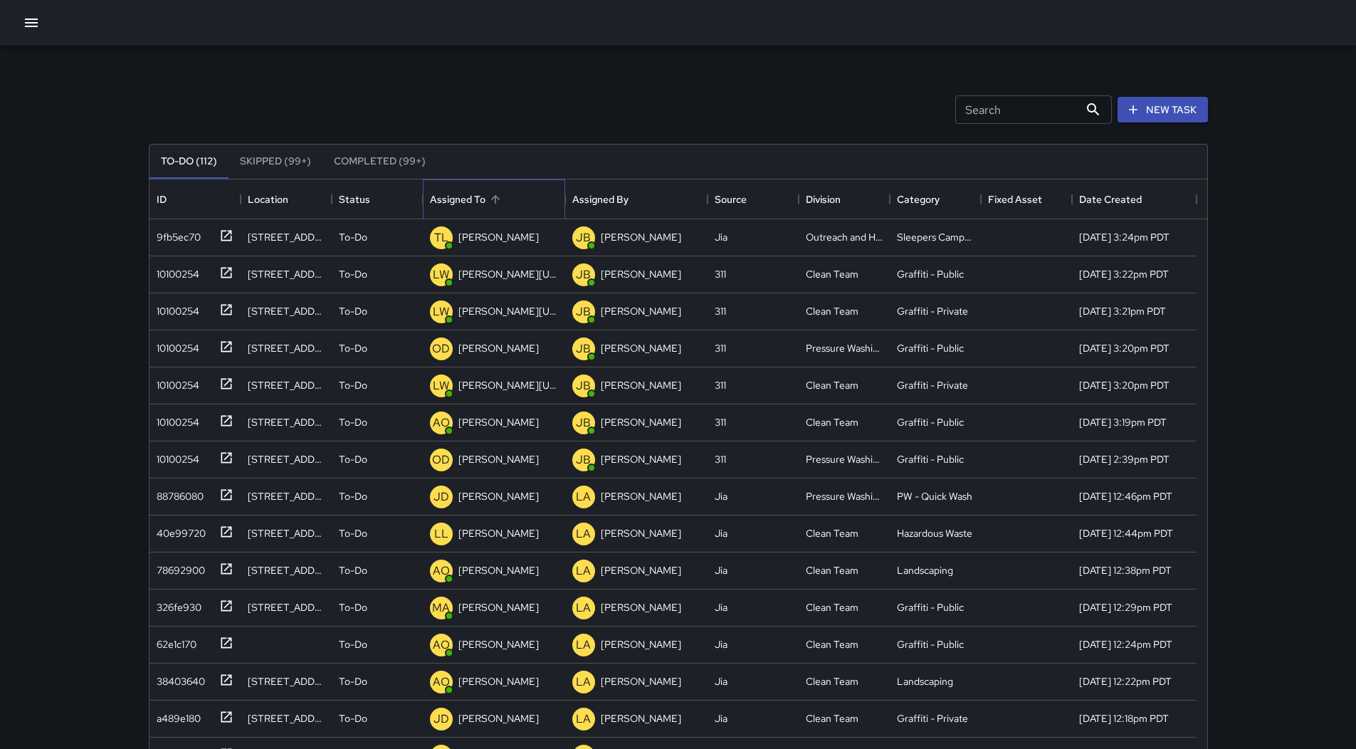
click at [487, 186] on div "Assigned To" at bounding box center [494, 199] width 128 height 40
click at [58, 18] on div at bounding box center [678, 23] width 1356 height 46
click at [23, 19] on icon "button" at bounding box center [31, 22] width 17 height 17
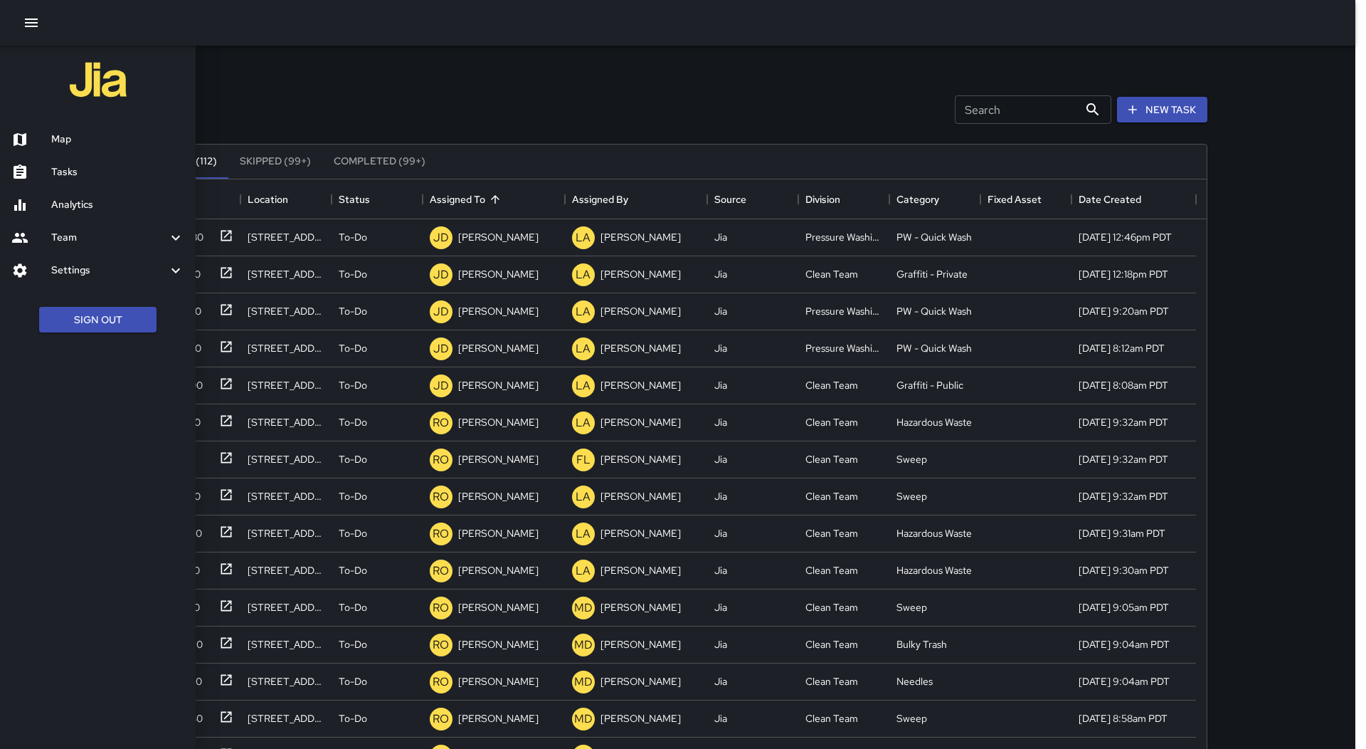
click at [68, 150] on div "Map" at bounding box center [98, 139] width 196 height 33
